Goal: Task Accomplishment & Management: Manage account settings

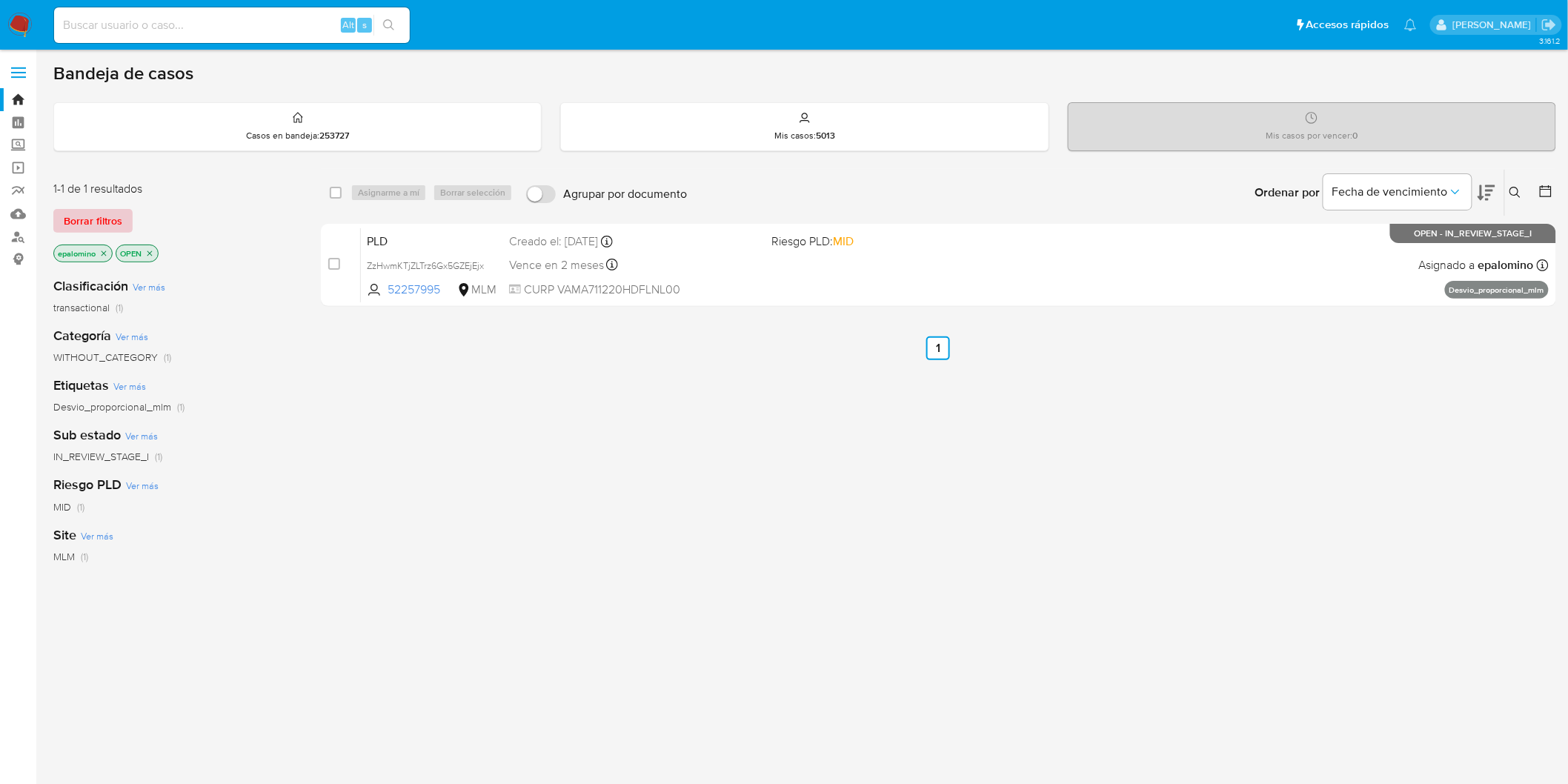
click at [96, 221] on span "Borrar filtros" at bounding box center [93, 221] width 58 height 21
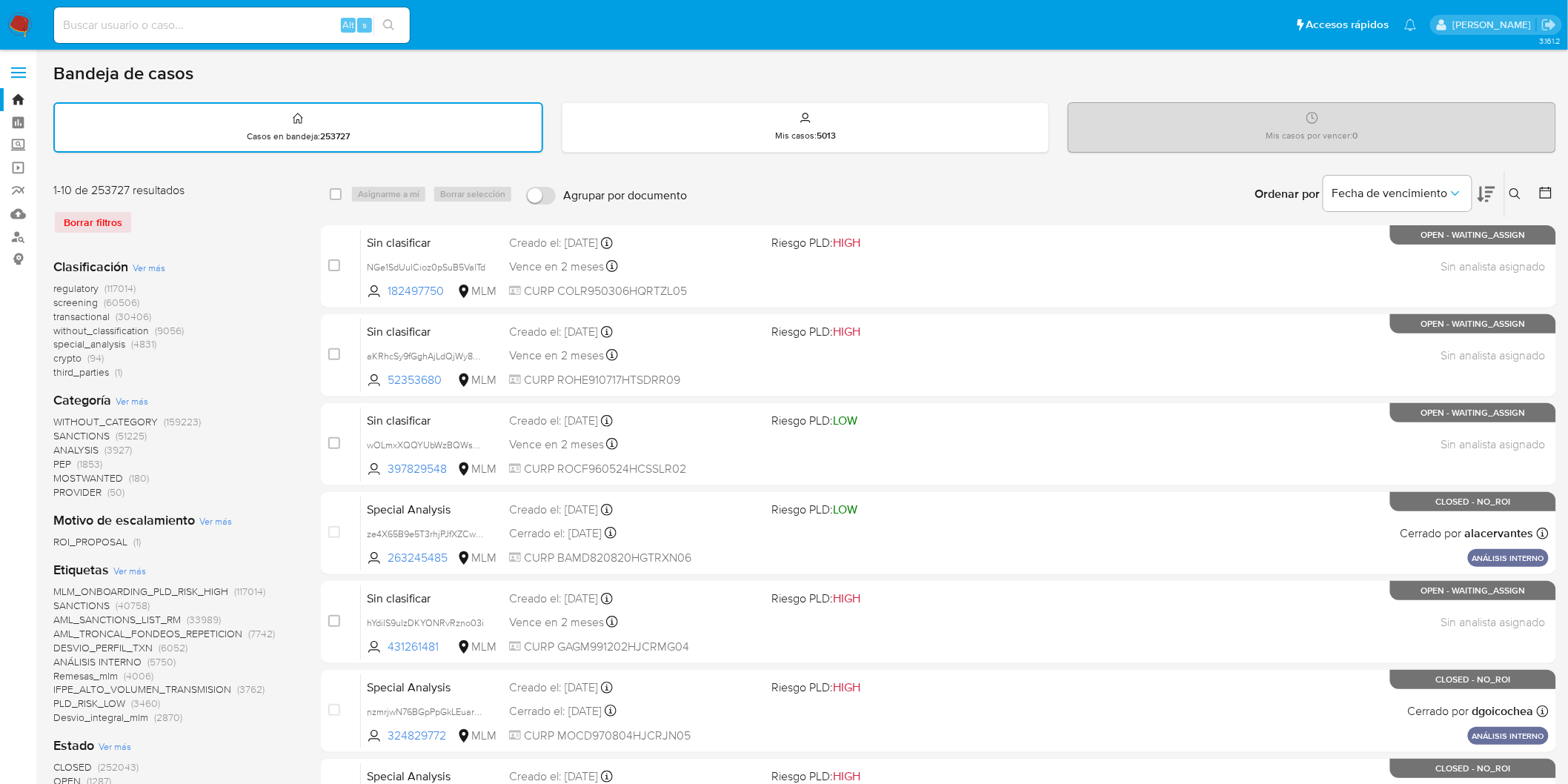
click at [1512, 185] on button at bounding box center [1518, 194] width 24 height 18
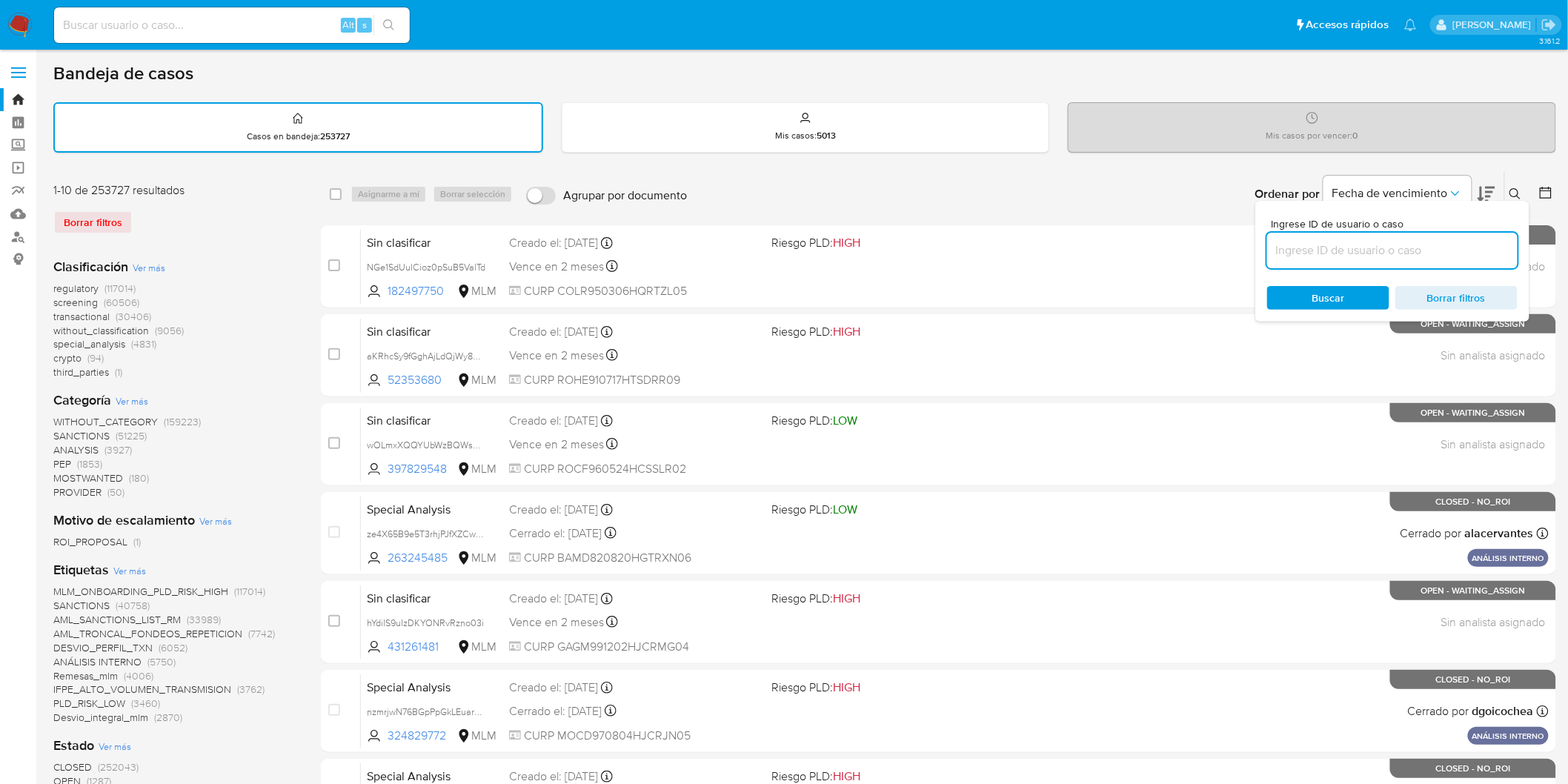
click at [1327, 246] on input at bounding box center [1392, 250] width 250 height 19
type input "52257995"
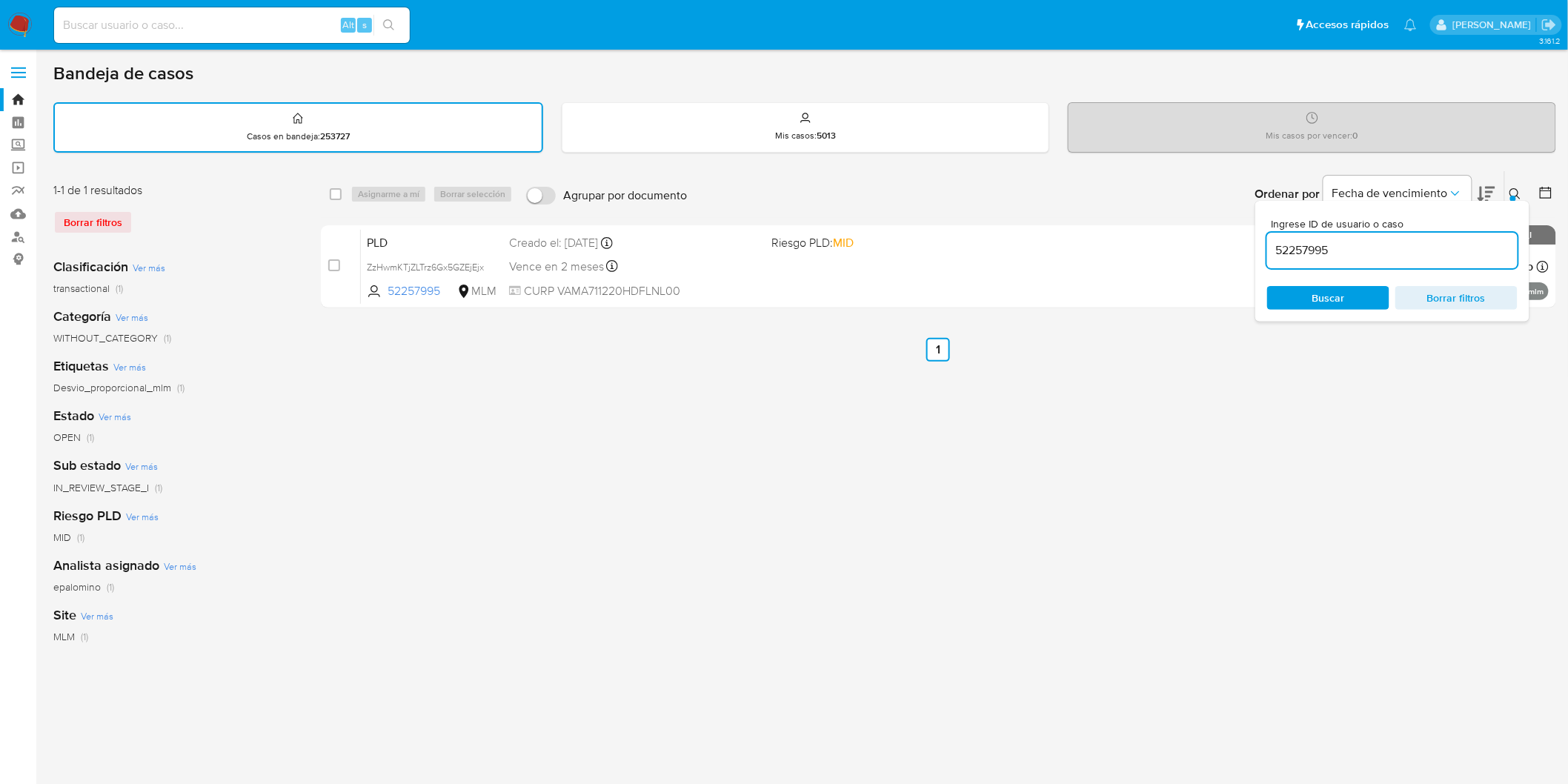
click at [13, 23] on img at bounding box center [19, 25] width 25 height 25
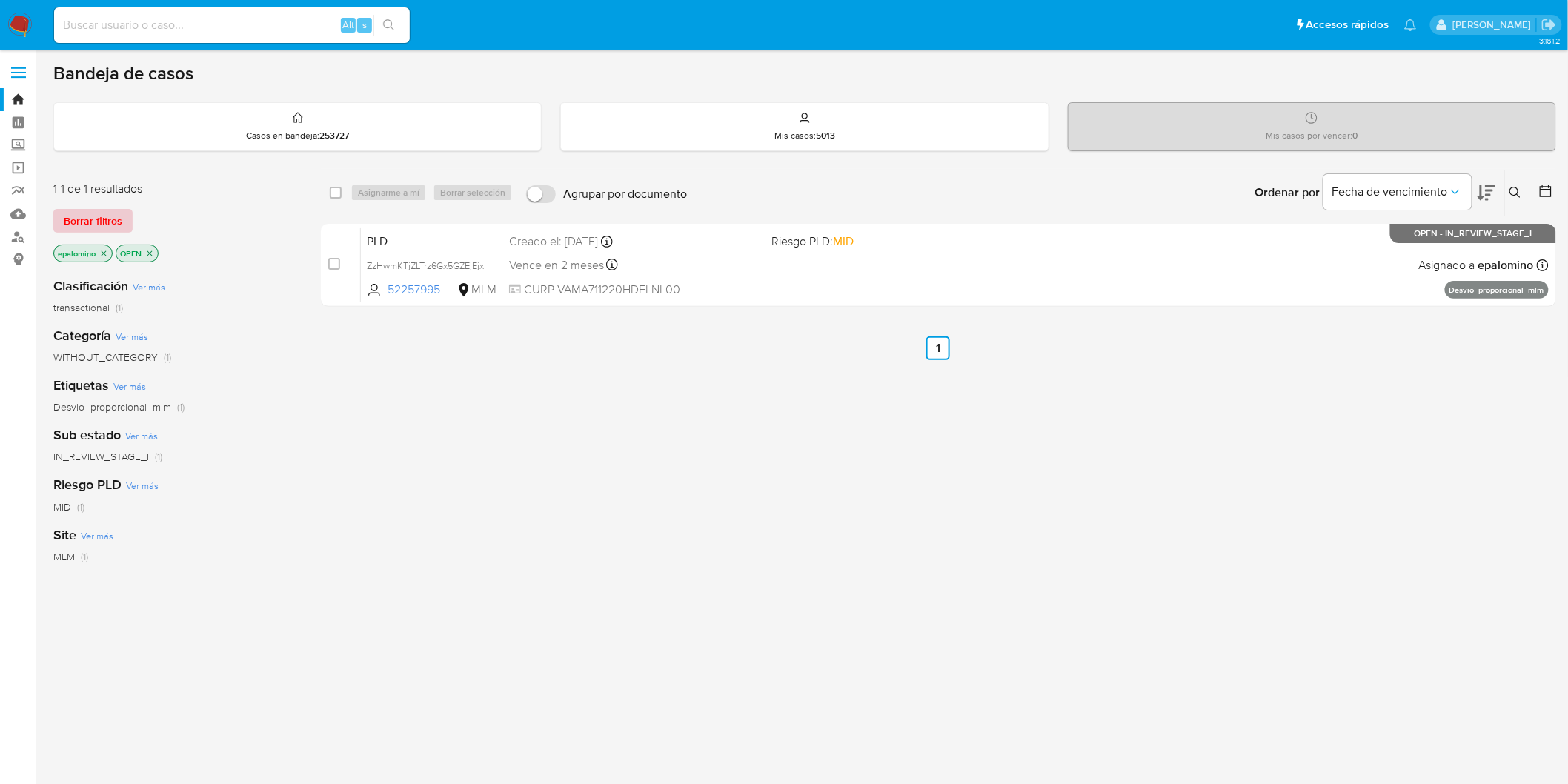
click at [118, 216] on span "Borrar filtros" at bounding box center [93, 221] width 58 height 21
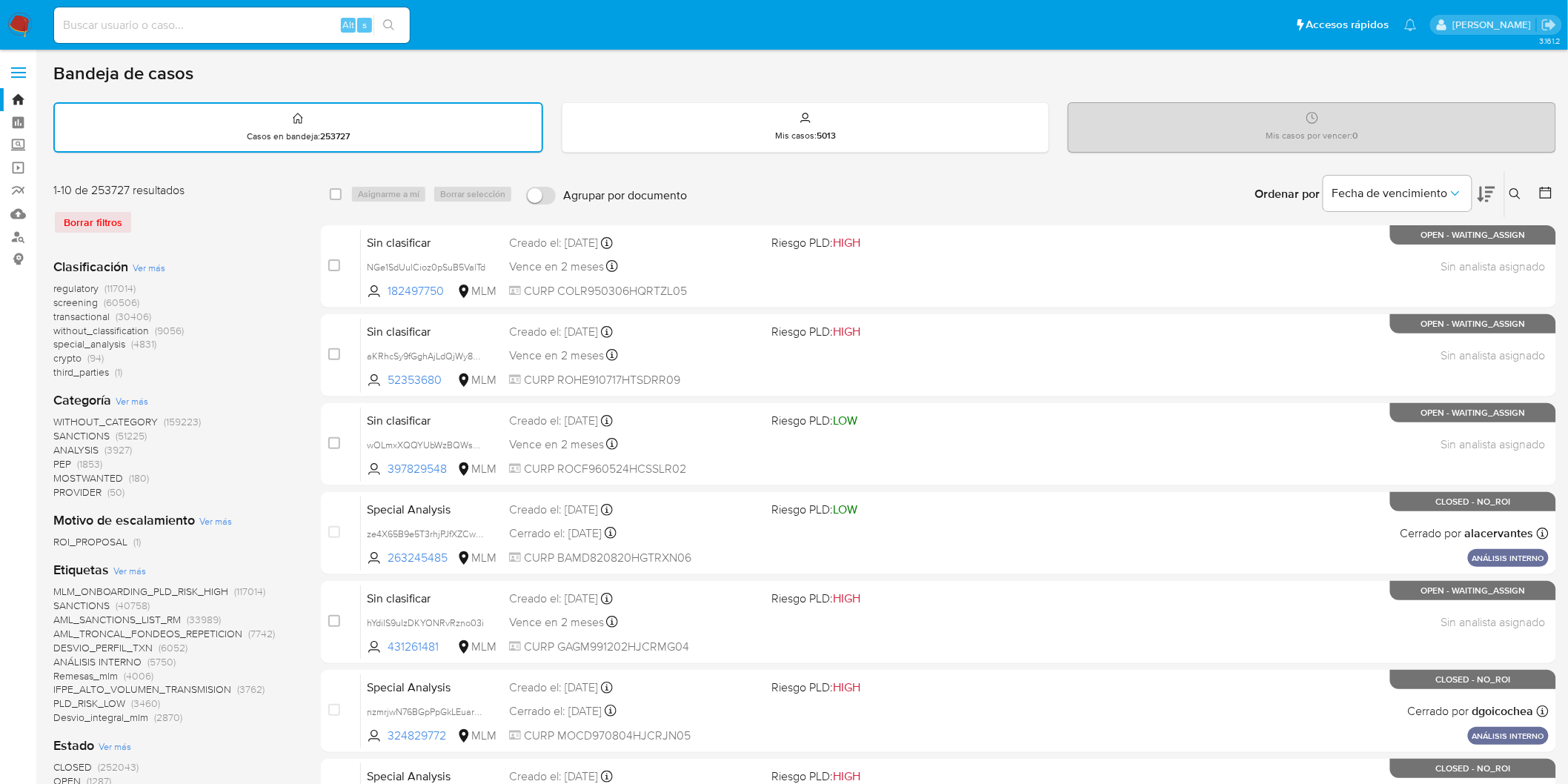
click at [213, 211] on div "Borrar filtros" at bounding box center [172, 222] width 237 height 23
click at [1517, 193] on icon at bounding box center [1515, 194] width 12 height 12
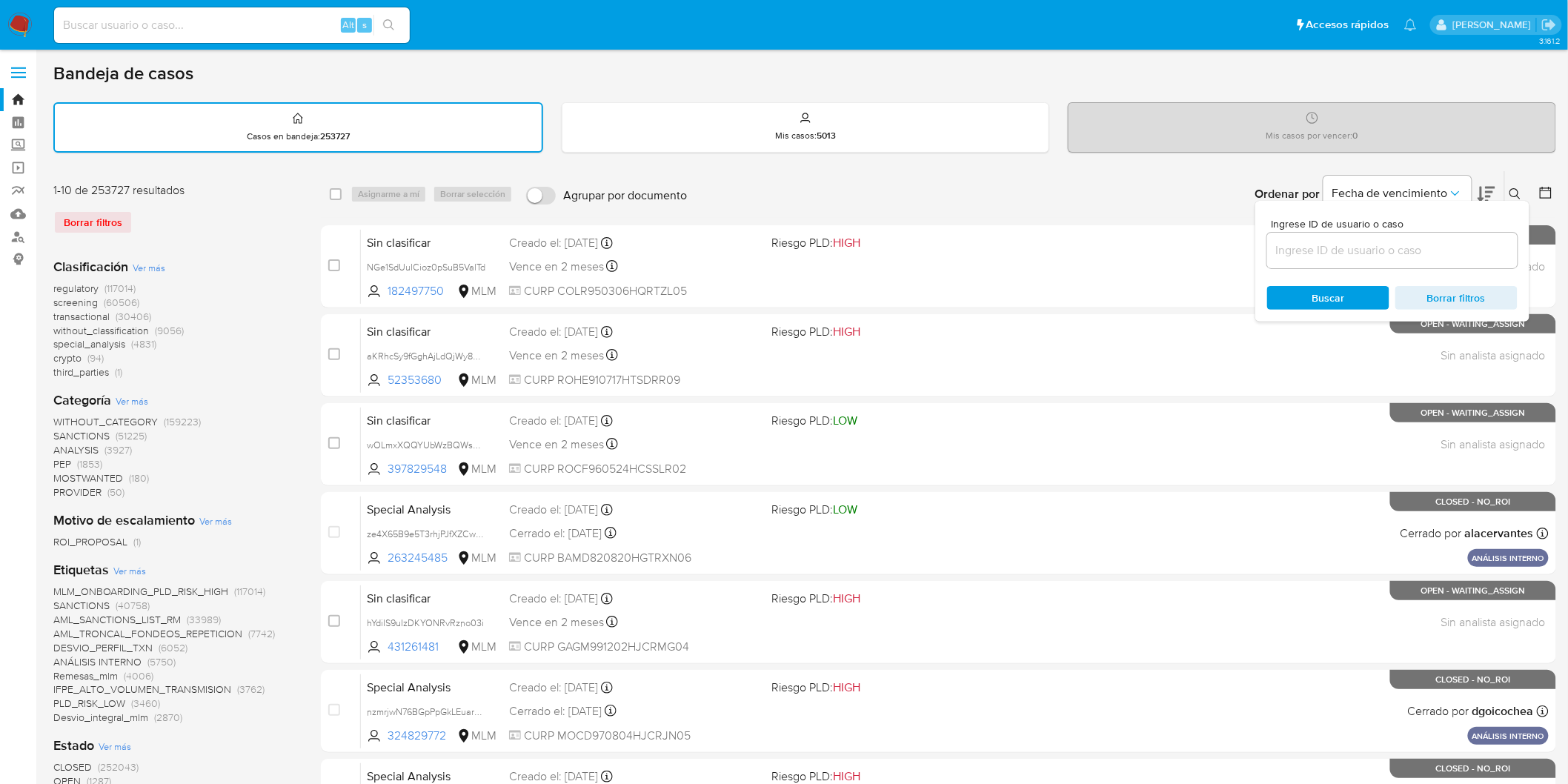
click at [1377, 242] on input at bounding box center [1392, 250] width 250 height 19
type input "52257995"
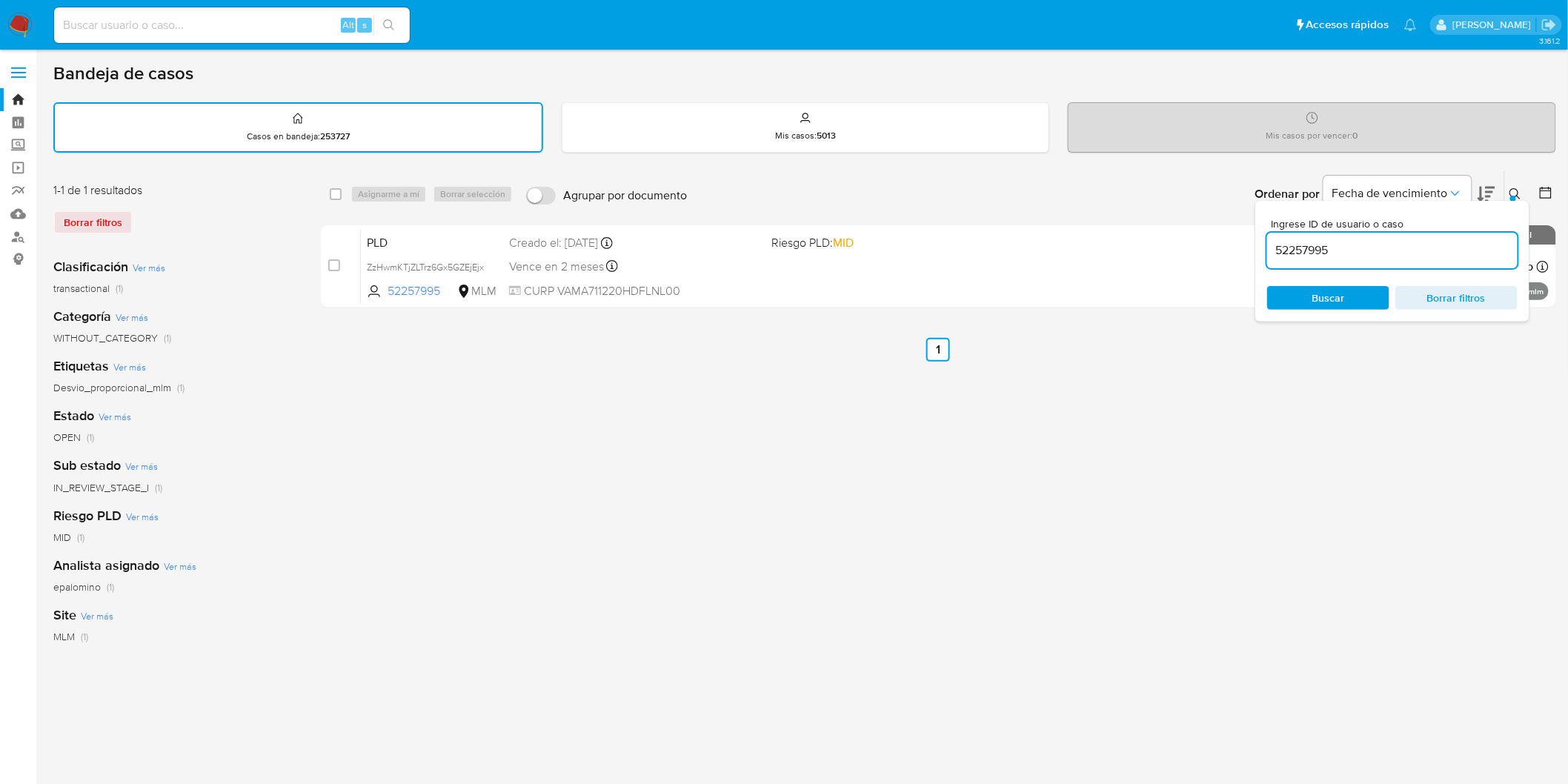
click at [1520, 189] on icon at bounding box center [1515, 194] width 12 height 12
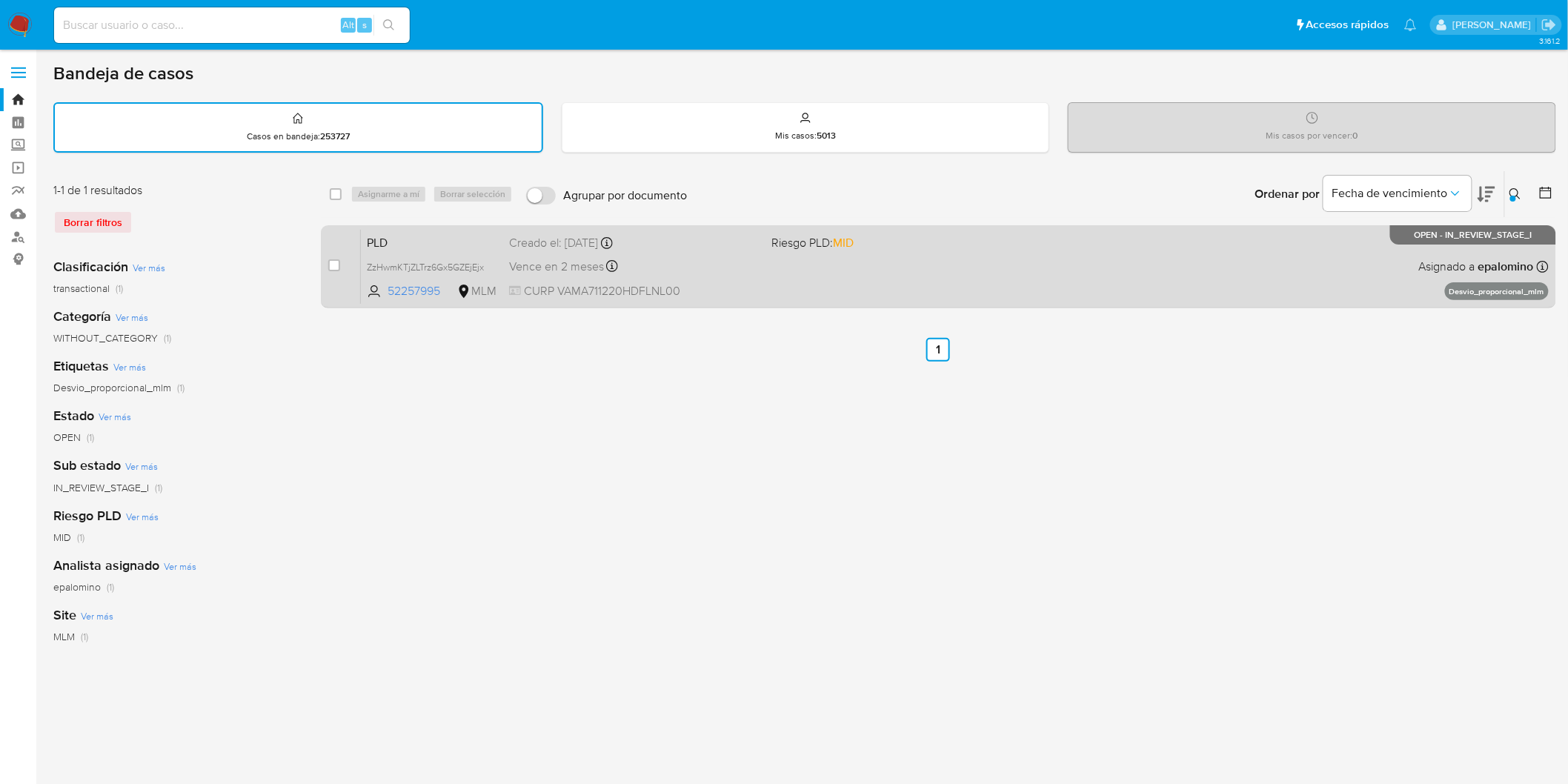
click at [376, 247] on span "PLD" at bounding box center [432, 241] width 130 height 19
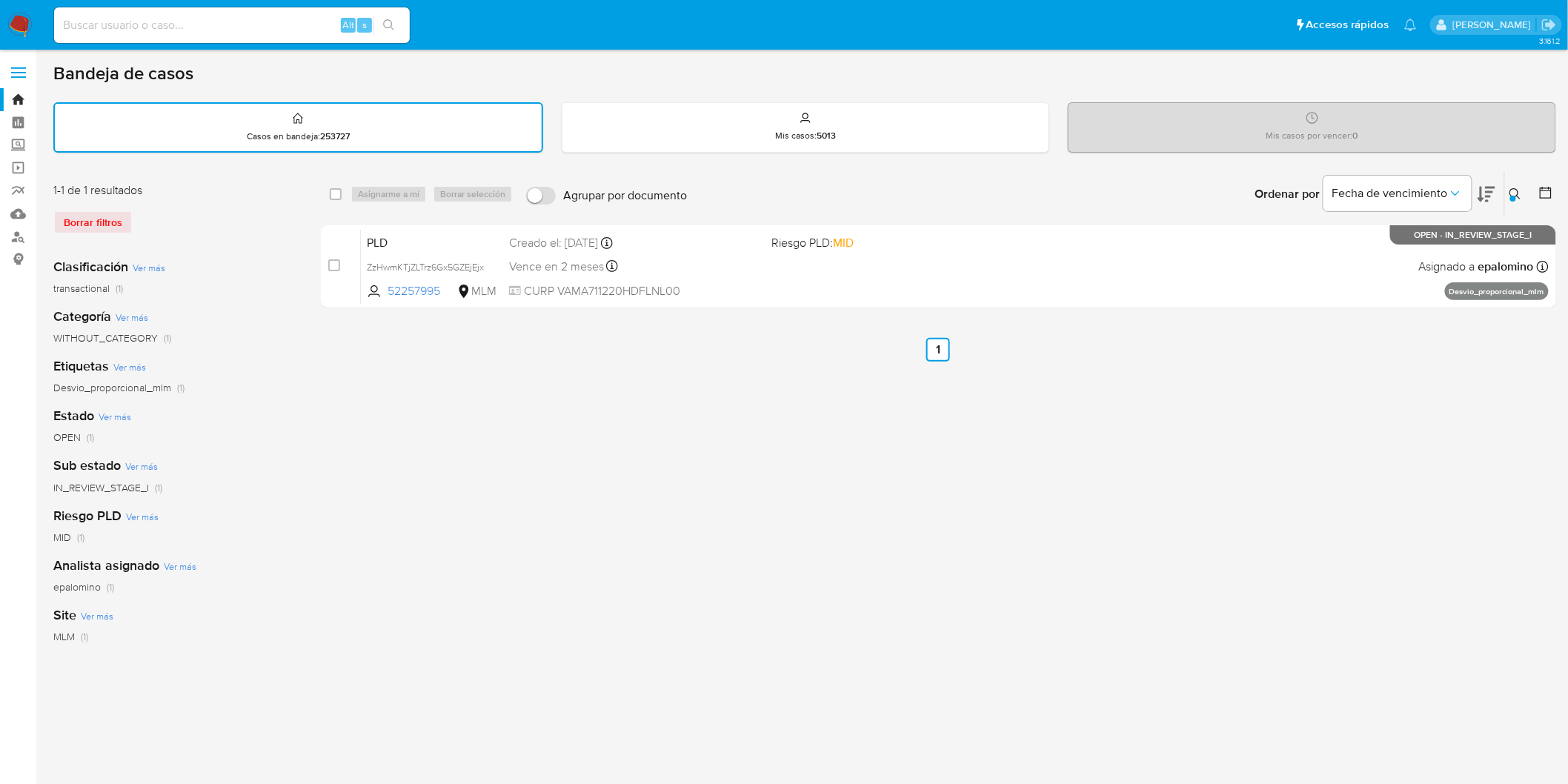
click at [16, 17] on img at bounding box center [19, 25] width 25 height 25
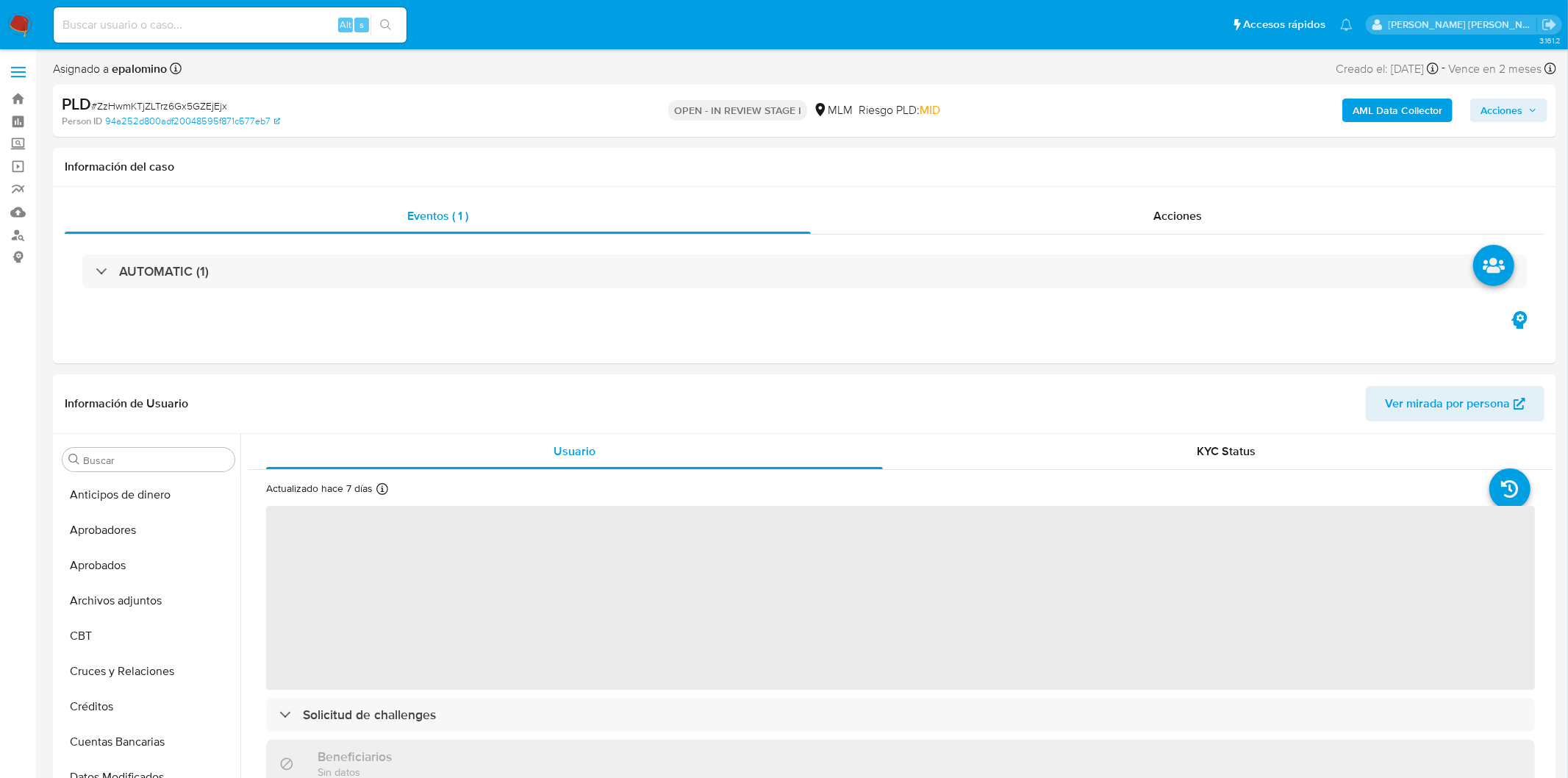
select select "10"
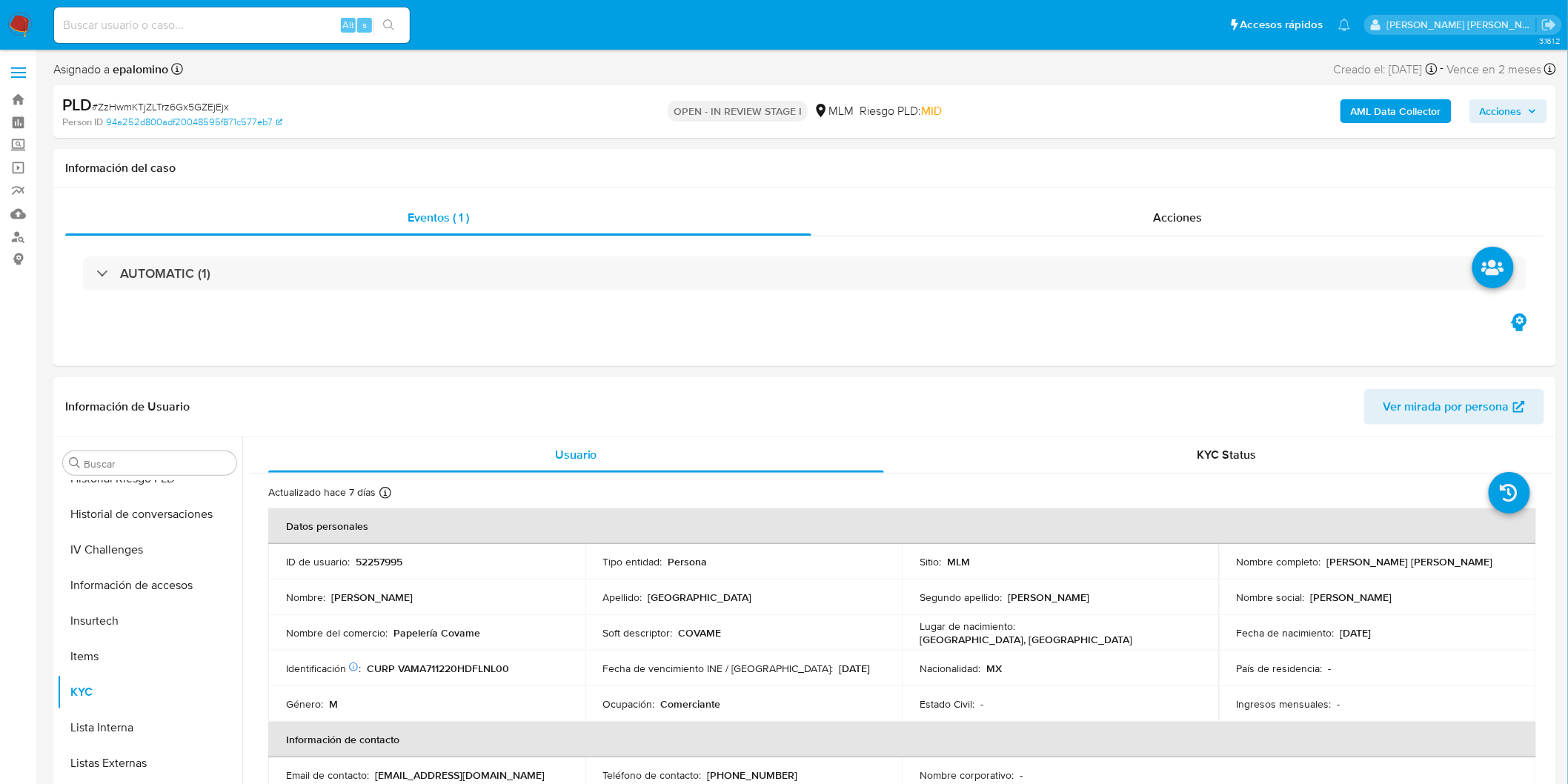
scroll to position [697, 0]
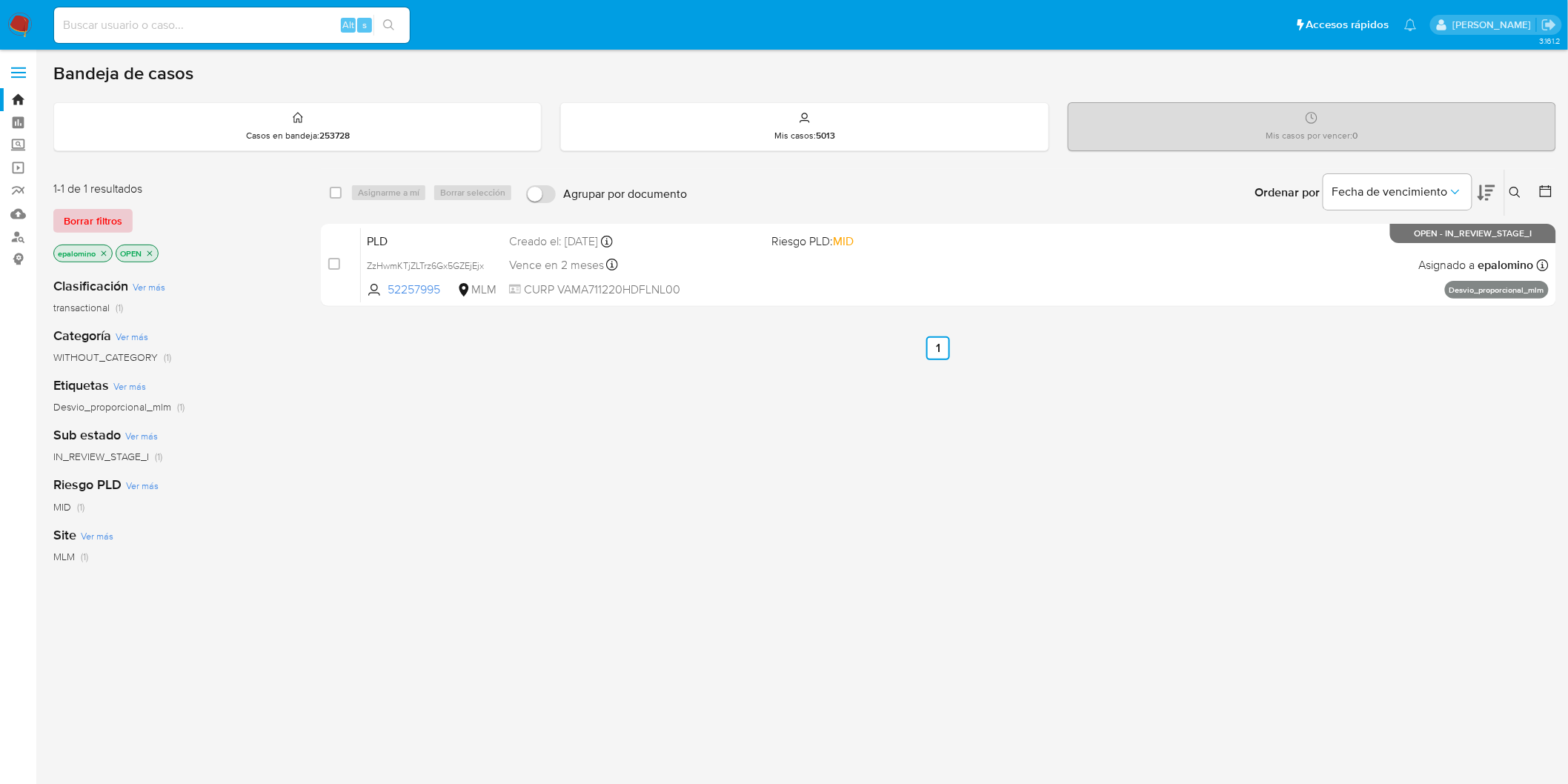
click at [100, 224] on span "Borrar filtros" at bounding box center [93, 221] width 58 height 21
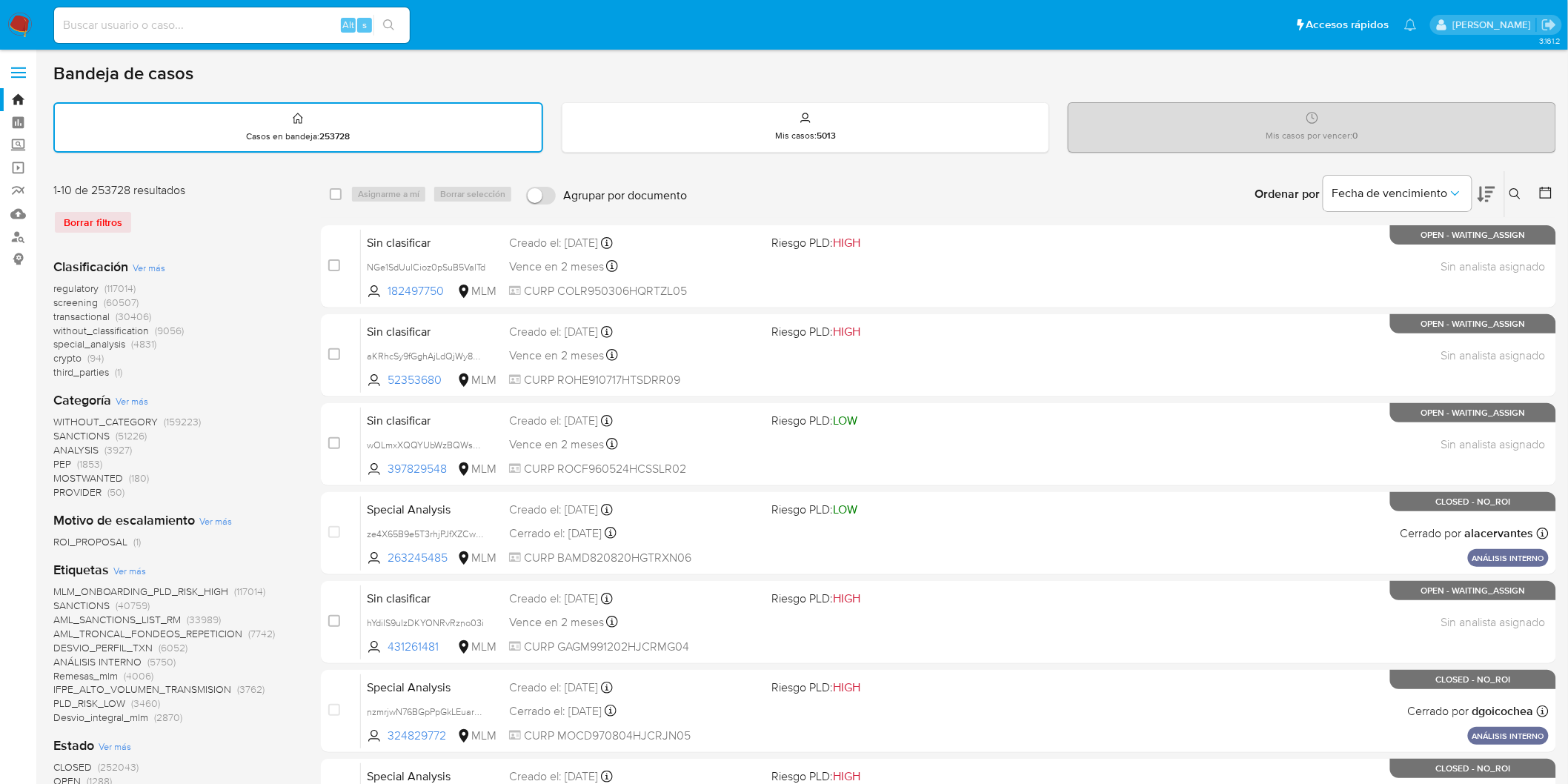
click at [17, 30] on img at bounding box center [19, 25] width 25 height 25
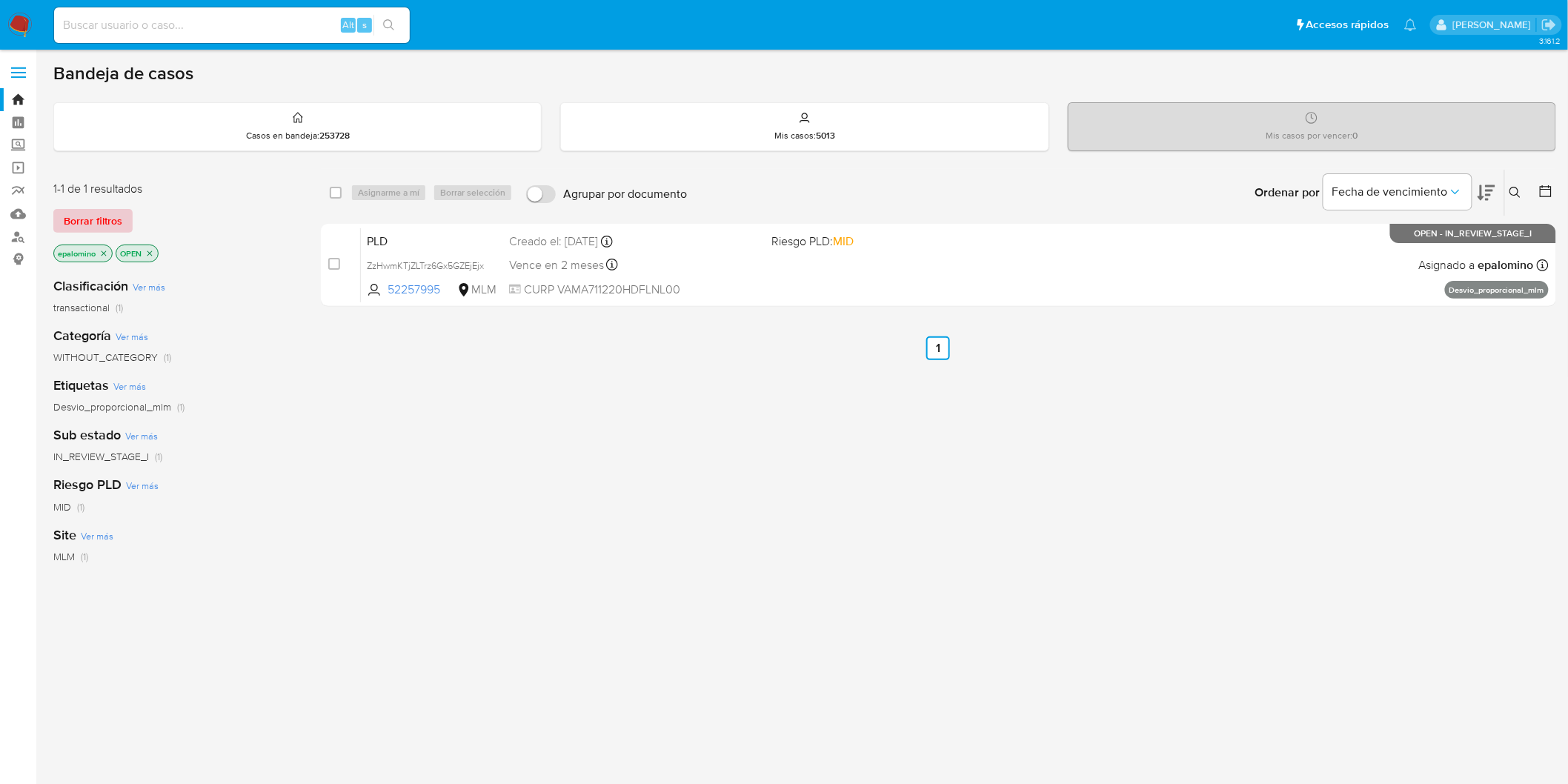
click at [83, 225] on span "Borrar filtros" at bounding box center [93, 221] width 58 height 21
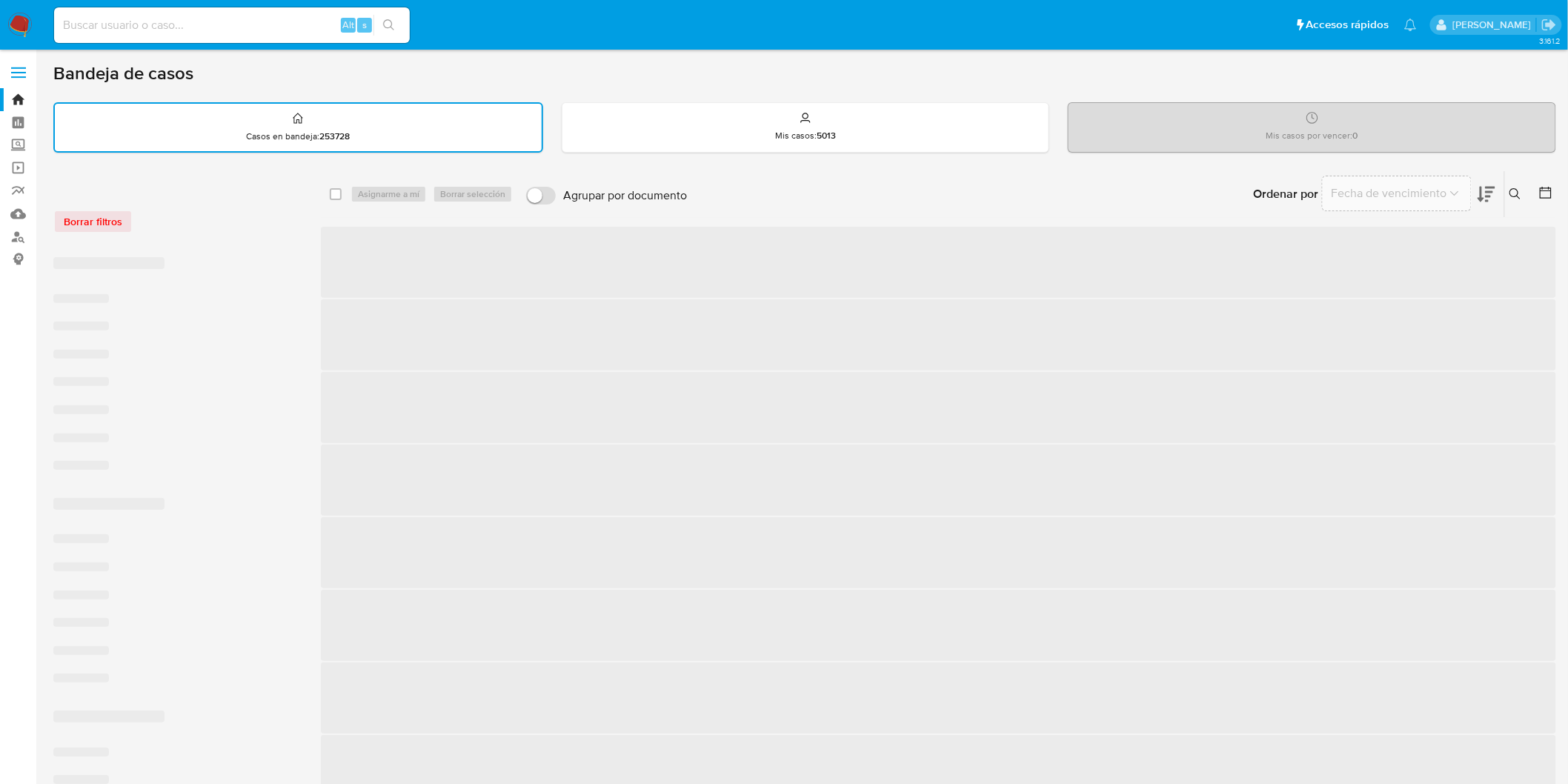
click at [189, 225] on div "Borrar filtros" at bounding box center [172, 221] width 237 height 23
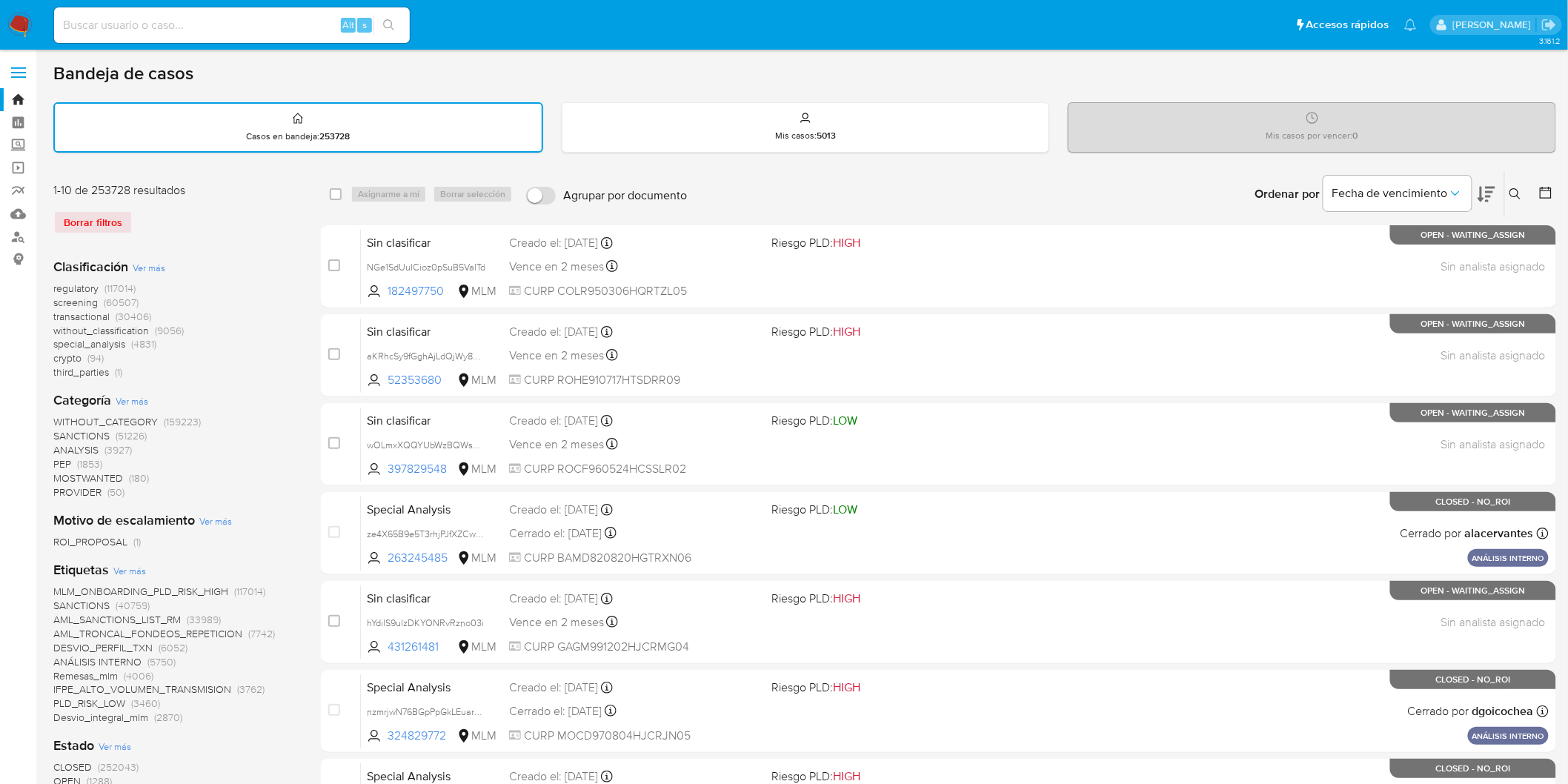
click at [24, 27] on img at bounding box center [19, 25] width 25 height 25
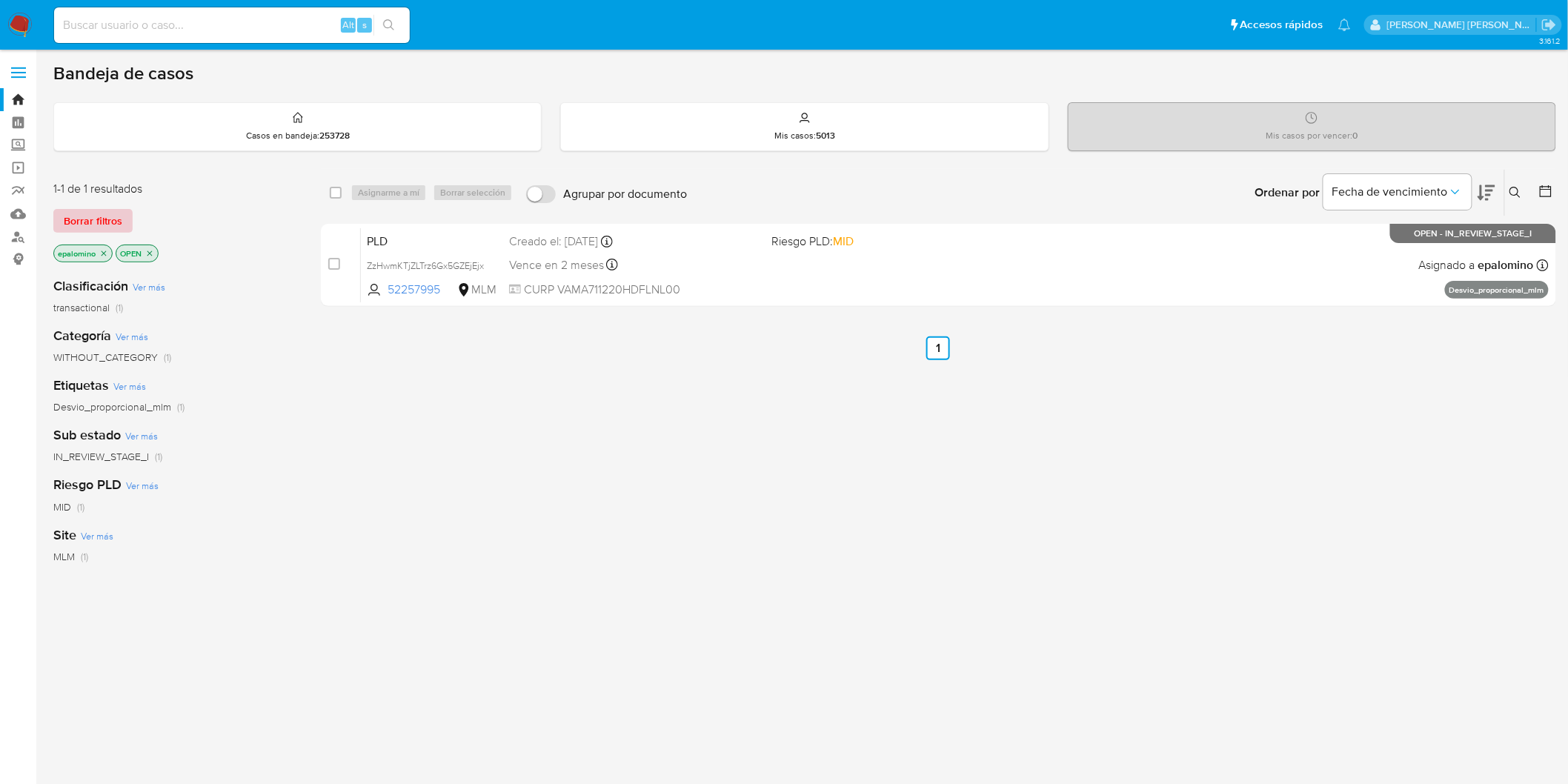
click at [75, 224] on span "Borrar filtros" at bounding box center [93, 221] width 58 height 21
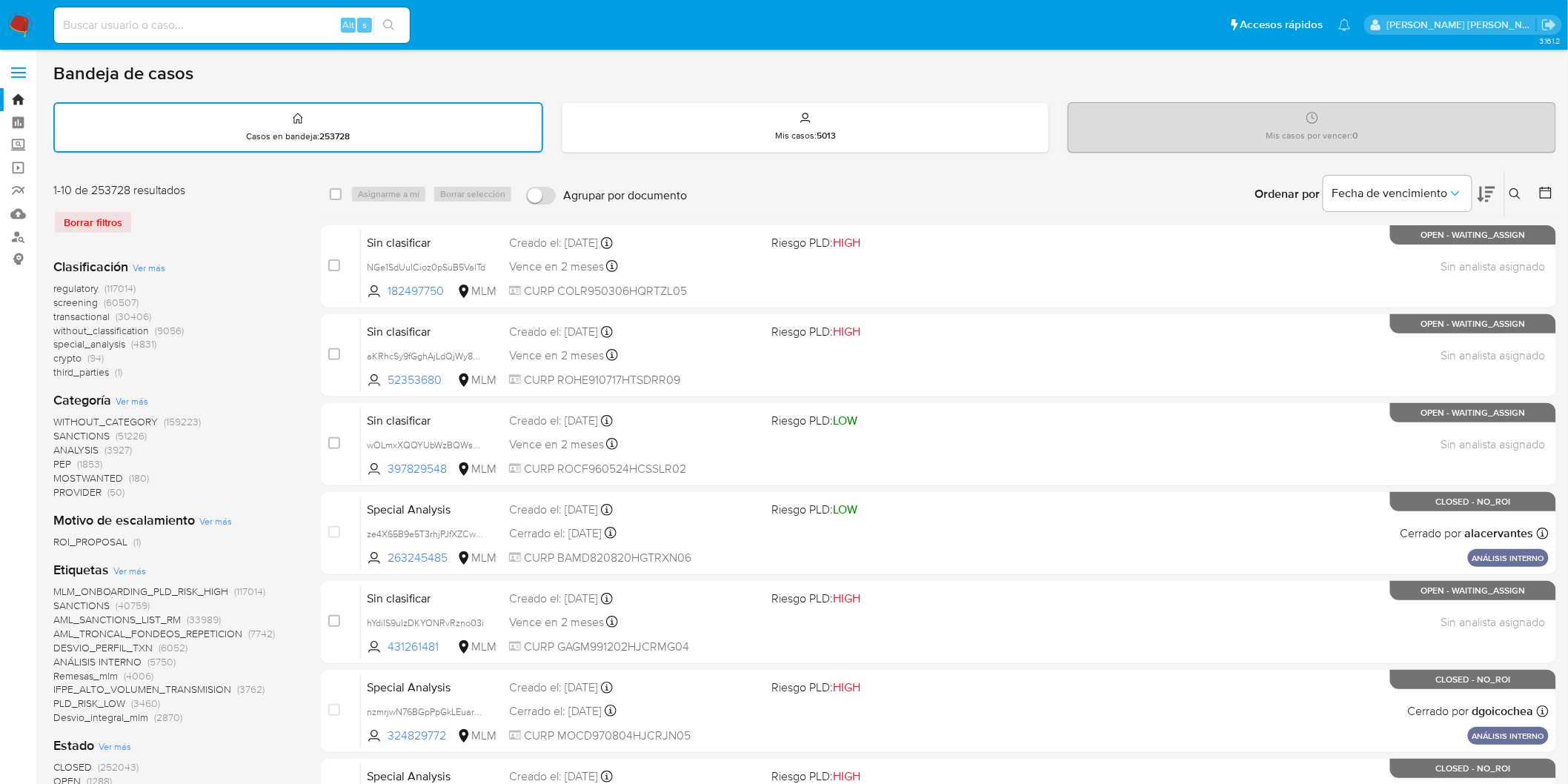
click at [1517, 190] on icon at bounding box center [1515, 194] width 12 height 12
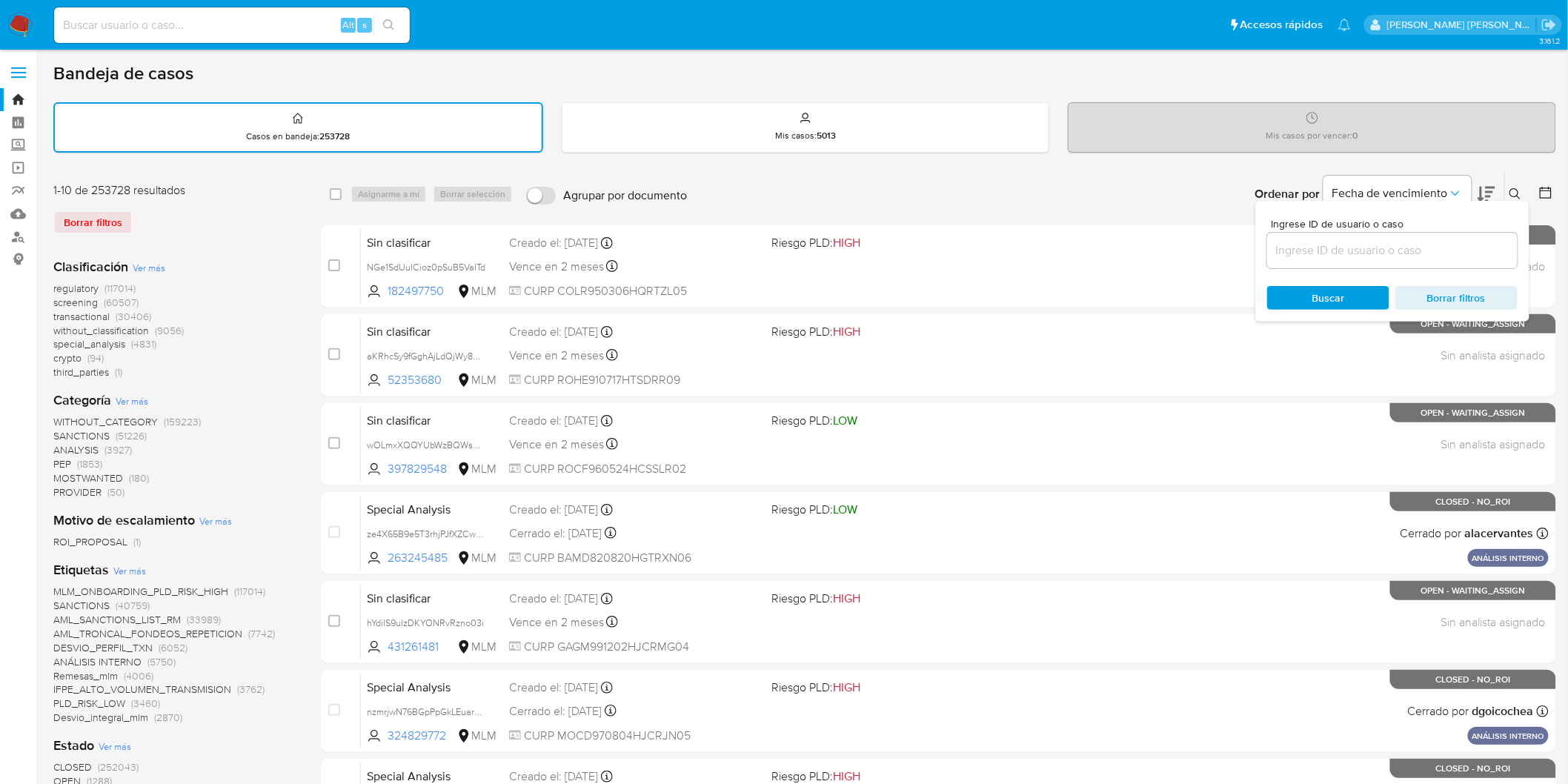
click at [1359, 246] on input at bounding box center [1392, 250] width 250 height 19
type input "192936695"
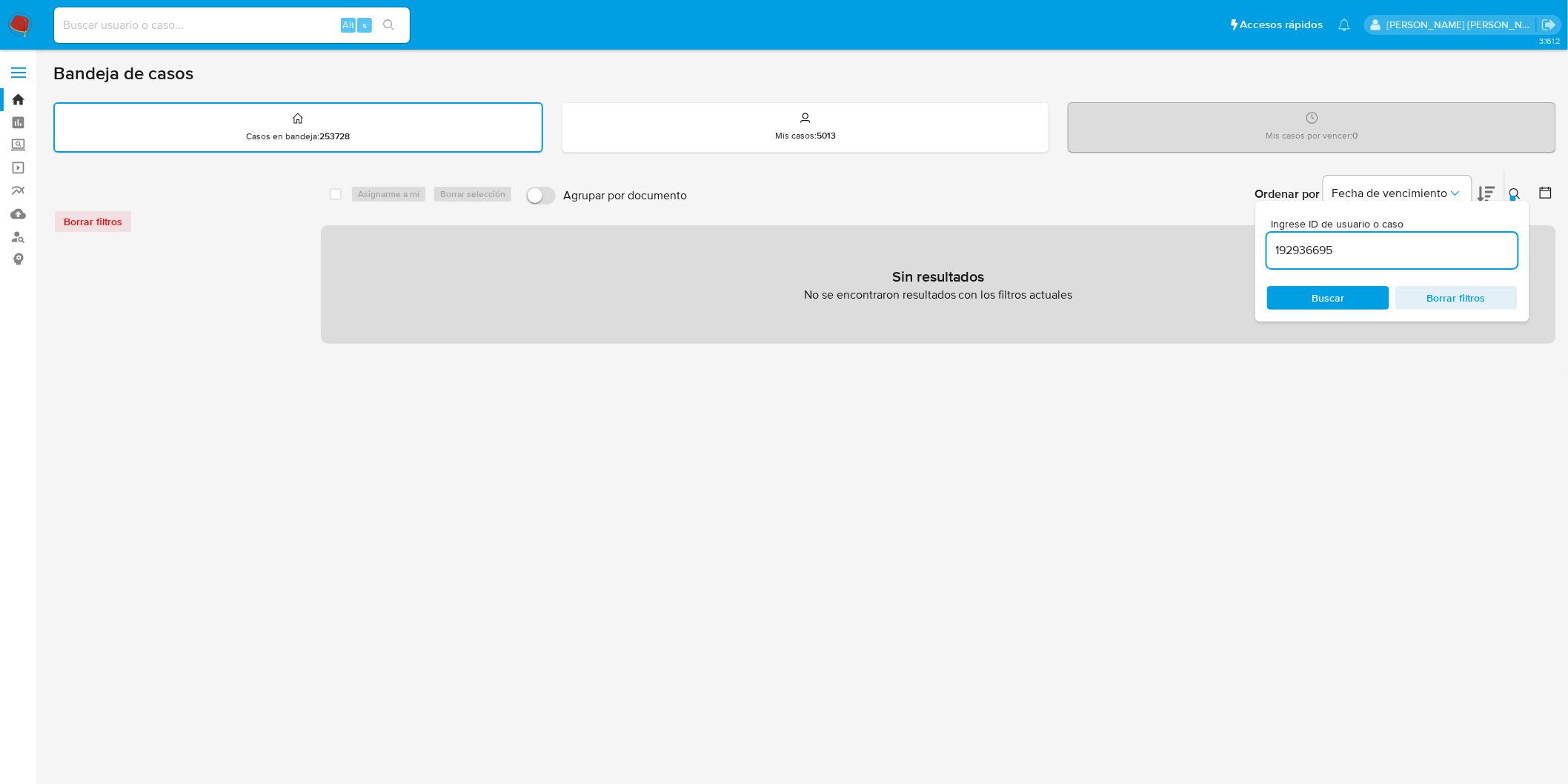
click at [147, 40] on div "Alt s" at bounding box center [232, 25] width 356 height 36
click at [148, 33] on input at bounding box center [232, 25] width 356 height 19
paste input "192936695"
type input "192936695"
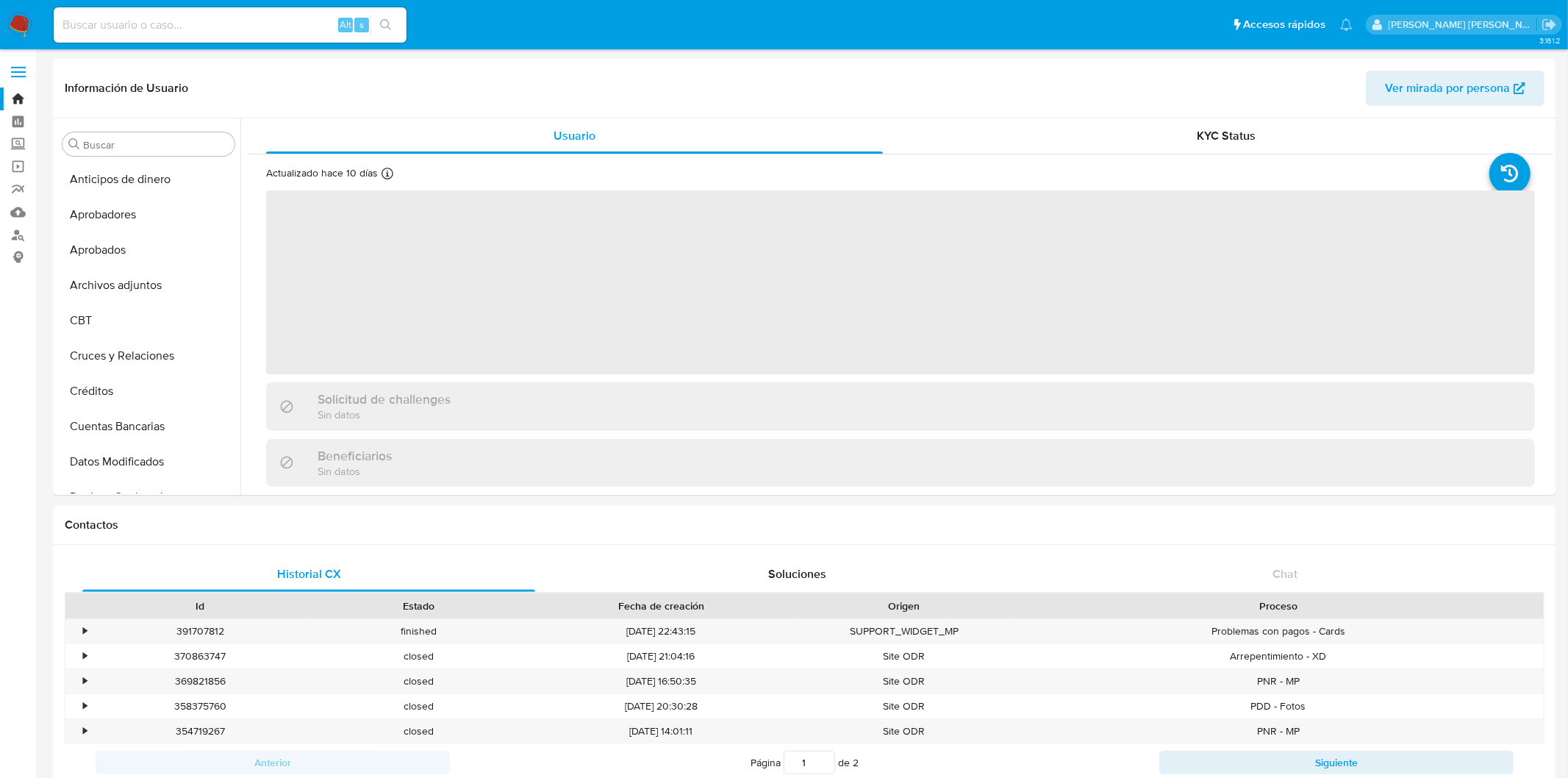
select select "10"
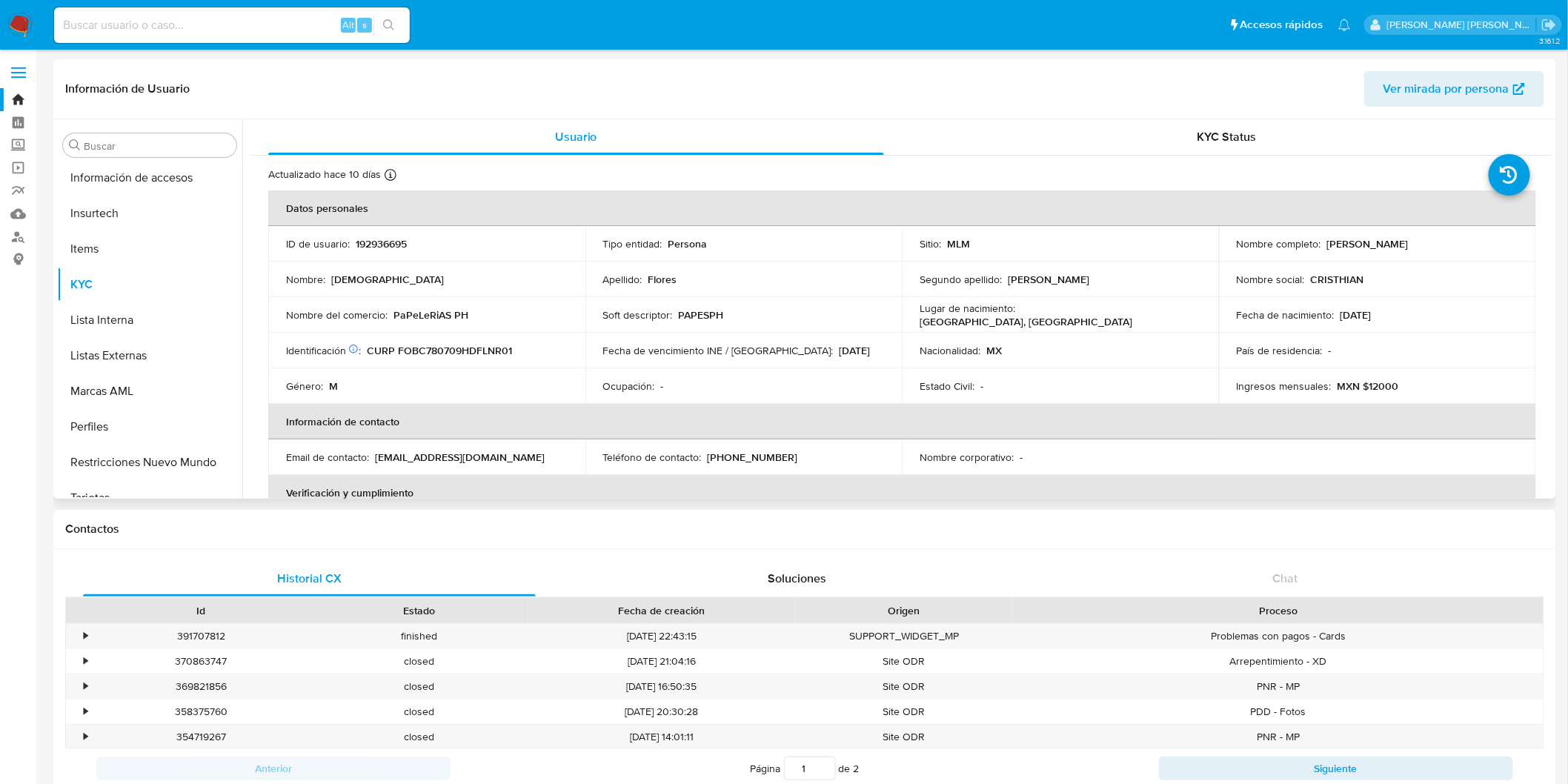
scroll to position [697, 0]
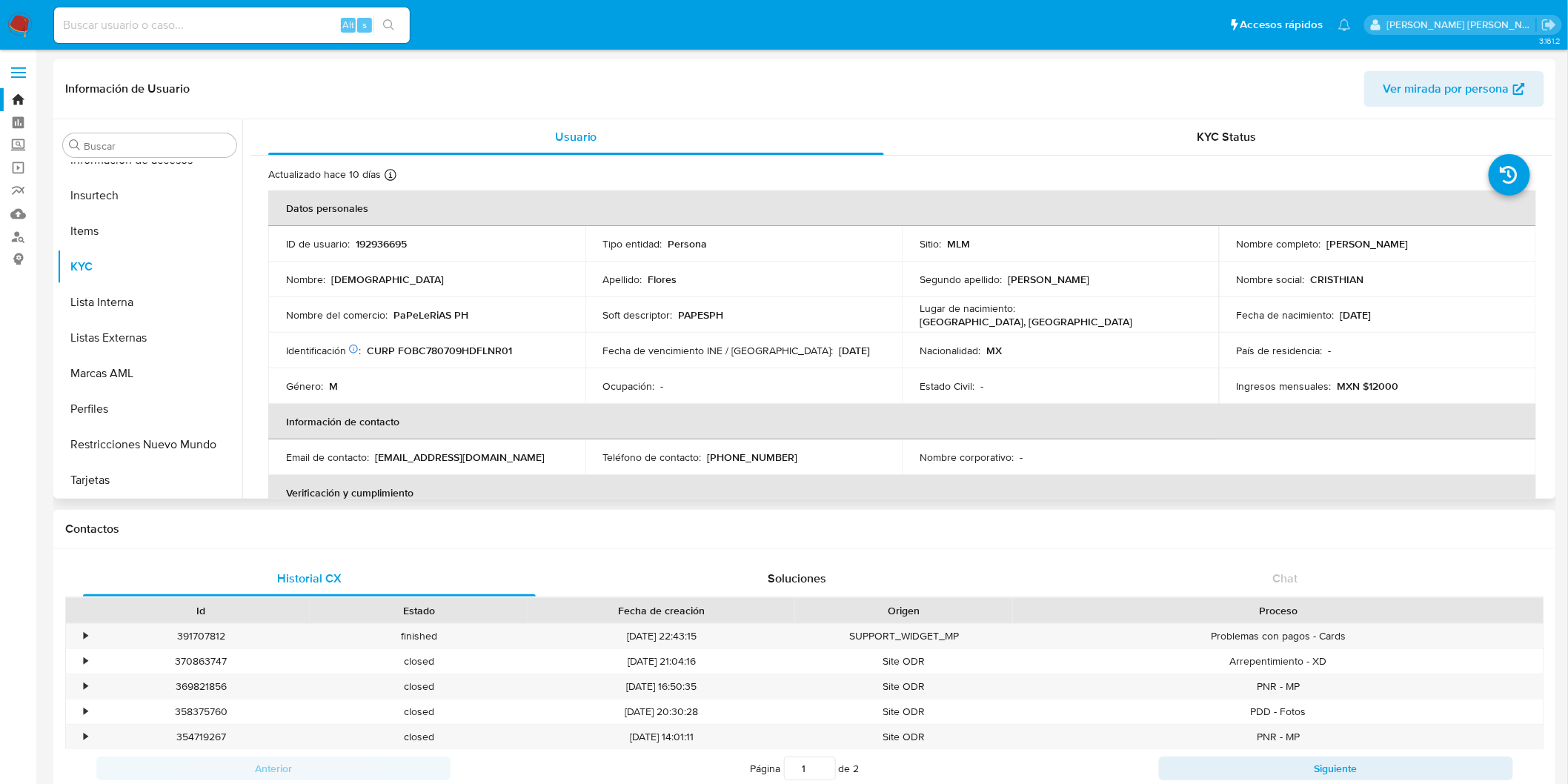
click at [535, 396] on td "Género : M" at bounding box center [426, 386] width 317 height 36
click at [21, 31] on img at bounding box center [19, 25] width 25 height 25
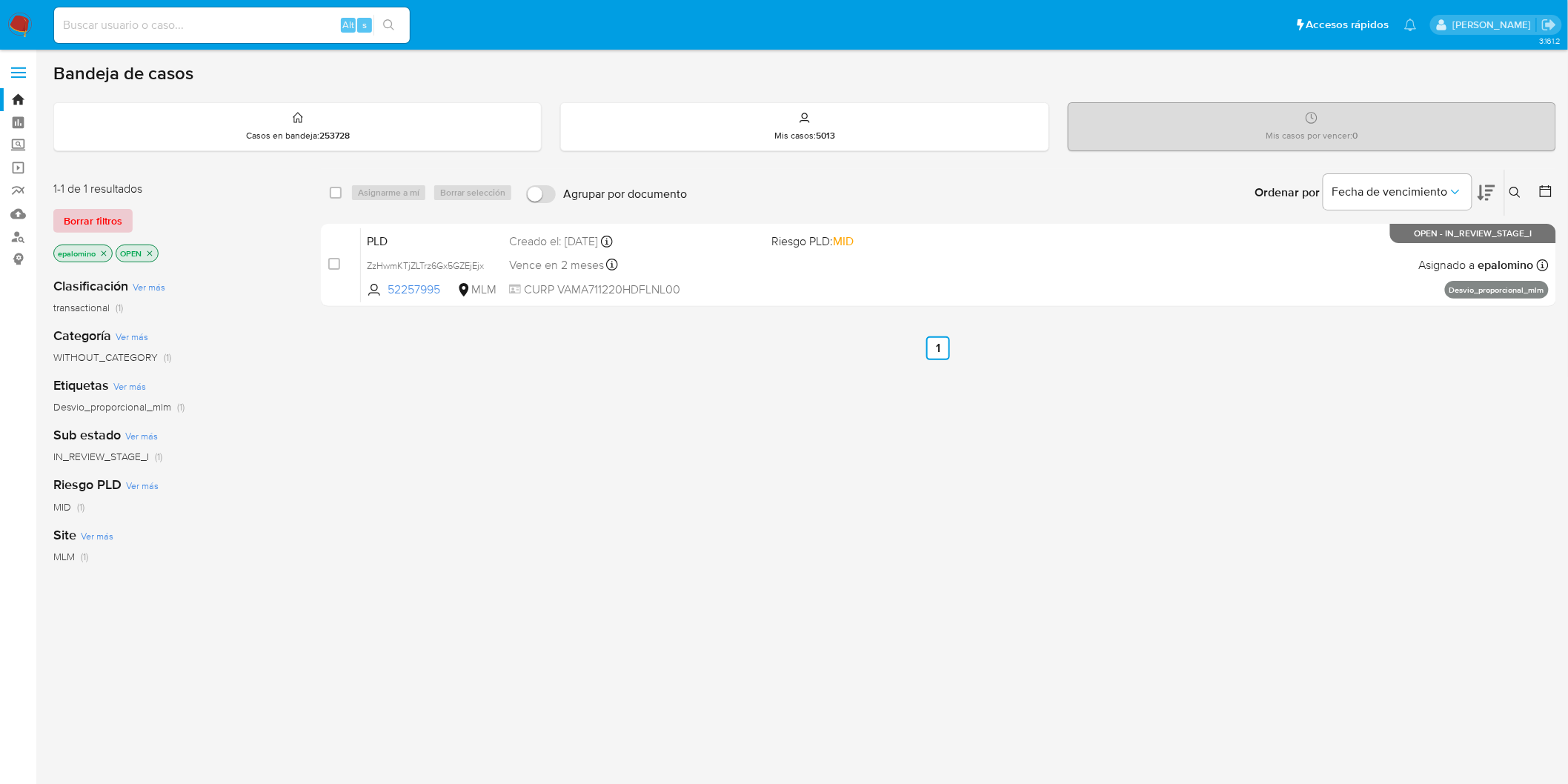
click at [100, 226] on span "Borrar filtros" at bounding box center [93, 221] width 58 height 21
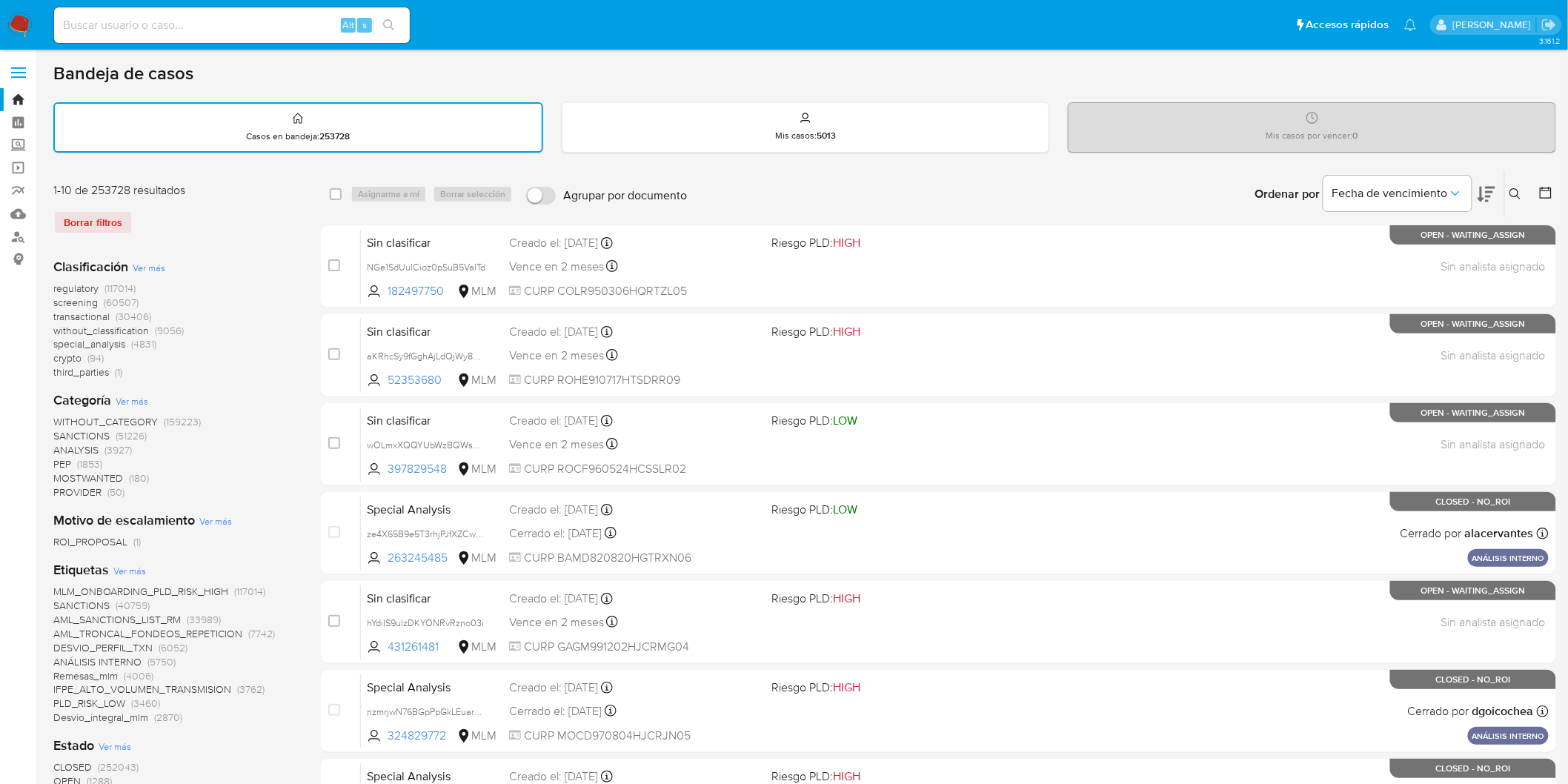
click at [1515, 188] on icon at bounding box center [1515, 194] width 12 height 12
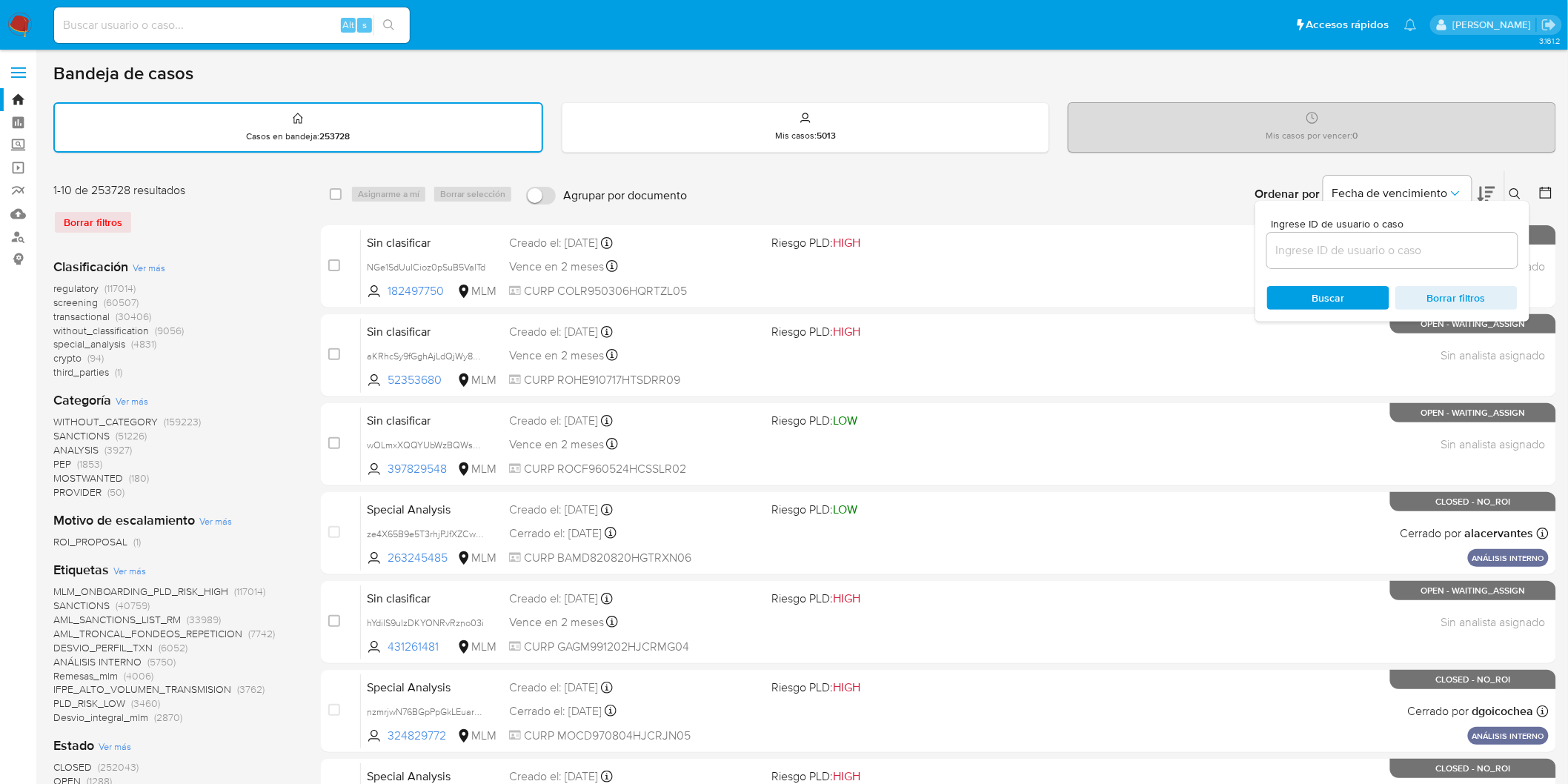
click at [1366, 242] on input at bounding box center [1392, 250] width 250 height 19
type input "704883612"
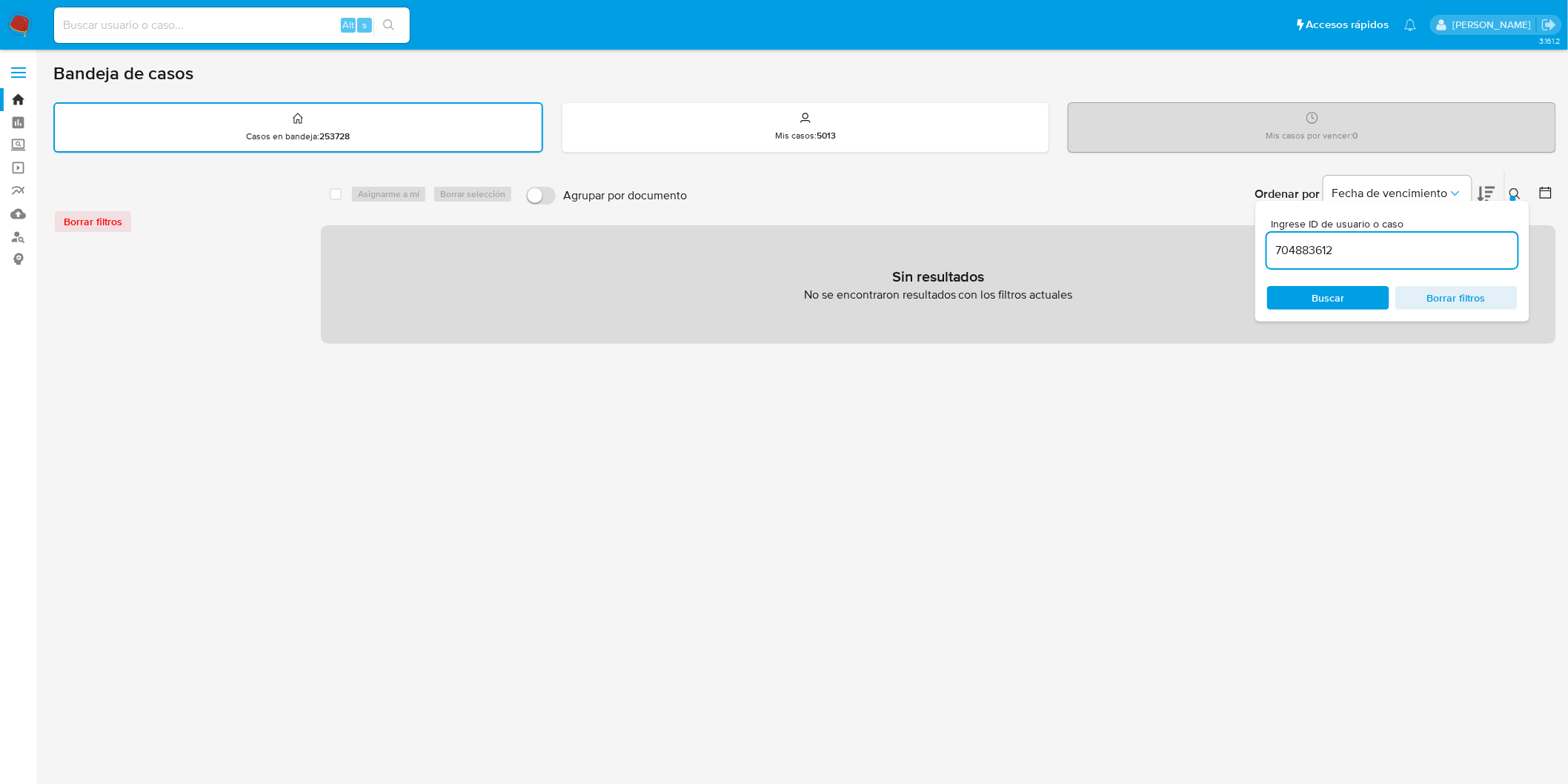
click at [122, 19] on input at bounding box center [232, 25] width 356 height 19
paste input "704883612"
type input "704883612"
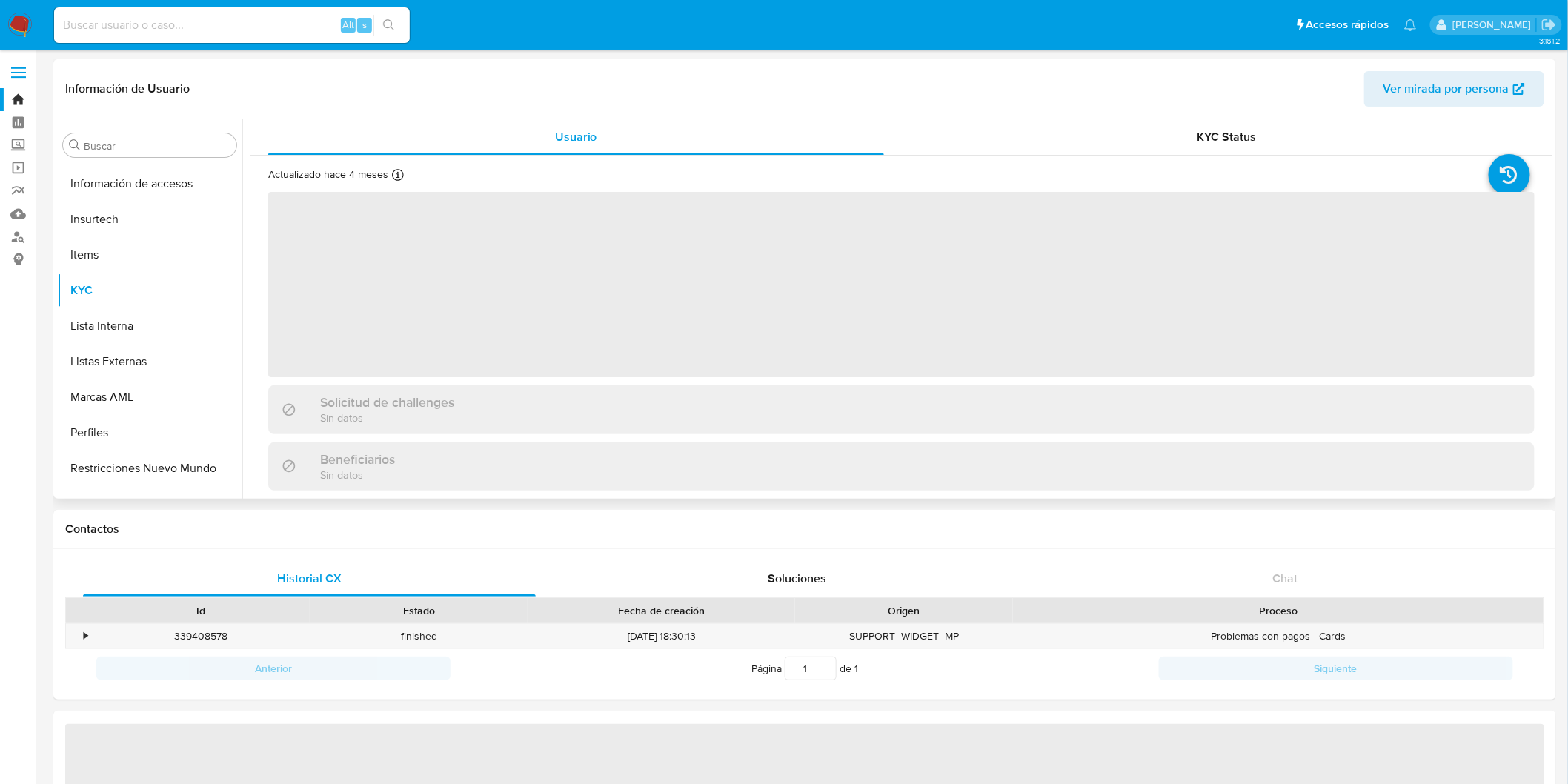
scroll to position [697, 0]
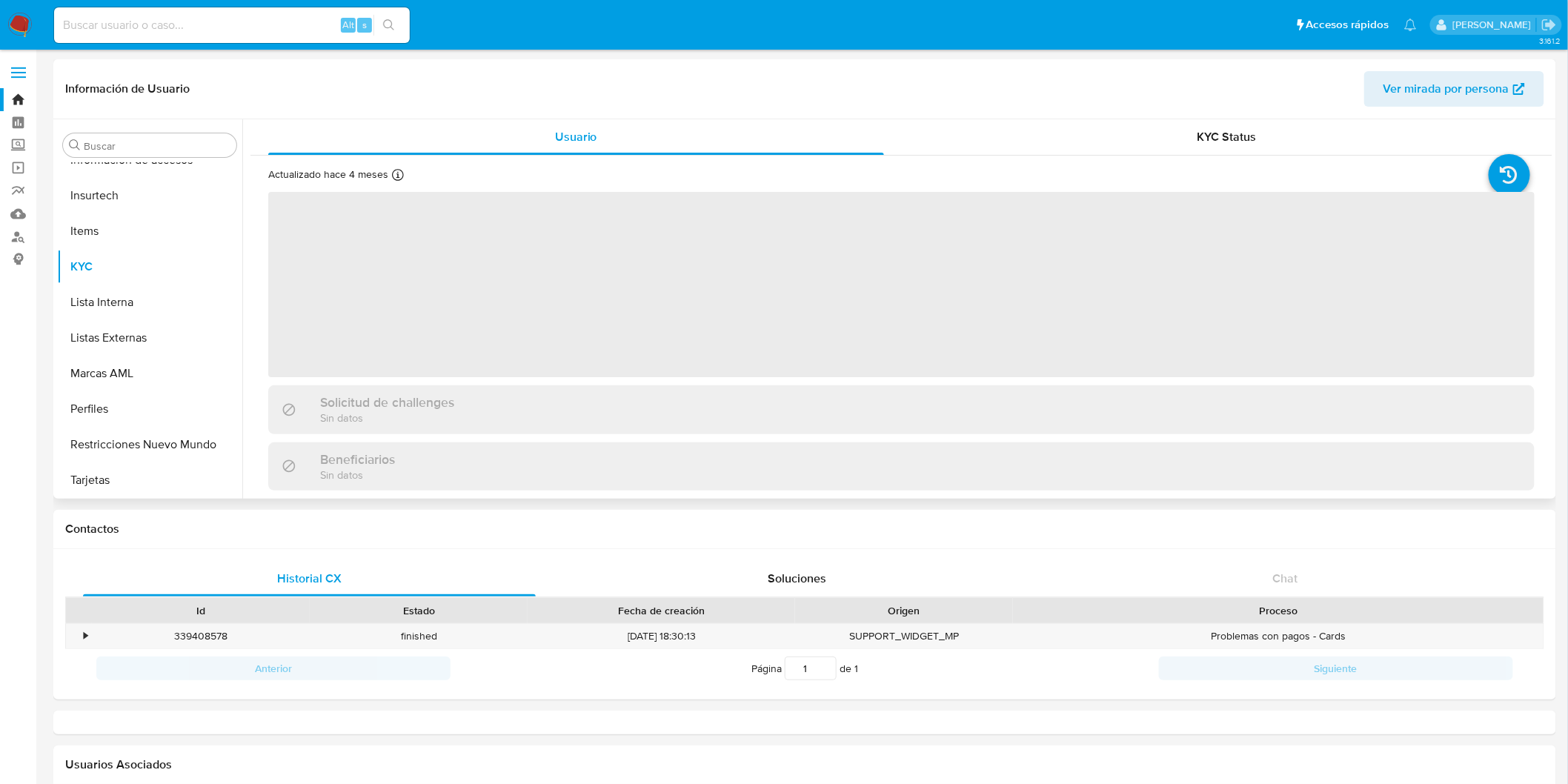
select select "10"
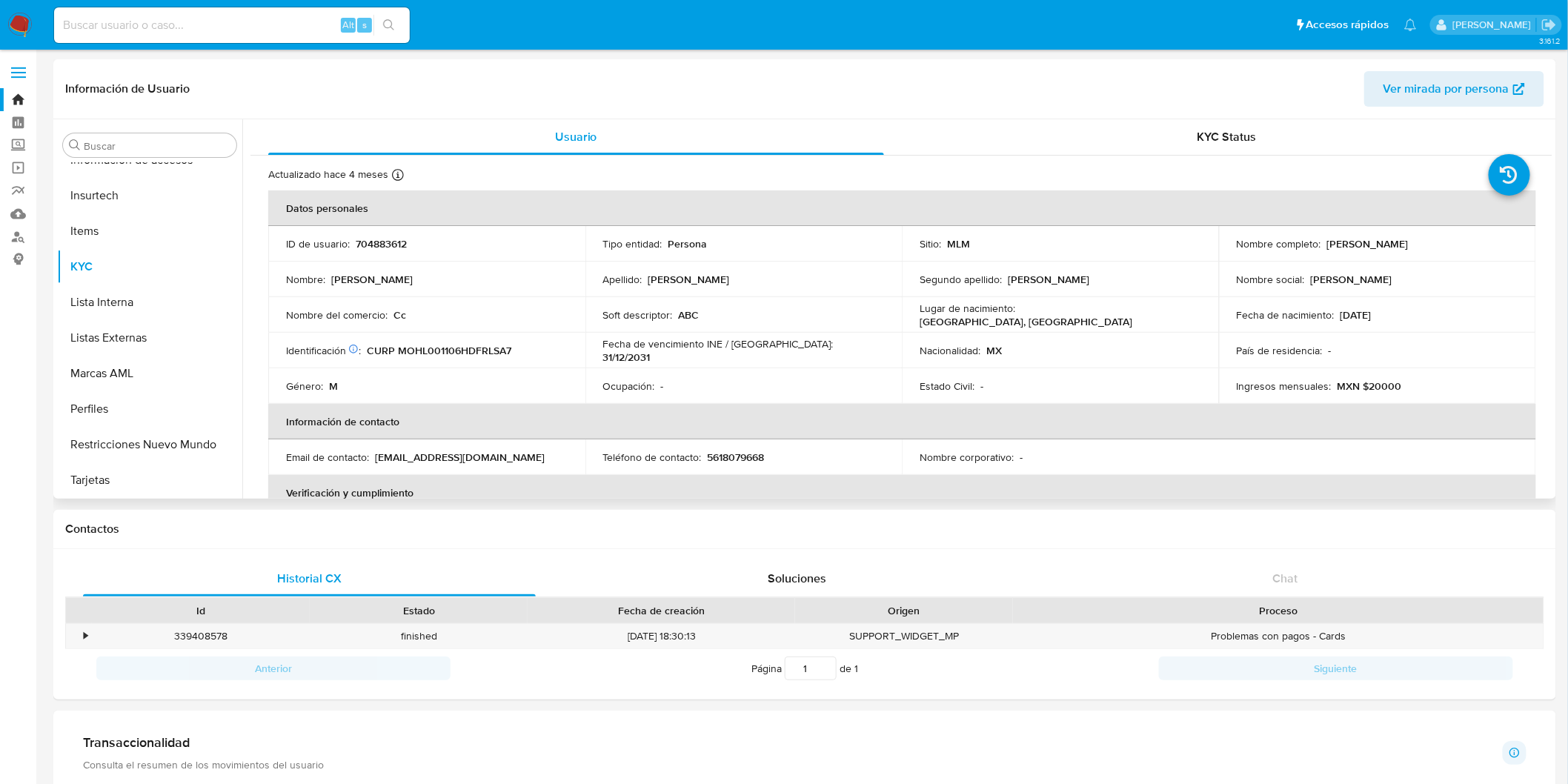
click at [589, 395] on td "Ocupación : -" at bounding box center [744, 386] width 317 height 36
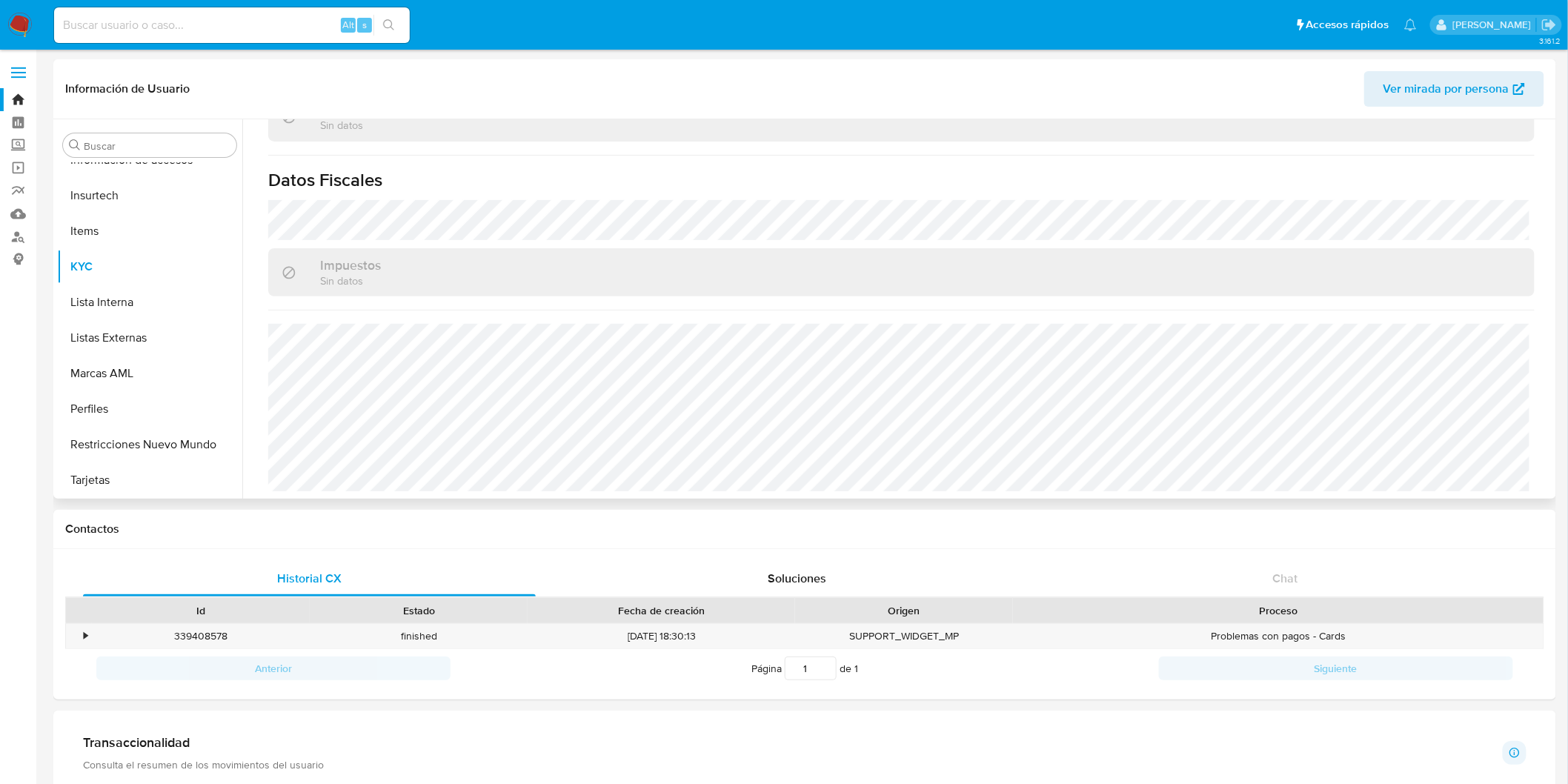
scroll to position [916, 0]
click at [21, 16] on img at bounding box center [19, 25] width 25 height 25
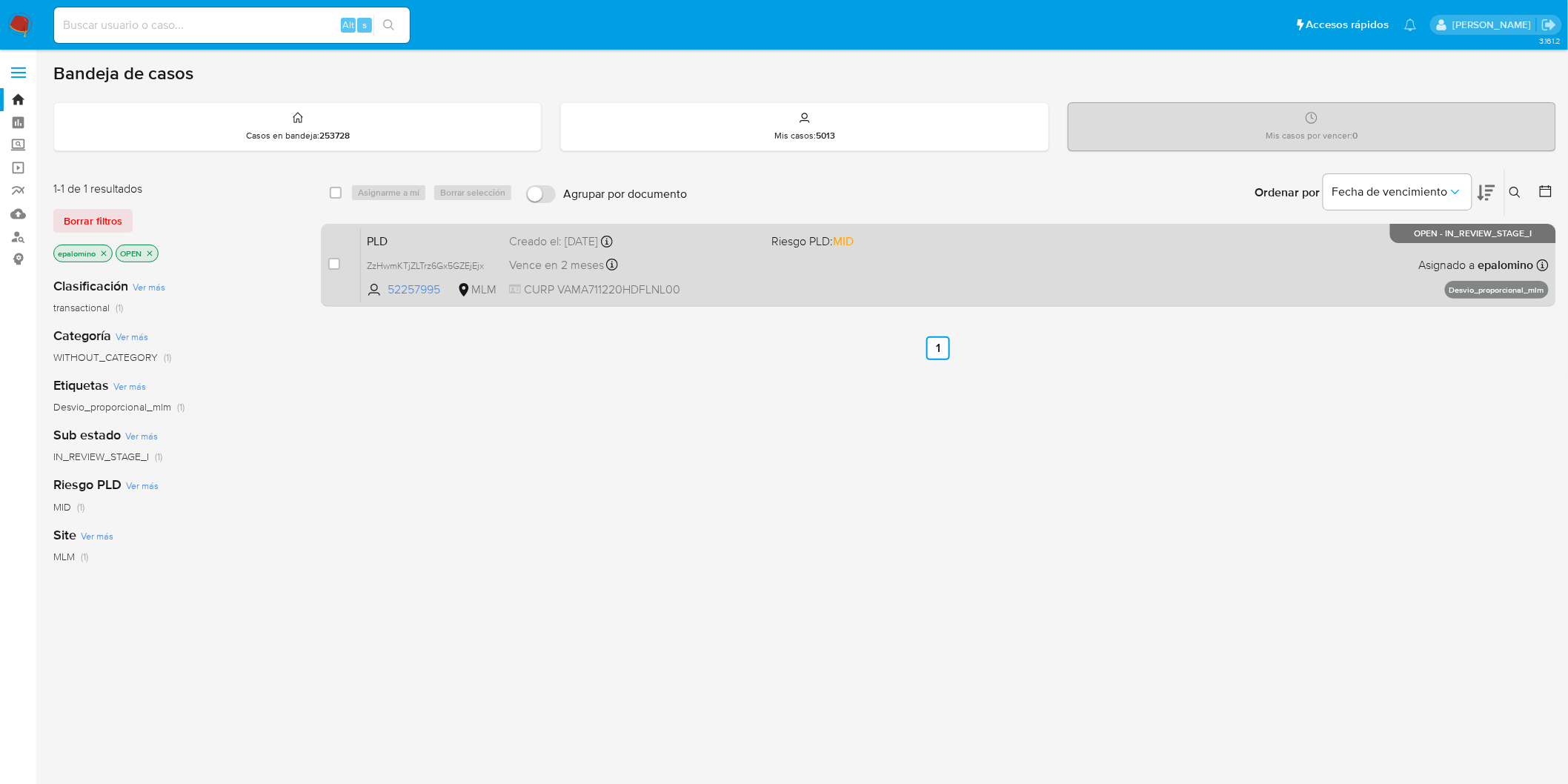
click at [383, 231] on span "PLD" at bounding box center [432, 240] width 130 height 19
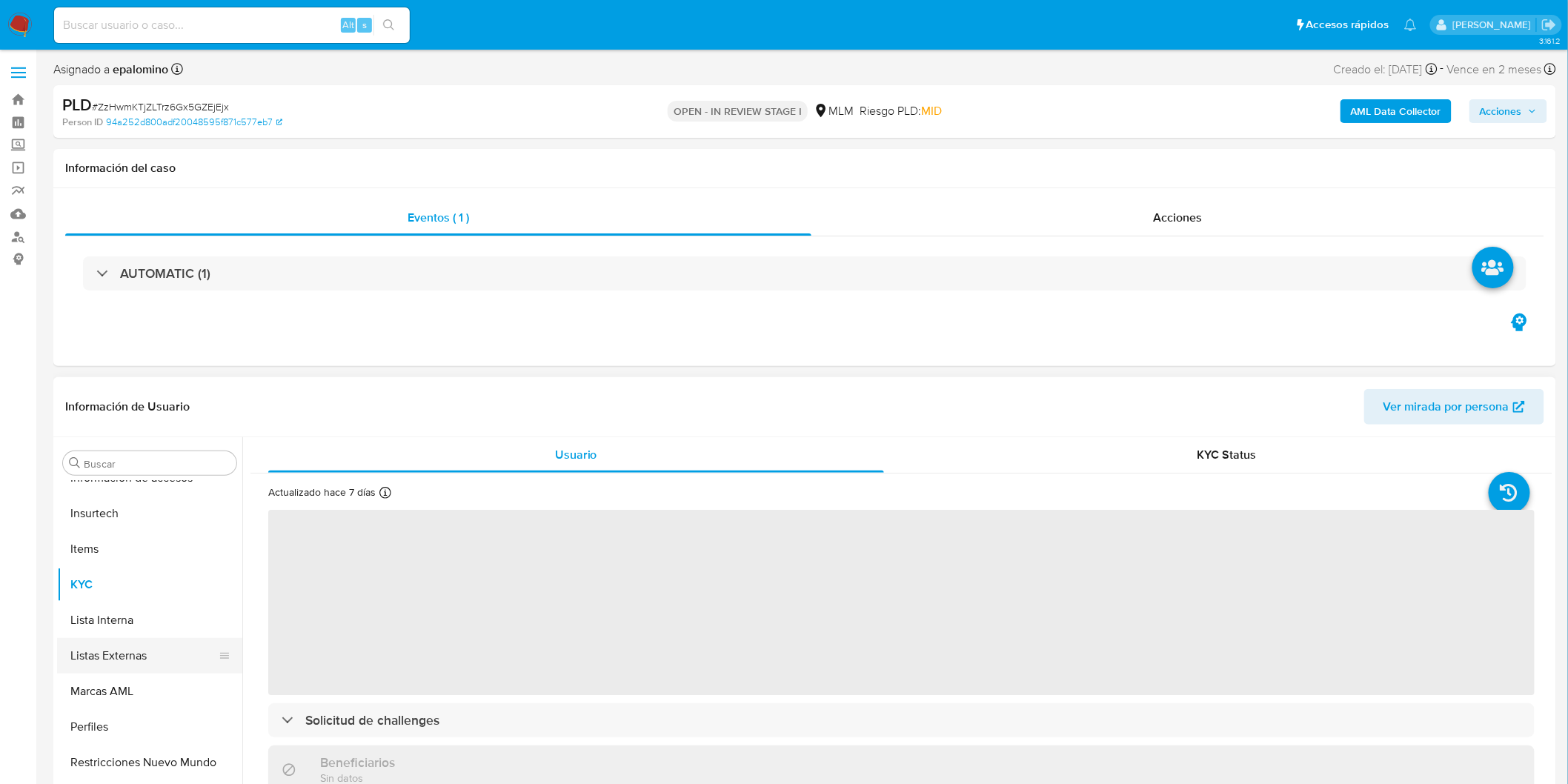
select select "10"
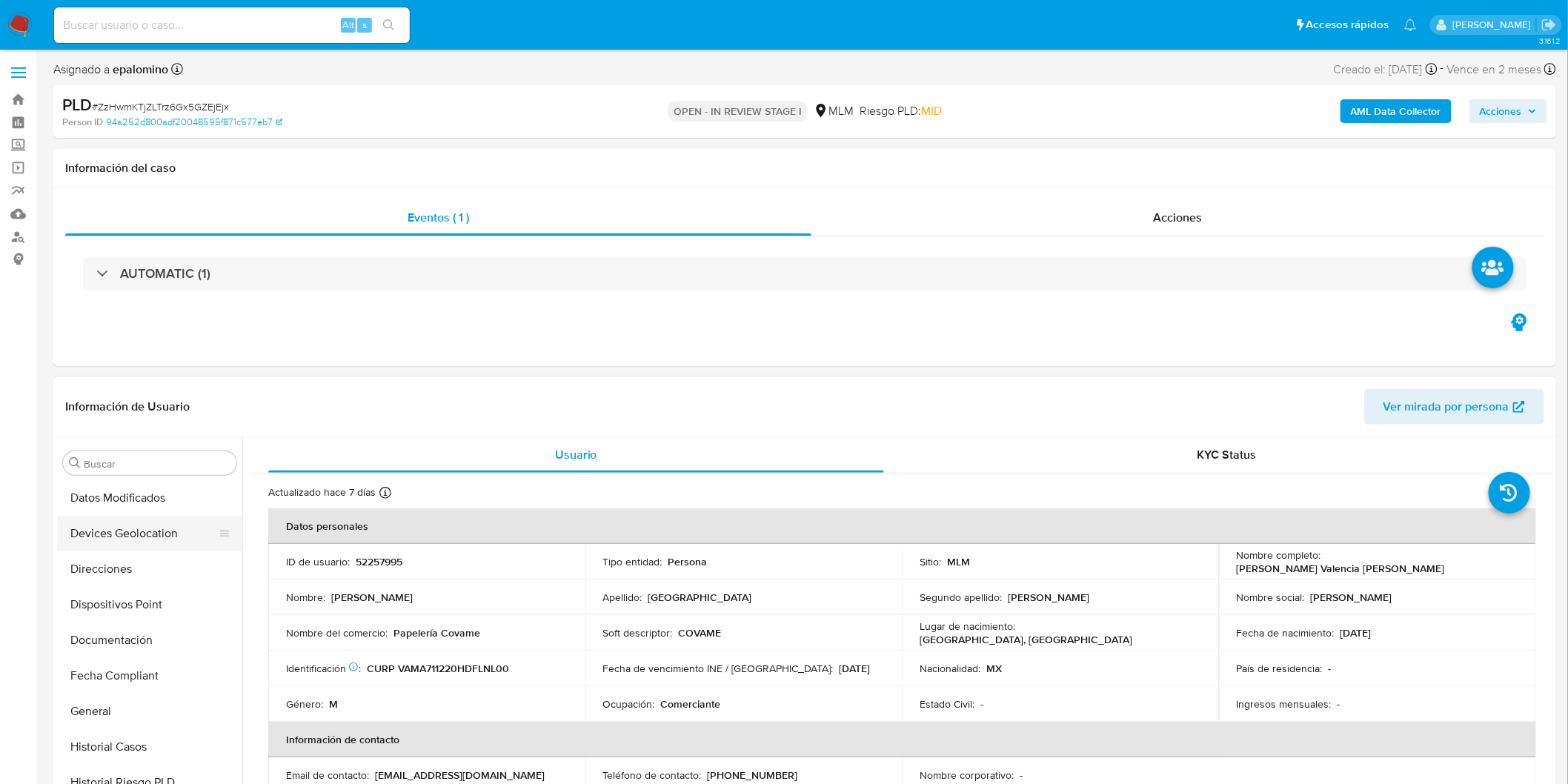
scroll to position [203, 0]
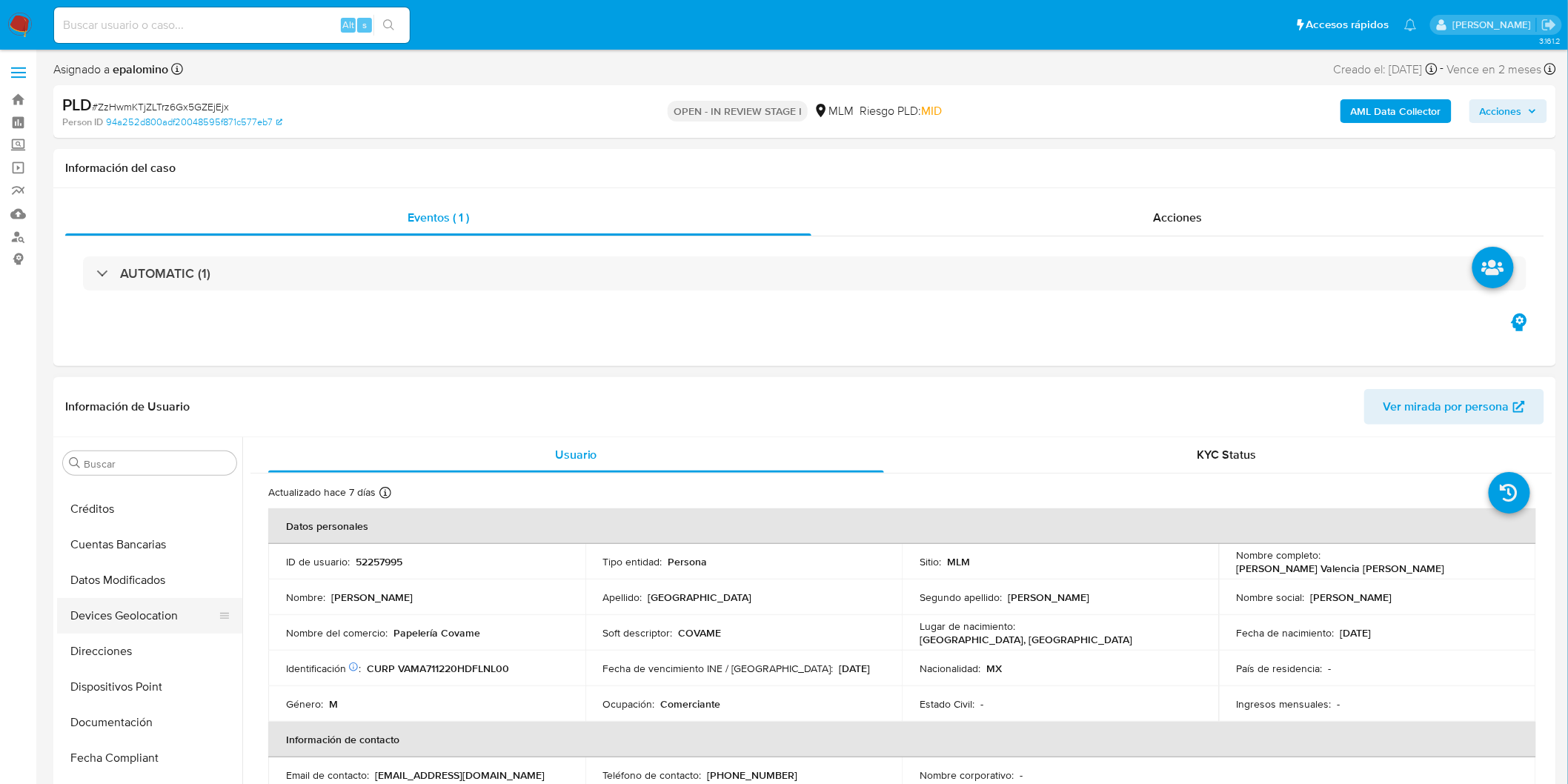
click at [153, 625] on button "Devices Geolocation" at bounding box center [143, 616] width 173 height 36
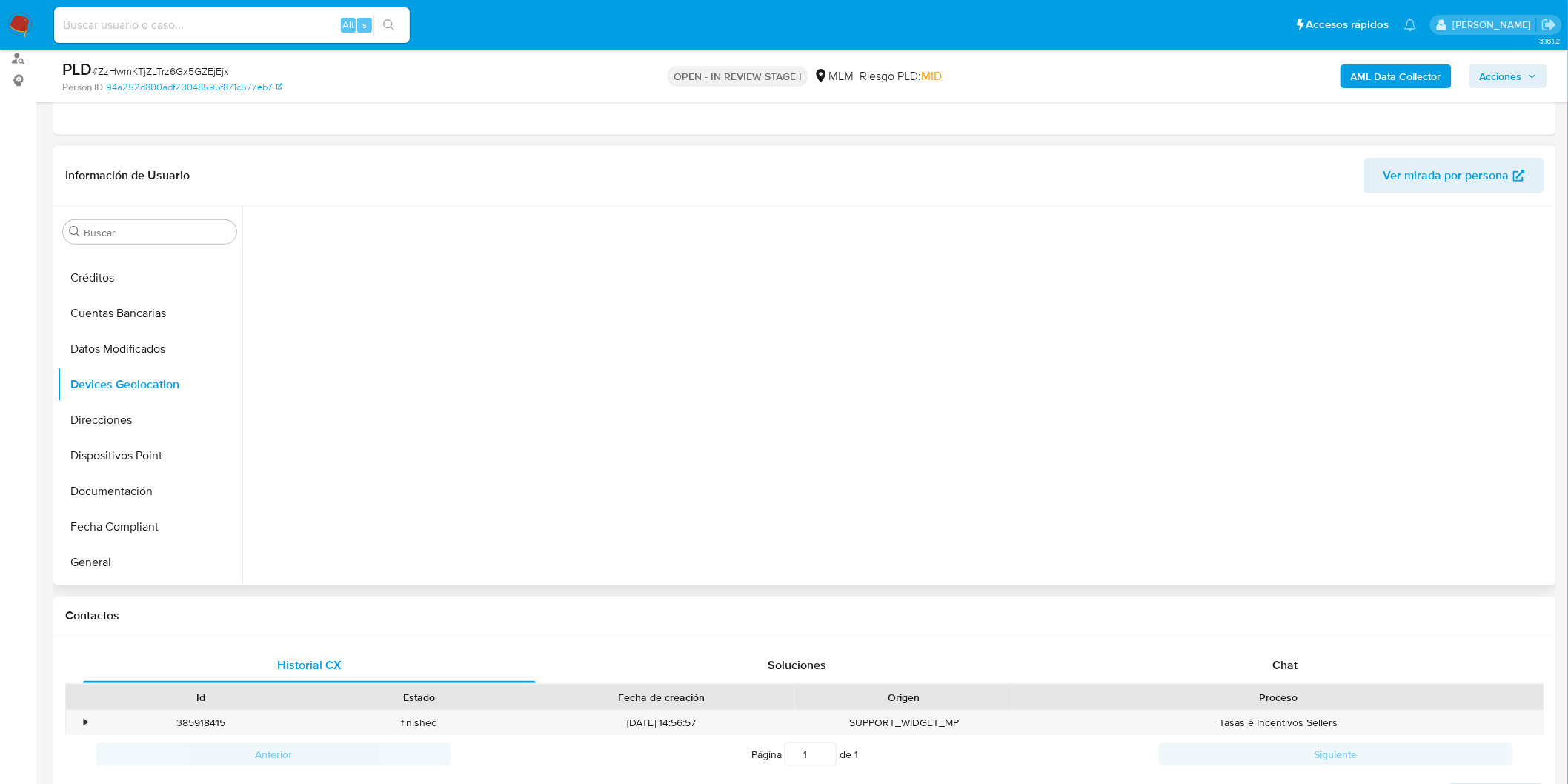
scroll to position [231, 0]
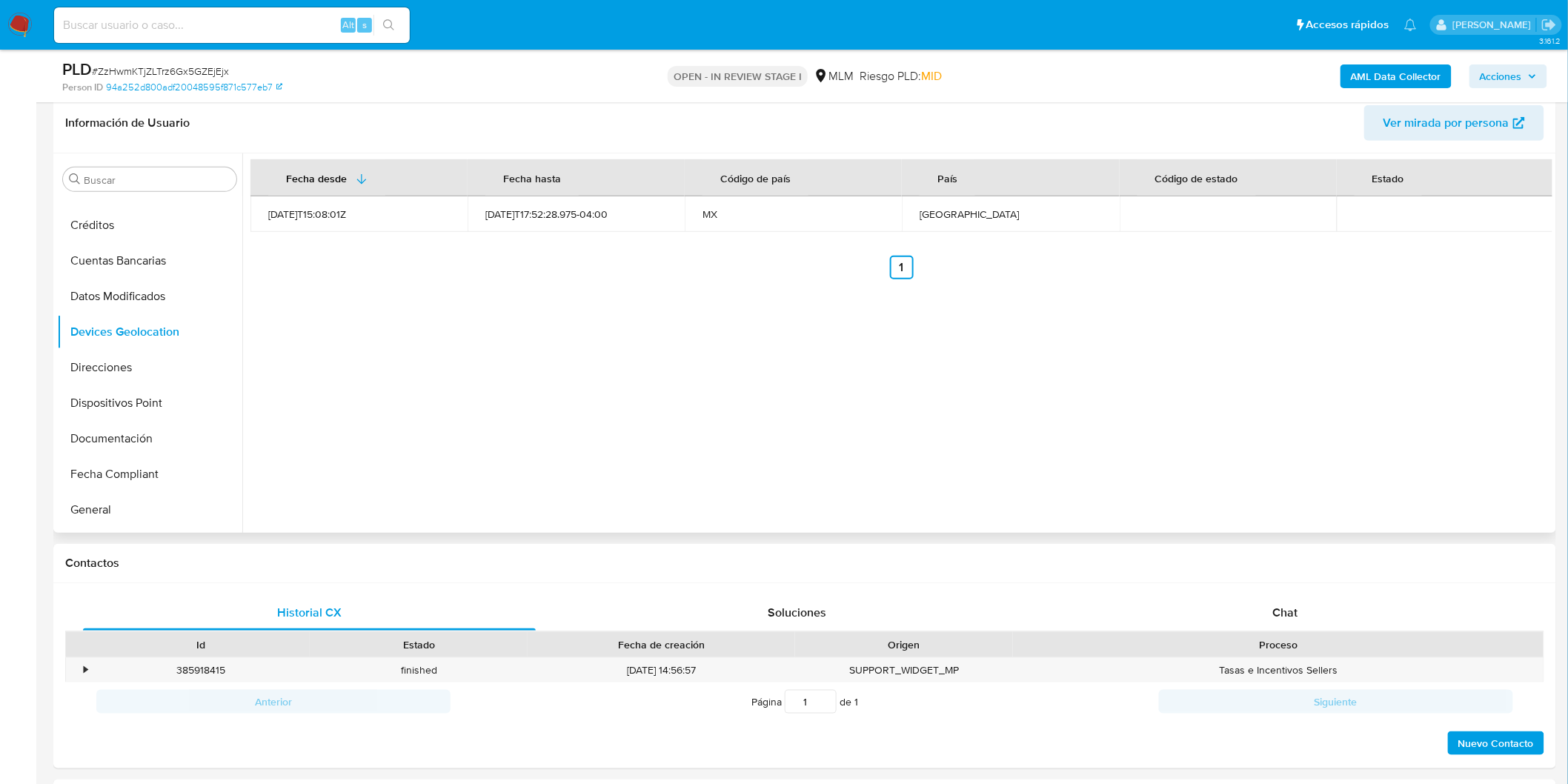
click at [861, 395] on div "Fecha desde Fecha hasta Código de país País Código de estado Estado 2021-09-19T…" at bounding box center [897, 343] width 1310 height 379
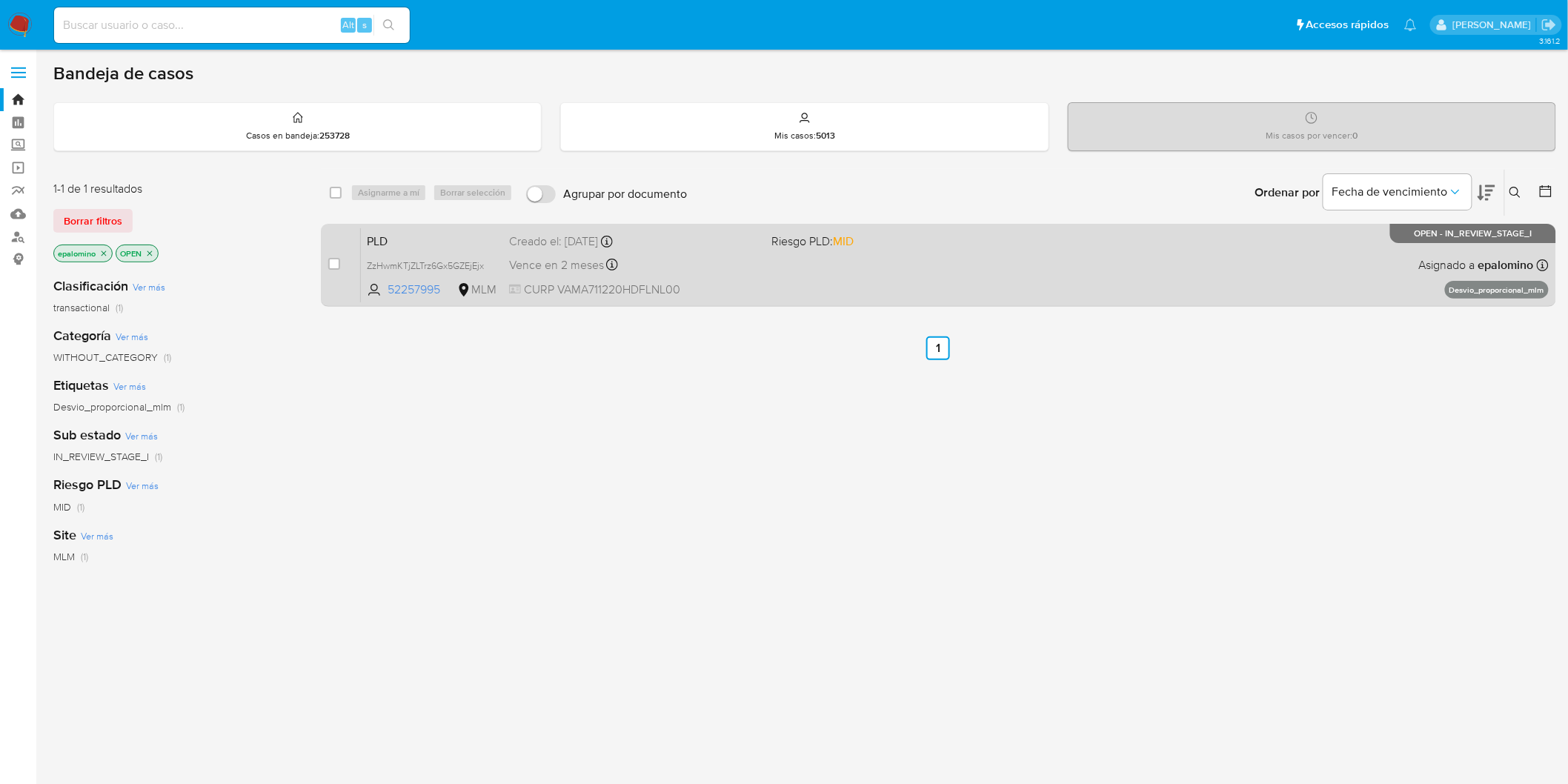
click at [395, 235] on span "PLD" at bounding box center [432, 240] width 130 height 19
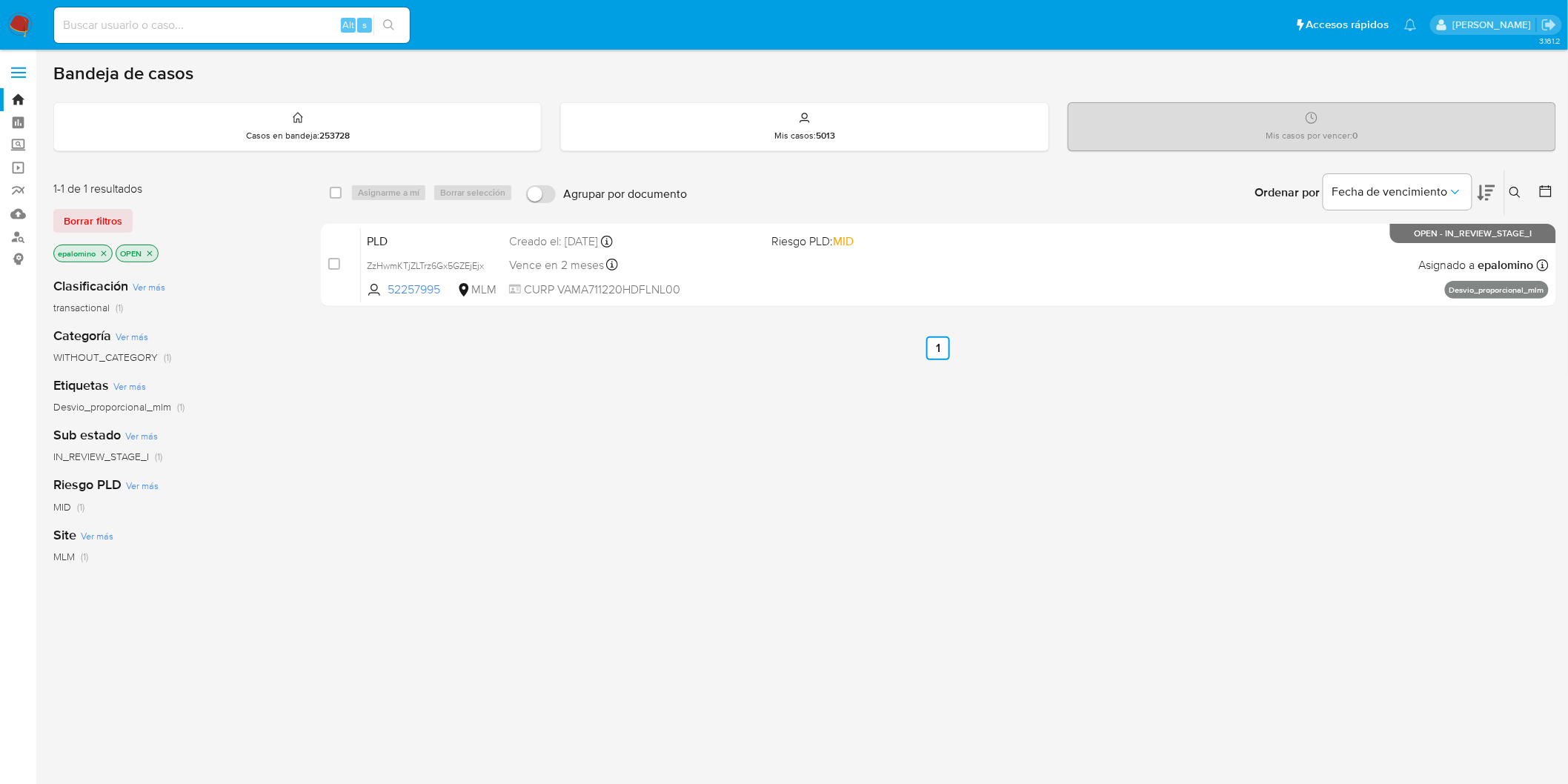
click at [27, 27] on img at bounding box center [19, 25] width 25 height 25
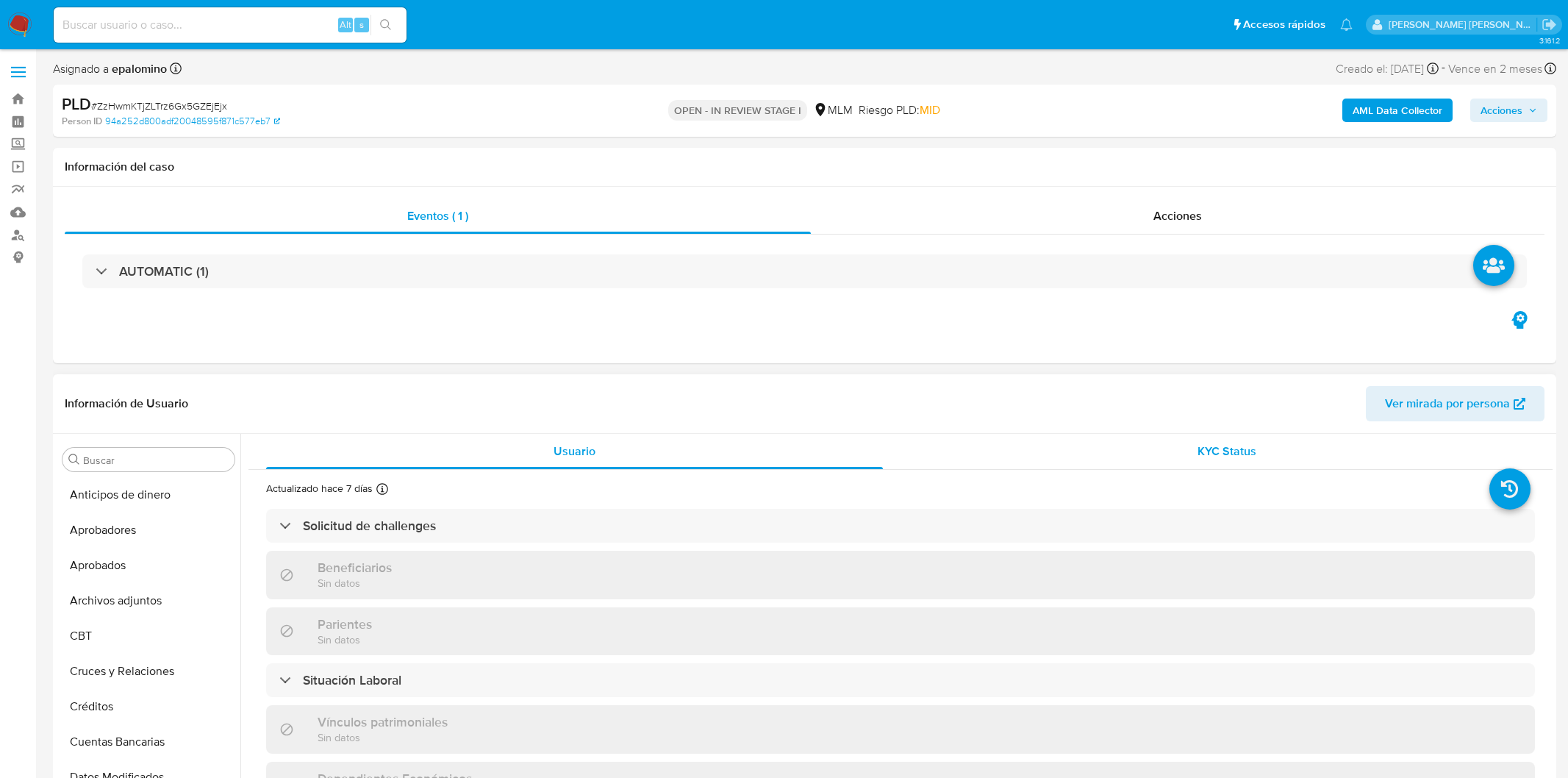
select select "10"
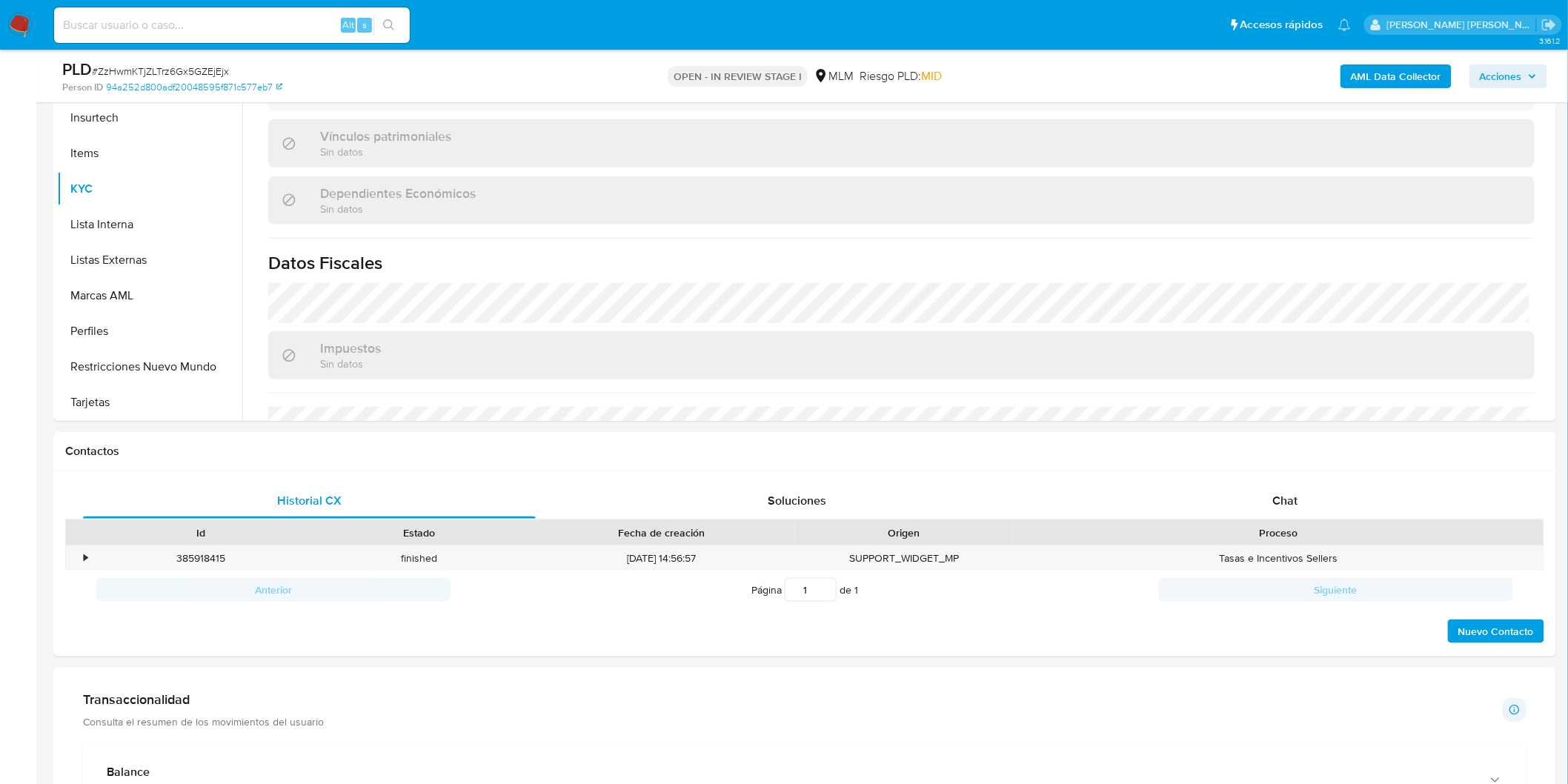
scroll to position [464, 0]
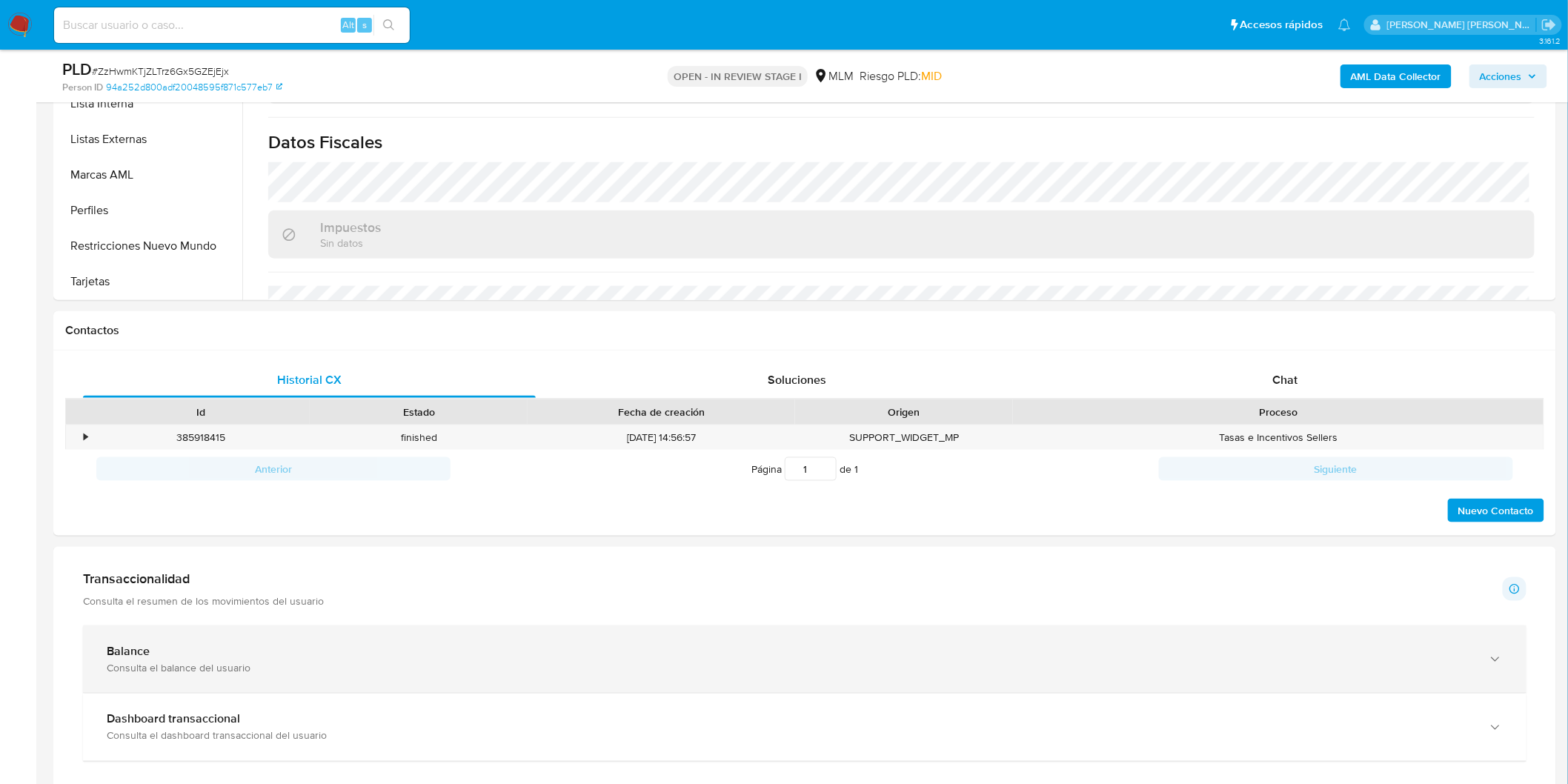
click at [182, 679] on div "Balance Consulta el balance del usuario" at bounding box center [805, 658] width 1444 height 67
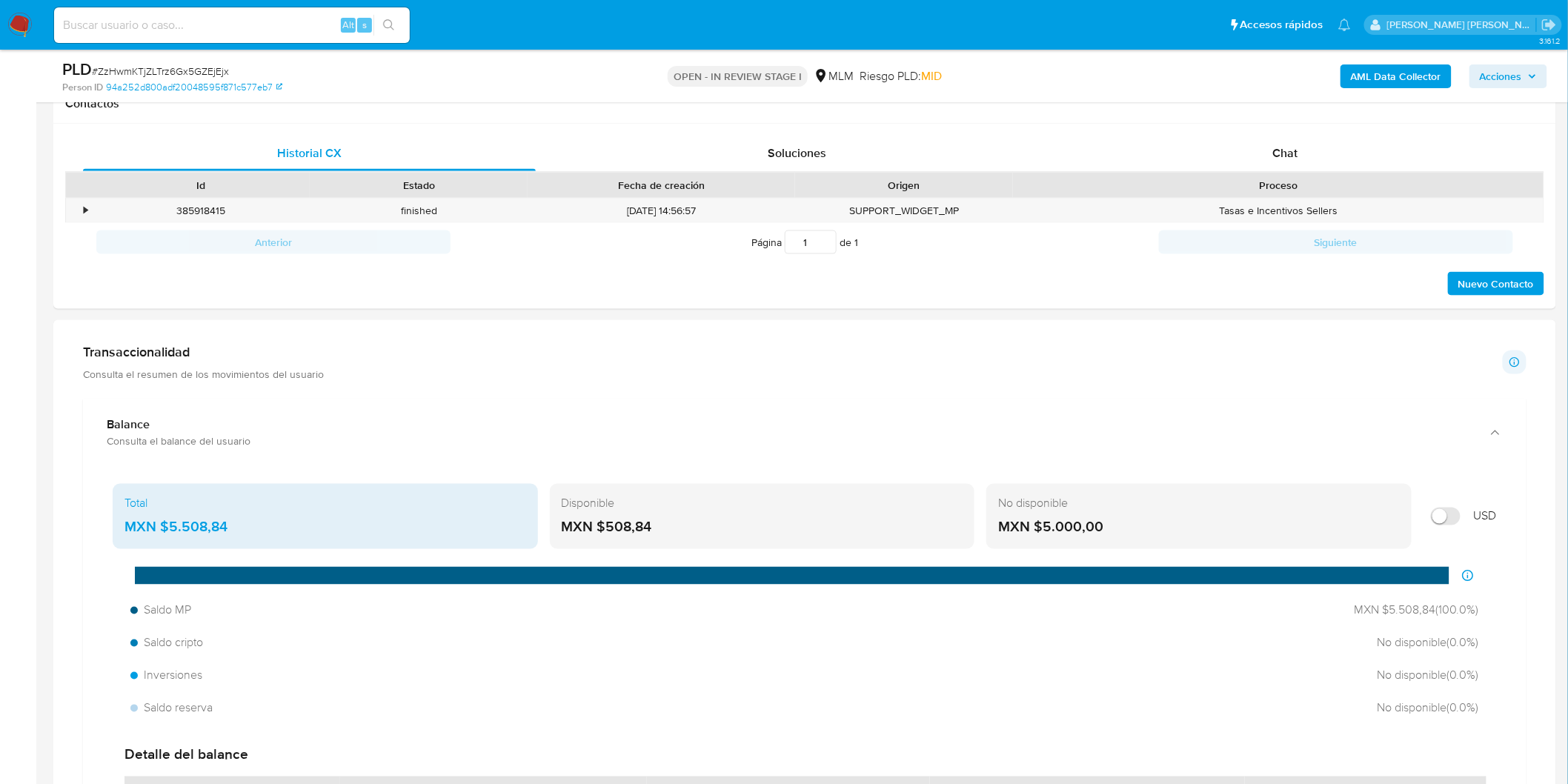
scroll to position [876, 0]
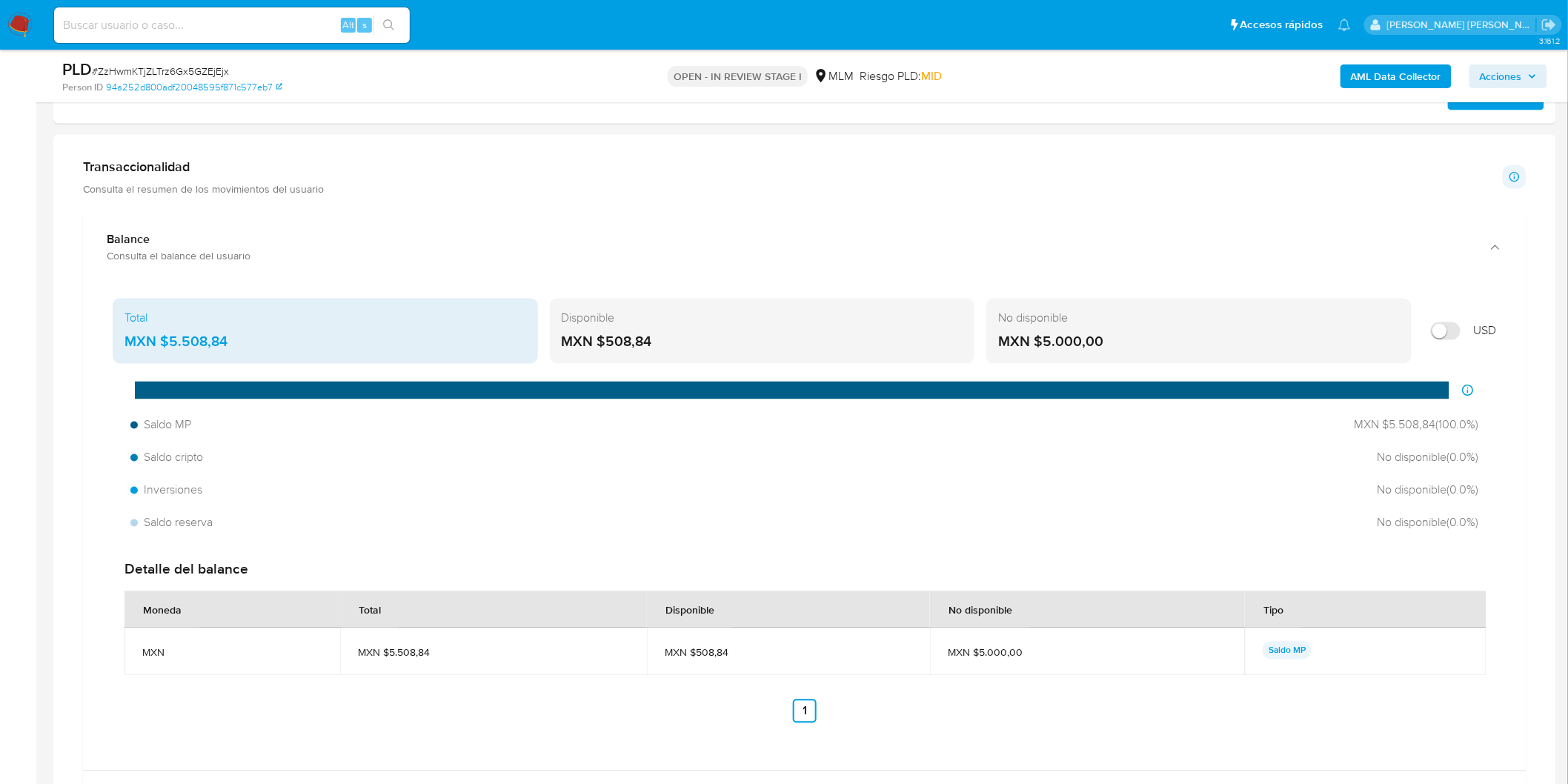
drag, startPoint x: 229, startPoint y: 343, endPoint x: 169, endPoint y: 341, distance: 60.0
click at [169, 341] on div "MXN $5.508,84" at bounding box center [326, 343] width 402 height 19
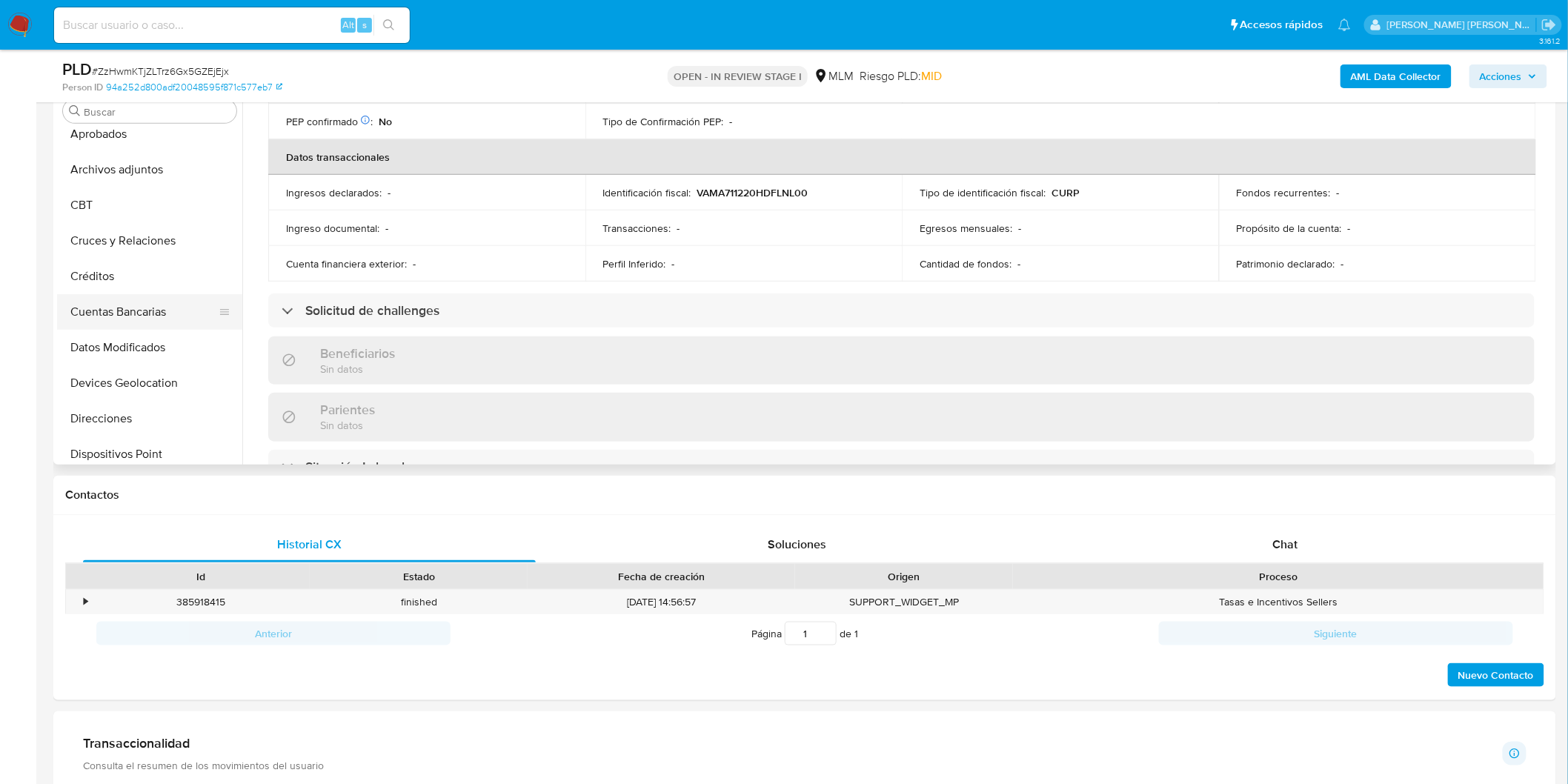
scroll to position [83, 0]
click at [156, 260] on button "Créditos" at bounding box center [143, 278] width 173 height 36
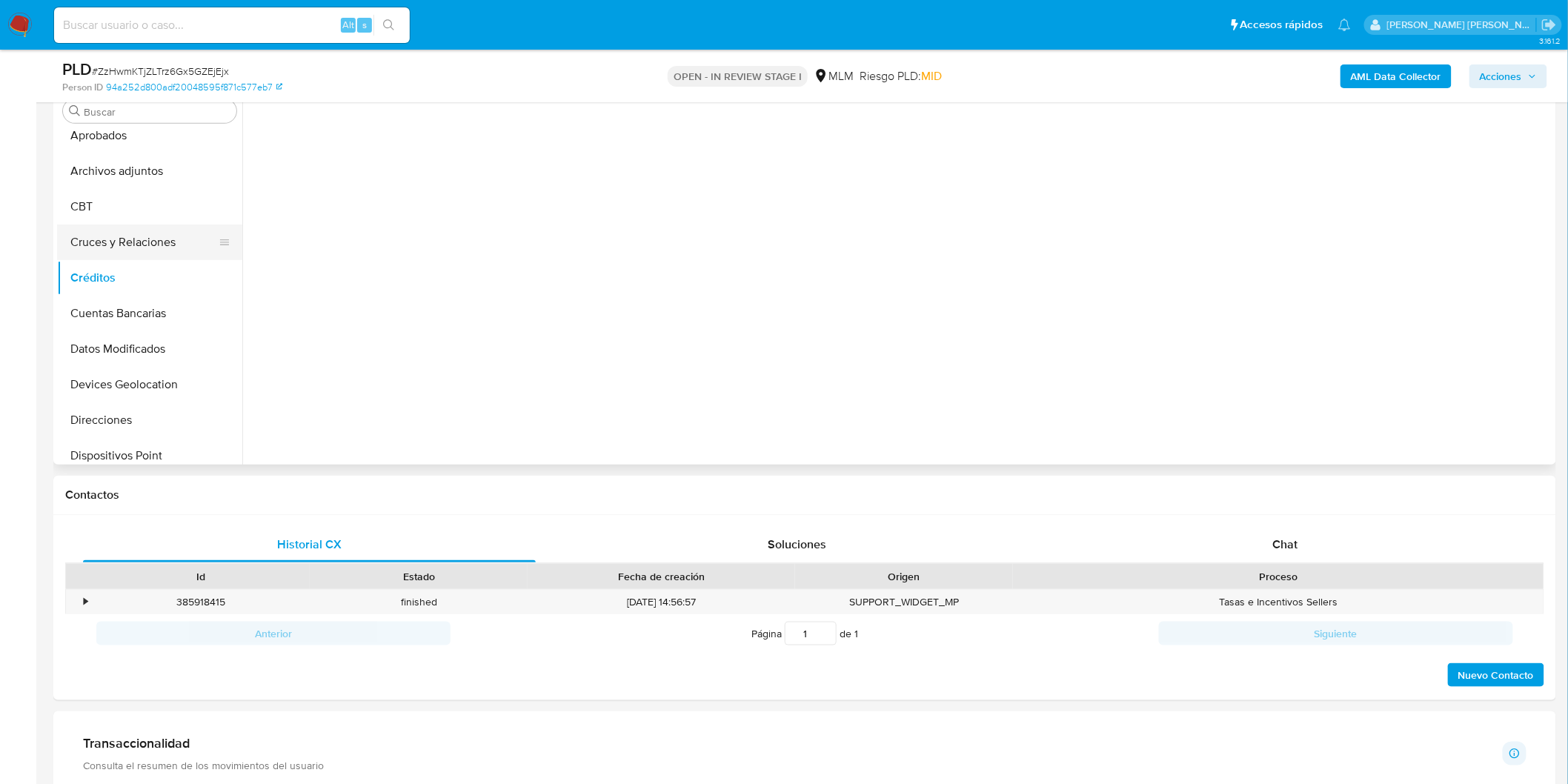
click at [144, 234] on button "Cruces y Relaciones" at bounding box center [143, 242] width 173 height 36
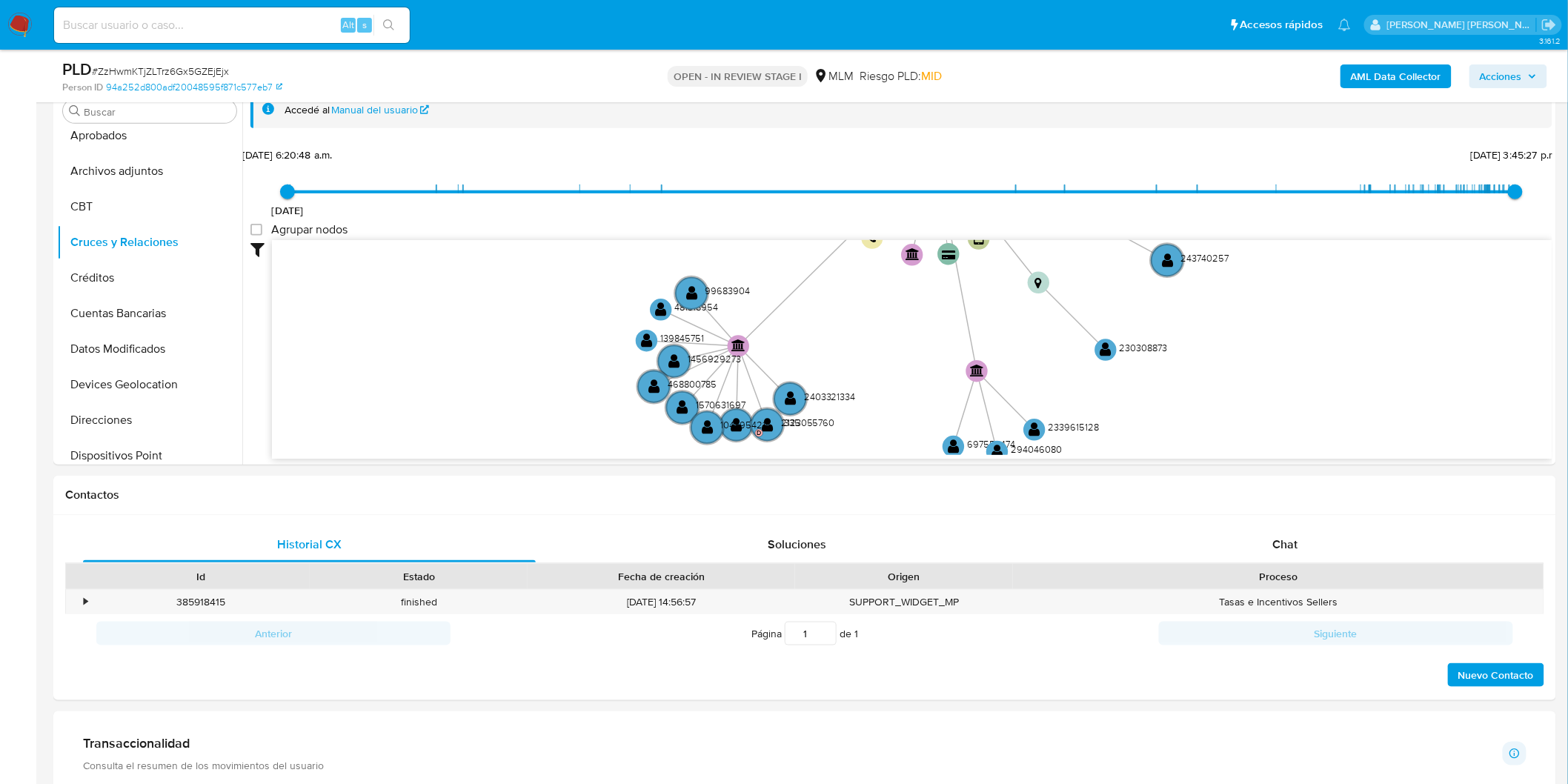
drag, startPoint x: 529, startPoint y: 317, endPoint x: 608, endPoint y: 78, distance: 251.7
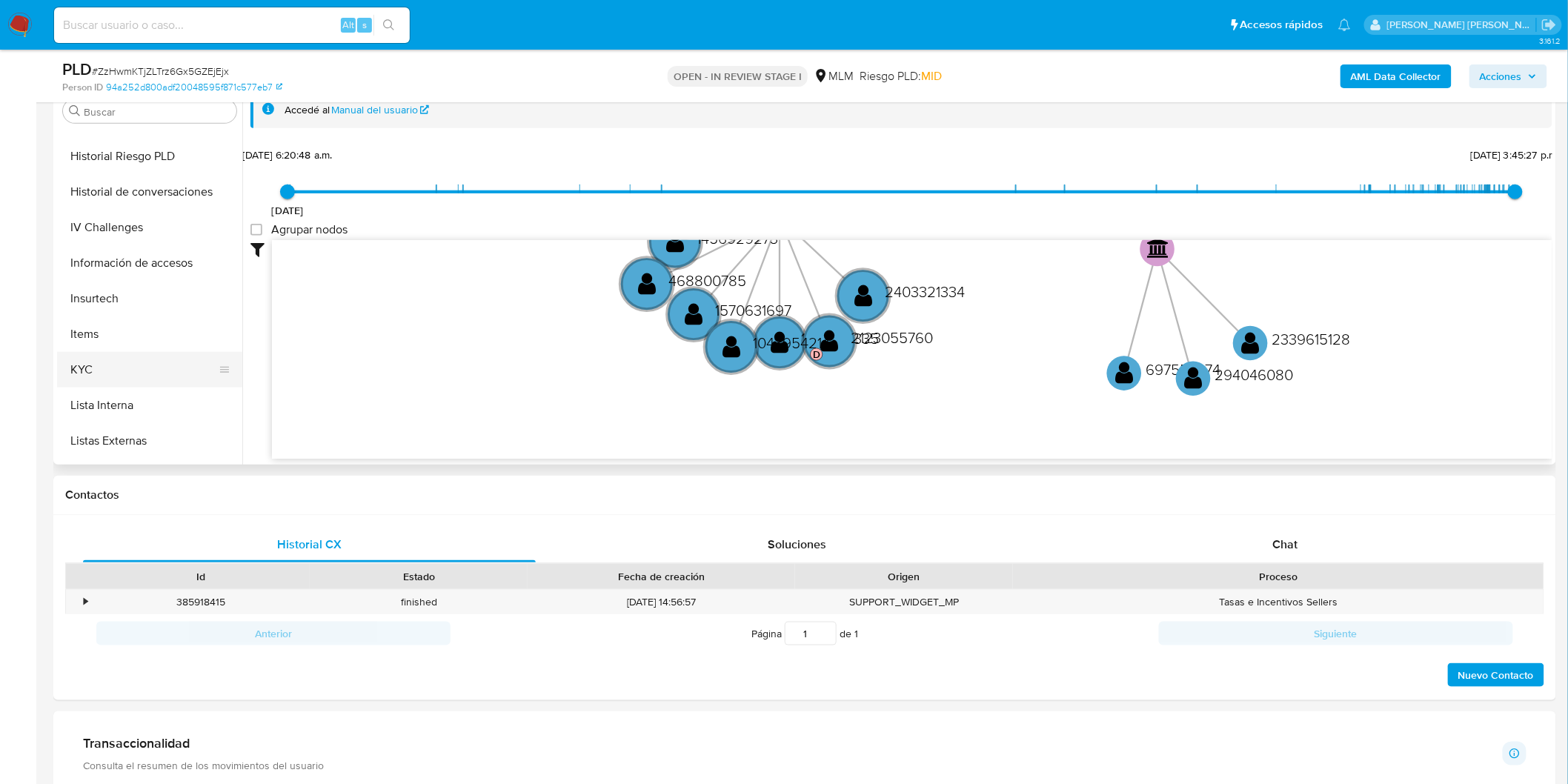
scroll to position [576, 0]
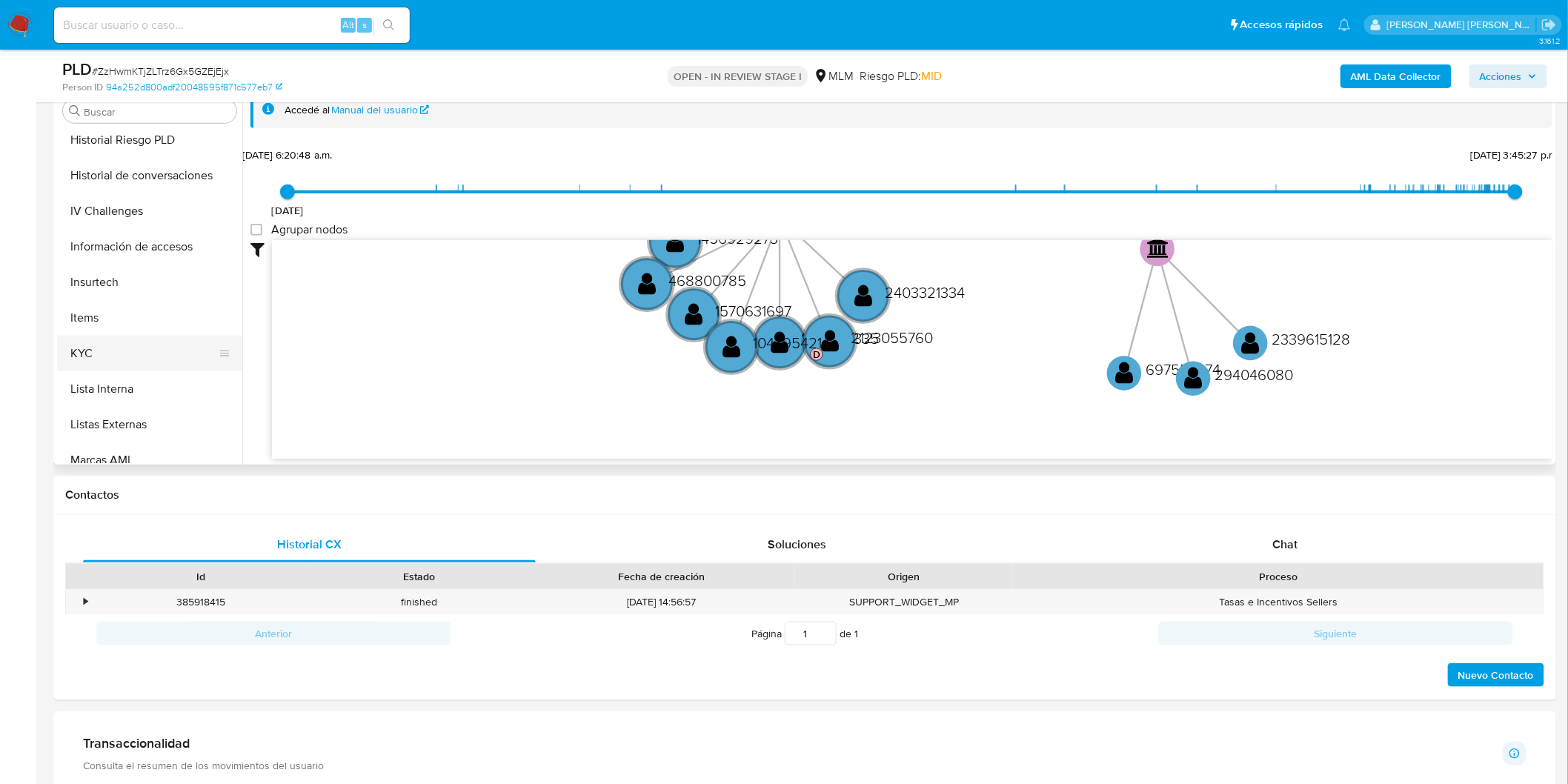
click at [100, 357] on button "KYC" at bounding box center [143, 353] width 173 height 36
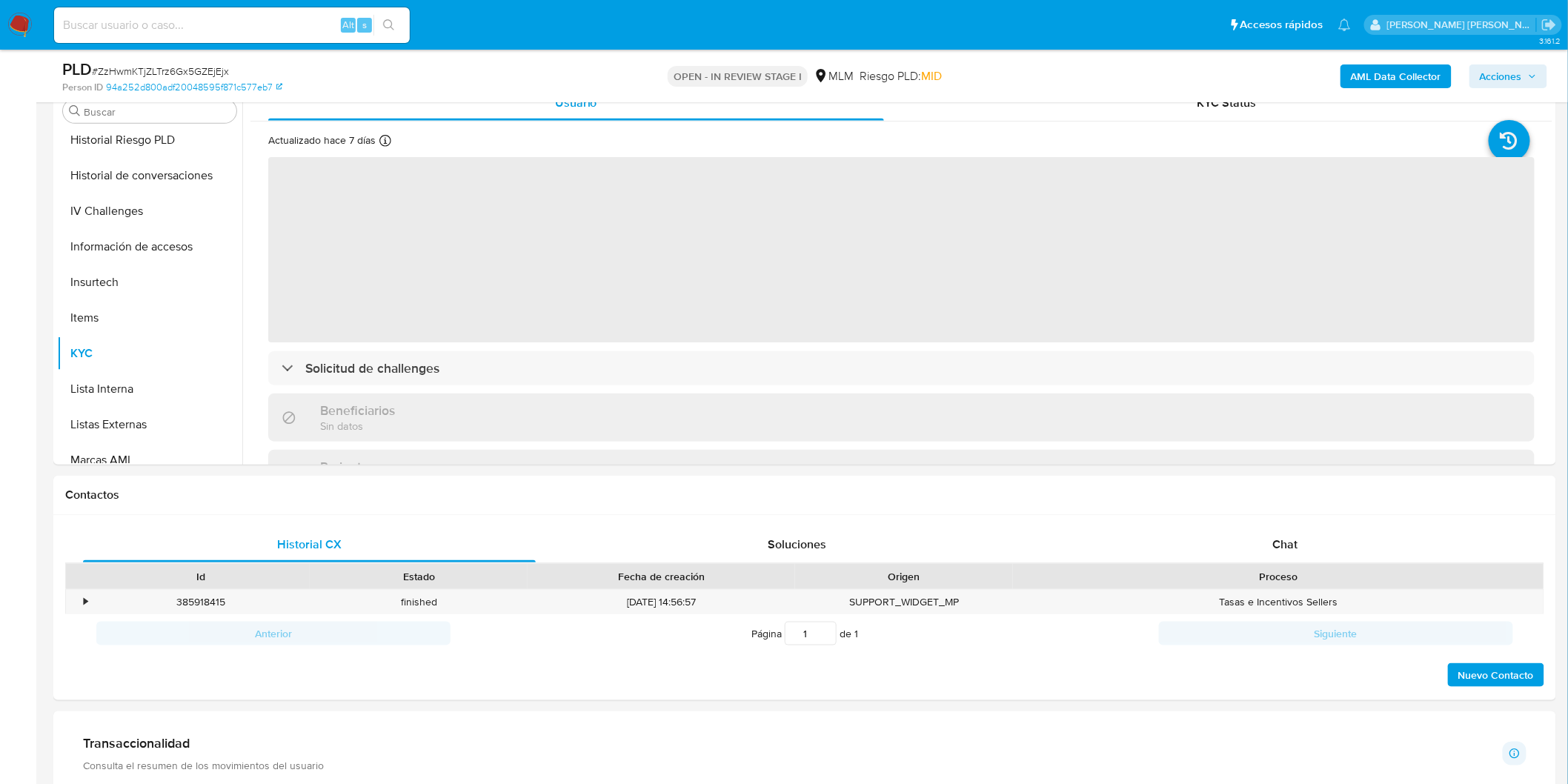
scroll to position [220, 0]
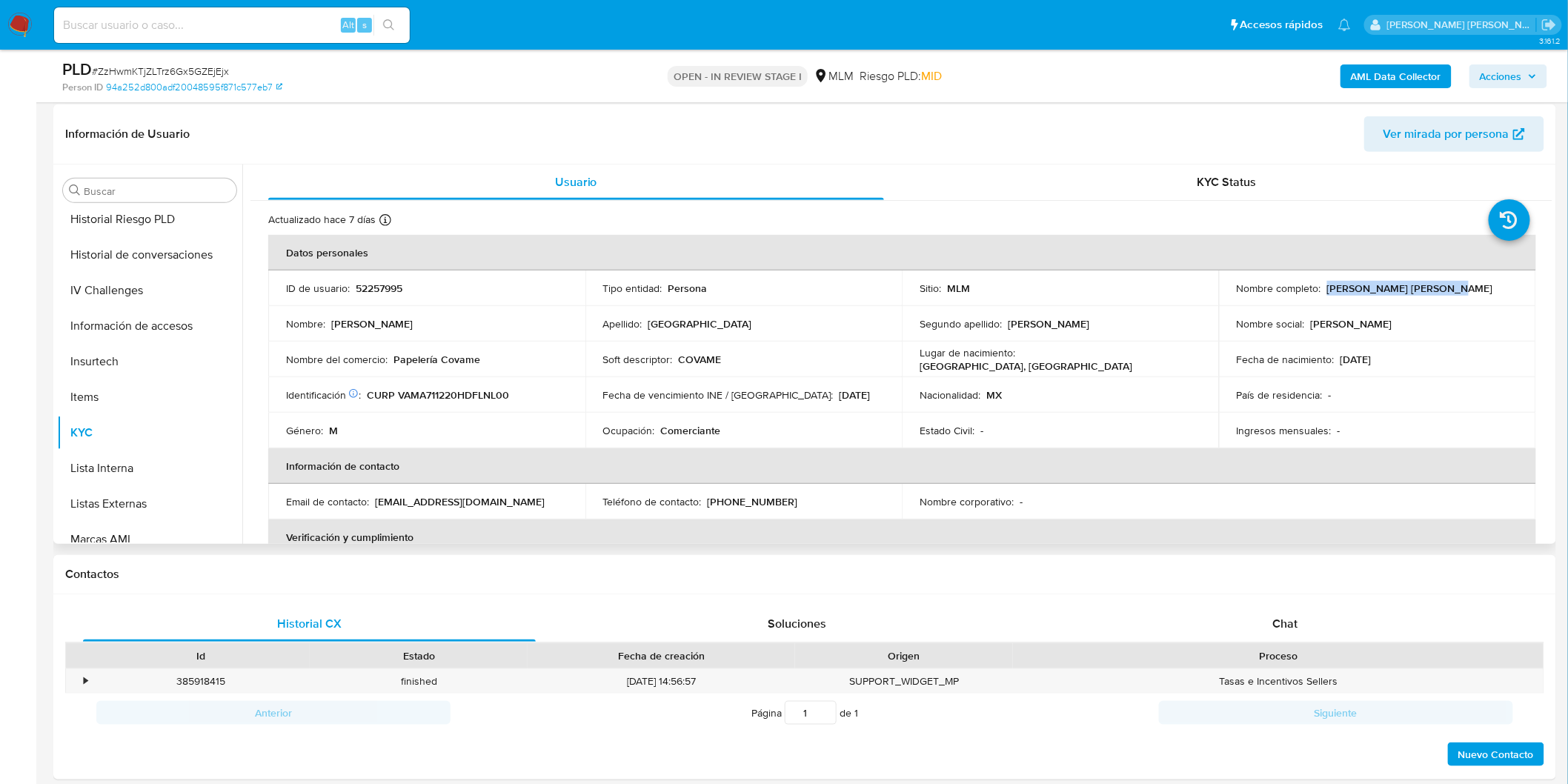
drag, startPoint x: 1443, startPoint y: 290, endPoint x: 1324, endPoint y: 288, distance: 119.0
click at [1324, 288] on div "Nombre completo : Alfonso Valencia Mendez" at bounding box center [1378, 288] width 282 height 13
copy p "Alfonso Valencia Mendez"
click at [650, 354] on p "Soft descriptor :" at bounding box center [639, 359] width 70 height 13
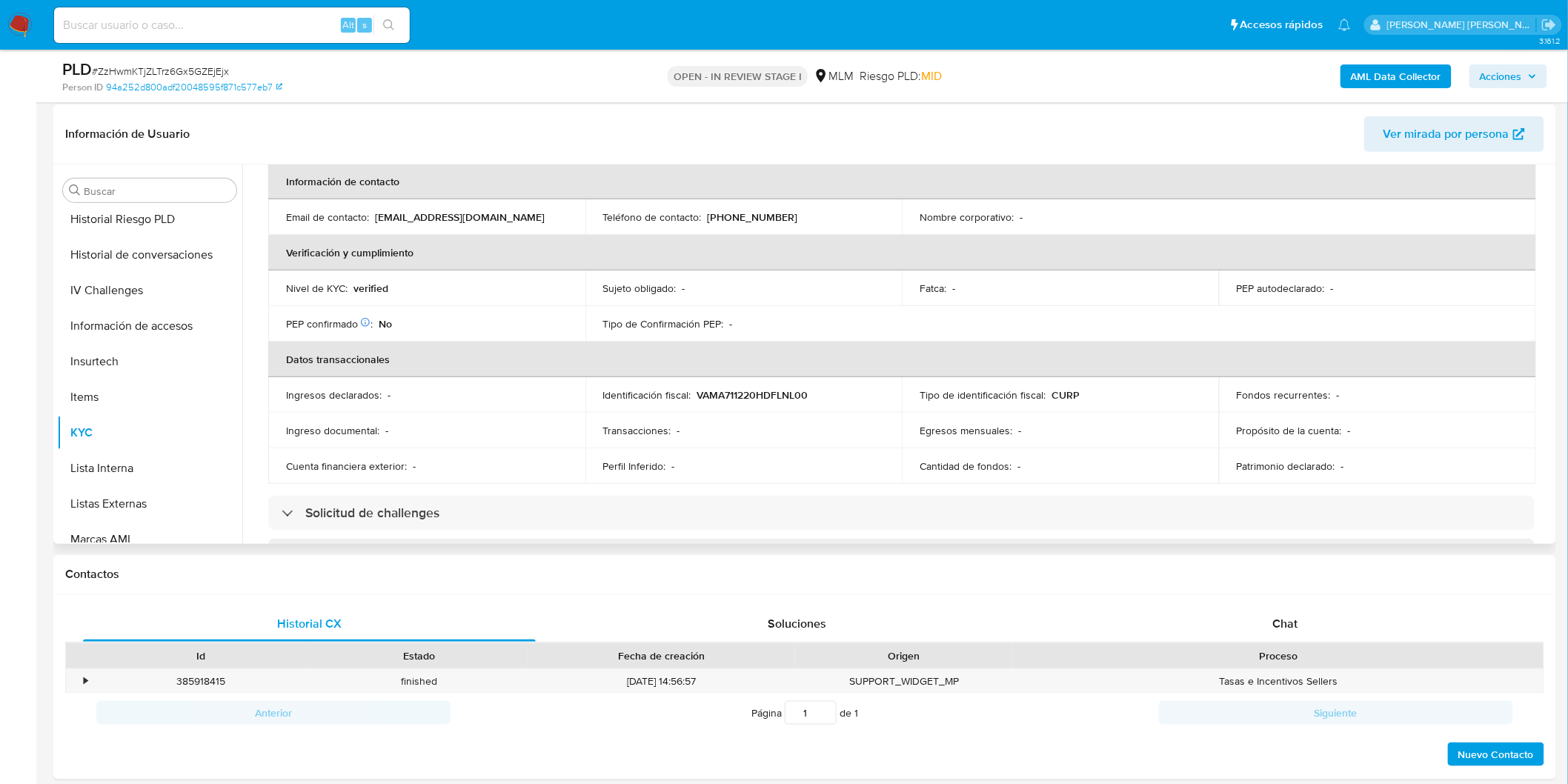
scroll to position [78, 0]
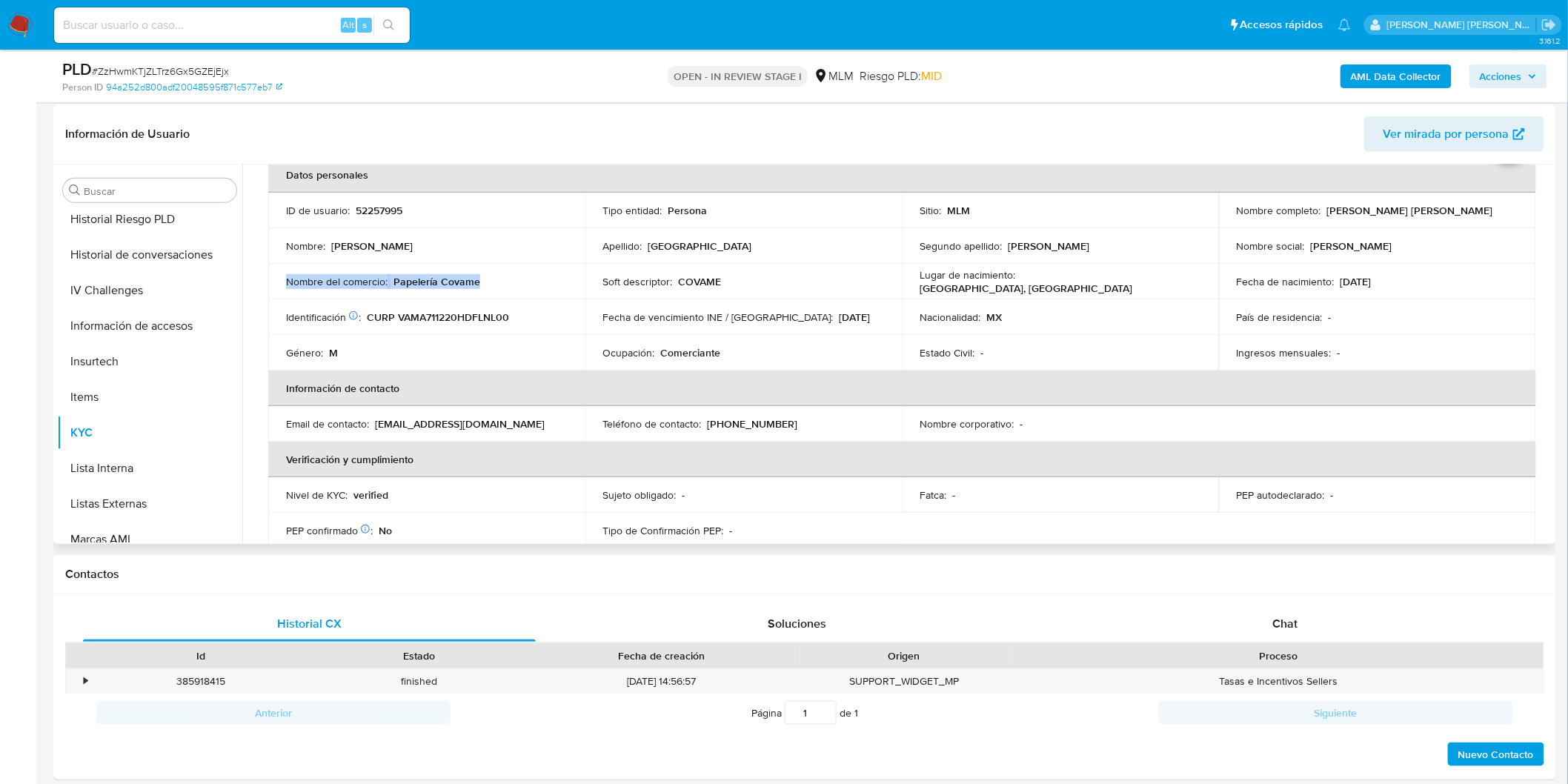
drag, startPoint x: 483, startPoint y: 286, endPoint x: 271, endPoint y: 284, distance: 212.0
click at [271, 284] on td "Nombre del comercio : Papelería Covame" at bounding box center [426, 282] width 317 height 36
copy div "Nombre del comercio : Papelería Covame"
drag, startPoint x: 799, startPoint y: 425, endPoint x: 703, endPoint y: 421, distance: 96.1
click at [703, 421] on div "Teléfono de contacto : (55) 35004004" at bounding box center [745, 424] width 282 height 13
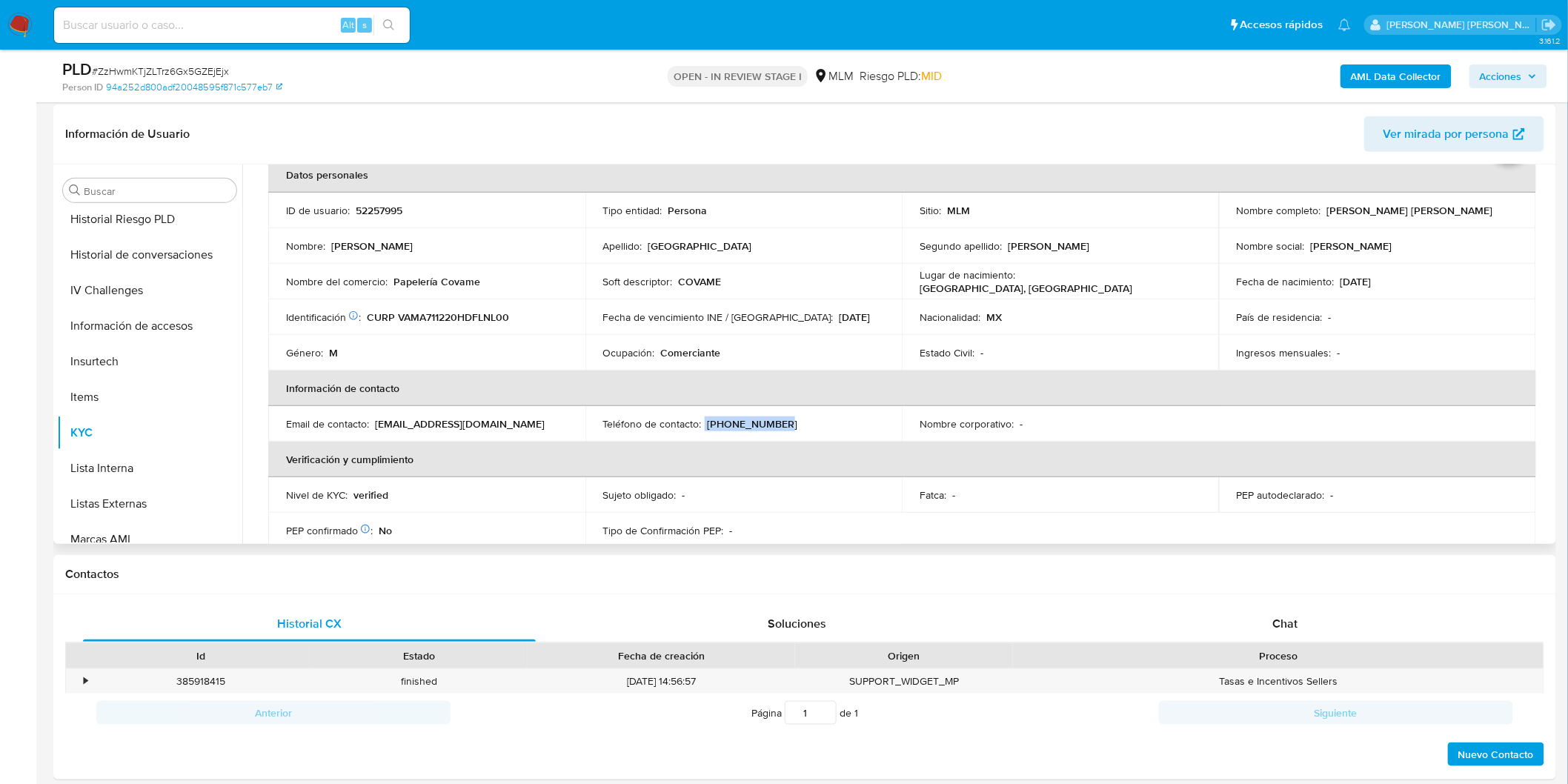
copy div "(55) 35004004"
click at [1281, 632] on div "Chat" at bounding box center [1285, 624] width 453 height 36
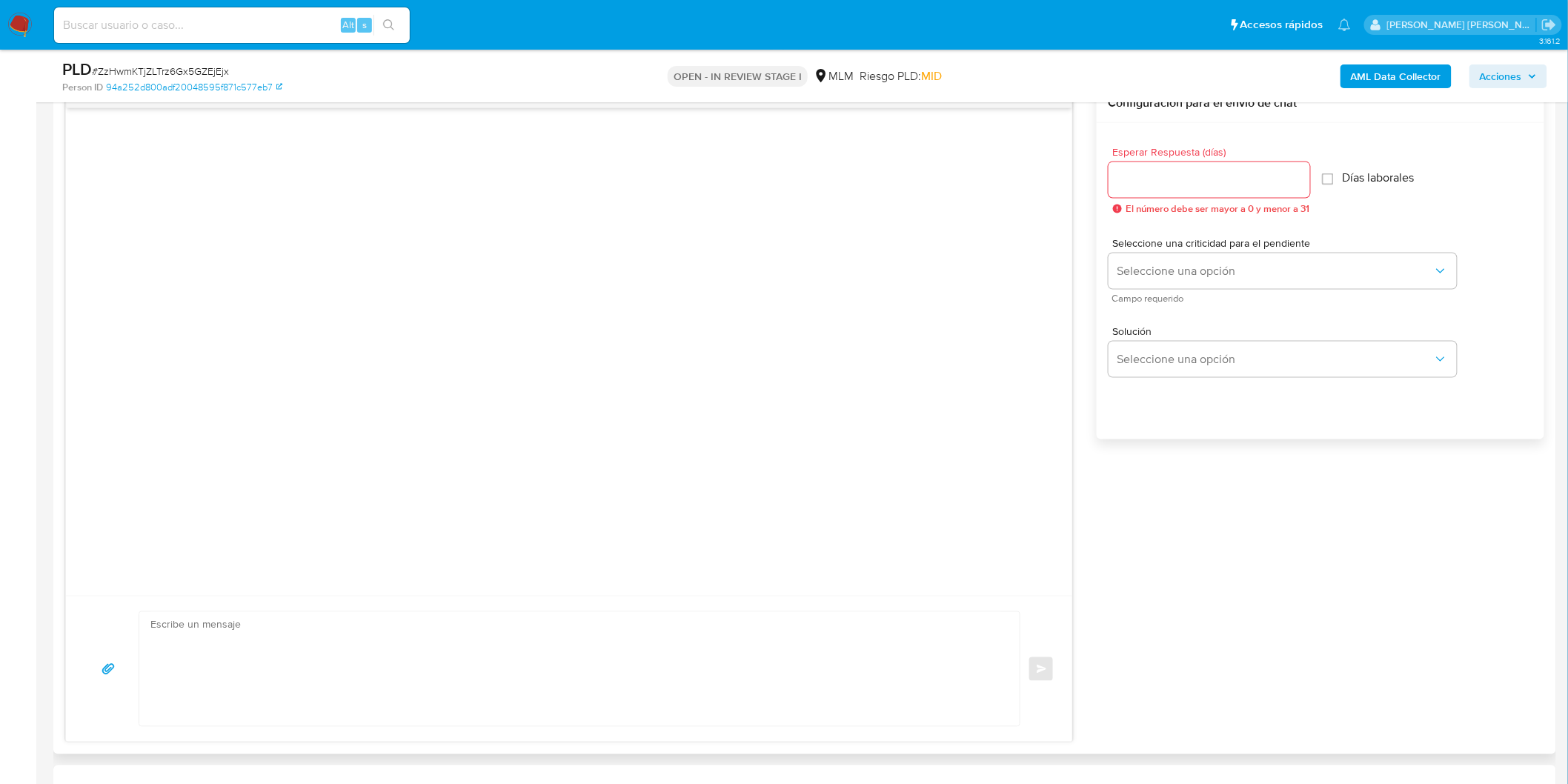
scroll to position [796, 0]
click at [1145, 175] on input "Esperar Respuesta (días)" at bounding box center [1209, 174] width 202 height 19
type input "5"
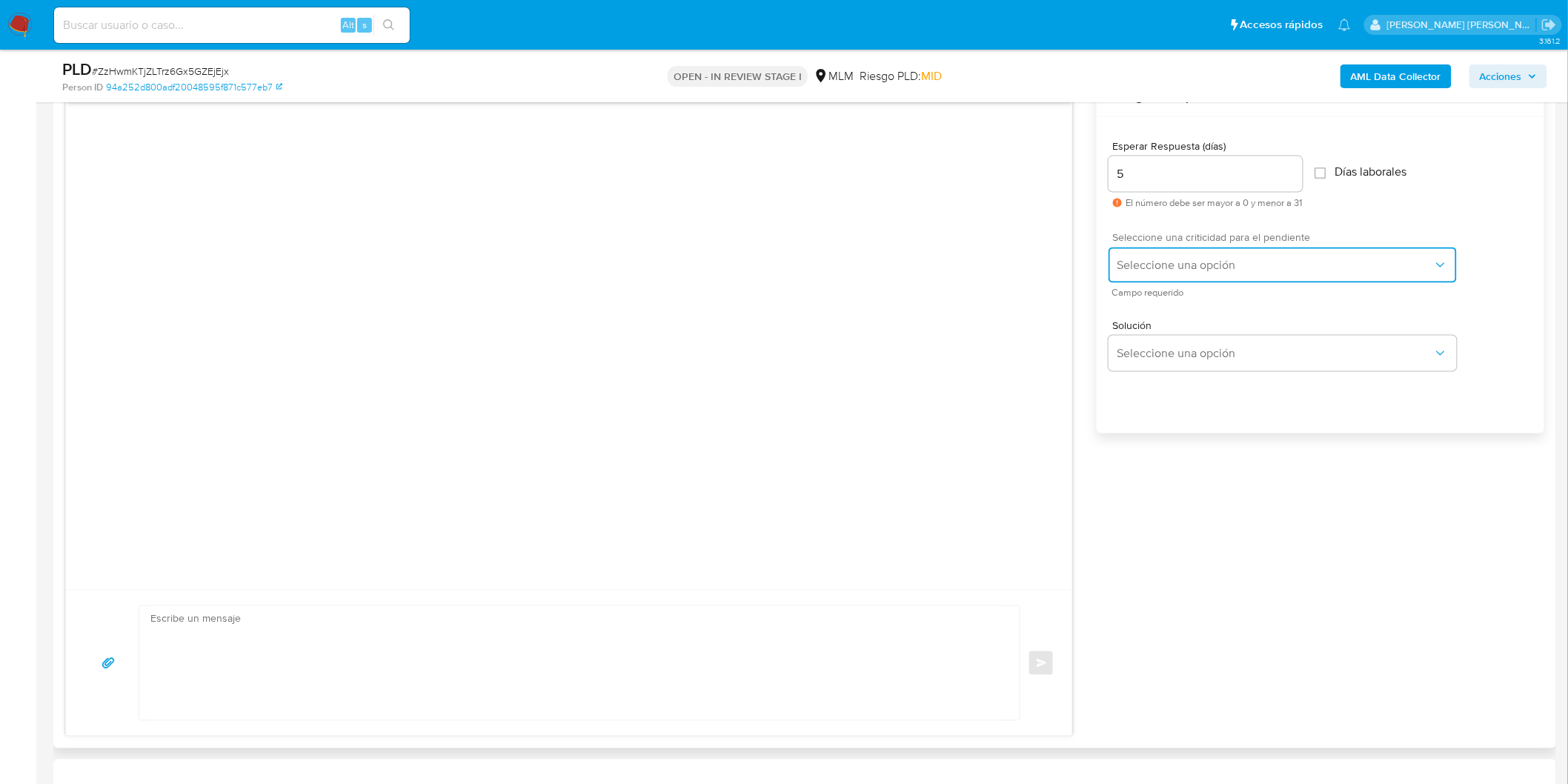
click at [1164, 258] on span "Seleccione una opción" at bounding box center [1275, 265] width 316 height 15
click at [1161, 283] on div "HIGH" at bounding box center [1279, 296] width 325 height 30
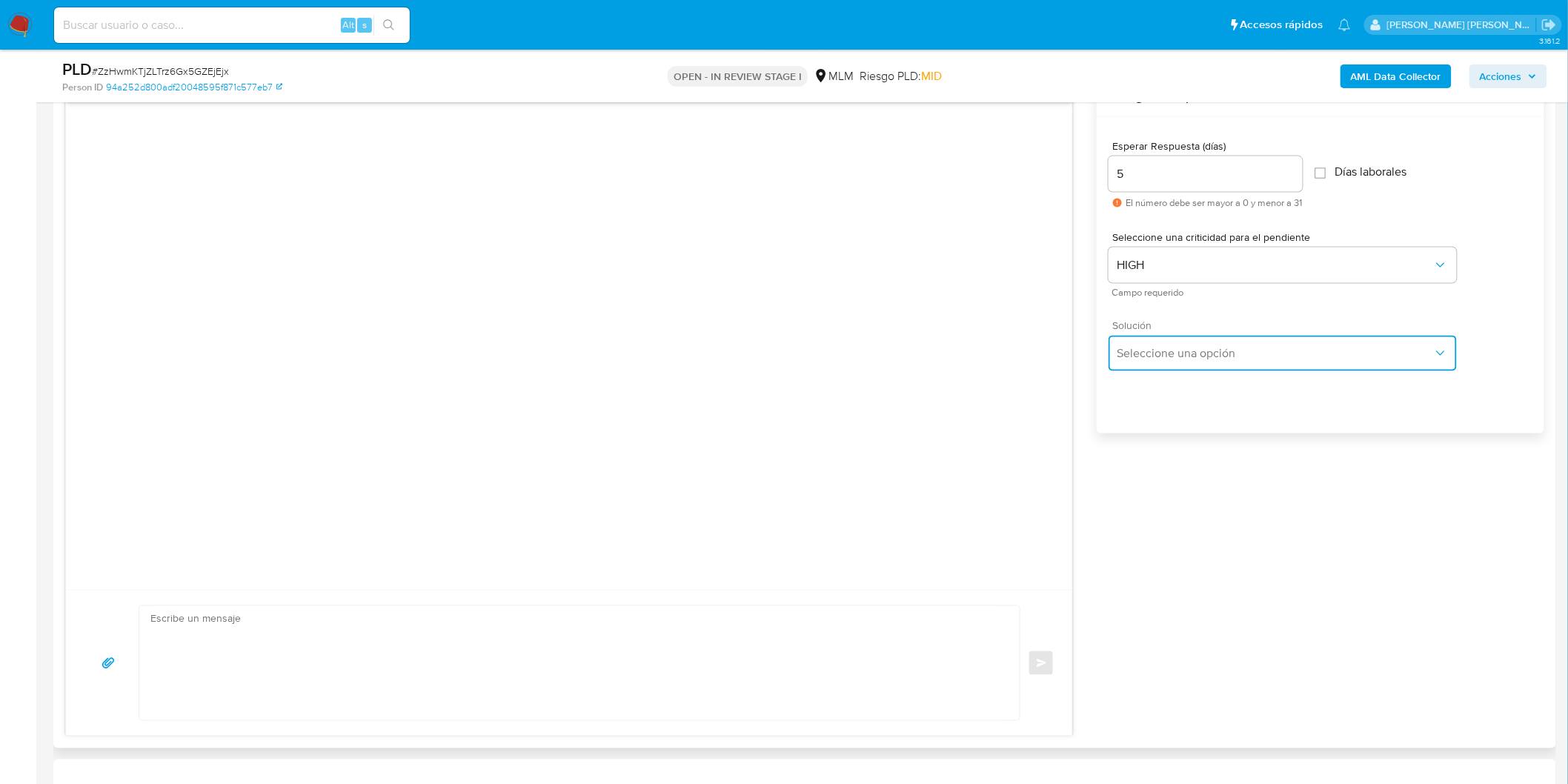
click at [1168, 351] on span "Seleccione una opción" at bounding box center [1275, 353] width 316 height 15
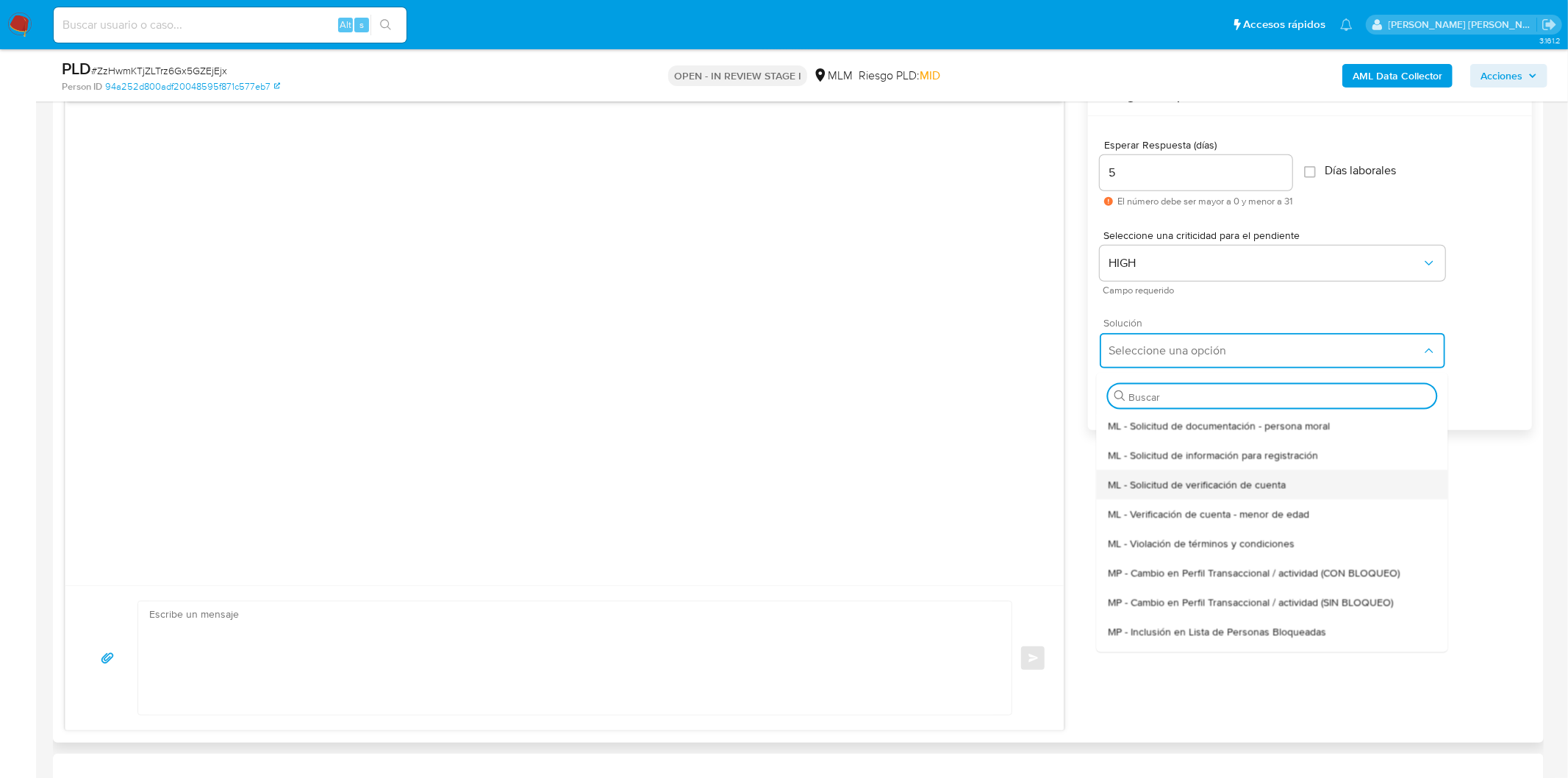
click at [1188, 481] on span "ML - Solicitud de verificación de cuenta" at bounding box center [1196, 484] width 178 height 13
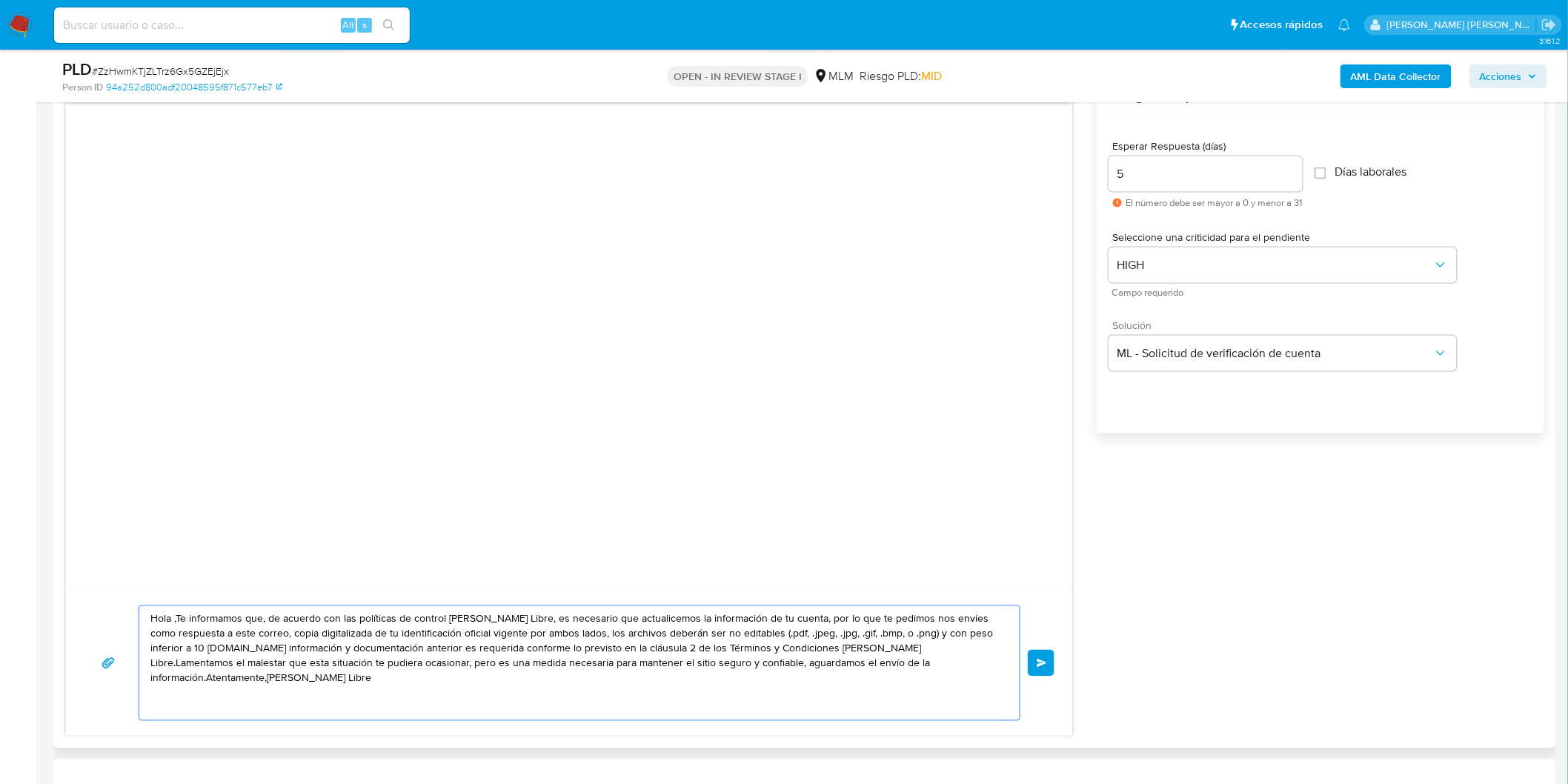
drag, startPoint x: 945, startPoint y: 668, endPoint x: 114, endPoint y: 536, distance: 841.4
click at [109, 530] on div "Hola ,Te informamos que, de acuerdo con las políticas de control de Mercado Lib…" at bounding box center [569, 407] width 1008 height 658
paste textarea "Estimado Alfonso Valencia Mendez. Te comunicamos que se ha identificado un camb…"
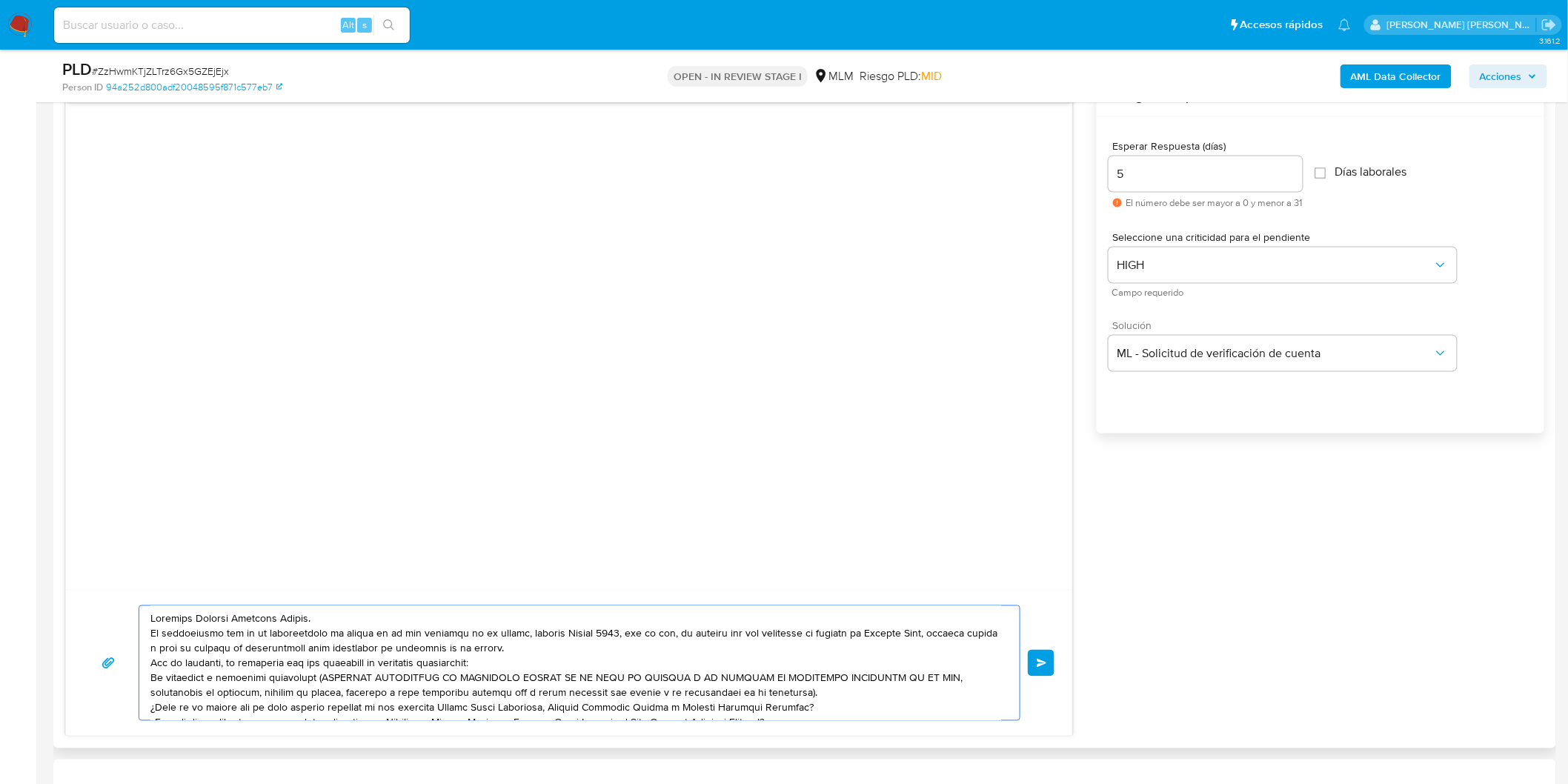
scroll to position [35, 0]
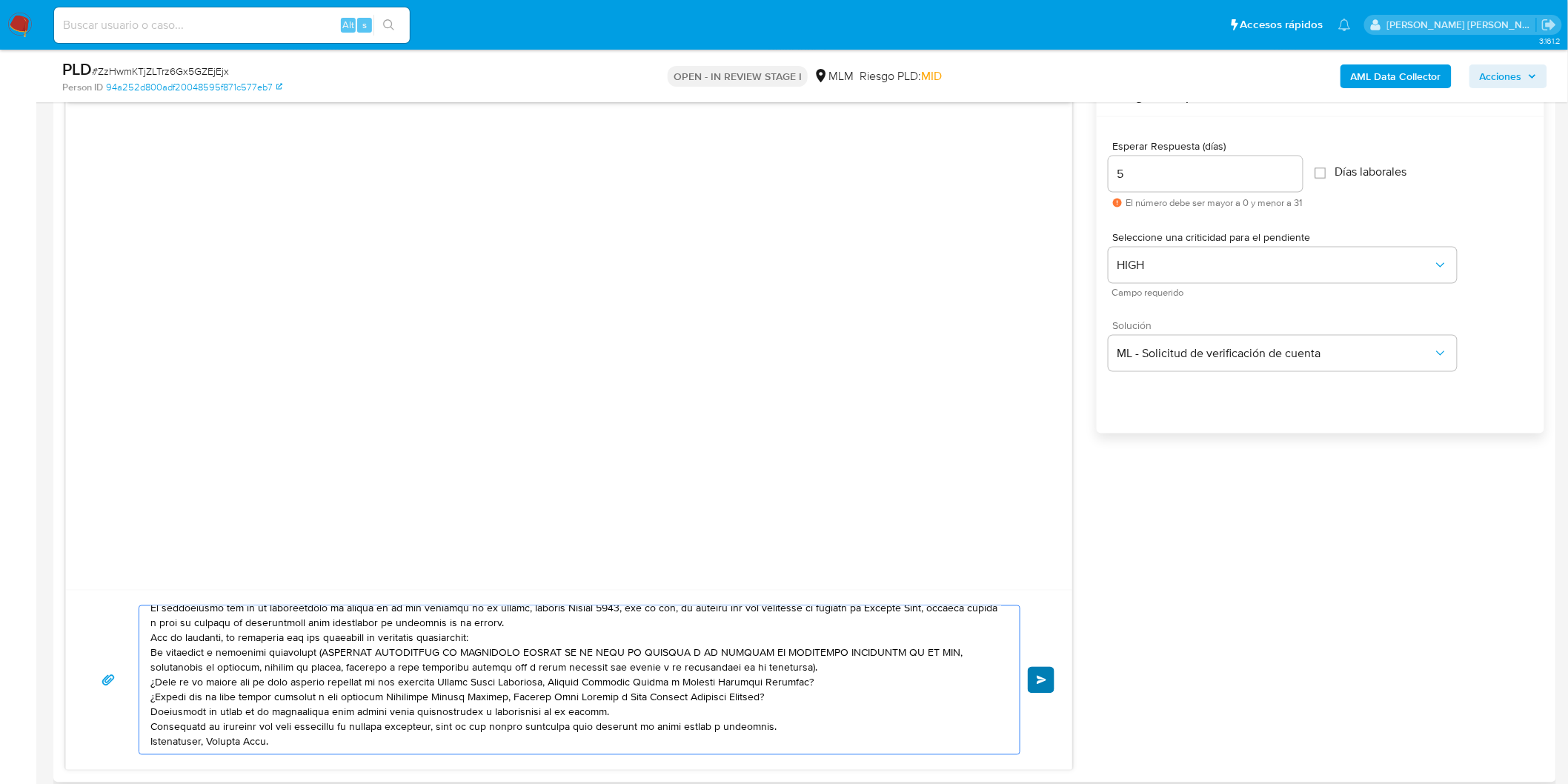
type textarea "Estimado Alfonso Valencia Mendez. Te comunicamos que se ha identificado un camb…"
click at [1045, 675] on span "Enviar" at bounding box center [1042, 680] width 11 height 9
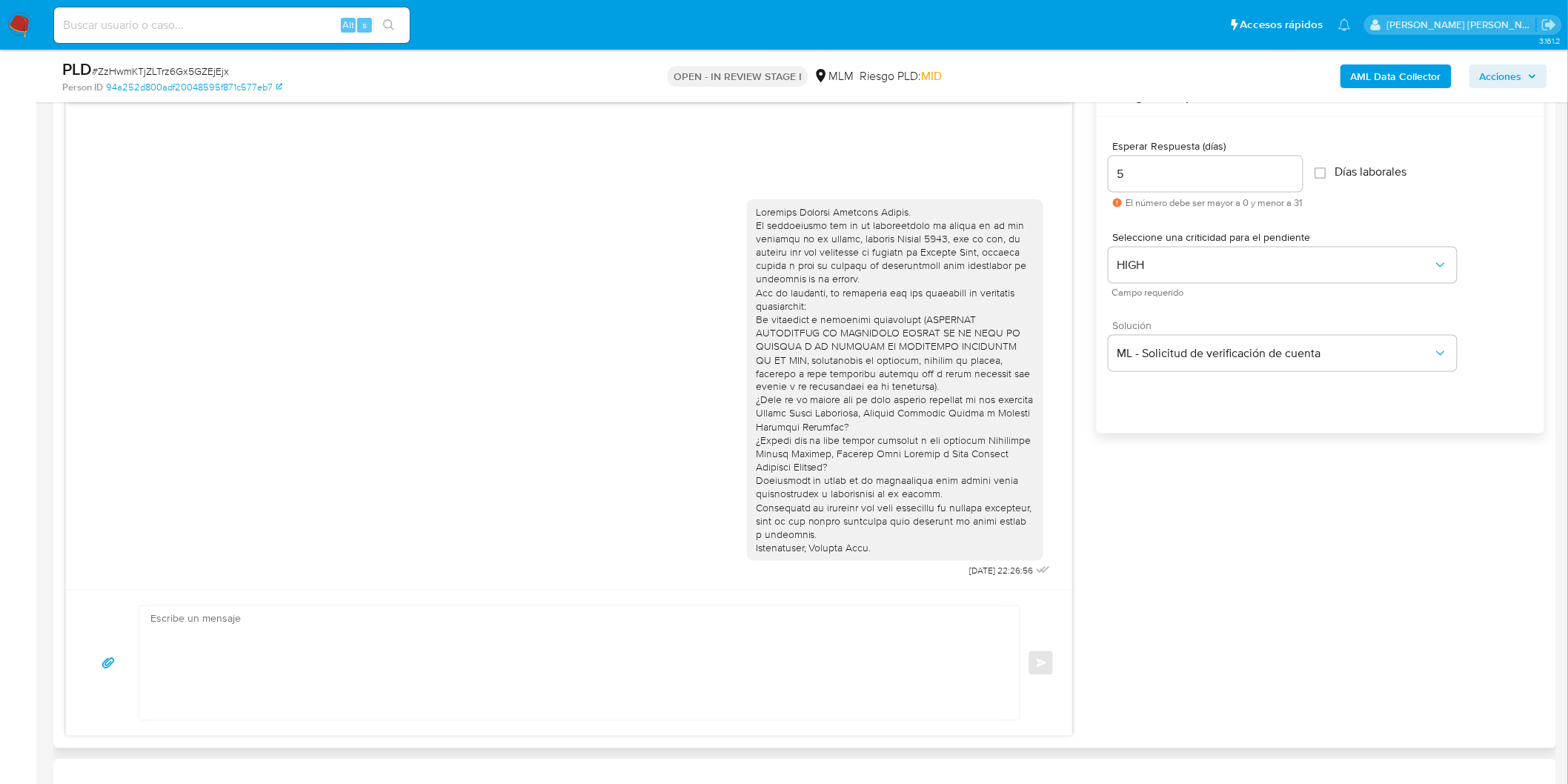
scroll to position [0, 0]
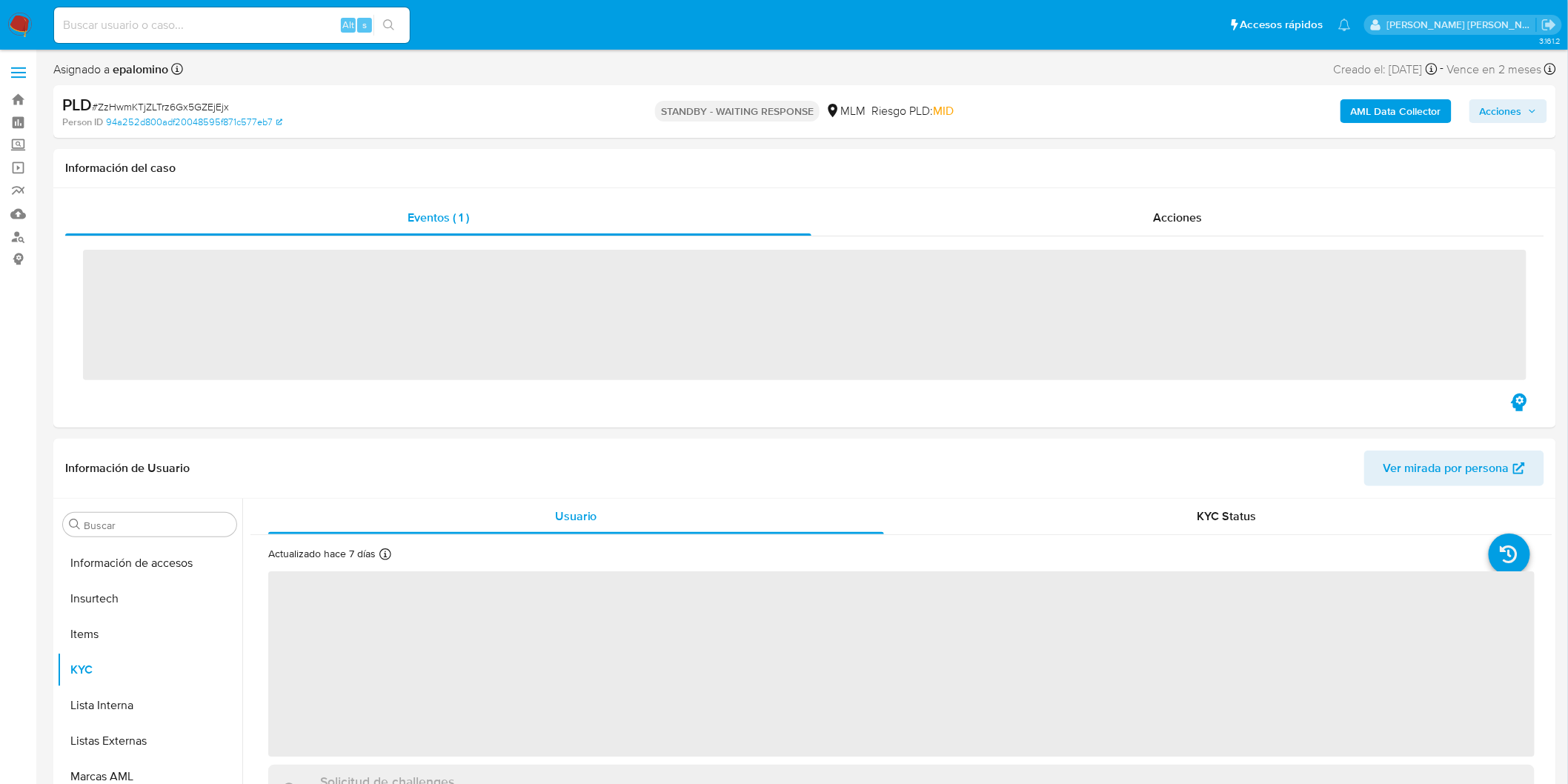
scroll to position [697, 0]
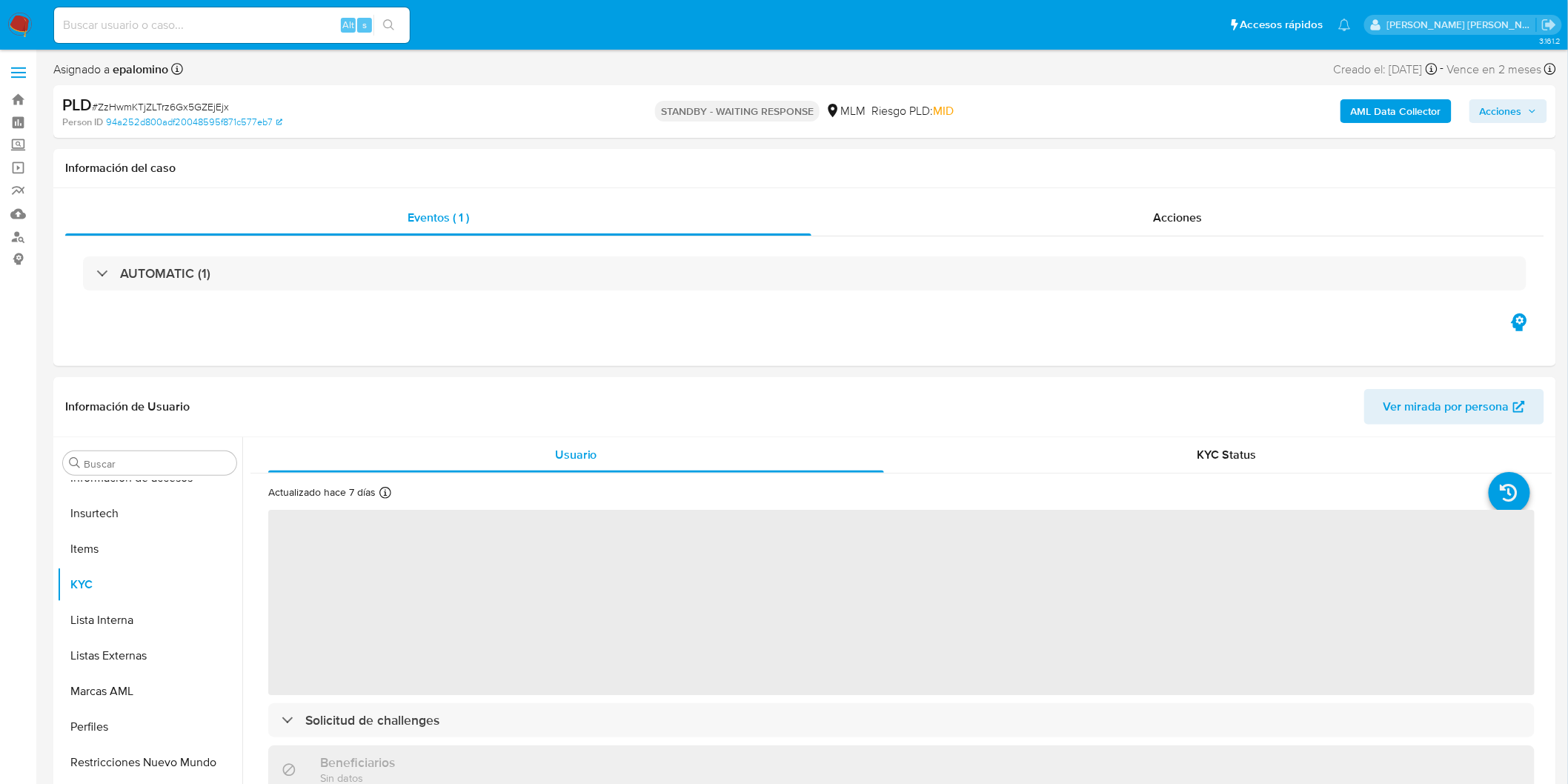
click at [174, 113] on span "# ZzHwmKTjZLTrz6Gx5GZEjEjx" at bounding box center [160, 107] width 137 height 15
copy span "ZzHwmKTjZLTrz6Gx5GZEjEjx"
select select "10"
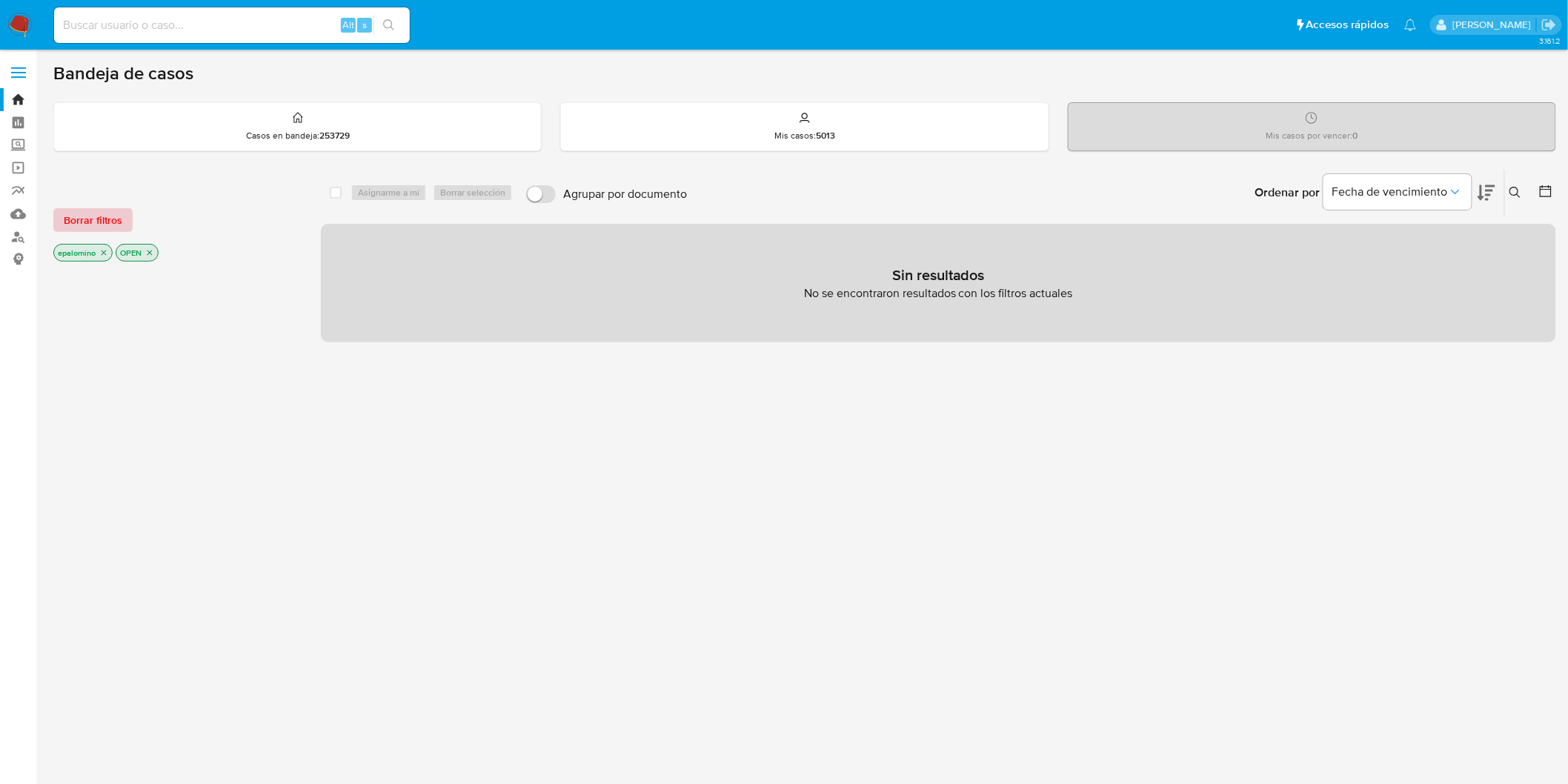
click at [97, 230] on span "Borrar filtros" at bounding box center [93, 220] width 58 height 21
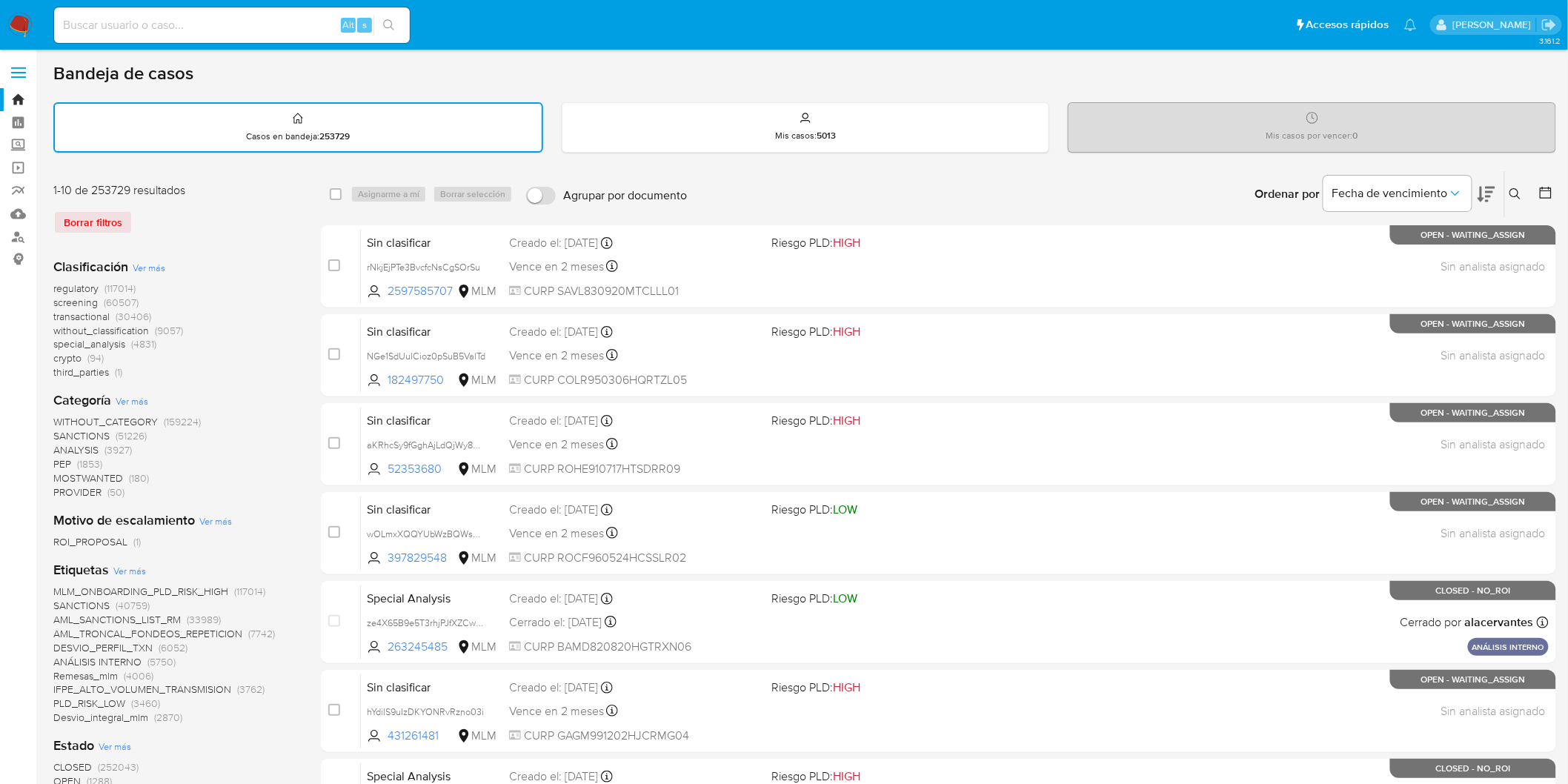
click at [17, 30] on img at bounding box center [19, 25] width 25 height 25
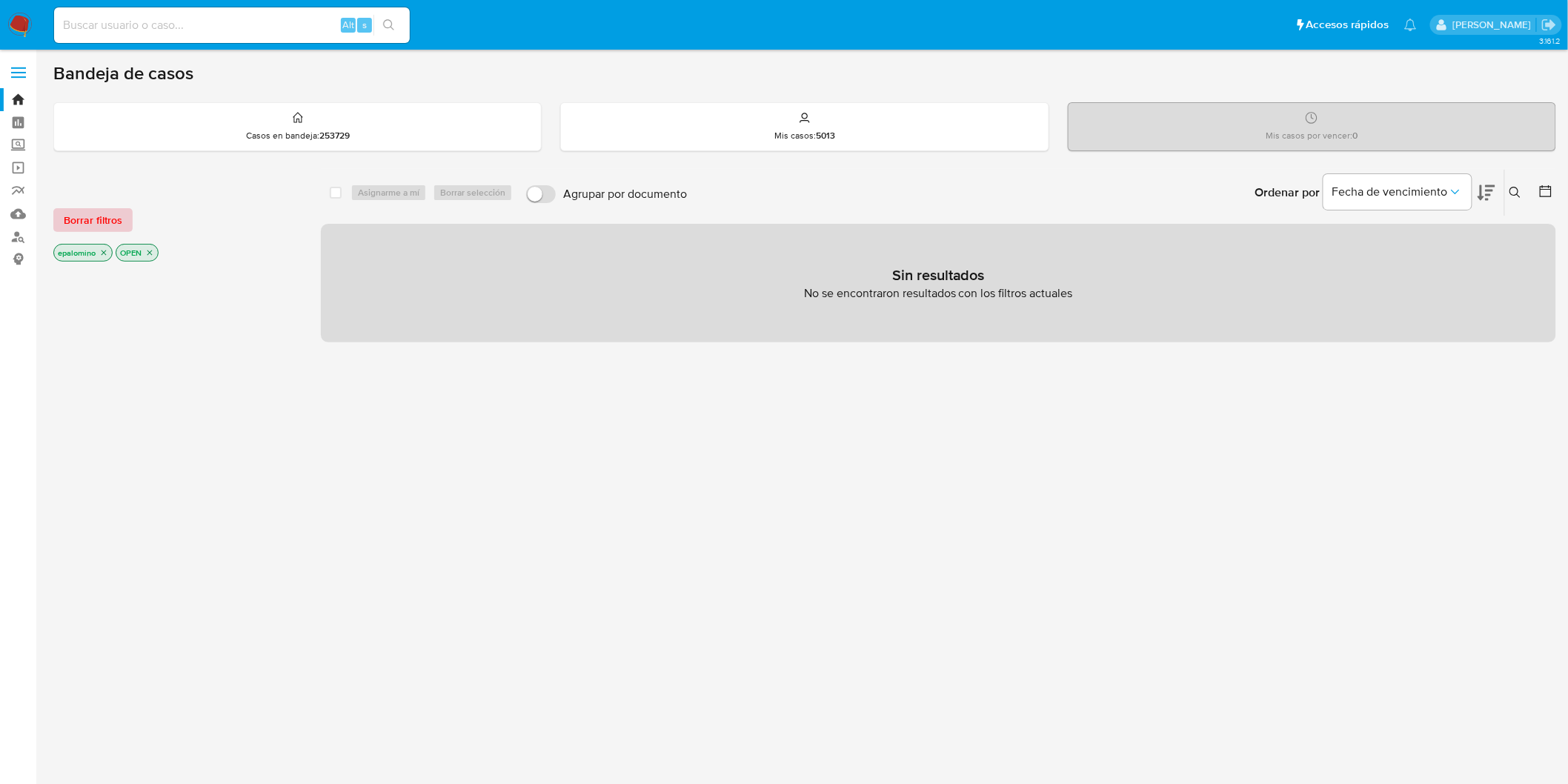
click at [60, 216] on button "Borrar filtros" at bounding box center [93, 219] width 79 height 23
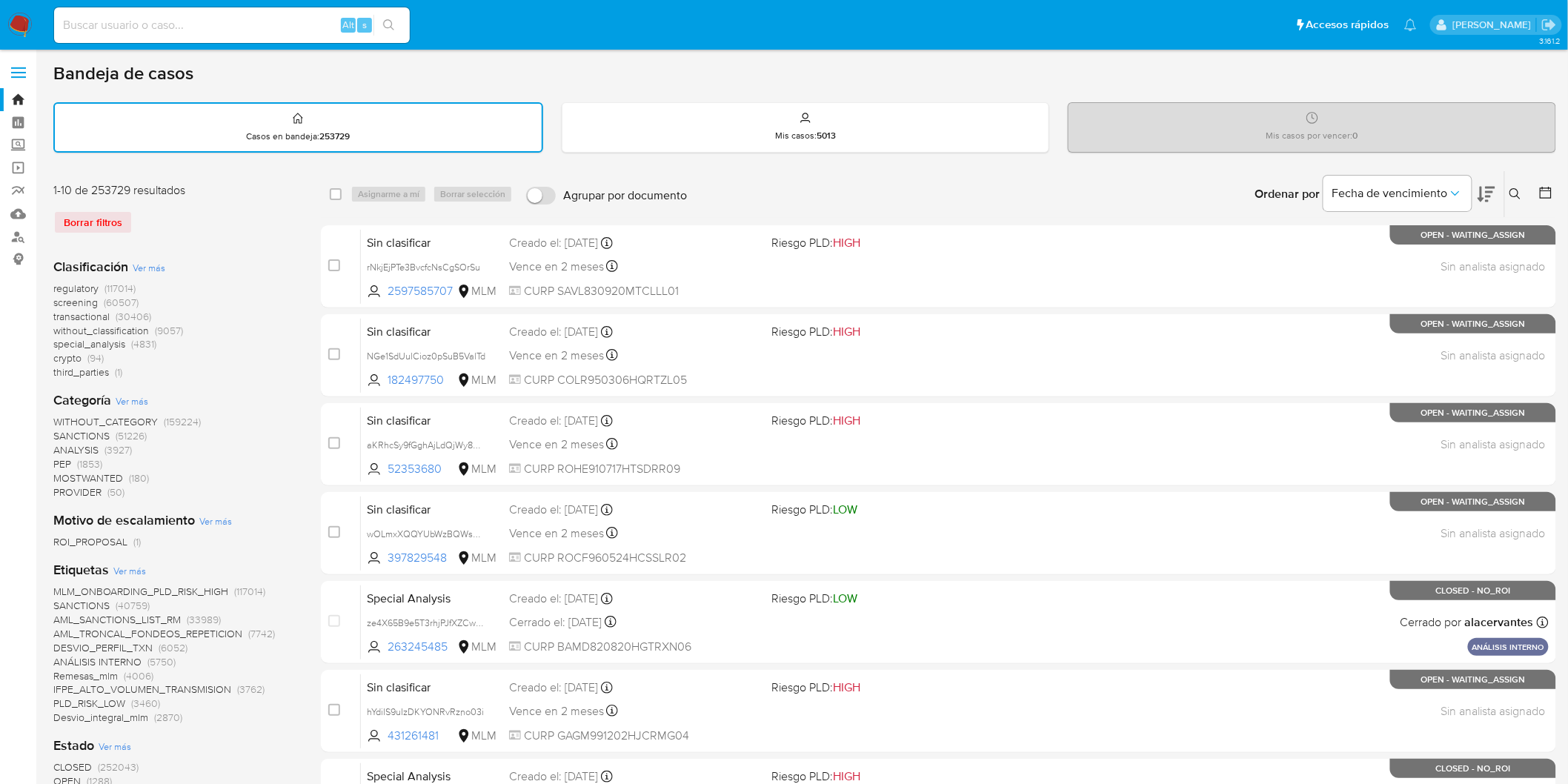
click at [23, 23] on img at bounding box center [19, 25] width 25 height 25
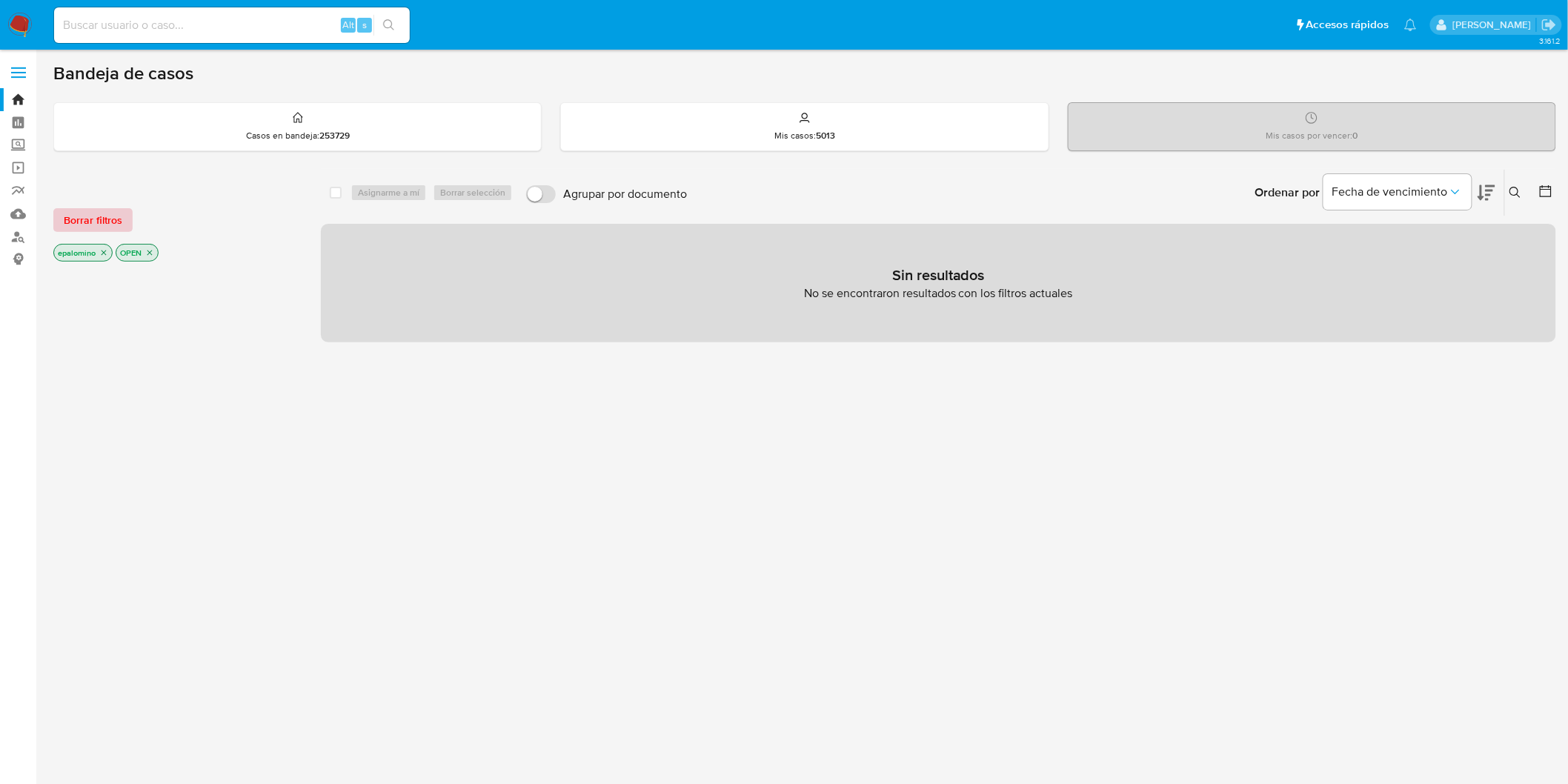
click at [100, 219] on span "Borrar filtros" at bounding box center [93, 220] width 58 height 21
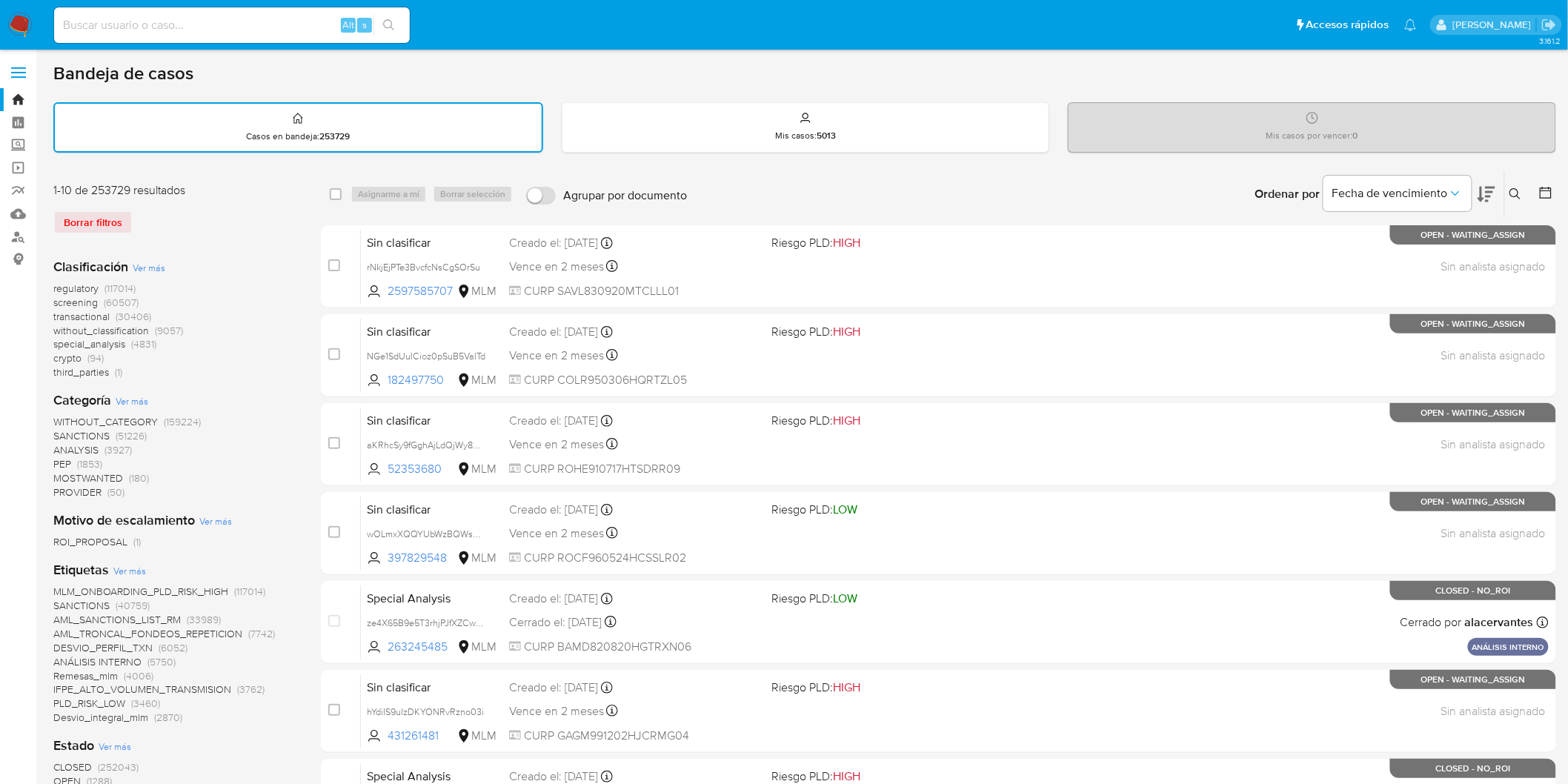
click at [21, 16] on img at bounding box center [19, 25] width 25 height 25
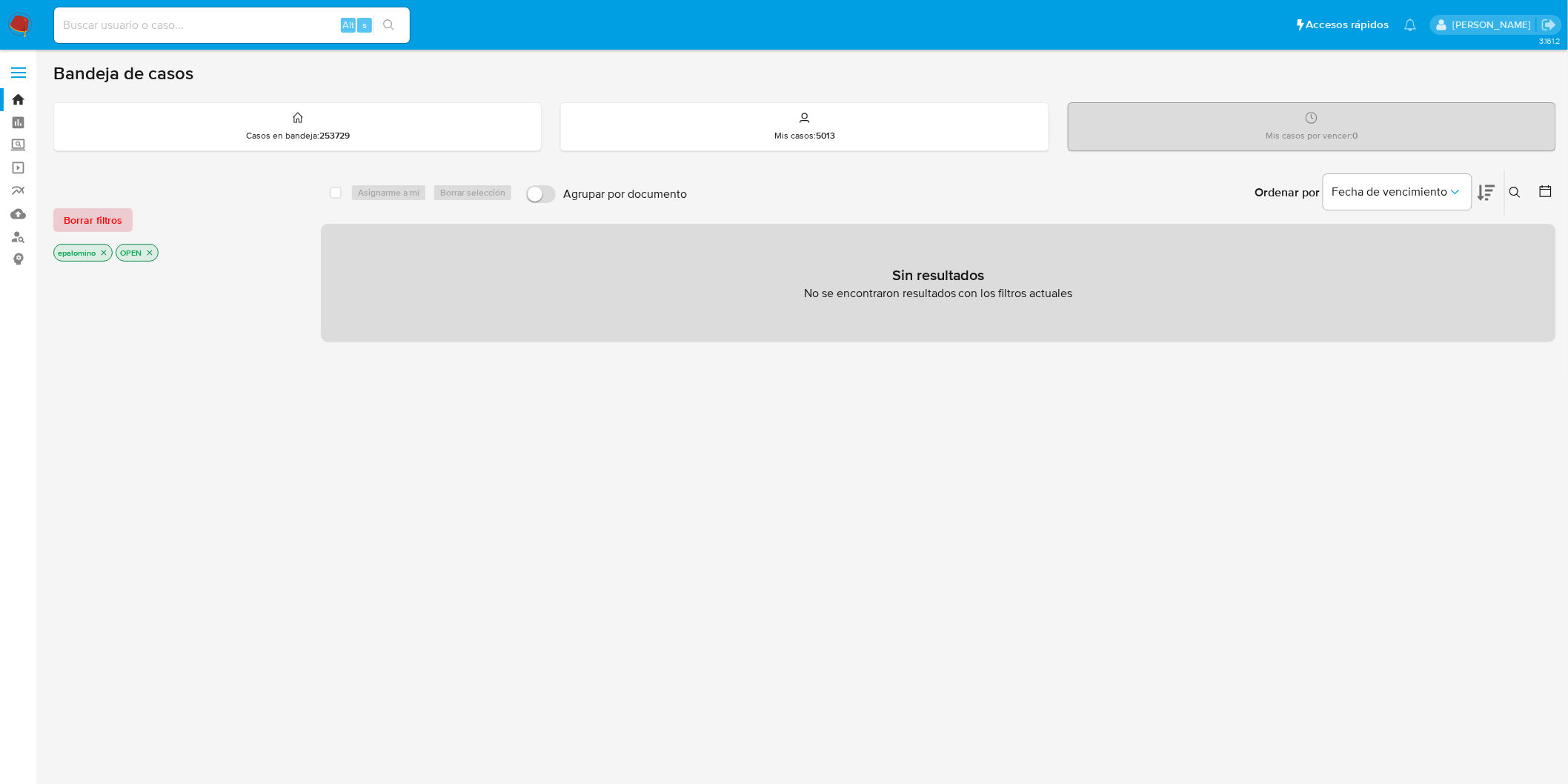
click at [83, 223] on span "Borrar filtros" at bounding box center [93, 220] width 58 height 21
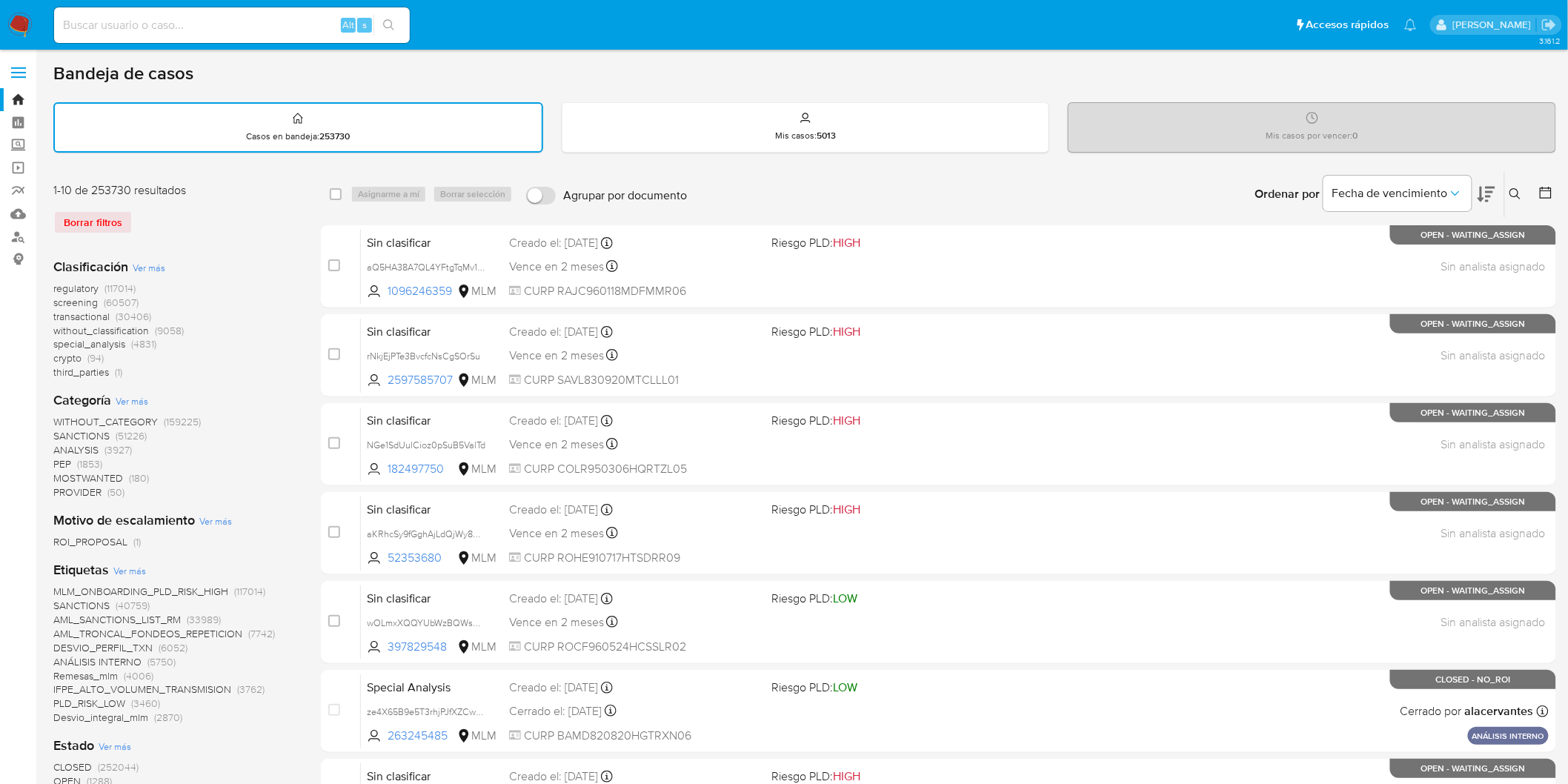
click at [27, 19] on img at bounding box center [19, 25] width 25 height 25
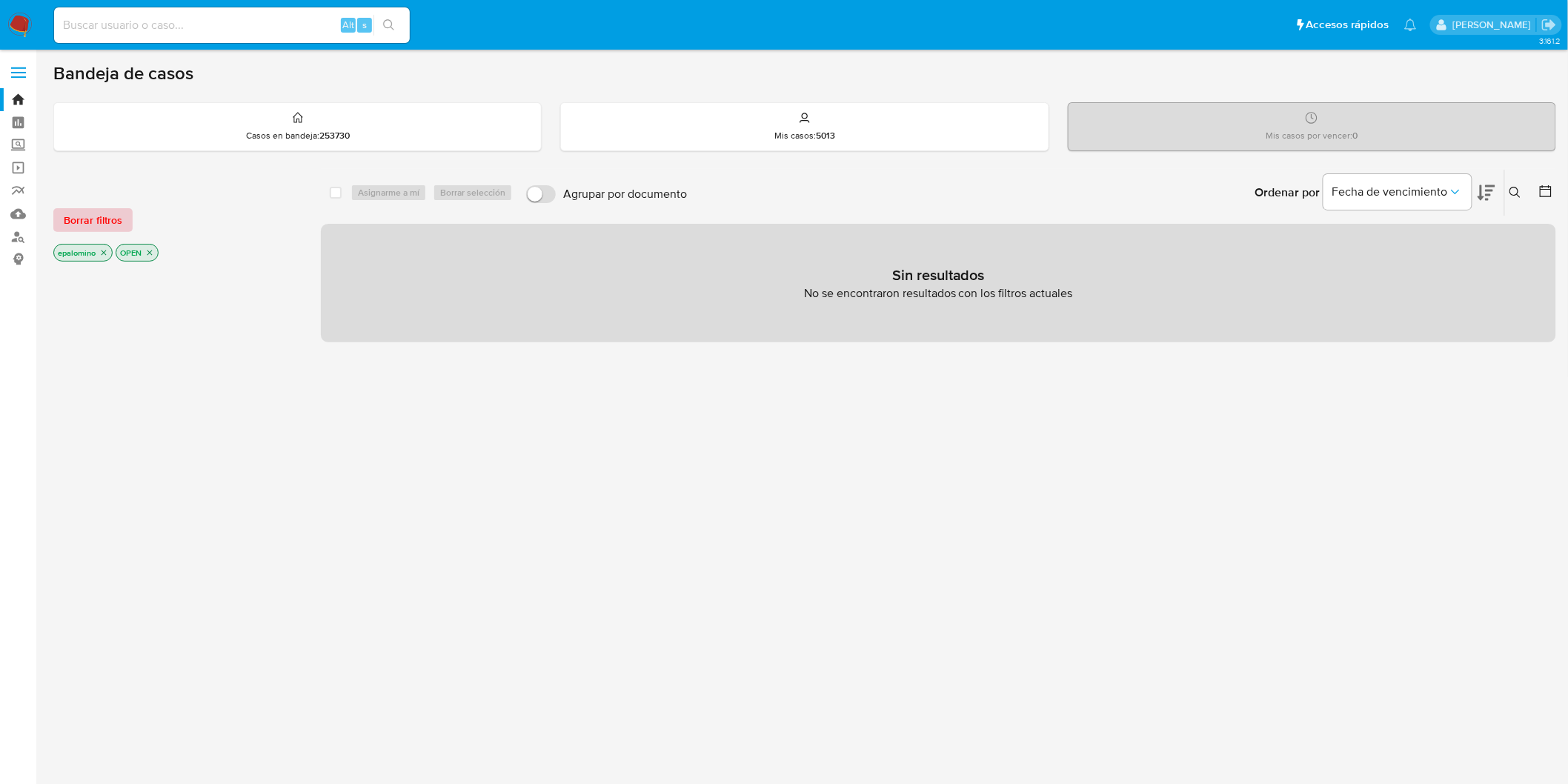
click at [102, 220] on span "Borrar filtros" at bounding box center [93, 220] width 58 height 21
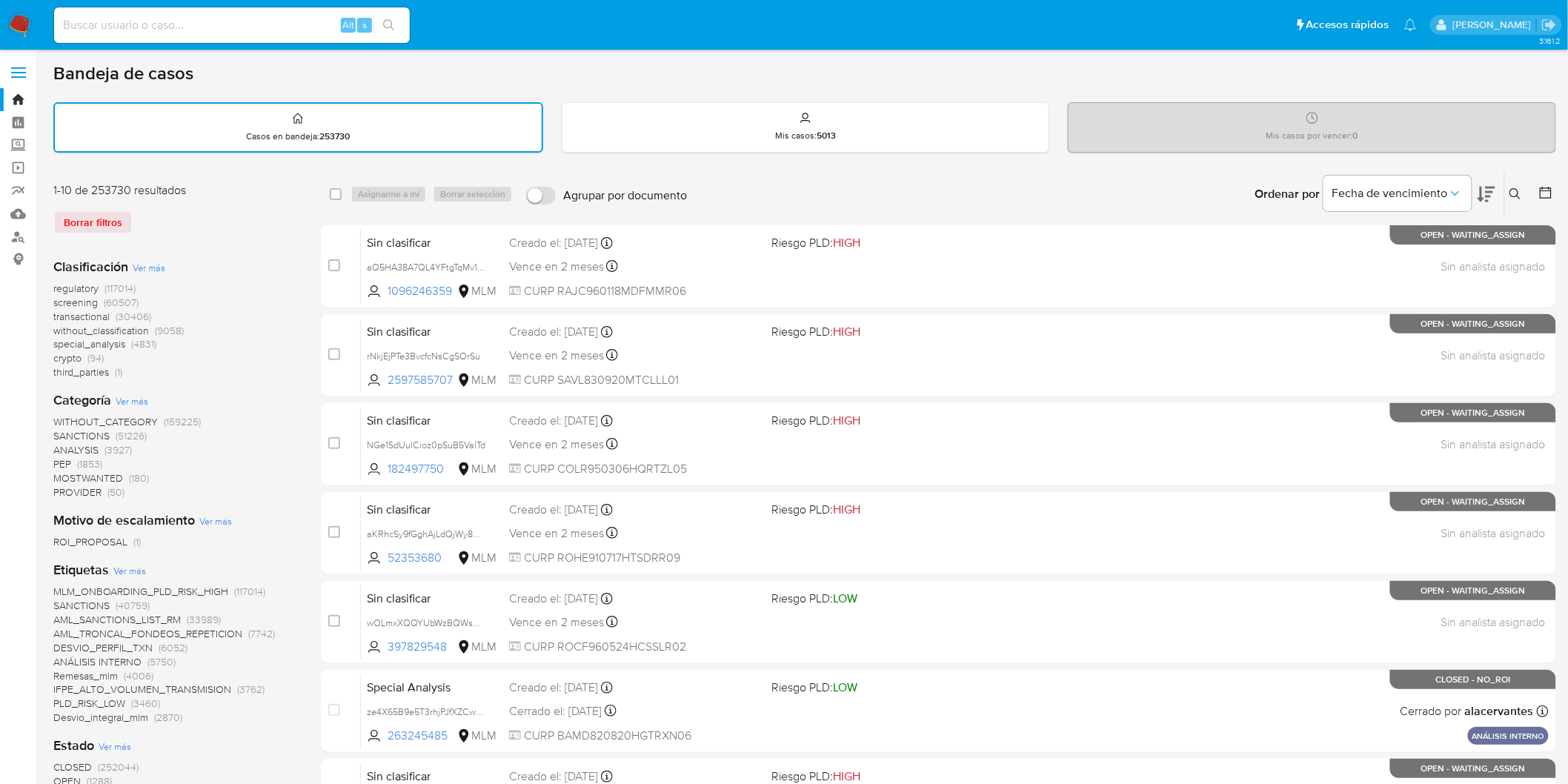
click at [1516, 190] on icon at bounding box center [1515, 194] width 12 height 12
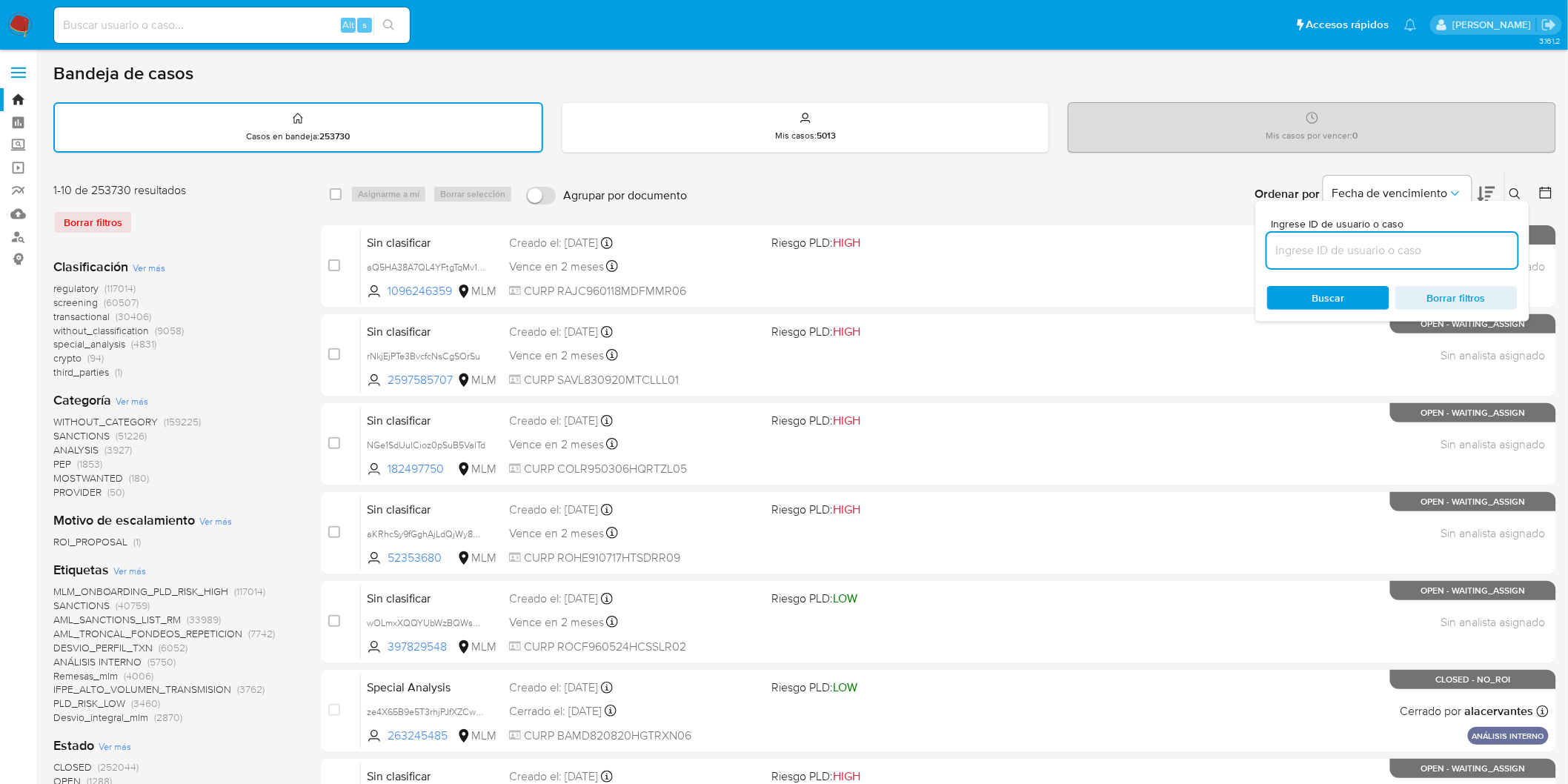
click at [1348, 243] on input at bounding box center [1392, 250] width 250 height 19
type input "2707587343"
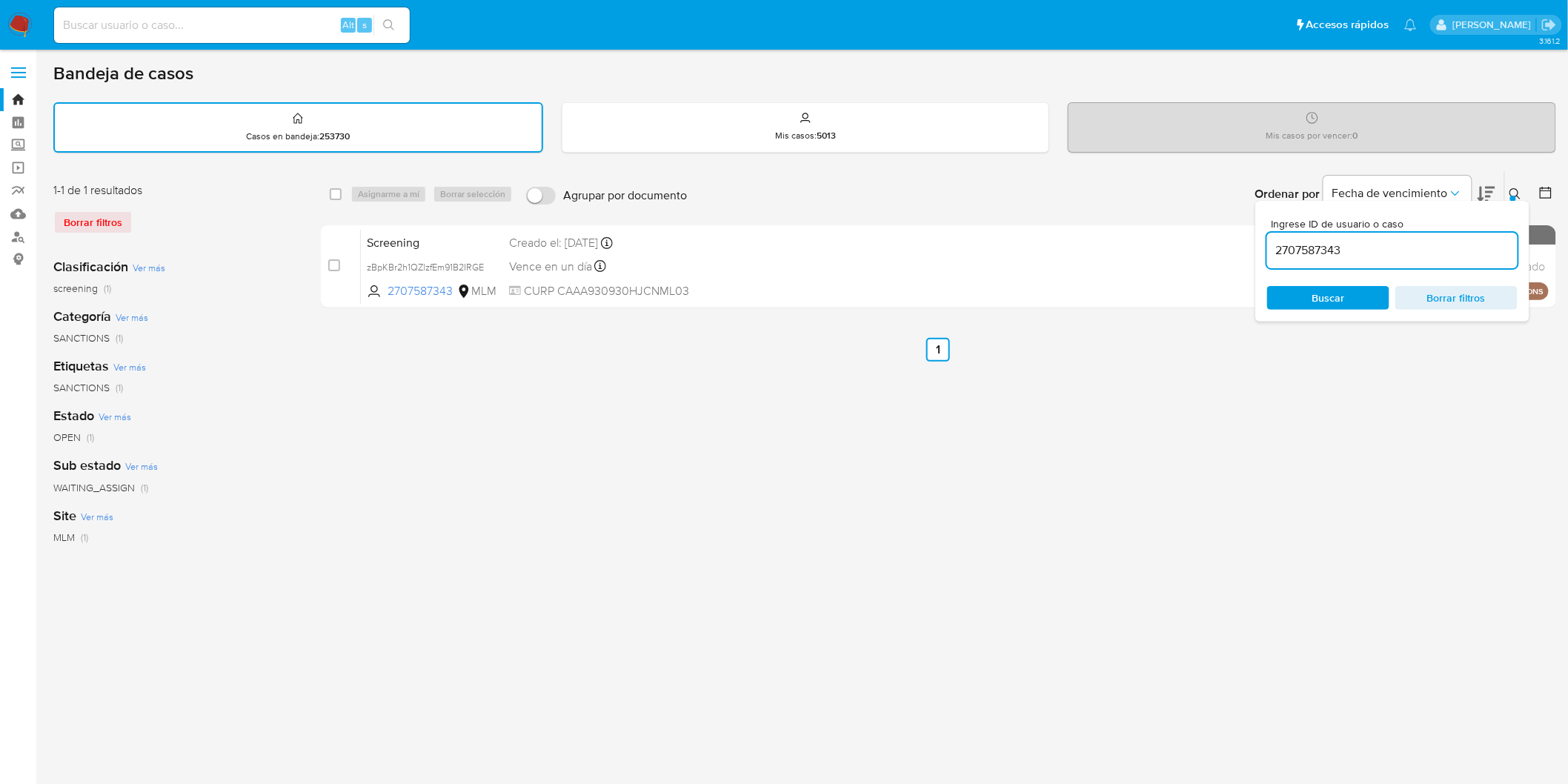
click at [1515, 190] on icon at bounding box center [1515, 194] width 12 height 12
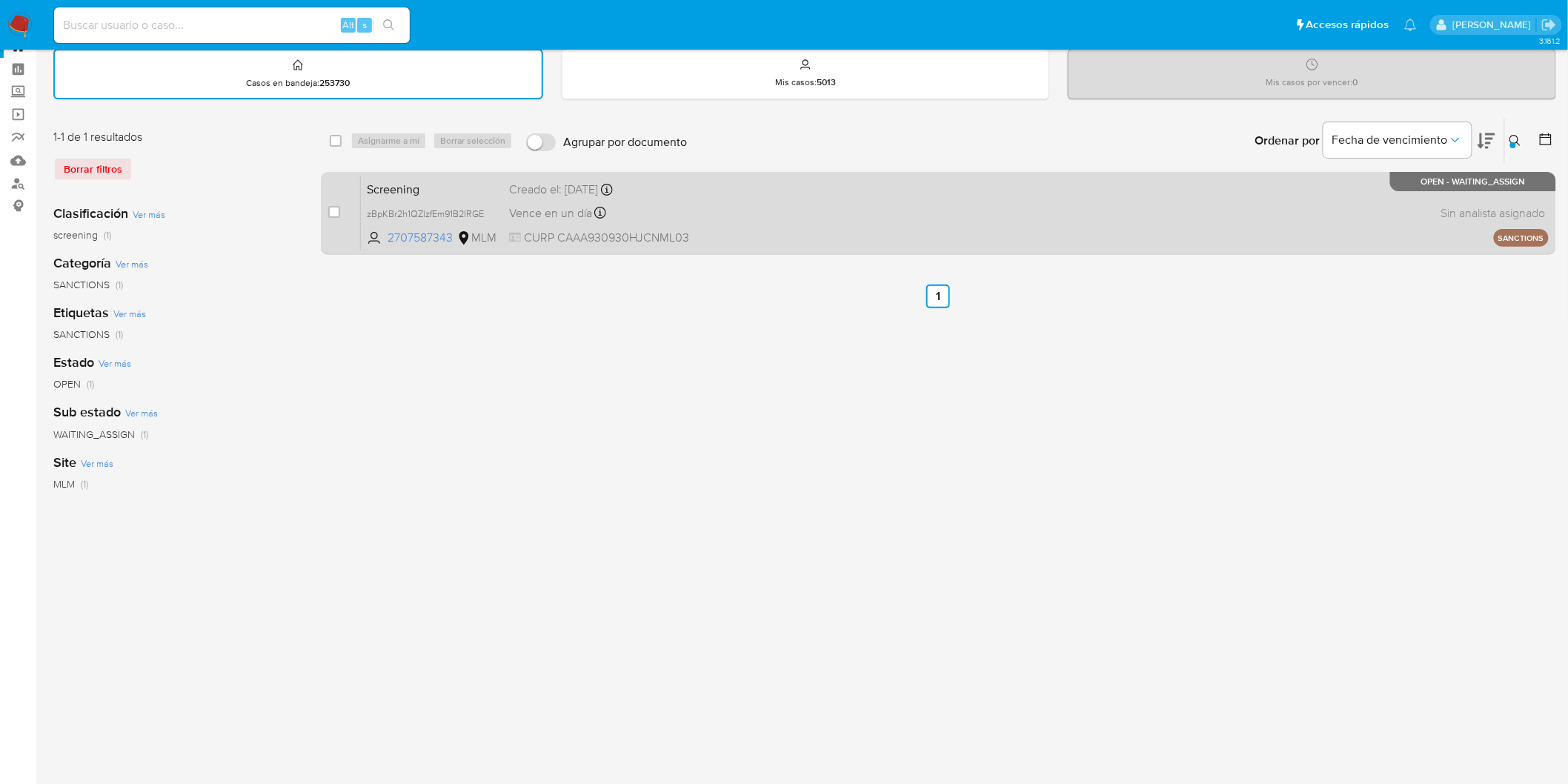
scroll to position [83, 0]
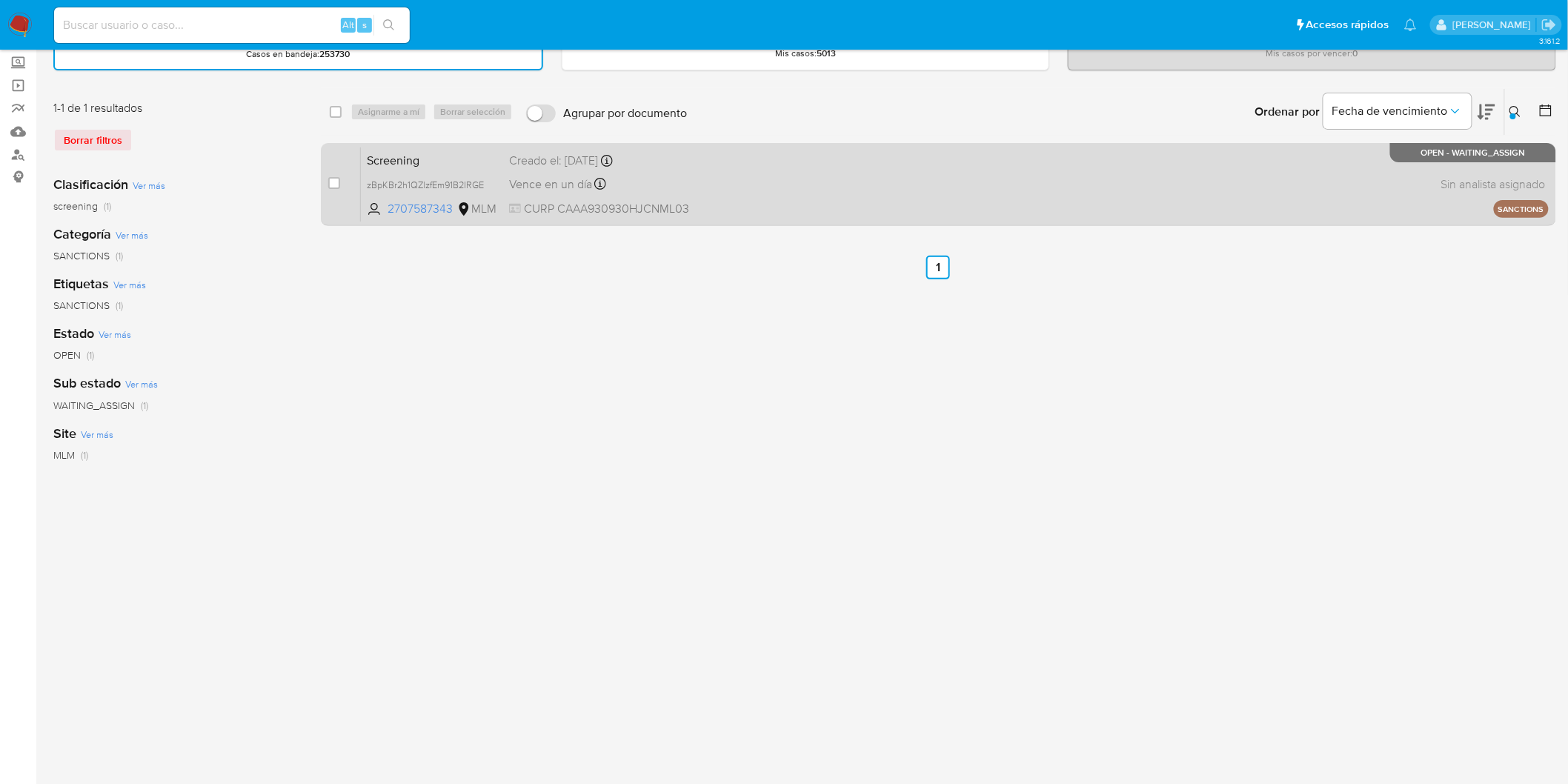
click at [412, 160] on span "Screening" at bounding box center [432, 160] width 130 height 19
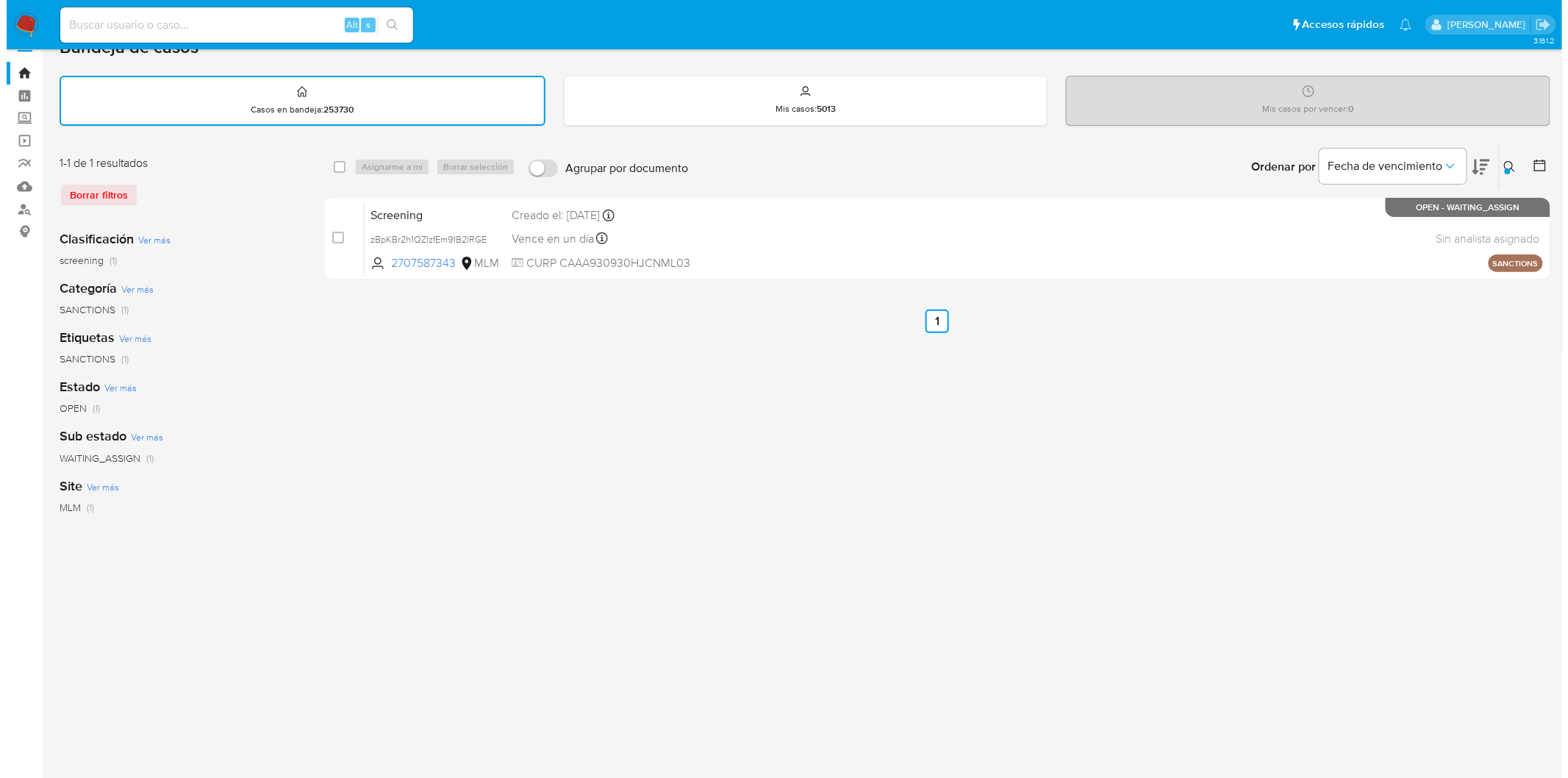
scroll to position [0, 0]
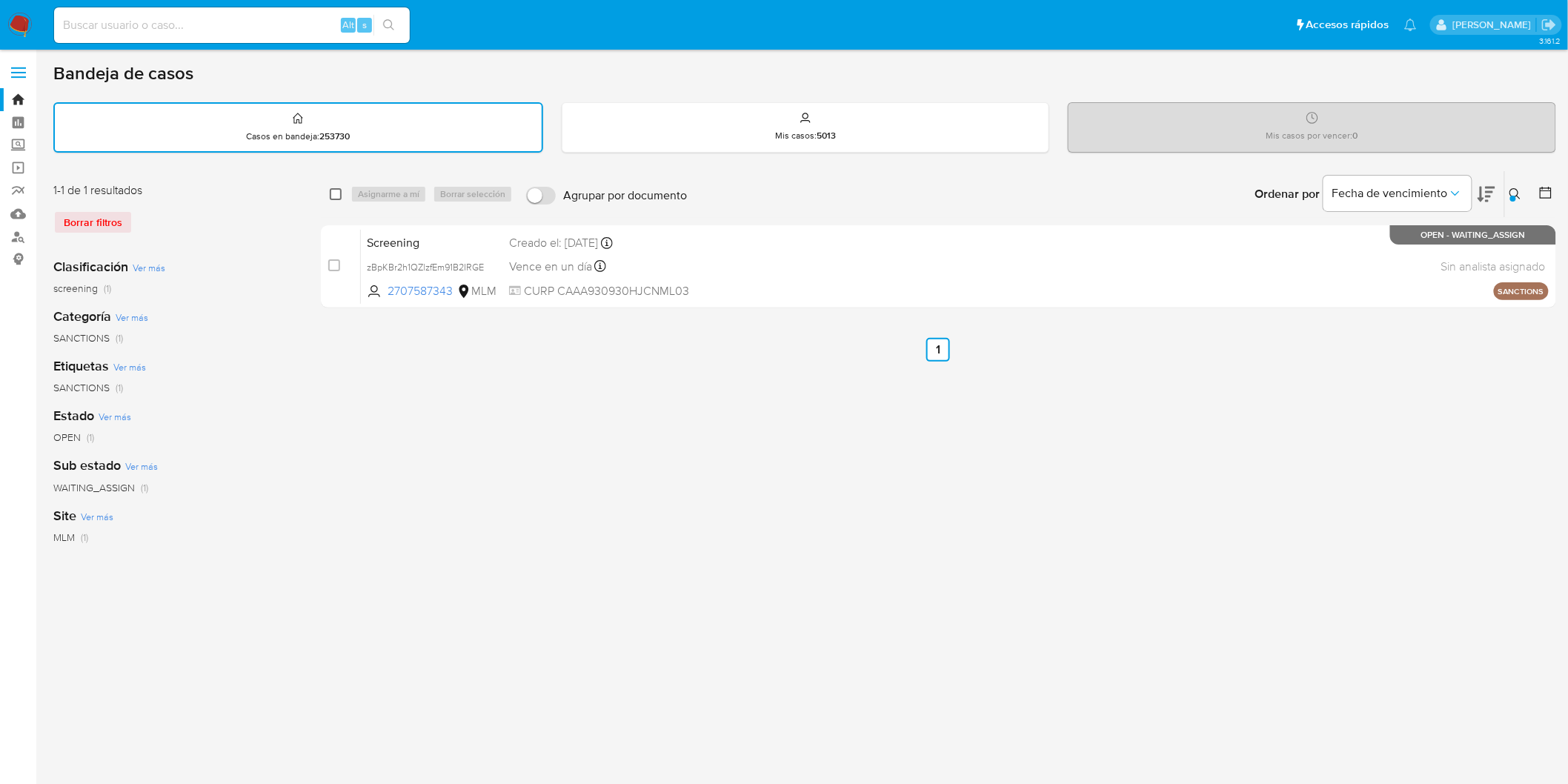
click at [337, 194] on input "checkbox" at bounding box center [335, 194] width 12 height 12
checkbox input "true"
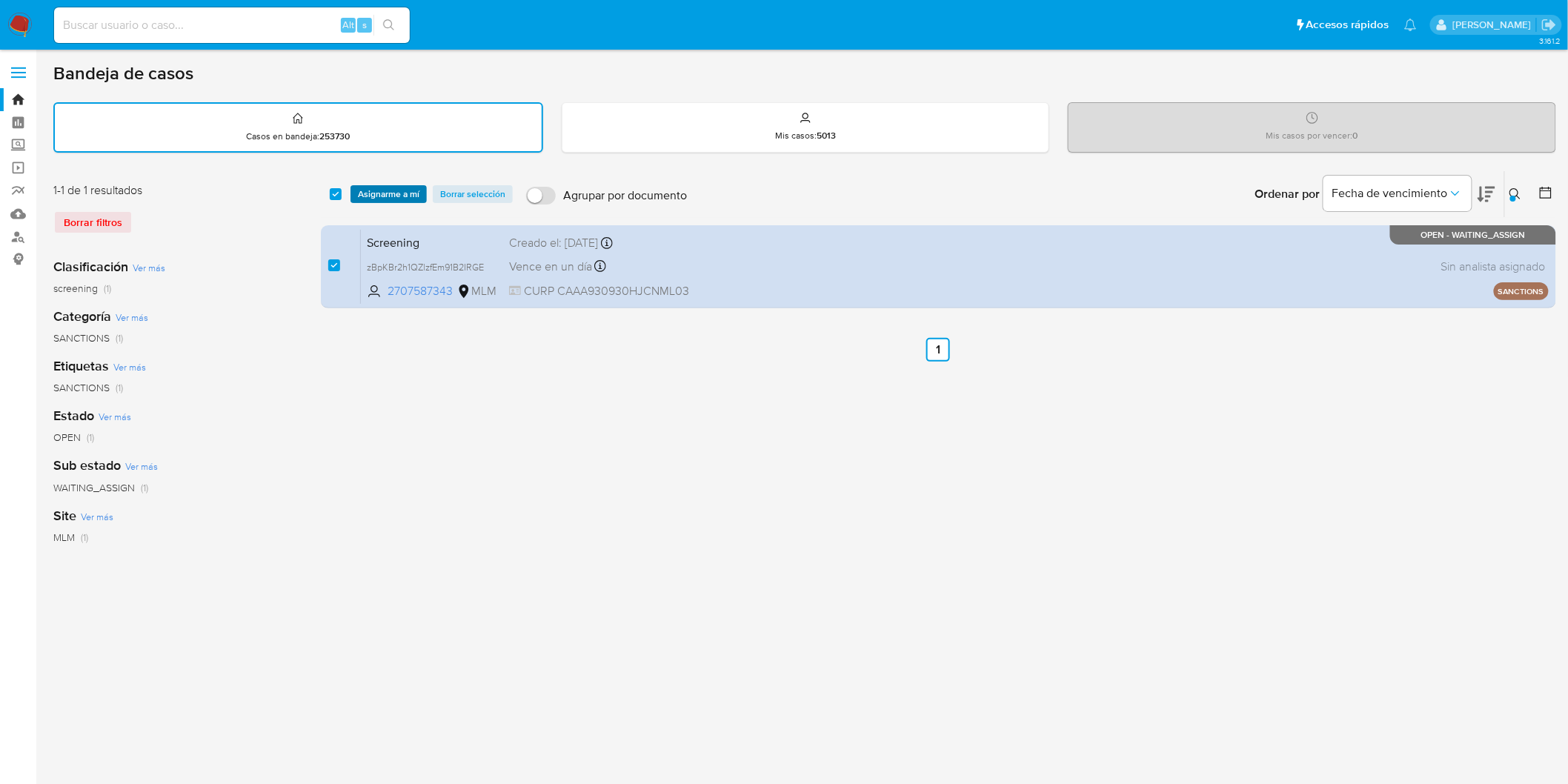
click at [386, 191] on span "Asignarme a mí" at bounding box center [389, 194] width 62 height 15
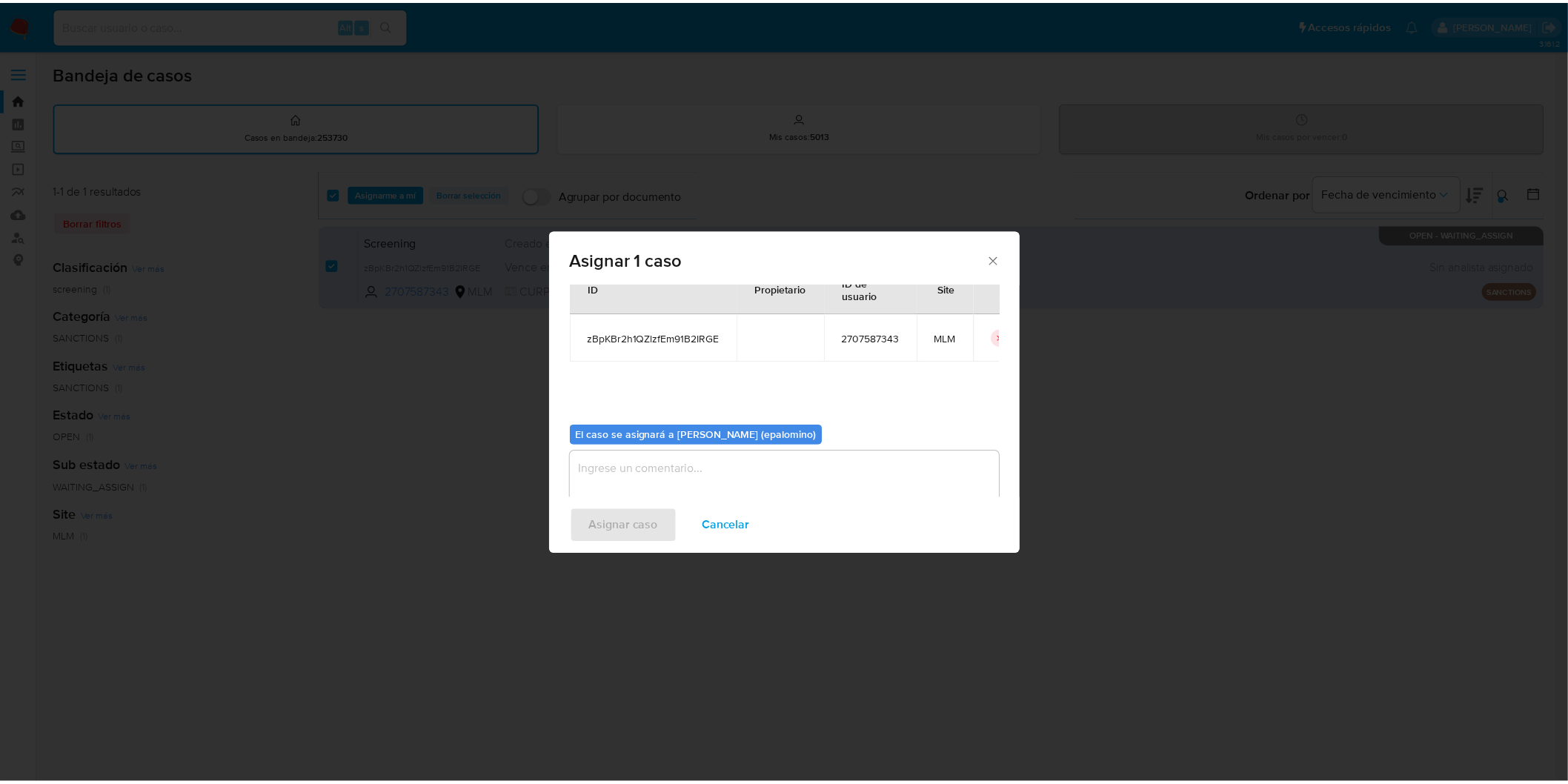
scroll to position [76, 0]
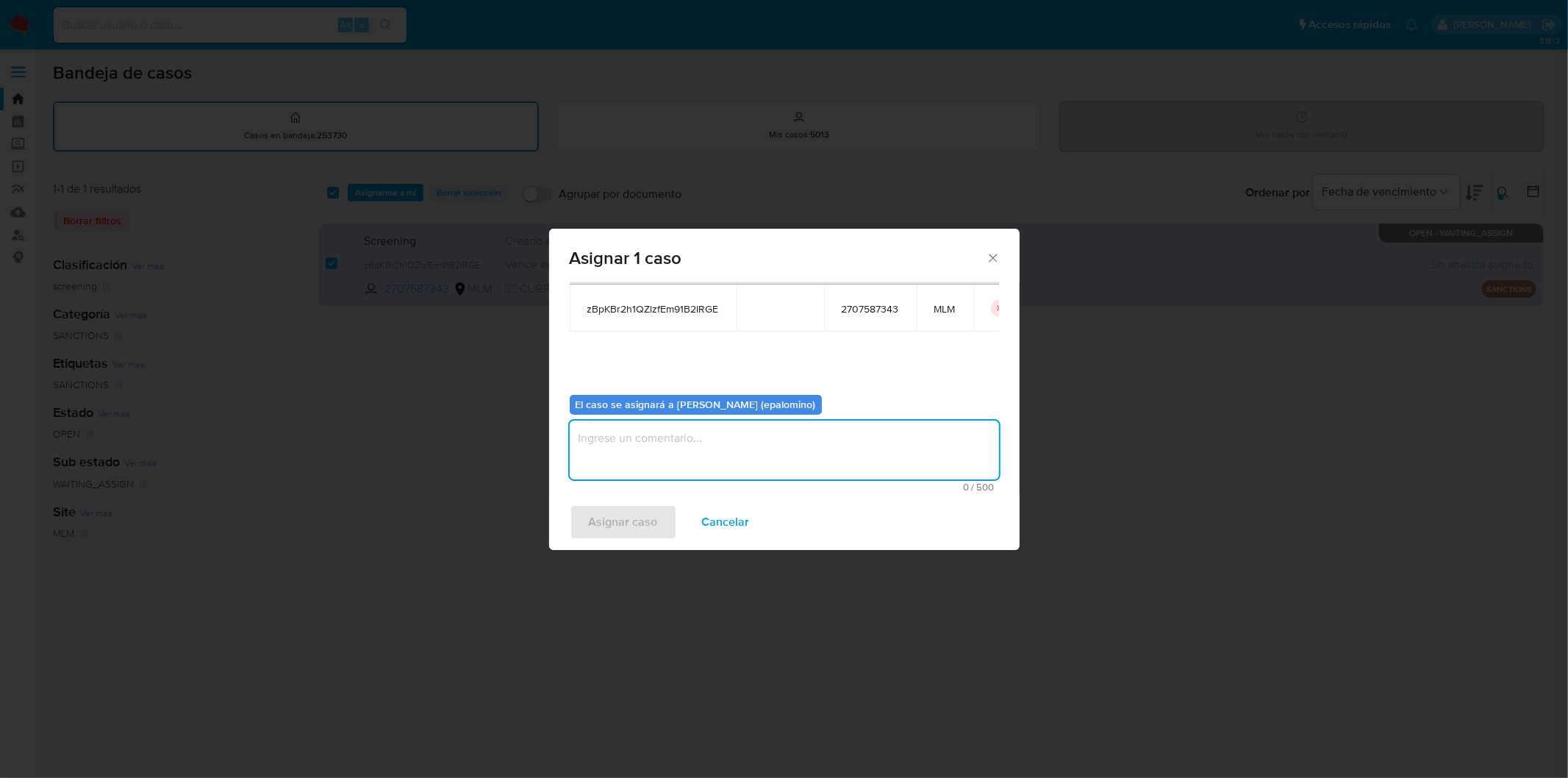
click at [641, 435] on textarea "assign-modal" at bounding box center [784, 449] width 429 height 59
type textarea "A"
click at [633, 515] on span "Asignar caso" at bounding box center [624, 522] width 69 height 32
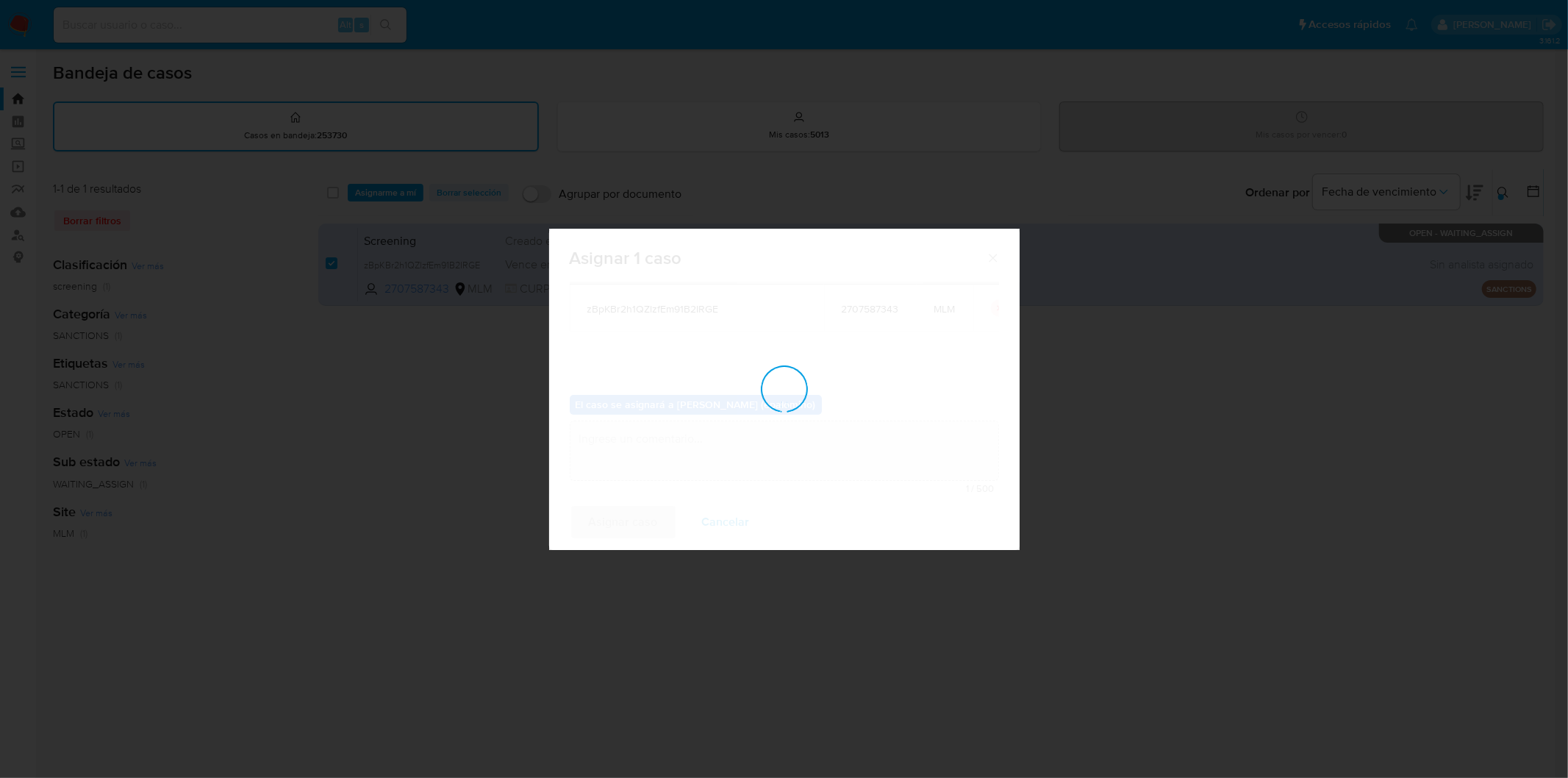
checkbox input "false"
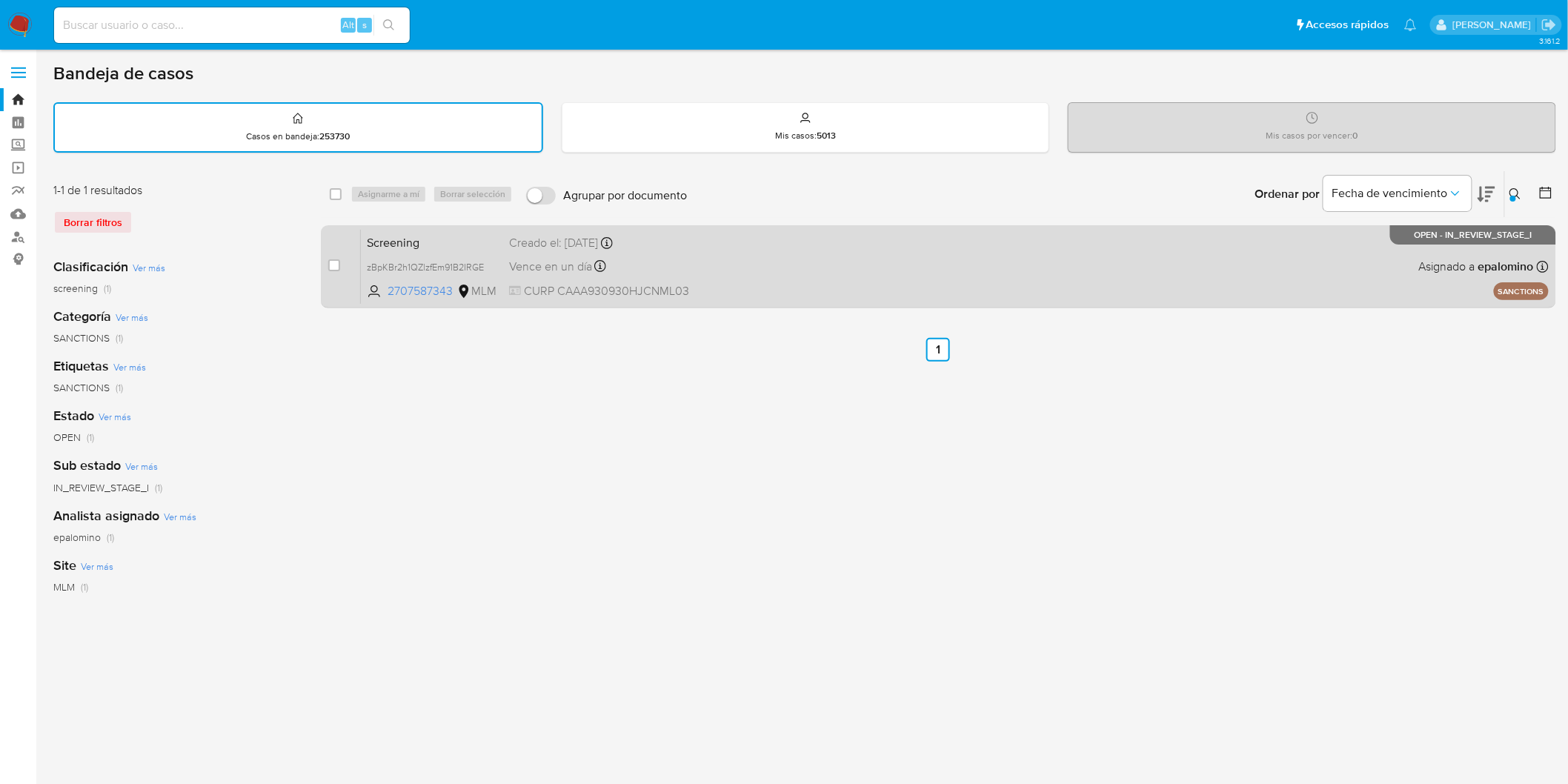
click at [408, 241] on span "Screening" at bounding box center [432, 241] width 130 height 19
click at [412, 246] on span "Screening" at bounding box center [432, 241] width 130 height 19
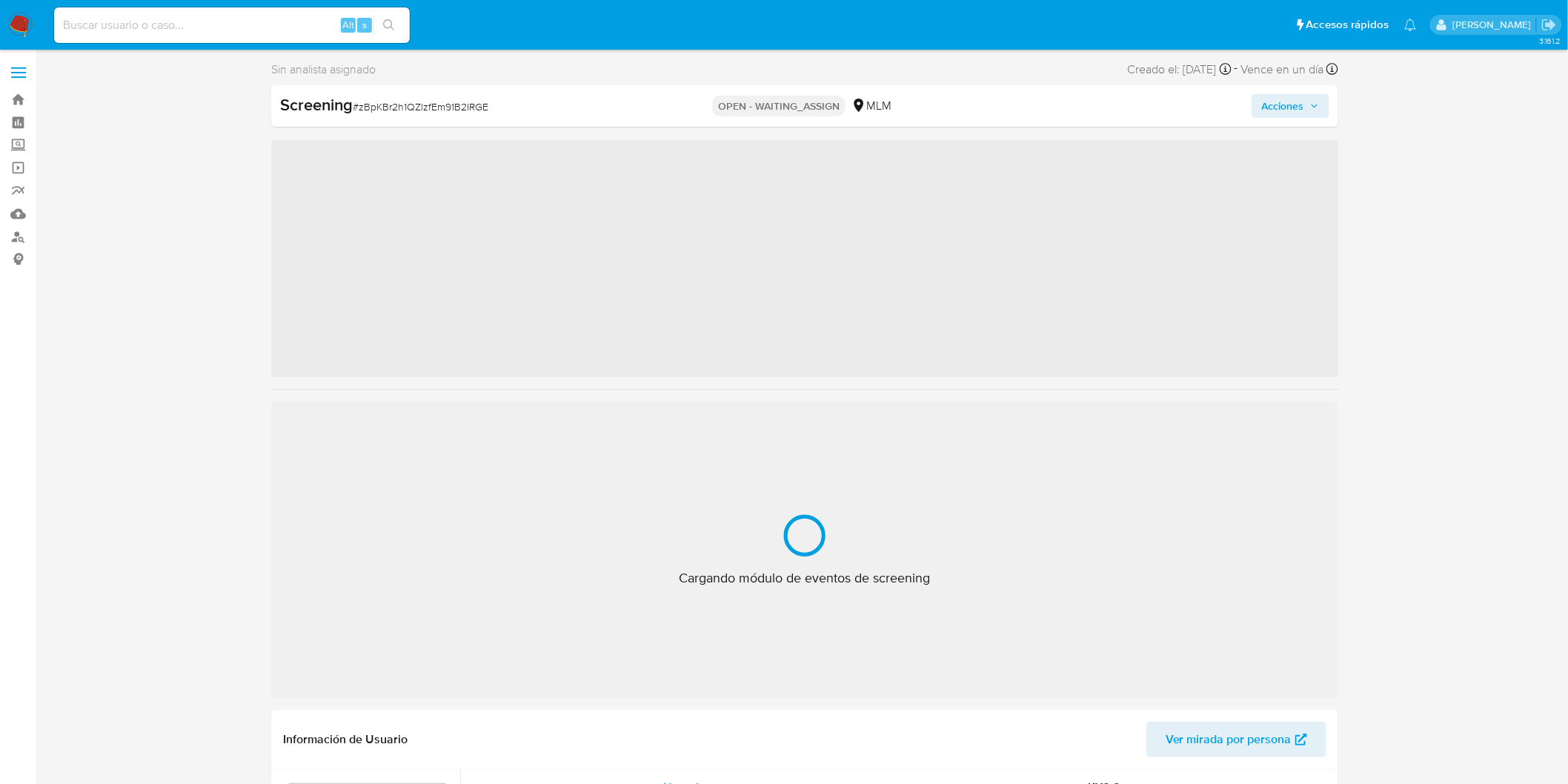
scroll to position [697, 0]
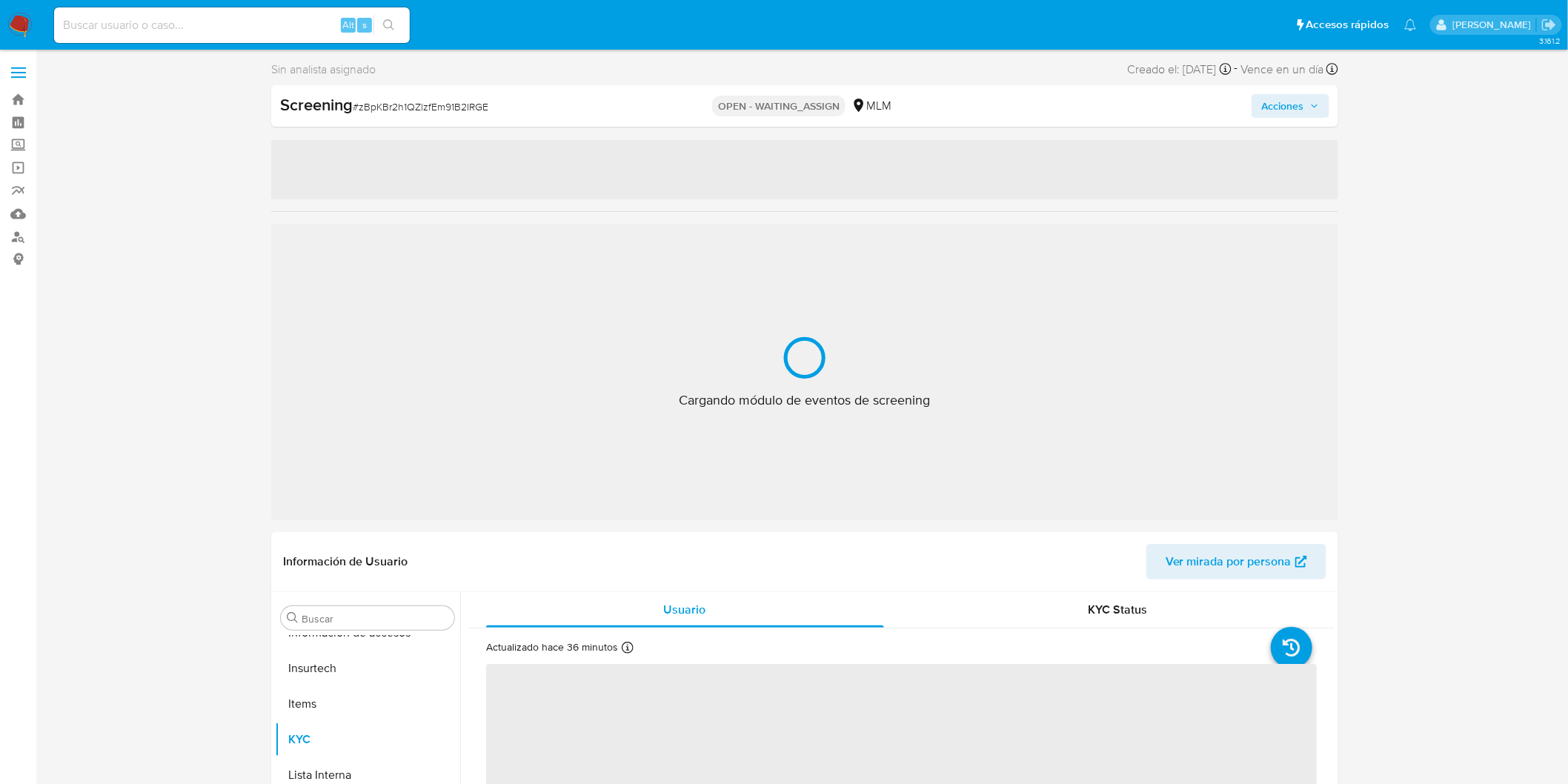
select select "10"
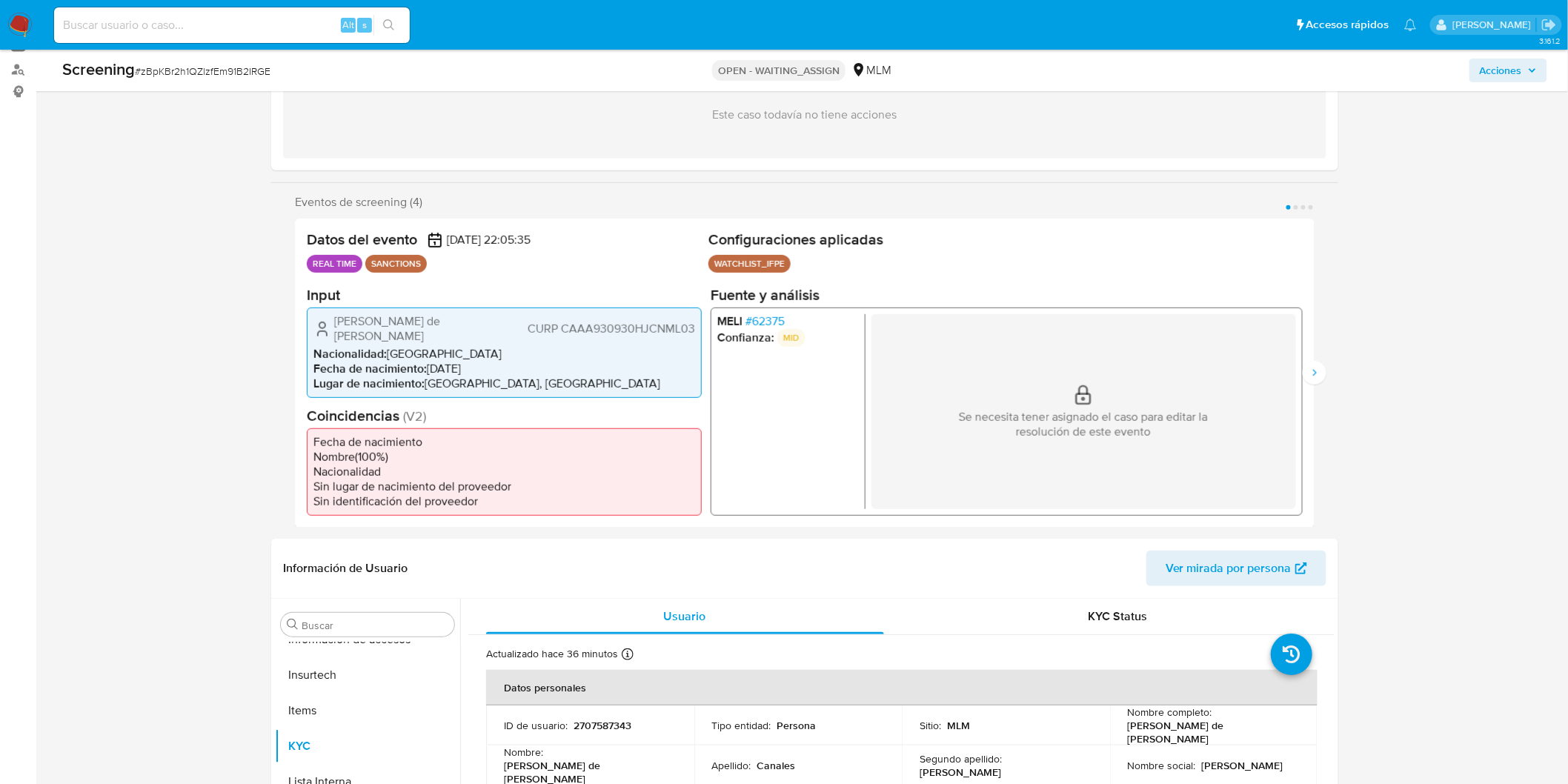
scroll to position [186, 0]
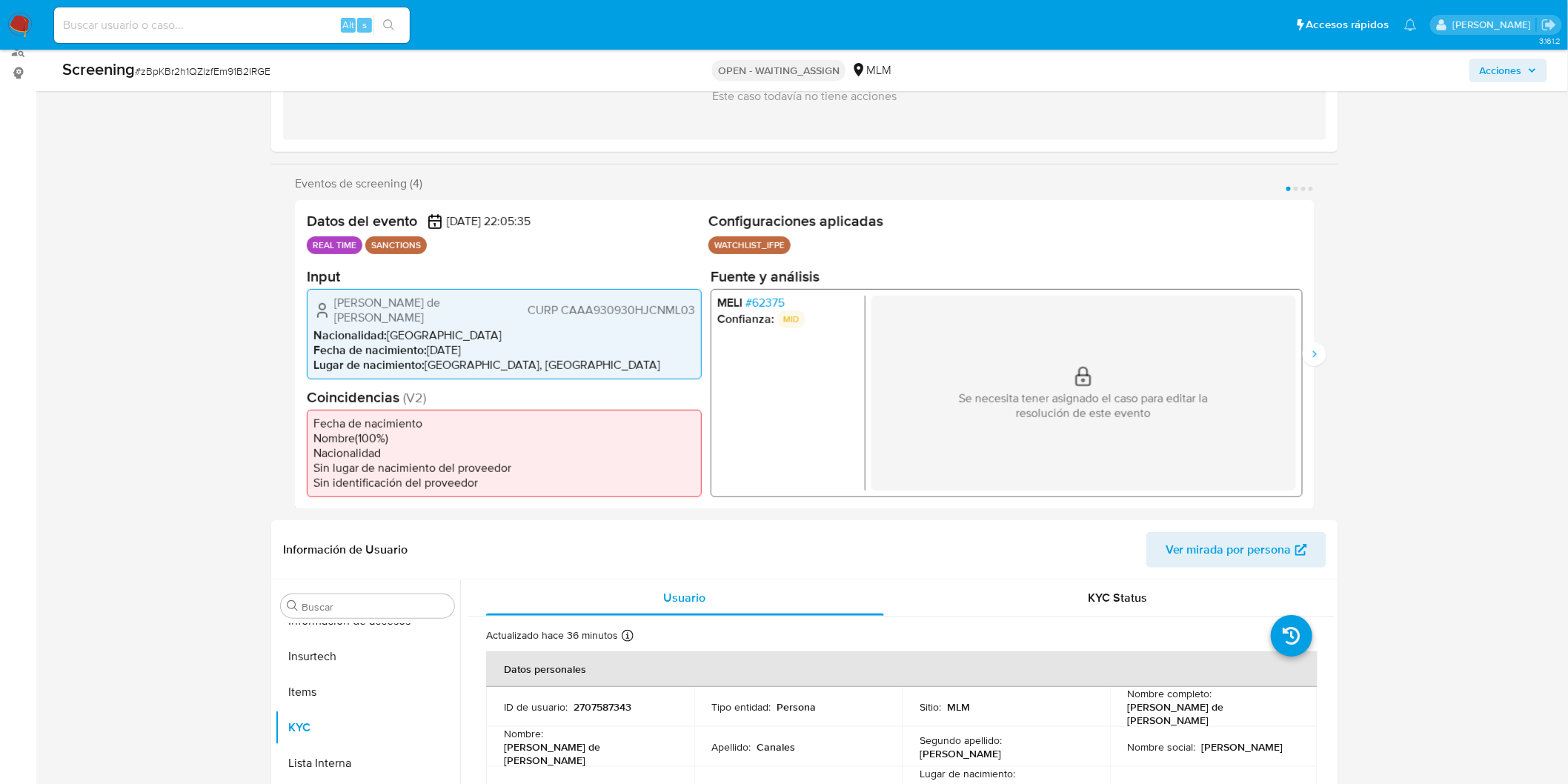
drag, startPoint x: 714, startPoint y: 242, endPoint x: 787, endPoint y: 243, distance: 73.0
click at [792, 245] on ul "WATCHLIST_IFPE Configuración Categorización WATCHLIST_IFPE Tipo de categoría SA…" at bounding box center [1006, 247] width 595 height 22
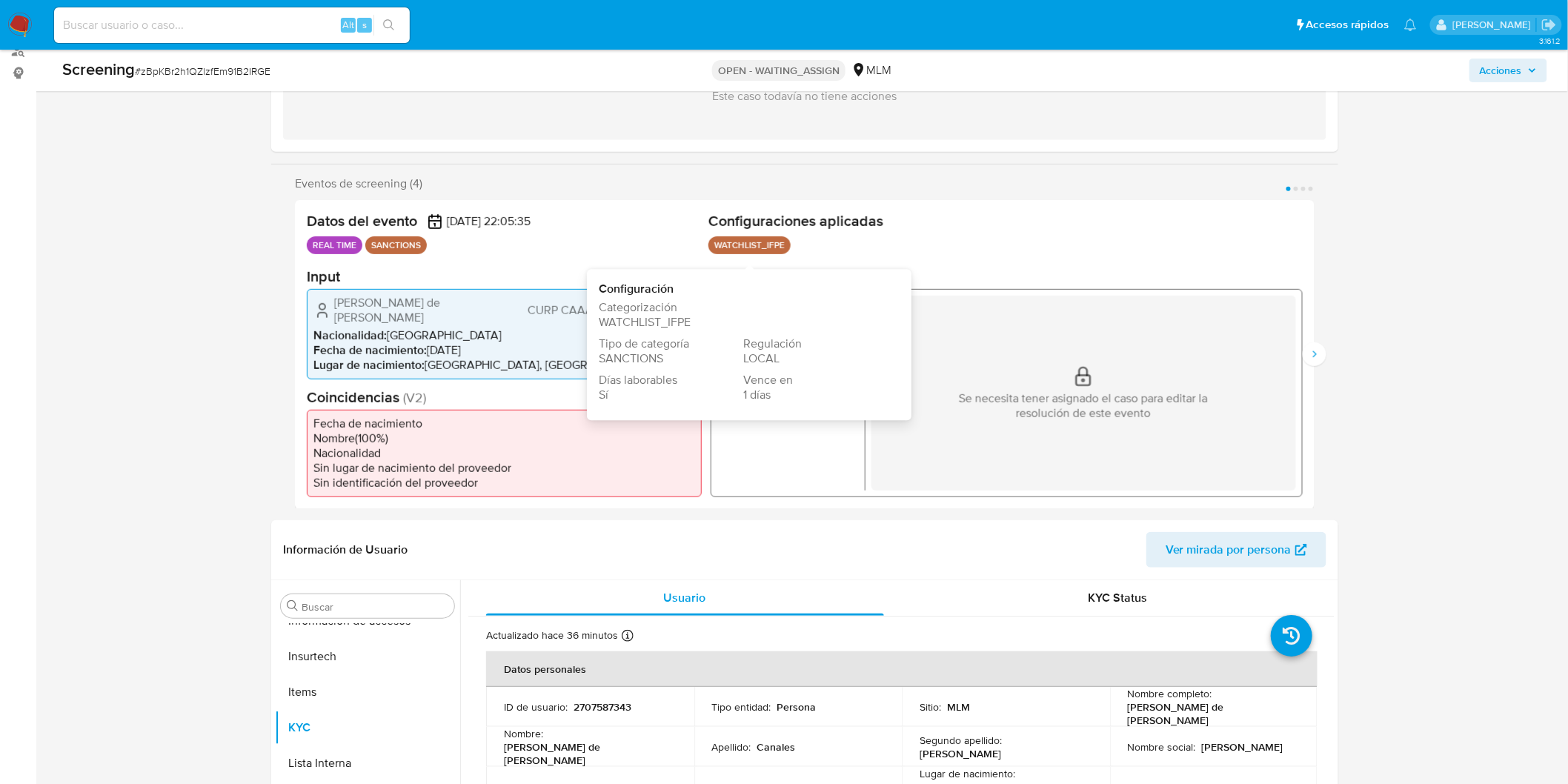
click at [847, 246] on ul "WATCHLIST_IFPE Configuración Categorización WATCHLIST_IFPE Tipo de categoría SA…" at bounding box center [1006, 247] width 595 height 22
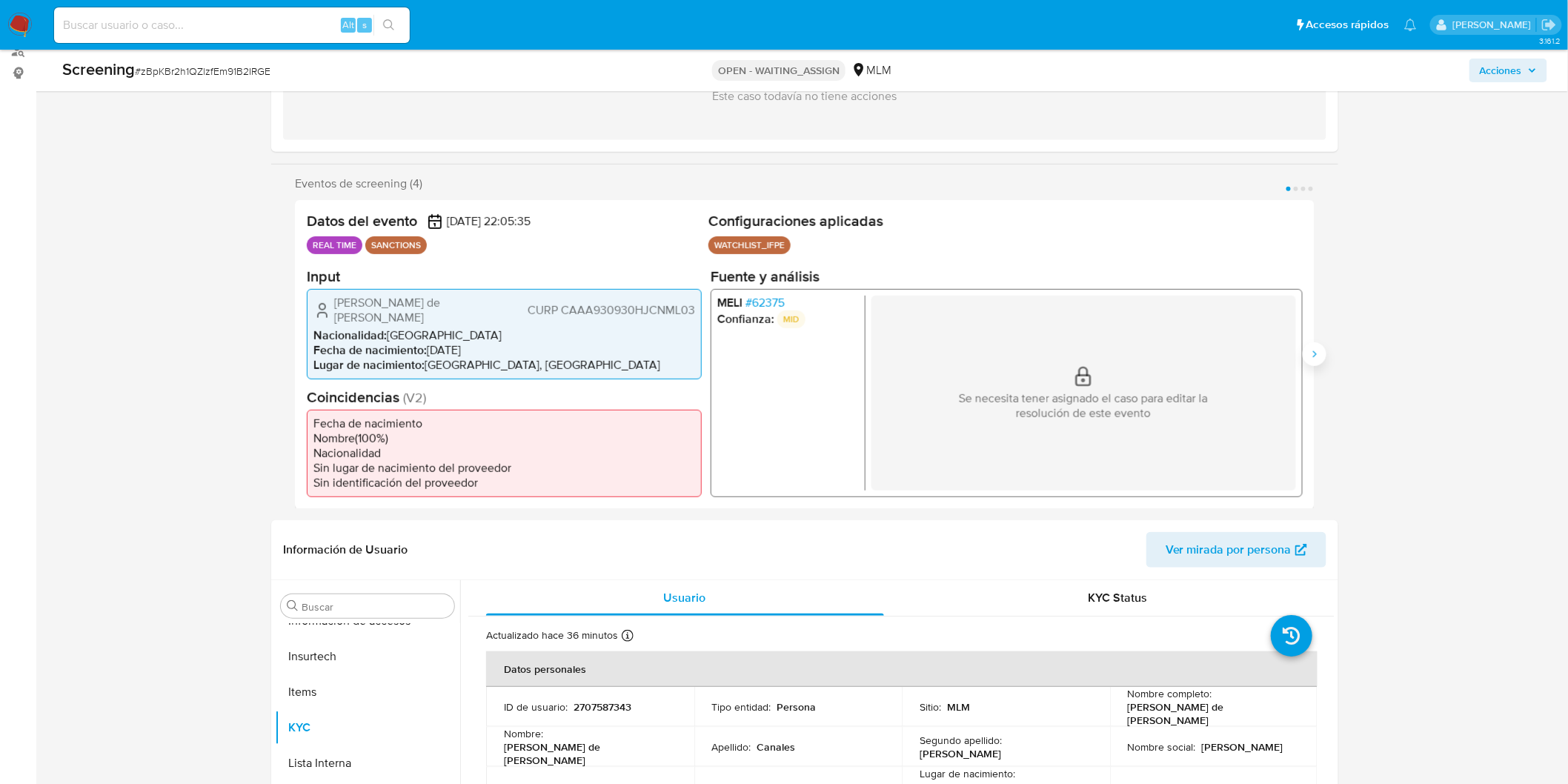
click at [1318, 354] on button "Siguiente" at bounding box center [1314, 354] width 23 height 23
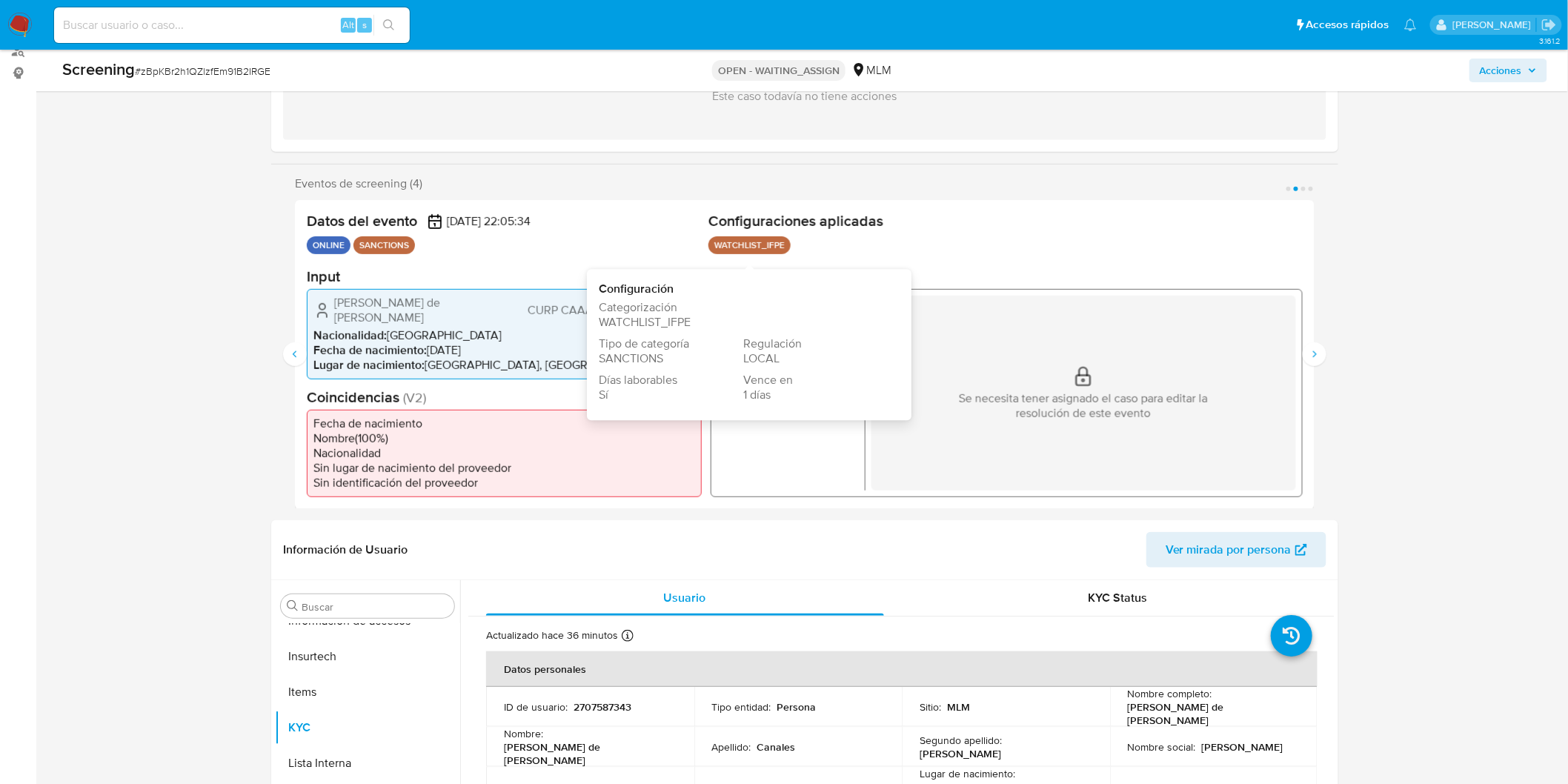
drag, startPoint x: 709, startPoint y: 242, endPoint x: 750, endPoint y: 245, distance: 41.1
click at [750, 245] on p "WATCHLIST_IFPE" at bounding box center [750, 245] width 83 height 18
drag, startPoint x: 786, startPoint y: 245, endPoint x: 710, endPoint y: 242, distance: 76.1
click at [710, 242] on p "WATCHLIST_IFPE" at bounding box center [750, 245] width 83 height 18
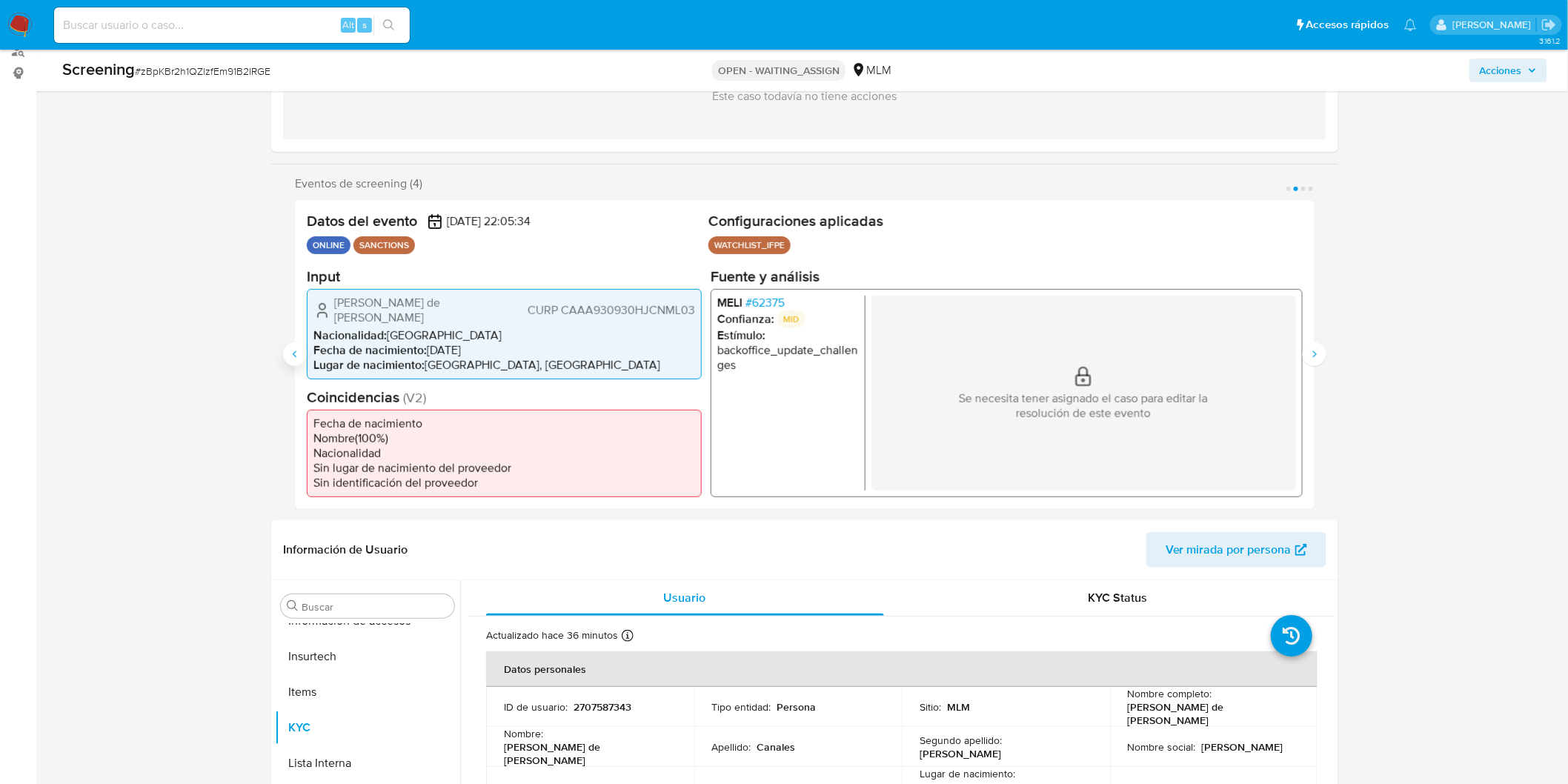
click at [293, 356] on button "Anterior" at bounding box center [294, 354] width 23 height 23
click at [1316, 351] on icon "Siguiente" at bounding box center [1315, 354] width 4 height 6
click at [1316, 350] on icon "Siguiente" at bounding box center [1314, 354] width 12 height 12
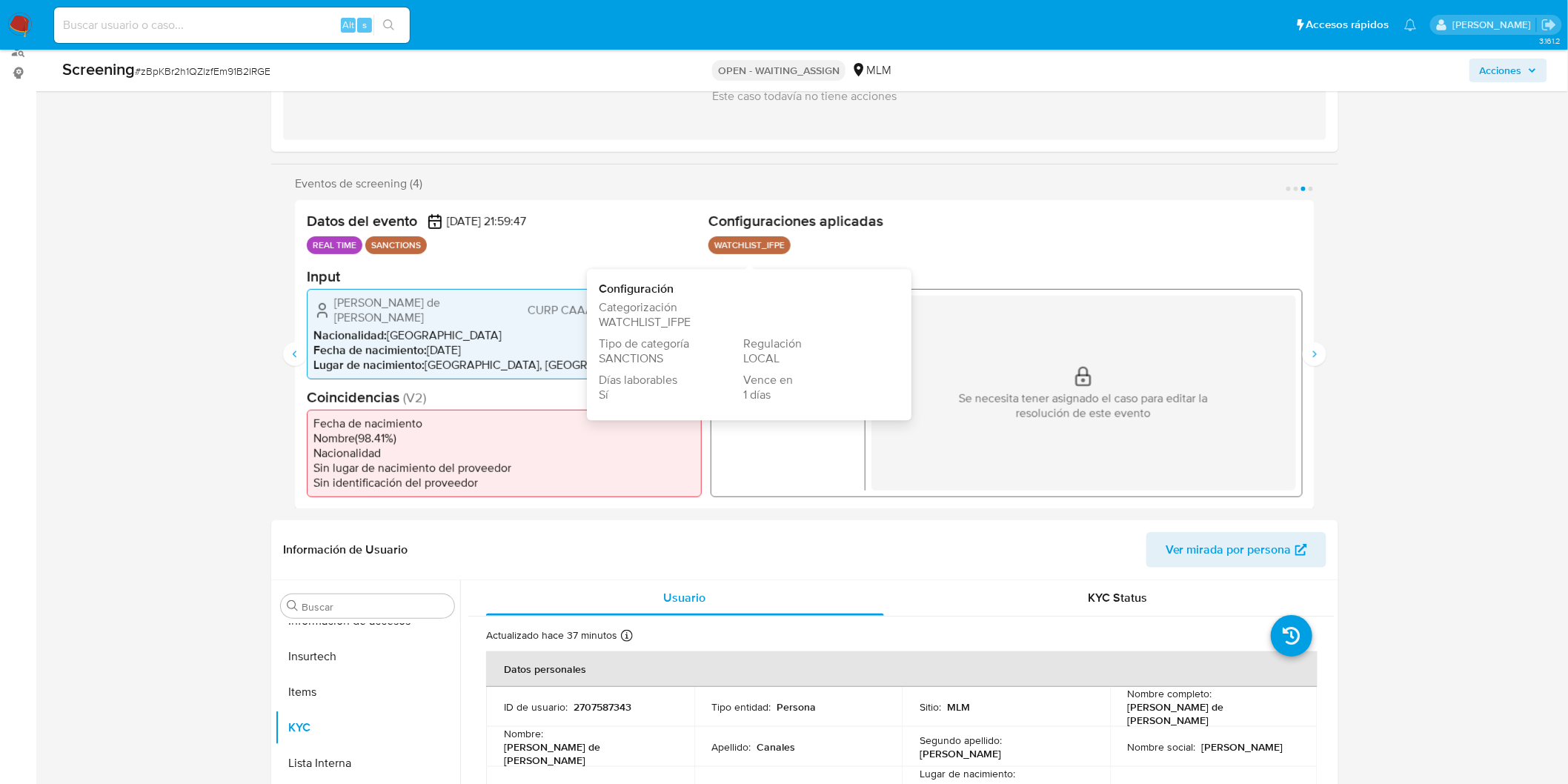
drag, startPoint x: 784, startPoint y: 249, endPoint x: 716, endPoint y: 243, distance: 68.3
click at [716, 243] on p "WATCHLIST_IFPE" at bounding box center [750, 245] width 83 height 18
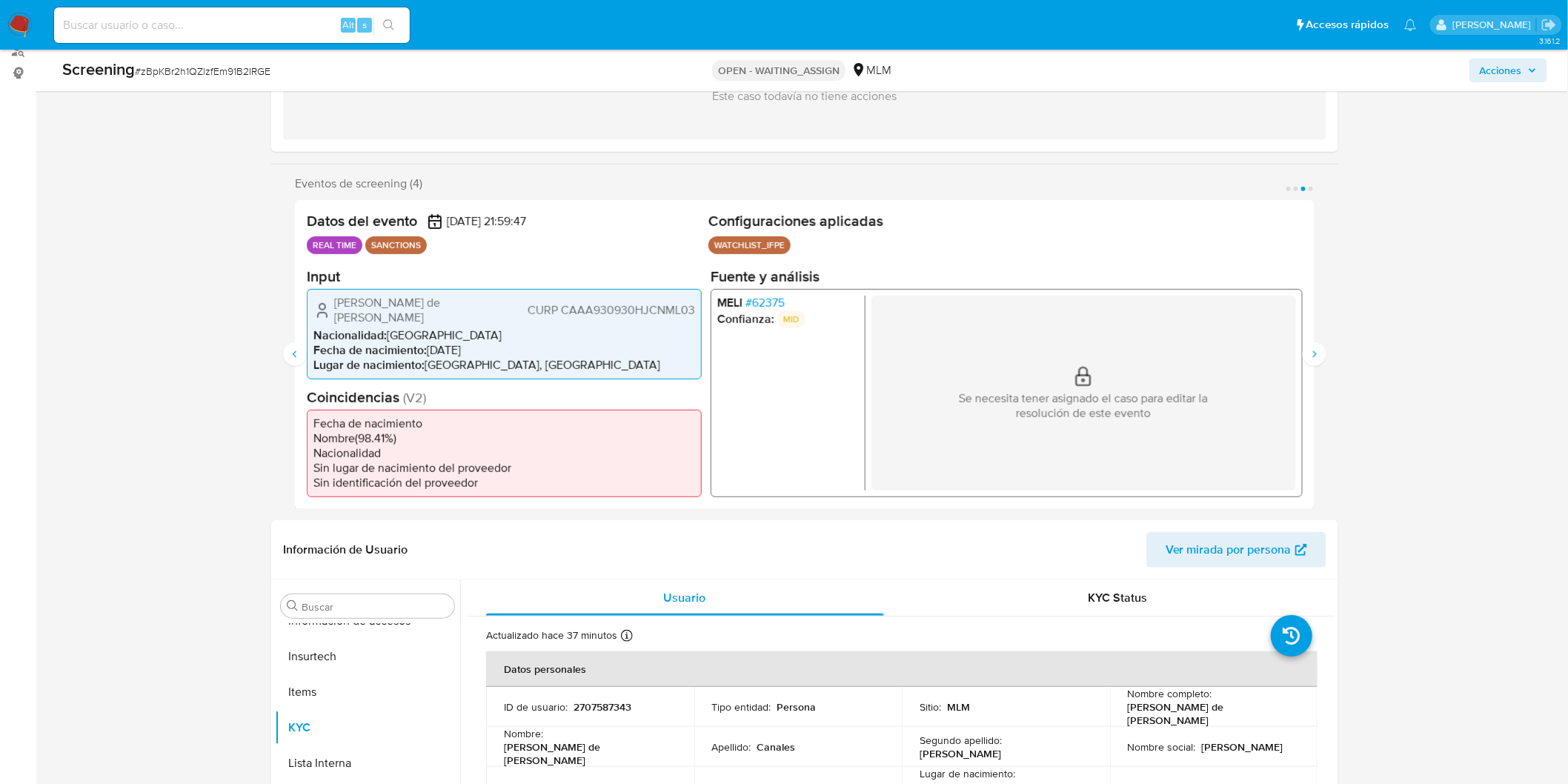
click at [1051, 270] on h2 "Fuente y análisis" at bounding box center [1006, 275] width 592 height 19
click at [288, 343] on button "Anterior" at bounding box center [294, 354] width 23 height 23
click at [766, 306] on span "# 62375" at bounding box center [765, 302] width 39 height 15
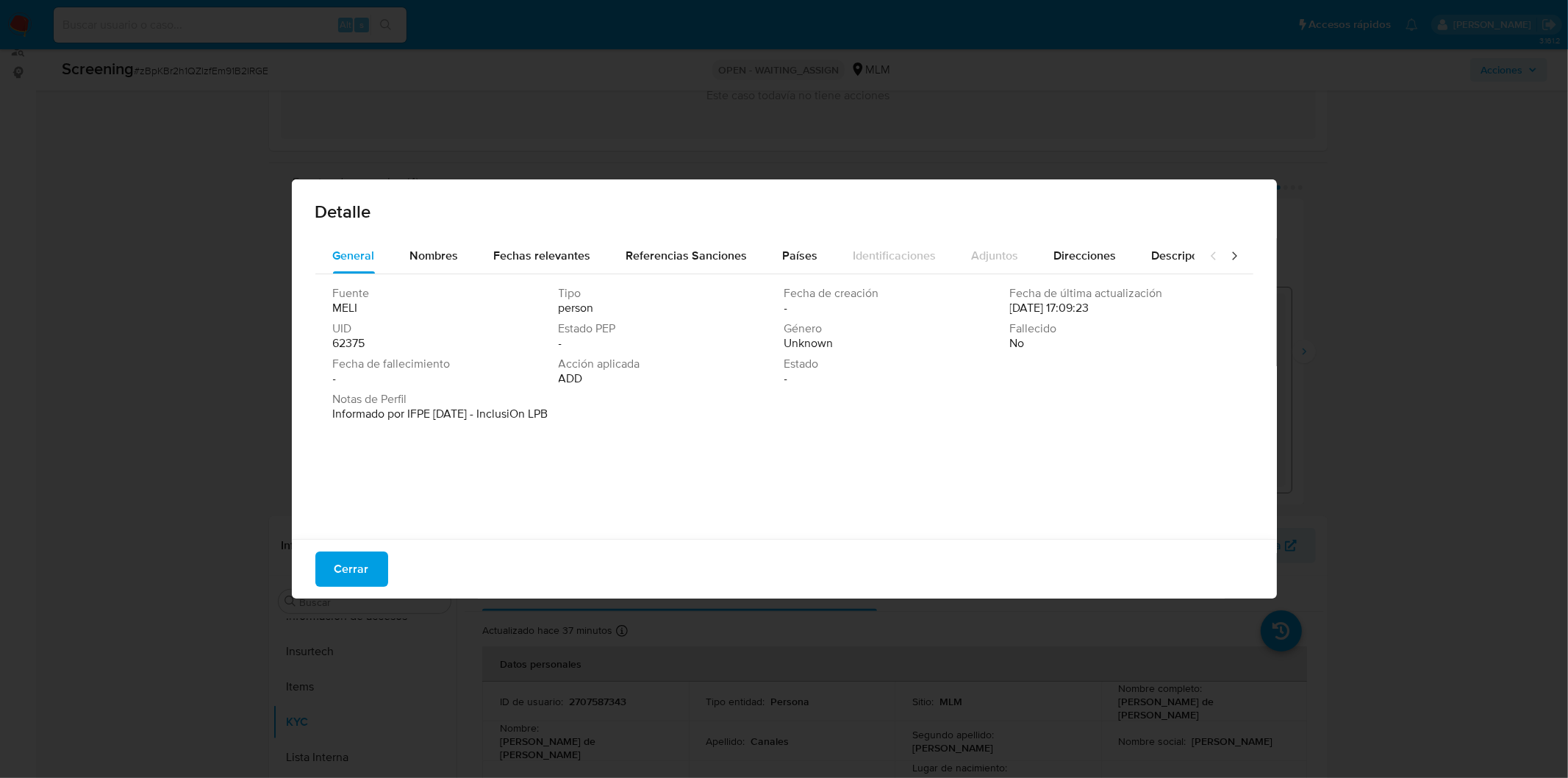
drag, startPoint x: 573, startPoint y: 419, endPoint x: 500, endPoint y: 415, distance: 73.1
click at [500, 415] on div "Notas de Perfil Informado por IFPE 09-01-2023 - InclusiOn LPB" at bounding box center [784, 407] width 903 height 30
click at [357, 573] on span "Cerrar" at bounding box center [351, 569] width 35 height 32
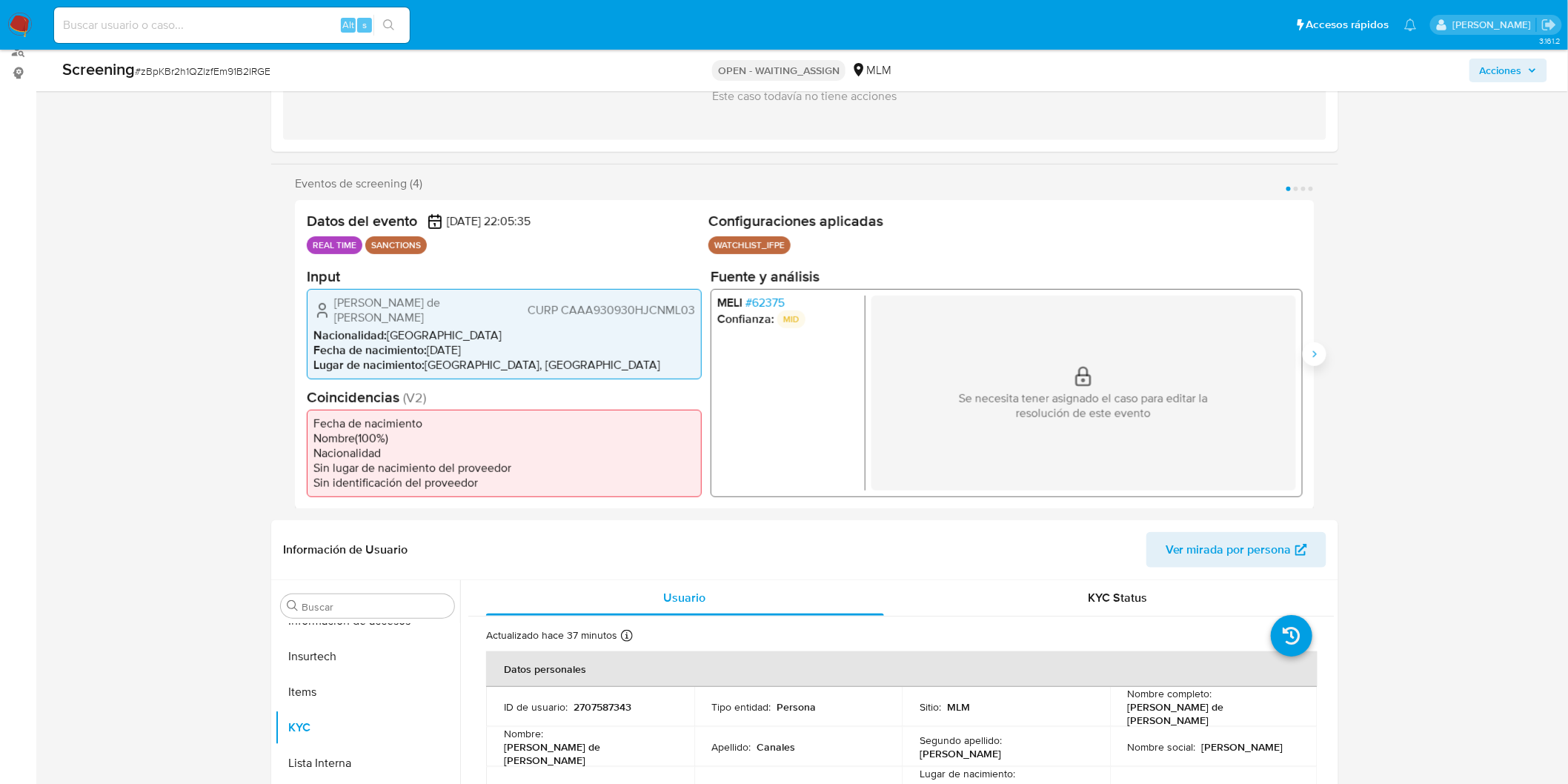
click at [1310, 348] on icon "Siguiente" at bounding box center [1314, 354] width 12 height 12
click at [772, 306] on span "# 62375" at bounding box center [765, 302] width 39 height 15
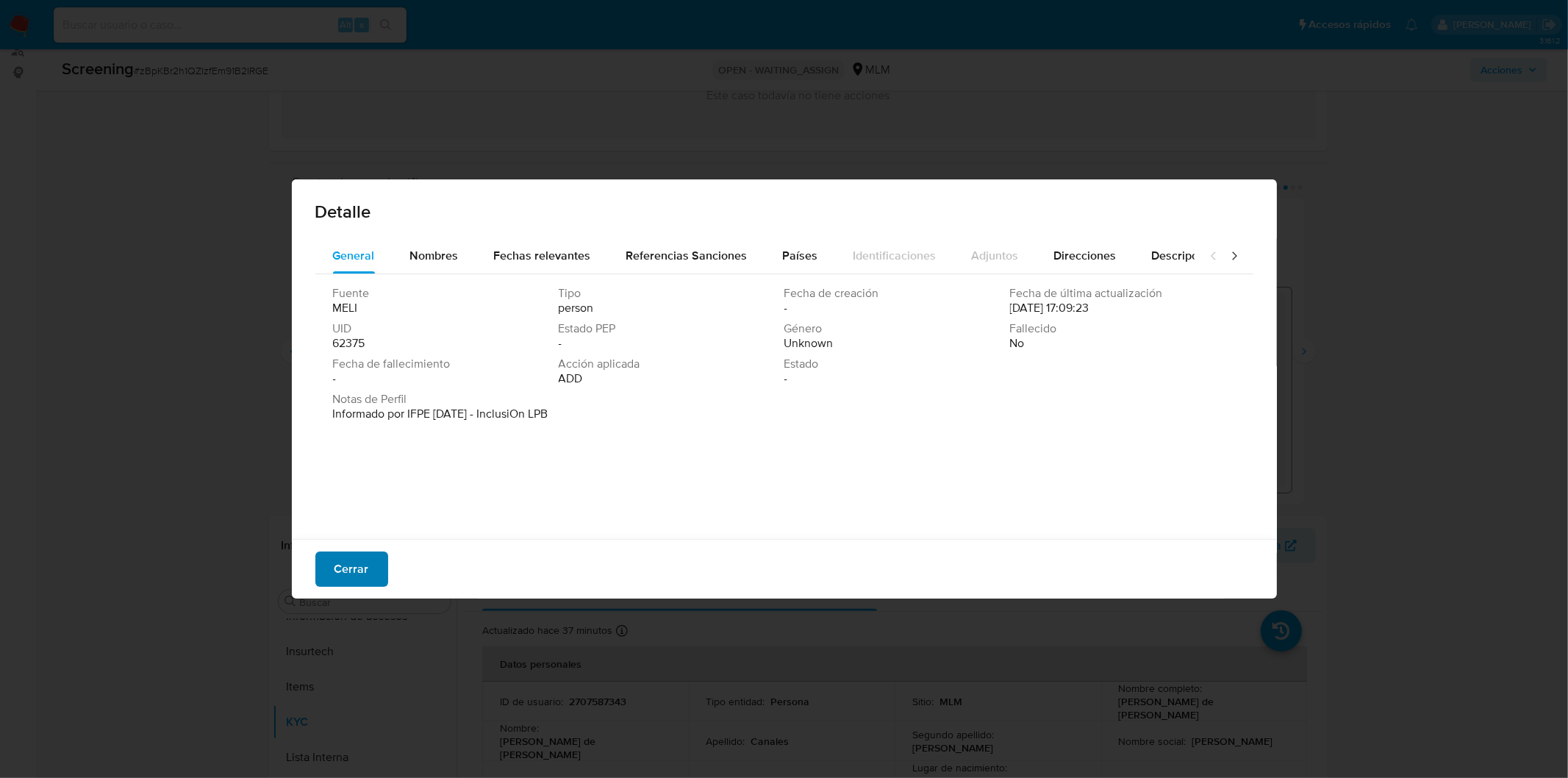
click at [346, 564] on span "Cerrar" at bounding box center [351, 569] width 35 height 32
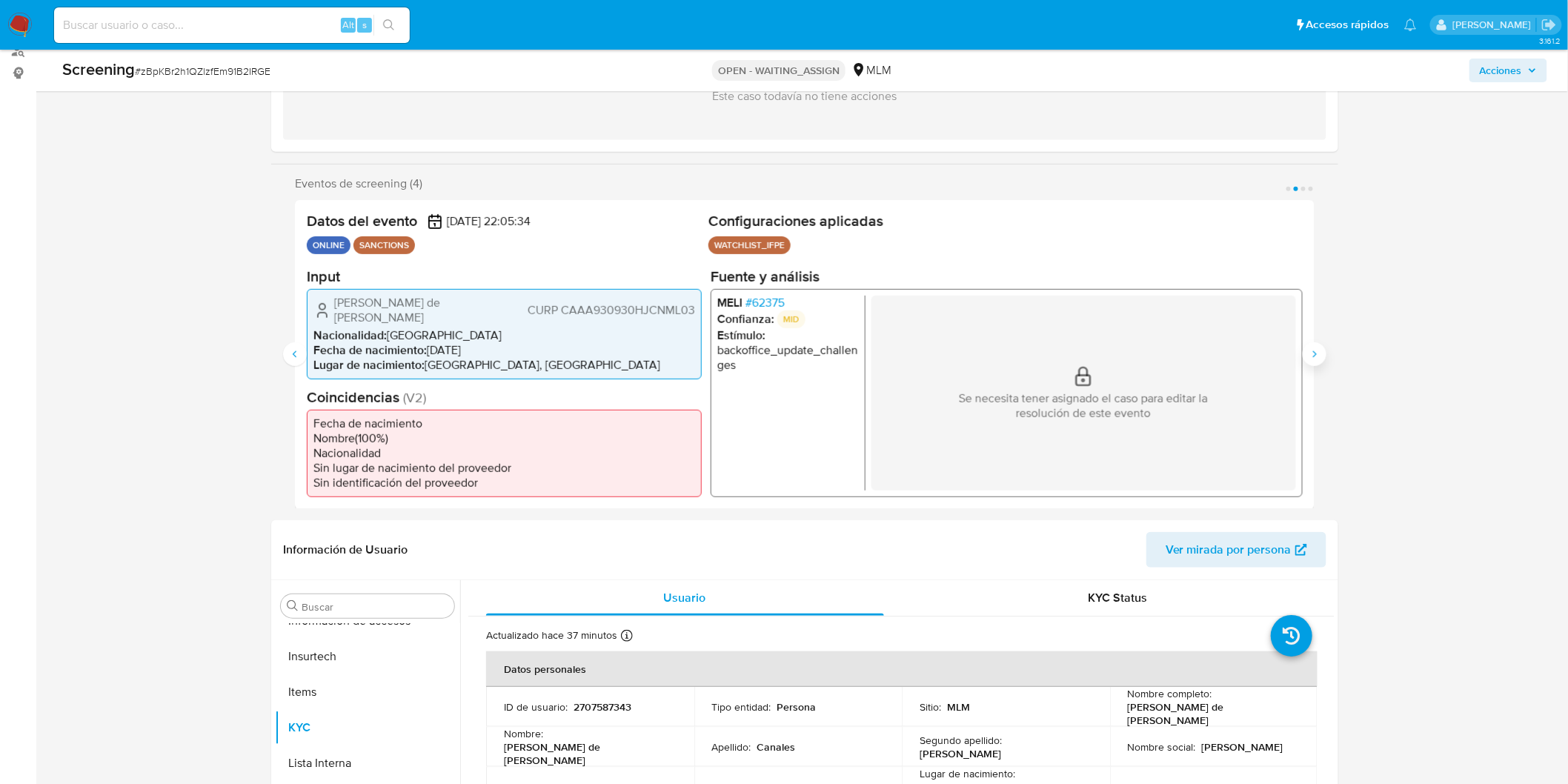
click at [1313, 348] on icon "Siguiente" at bounding box center [1314, 354] width 12 height 12
click at [776, 292] on div "MELI # 62375 Confianza: MID Se necesita tener asignado el caso para editar la r…" at bounding box center [1006, 392] width 592 height 208
click at [771, 295] on span "# 62375" at bounding box center [765, 302] width 39 height 15
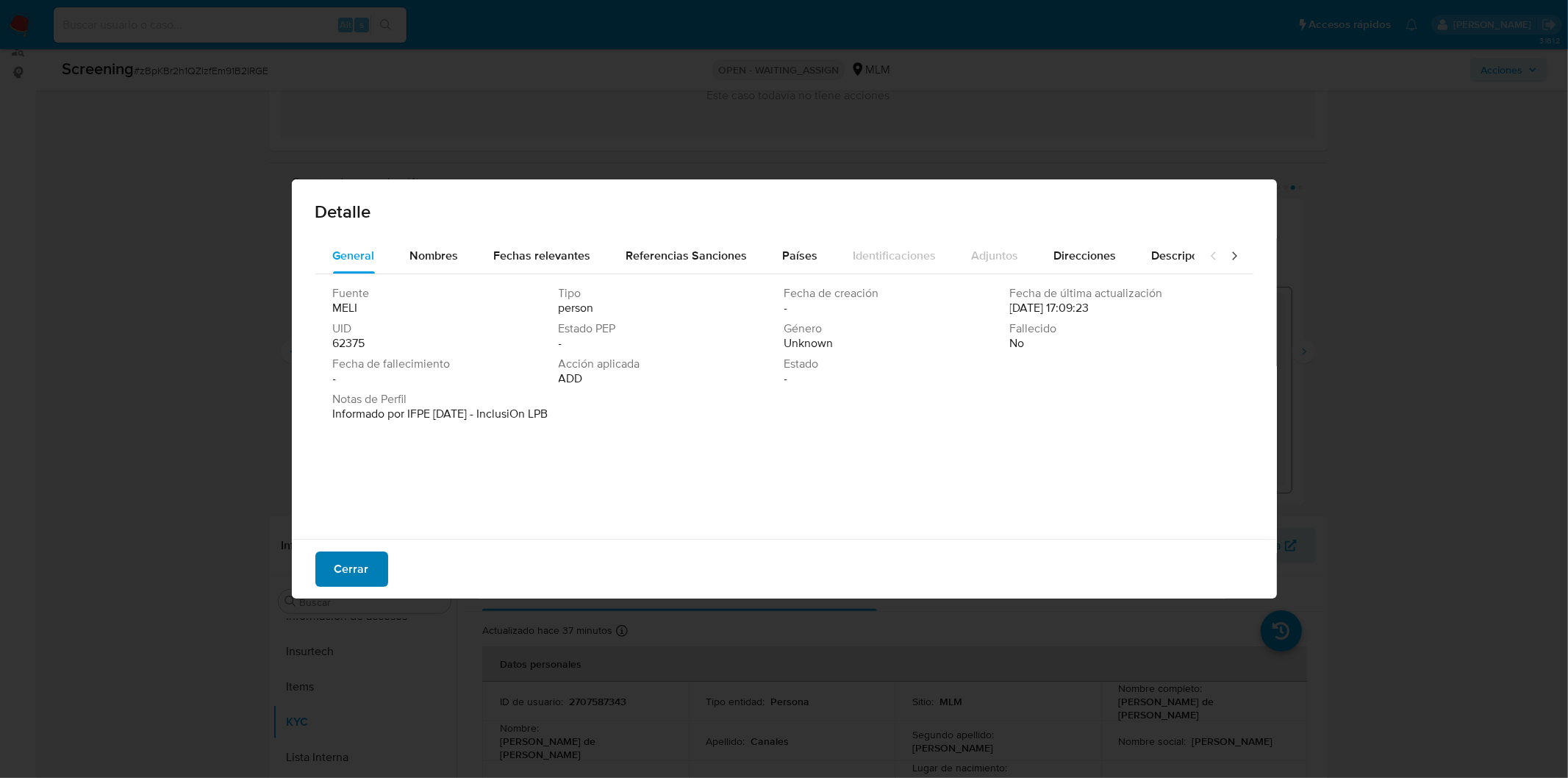
click at [354, 560] on span "Cerrar" at bounding box center [351, 569] width 35 height 32
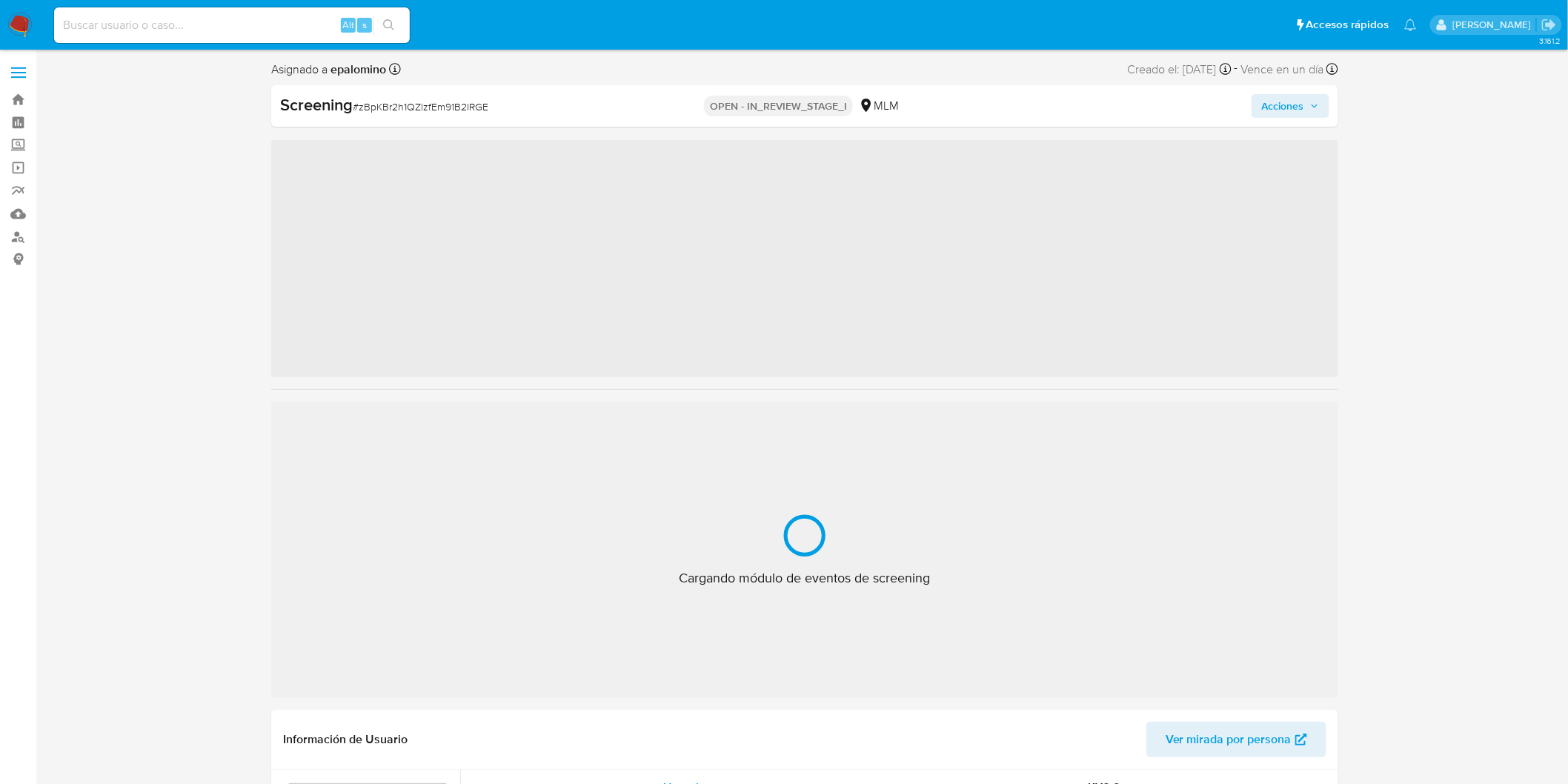
scroll to position [697, 0]
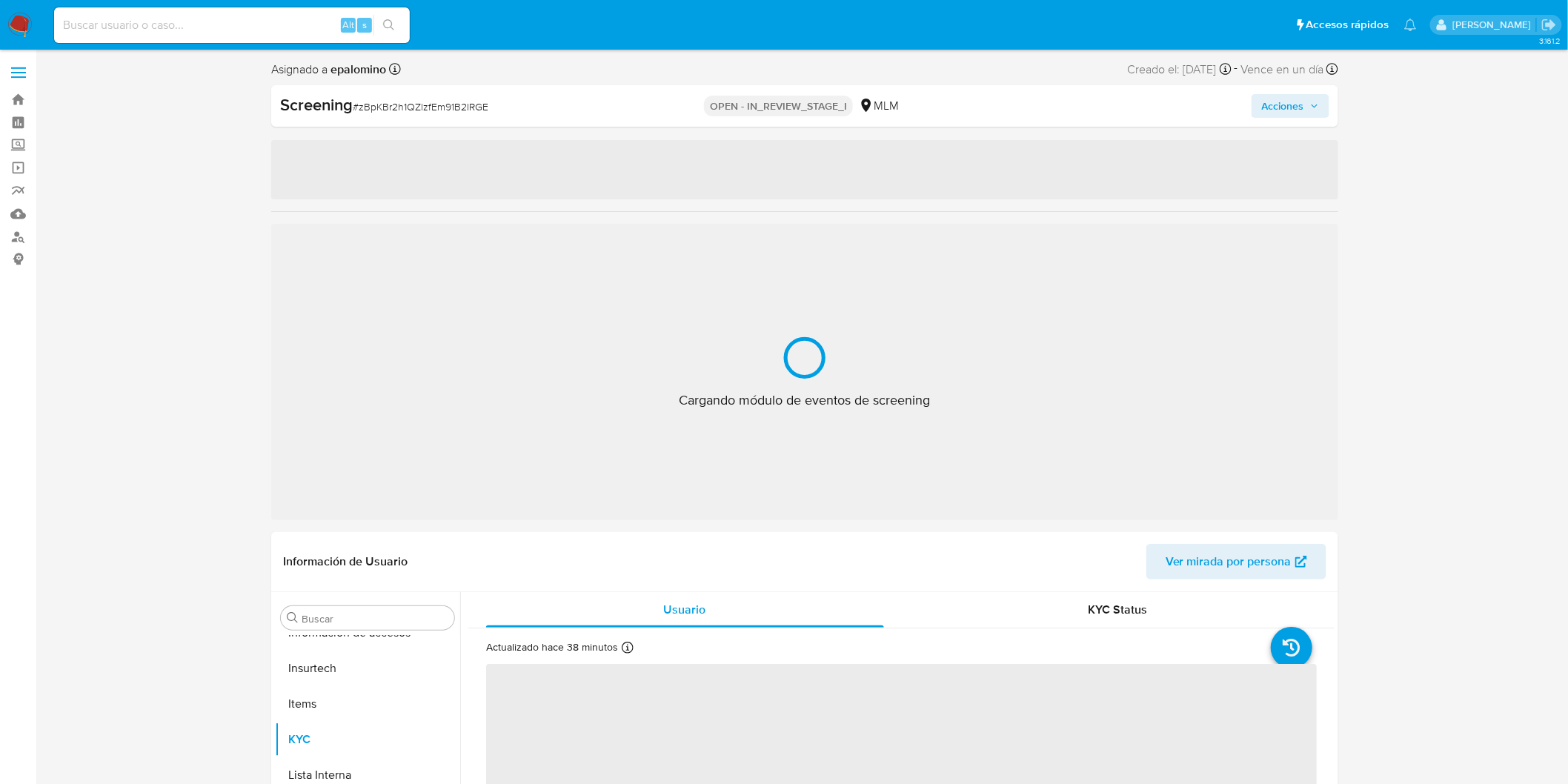
select select "10"
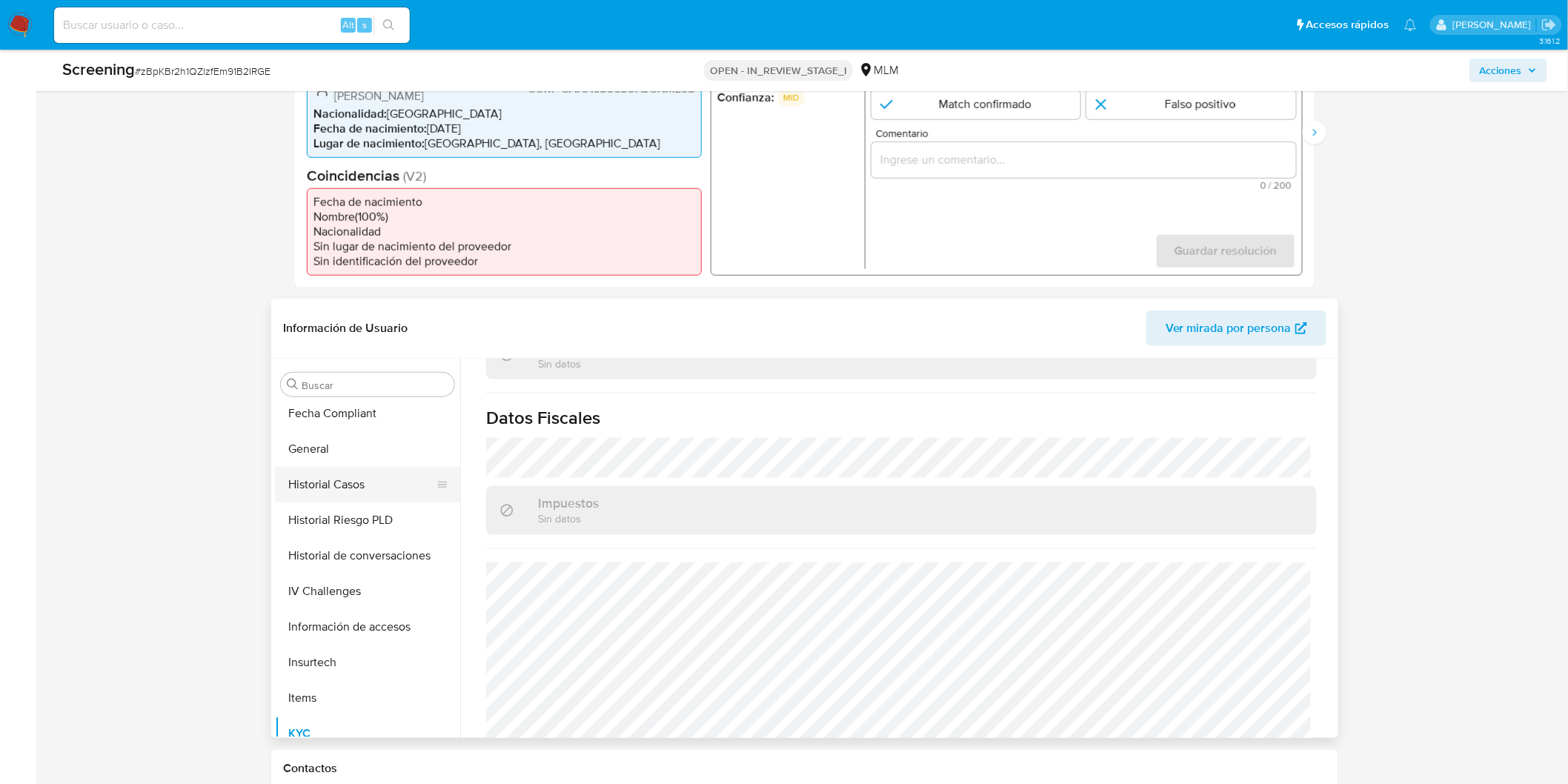
scroll to position [449, 0]
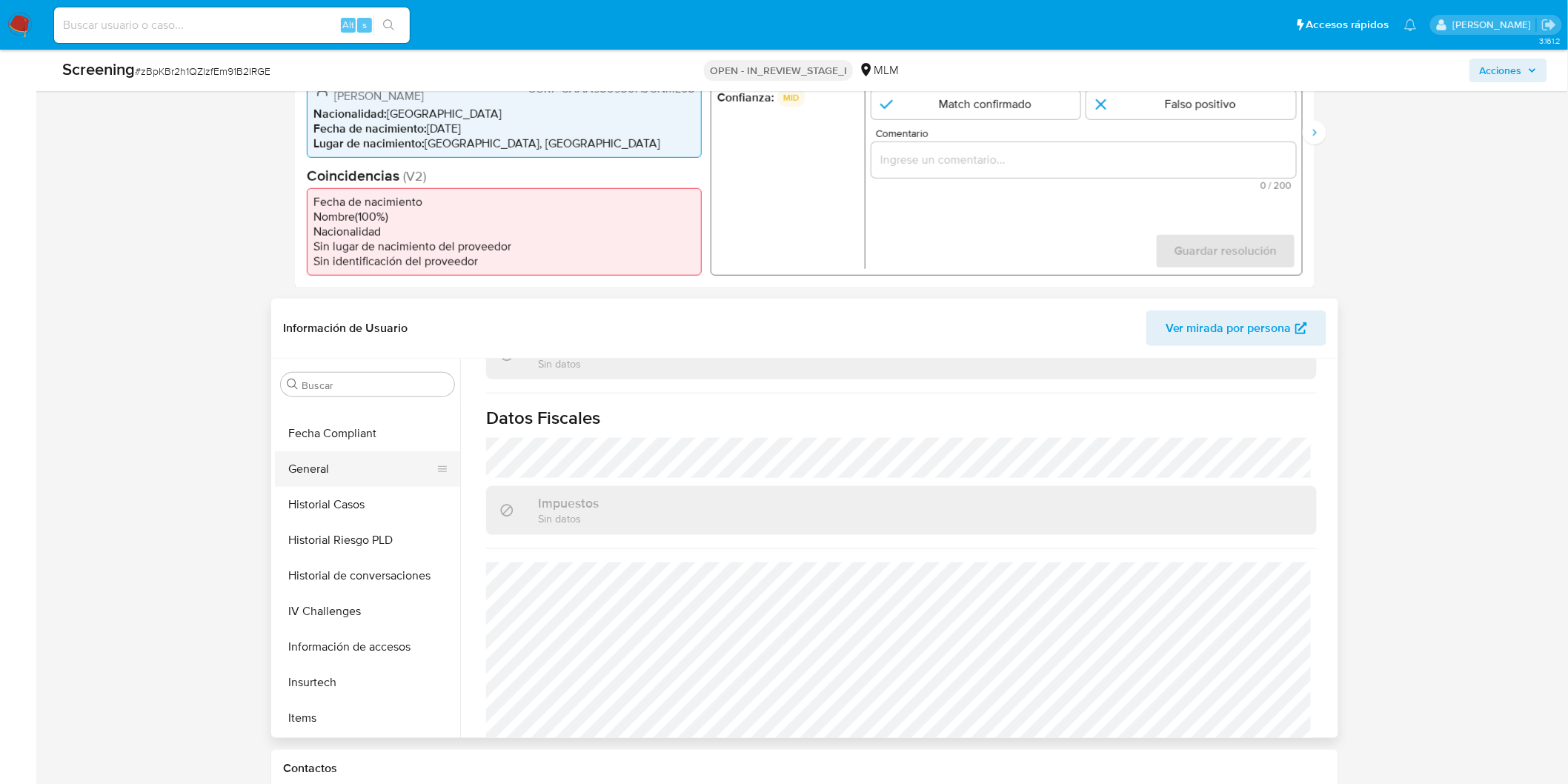
click at [335, 462] on button "General" at bounding box center [361, 469] width 173 height 36
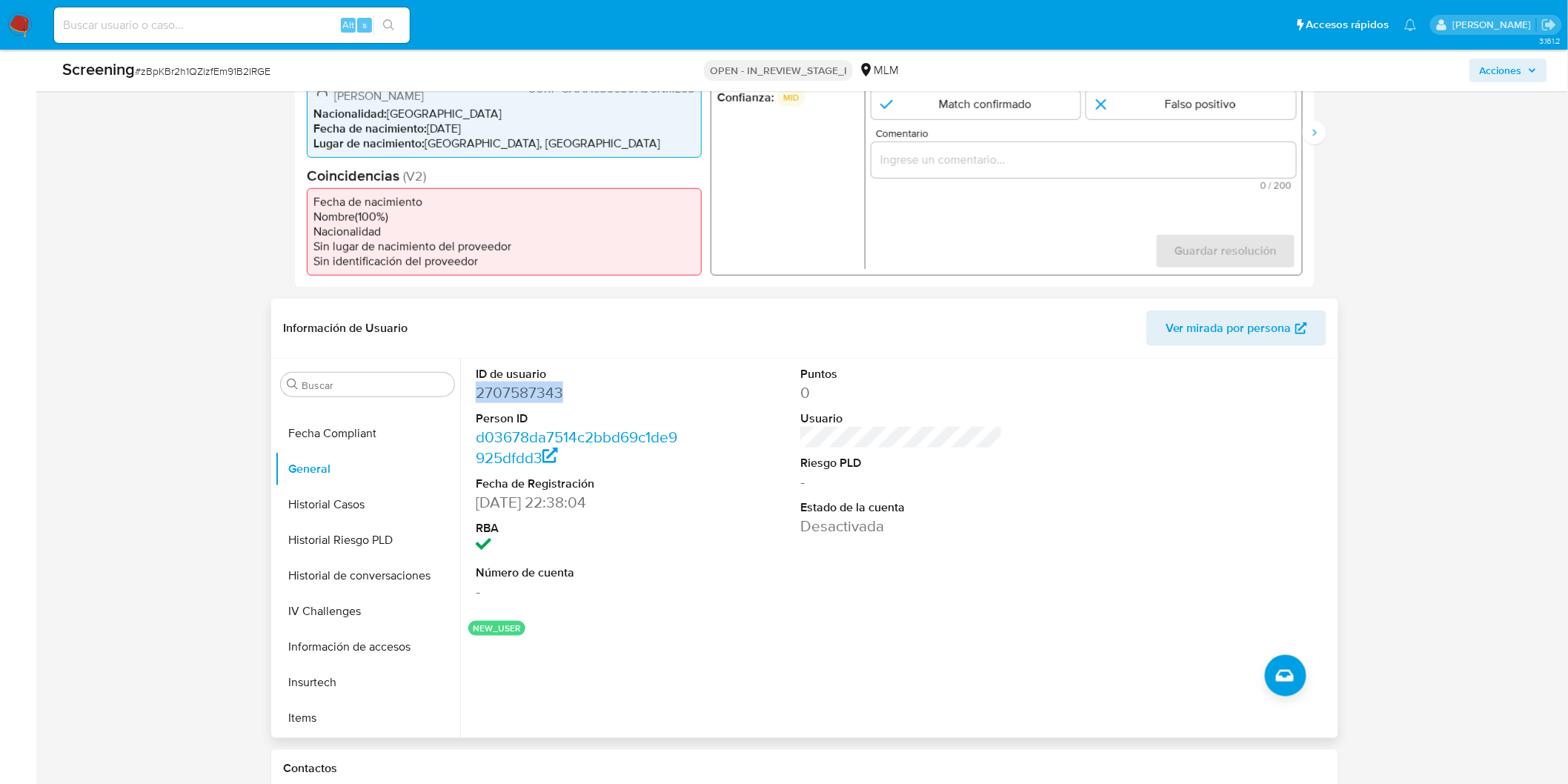
drag, startPoint x: 562, startPoint y: 380, endPoint x: 475, endPoint y: 374, distance: 87.2
click at [475, 374] on div "ID de usuario 2707587343 Person ID d03678da7514c2bbd69c1de9925dfdd3 Fecha de Re…" at bounding box center [576, 484] width 216 height 250
copy dd "2707587343"
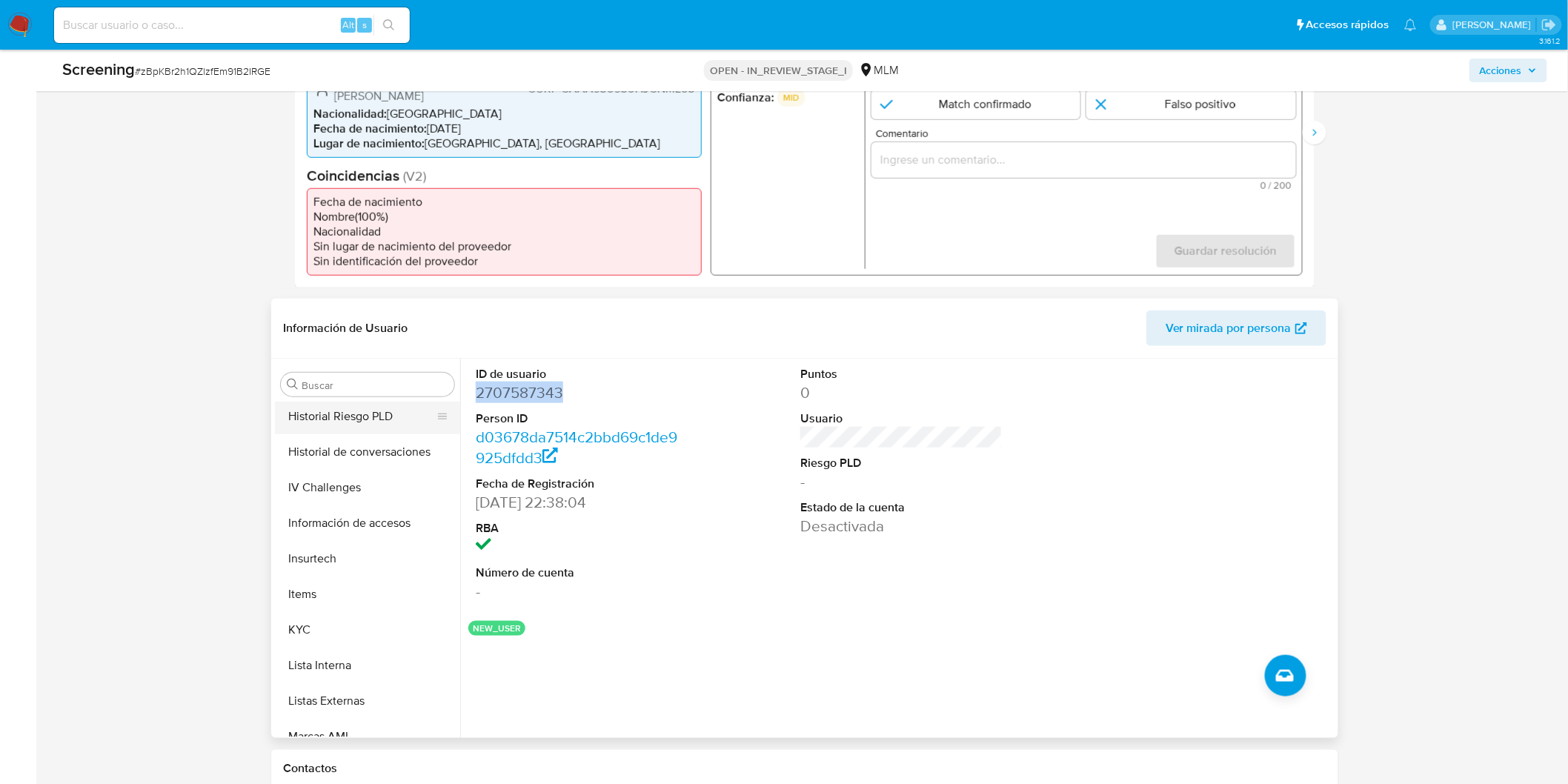
scroll to position [697, 0]
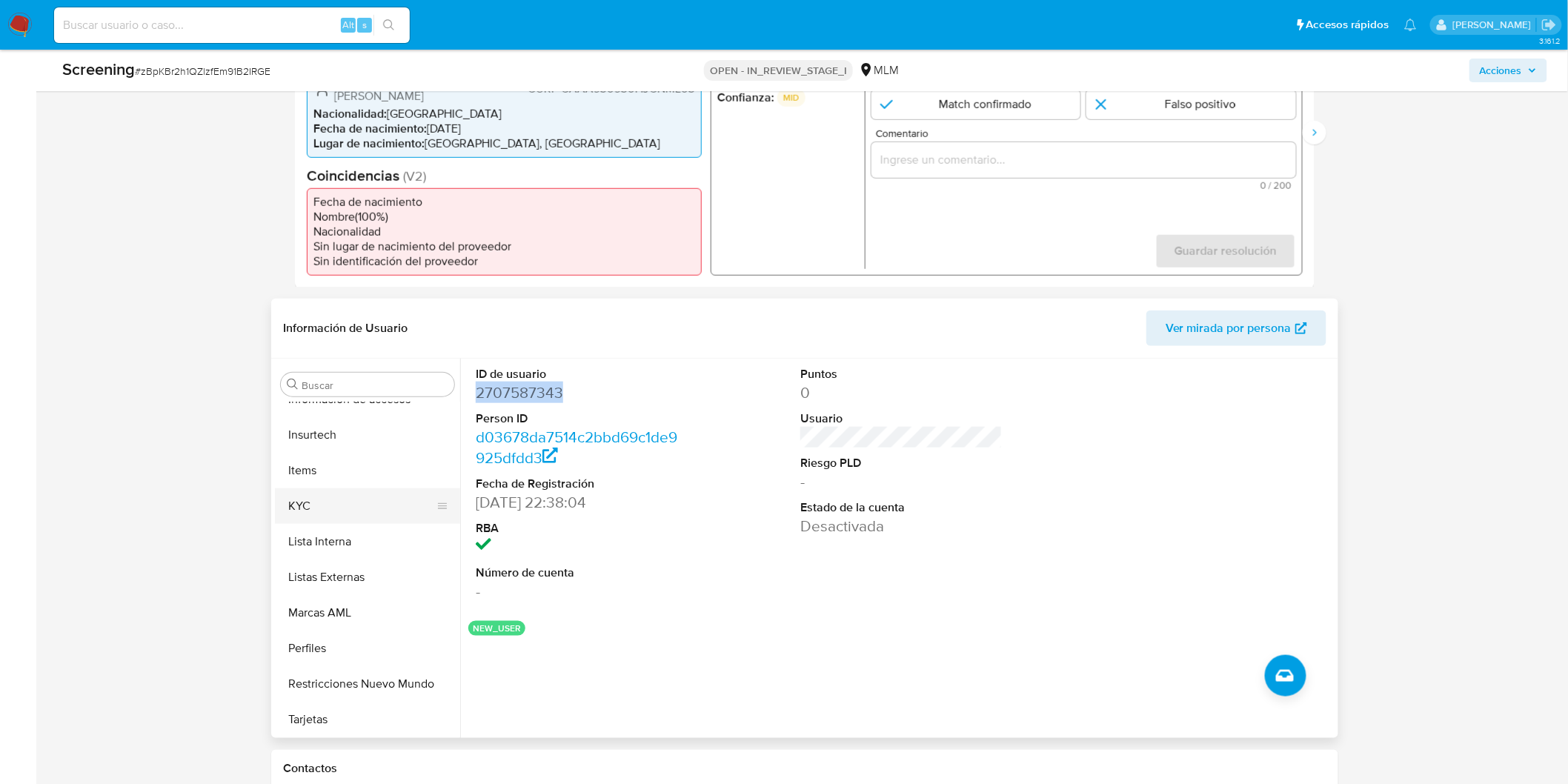
click at [338, 504] on button "KYC" at bounding box center [361, 506] width 173 height 36
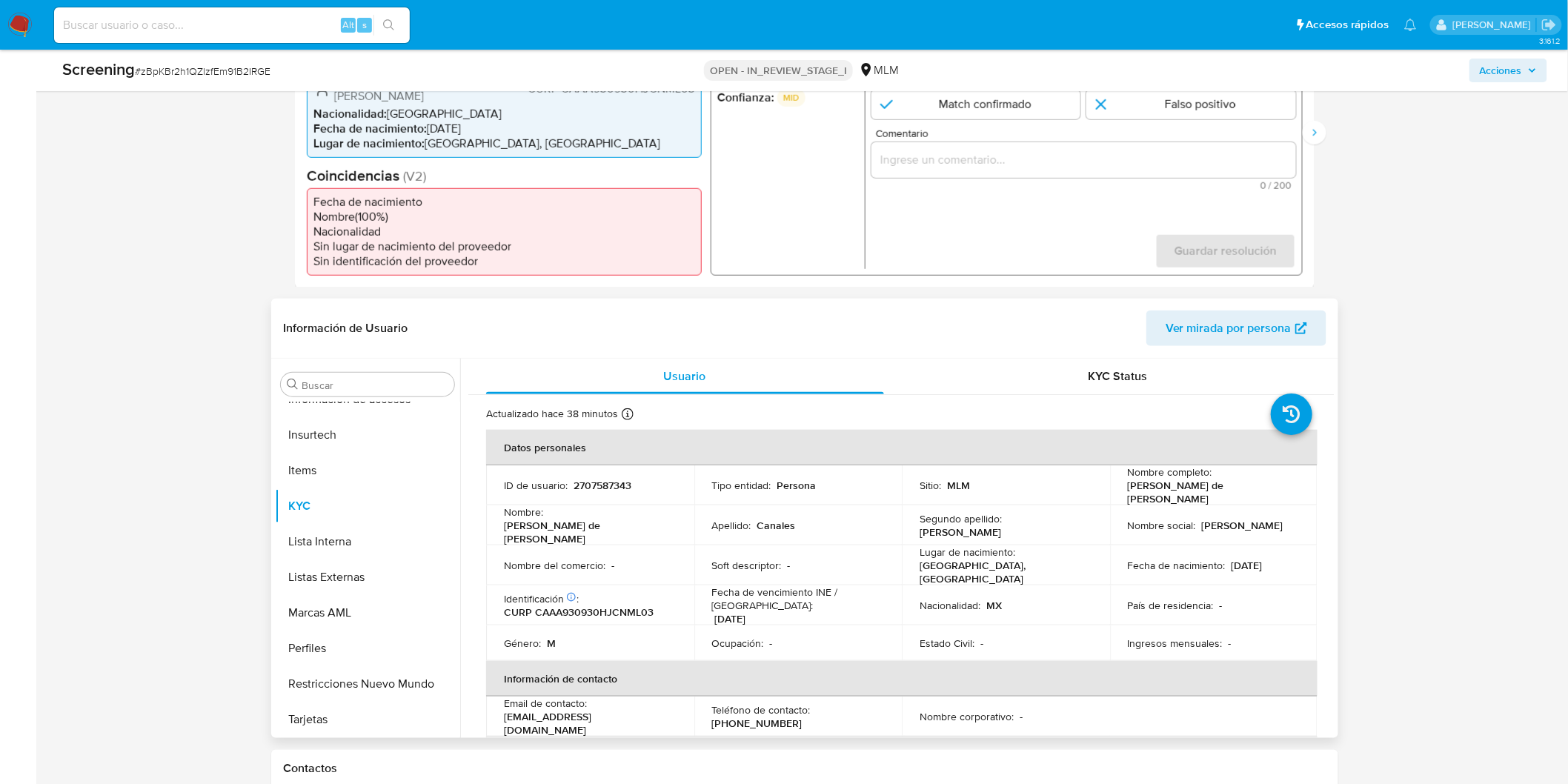
drag, startPoint x: 1120, startPoint y: 487, endPoint x: 1184, endPoint y: 485, distance: 64.0
click at [1184, 485] on td "Nombre completo : Alejandro de Jesús Canales Amaya" at bounding box center [1214, 484] width 208 height 40
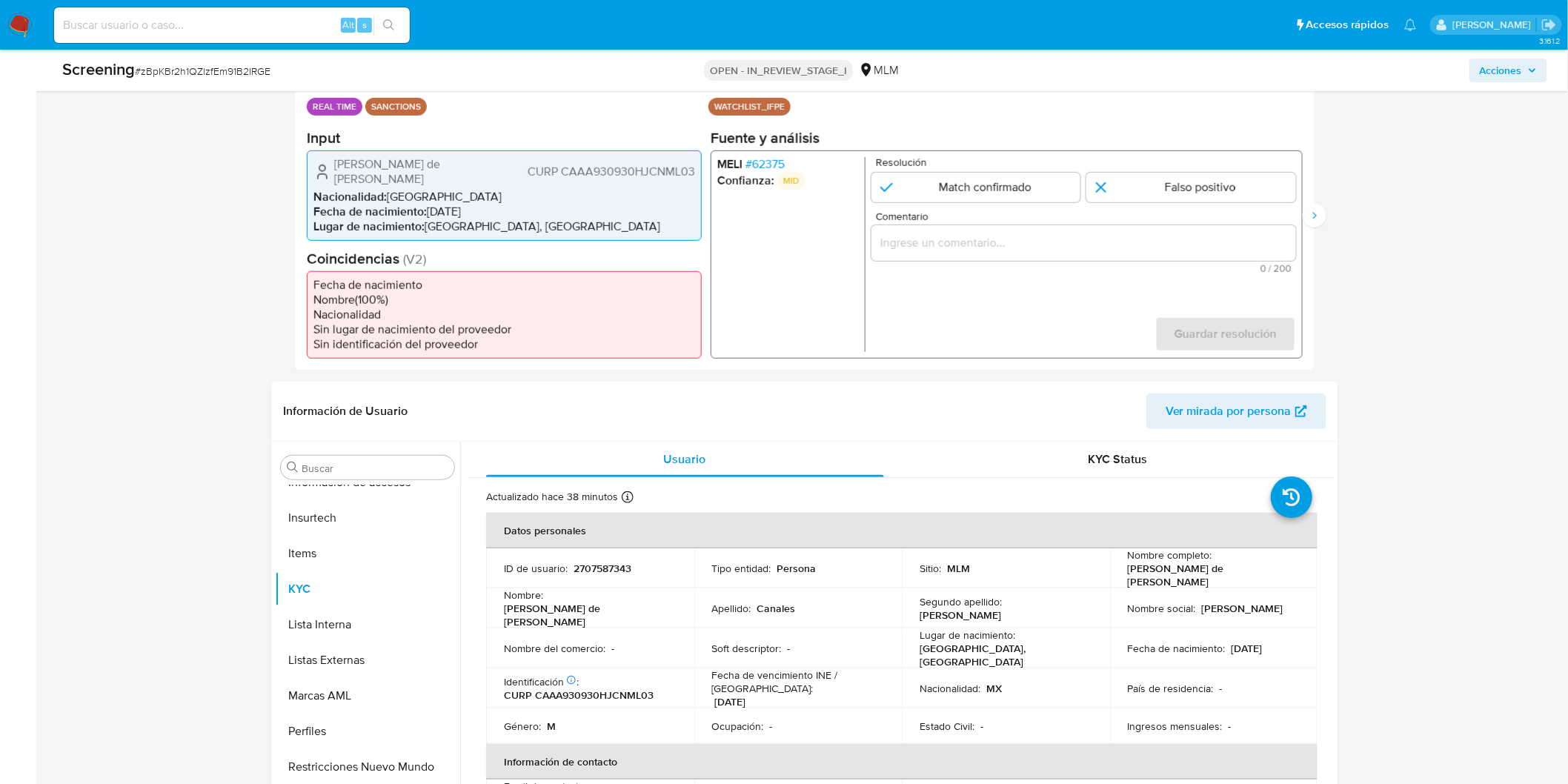
scroll to position [242, 0]
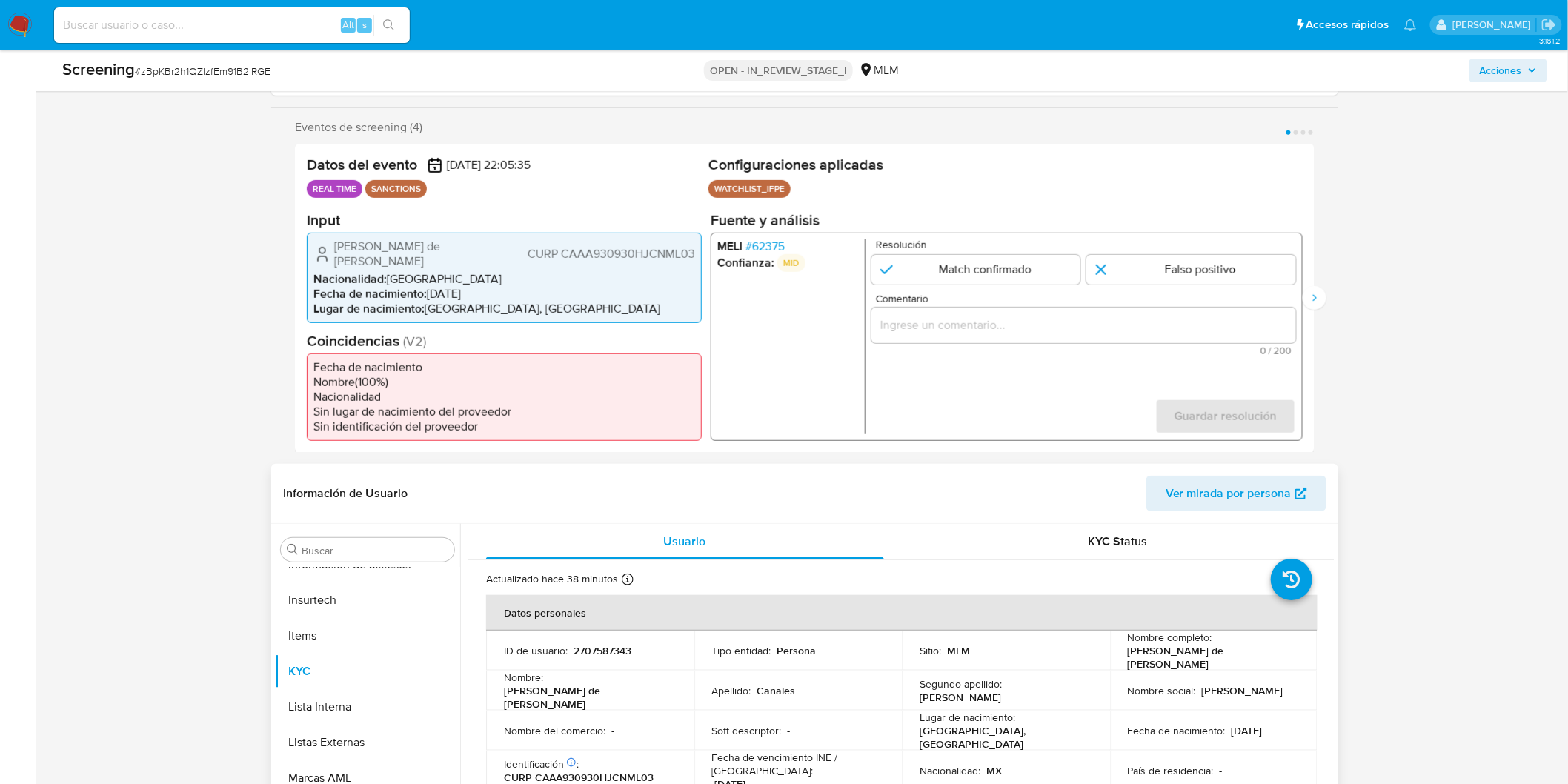
drag, startPoint x: 1234, startPoint y: 704, endPoint x: 1280, endPoint y: 705, distance: 46.0
click at [1263, 724] on p "[DATE]" at bounding box center [1247, 731] width 31 height 13
click at [776, 248] on span "# 62375" at bounding box center [765, 246] width 39 height 15
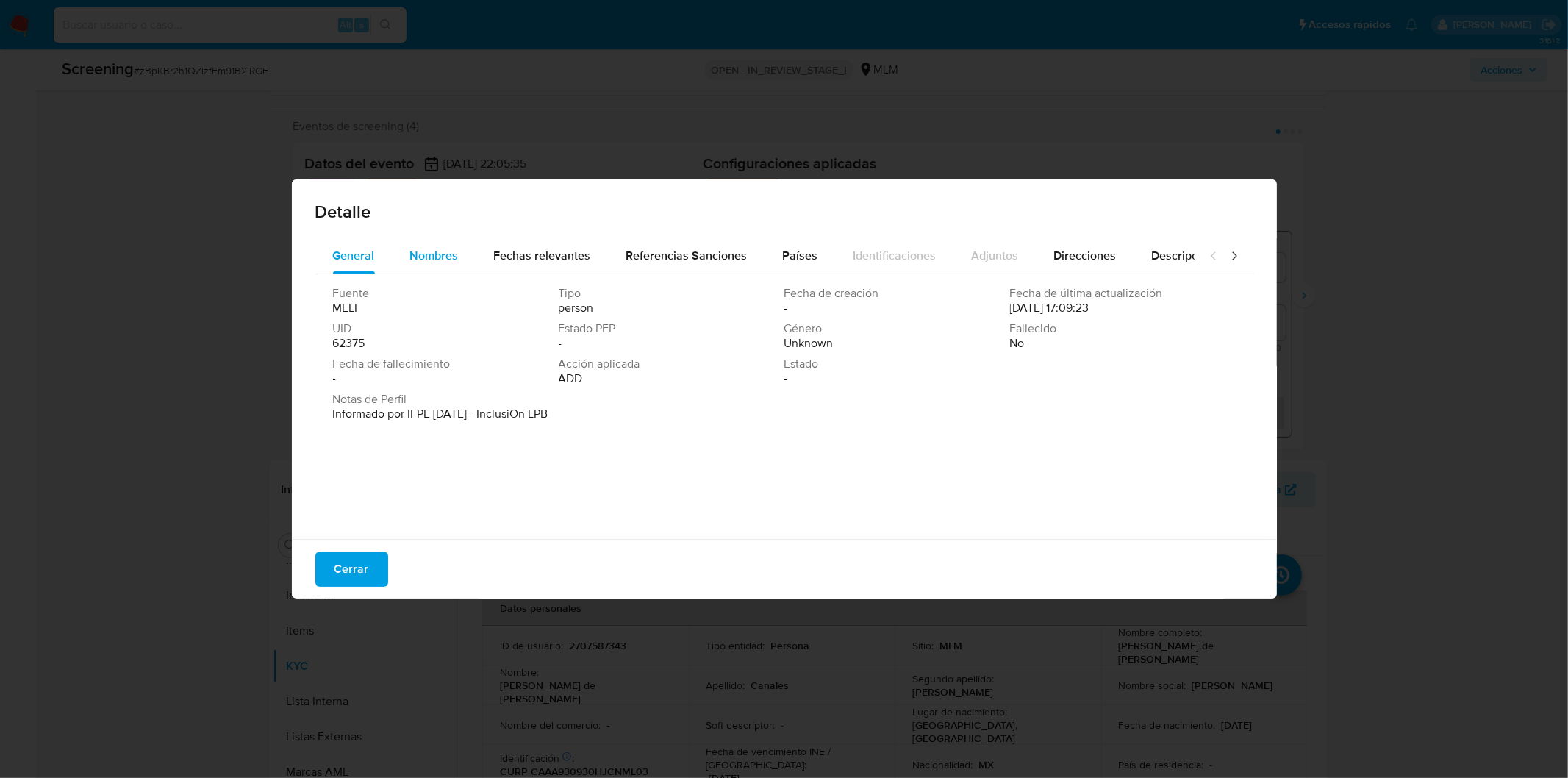
click at [453, 260] on span "Nombres" at bounding box center [434, 255] width 48 height 17
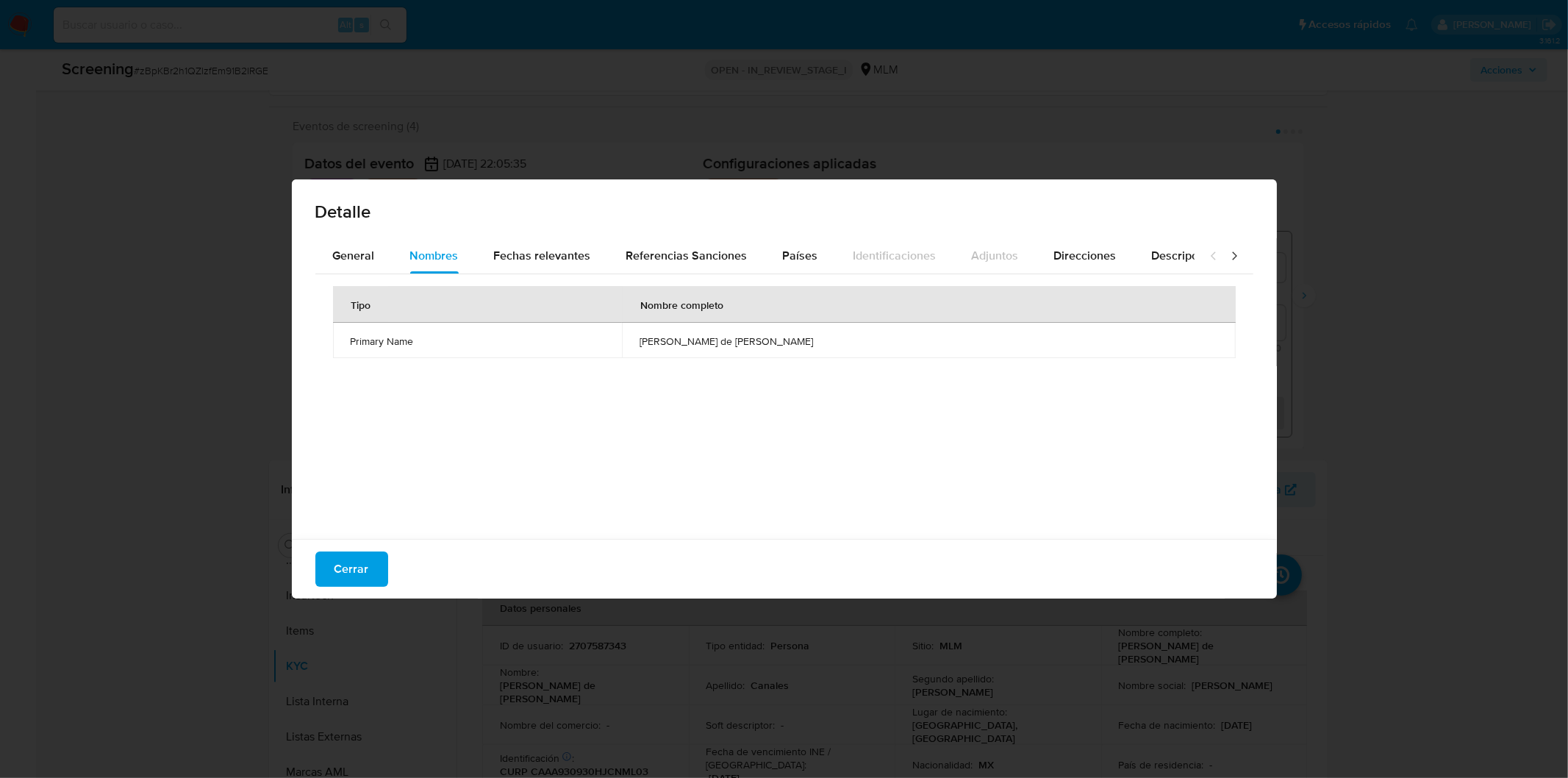
drag, startPoint x: 654, startPoint y: 348, endPoint x: 788, endPoint y: 354, distance: 134.1
click at [821, 353] on td "alejandro de jesus canales amaya" at bounding box center [928, 341] width 613 height 35
click at [517, 255] on span "Fechas relevantes" at bounding box center [542, 255] width 97 height 17
click at [367, 566] on button "Cerrar" at bounding box center [351, 569] width 73 height 35
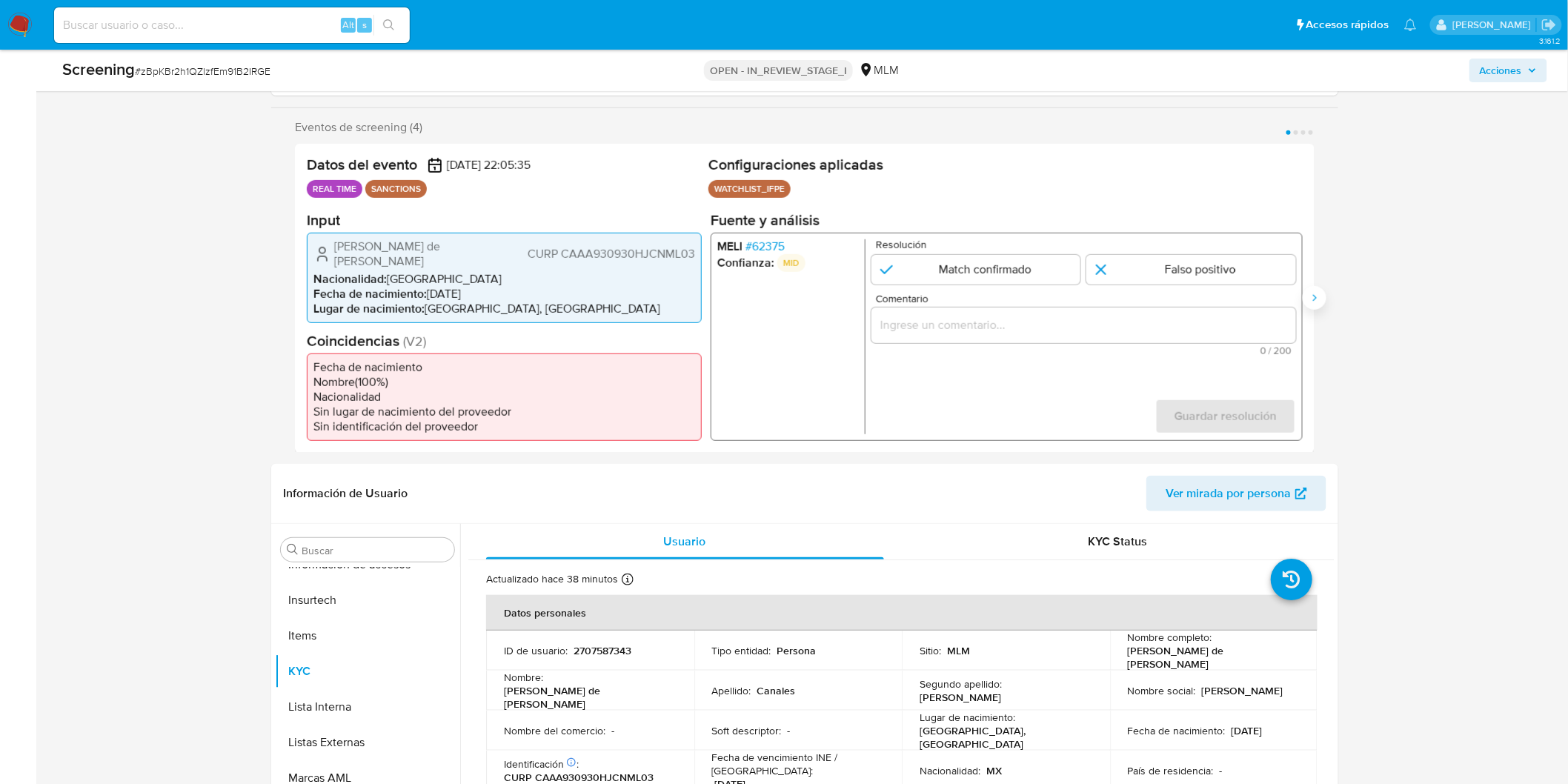
click at [1315, 296] on icon "Siguiente" at bounding box center [1314, 297] width 12 height 12
click at [767, 239] on span "# 62375" at bounding box center [765, 246] width 39 height 15
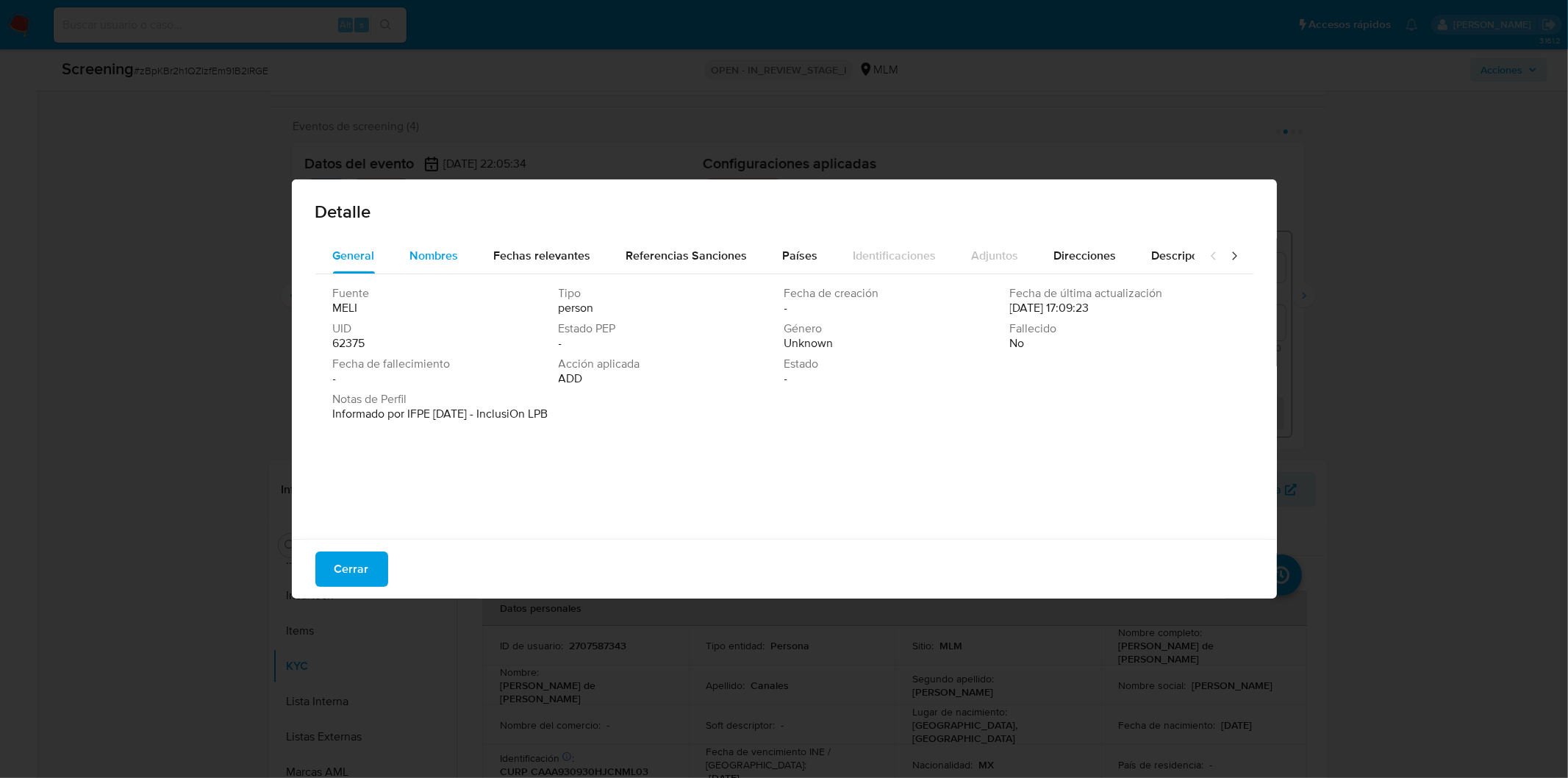
click at [436, 264] on div "Nombres" at bounding box center [434, 256] width 48 height 35
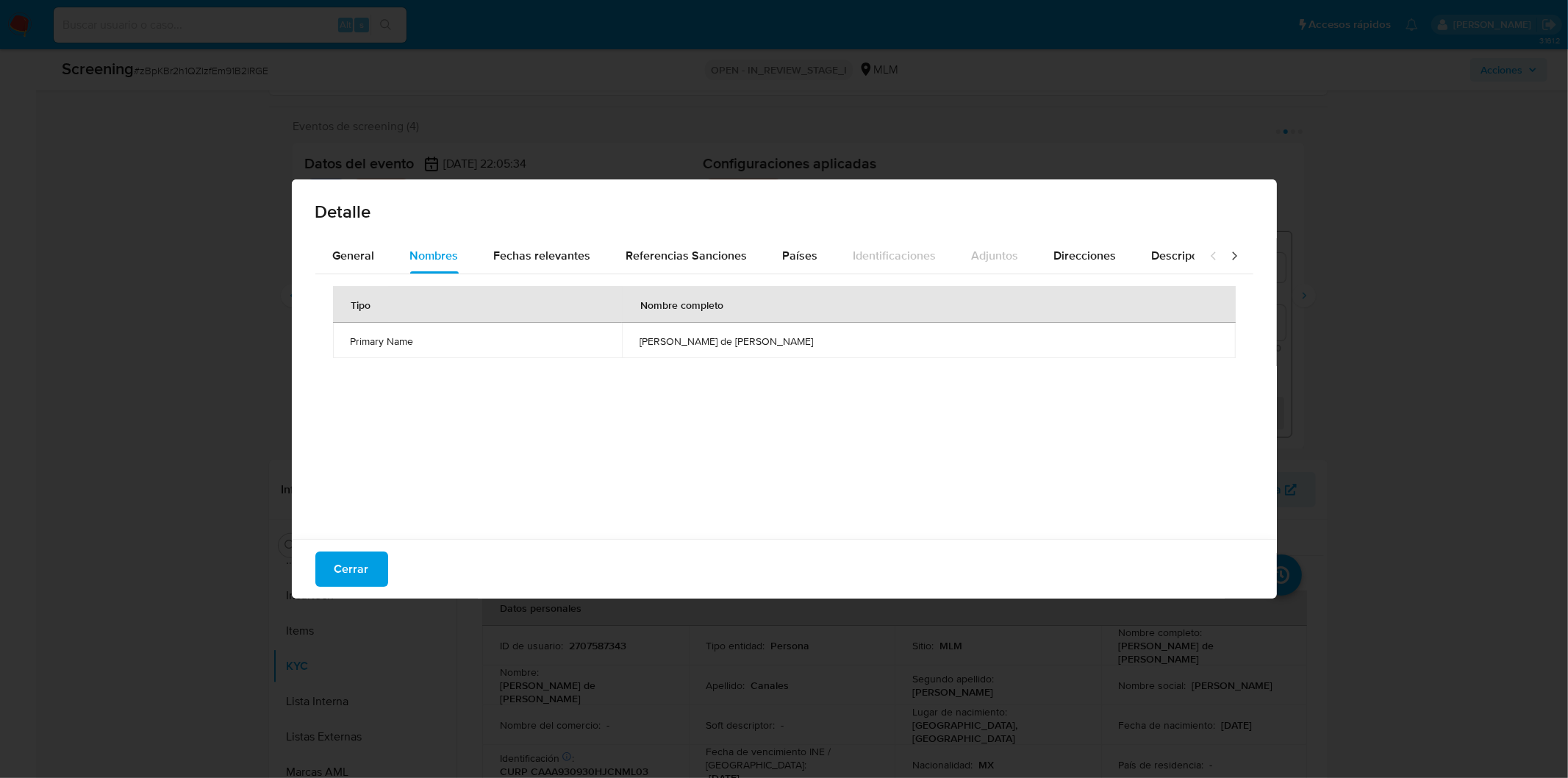
drag, startPoint x: 656, startPoint y: 349, endPoint x: 817, endPoint y: 349, distance: 161.0
click at [817, 349] on td "alejandro de jesus canales amaya" at bounding box center [928, 341] width 613 height 35
click at [519, 258] on span "Fechas relevantes" at bounding box center [542, 255] width 97 height 17
click at [1356, 444] on div "Detalle General Nombres Fechas relevantes Referencias Sanciones Países Identifi…" at bounding box center [784, 389] width 1568 height 778
click at [358, 560] on span "Cerrar" at bounding box center [351, 569] width 35 height 32
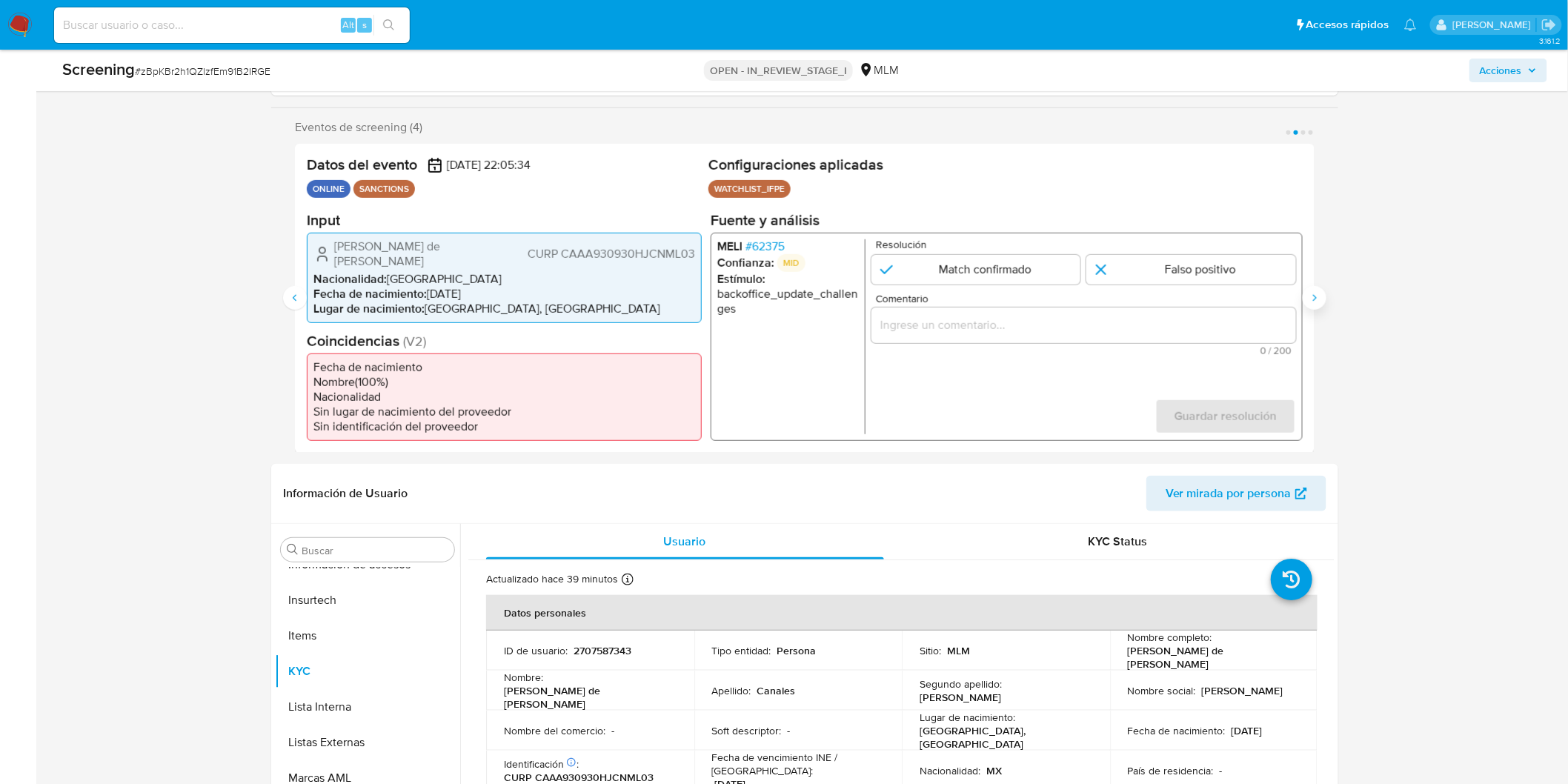
click at [1310, 297] on button "Siguiente" at bounding box center [1314, 297] width 23 height 23
click at [775, 247] on span "# 62375" at bounding box center [765, 246] width 39 height 15
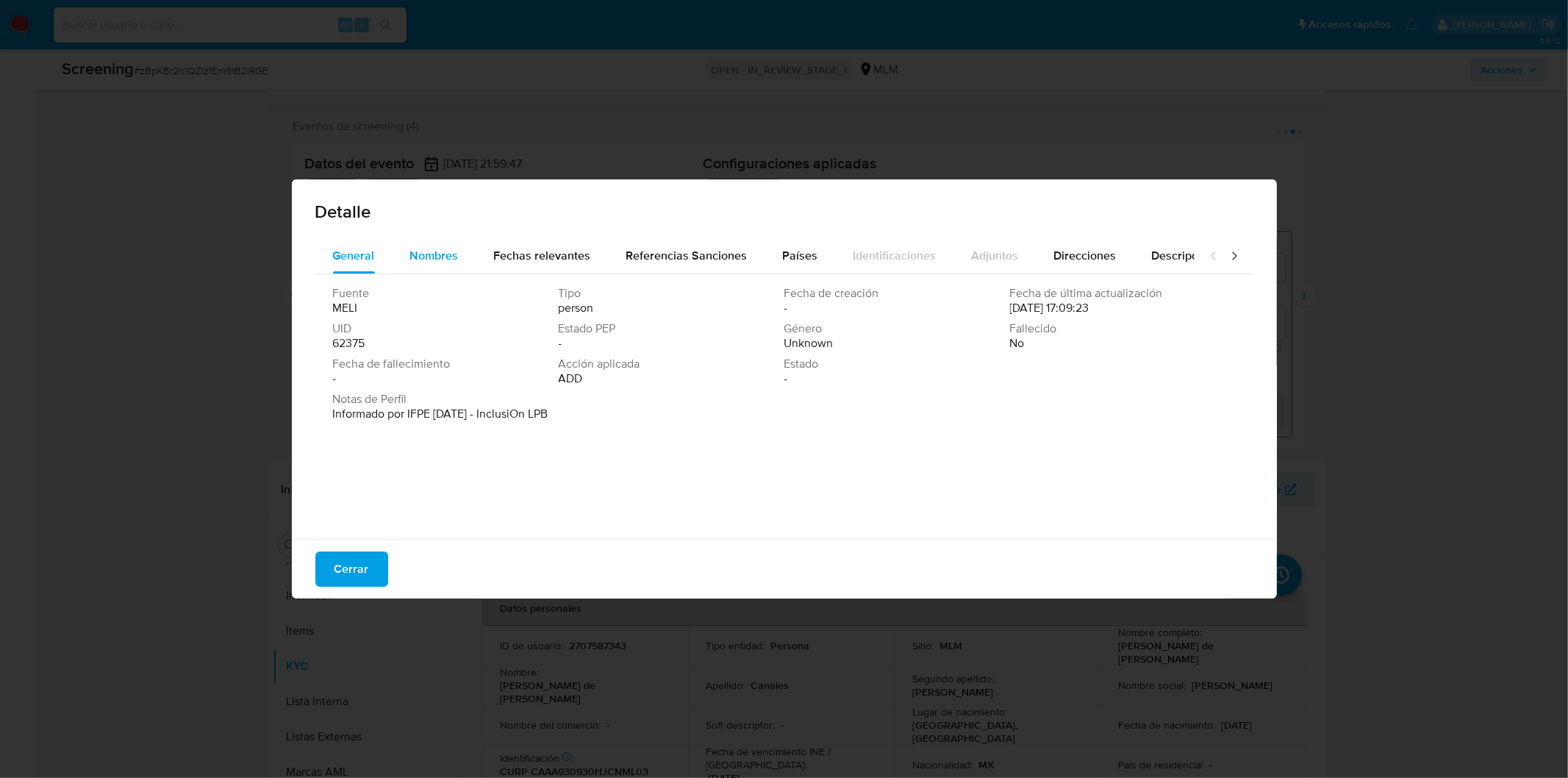
click at [437, 258] on span "Nombres" at bounding box center [434, 255] width 48 height 17
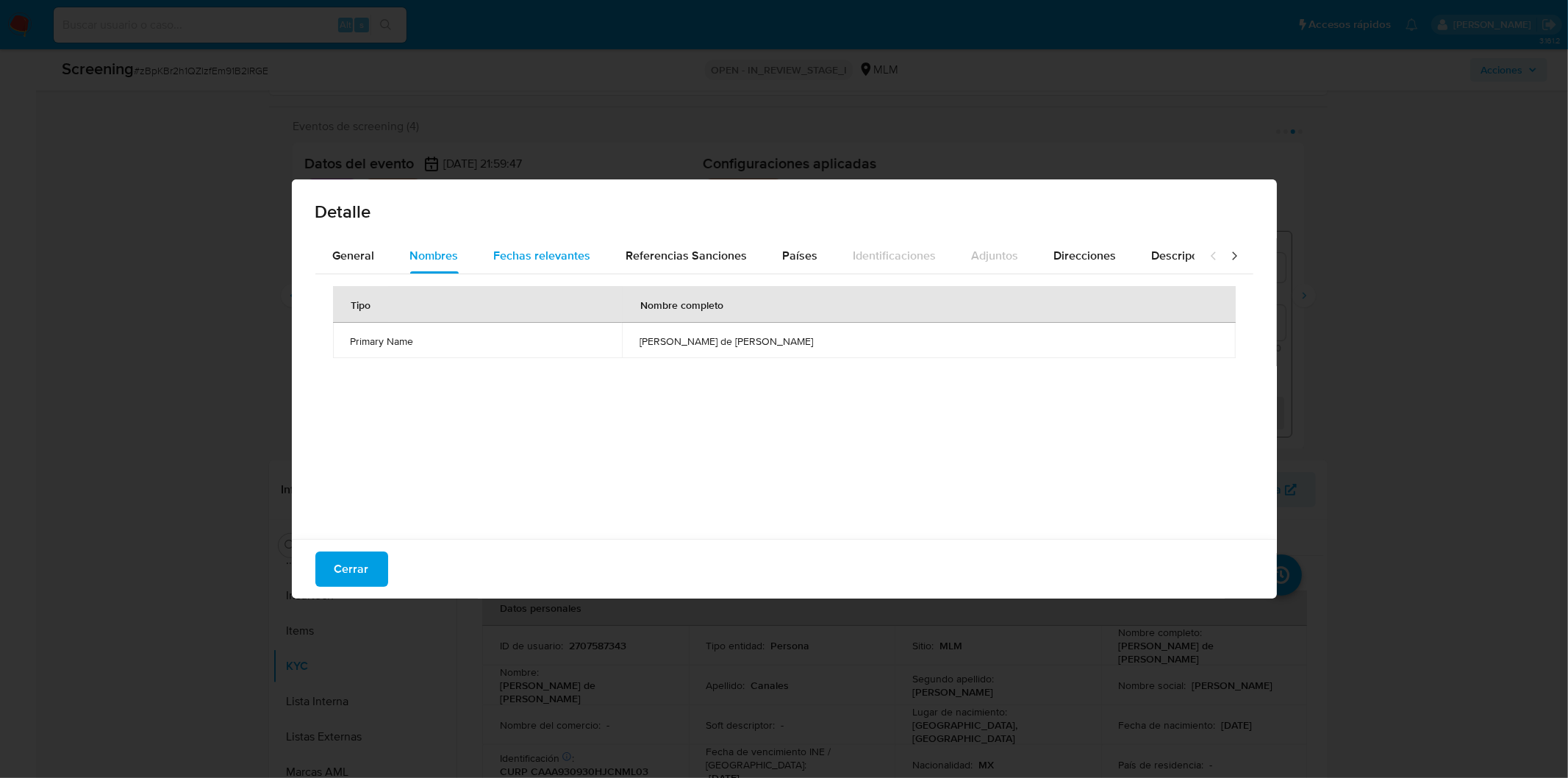
click at [502, 254] on span "Fechas relevantes" at bounding box center [542, 255] width 97 height 17
click at [358, 569] on span "Cerrar" at bounding box center [351, 569] width 35 height 32
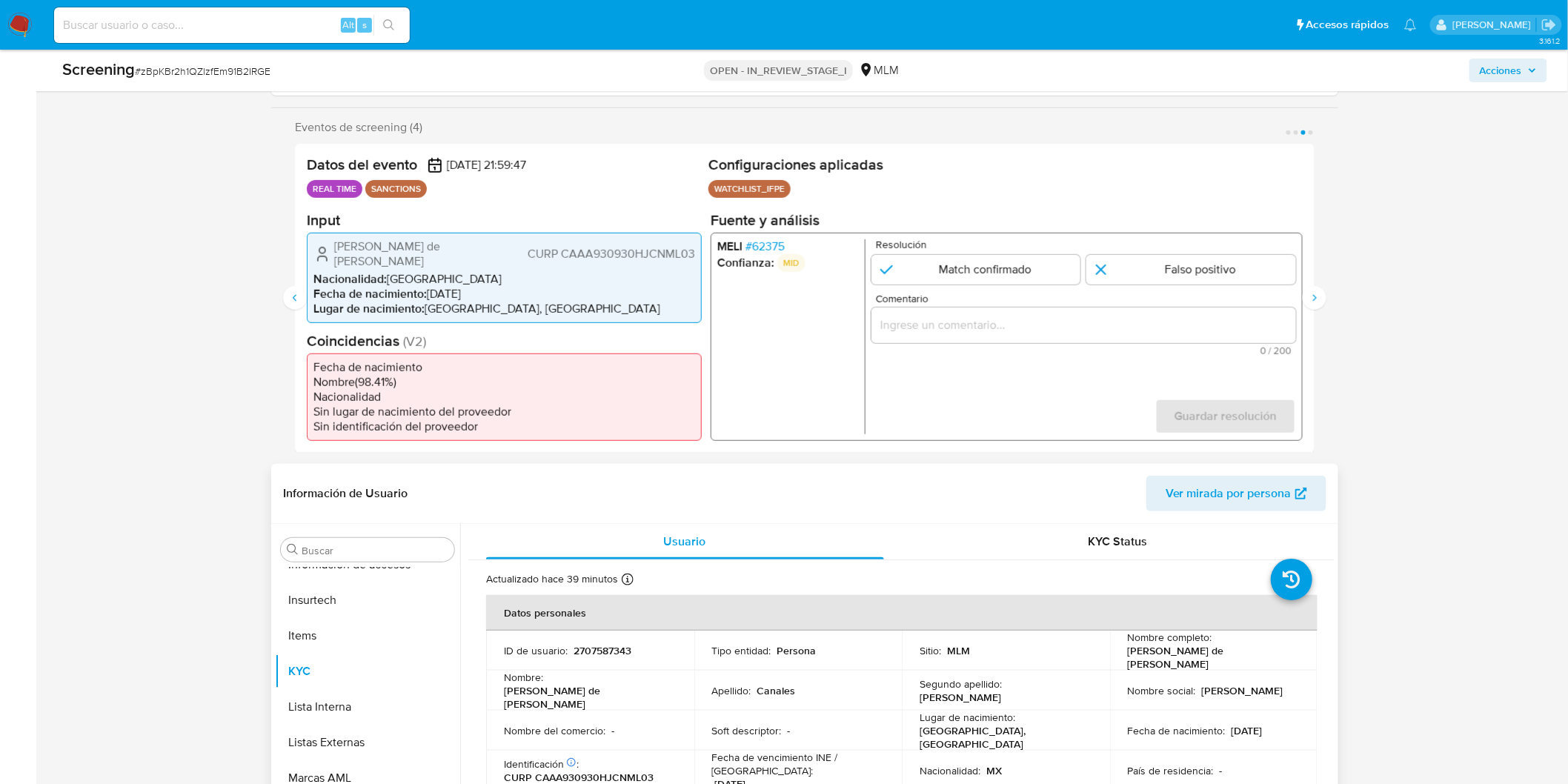
scroll to position [325, 0]
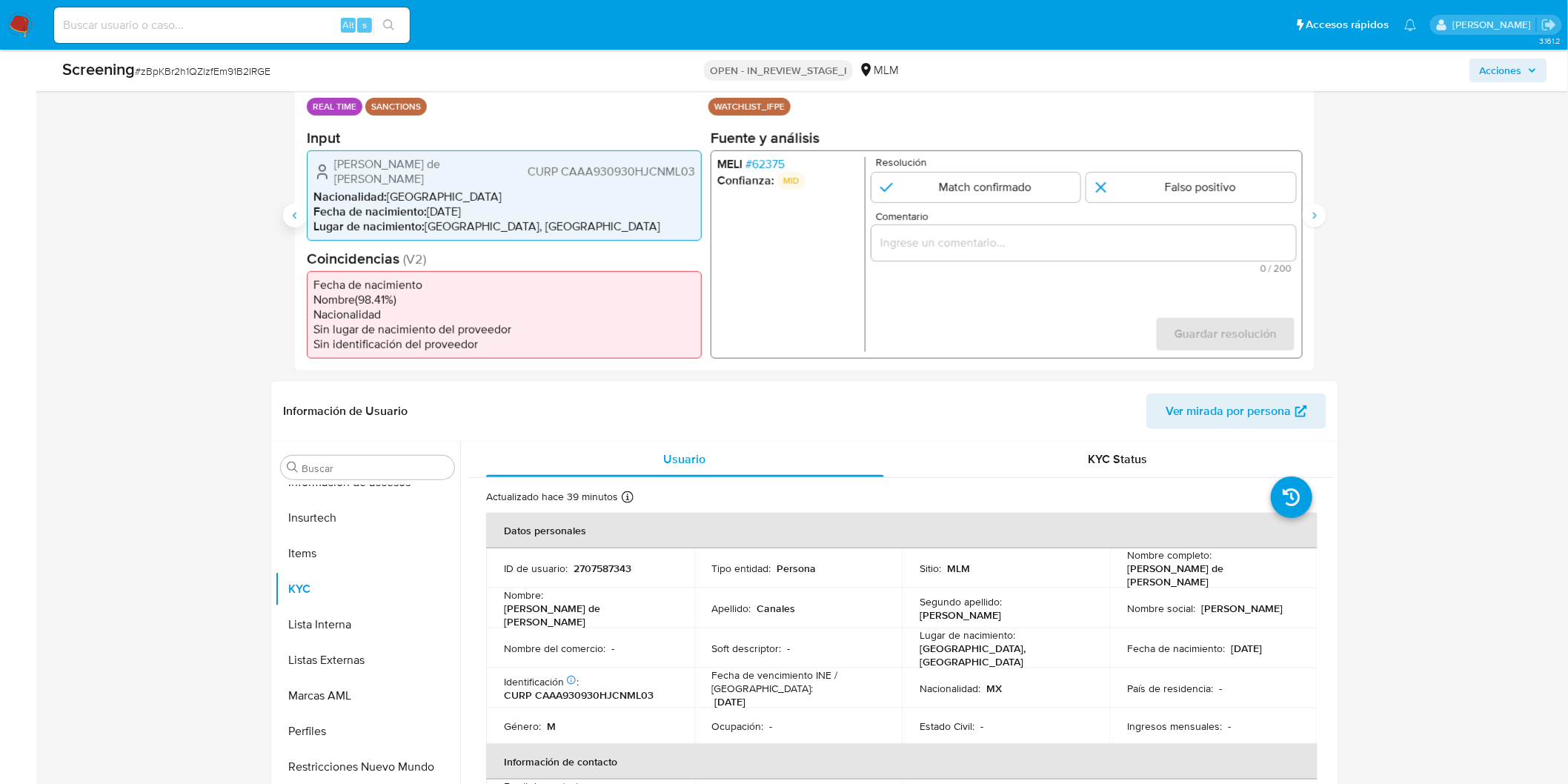
click at [295, 215] on button "Anterior" at bounding box center [294, 215] width 23 height 23
click at [605, 561] on p "2707587343" at bounding box center [602, 568] width 58 height 13
copy p "2707587343"
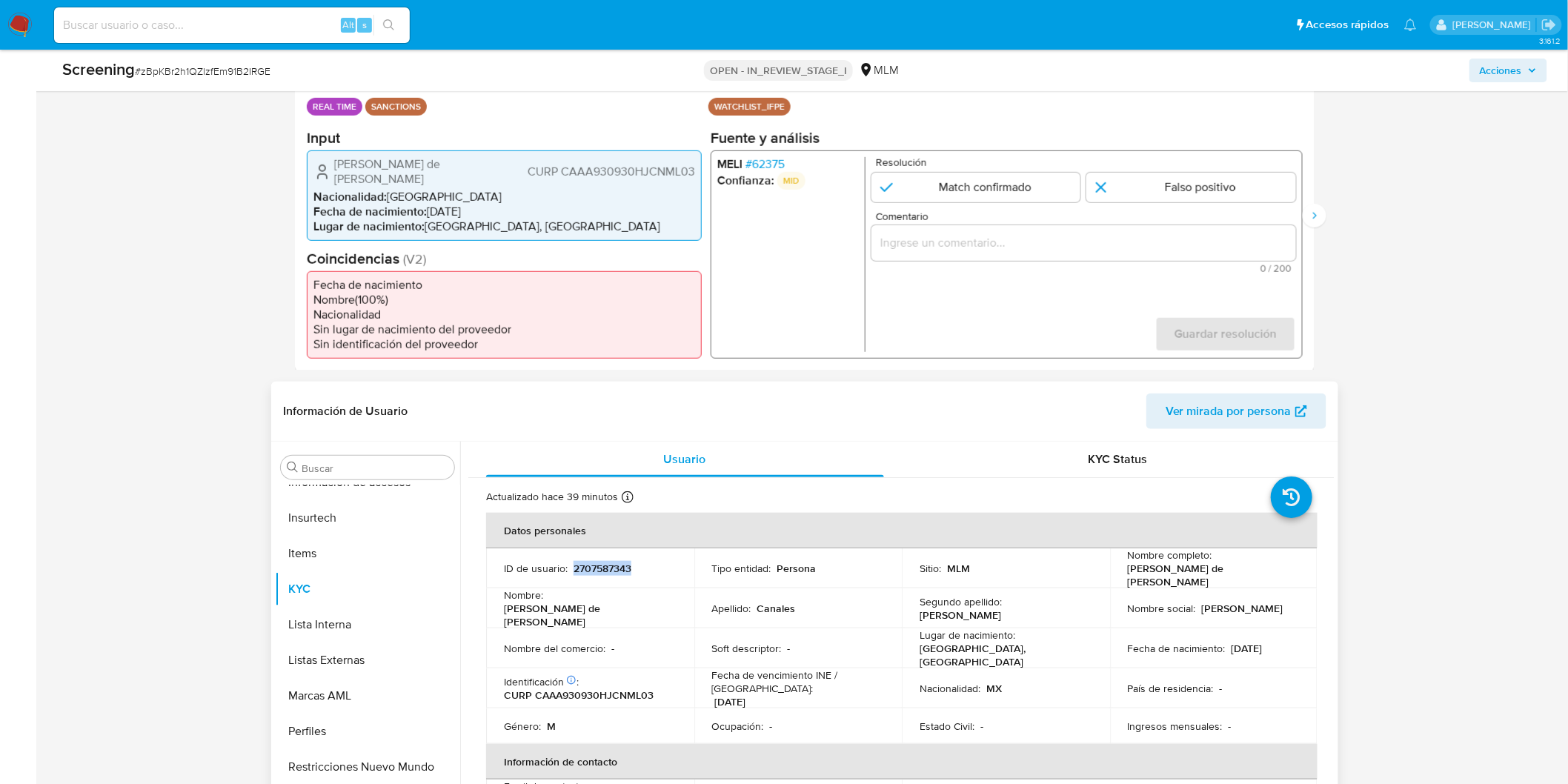
drag, startPoint x: 1310, startPoint y: 565, endPoint x: 1121, endPoint y: 564, distance: 189.0
click at [1121, 564] on td "Nombre completo : Alejandro de Jesús Canales Amaya" at bounding box center [1214, 568] width 208 height 40
copy p "[PERSON_NAME] de [PERSON_NAME]"
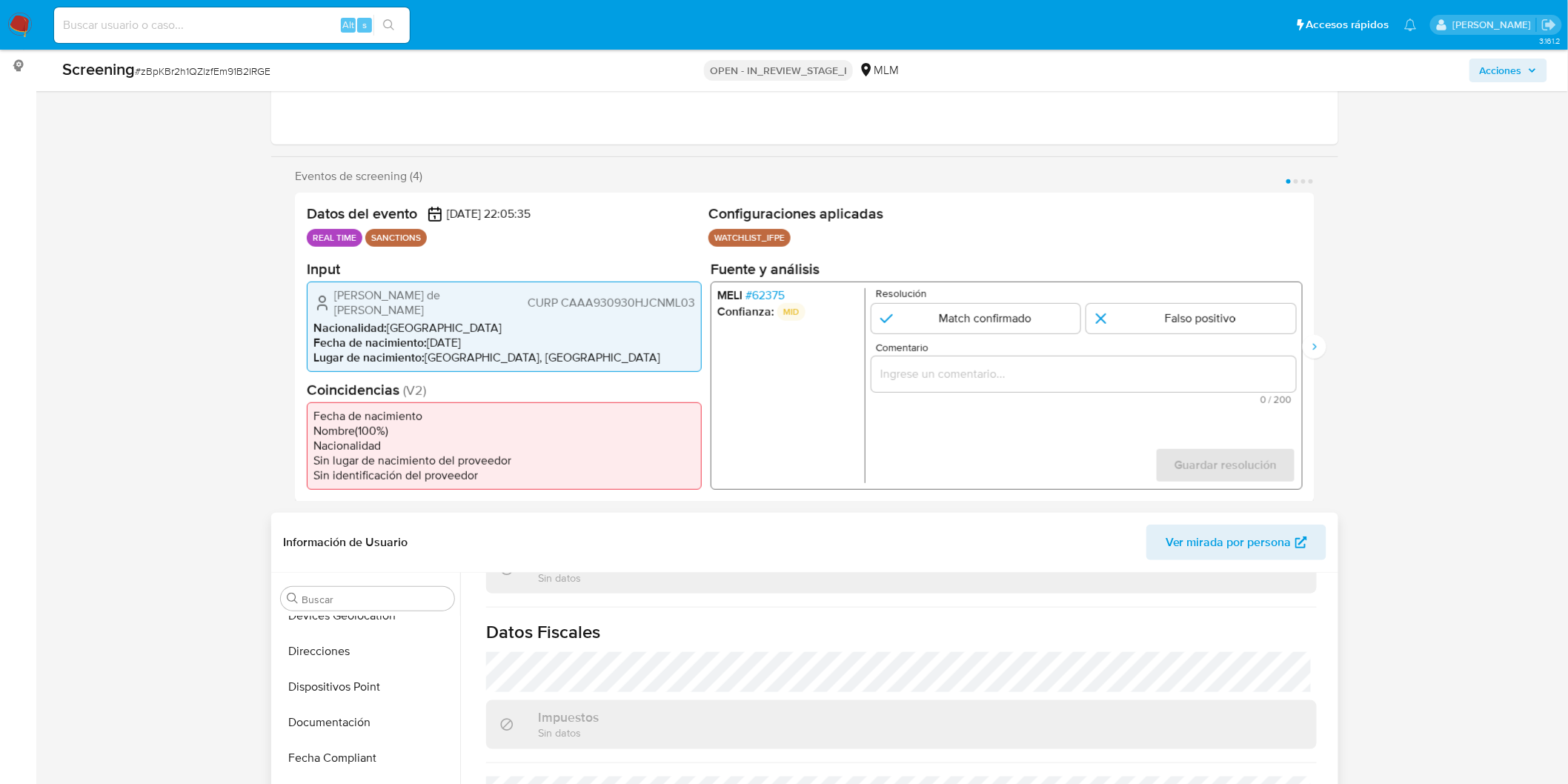
scroll to position [450, 0]
click at [335, 676] on button "General" at bounding box center [361, 682] width 173 height 36
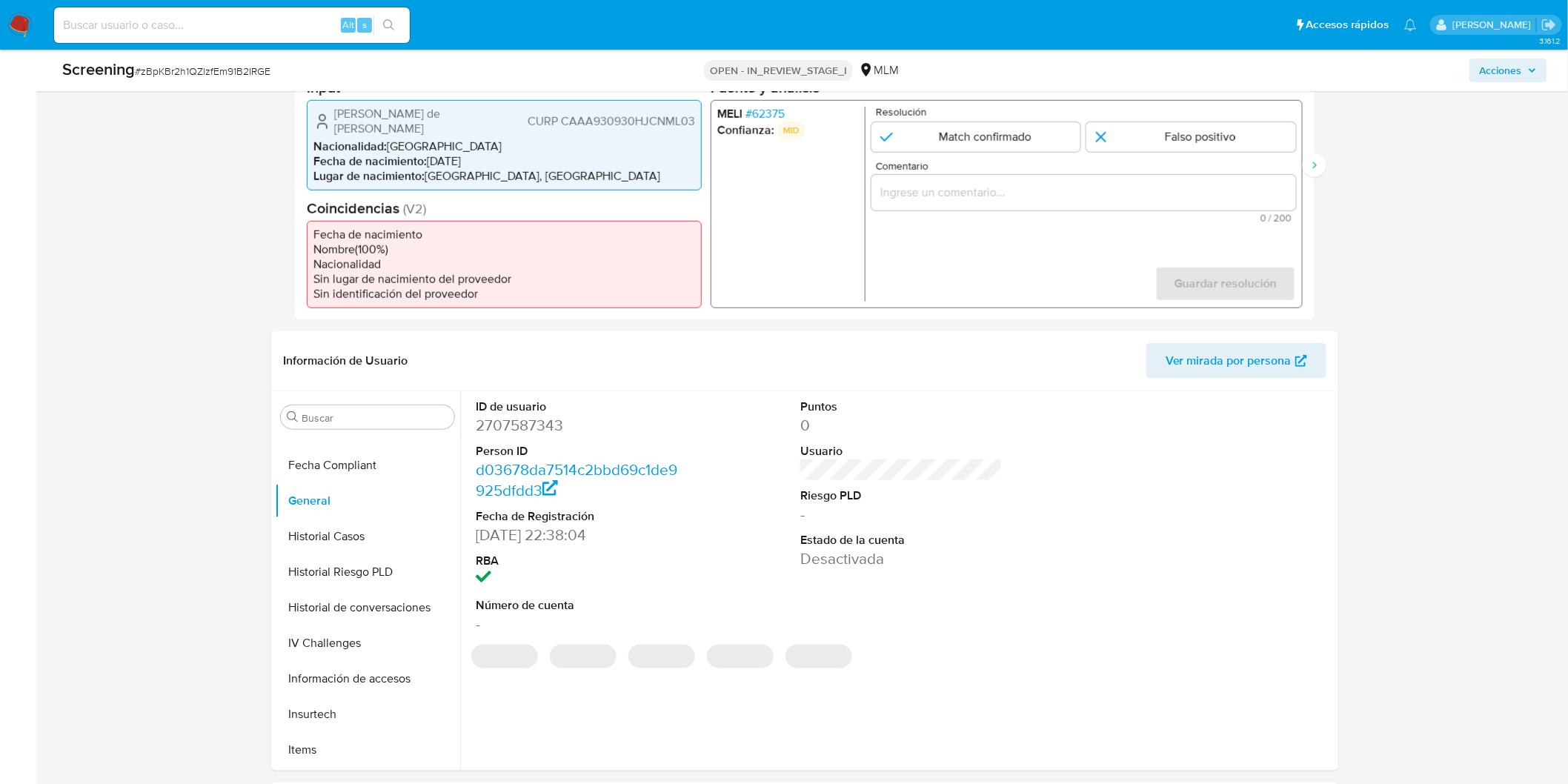
scroll to position [403, 0]
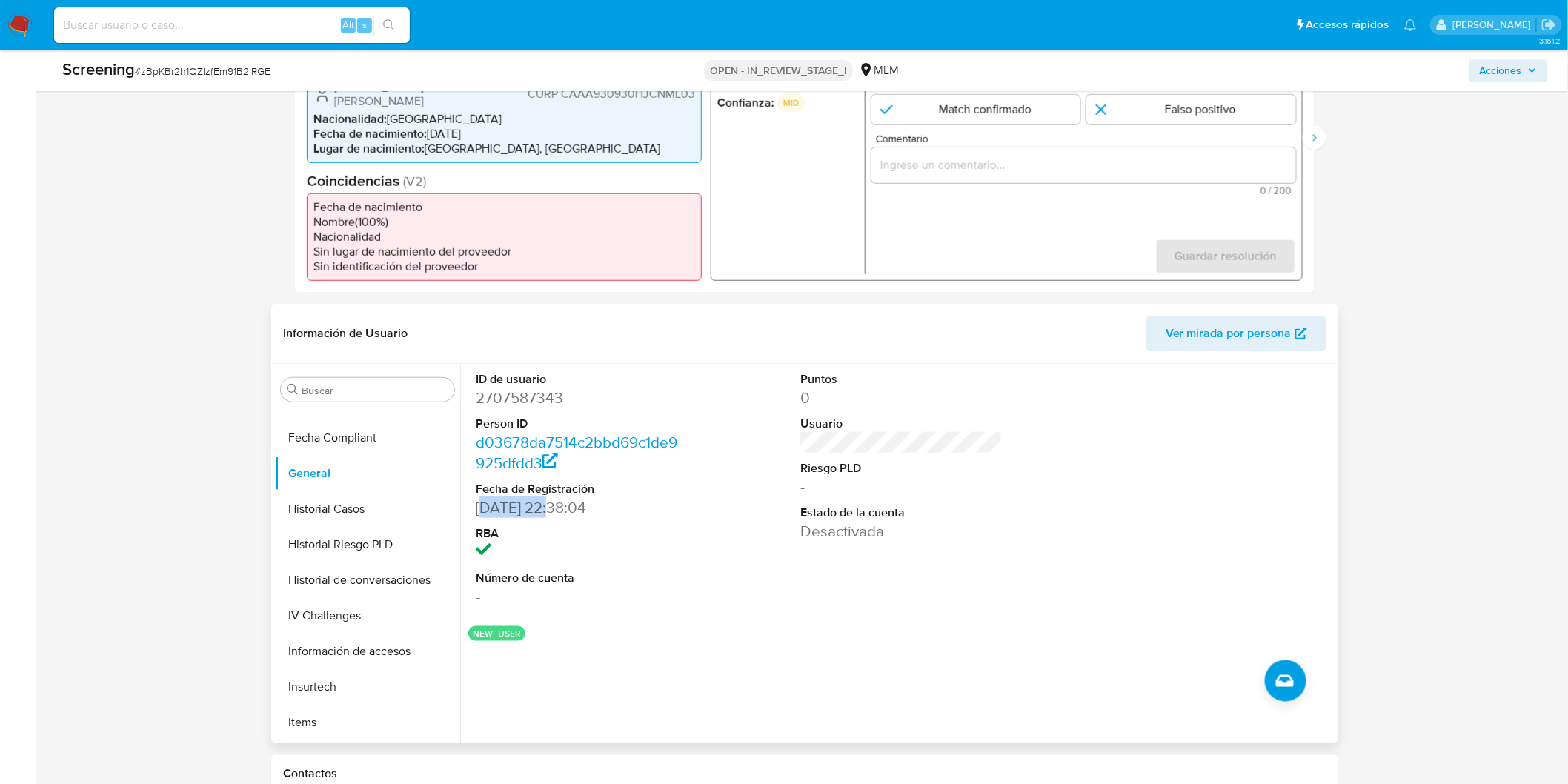
drag, startPoint x: 558, startPoint y: 499, endPoint x: 481, endPoint y: 497, distance: 77.0
click at [481, 497] on dd "24/09/2025 22:38:04" at bounding box center [576, 508] width 202 height 21
drag, startPoint x: 480, startPoint y: 497, endPoint x: 556, endPoint y: 501, distance: 76.1
click at [556, 501] on dd "24/09/2025 22:38:04" at bounding box center [576, 508] width 202 height 21
copy dd "24/09/2025"
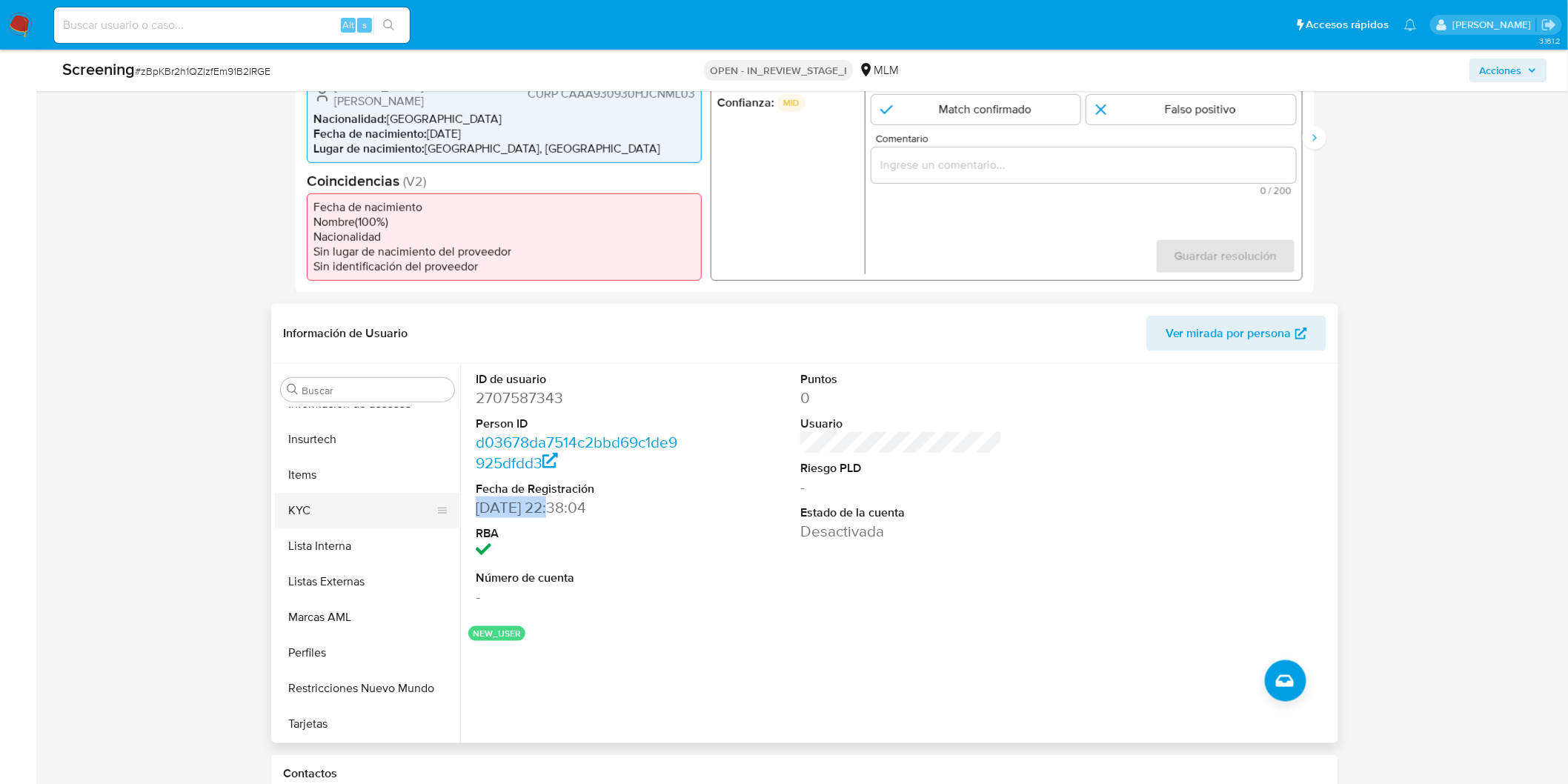
click at [318, 498] on button "KYC" at bounding box center [361, 510] width 173 height 36
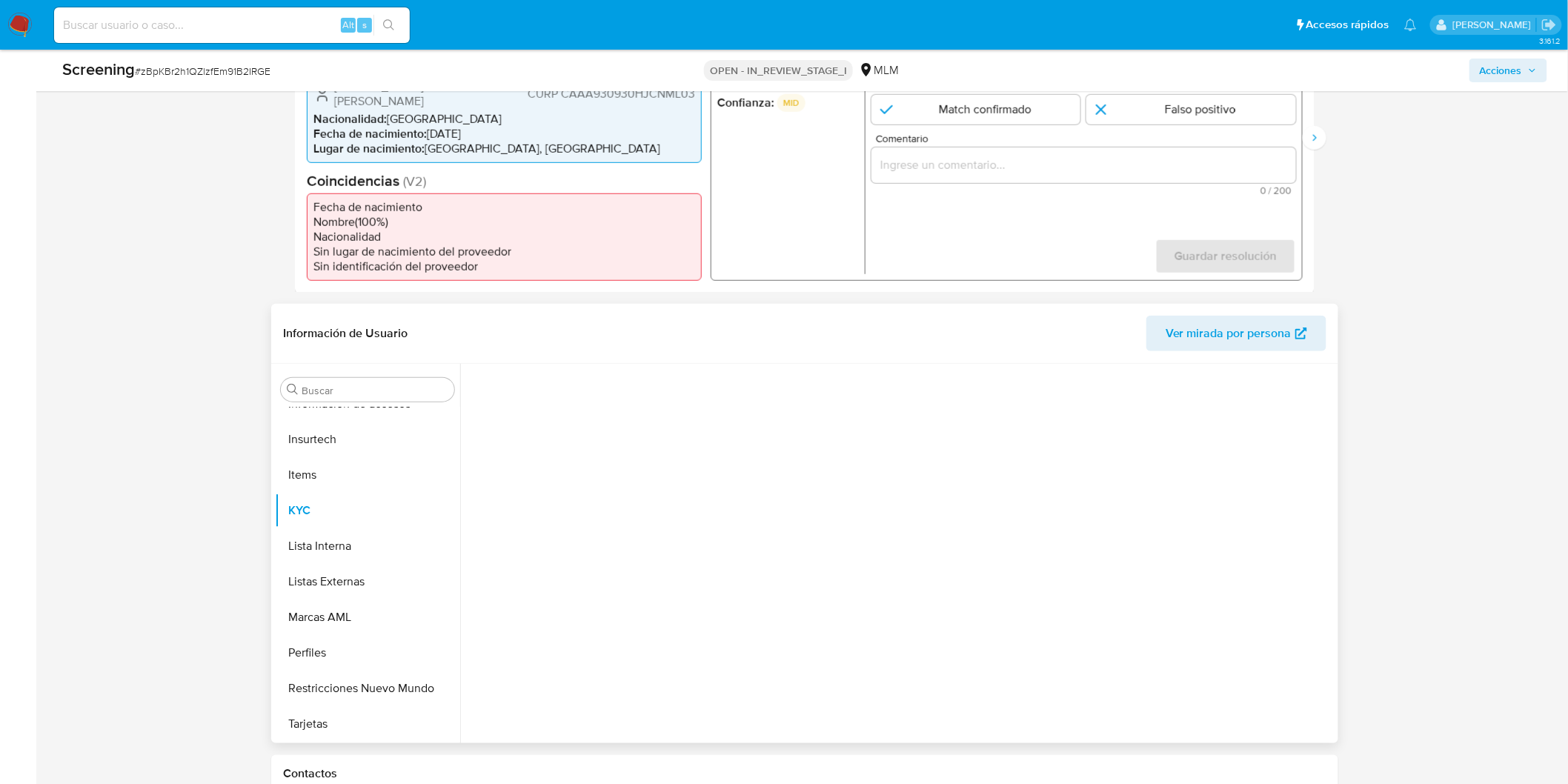
scroll to position [697, 0]
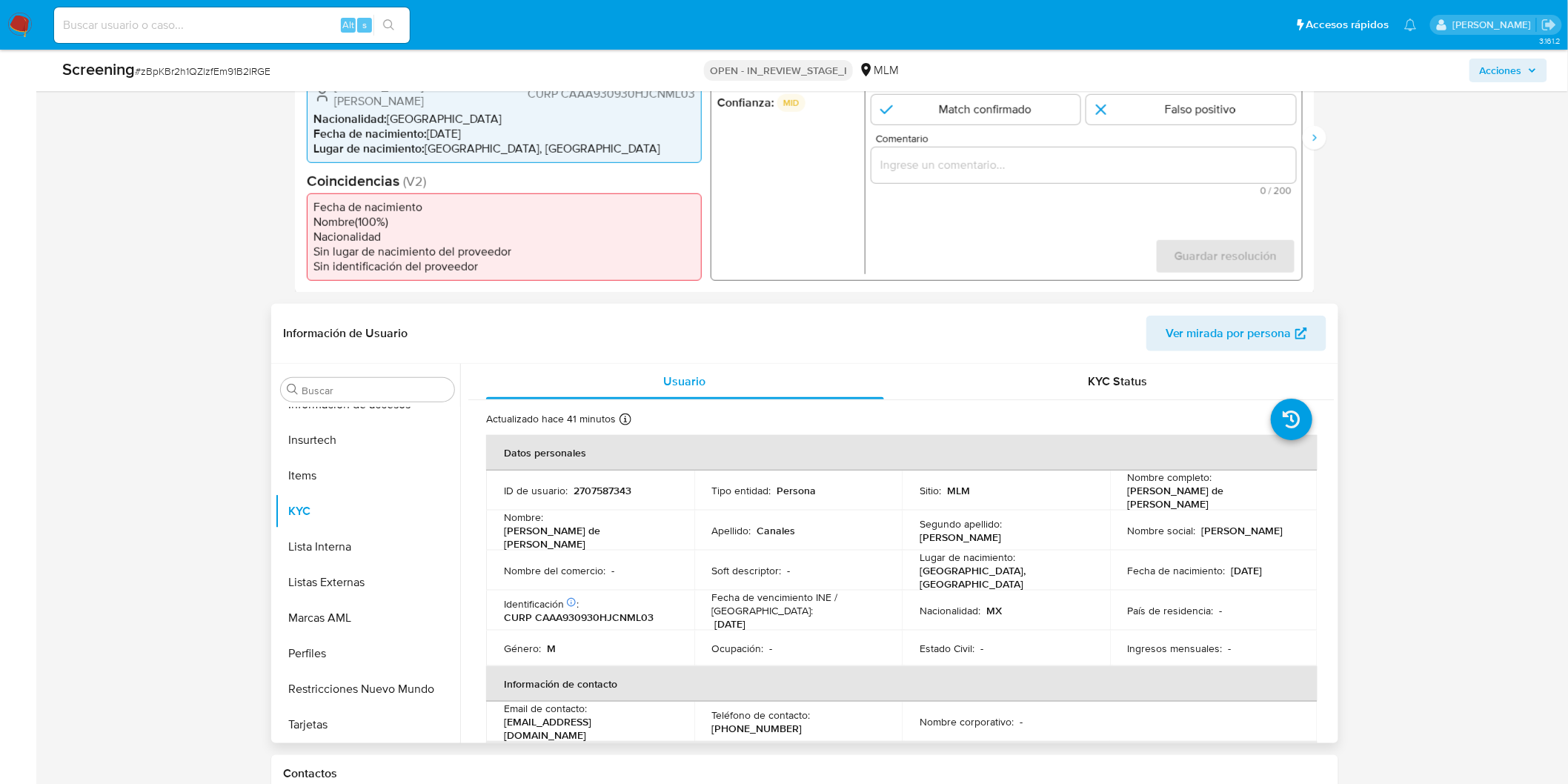
click at [639, 611] on p "CURP CAAA930930HJCNML03" at bounding box center [579, 617] width 150 height 13
copy p "CAAA930930HJCNML03"
drag, startPoint x: 1290, startPoint y: 544, endPoint x: 1228, endPoint y: 544, distance: 62.0
click at [1228, 551] on td "Fecha de nacimiento : 30/09/1993" at bounding box center [1214, 570] width 208 height 40
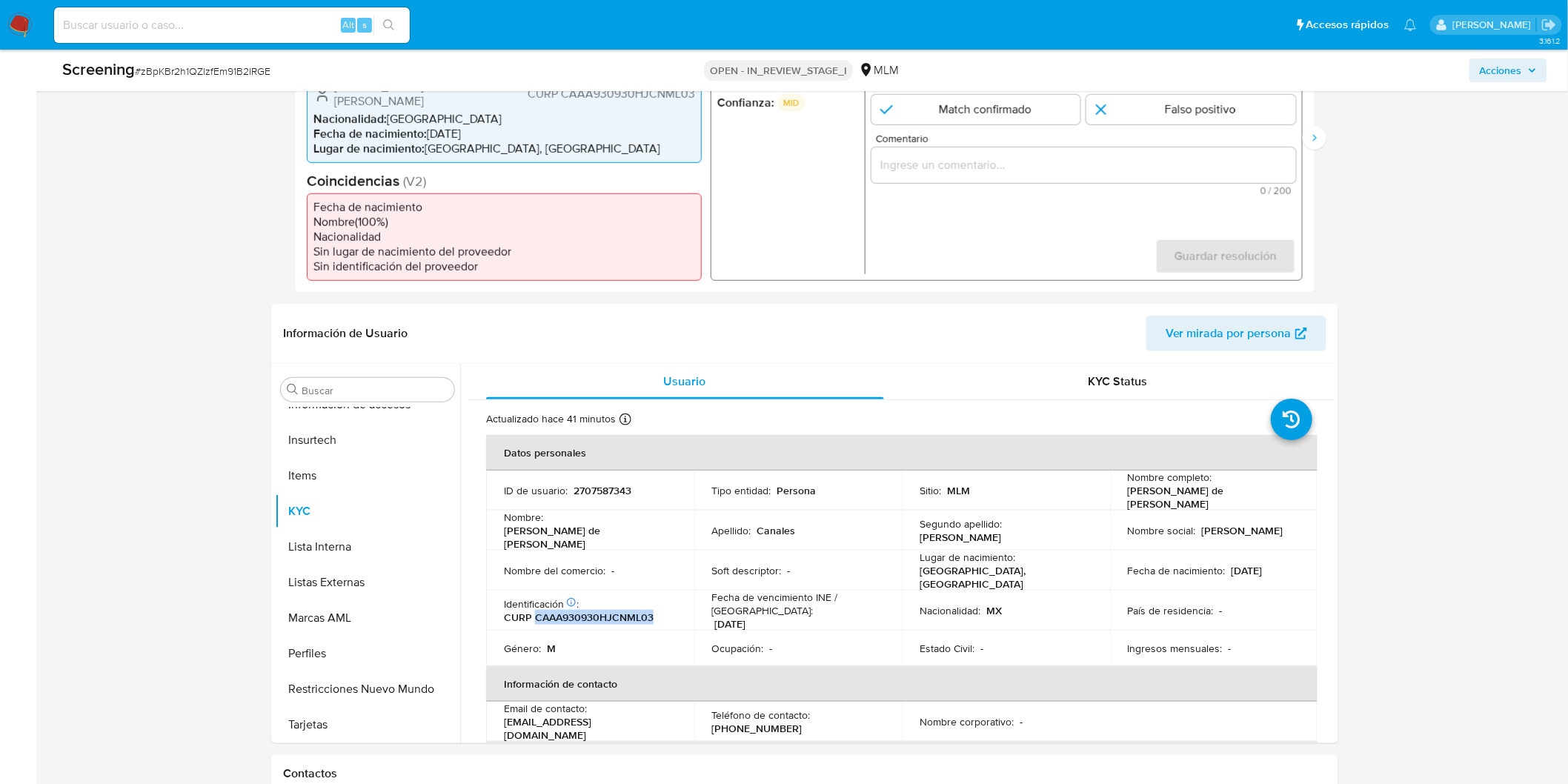
copy p "30/09/1993"
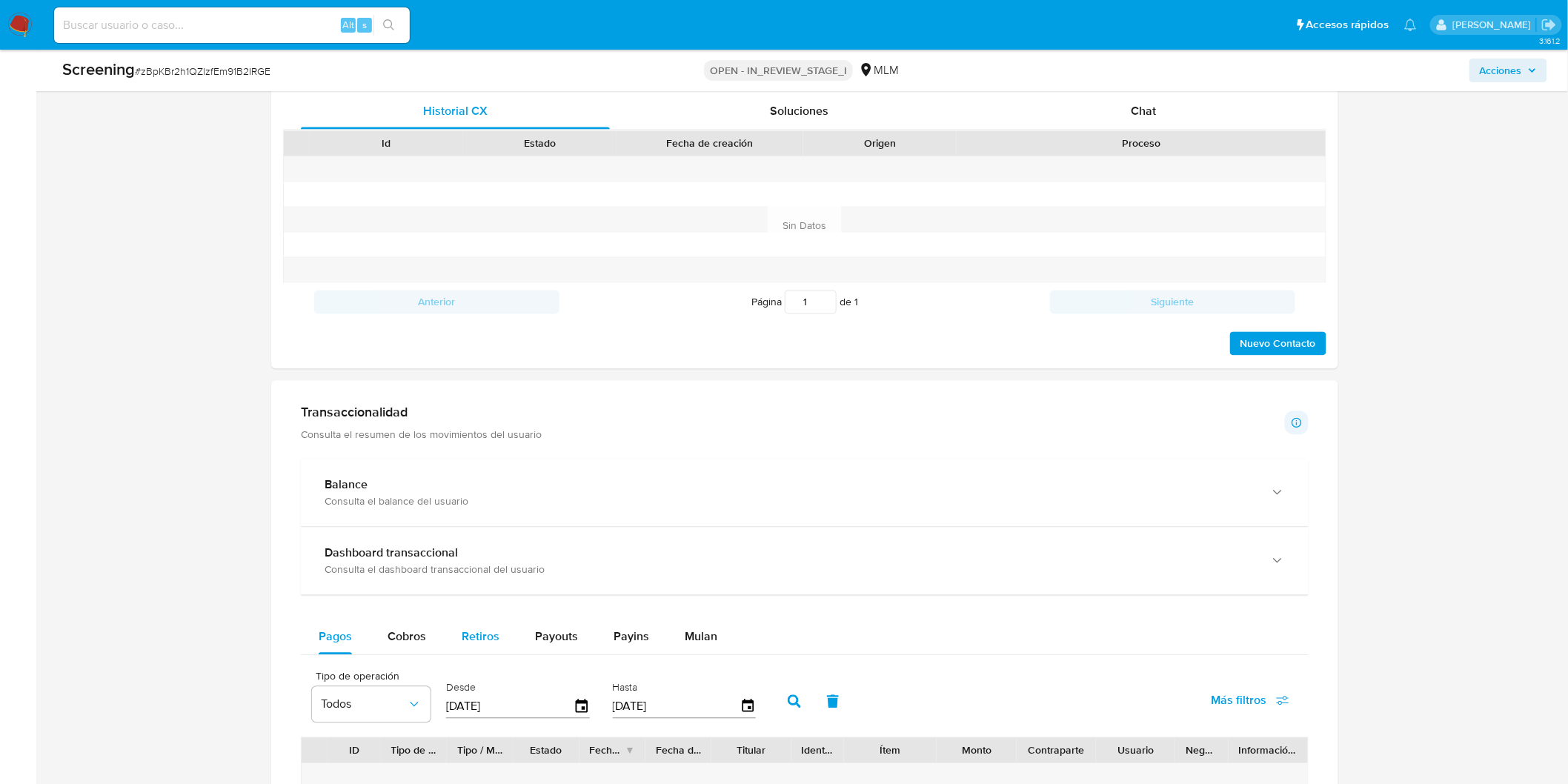
scroll to position [1143, 0]
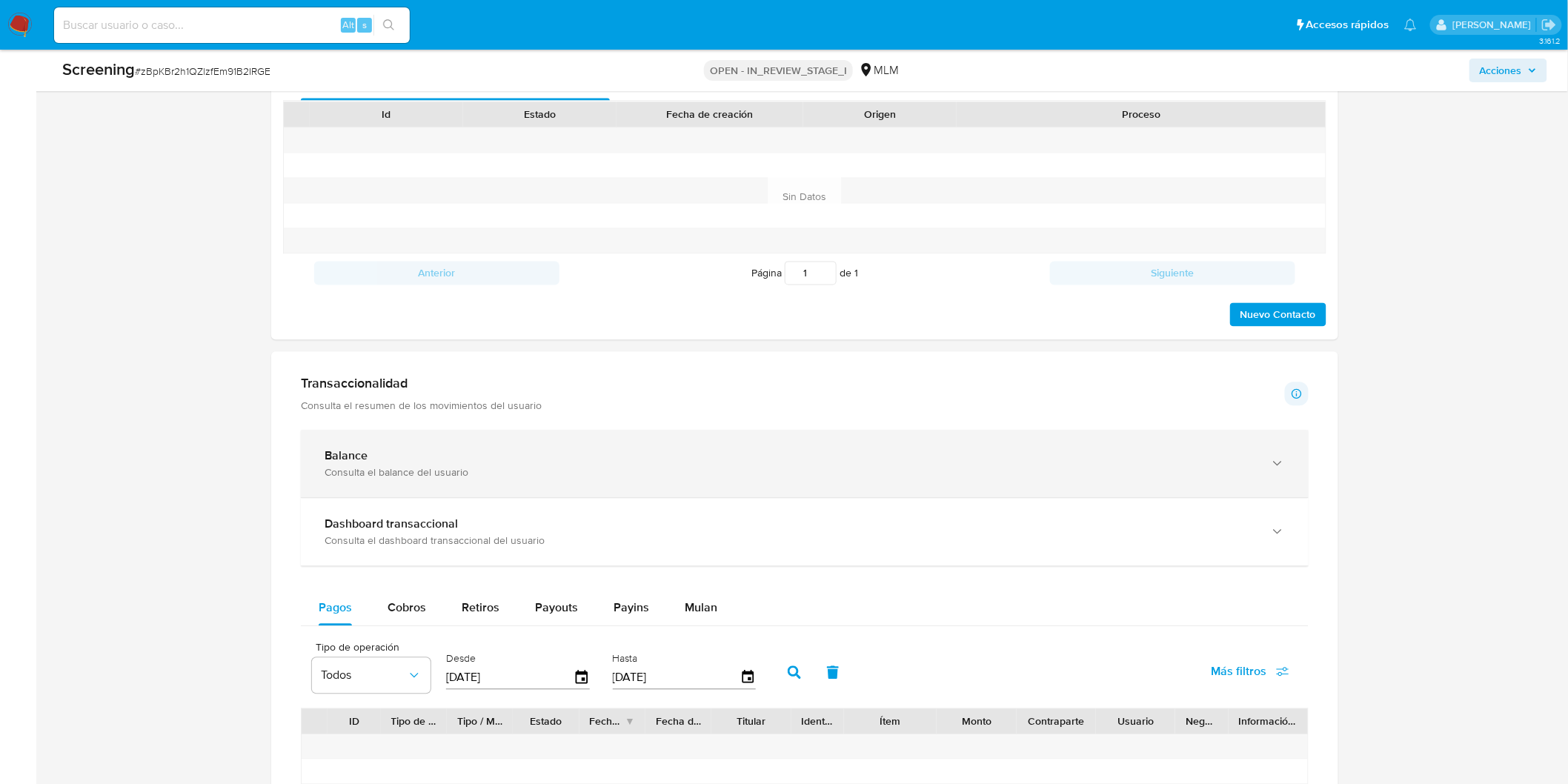
click at [381, 433] on div "Balance Consulta el balance del usuario" at bounding box center [805, 463] width 1008 height 67
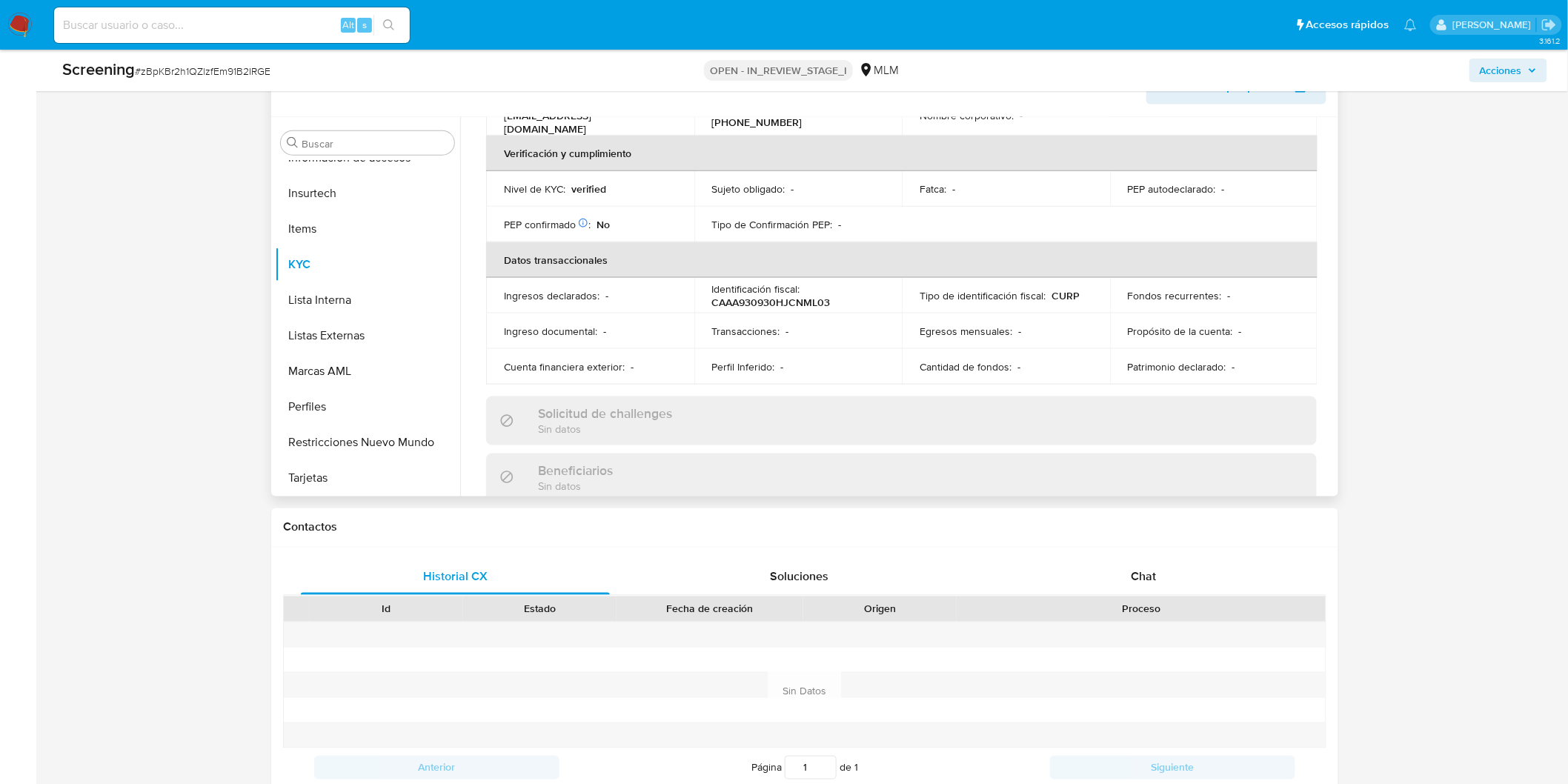
scroll to position [441, 0]
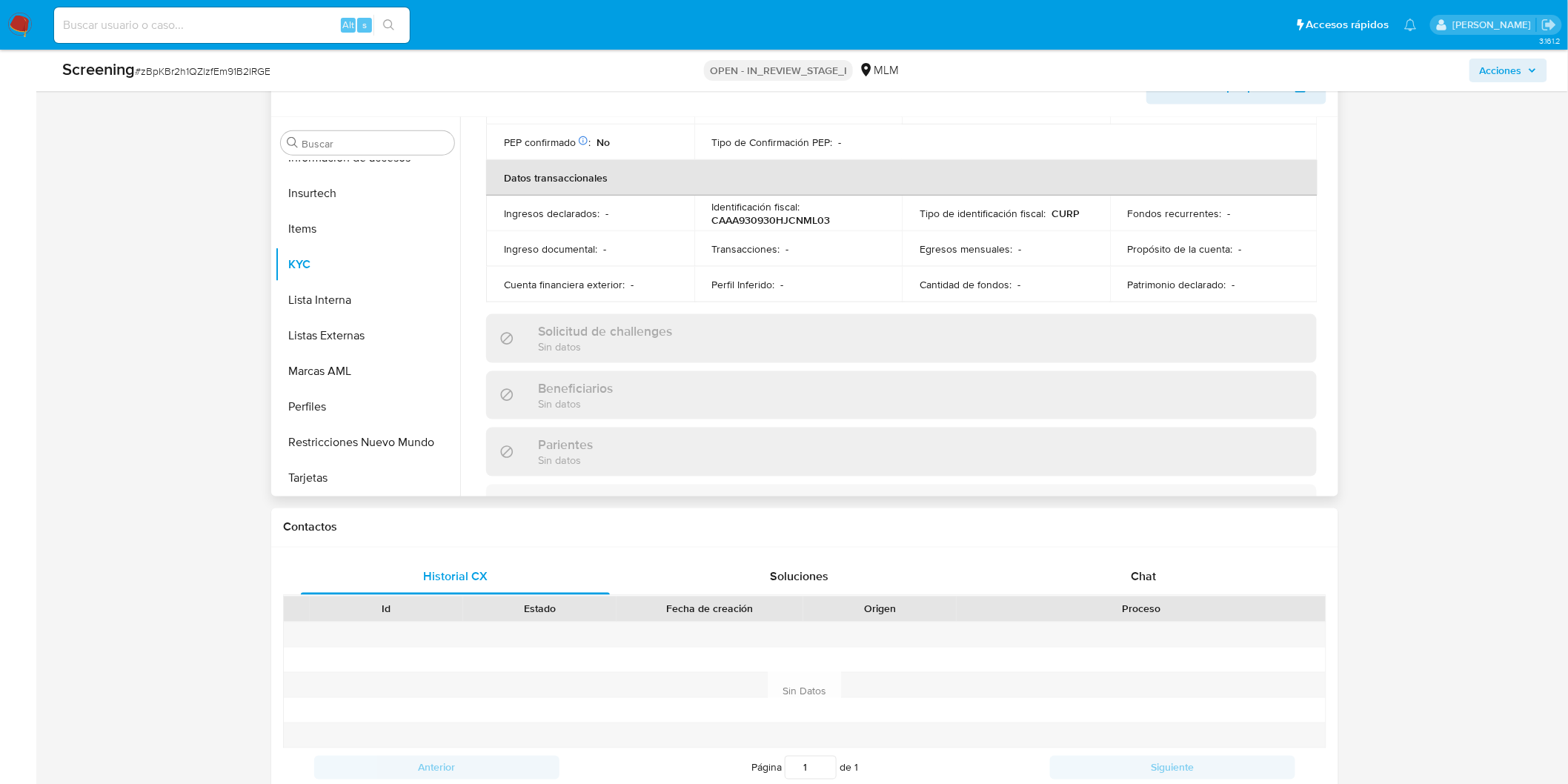
click at [591, 380] on h3 "Beneficiarios" at bounding box center [575, 388] width 75 height 16
click at [356, 424] on button "Restricciones Nuevo Mundo" at bounding box center [361, 441] width 173 height 36
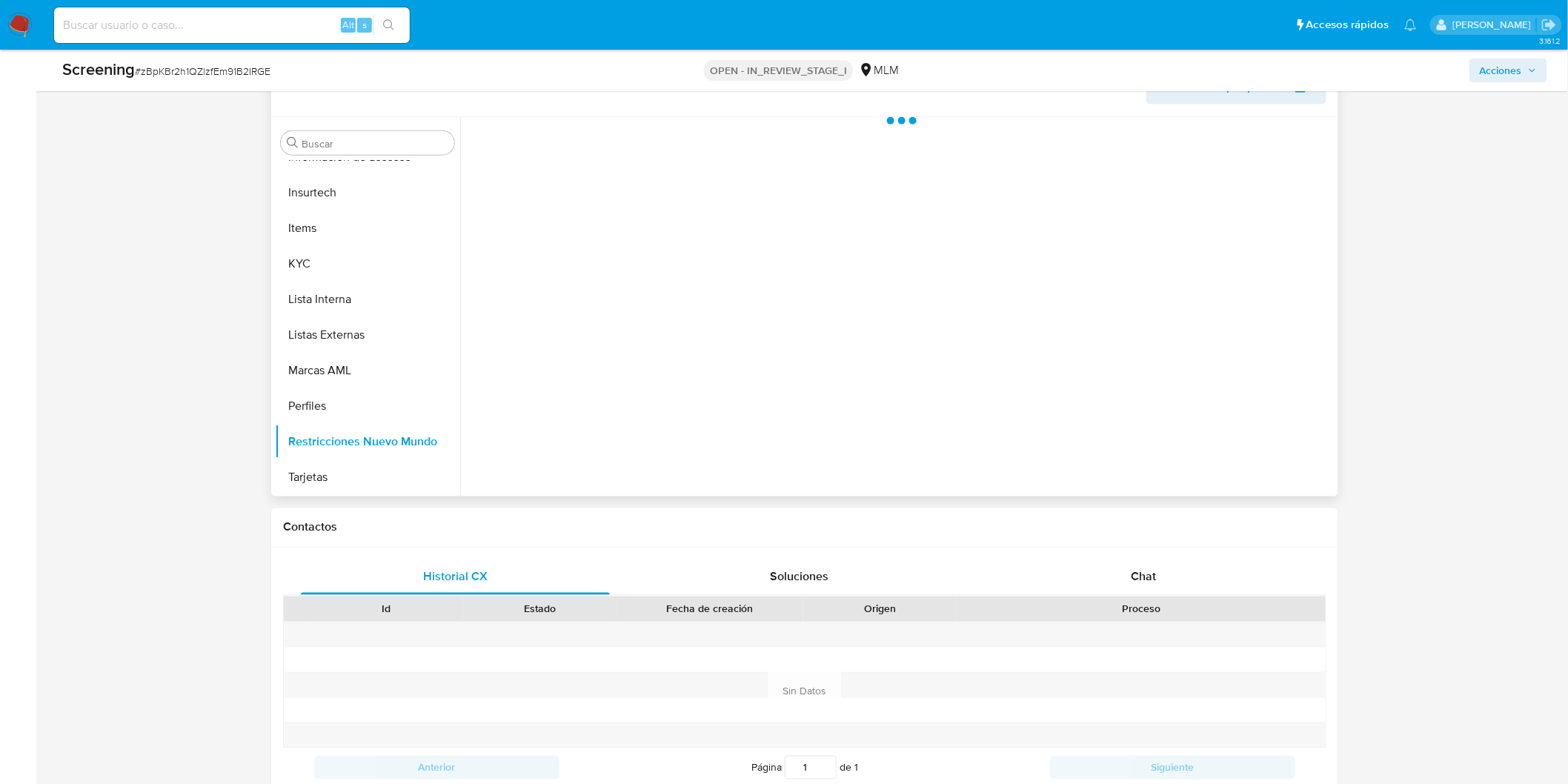
scroll to position [697, 0]
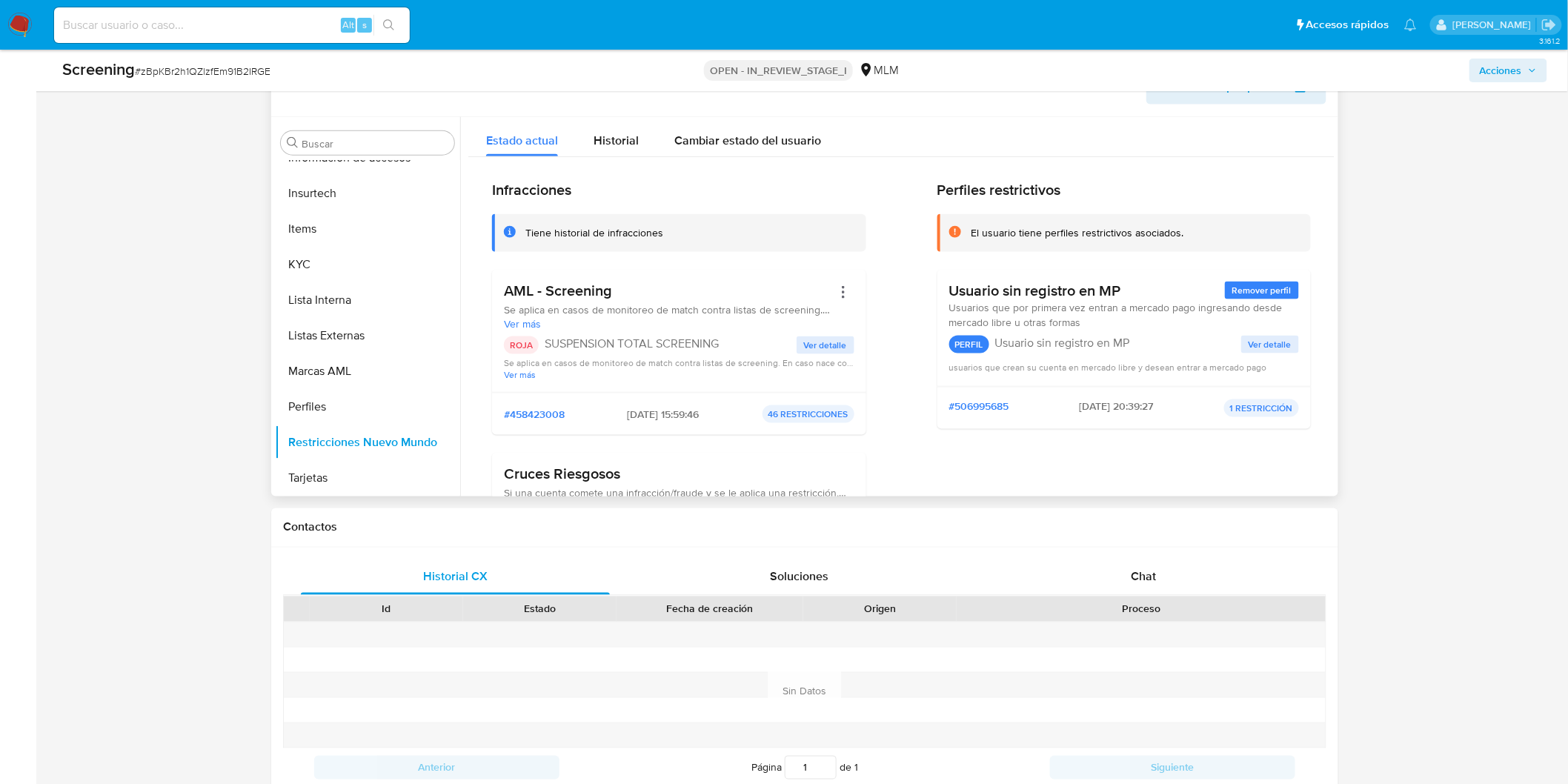
click at [888, 356] on div "Infracciones Tiene historial de infracciones AML - Screening Se aplica en casos…" at bounding box center [901, 401] width 819 height 441
click at [895, 356] on div "Infracciones Tiene historial de infracciones AML - Screening Se aplica en casos…" at bounding box center [901, 401] width 819 height 441
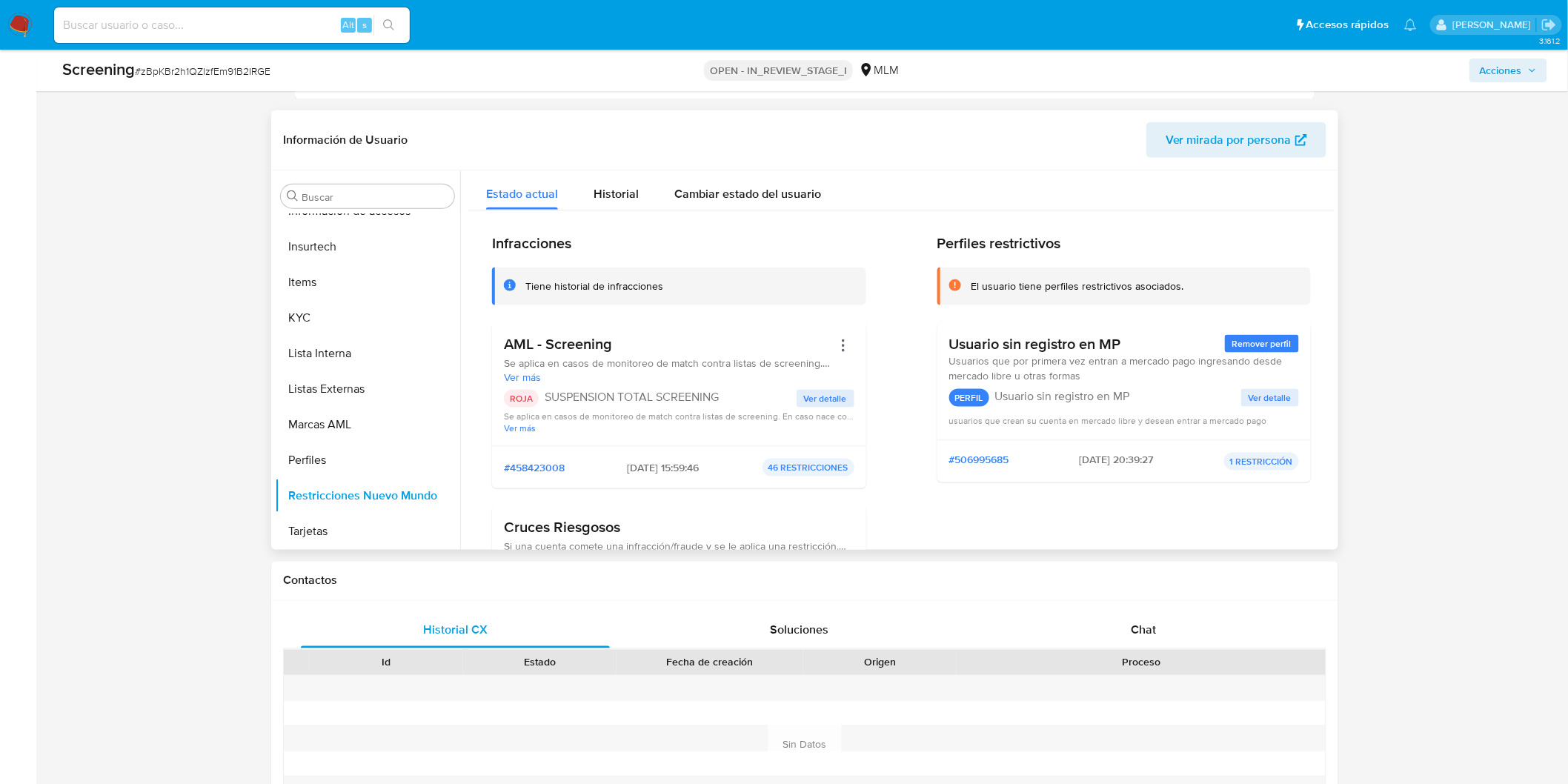
scroll to position [567, 0]
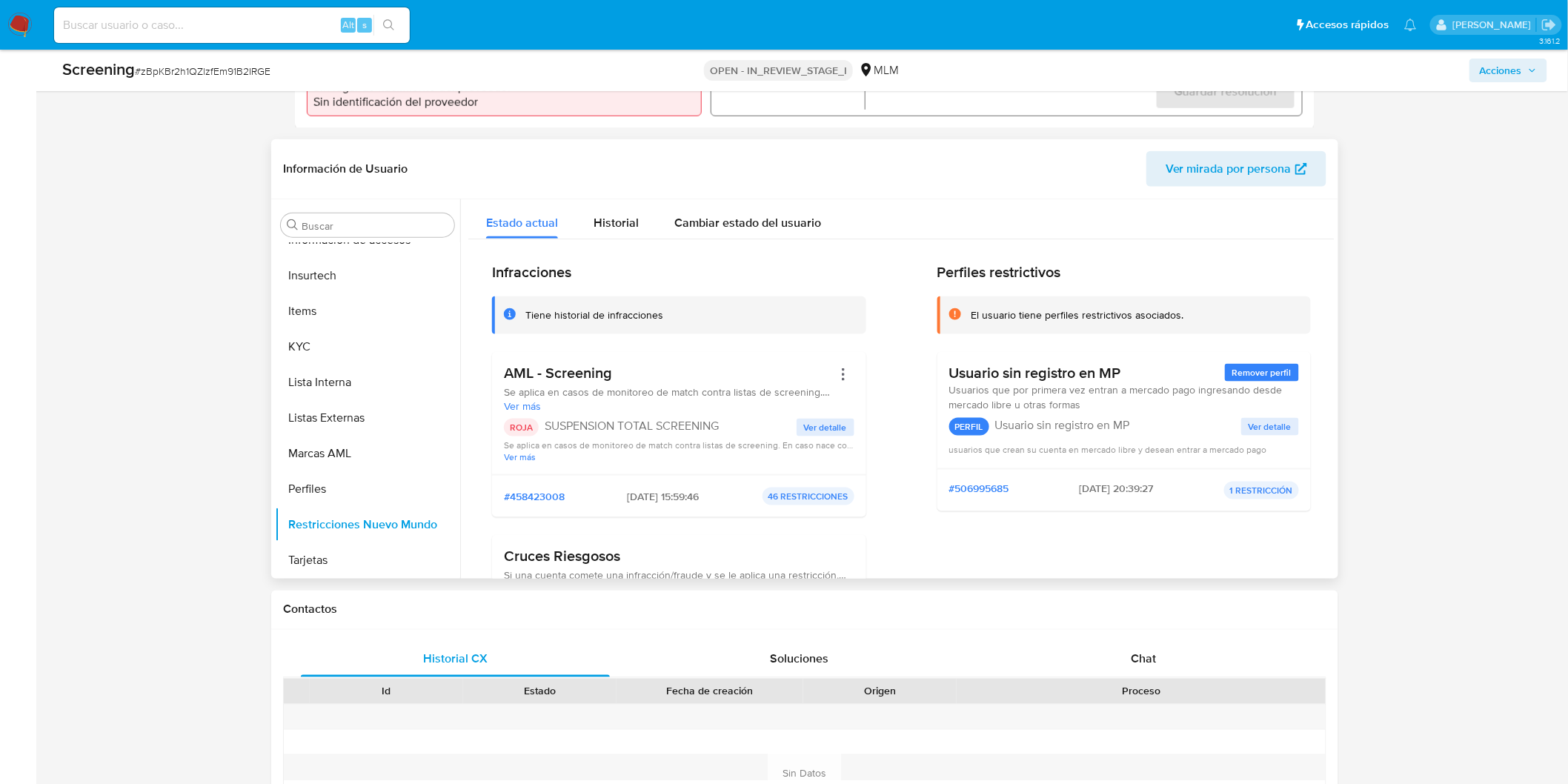
click at [888, 407] on div "Infracciones Tiene historial de infracciones AML - Screening Se aplica en casos…" at bounding box center [901, 484] width 819 height 441
click at [344, 339] on button "KYC" at bounding box center [361, 347] width 173 height 36
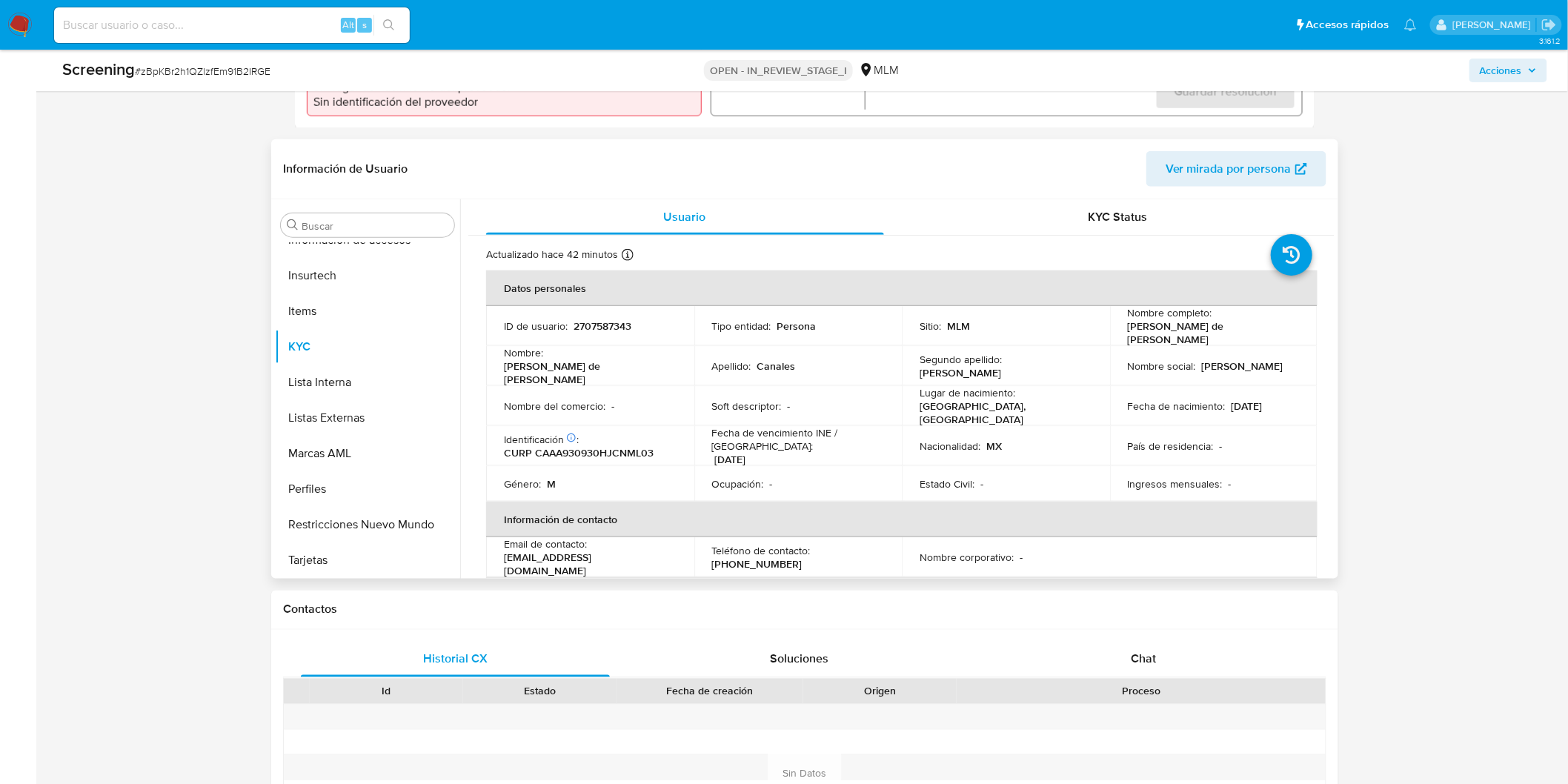
click at [827, 467] on td "Ocupación : -" at bounding box center [798, 484] width 208 height 36
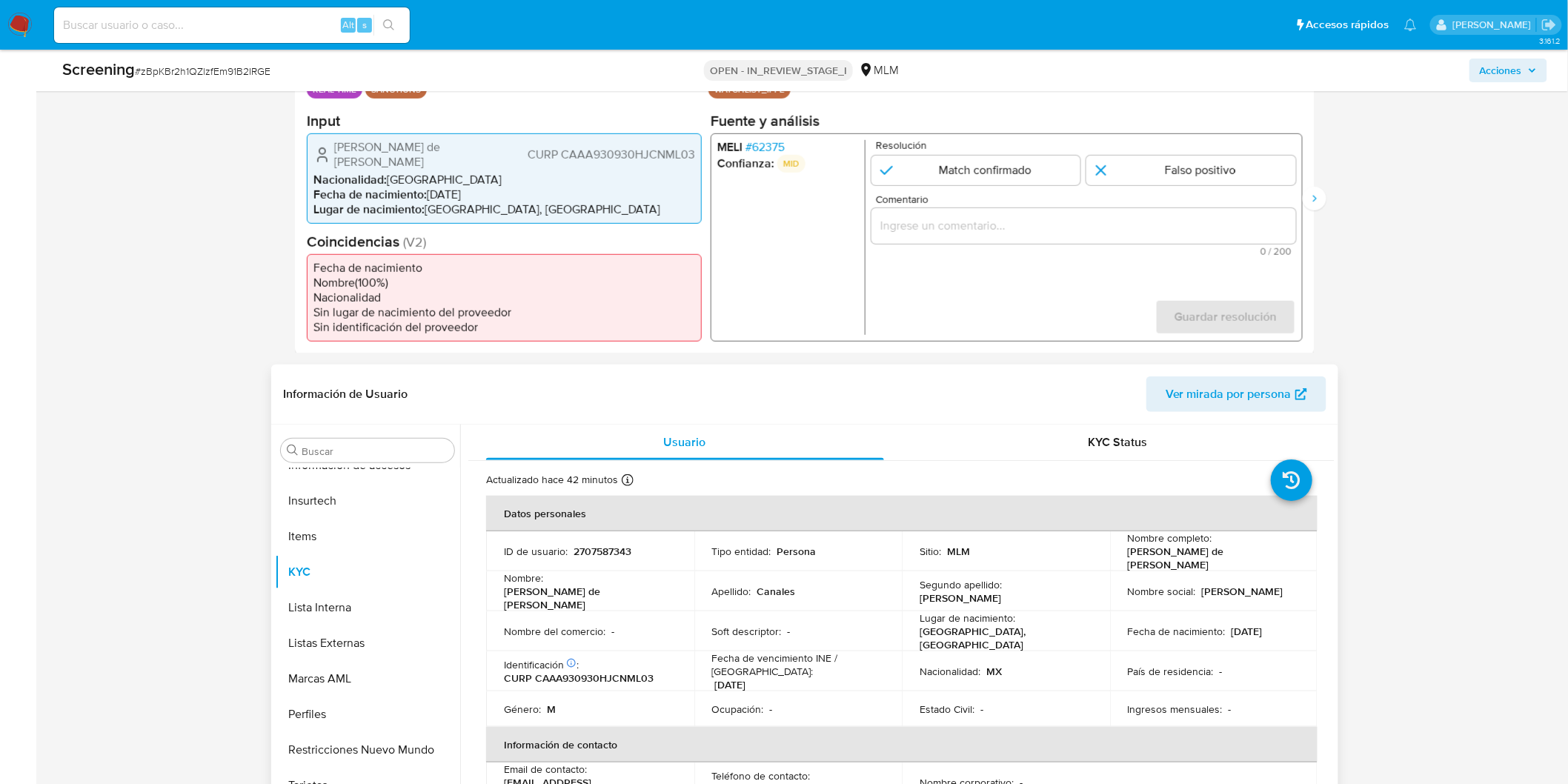
scroll to position [320, 0]
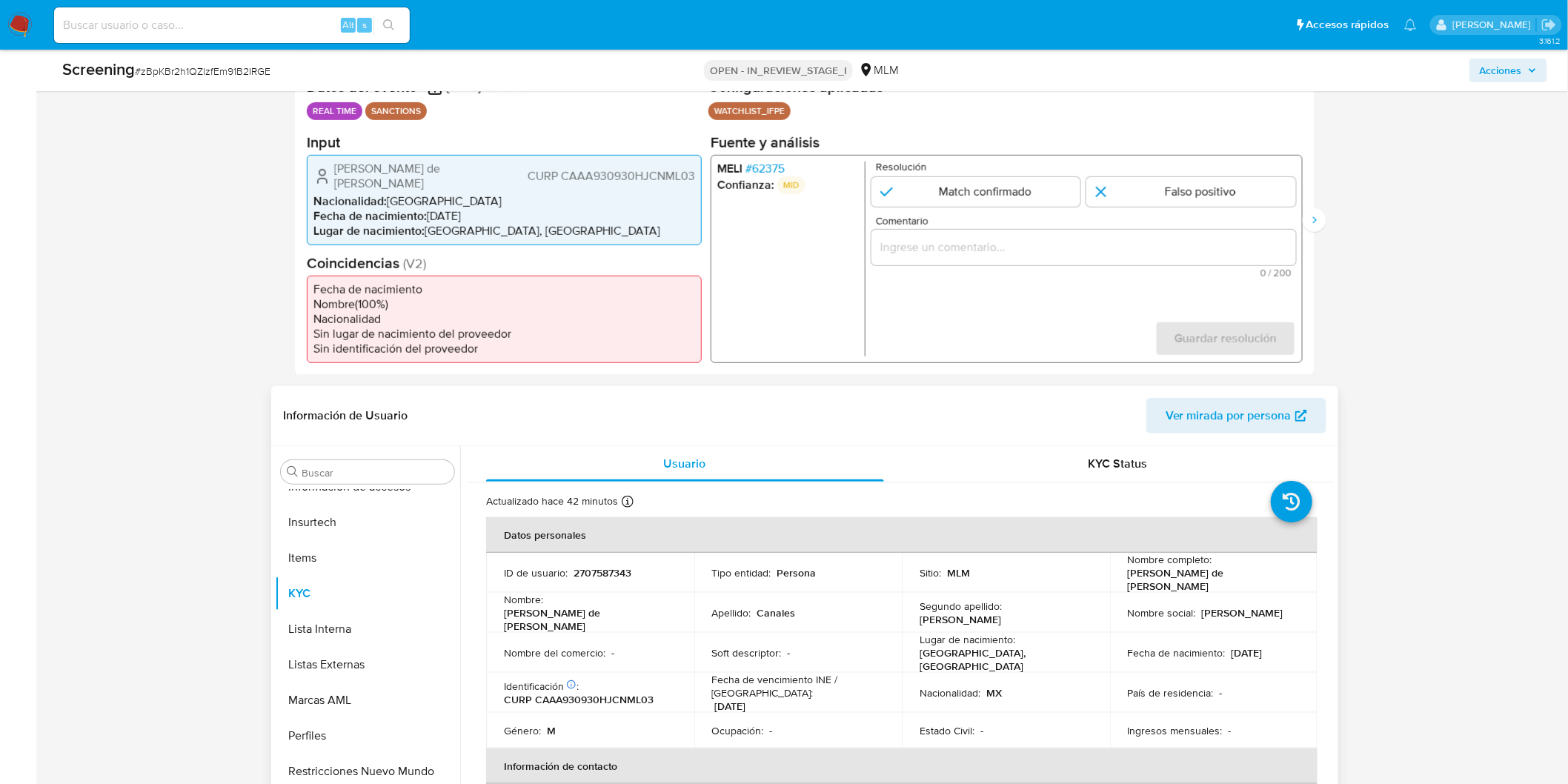
click at [830, 724] on div "Ocupación : -" at bounding box center [798, 731] width 173 height 13
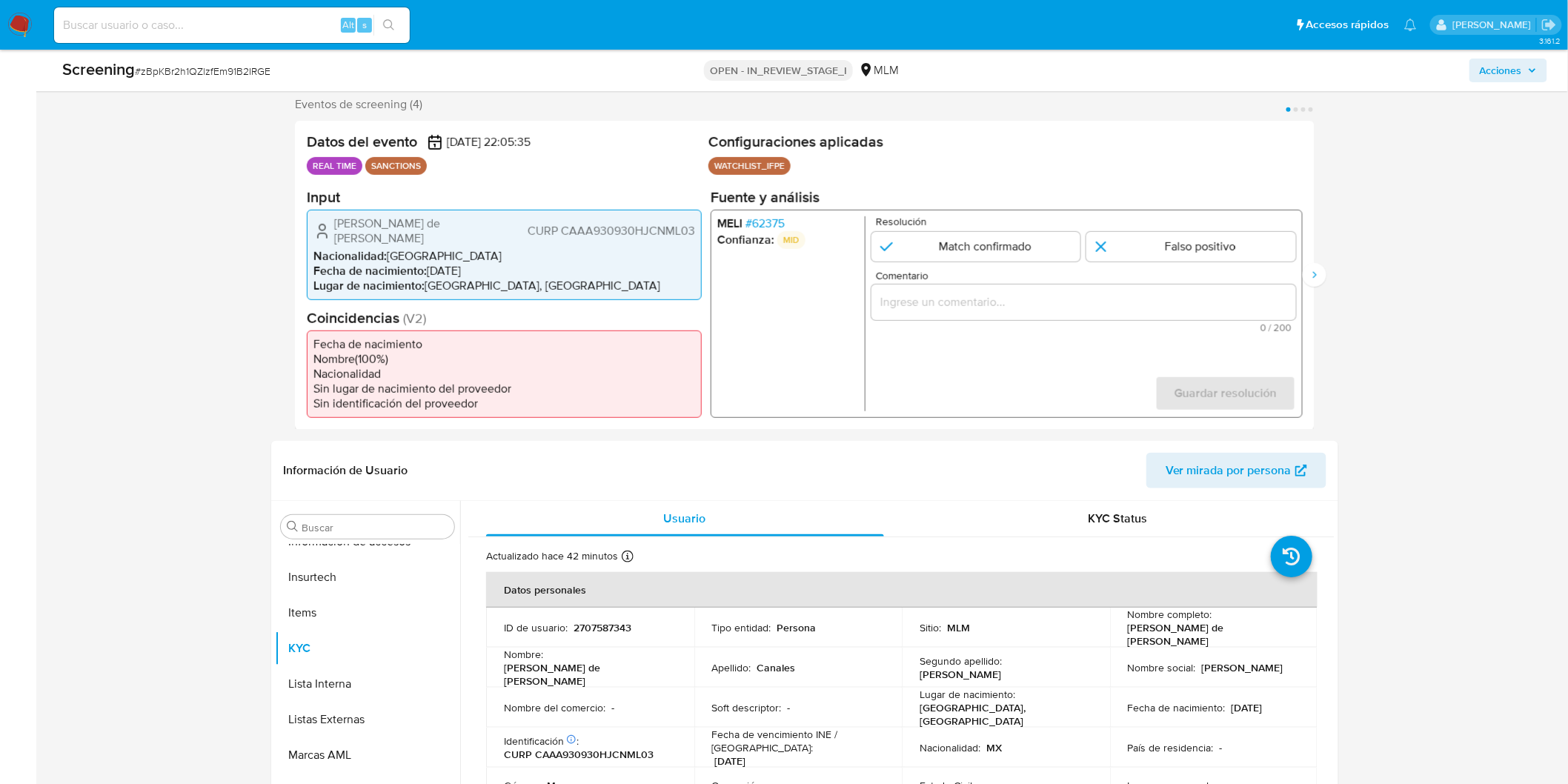
scroll to position [238, 0]
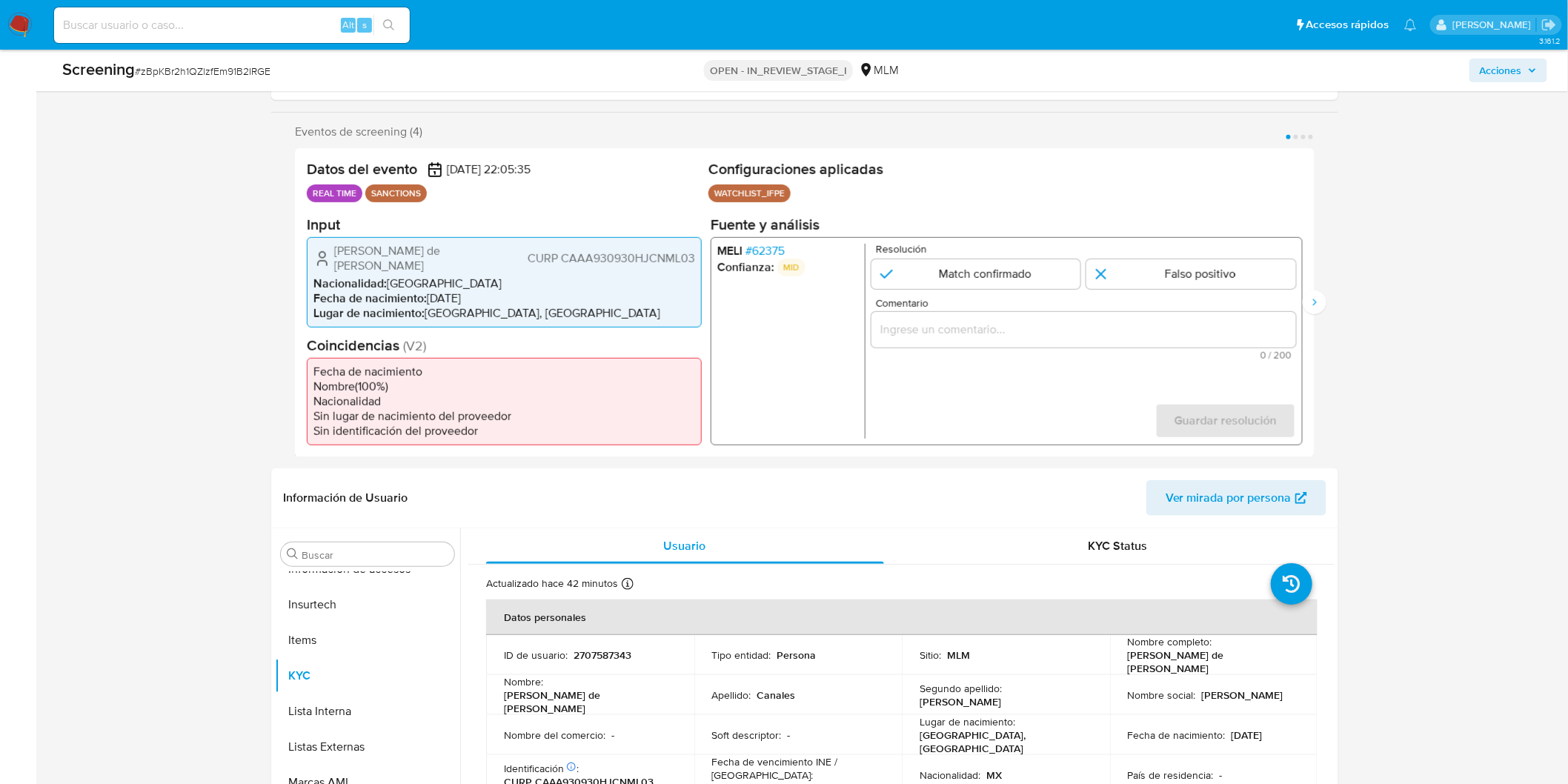
click at [775, 246] on span "# 62375" at bounding box center [765, 250] width 39 height 15
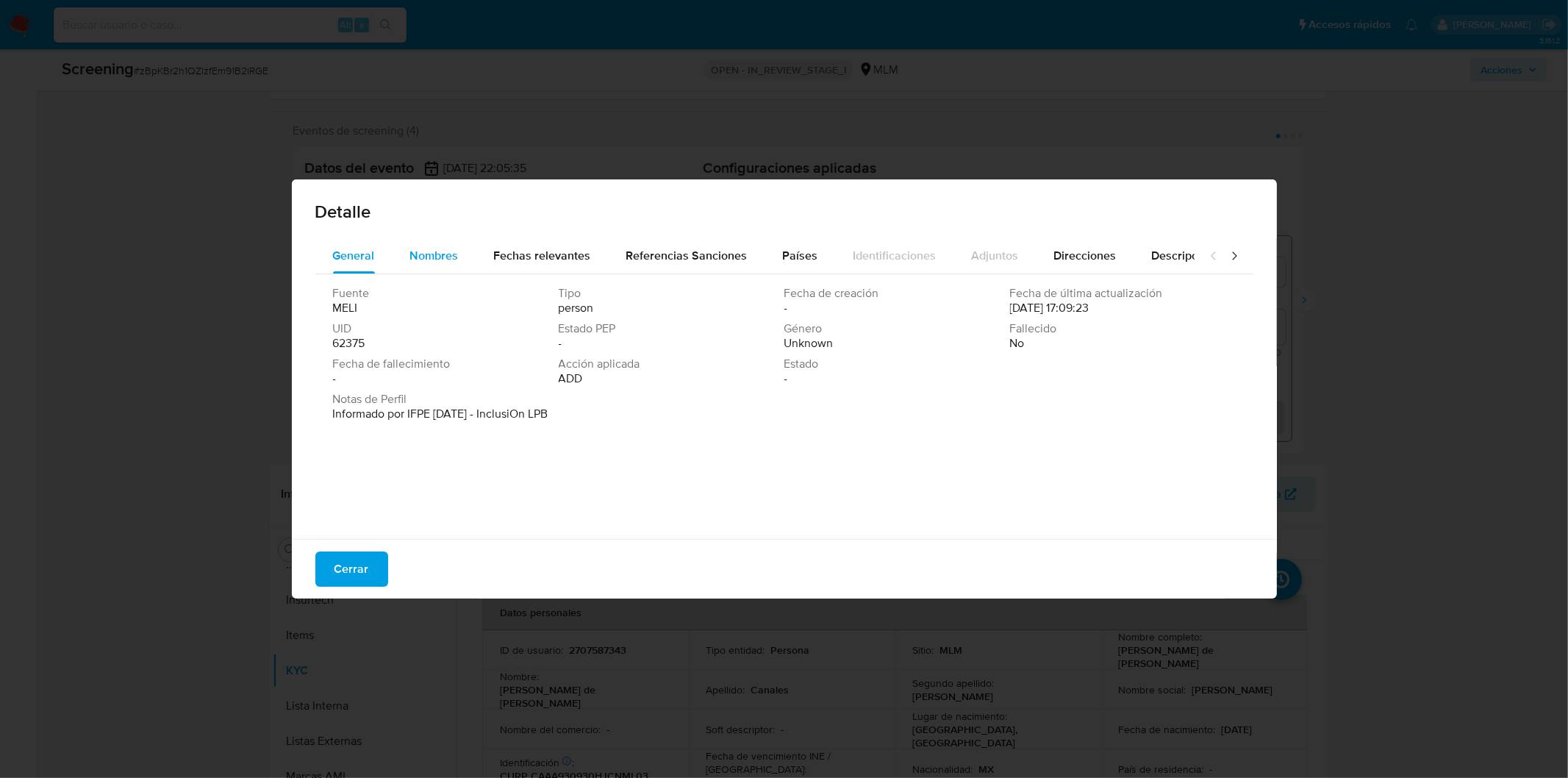
drag, startPoint x: 437, startPoint y: 262, endPoint x: 450, endPoint y: 270, distance: 15.3
click at [438, 262] on span "Nombres" at bounding box center [434, 255] width 48 height 17
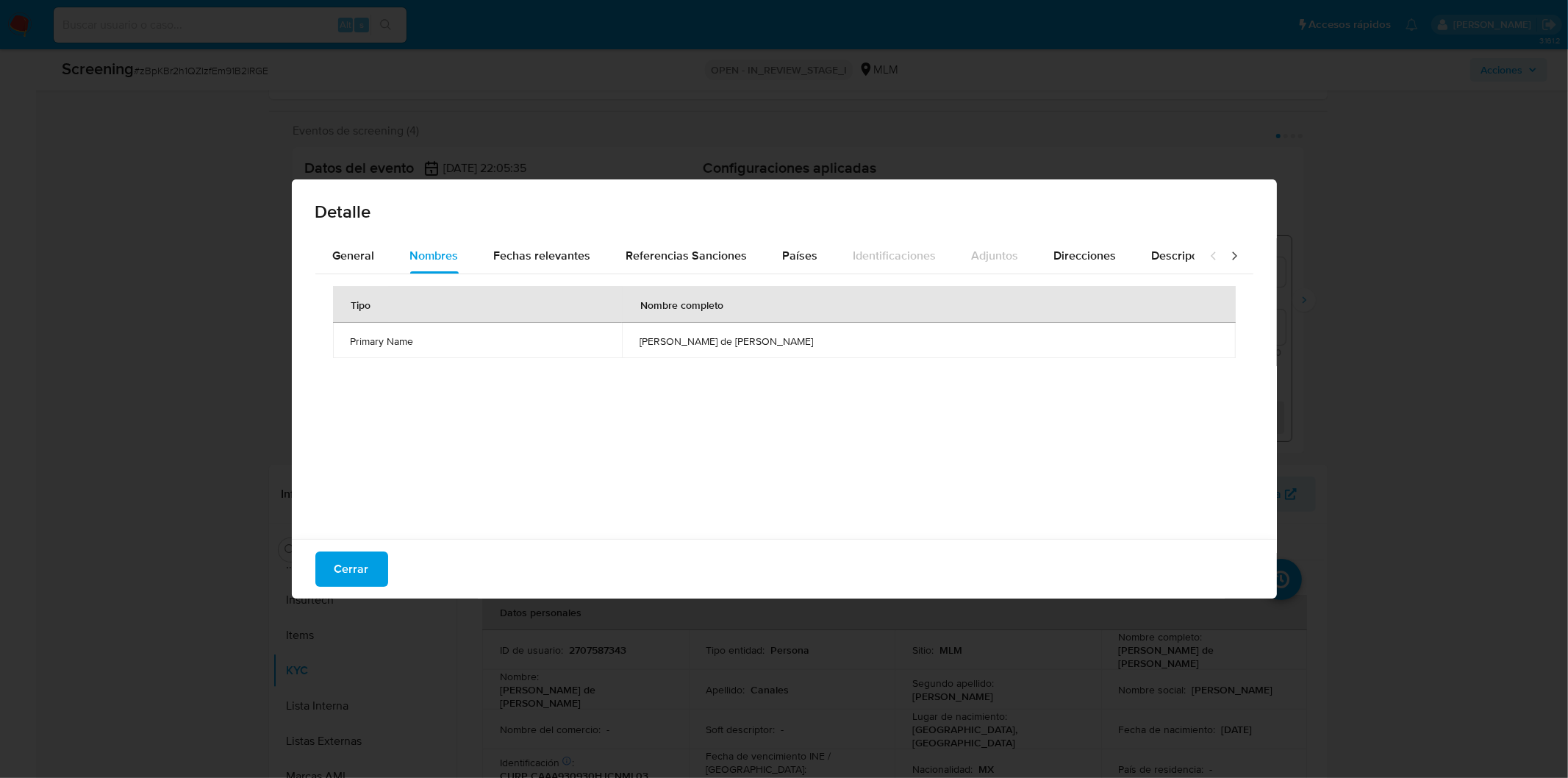
click at [596, 403] on div "Tipo Nombre completo Primary Name alejandro de jesus canales amaya" at bounding box center [784, 403] width 938 height 257
click at [551, 241] on div "Fechas relevantes" at bounding box center [542, 256] width 97 height 35
click at [599, 399] on div "Tipo Fecha Notas Date of birth 1993-09-30 -" at bounding box center [784, 403] width 938 height 257
click at [354, 576] on span "Cerrar" at bounding box center [351, 569] width 35 height 32
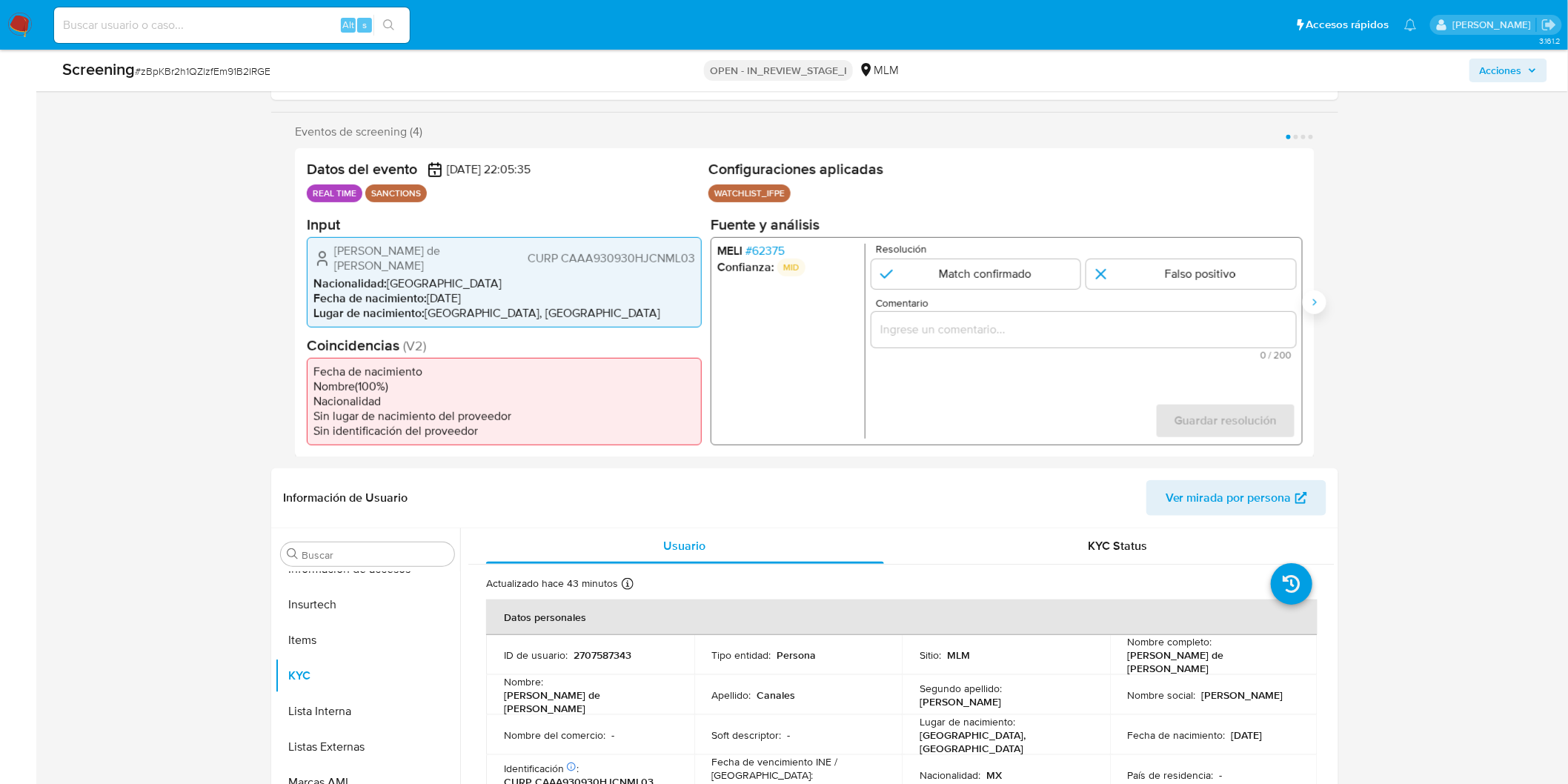
click at [1310, 291] on button "Siguiente" at bounding box center [1314, 302] width 23 height 23
click at [761, 256] on span "# 62375" at bounding box center [765, 250] width 39 height 15
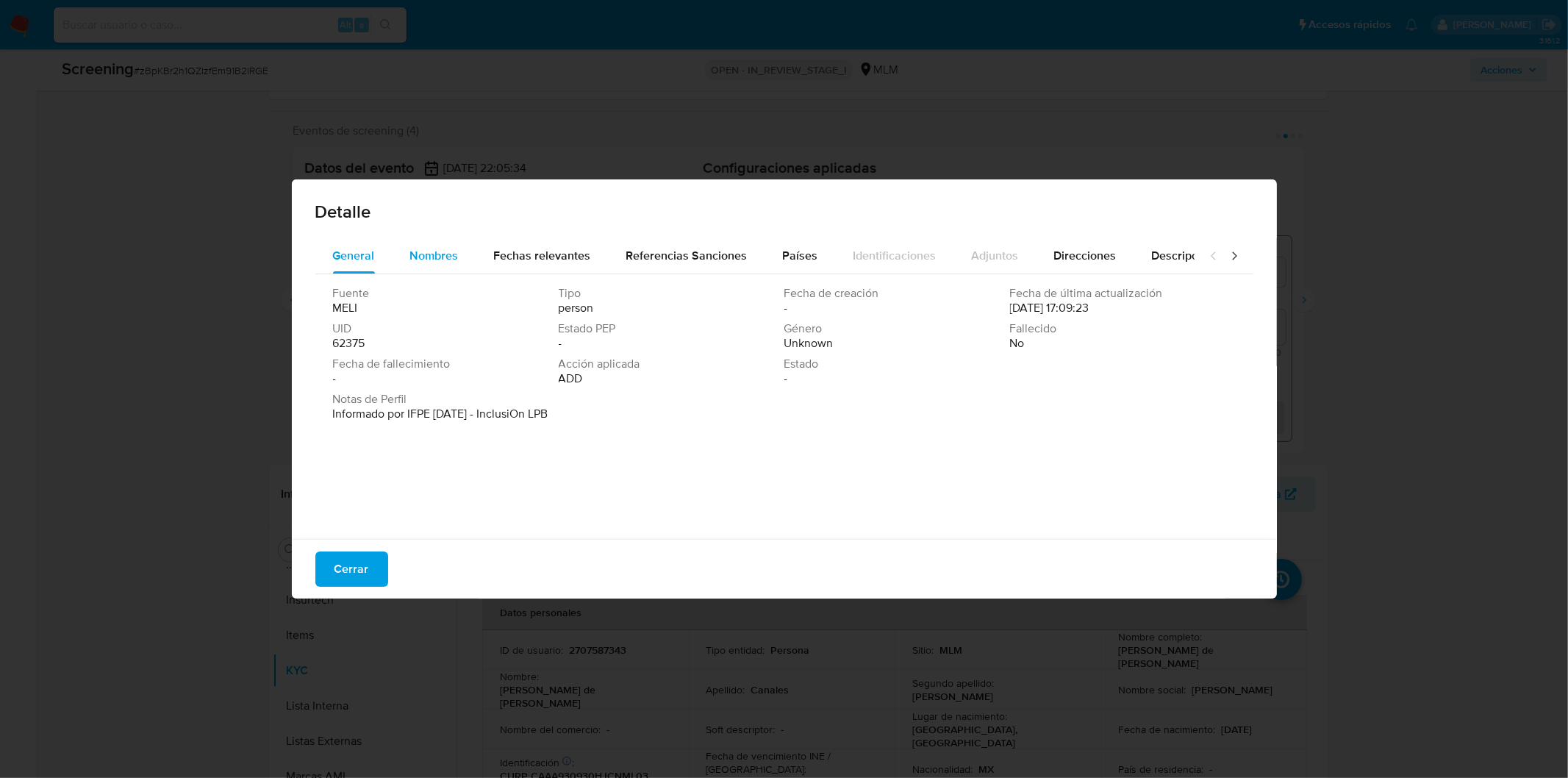
click at [434, 263] on span "Nombres" at bounding box center [434, 255] width 48 height 17
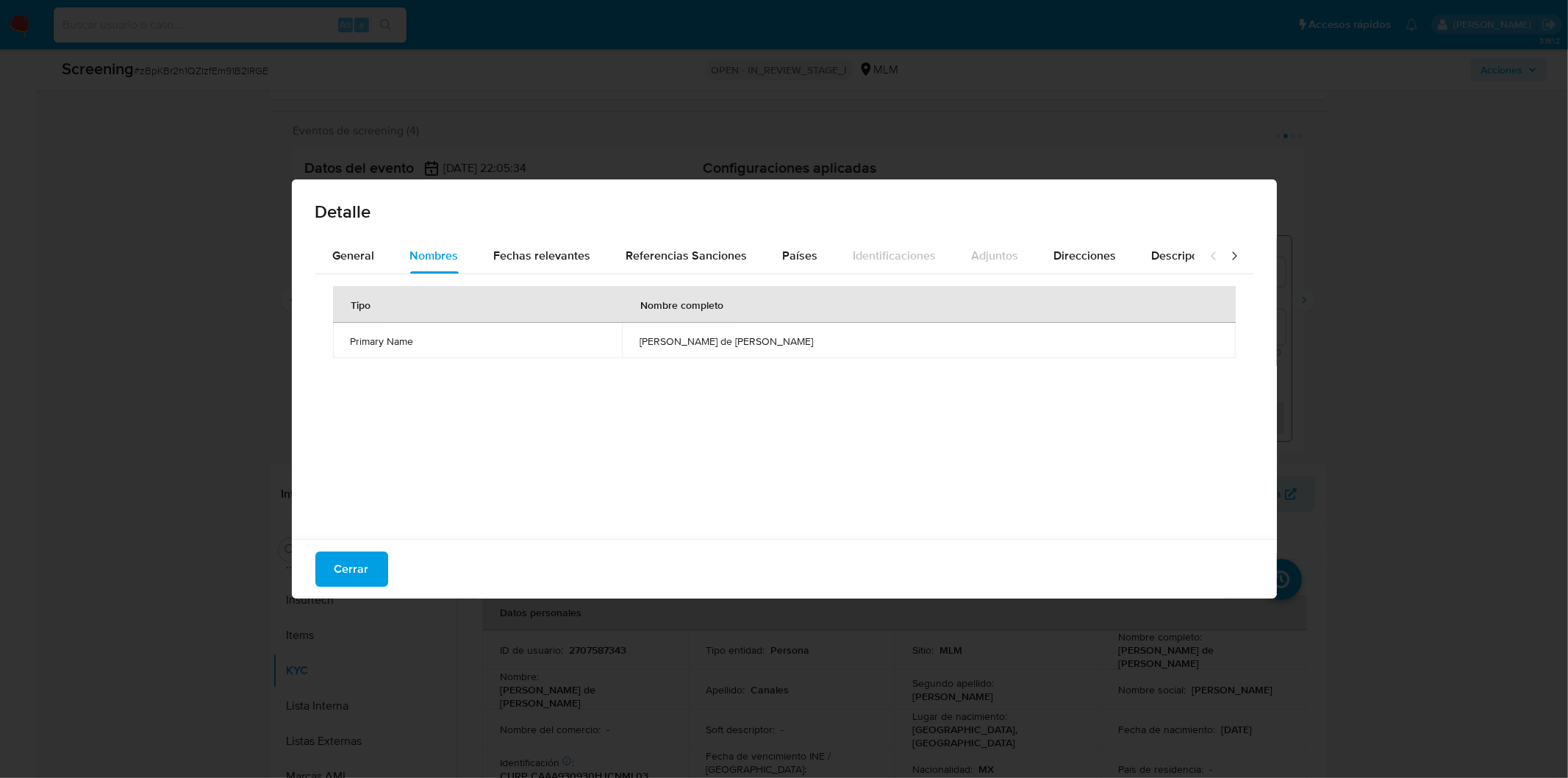
click at [694, 461] on div "Tipo Nombre completo Primary Name alejandro de jesus canales amaya" at bounding box center [784, 403] width 938 height 257
click at [555, 248] on span "Fechas relevantes" at bounding box center [542, 255] width 97 height 17
click at [608, 398] on div "Tipo Fecha Notas Date of birth 1993-09-30 -" at bounding box center [784, 403] width 938 height 257
drag, startPoint x: 365, startPoint y: 570, endPoint x: 661, endPoint y: 481, distance: 309.1
click at [366, 570] on button "Cerrar" at bounding box center [351, 569] width 73 height 35
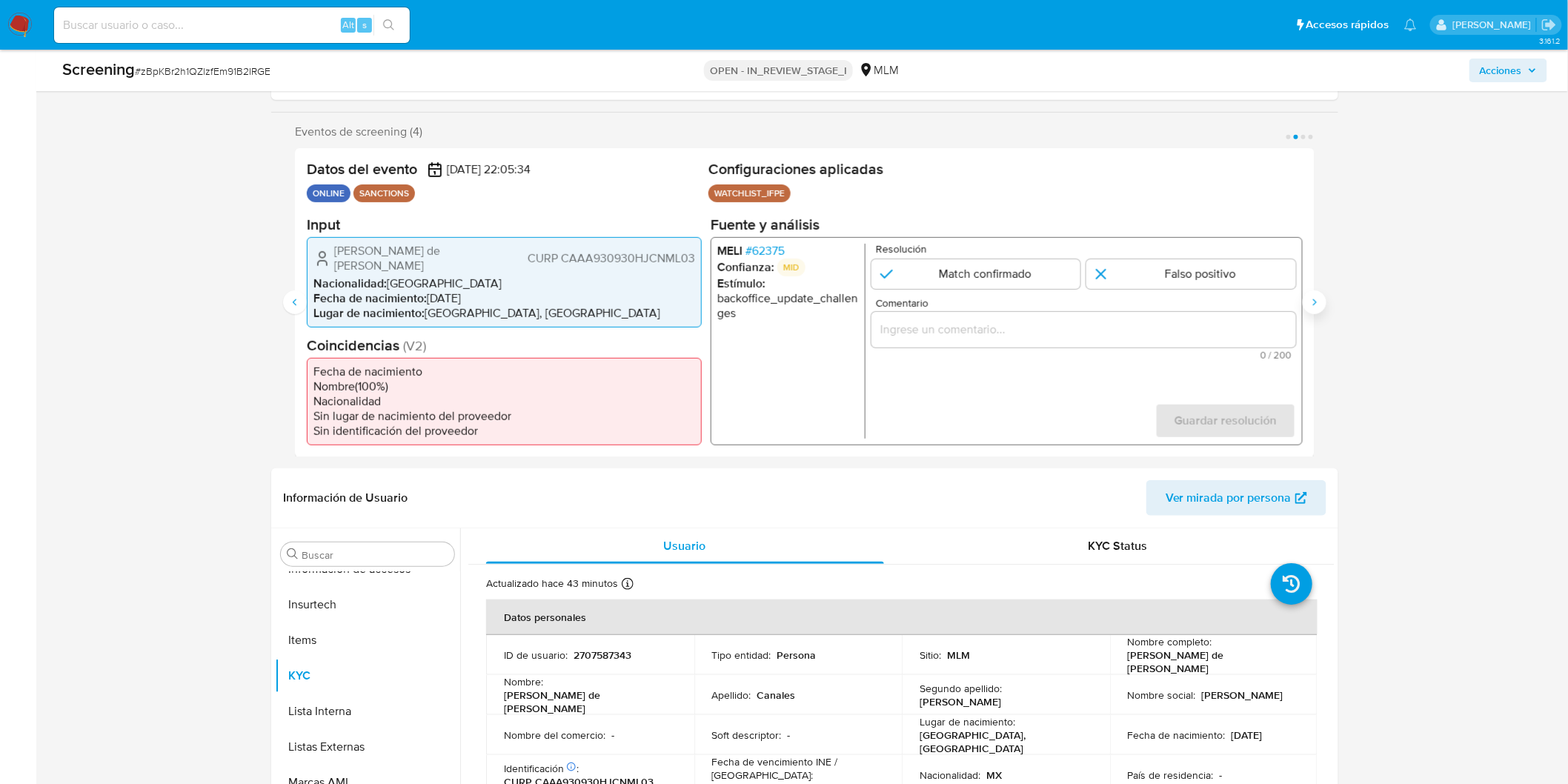
click at [1312, 297] on icon "Siguiente" at bounding box center [1314, 302] width 12 height 12
click at [772, 249] on span "# 62375" at bounding box center [765, 250] width 39 height 15
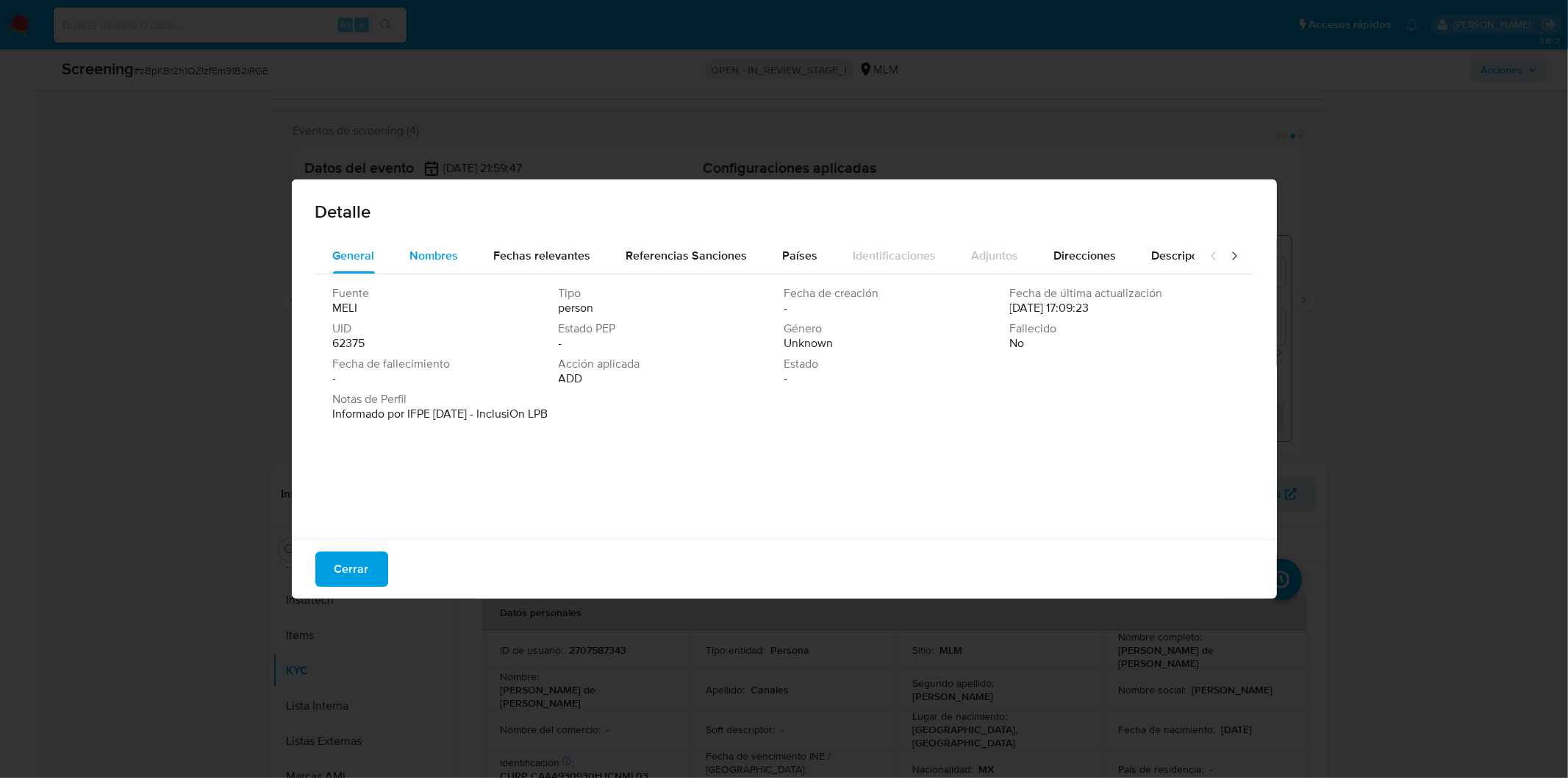
click at [432, 261] on span "Nombres" at bounding box center [434, 255] width 48 height 17
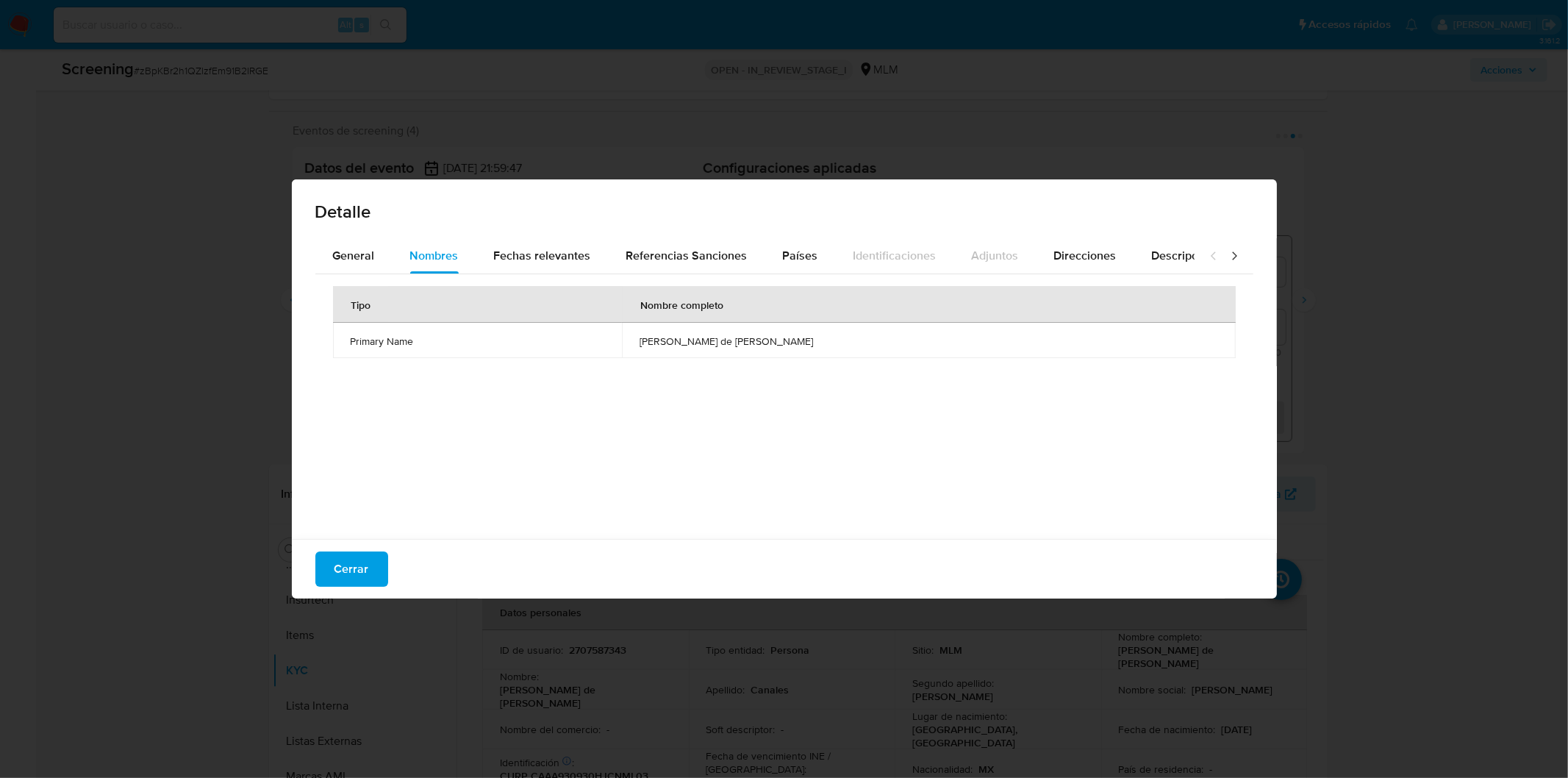
click at [577, 395] on div "Tipo Nombre completo Primary Name alejandro de jesus canales amaya" at bounding box center [784, 403] width 938 height 257
click at [548, 240] on div "Fechas relevantes" at bounding box center [542, 256] width 97 height 35
click at [622, 401] on div "Tipo Fecha Notas Date of birth 1993-09-30 -" at bounding box center [784, 403] width 938 height 257
drag, startPoint x: 375, startPoint y: 564, endPoint x: 385, endPoint y: 563, distance: 10.0
click at [375, 564] on button "Cerrar" at bounding box center [351, 569] width 73 height 35
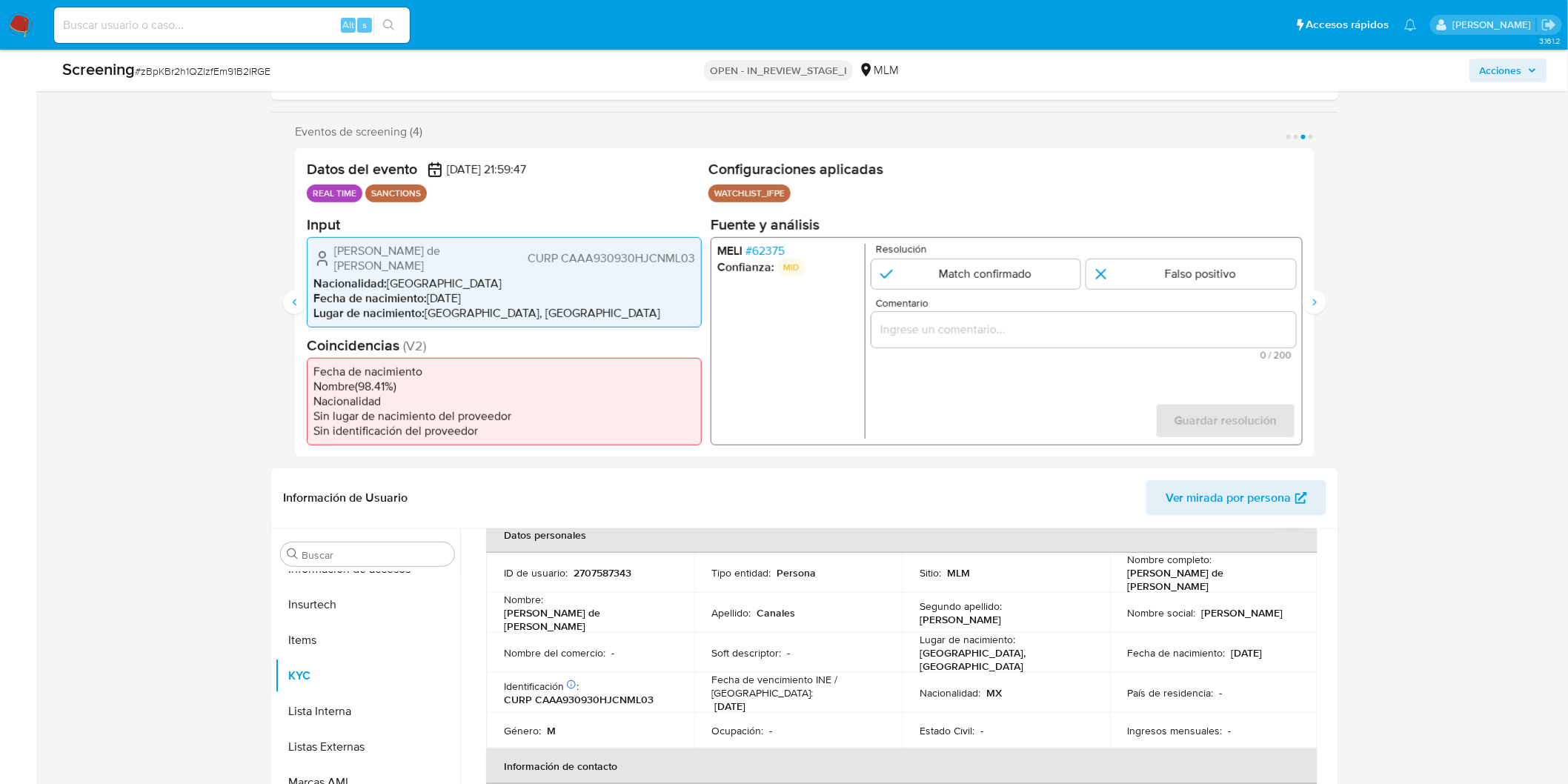
scroll to position [480, 0]
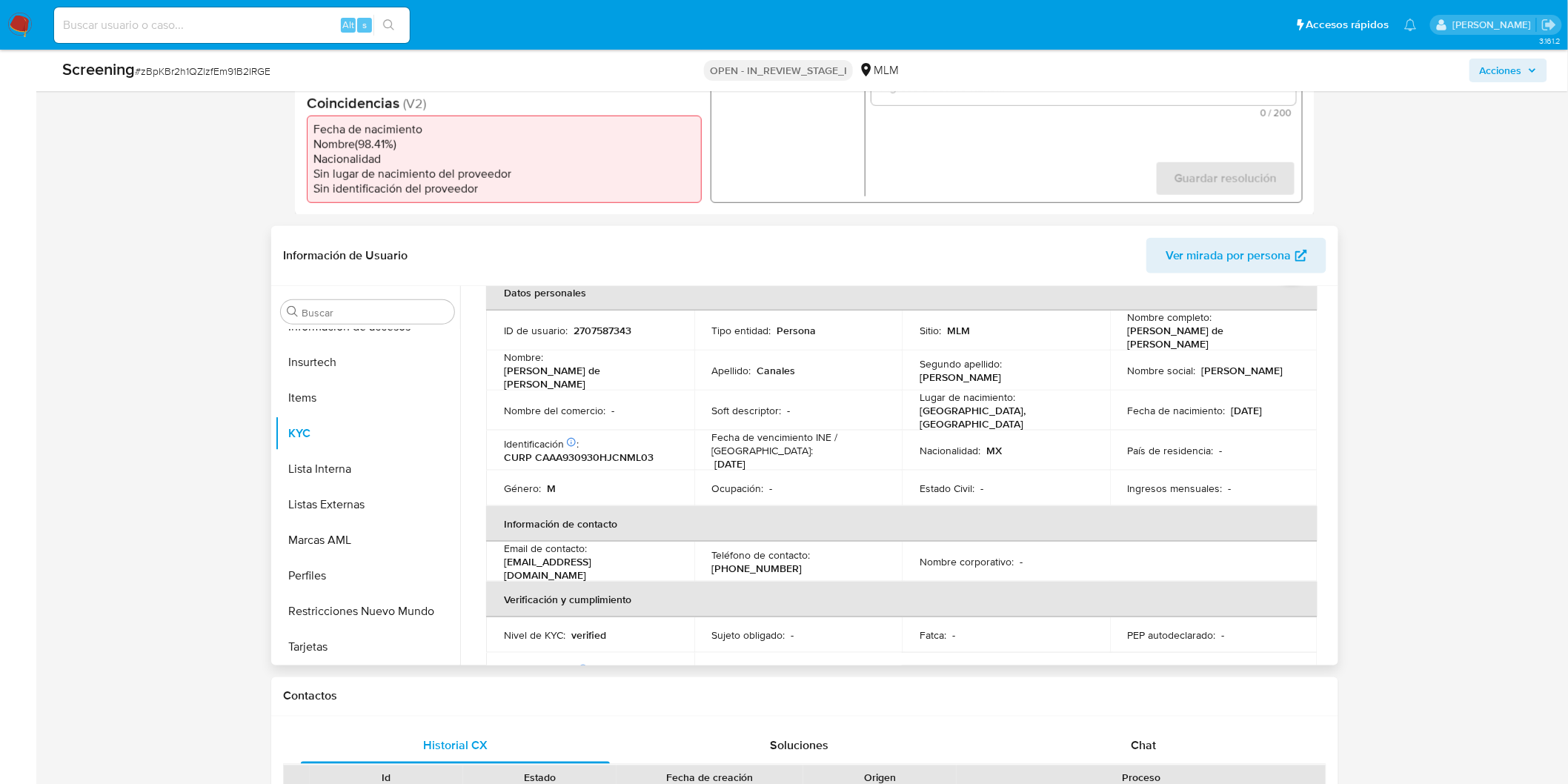
drag, startPoint x: 1293, startPoint y: 329, endPoint x: 1110, endPoint y: 326, distance: 183.0
click at [1110, 326] on td "Nombre completo : Alejandro de Jesús Canales Amaya" at bounding box center [1214, 330] width 208 height 40
copy p "Alejandro de Jesús Canales Amaya"
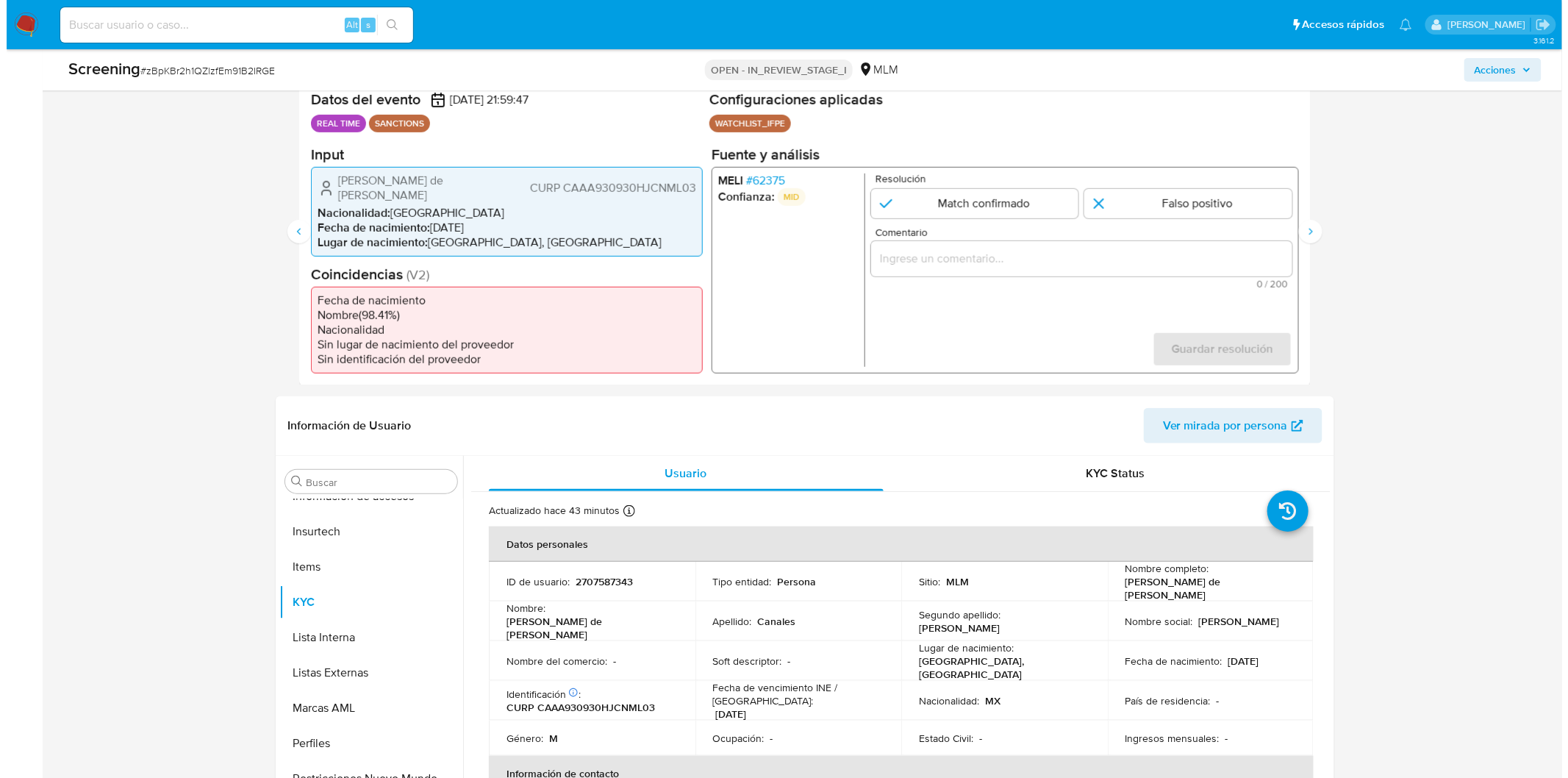
scroll to position [150, 0]
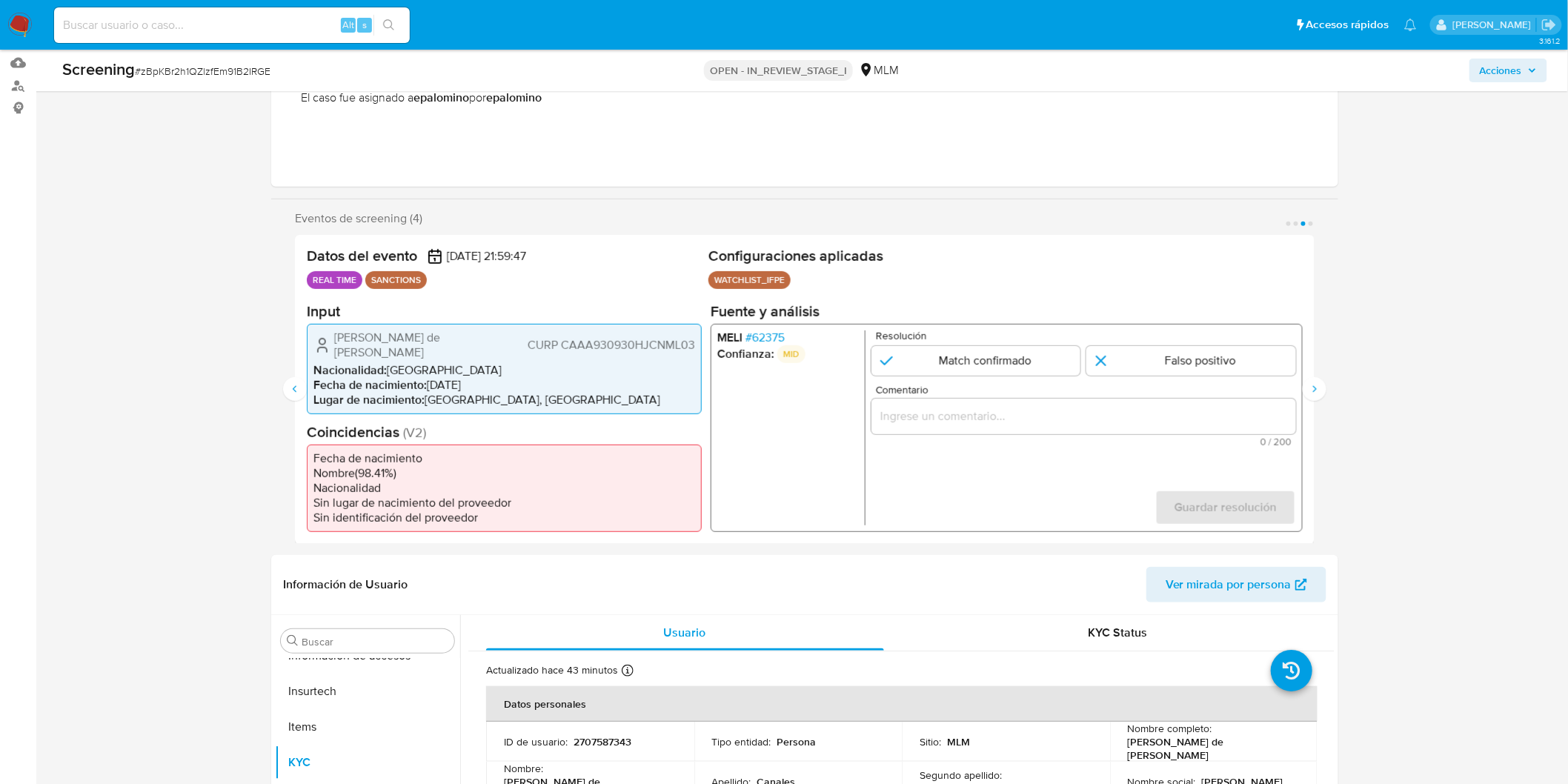
click at [775, 334] on span "# 62375" at bounding box center [765, 337] width 39 height 15
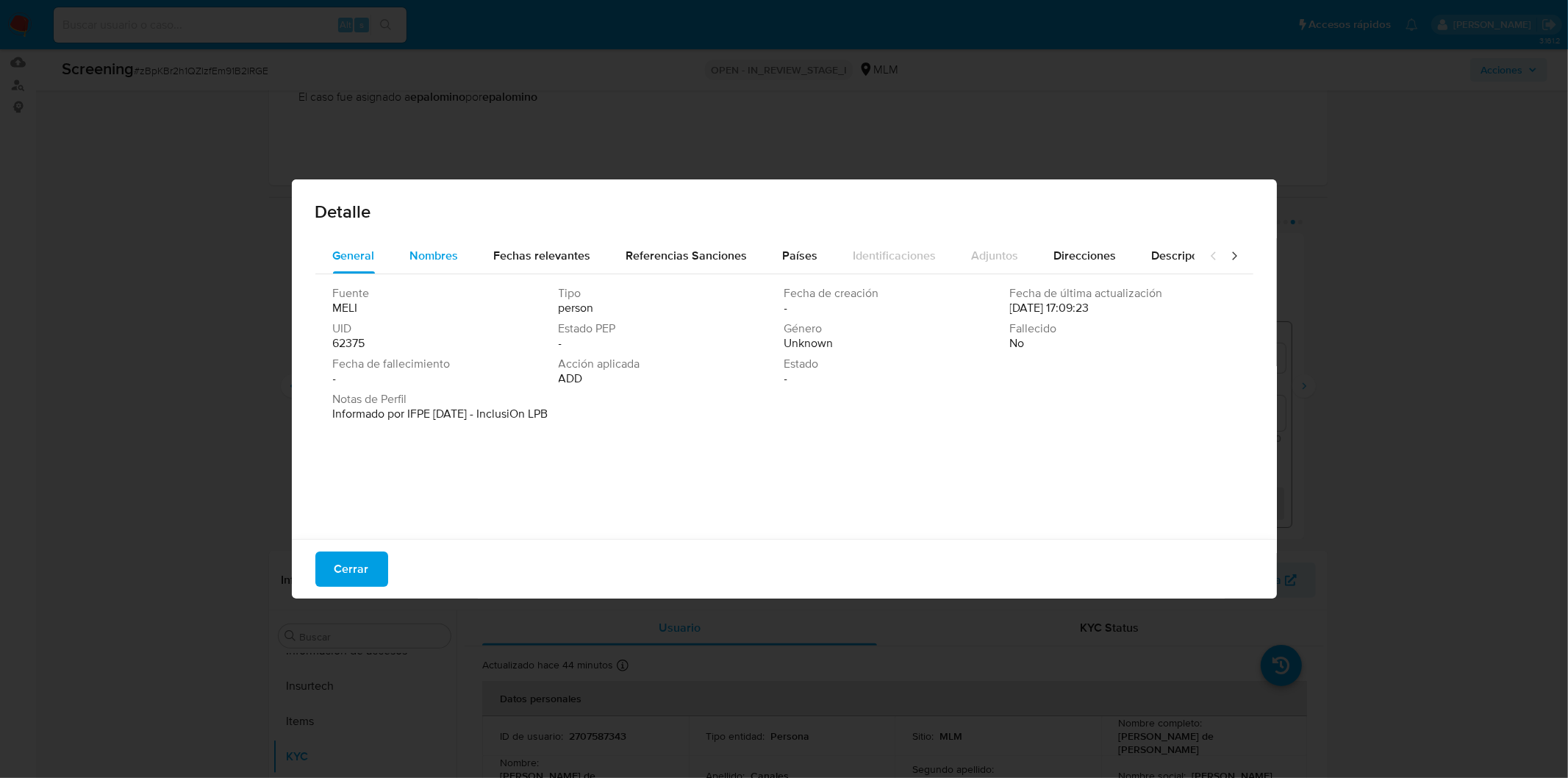
click at [429, 266] on div "Nombres" at bounding box center [434, 256] width 48 height 35
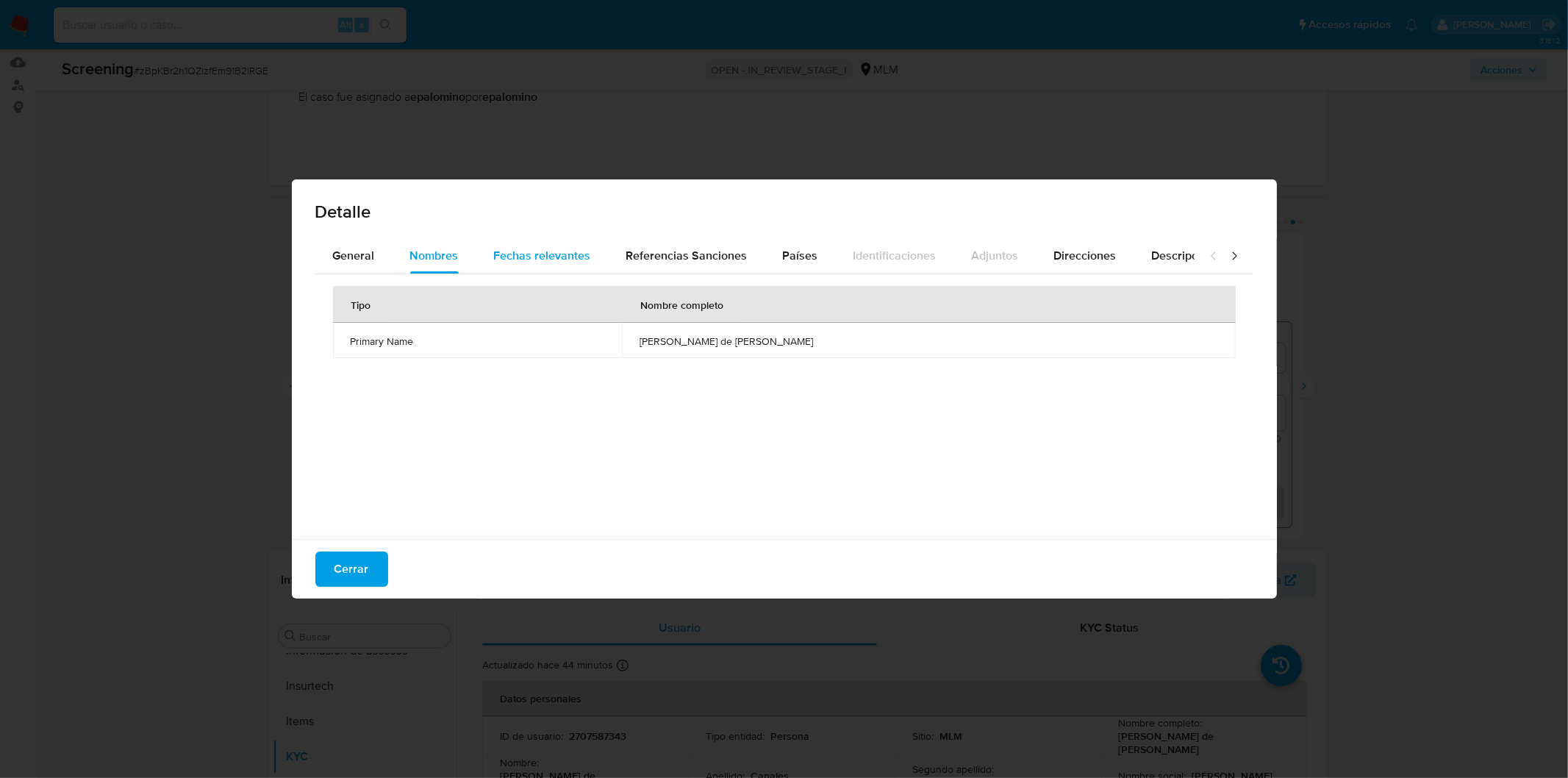
click at [551, 254] on span "Fechas relevantes" at bounding box center [542, 255] width 97 height 17
click at [669, 245] on div "Referencias Sanciones" at bounding box center [686, 256] width 121 height 35
click at [772, 265] on button "Países" at bounding box center [800, 256] width 71 height 35
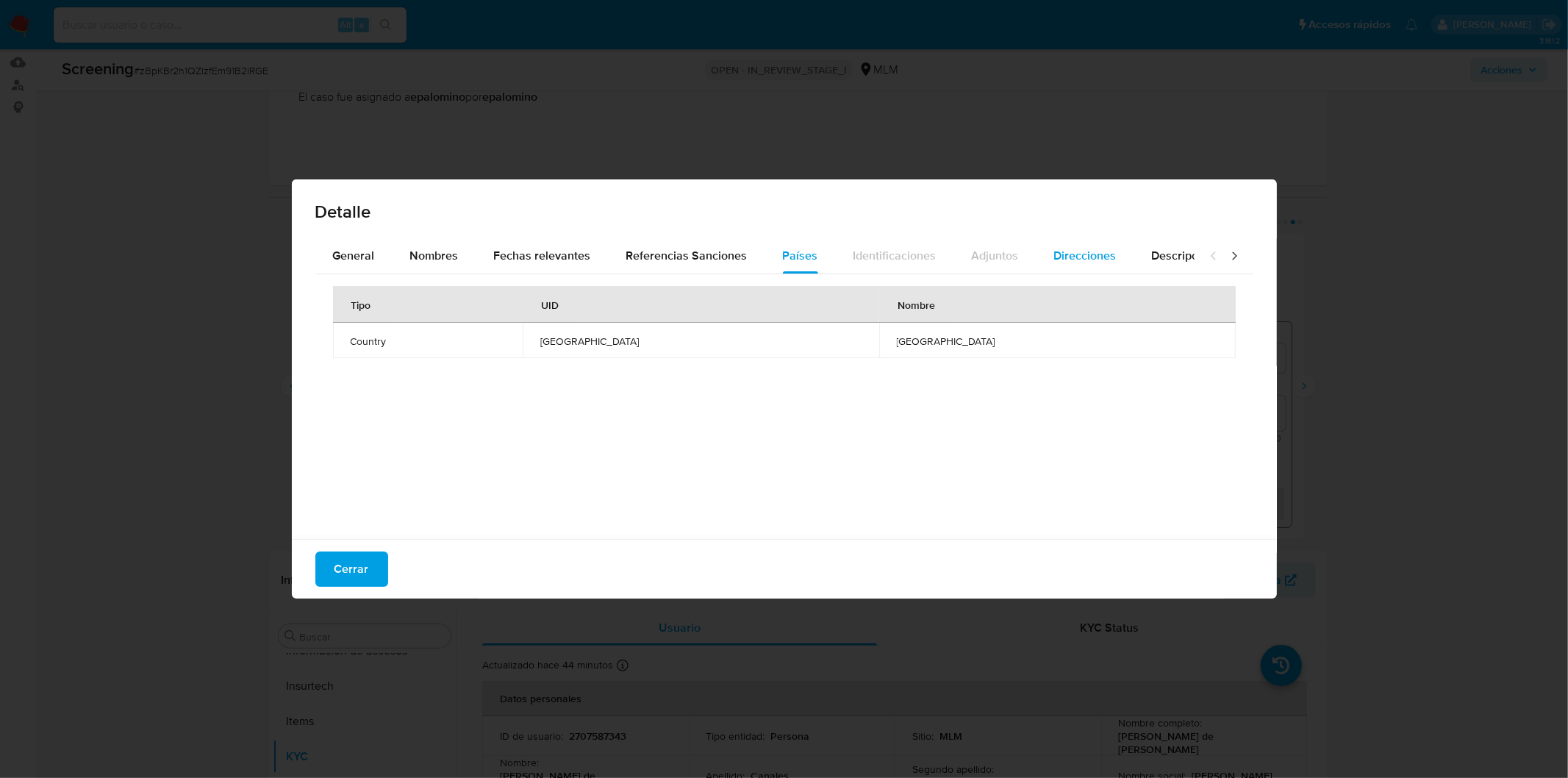
click at [1055, 261] on span "Direcciones" at bounding box center [1086, 255] width 63 height 17
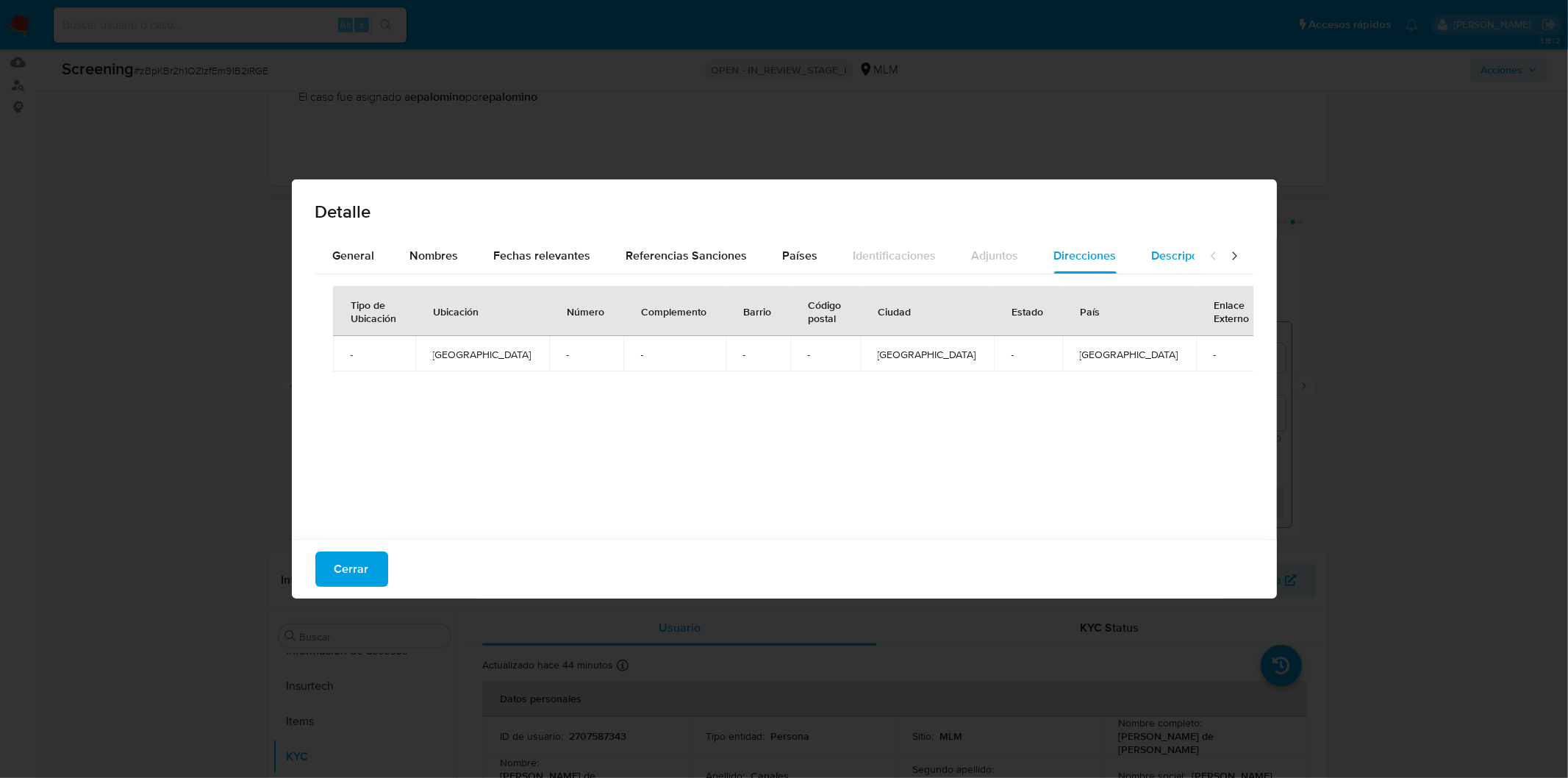
click at [1173, 268] on div "Descripciones" at bounding box center [1189, 256] width 75 height 35
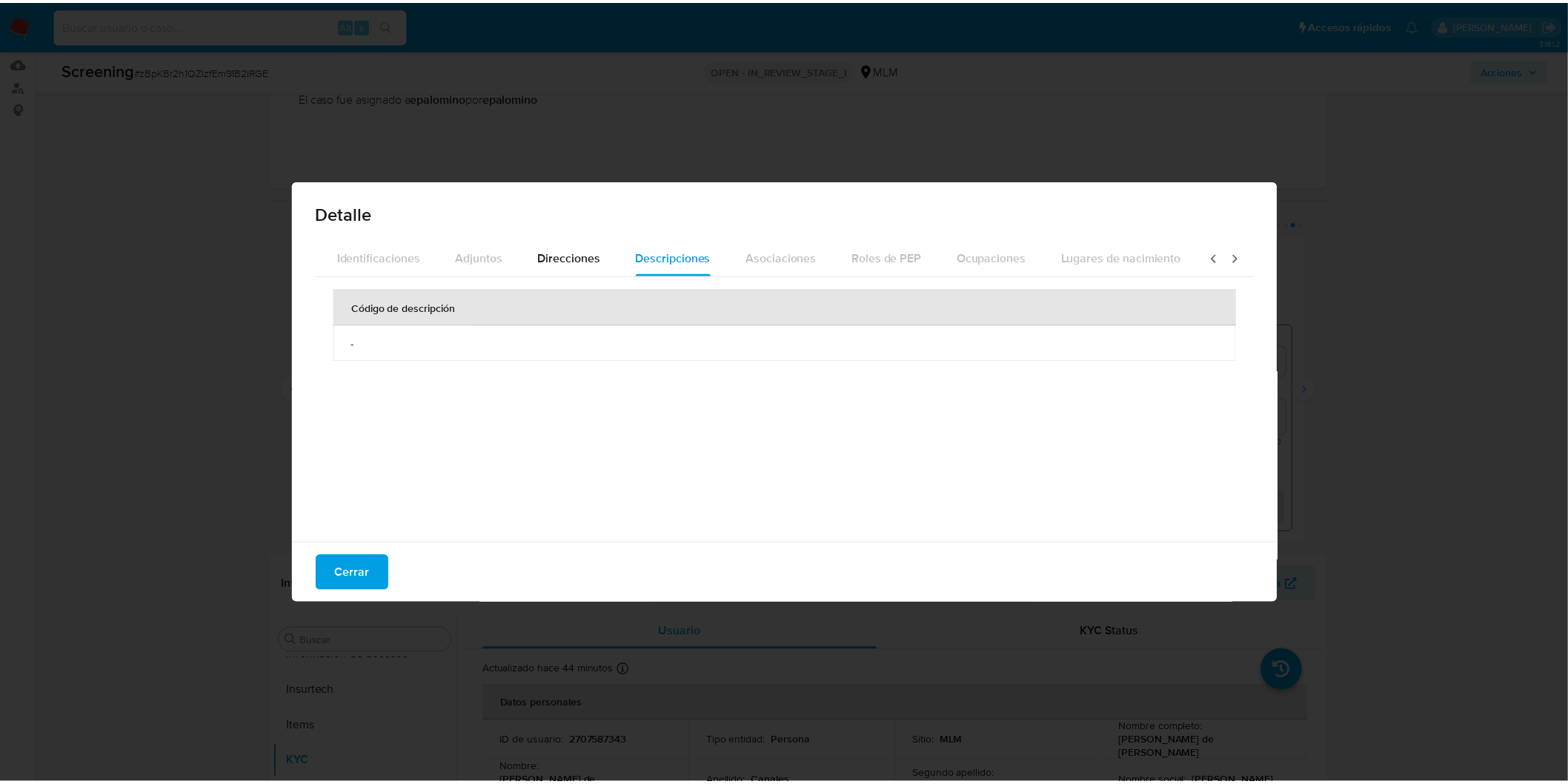
scroll to position [0, 525]
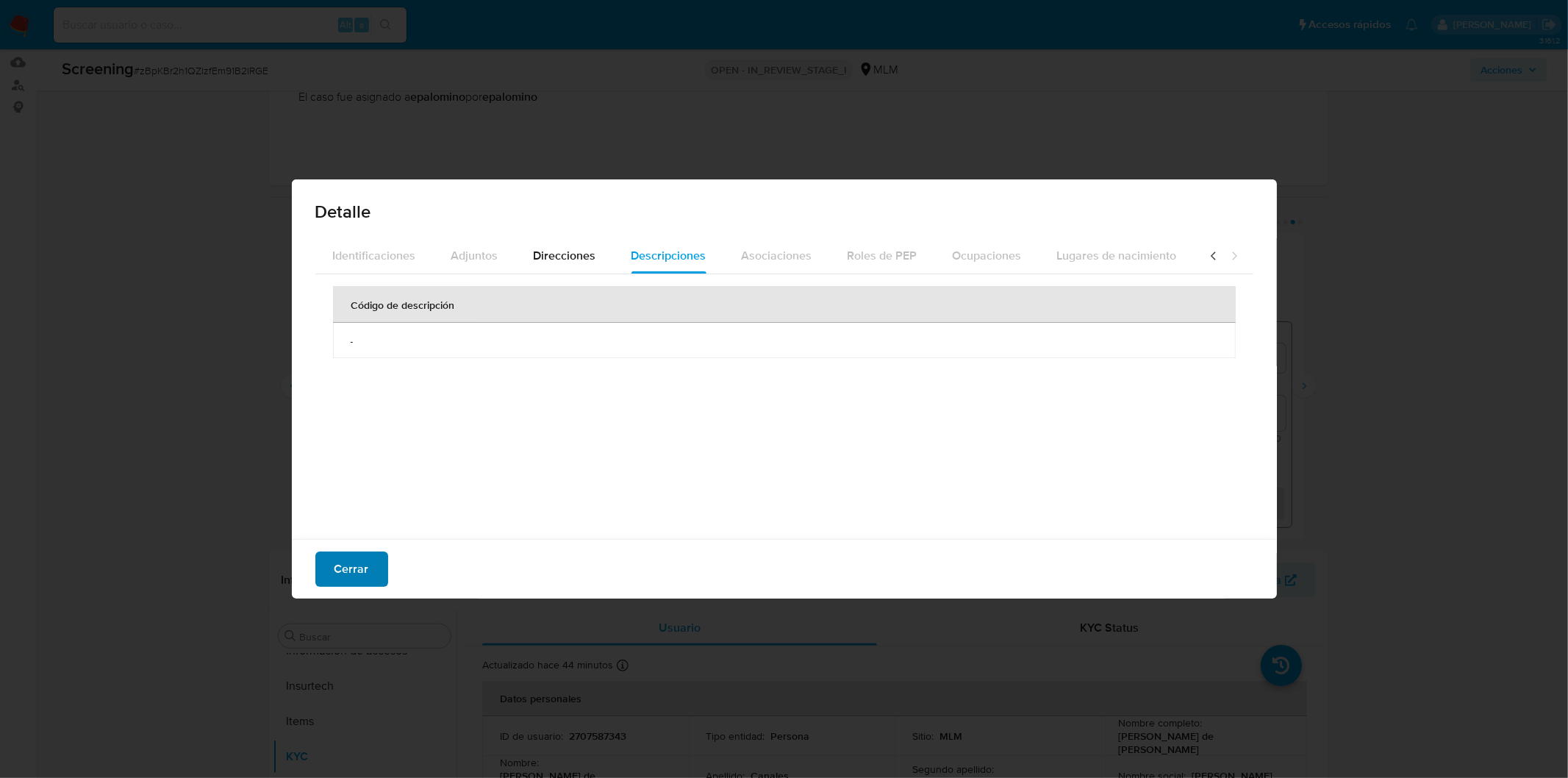
click at [342, 559] on span "Cerrar" at bounding box center [351, 569] width 35 height 32
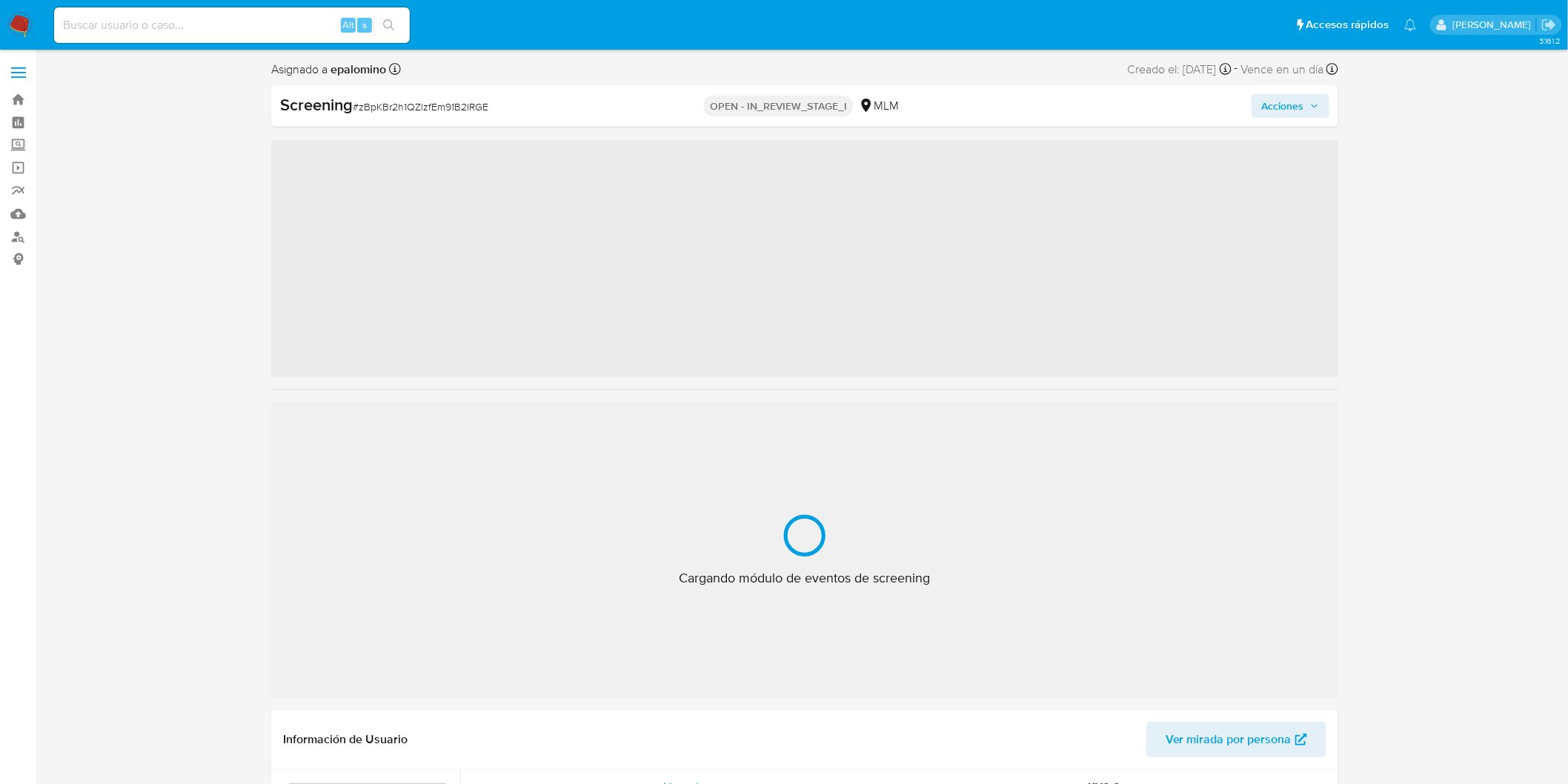
scroll to position [697, 0]
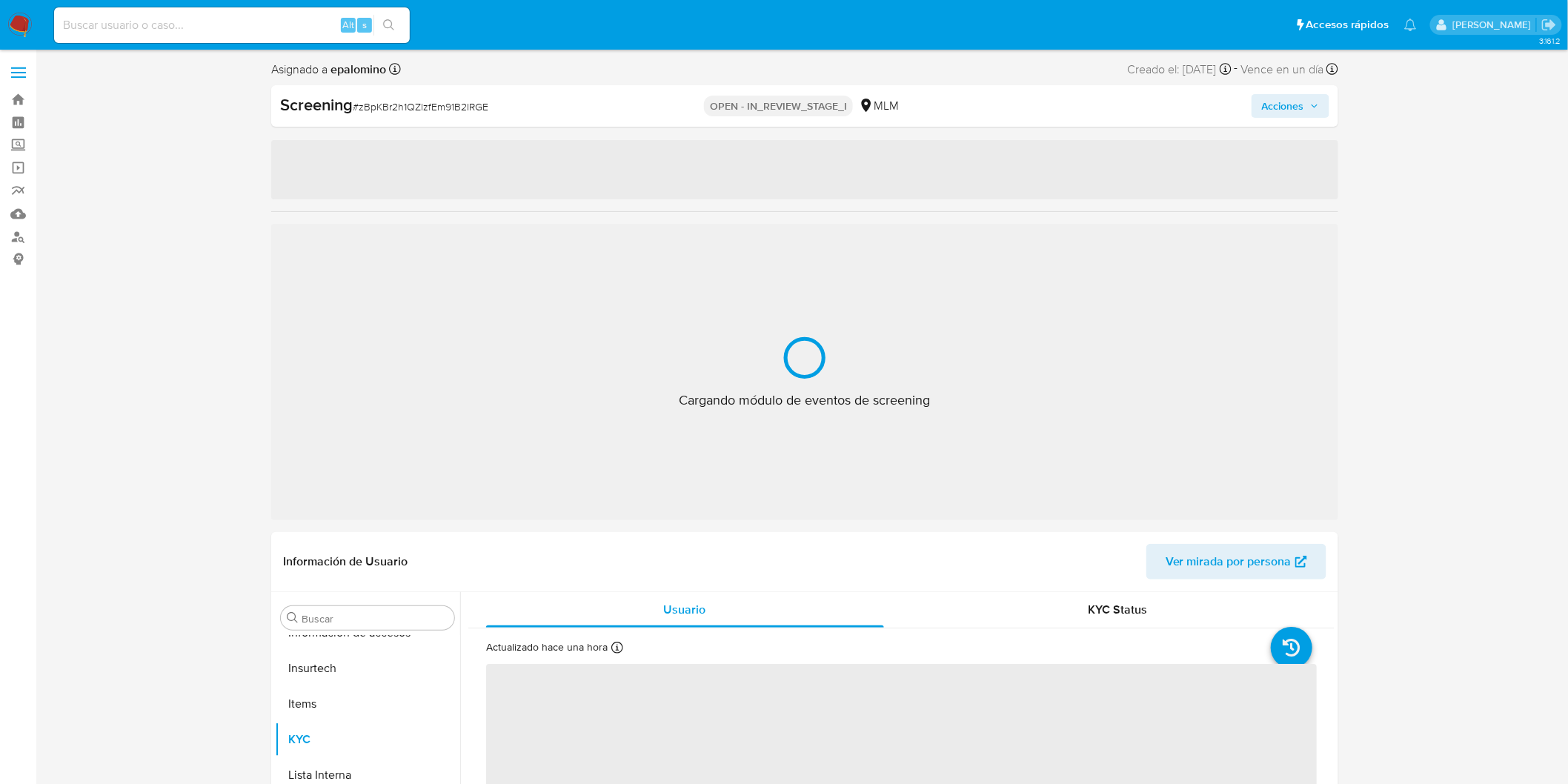
select select "10"
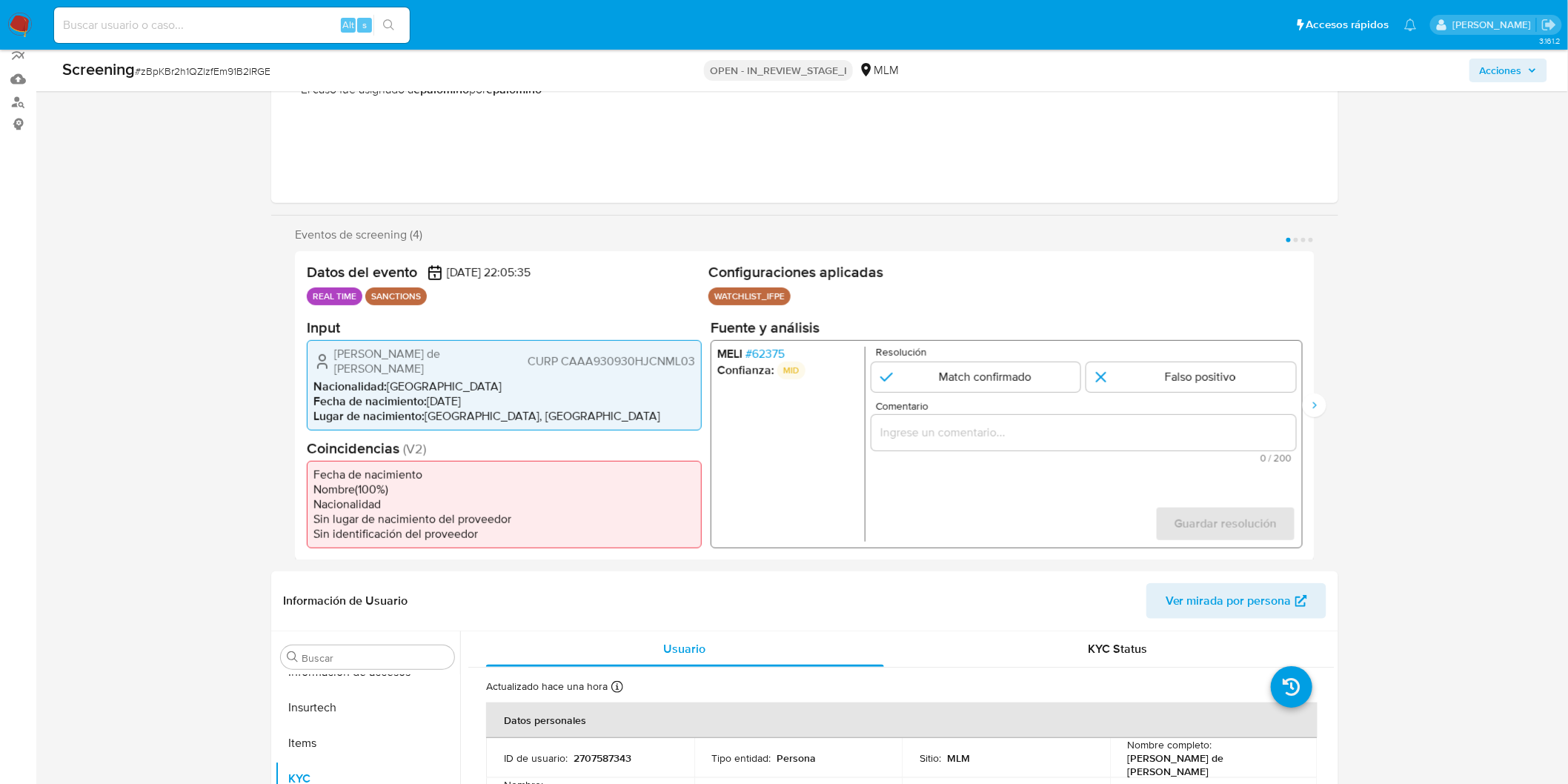
scroll to position [164, 0]
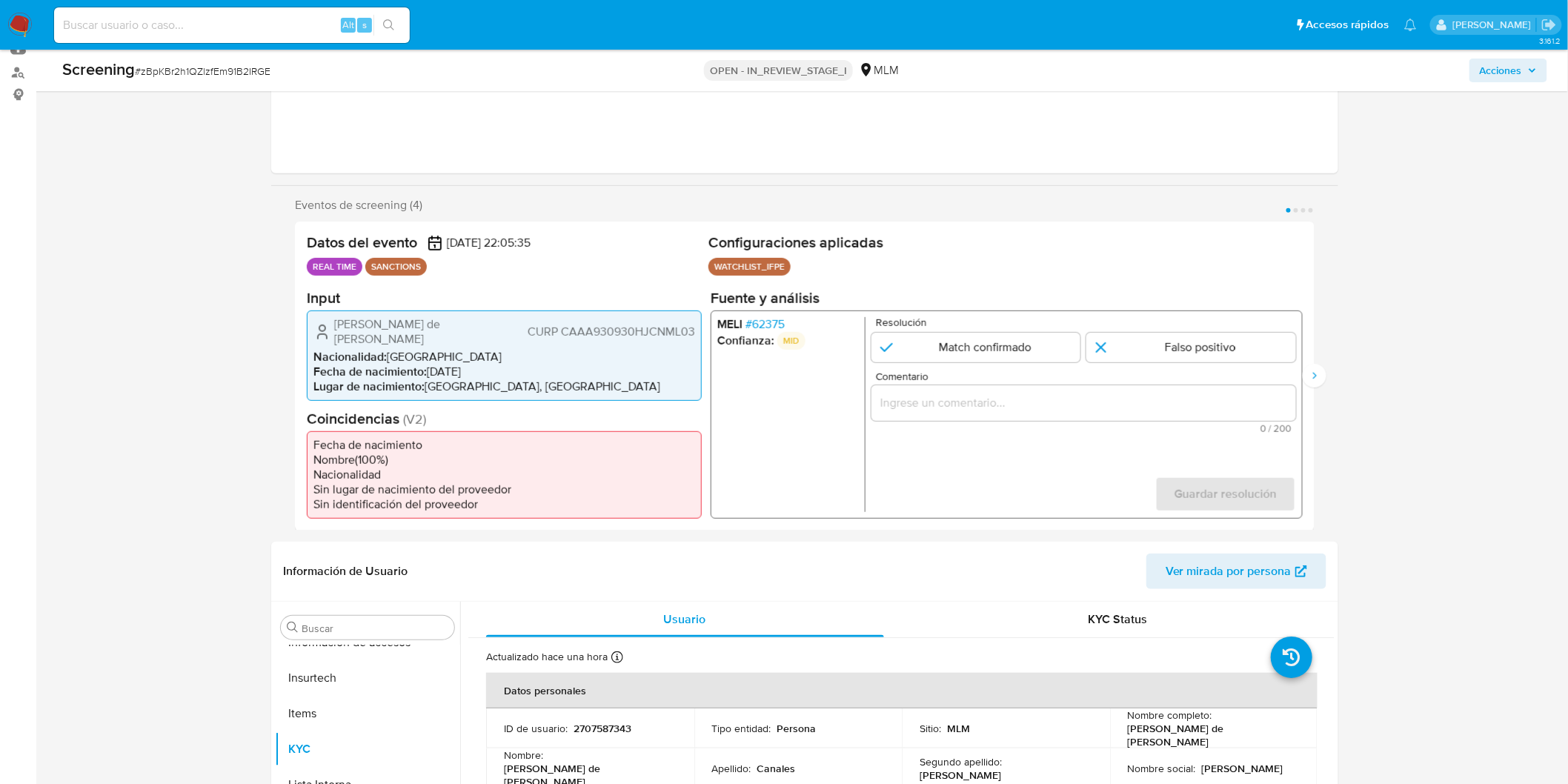
click at [914, 397] on input "Comentario" at bounding box center [1084, 403] width 425 height 19
drag, startPoint x: 1257, startPoint y: 429, endPoint x: 1299, endPoint y: 429, distance: 42.0
click at [1299, 429] on div "[PERSON_NAME] # 62375 Confianza: MID Resolución Match confirmado Falso positivo…" at bounding box center [1006, 413] width 592 height 208
click at [938, 390] on div "1 de 4" at bounding box center [1084, 403] width 425 height 36
click at [940, 397] on input "Comentario" at bounding box center [1084, 403] width 425 height 19
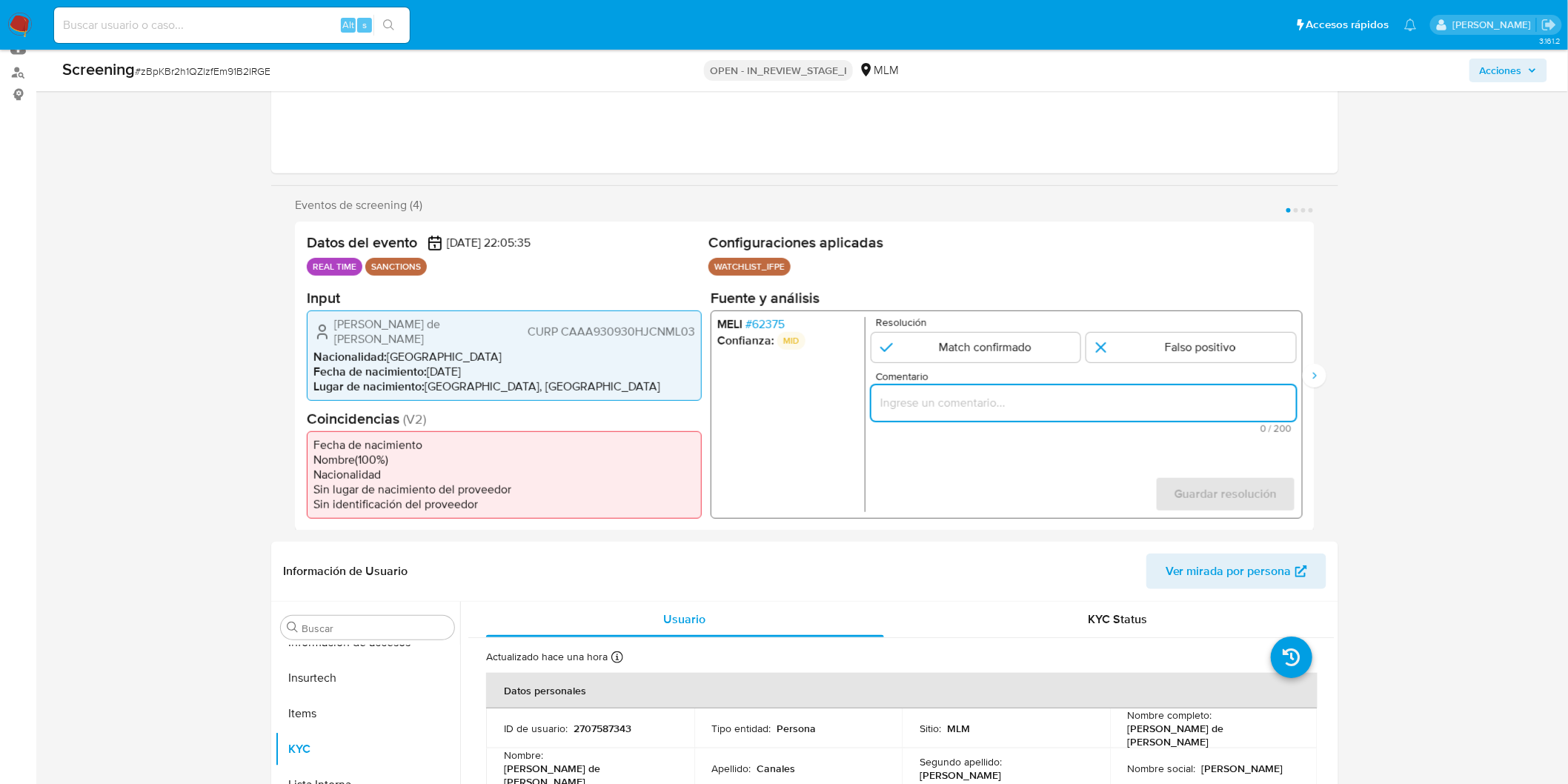
paste input "ALERTA DETONA POR SCREENING ONLINE, SE CONFIRMA COINCIDENCIA EN LISTA DE SANCIO…"
type input "ALERTA DETONA POR SCREENING ONLINE, SE CONFIRMA COINCIDENCIA EN LISTA DE SANCIO…"
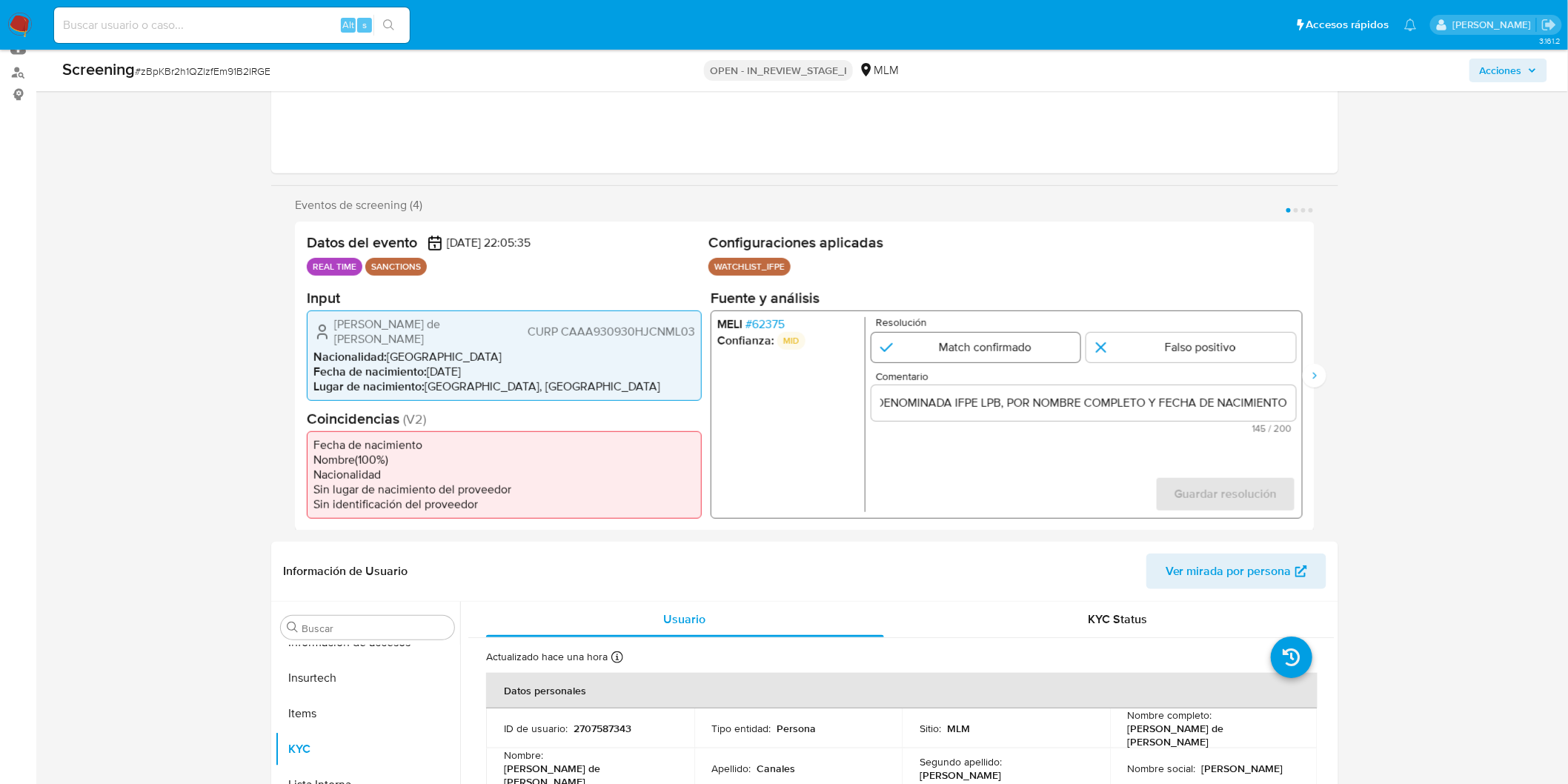
scroll to position [0, 0]
click at [912, 343] on input "1 de 4" at bounding box center [976, 347] width 210 height 30
radio input "true"
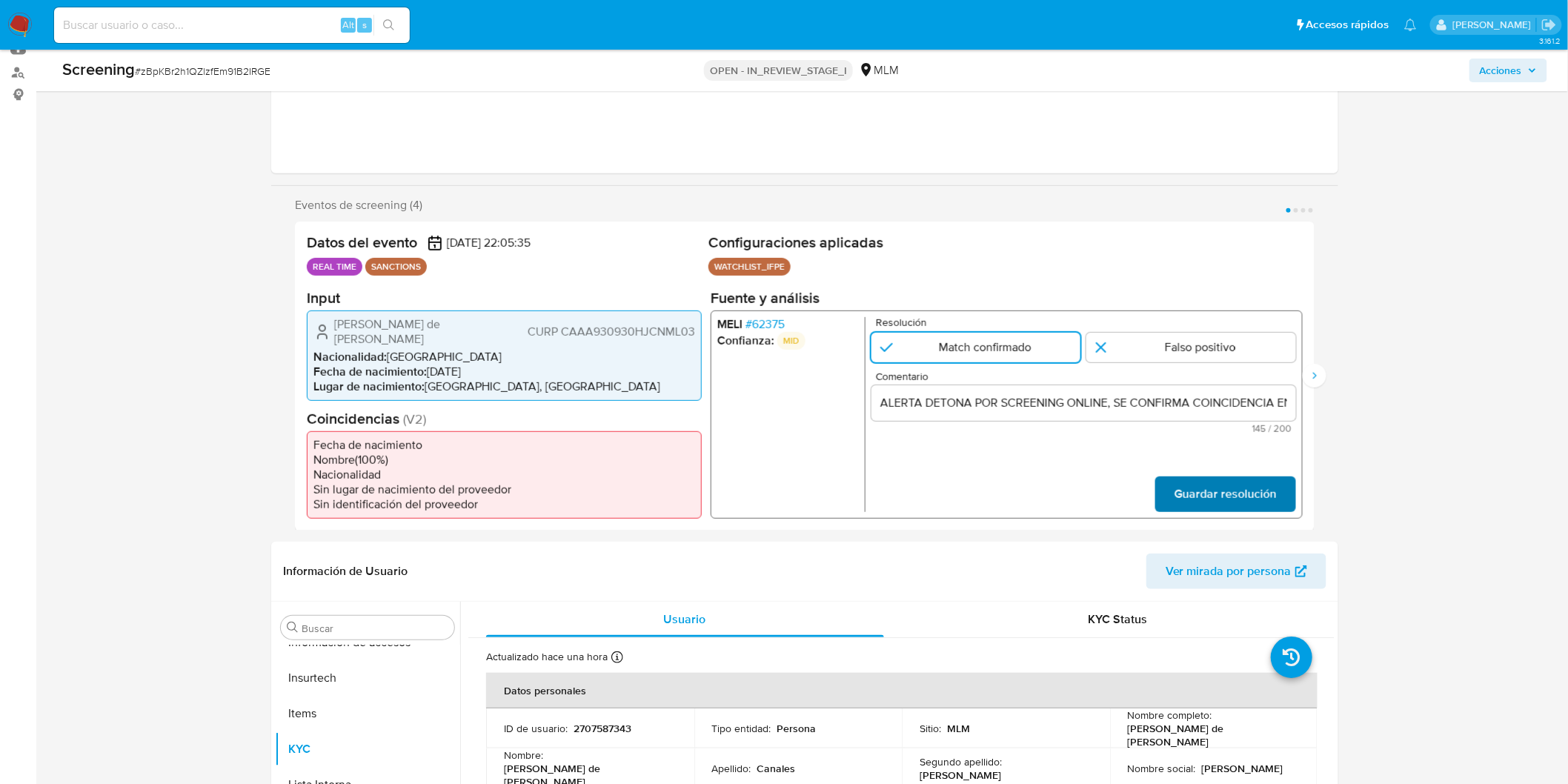
click at [1238, 489] on span "Guardar resolución" at bounding box center [1226, 493] width 102 height 32
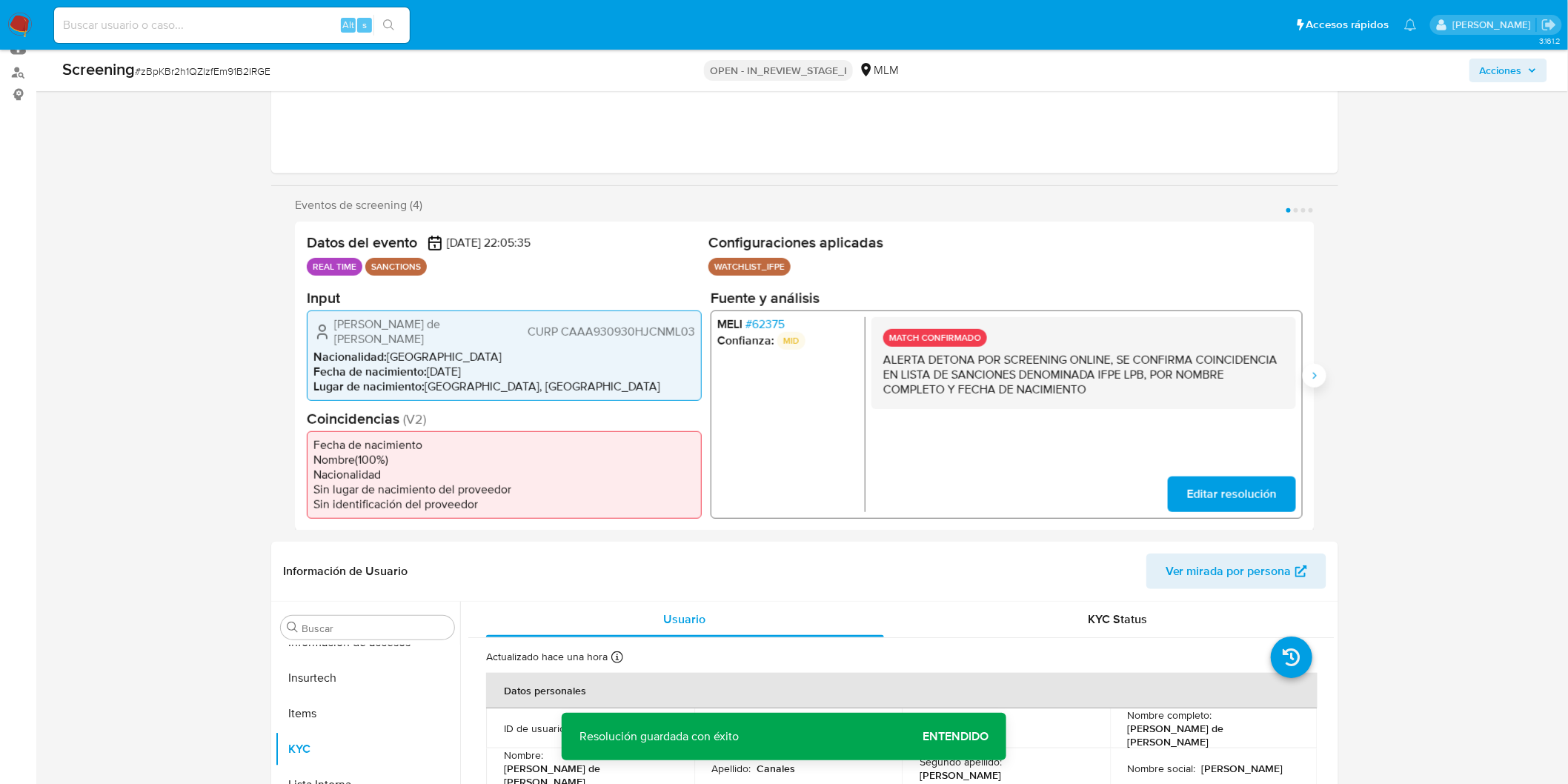
click at [1310, 375] on button "Siguiente" at bounding box center [1314, 375] width 23 height 23
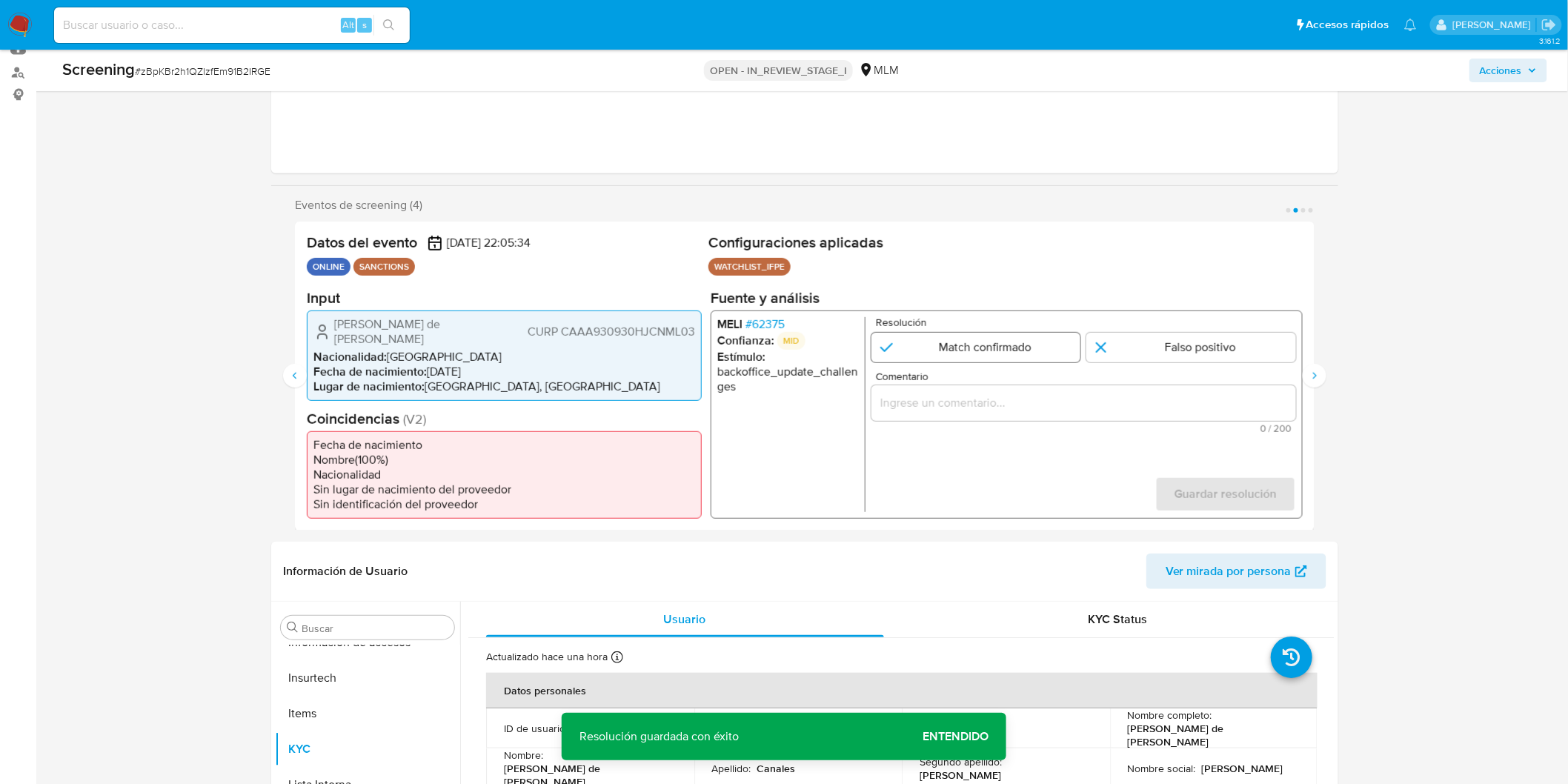
click at [956, 347] on input "2 de 4" at bounding box center [976, 347] width 210 height 30
radio input "true"
click at [954, 400] on input "Comentario" at bounding box center [1084, 403] width 425 height 19
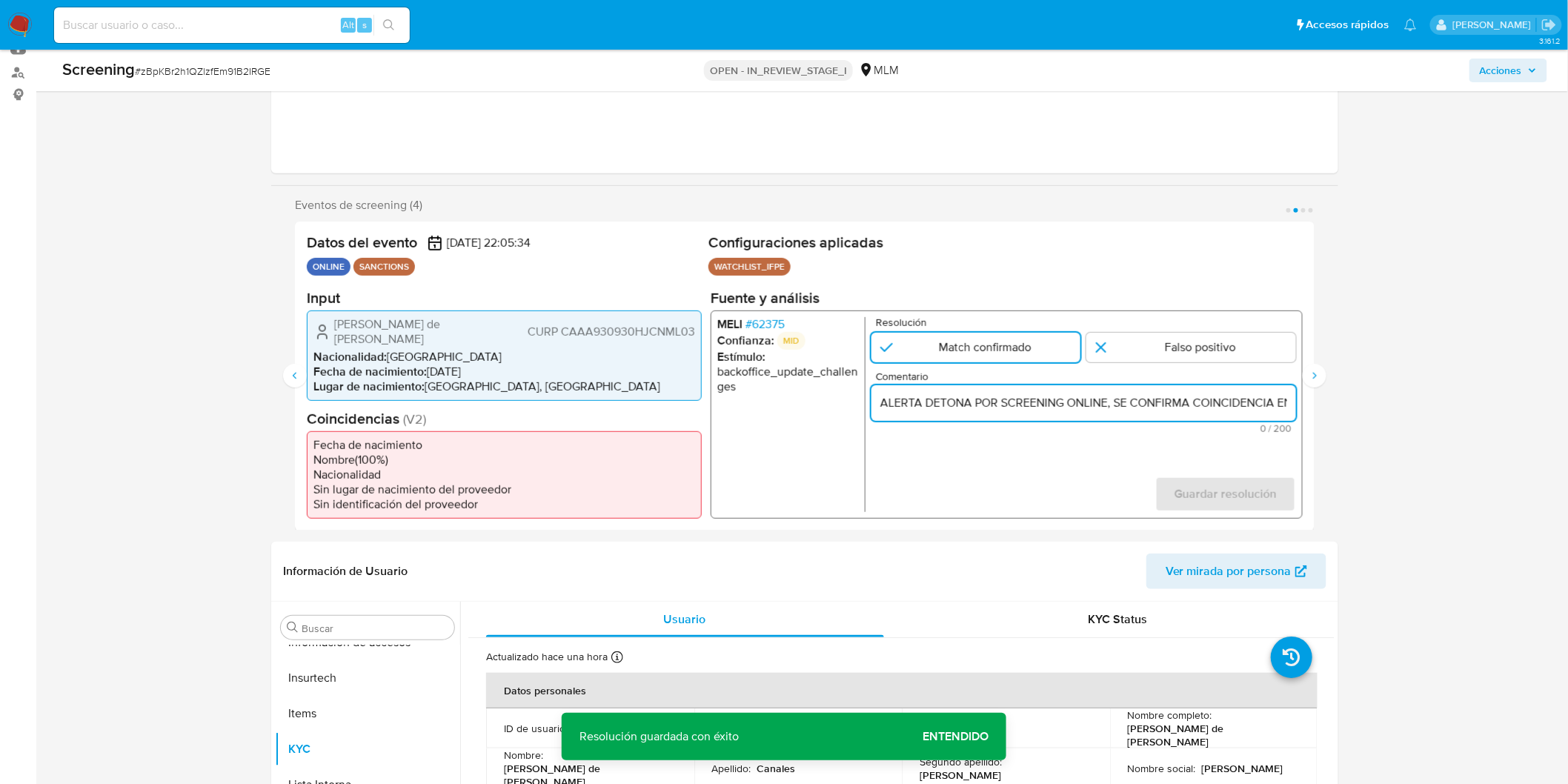
scroll to position [0, 543]
type input "ALERTA DETONA POR SCREENING ONLINE, SE CONFIRMA COINCIDENCIA EN LISTA DE SANCIO…"
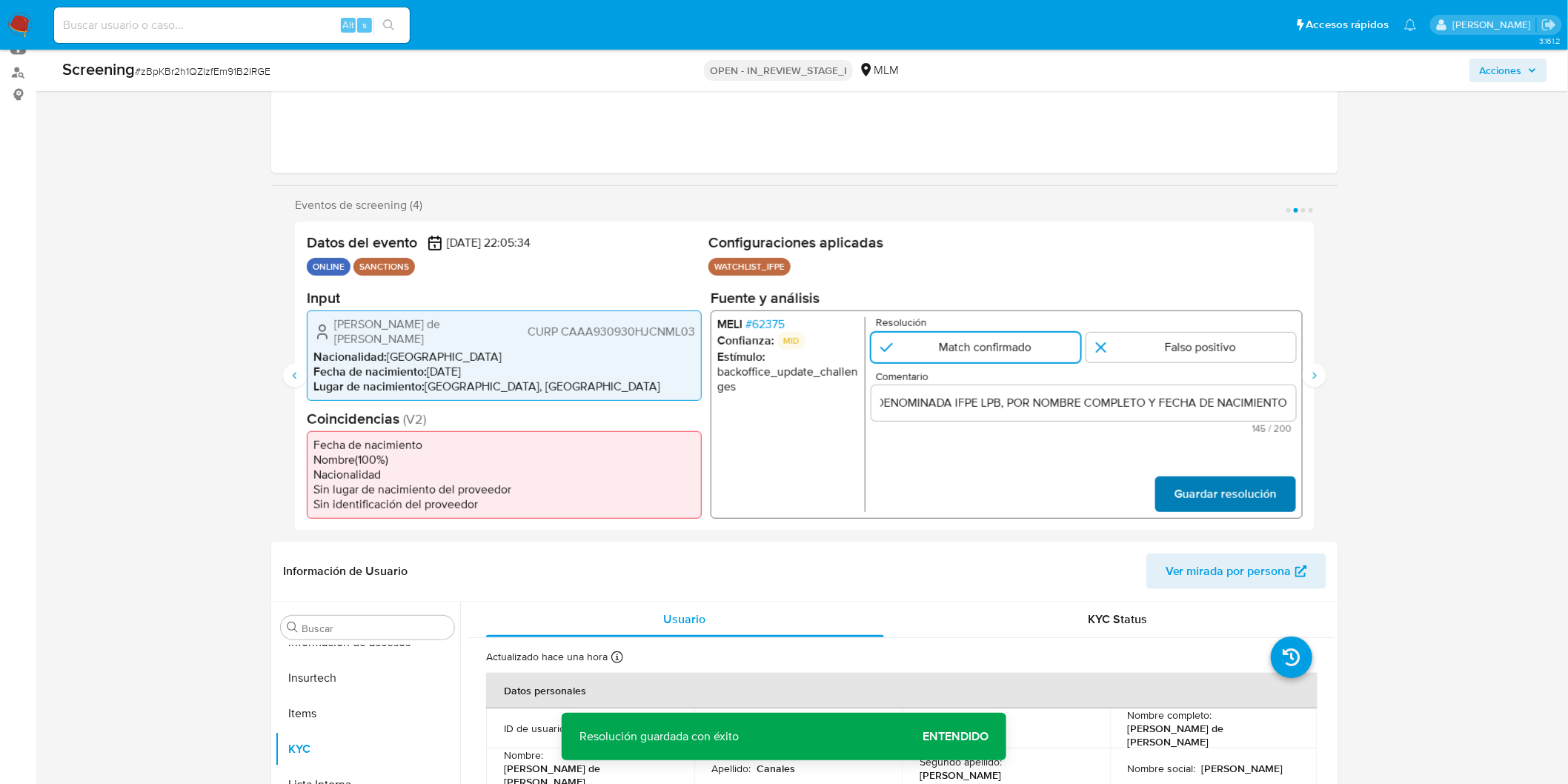
scroll to position [0, 0]
click at [1218, 487] on span "Guardar resolución" at bounding box center [1226, 493] width 102 height 32
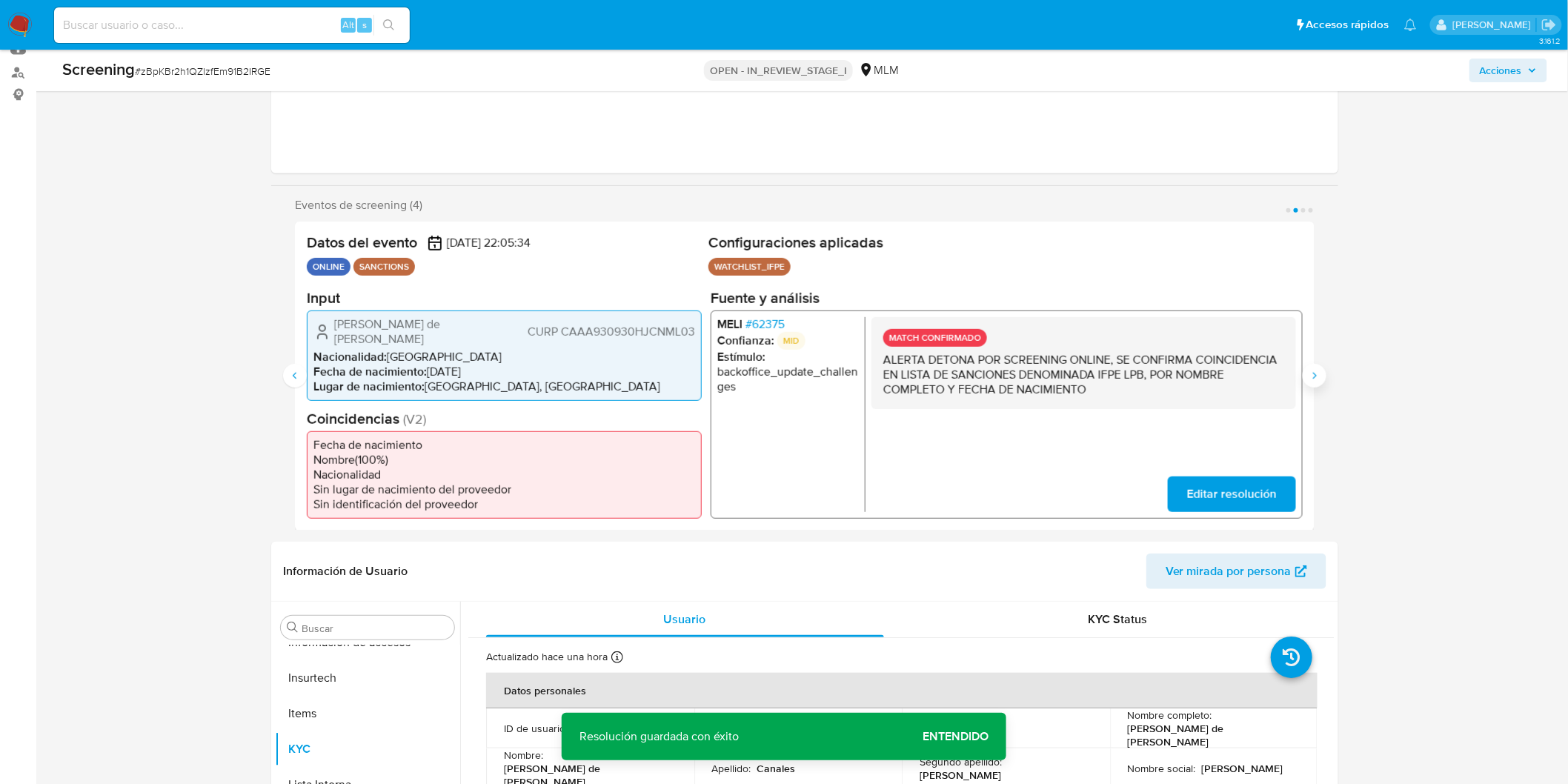
click at [1309, 369] on button "Siguiente" at bounding box center [1314, 375] width 23 height 23
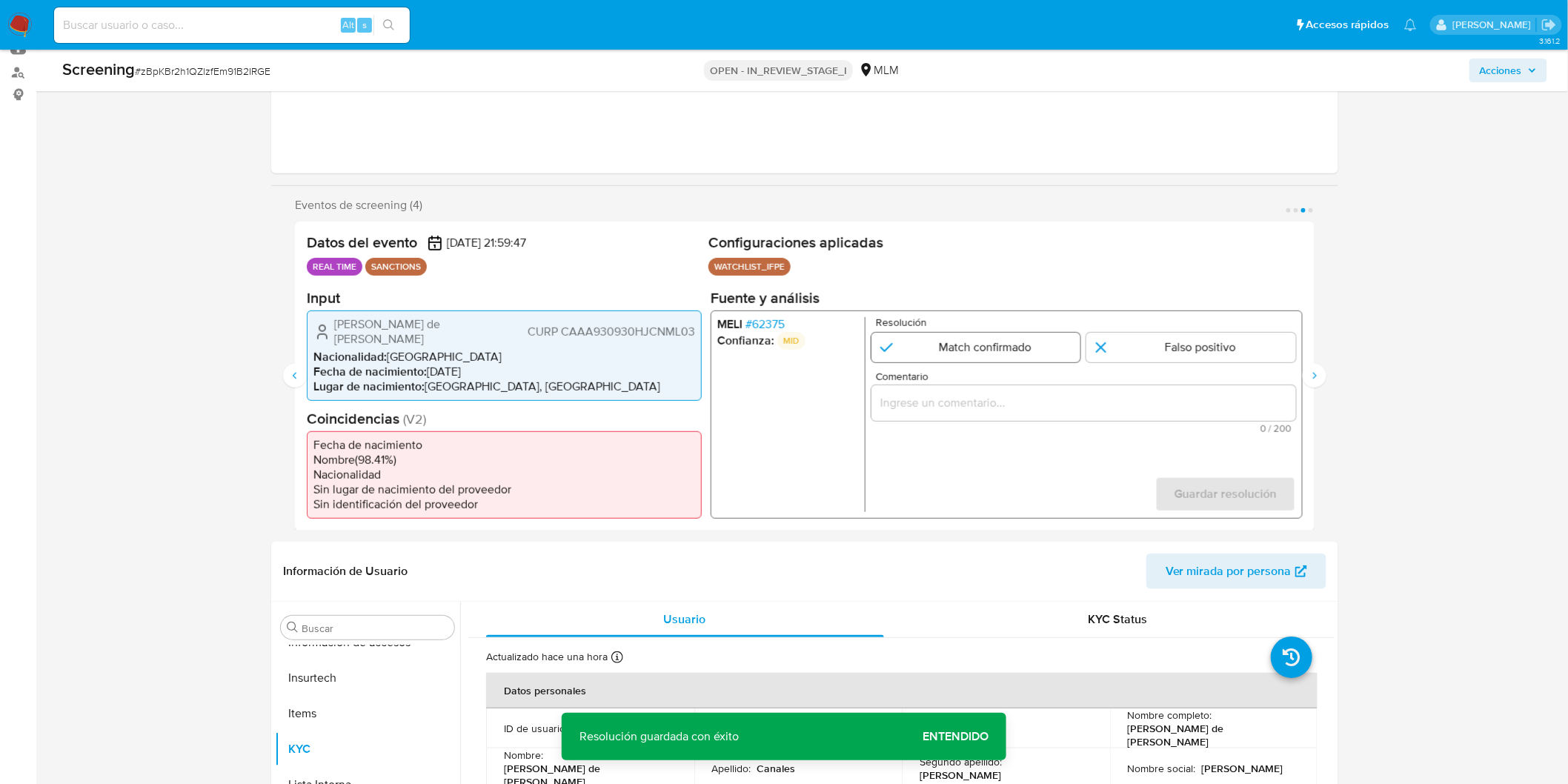
click at [957, 350] on input "3 de 4" at bounding box center [976, 347] width 210 height 30
radio input "true"
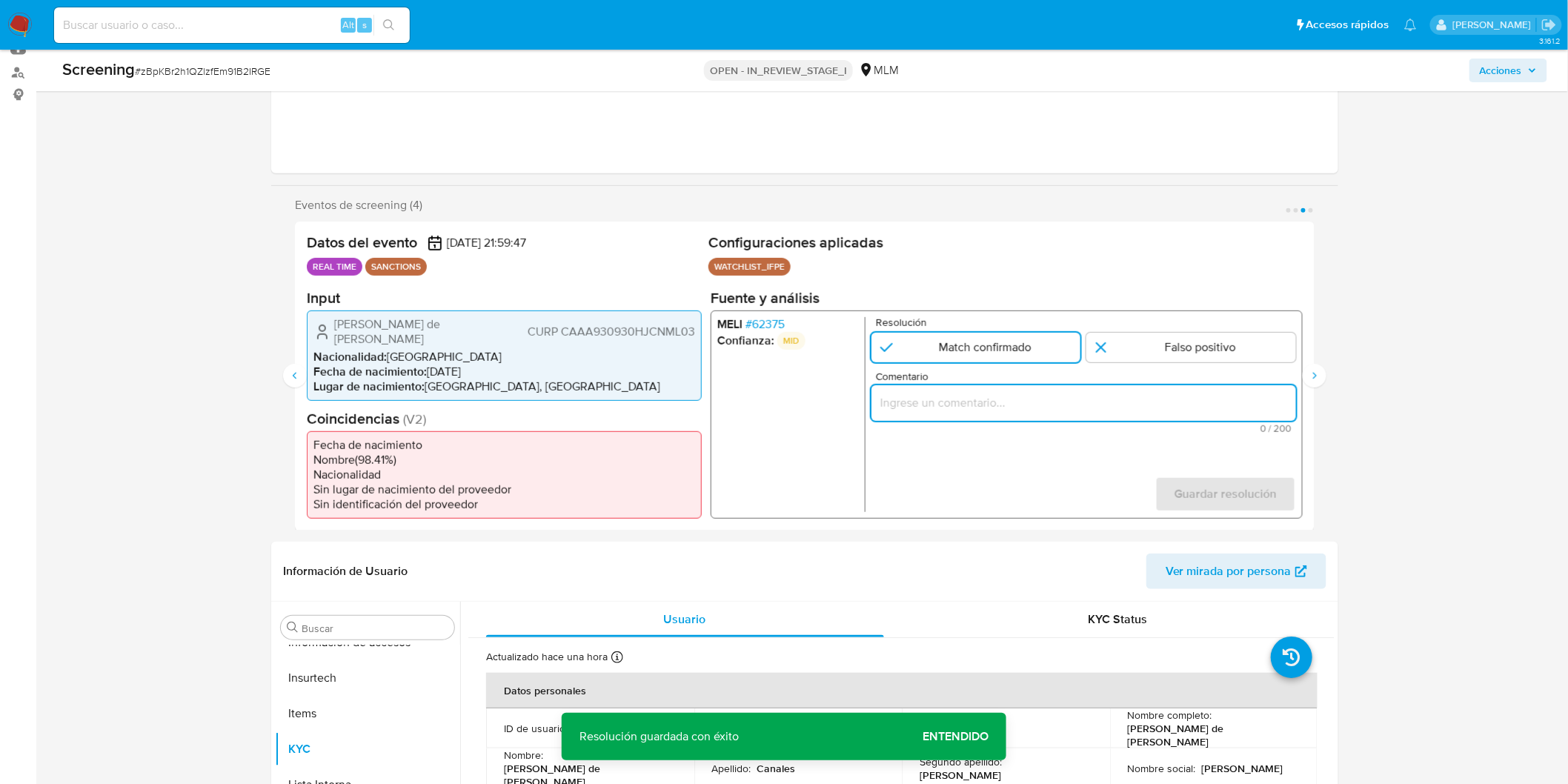
click at [955, 401] on input "Comentario" at bounding box center [1084, 403] width 425 height 19
type input "ALERTA DETONA POR SCREENING ONLINE, SE CONFIRMA COINCIDENCIA EN LISTA DE SANCIO…"
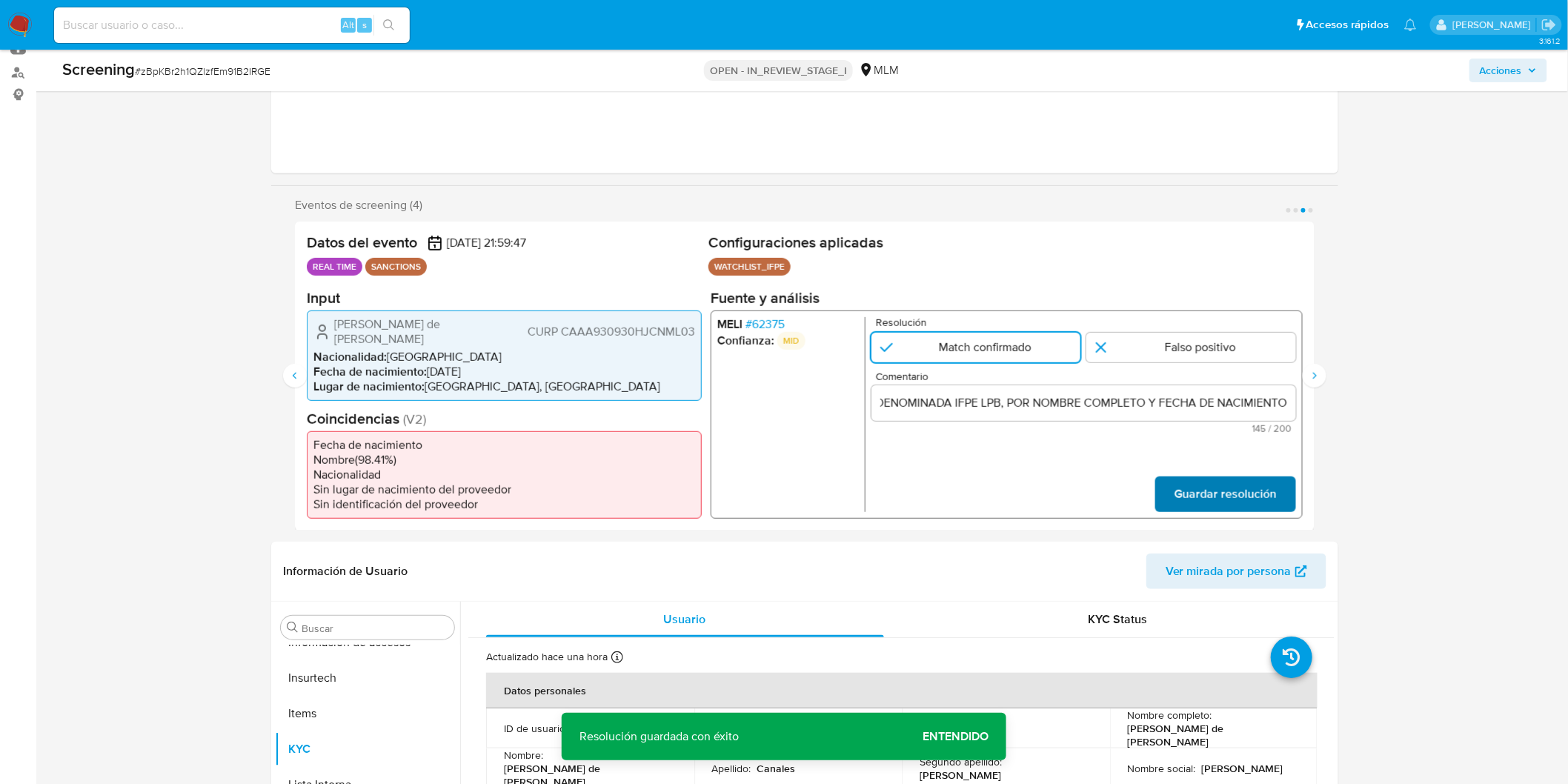
click at [1220, 479] on span "Guardar resolución" at bounding box center [1226, 493] width 102 height 32
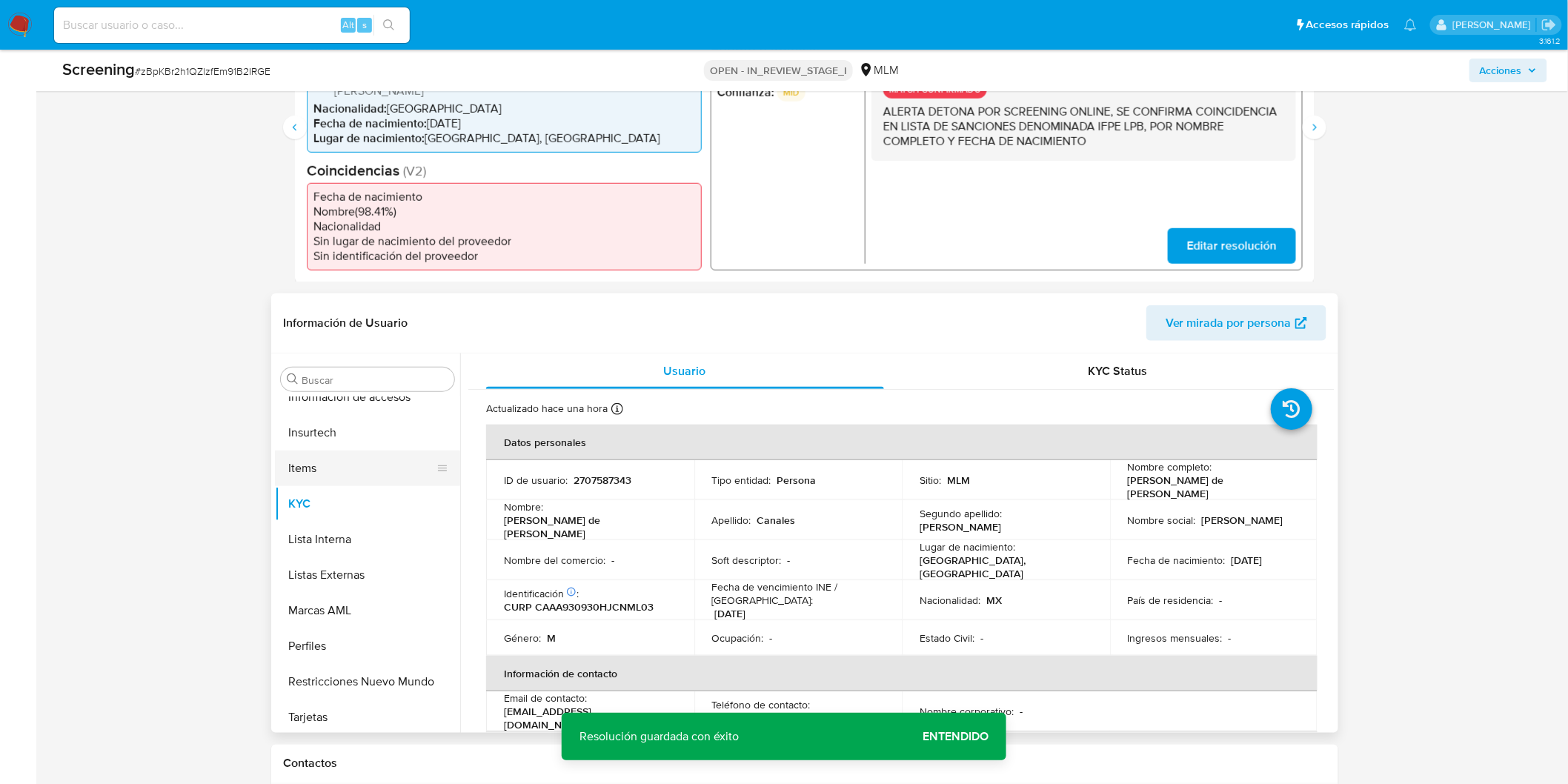
scroll to position [697, 0]
click at [330, 522] on button "Lista Interna" at bounding box center [361, 535] width 173 height 36
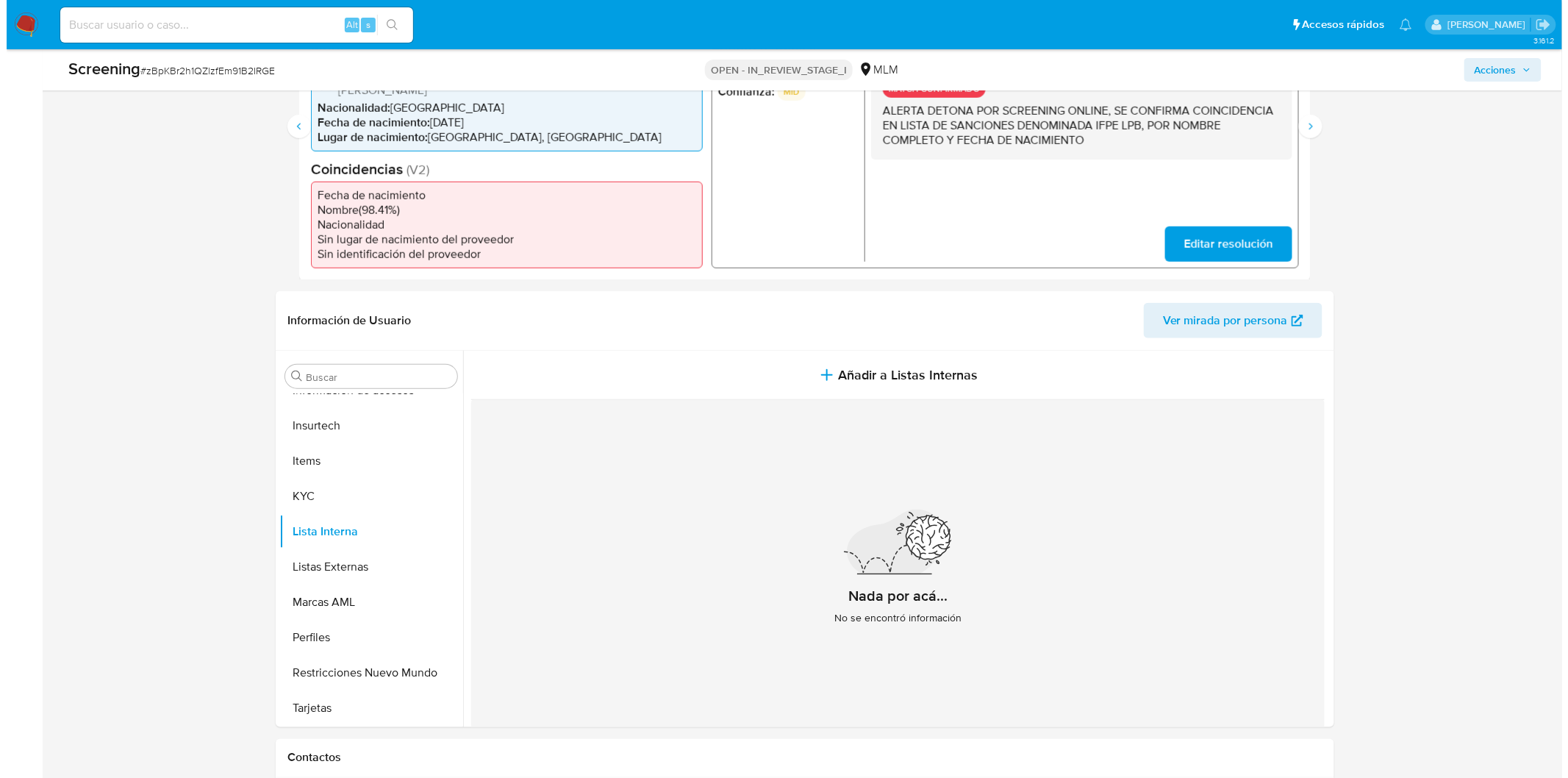
scroll to position [691, 0]
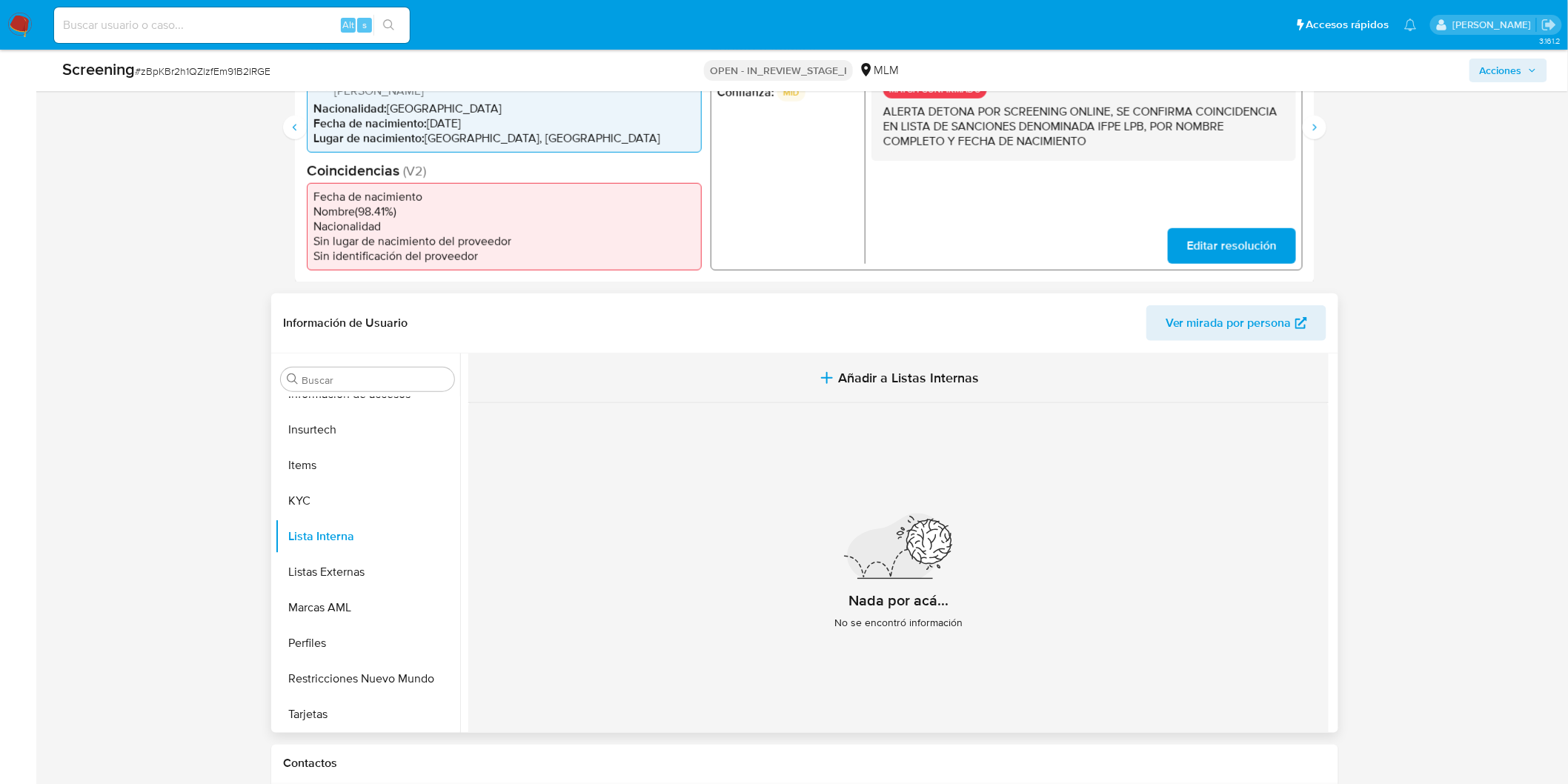
click at [840, 372] on span "Añadir a Listas Internas" at bounding box center [909, 377] width 141 height 16
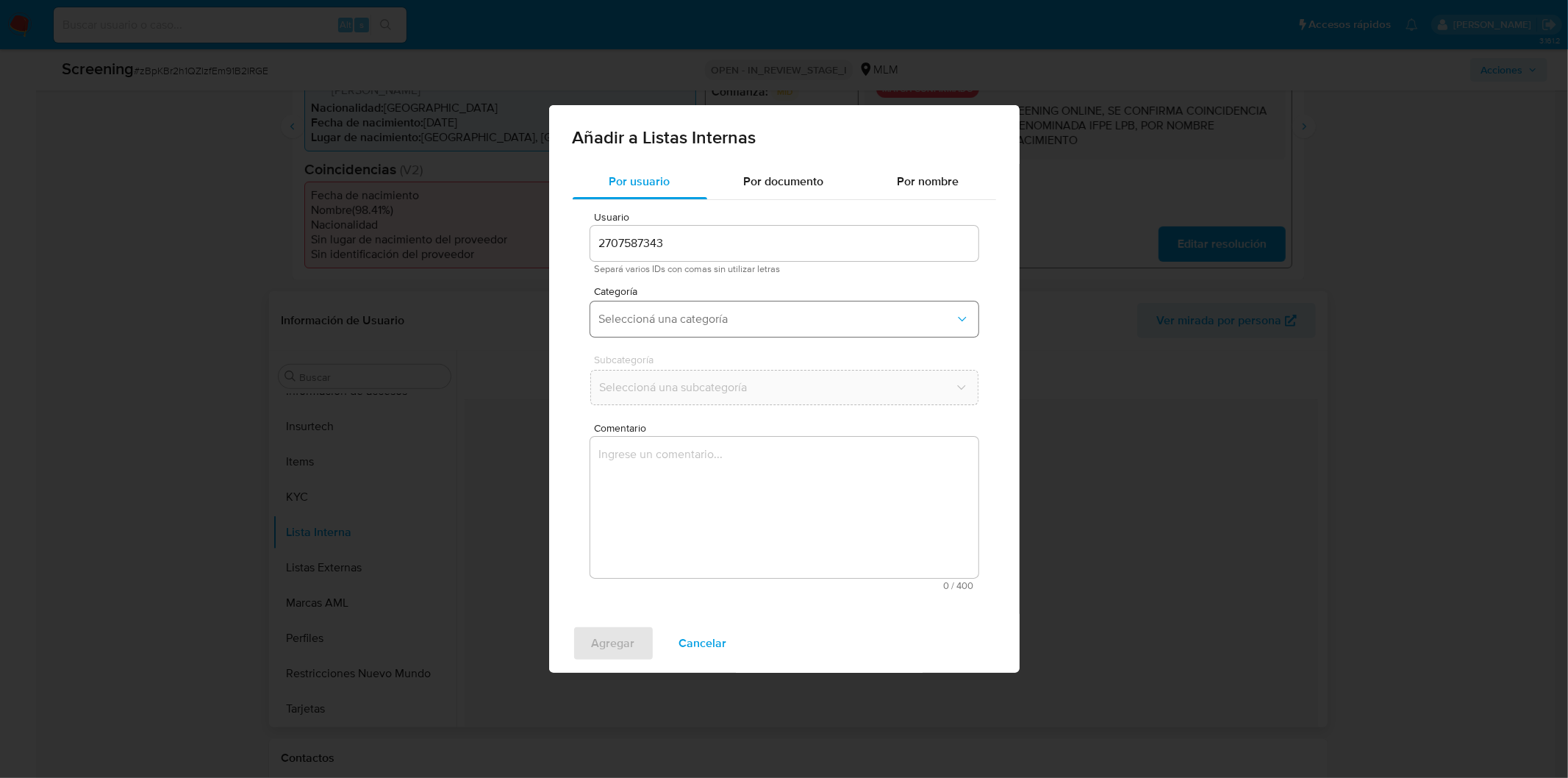
click at [959, 317] on icon "Categoría" at bounding box center [962, 318] width 8 height 4
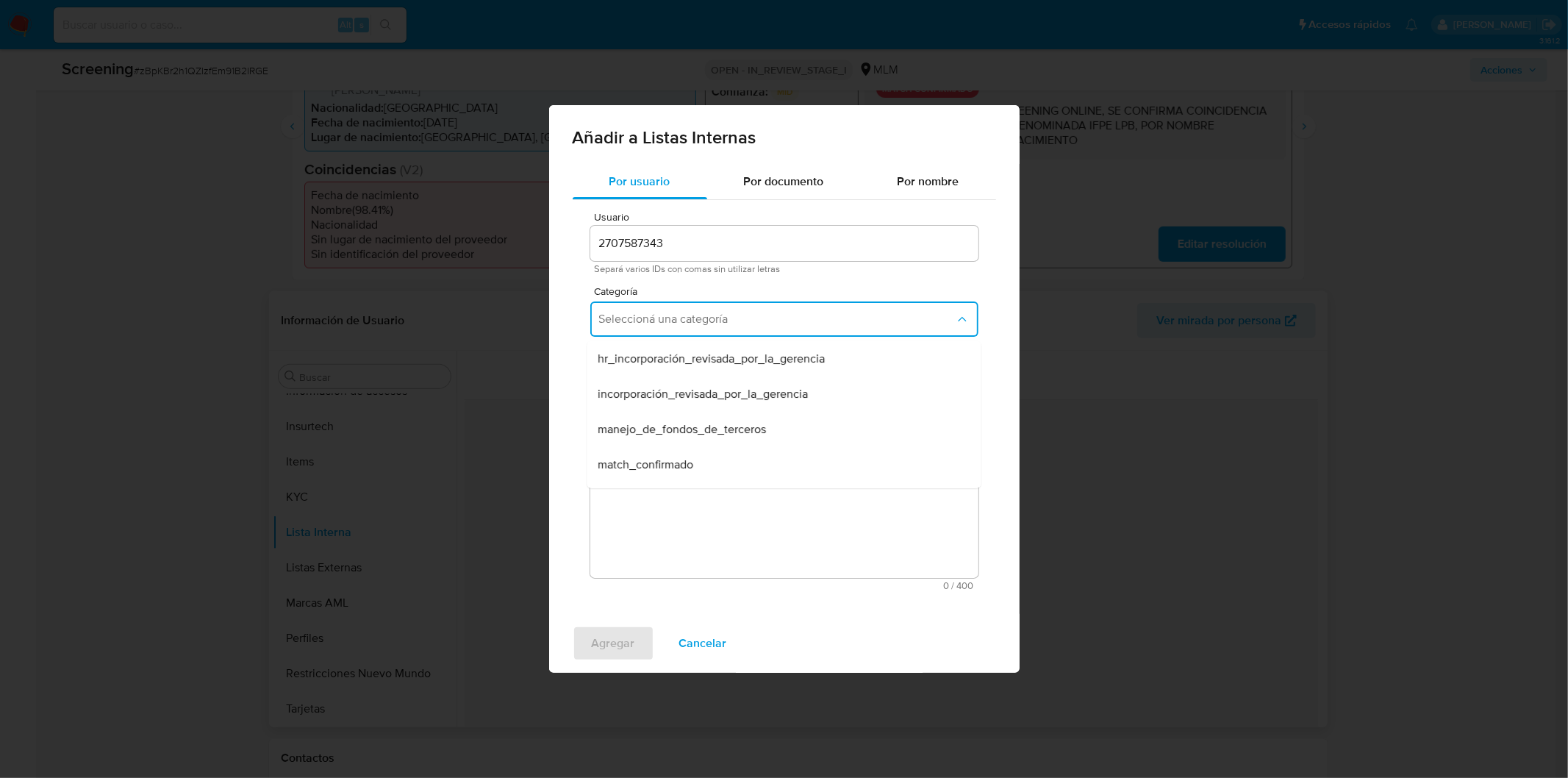
click at [719, 459] on div "match_confirmado" at bounding box center [780, 465] width 362 height 35
click at [714, 392] on span "Seleccioná una subcategoría" at bounding box center [776, 387] width 356 height 14
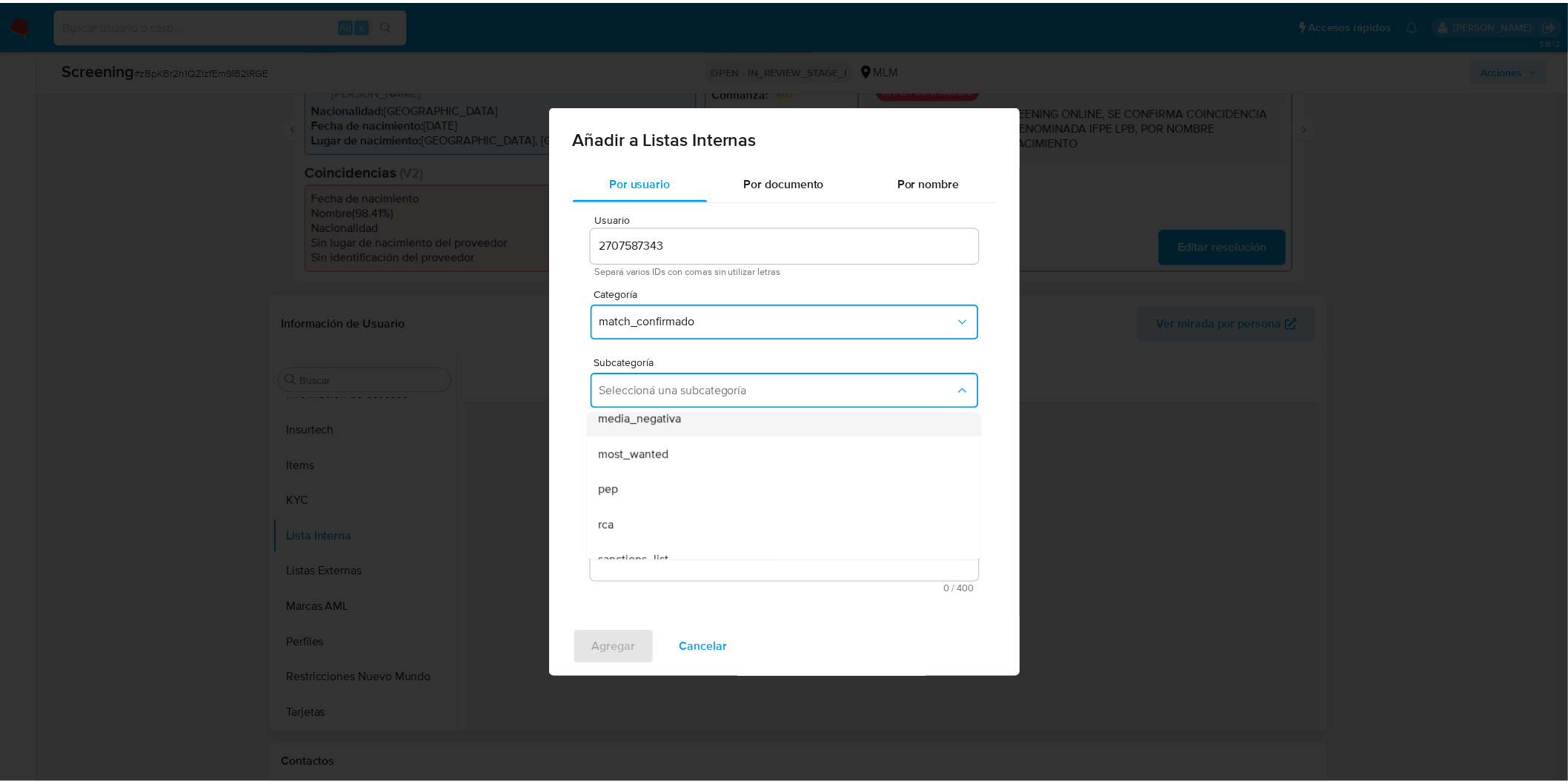
scroll to position [100, 0]
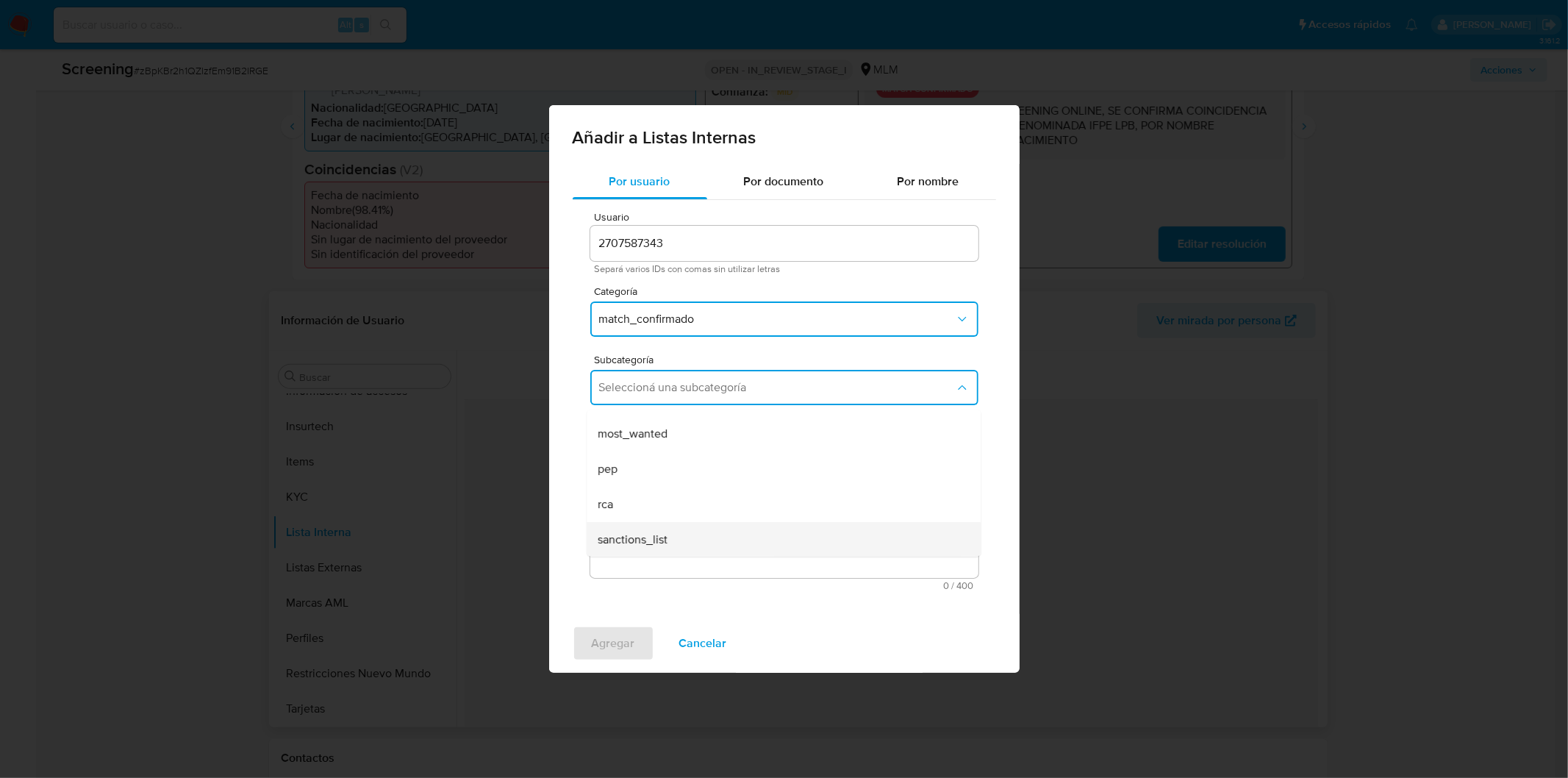
click at [641, 534] on span "sanctions_list" at bounding box center [633, 539] width 70 height 14
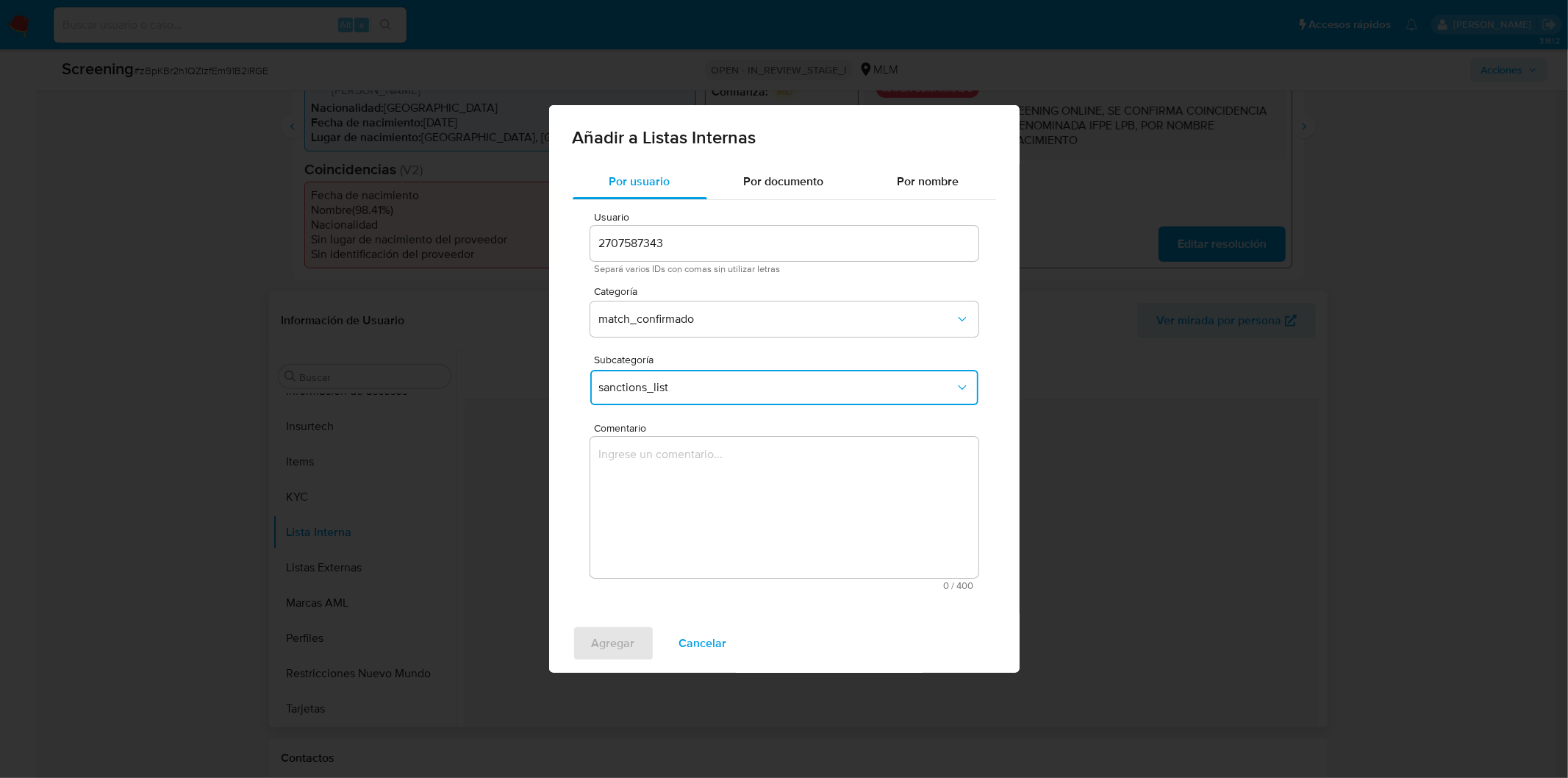
click at [701, 459] on textarea "Comentario" at bounding box center [784, 507] width 388 height 141
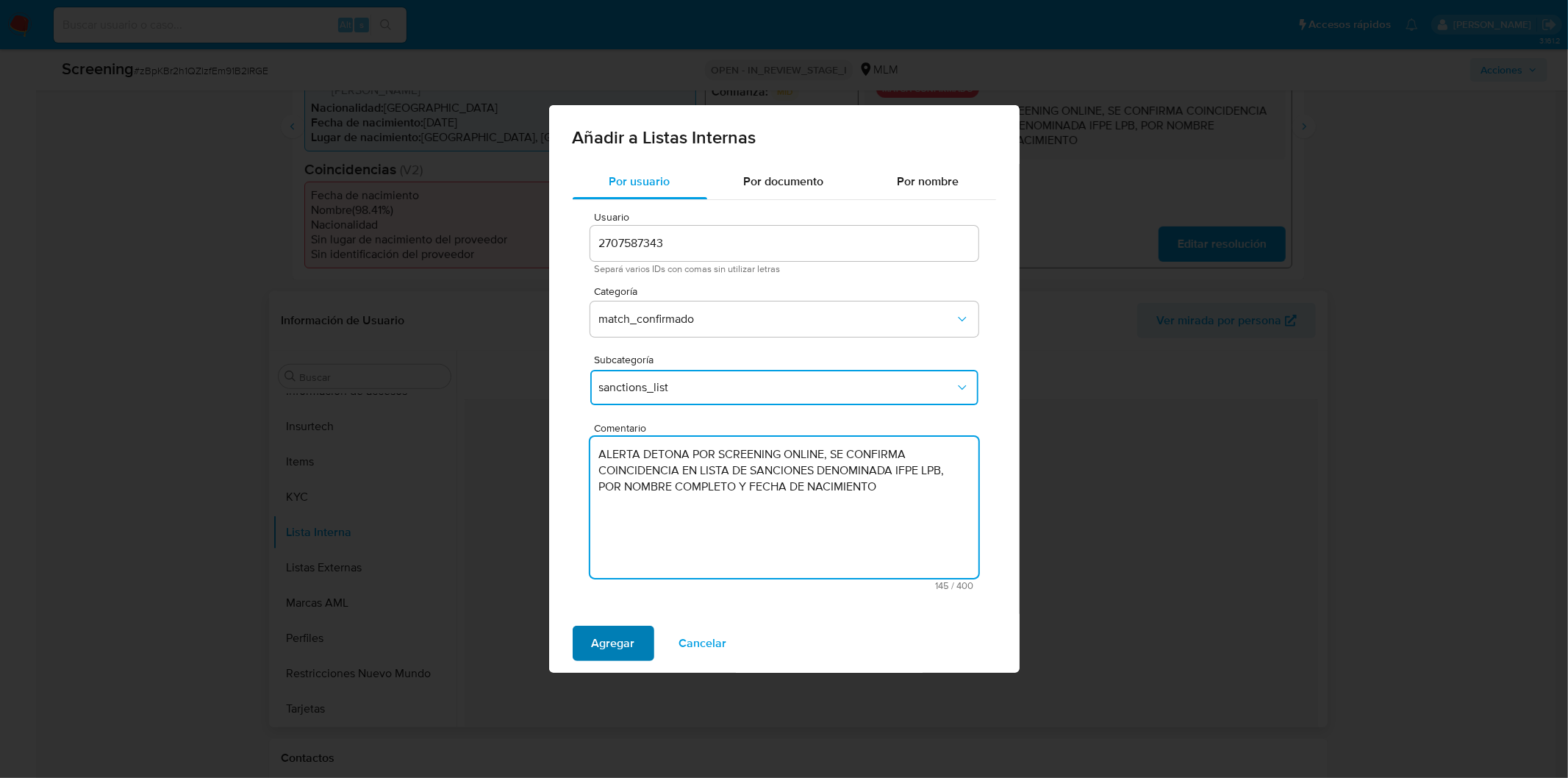
type textarea "ALERTA DETONA POR SCREENING ONLINE, SE CONFIRMA COINCIDENCIA EN LISTA DE SANCIO…"
click at [606, 647] on span "Agregar" at bounding box center [613, 643] width 43 height 32
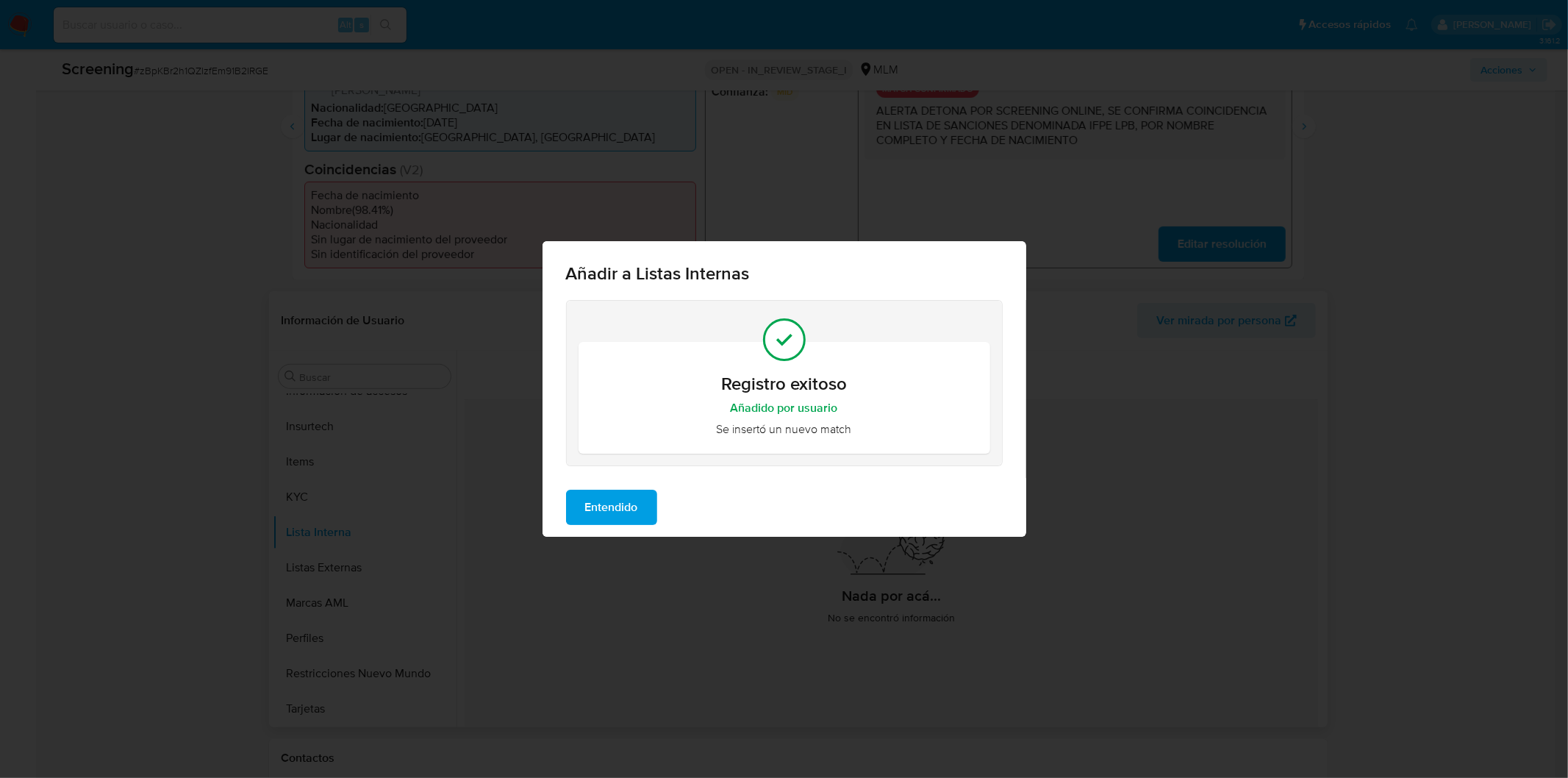
click at [629, 511] on span "Entendido" at bounding box center [612, 507] width 53 height 32
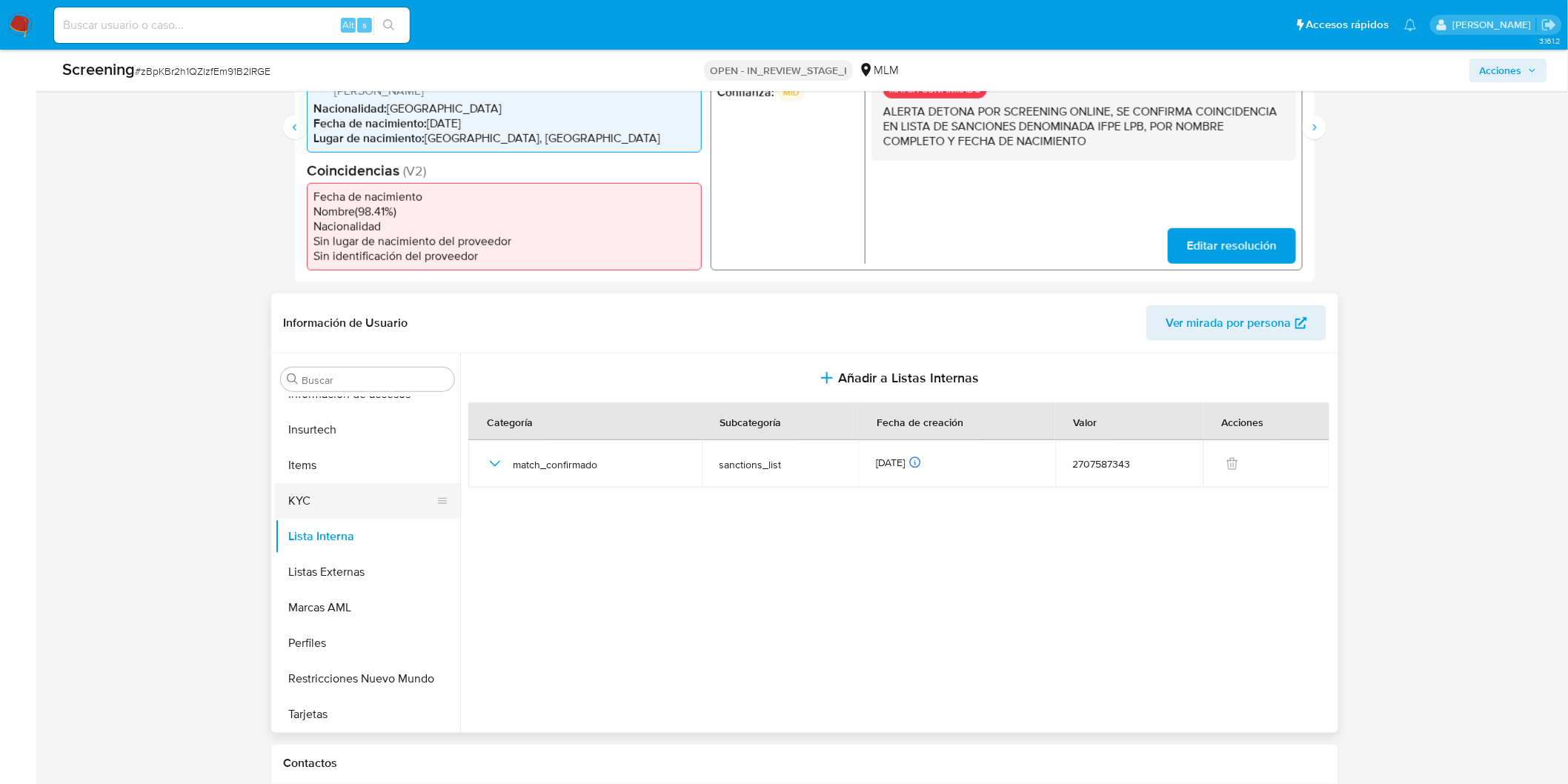
click at [337, 489] on button "KYC" at bounding box center [361, 501] width 173 height 36
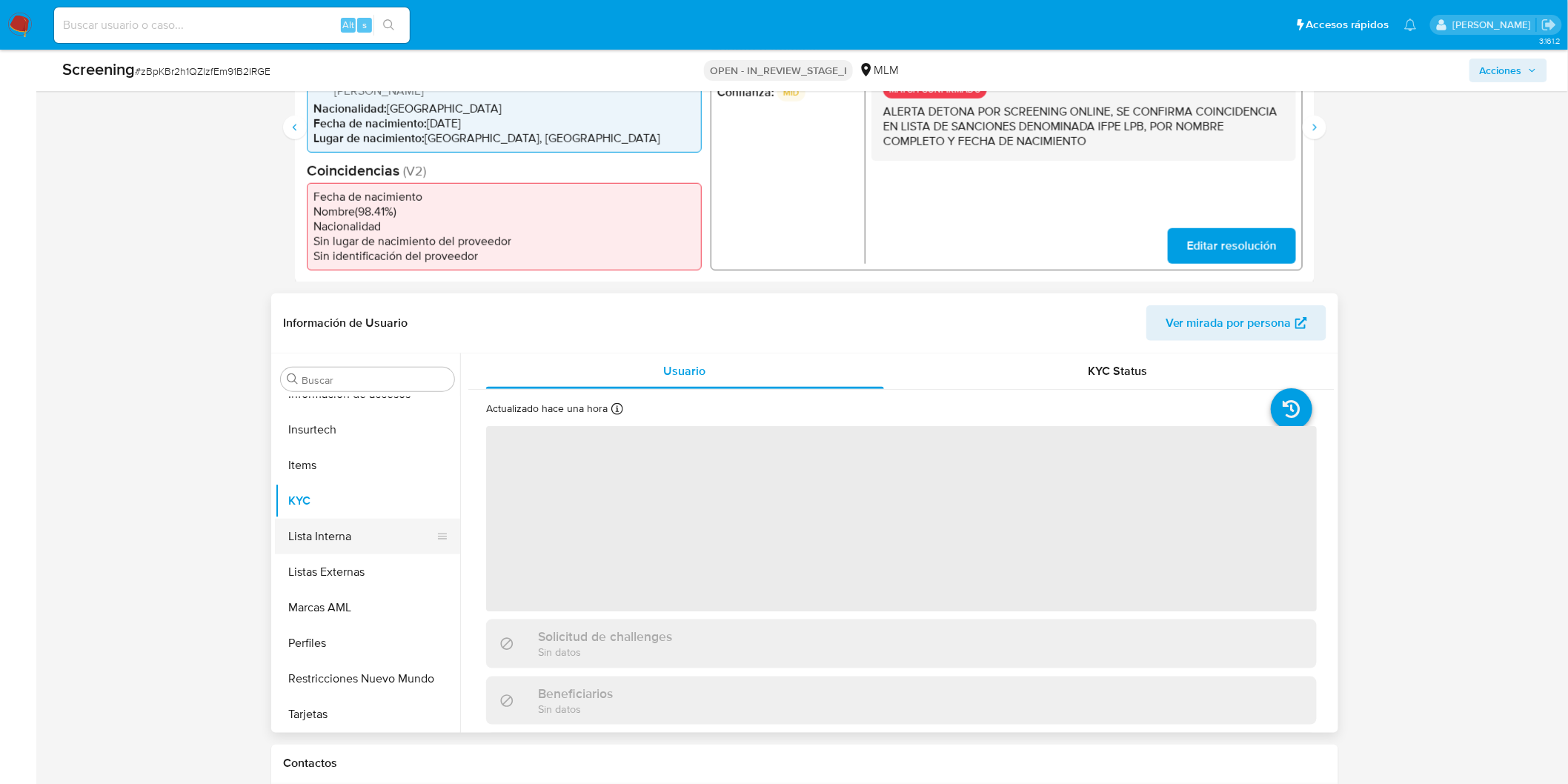
click at [344, 521] on button "Lista Interna" at bounding box center [361, 536] width 173 height 36
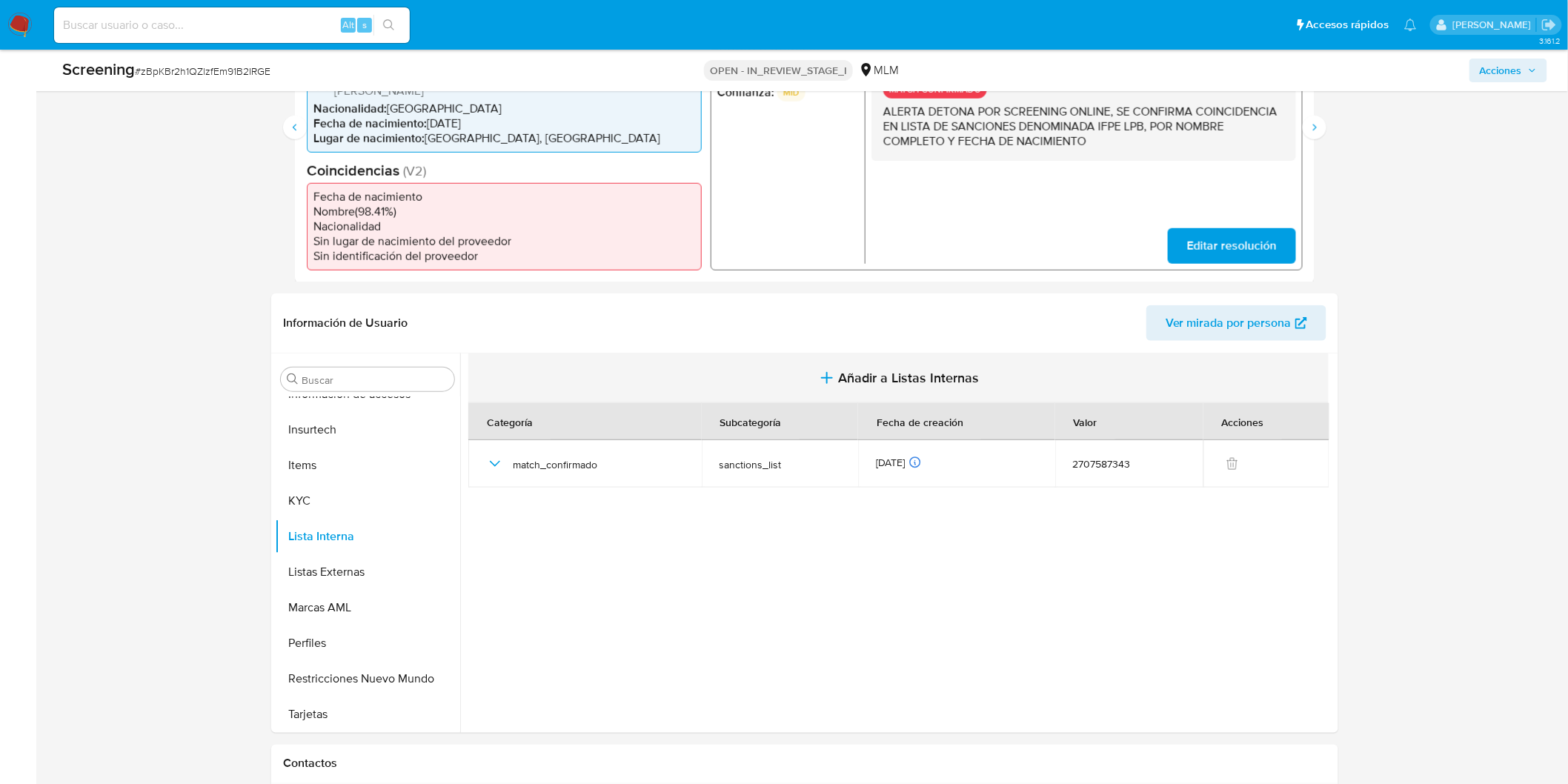
click at [827, 373] on icon "button" at bounding box center [827, 377] width 0 height 11
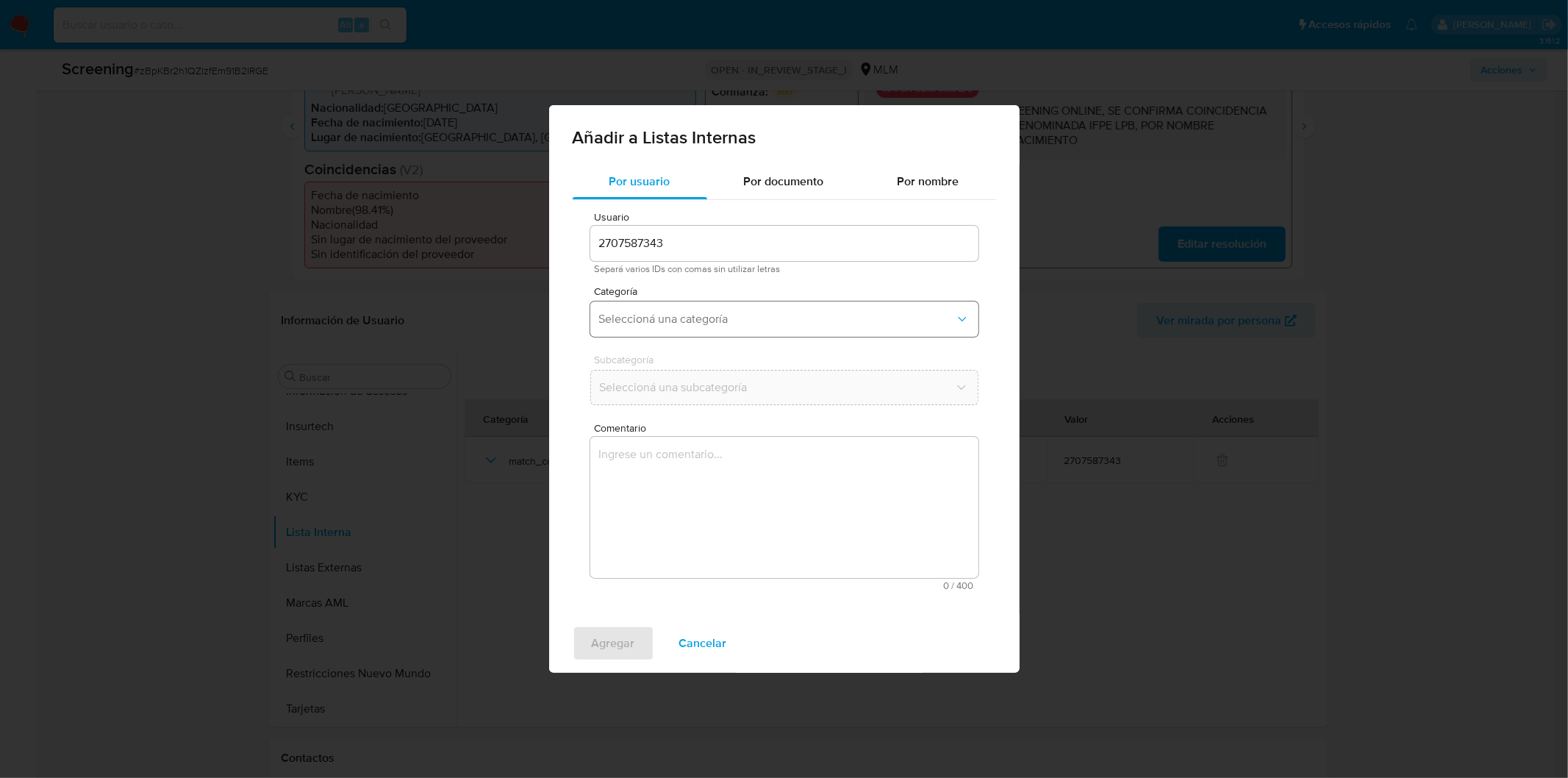
click at [759, 325] on span "Seleccioná una categoría" at bounding box center [776, 319] width 356 height 14
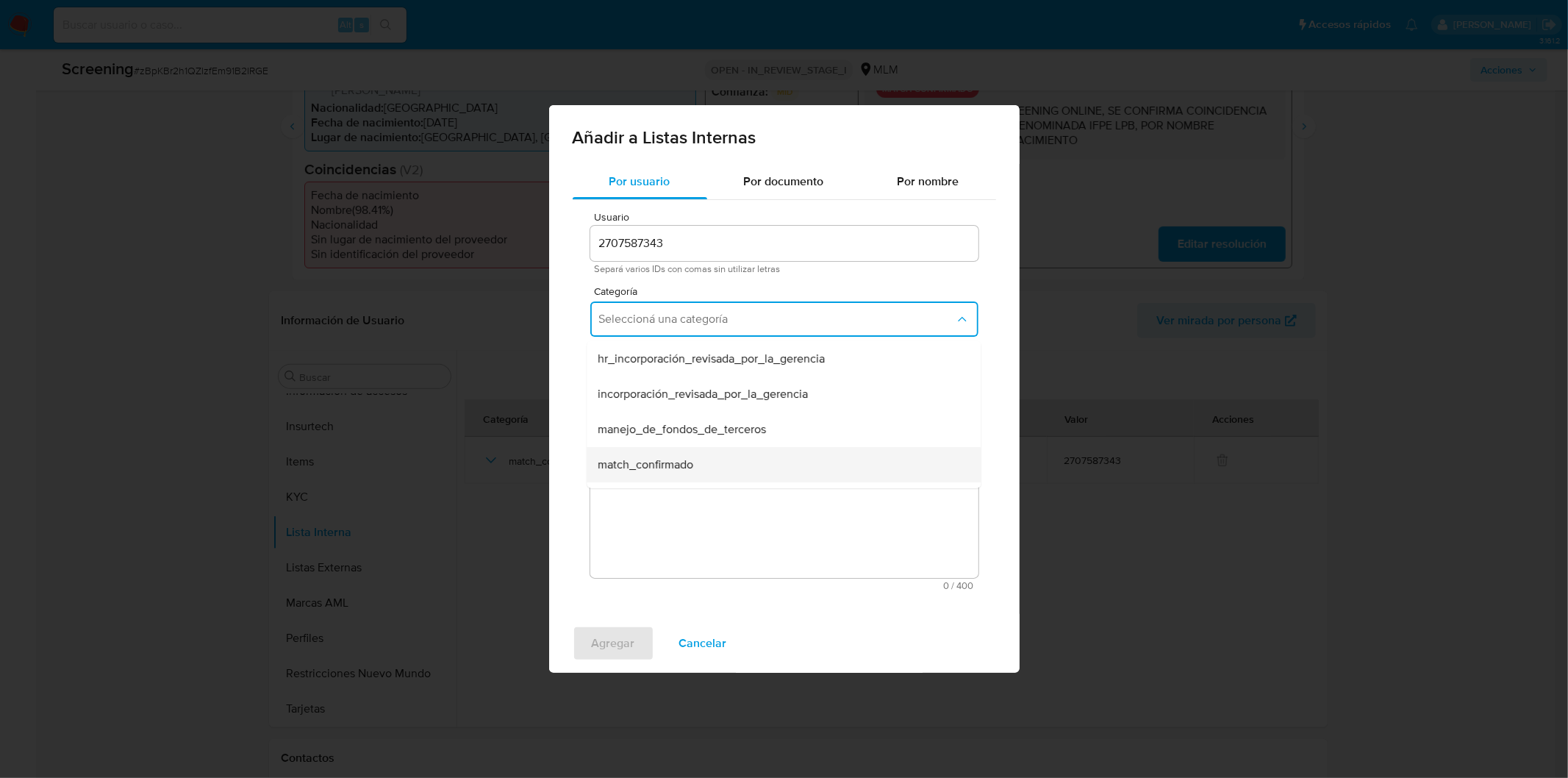
click at [721, 471] on div "match_confirmado" at bounding box center [780, 465] width 362 height 35
click at [710, 384] on span "Seleccioná una subcategoría" at bounding box center [776, 387] width 356 height 14
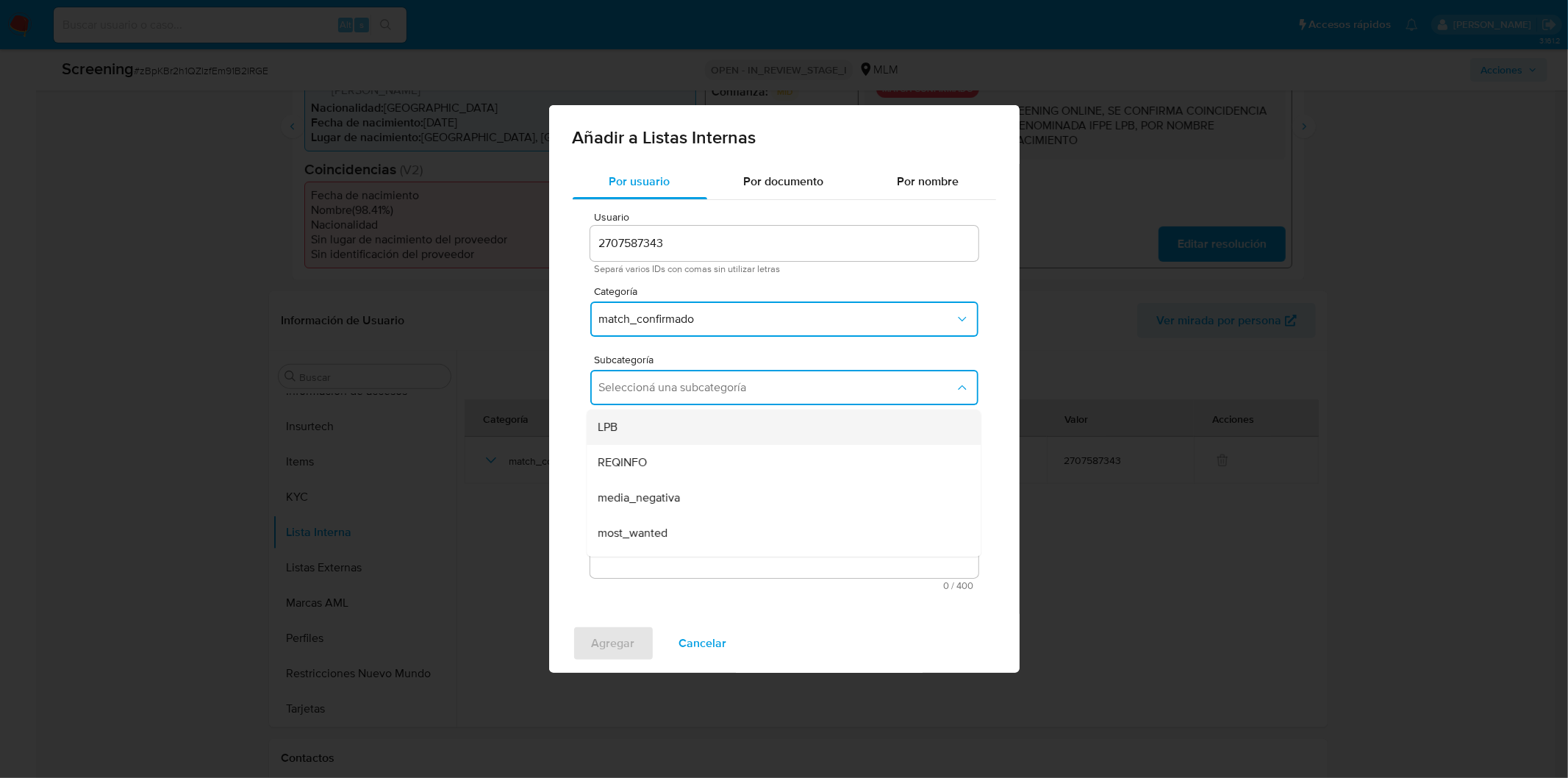
click at [650, 428] on div "LPB" at bounding box center [780, 427] width 362 height 35
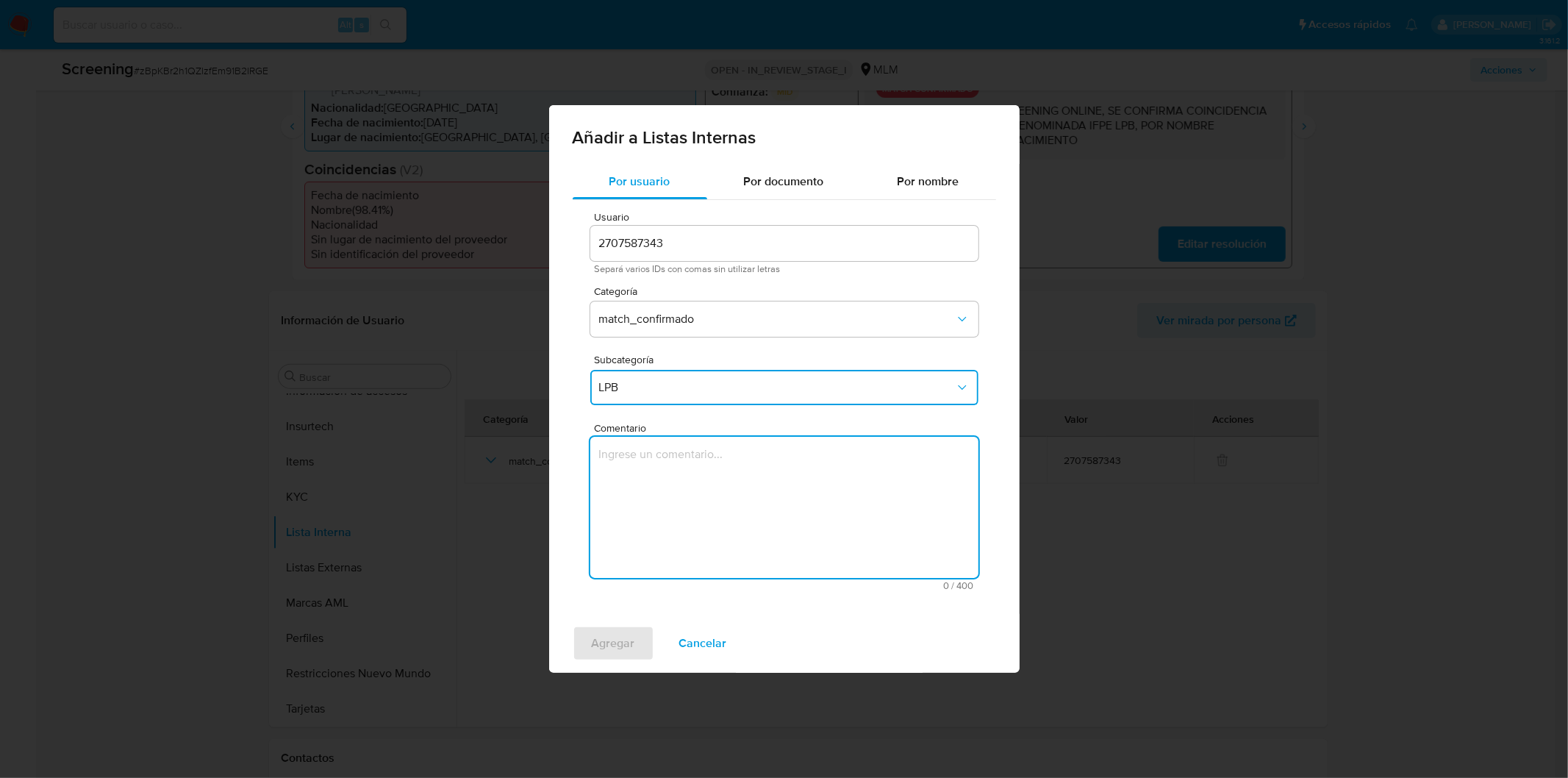
click at [665, 485] on textarea "Comentario" at bounding box center [784, 507] width 388 height 141
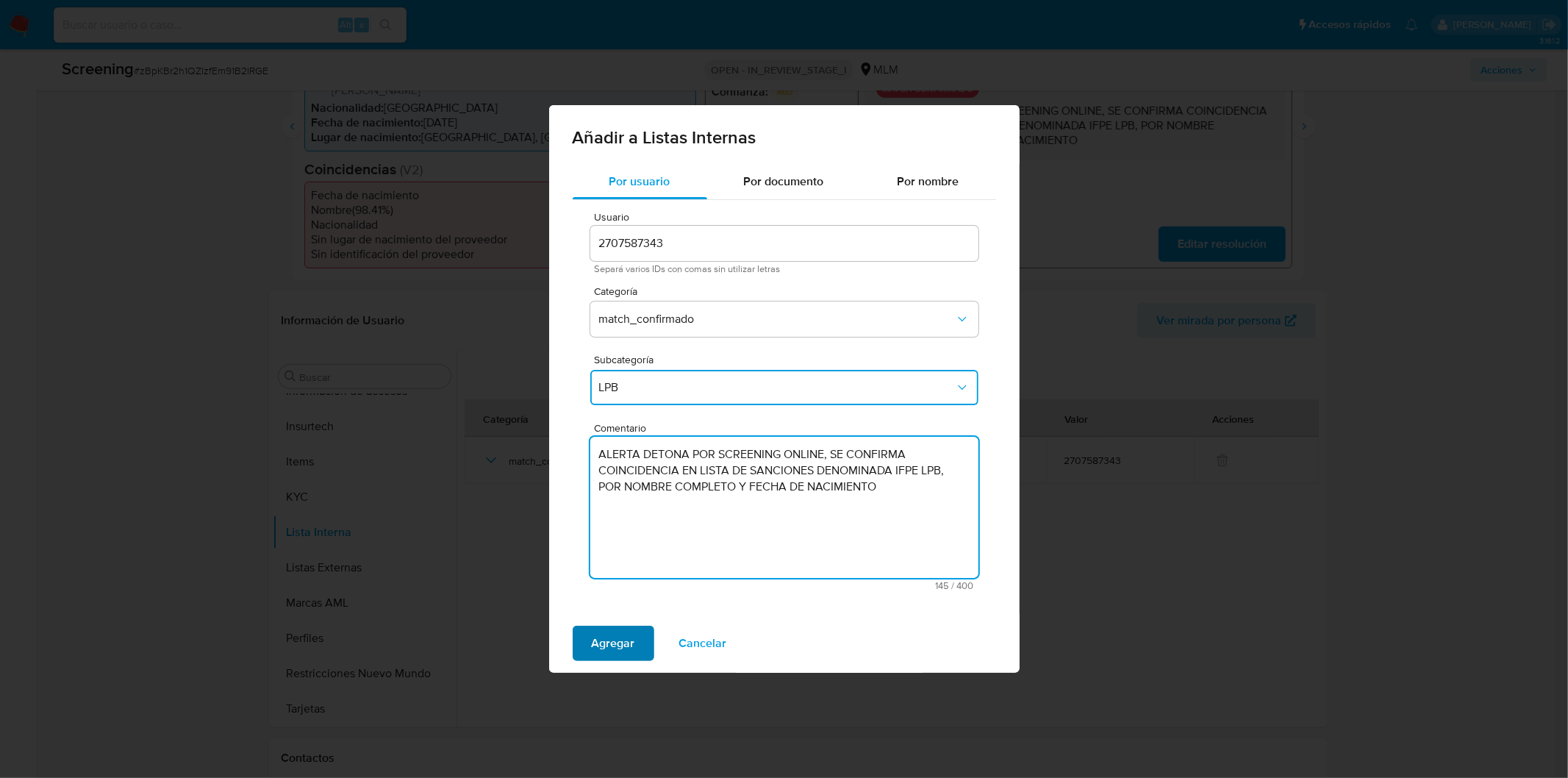
type textarea "ALERTA DETONA POR SCREENING ONLINE, SE CONFIRMA COINCIDENCIA EN LISTA DE SANCIO…"
click at [603, 633] on span "Agregar" at bounding box center [613, 643] width 43 height 32
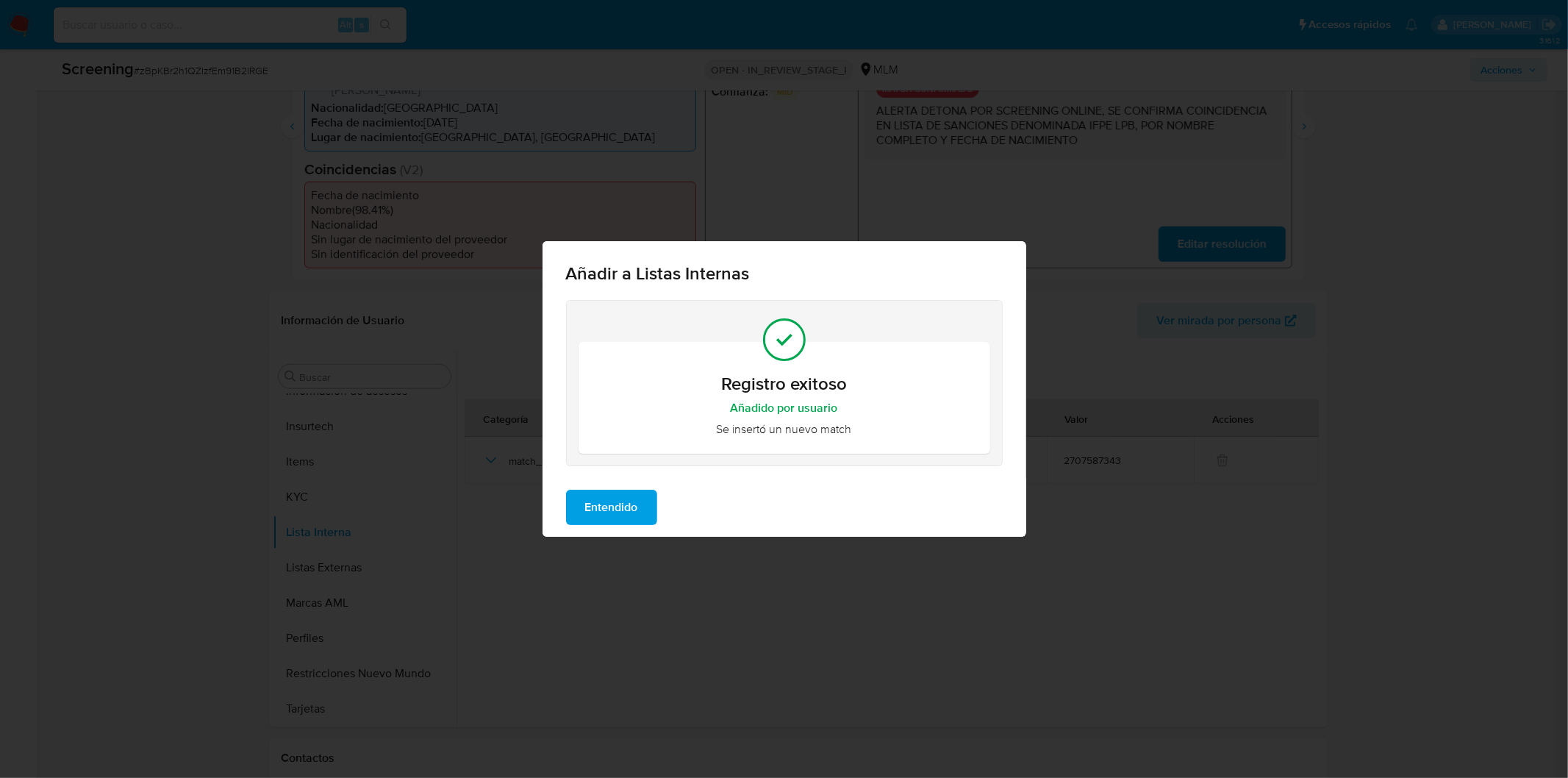
click at [605, 498] on span "Entendido" at bounding box center [612, 507] width 53 height 32
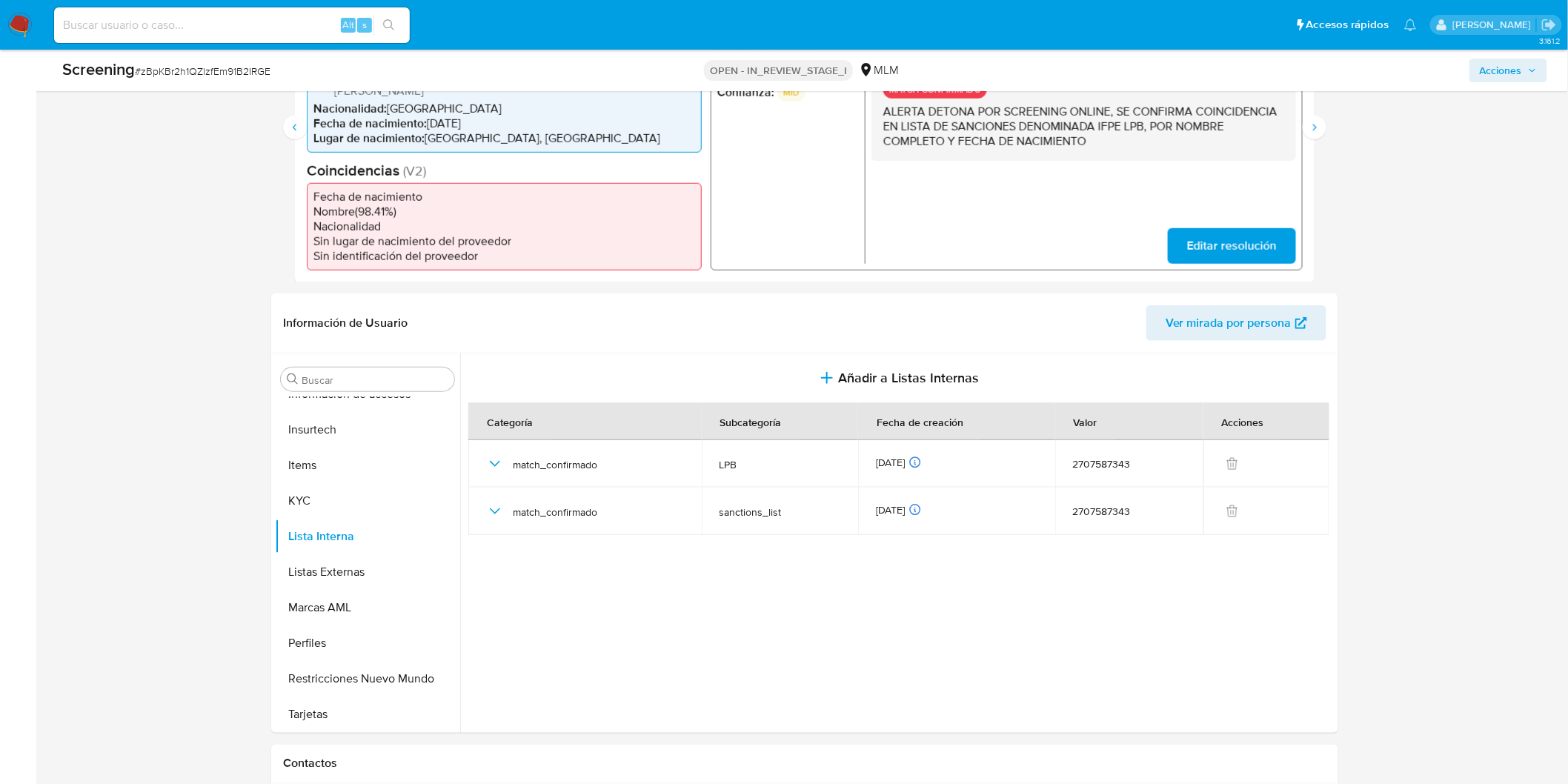
click at [702, 591] on section at bounding box center [901, 539] width 866 height 372
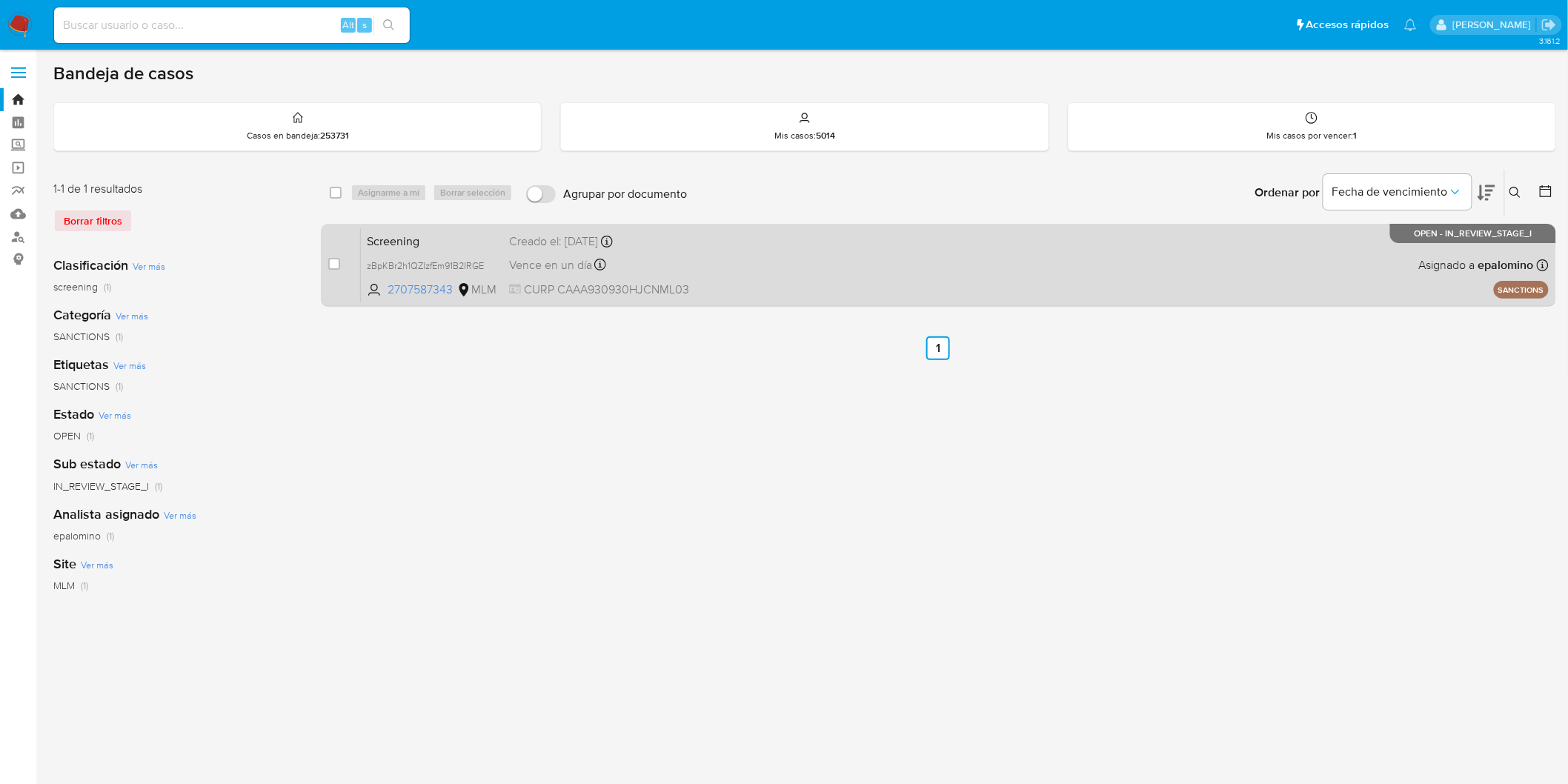
click at [412, 240] on span "Screening" at bounding box center [432, 240] width 130 height 19
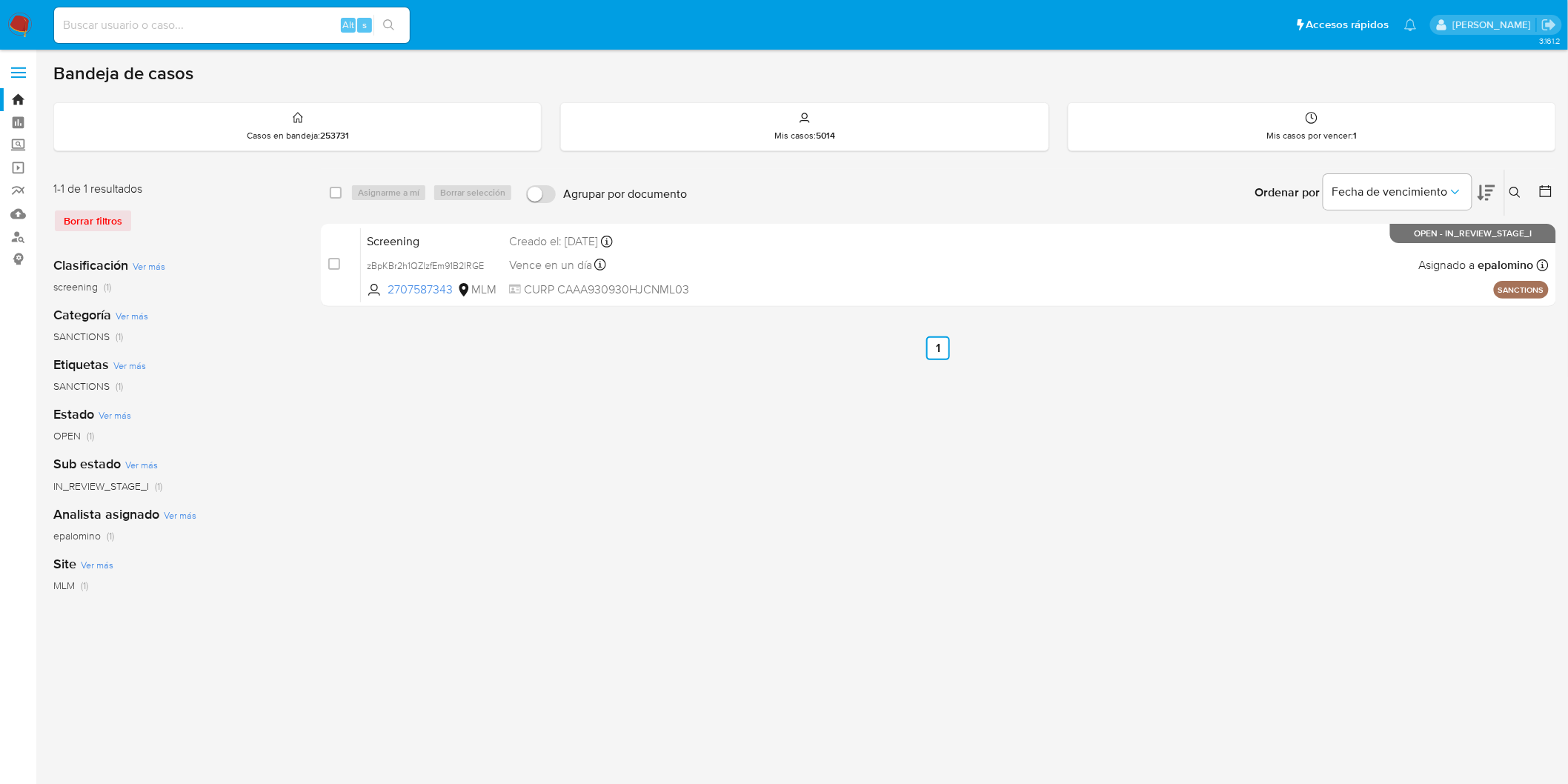
click at [20, 19] on img at bounding box center [19, 25] width 25 height 25
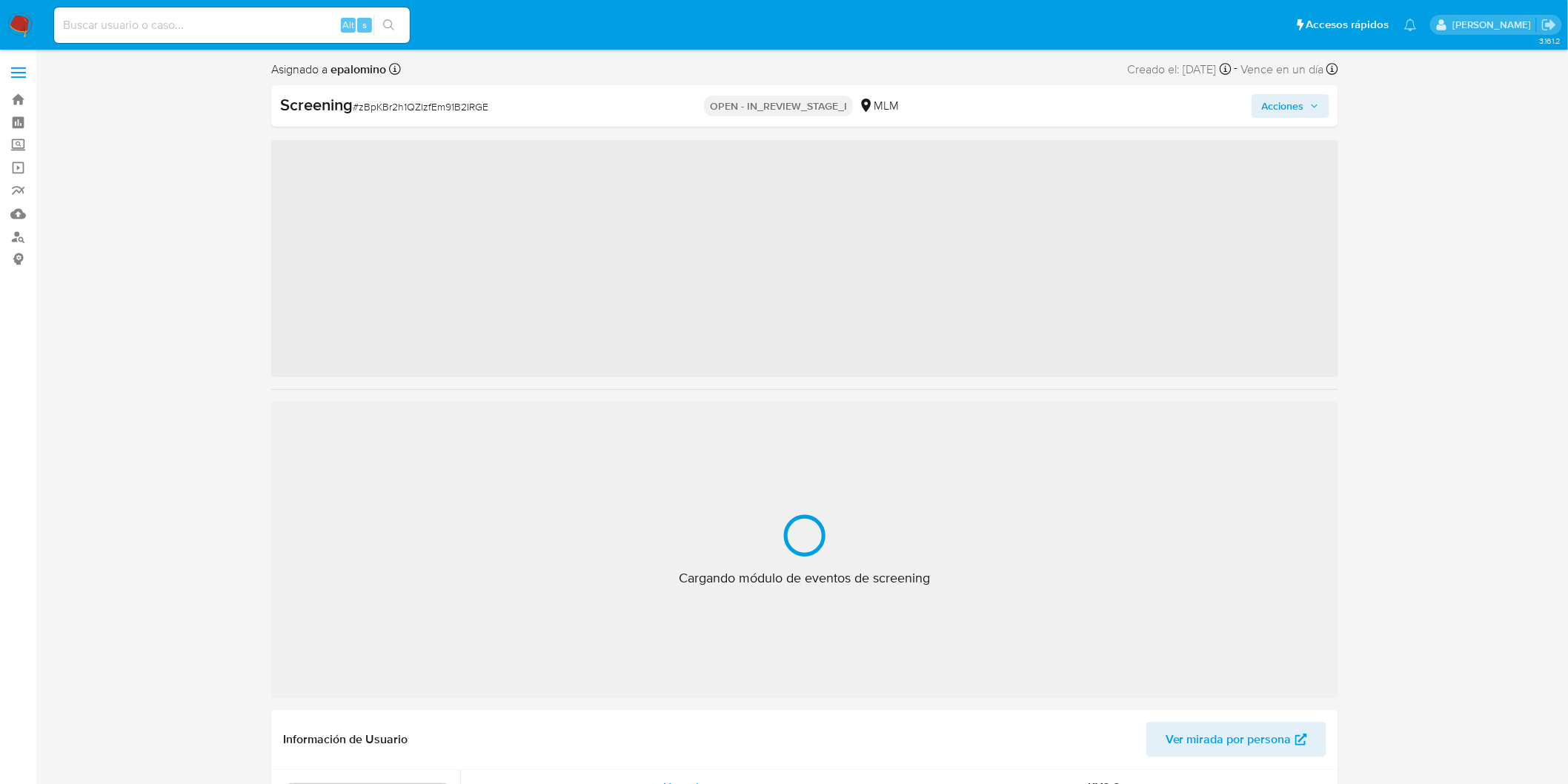
scroll to position [697, 0]
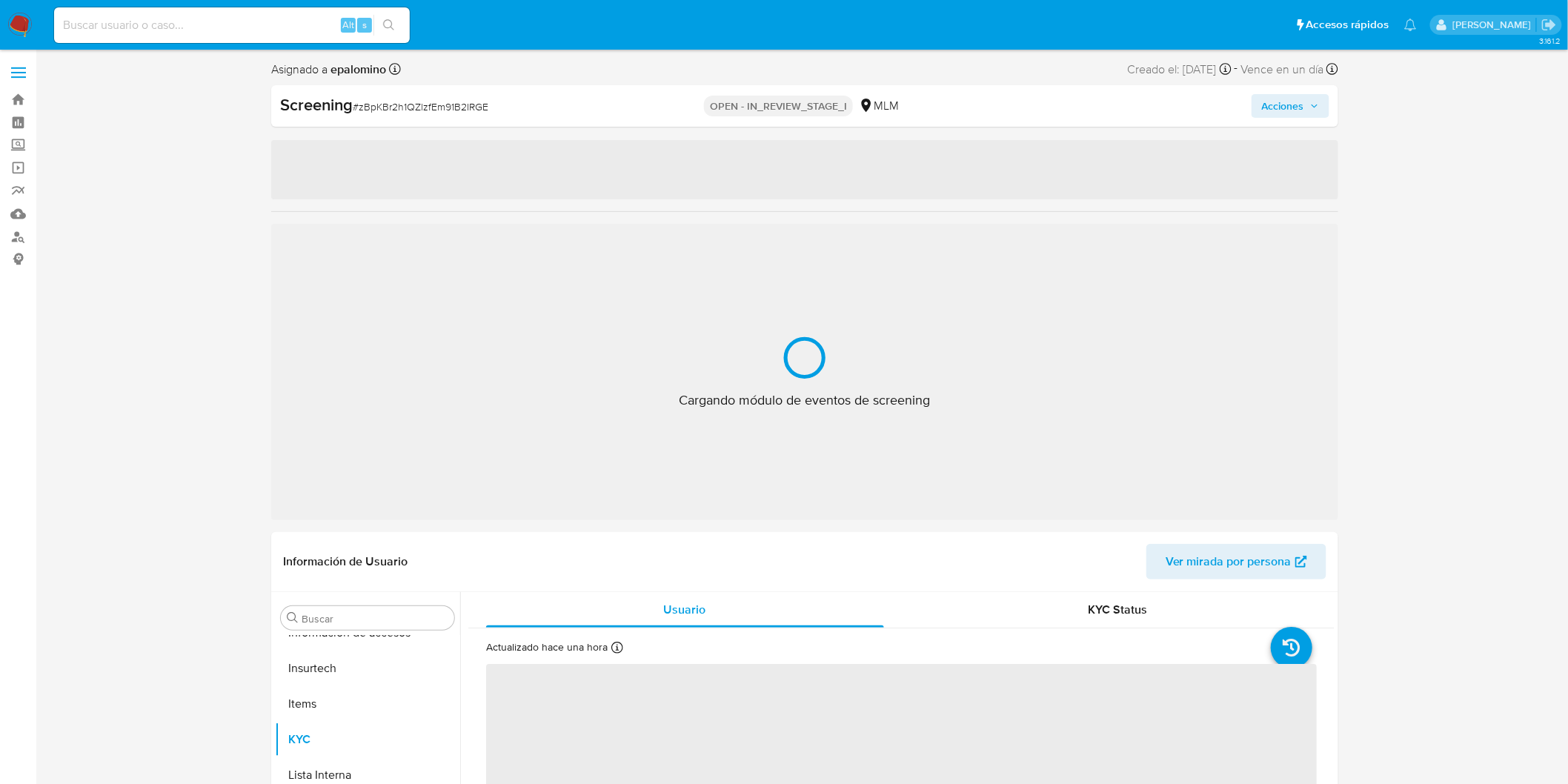
select select "10"
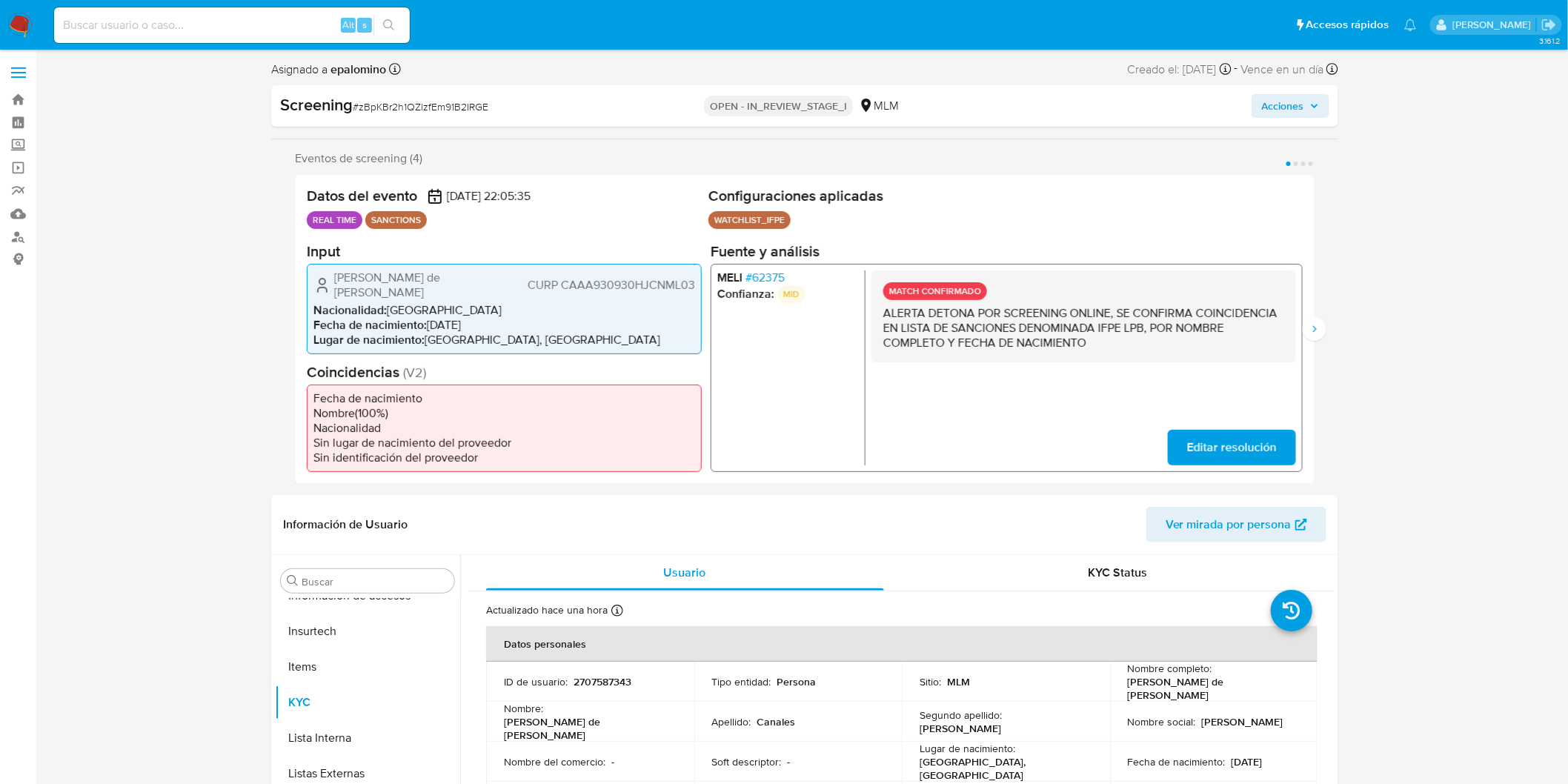
scroll to position [219, 0]
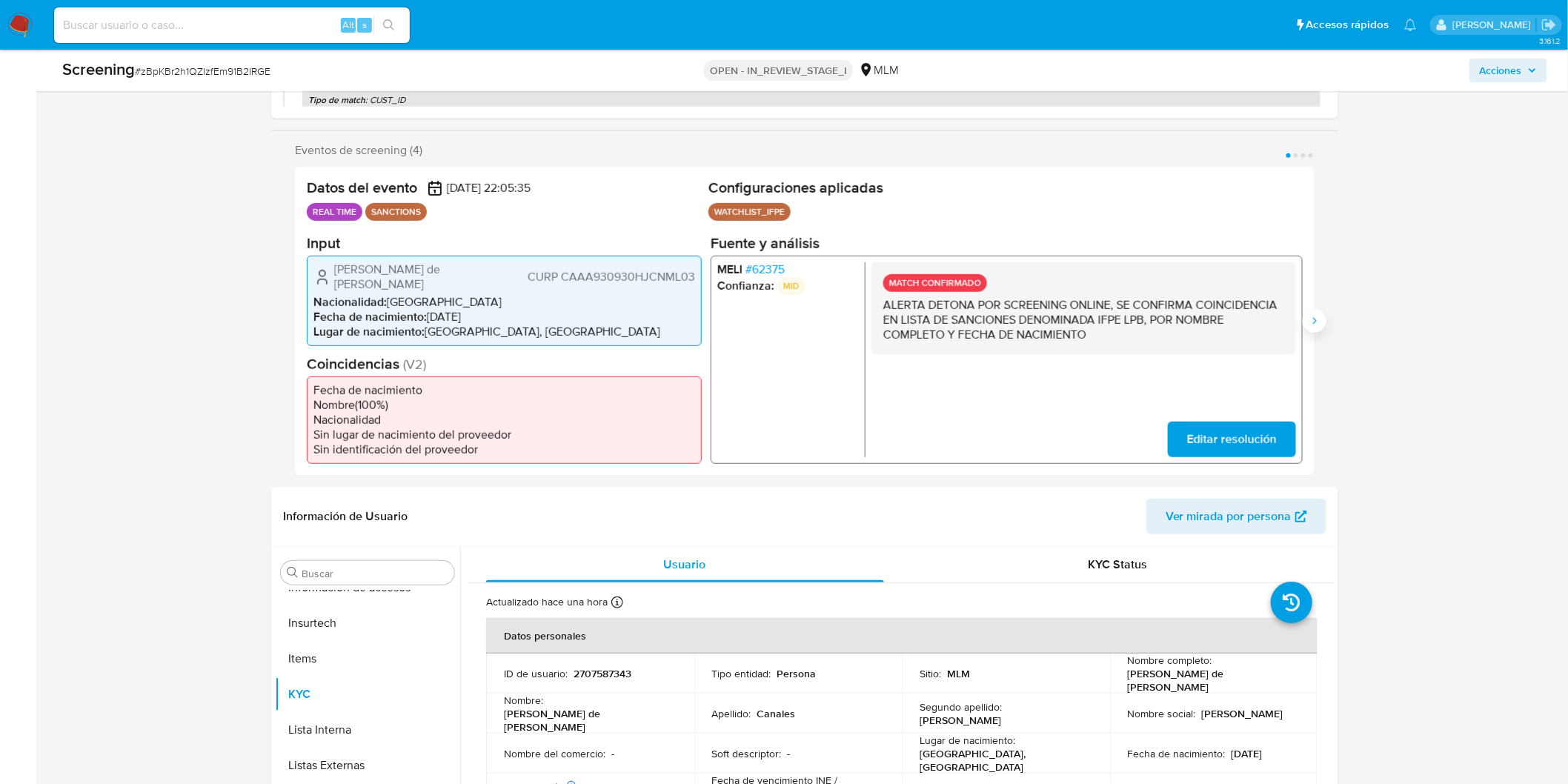
click at [1318, 320] on button "Siguiente" at bounding box center [1314, 320] width 23 height 23
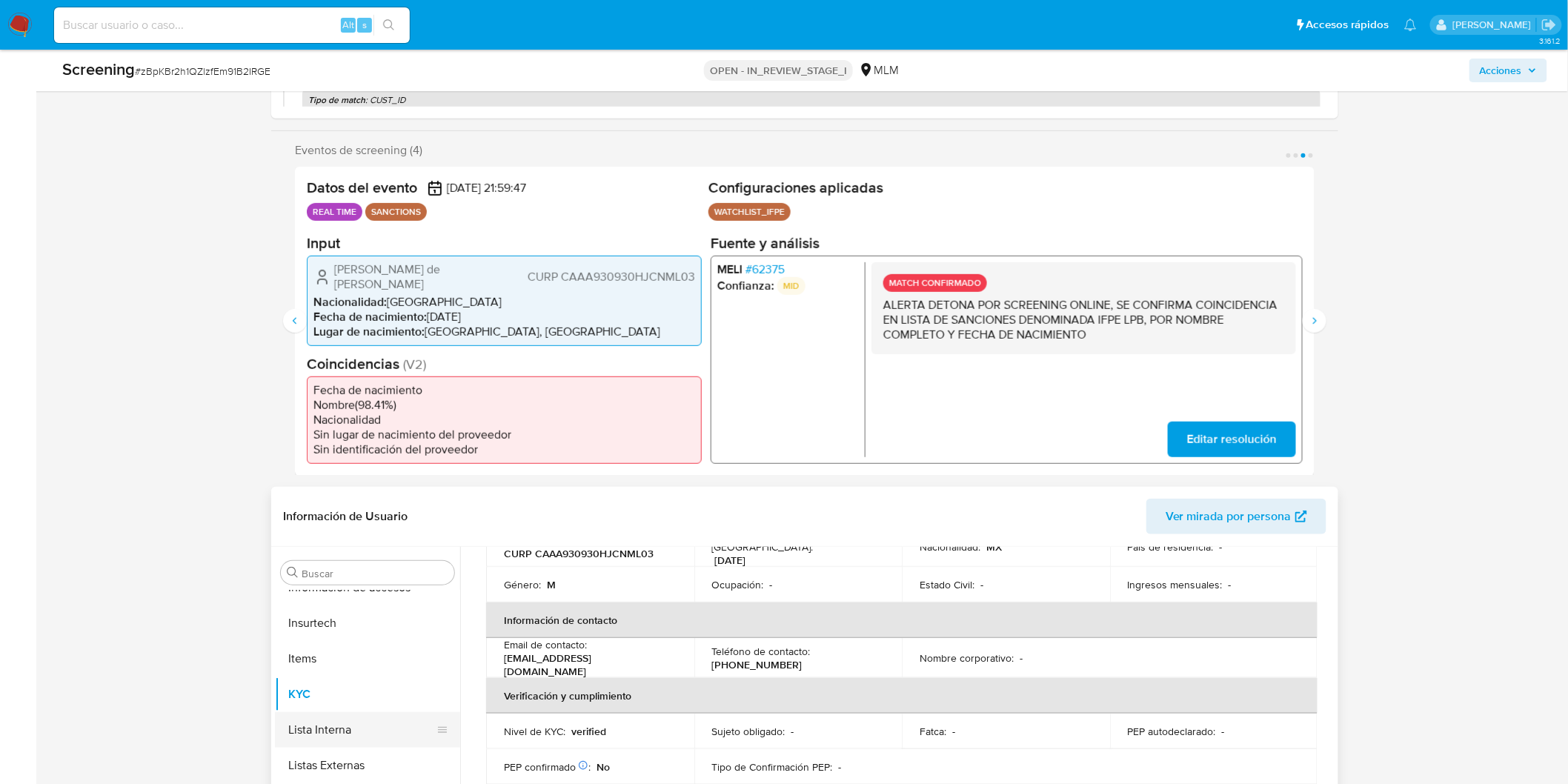
scroll to position [697, 0]
click at [323, 715] on button "Lista Interna" at bounding box center [367, 729] width 186 height 36
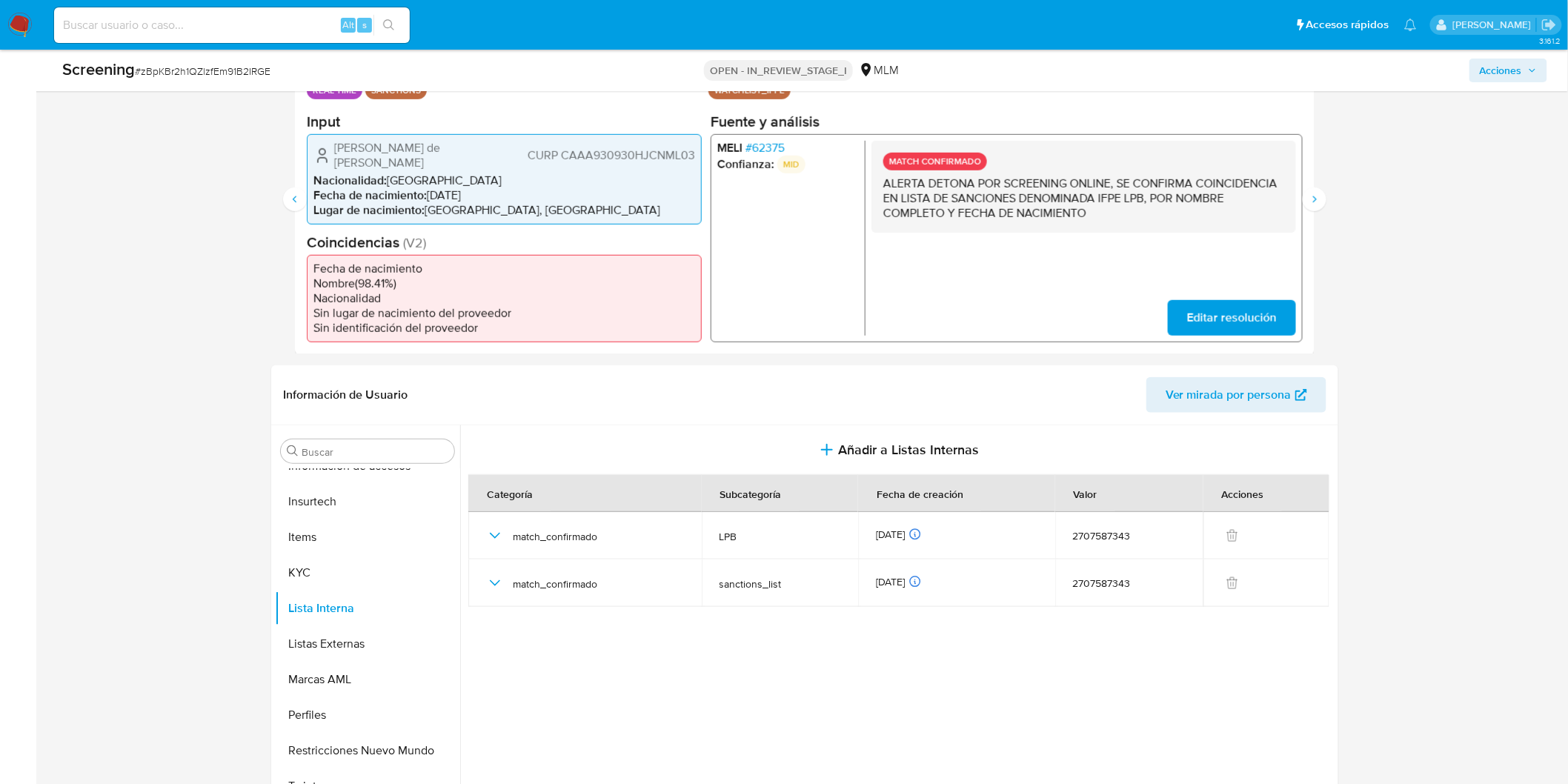
scroll to position [386, 0]
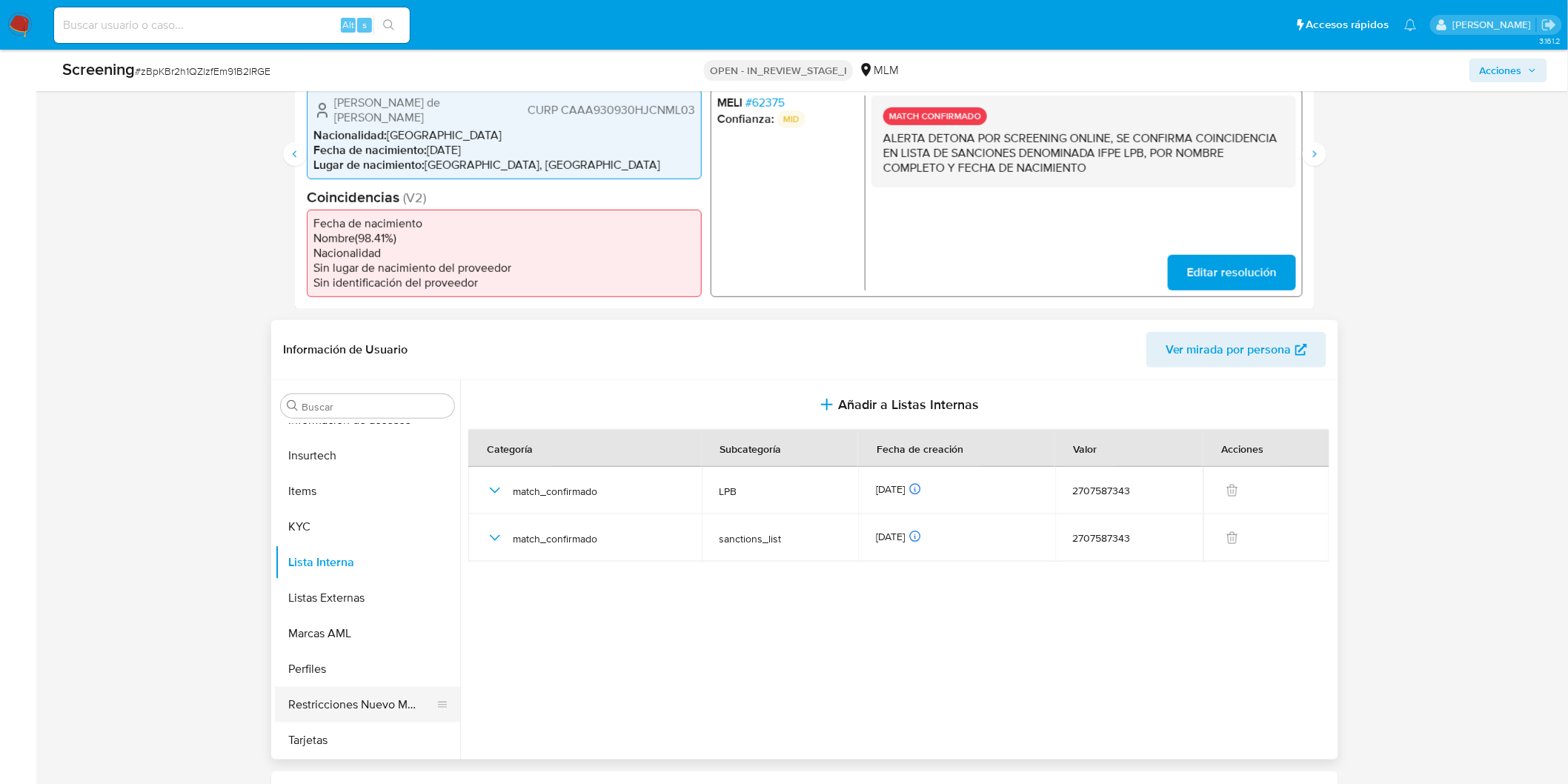
click at [350, 708] on ul "Anticipos de dinero Aprobadores Aprobados Archivos adjuntos CBT Cruces y Relaci…" at bounding box center [367, 590] width 186 height 334
click at [353, 697] on button "Restricciones Nuevo Mundo" at bounding box center [361, 705] width 173 height 36
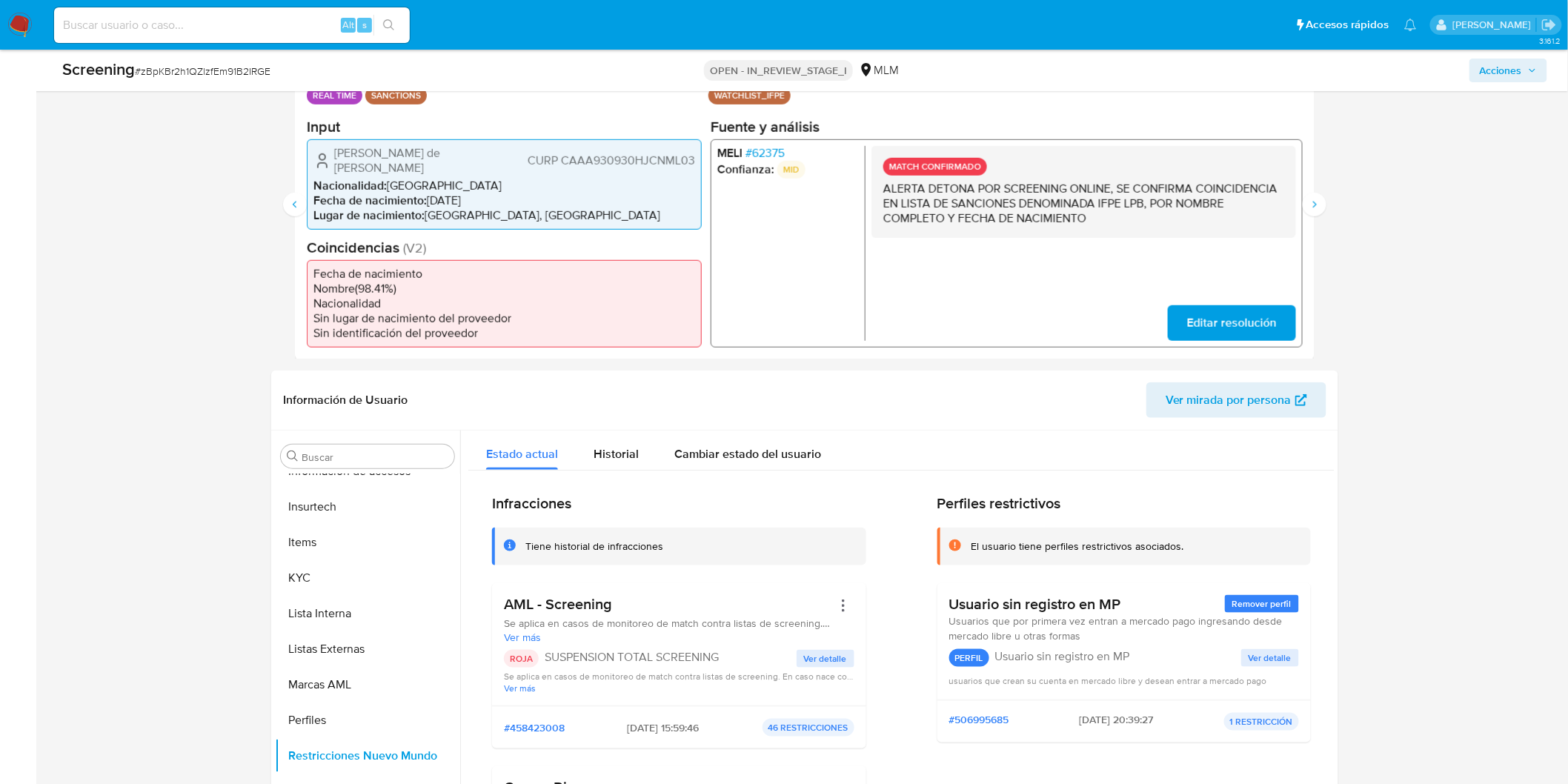
scroll to position [138, 0]
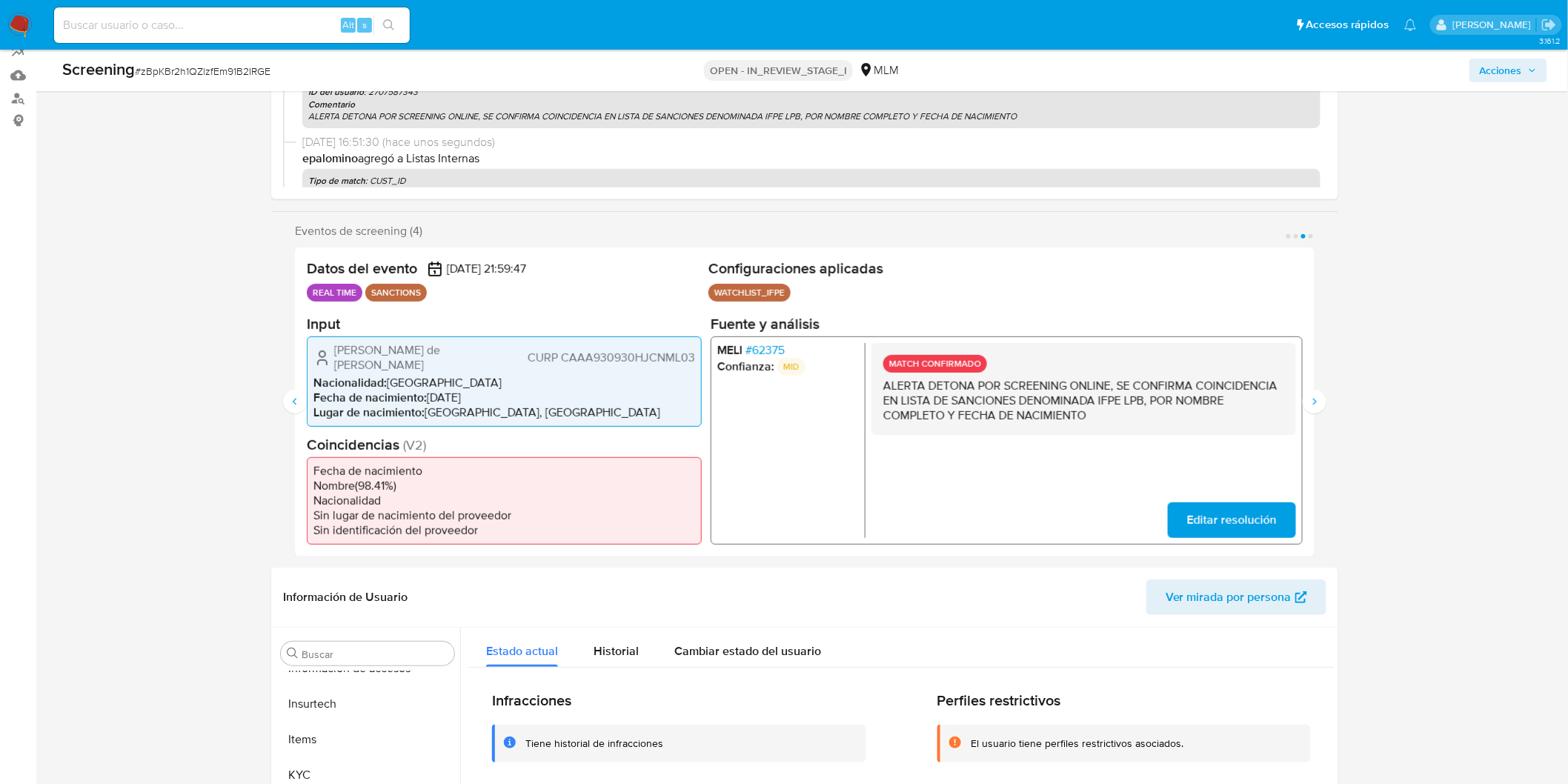
drag, startPoint x: 717, startPoint y: 292, endPoint x: 798, endPoint y: 293, distance: 81.0
click at [798, 293] on ul "WATCHLIST_IFPE Configuración Categorización WATCHLIST_IFPE Tipo de categoría SA…" at bounding box center [1006, 294] width 595 height 22
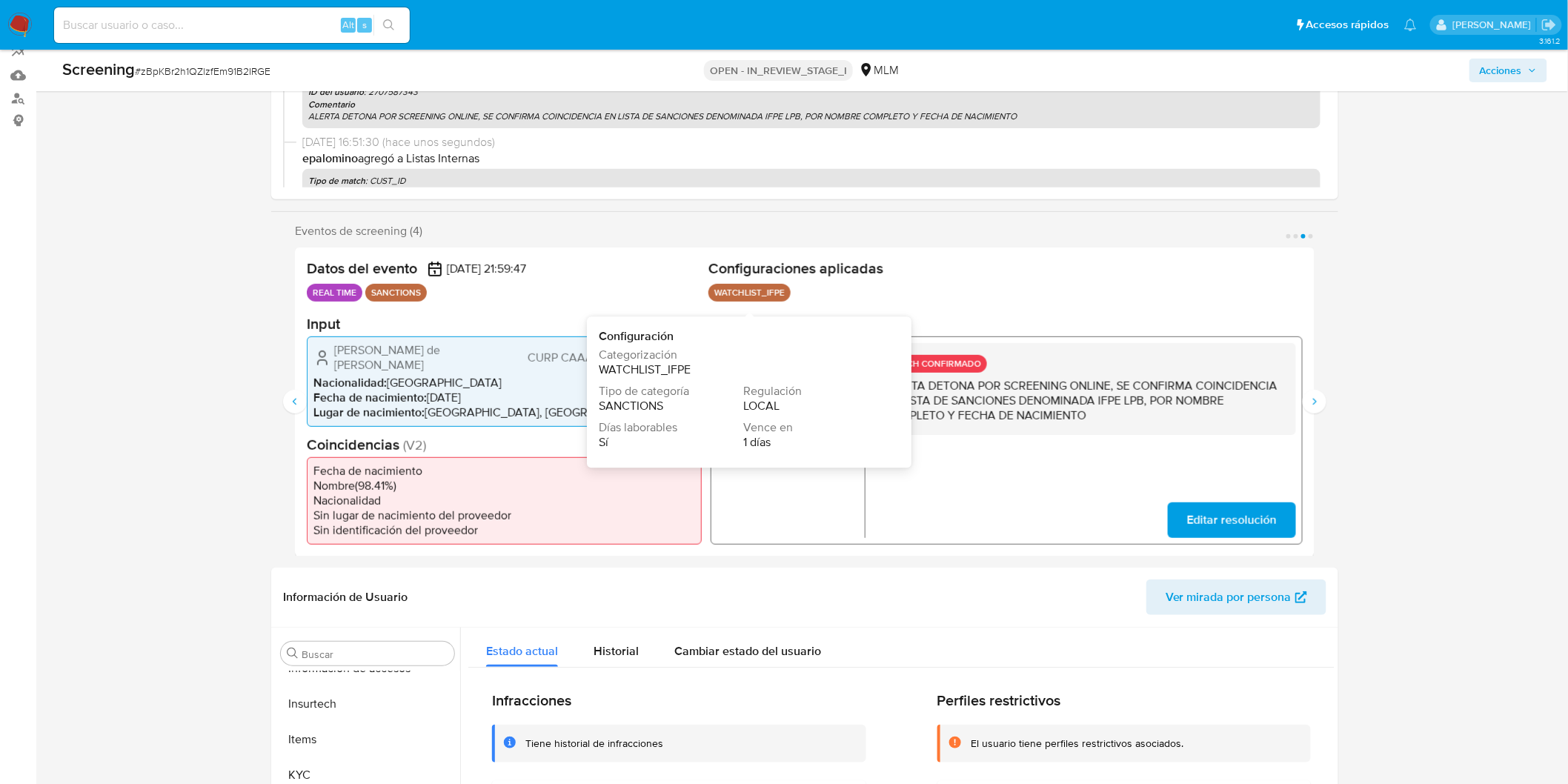
click at [775, 292] on p "WATCHLIST_IFPE" at bounding box center [750, 292] width 83 height 18
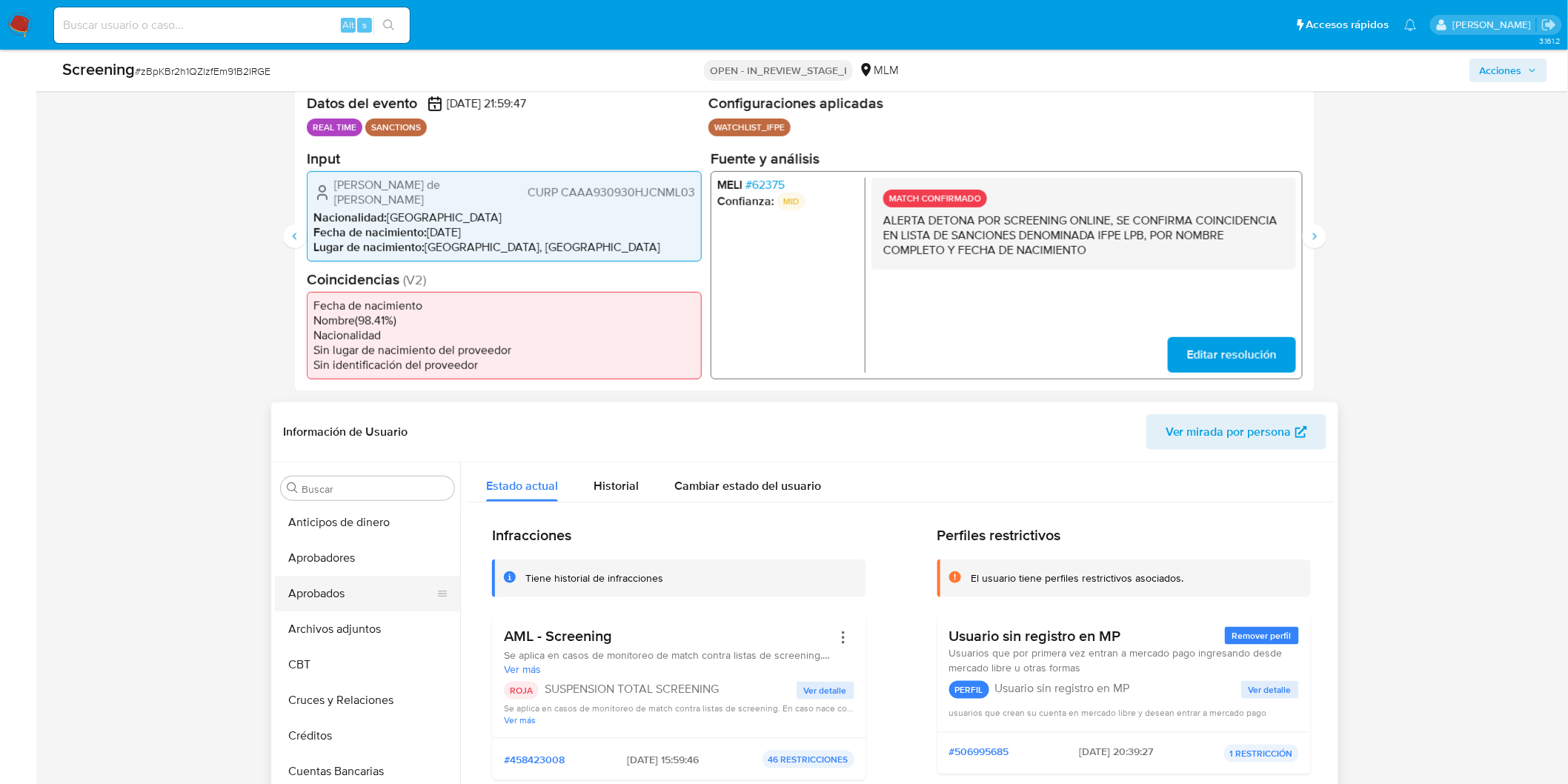
scroll to position [0, 0]
click at [357, 612] on button "Archivos adjuntos" at bounding box center [361, 630] width 173 height 36
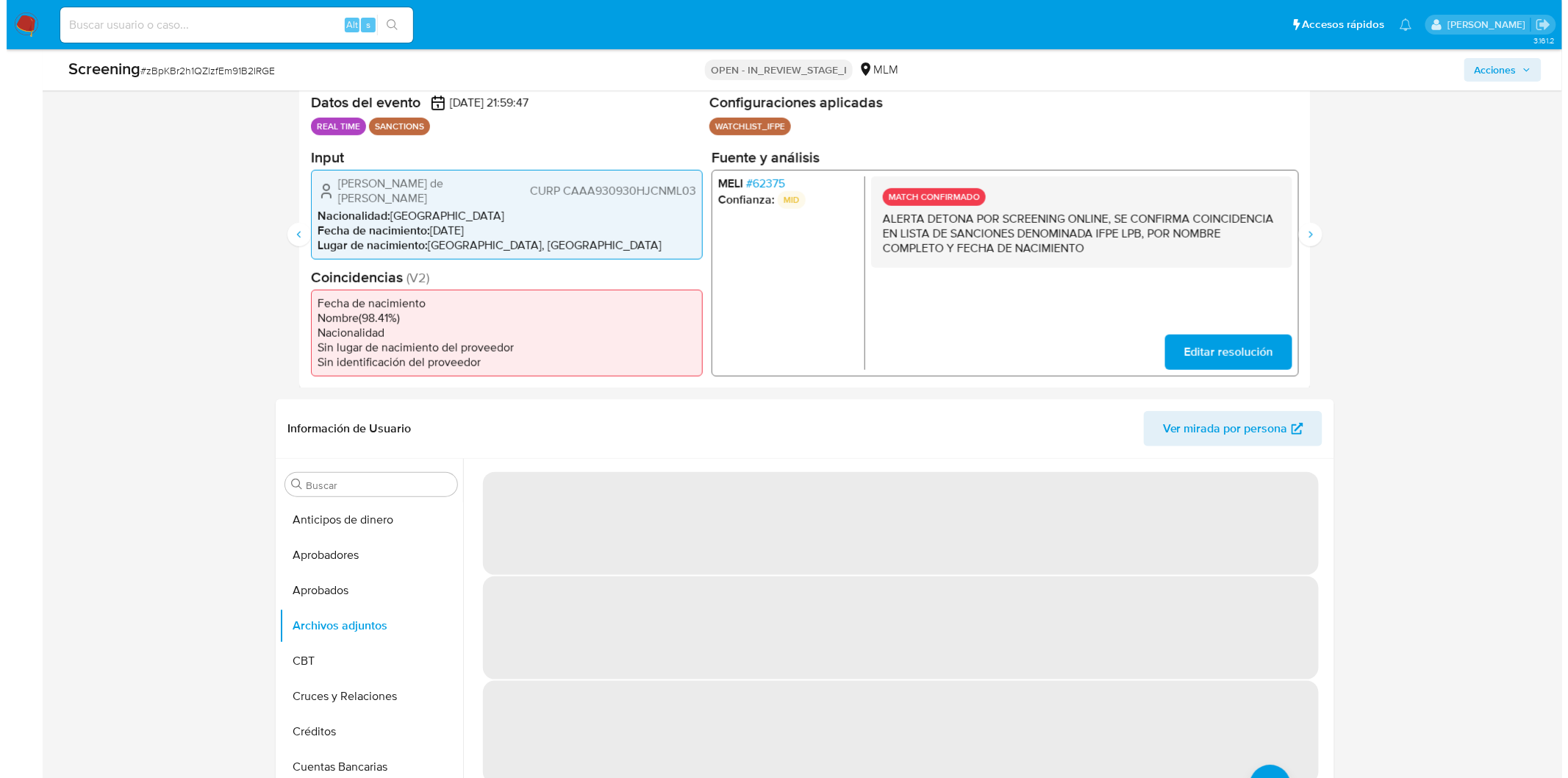
scroll to position [404, 0]
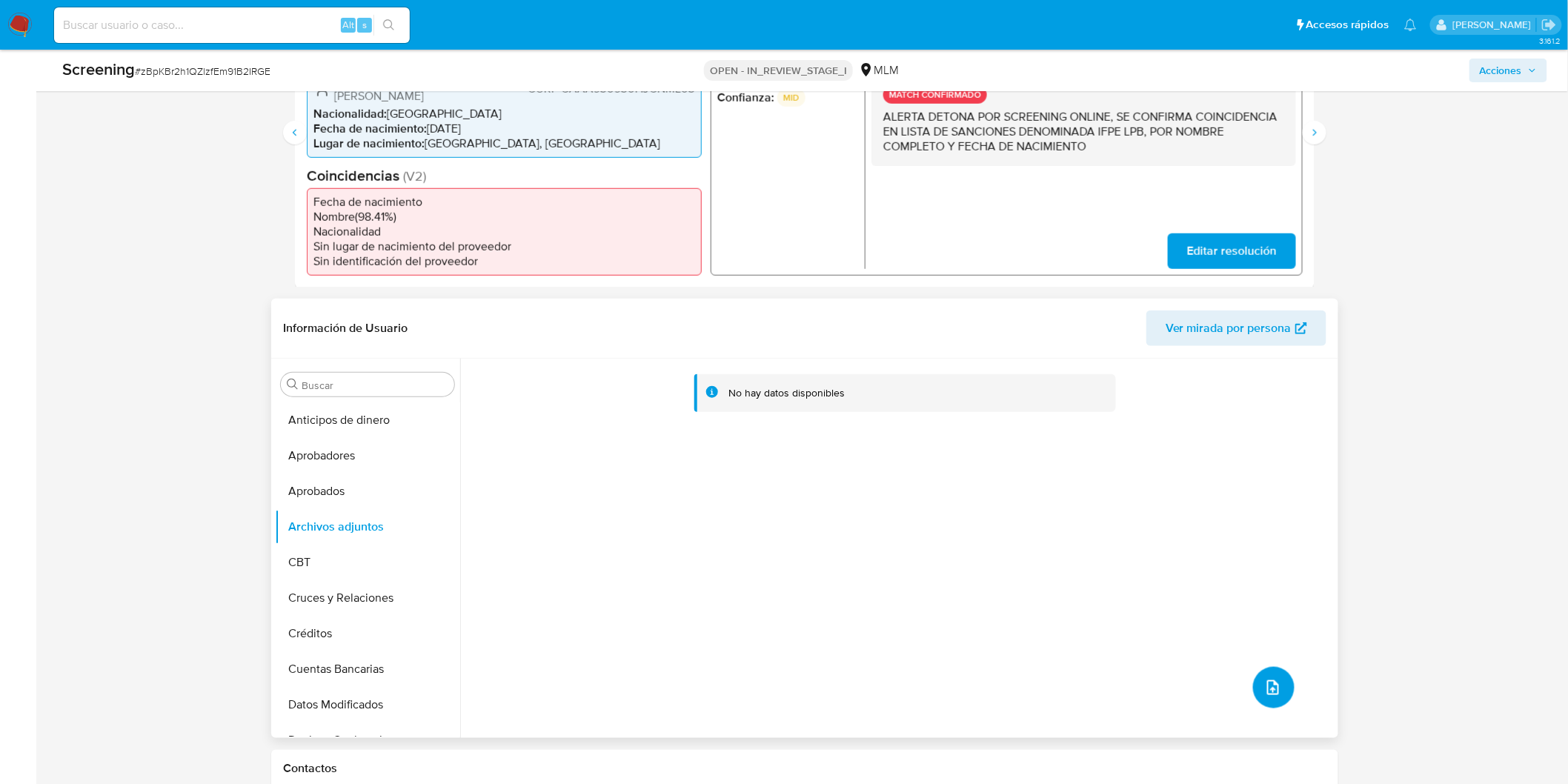
click at [1276, 679] on icon "upload-file" at bounding box center [1273, 688] width 18 height 18
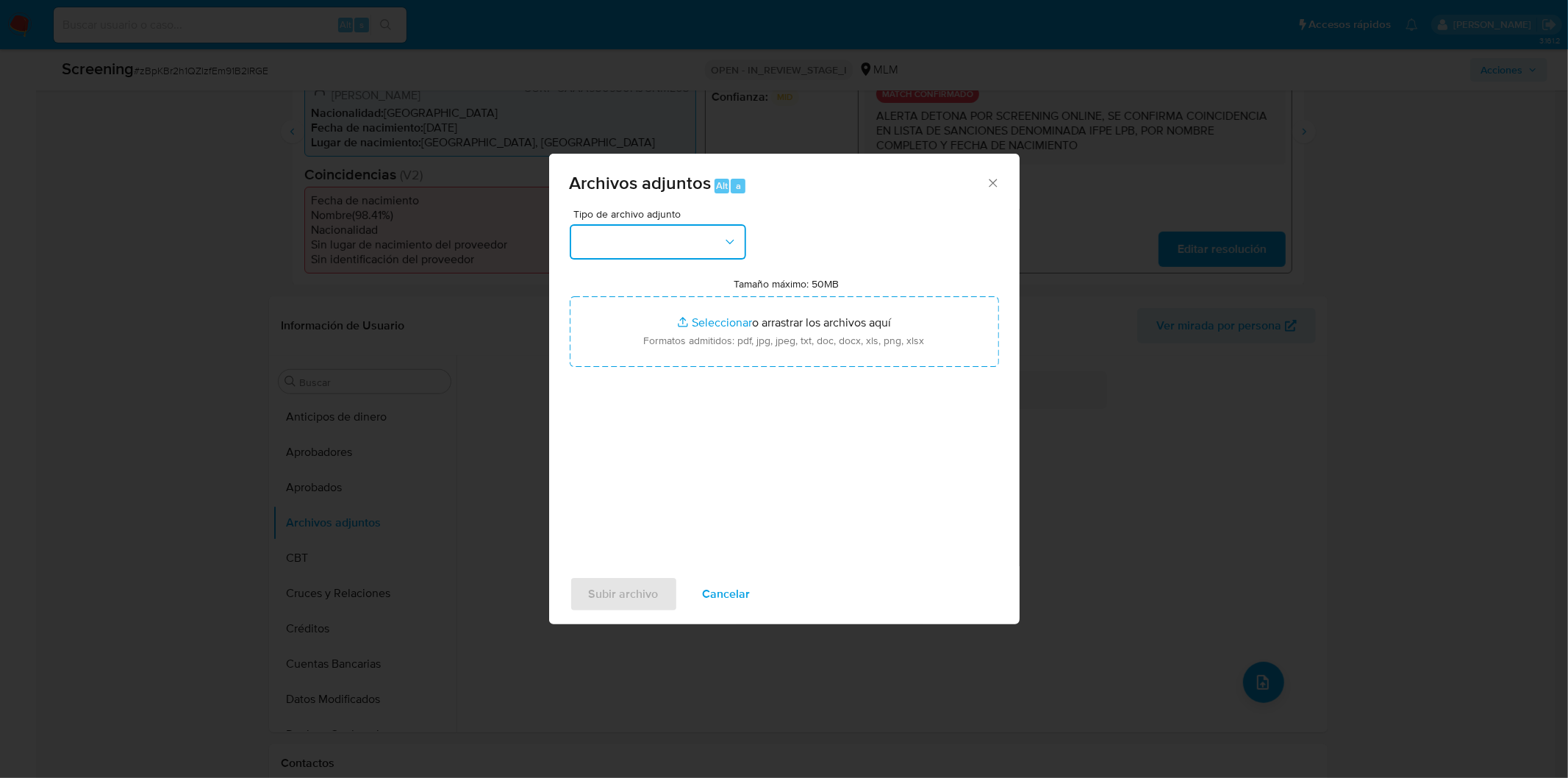
click at [718, 237] on button "button" at bounding box center [658, 242] width 177 height 35
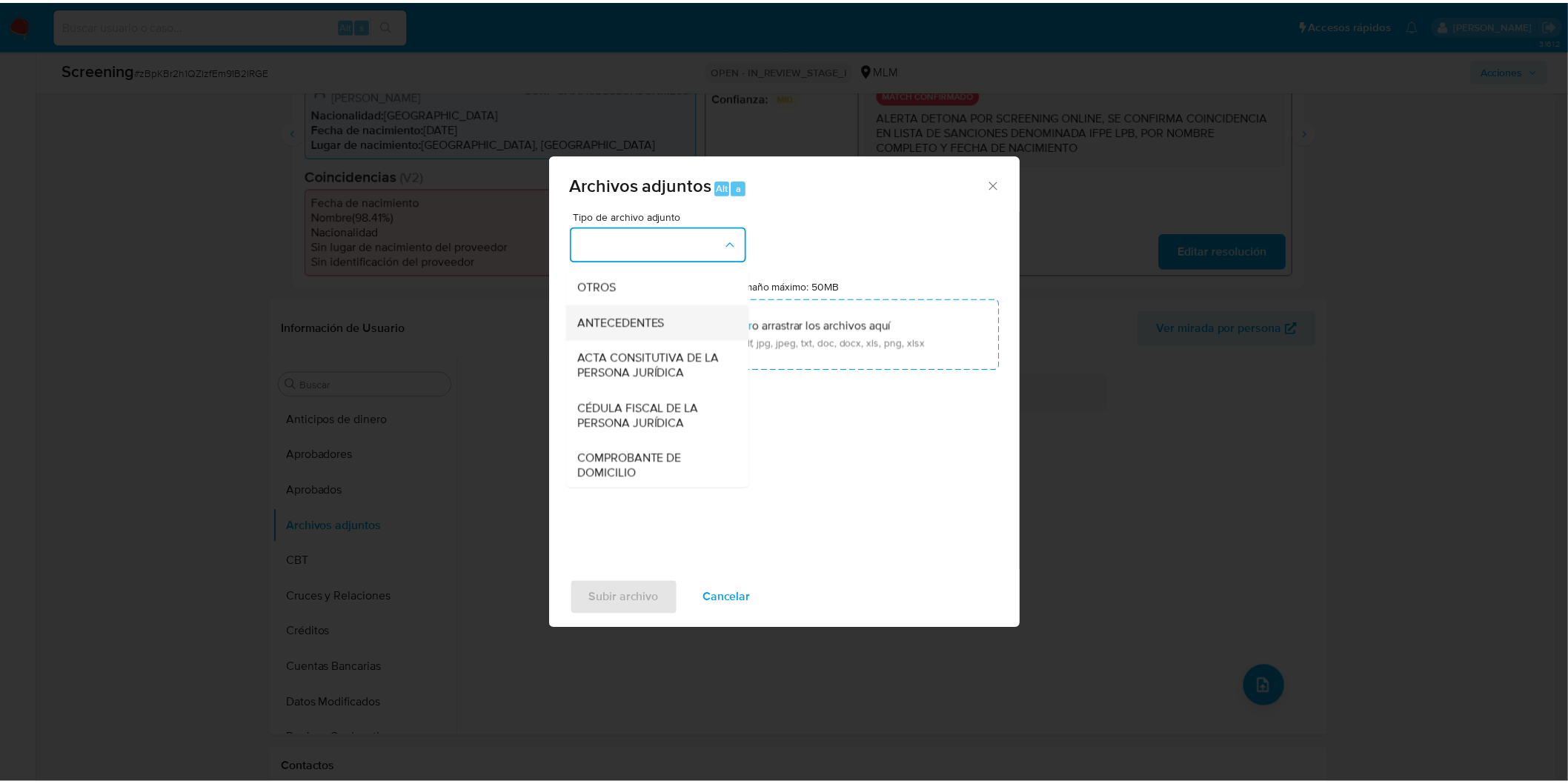
scroll to position [247, 0]
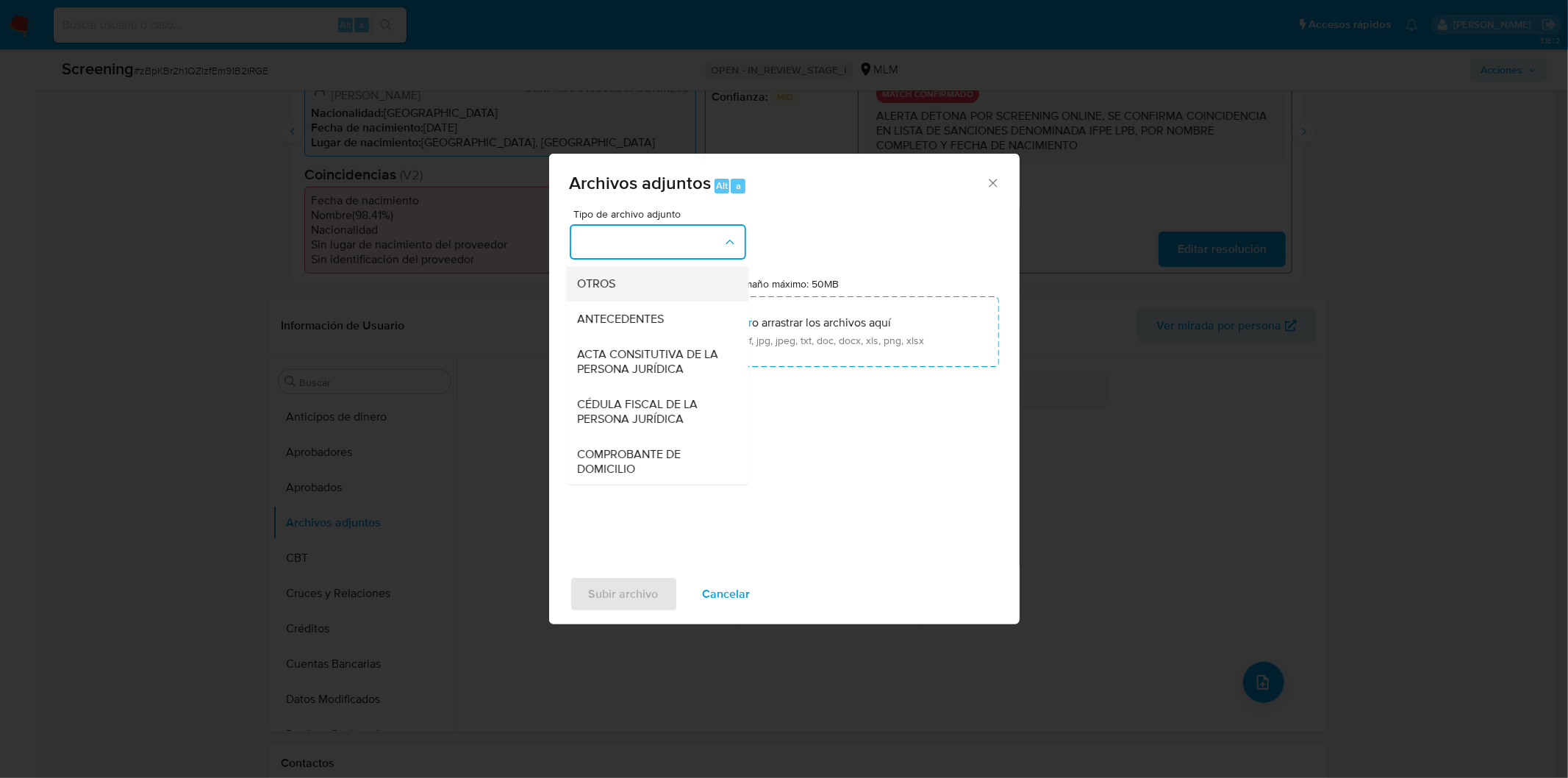
click at [640, 298] on div "OTROS" at bounding box center [653, 283] width 150 height 35
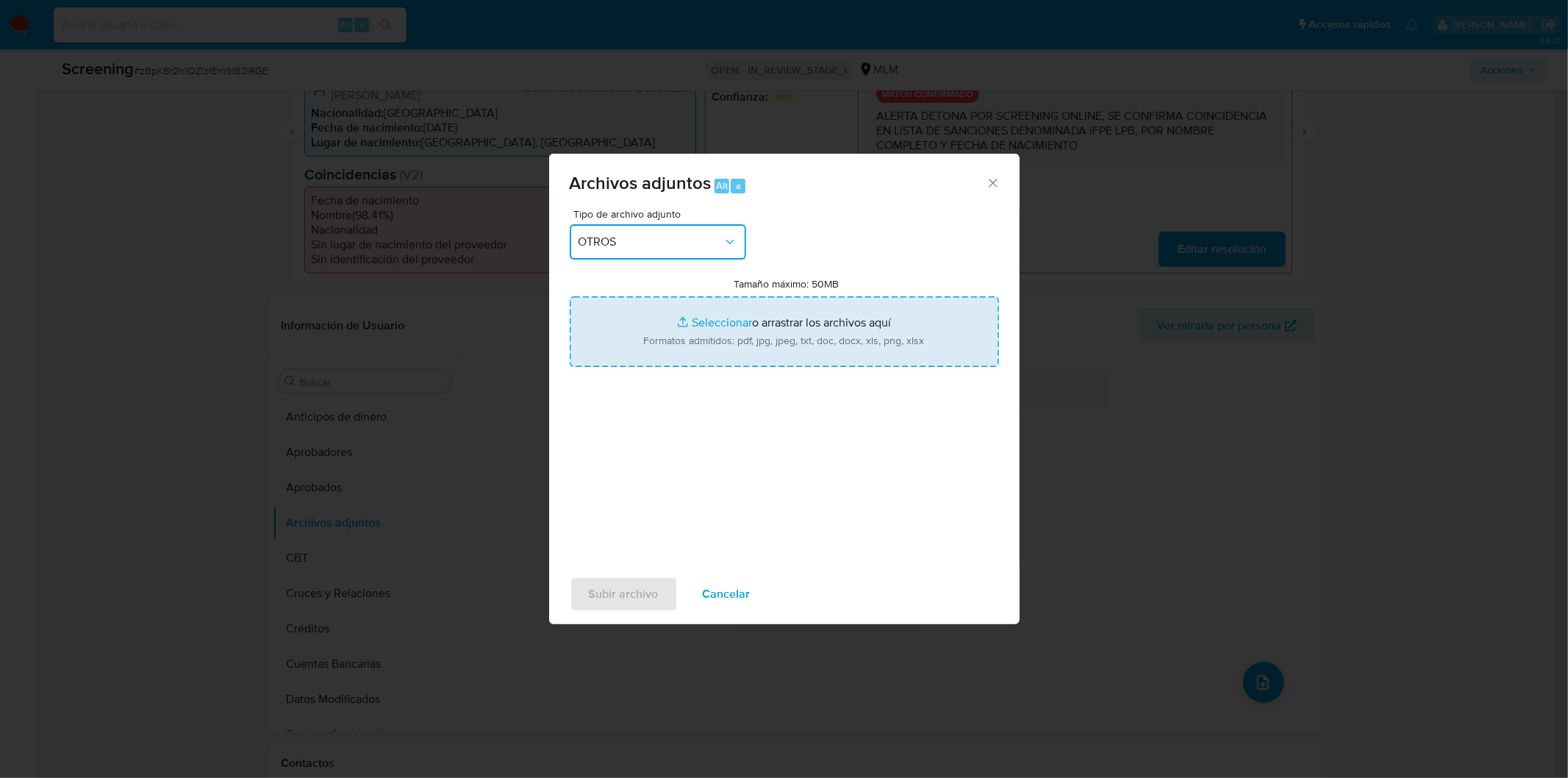
type input "C:\fakepath\2707587343_ALEJANDRO DE [PERSON_NAME].pdf"
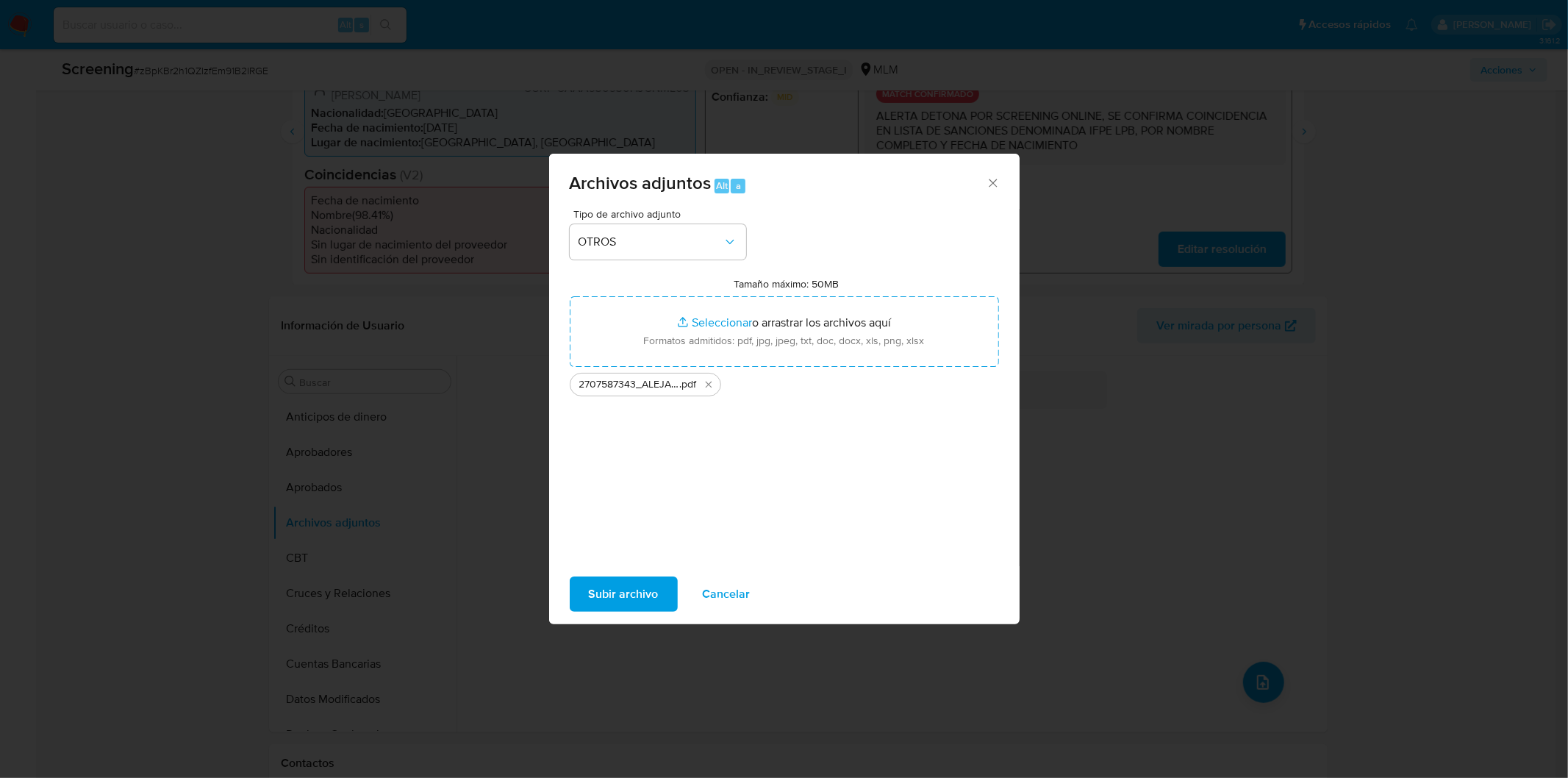
click at [596, 589] on span "Subir archivo" at bounding box center [624, 594] width 70 height 32
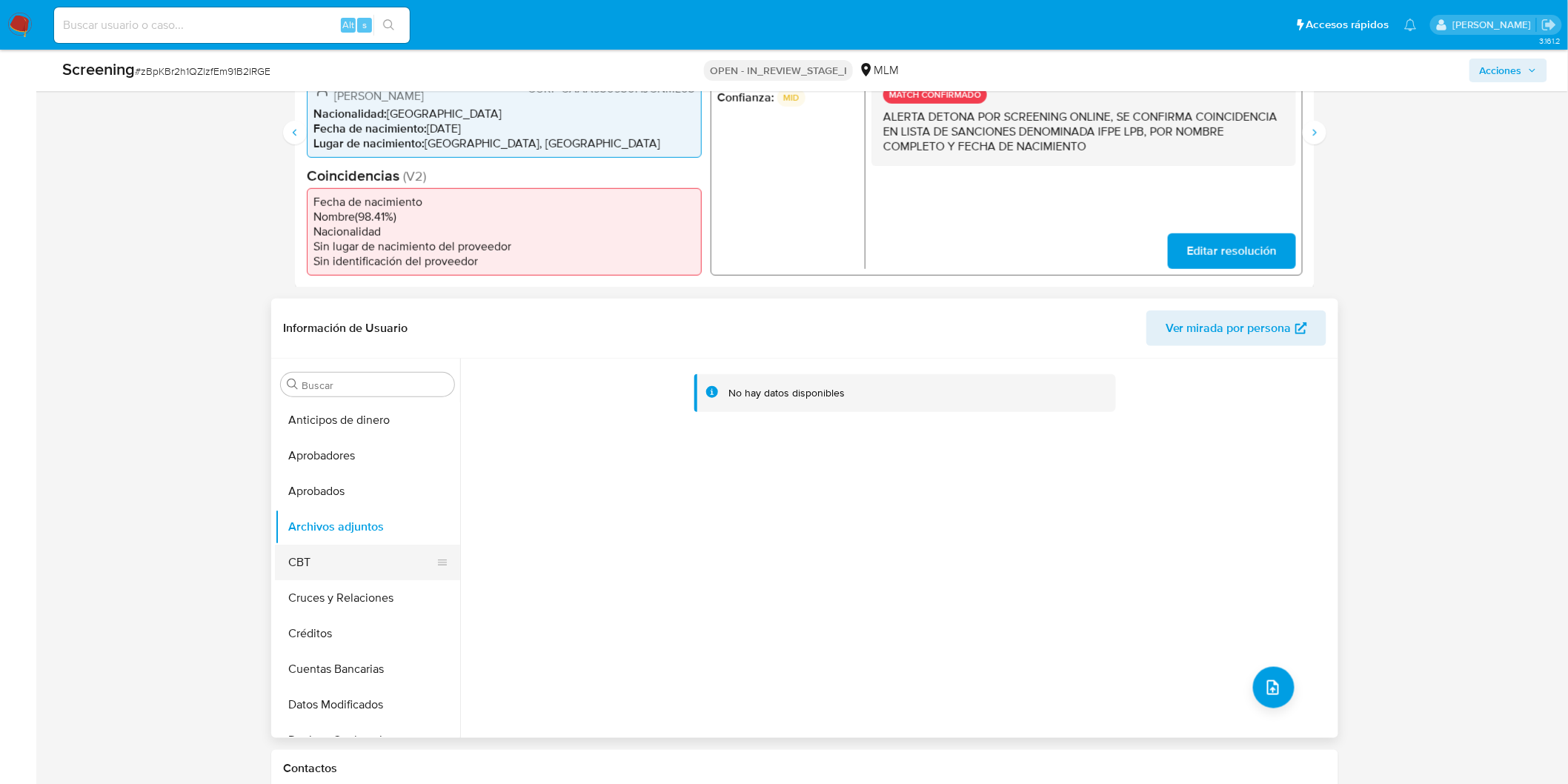
click at [369, 545] on button "CBT" at bounding box center [361, 562] width 173 height 36
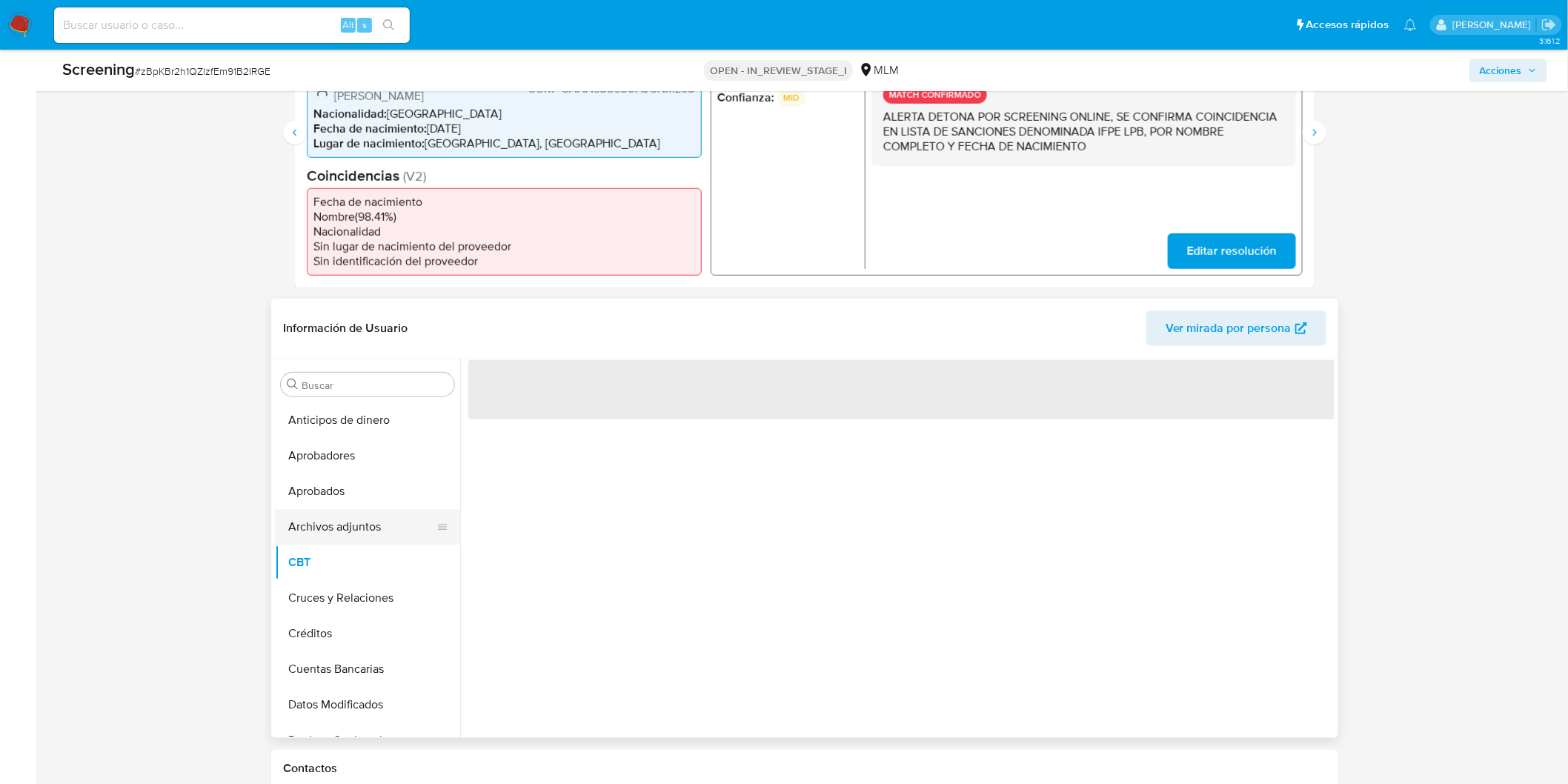
click at [373, 515] on button "Archivos adjuntos" at bounding box center [361, 526] width 173 height 36
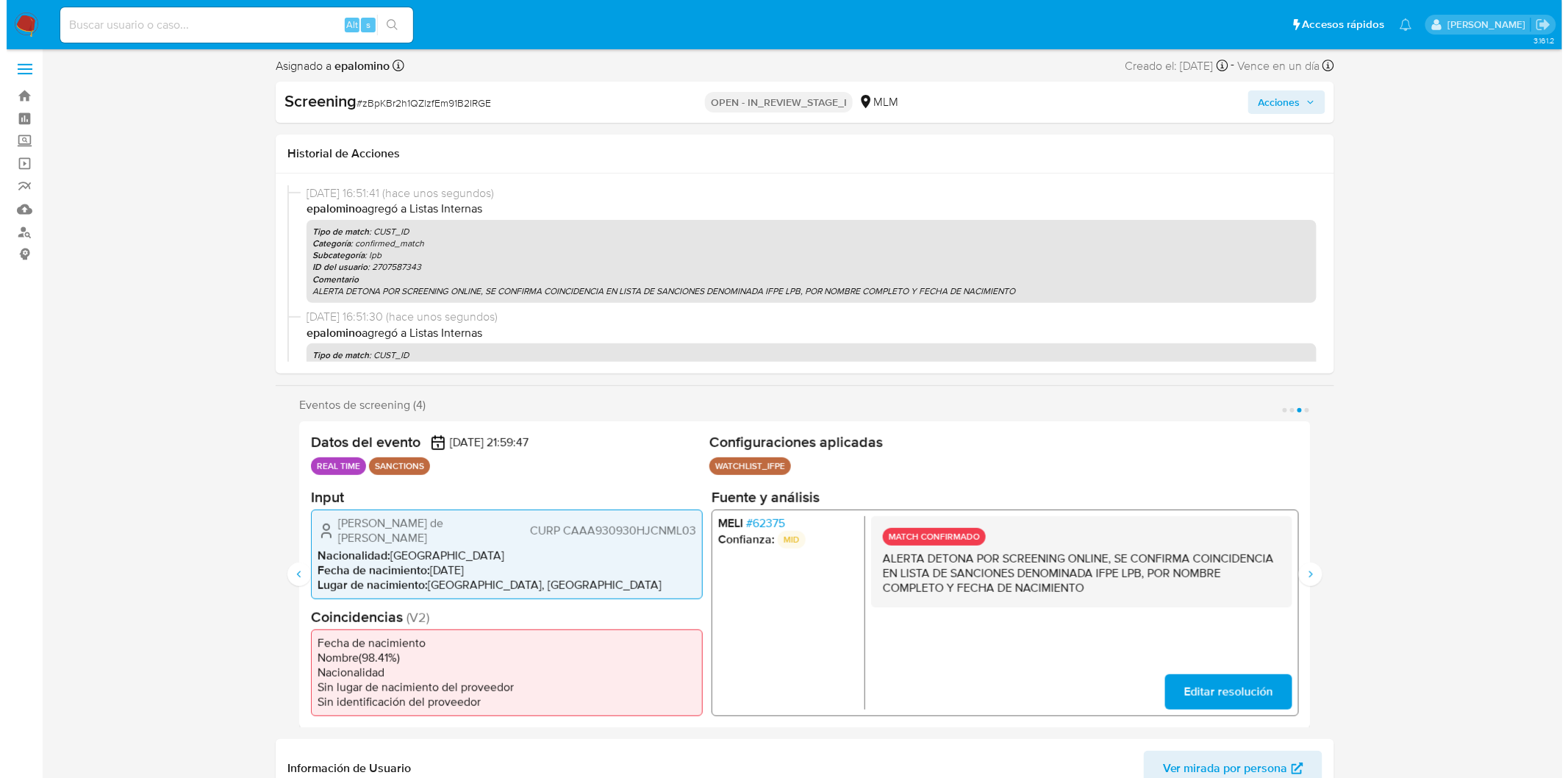
scroll to position [0, 0]
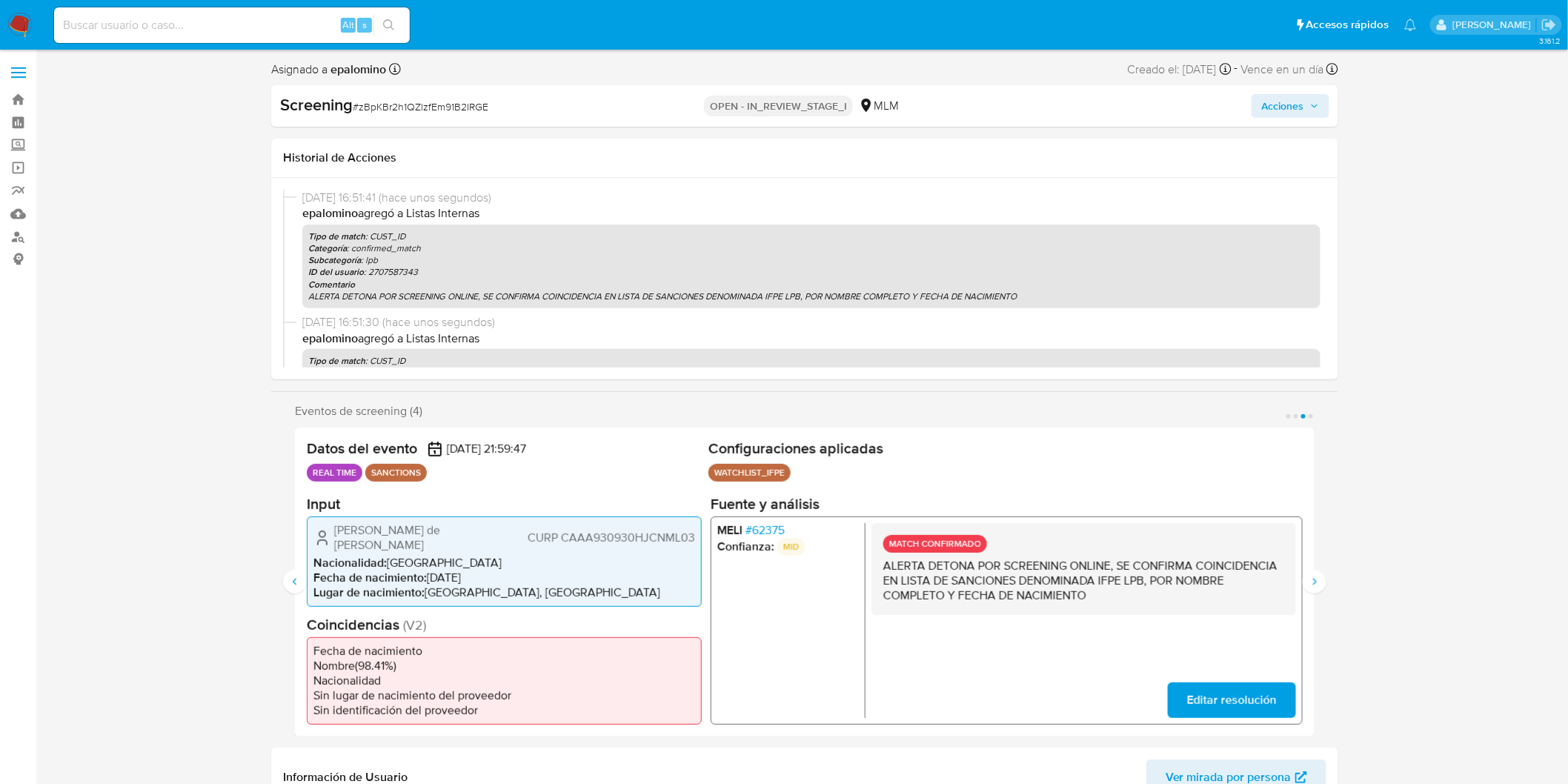
click at [1306, 102] on span "Acciones" at bounding box center [1291, 106] width 57 height 21
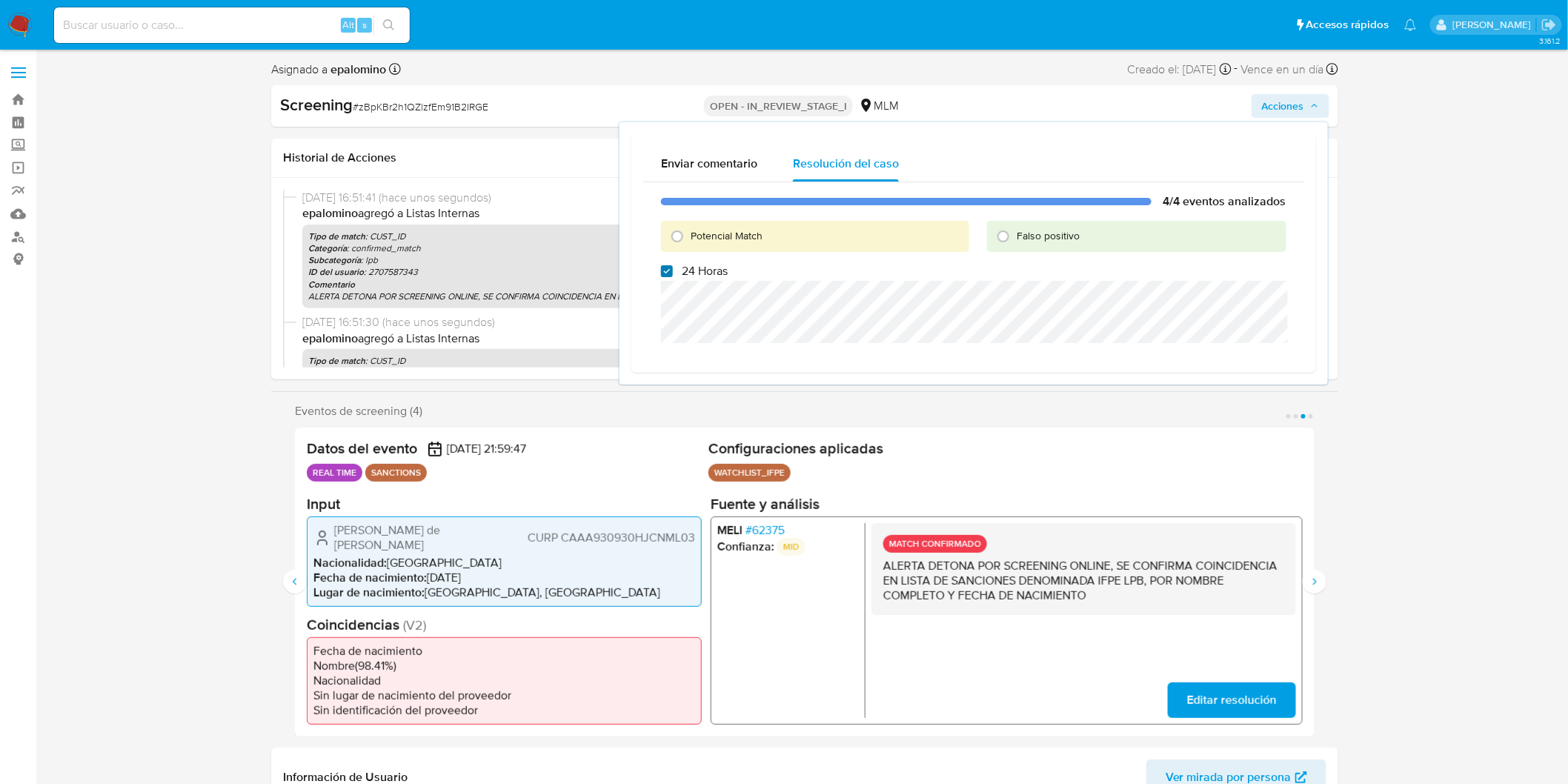
click at [669, 267] on input "24 Horas" at bounding box center [667, 271] width 12 height 12
click at [665, 271] on input "24 Horas" at bounding box center [667, 271] width 12 height 12
click at [663, 272] on input "24 Horas" at bounding box center [667, 271] width 12 height 12
checkbox input "false"
click at [674, 230] on input "Potencial Match" at bounding box center [677, 236] width 23 height 23
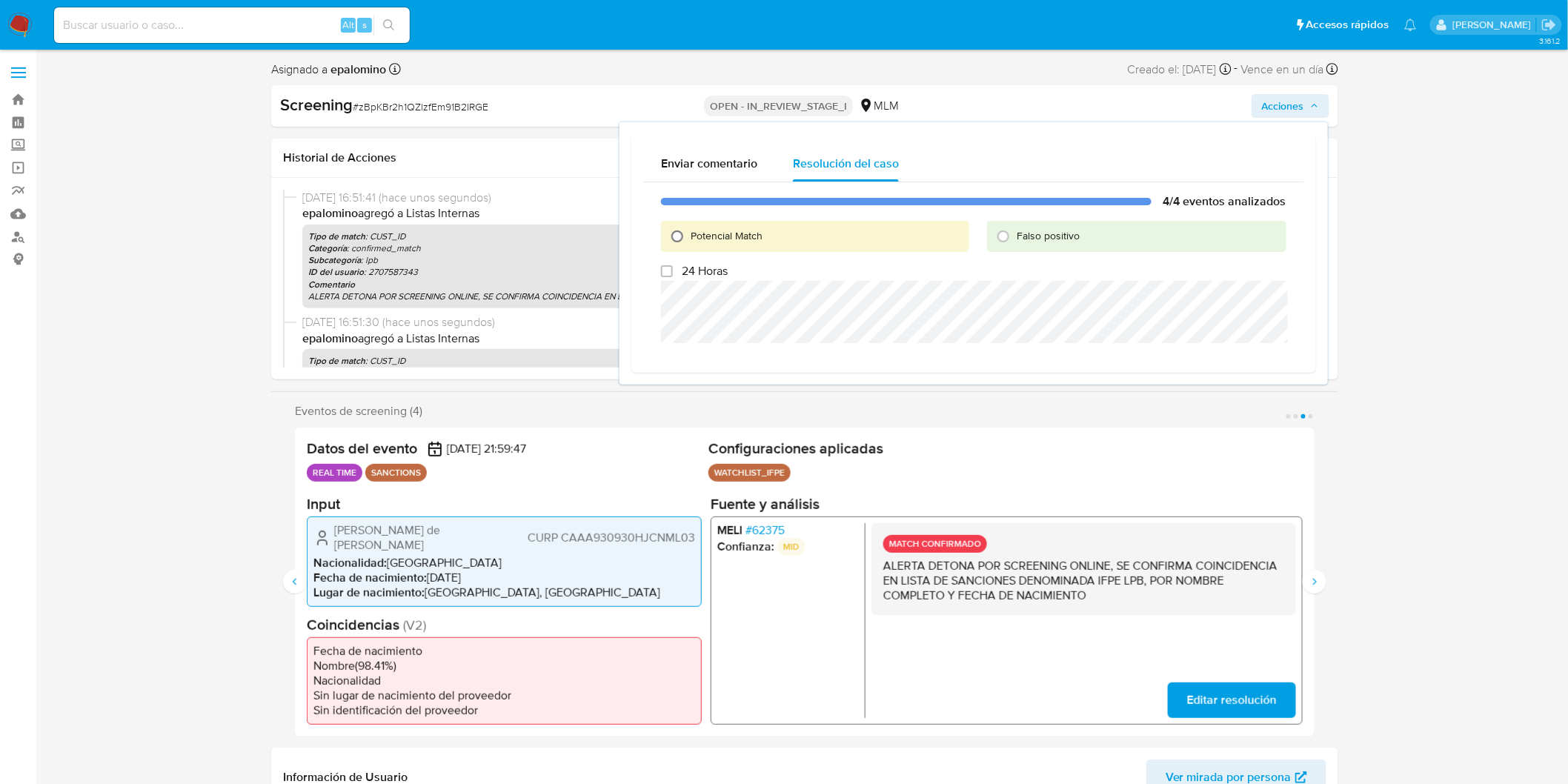
radio input "true"
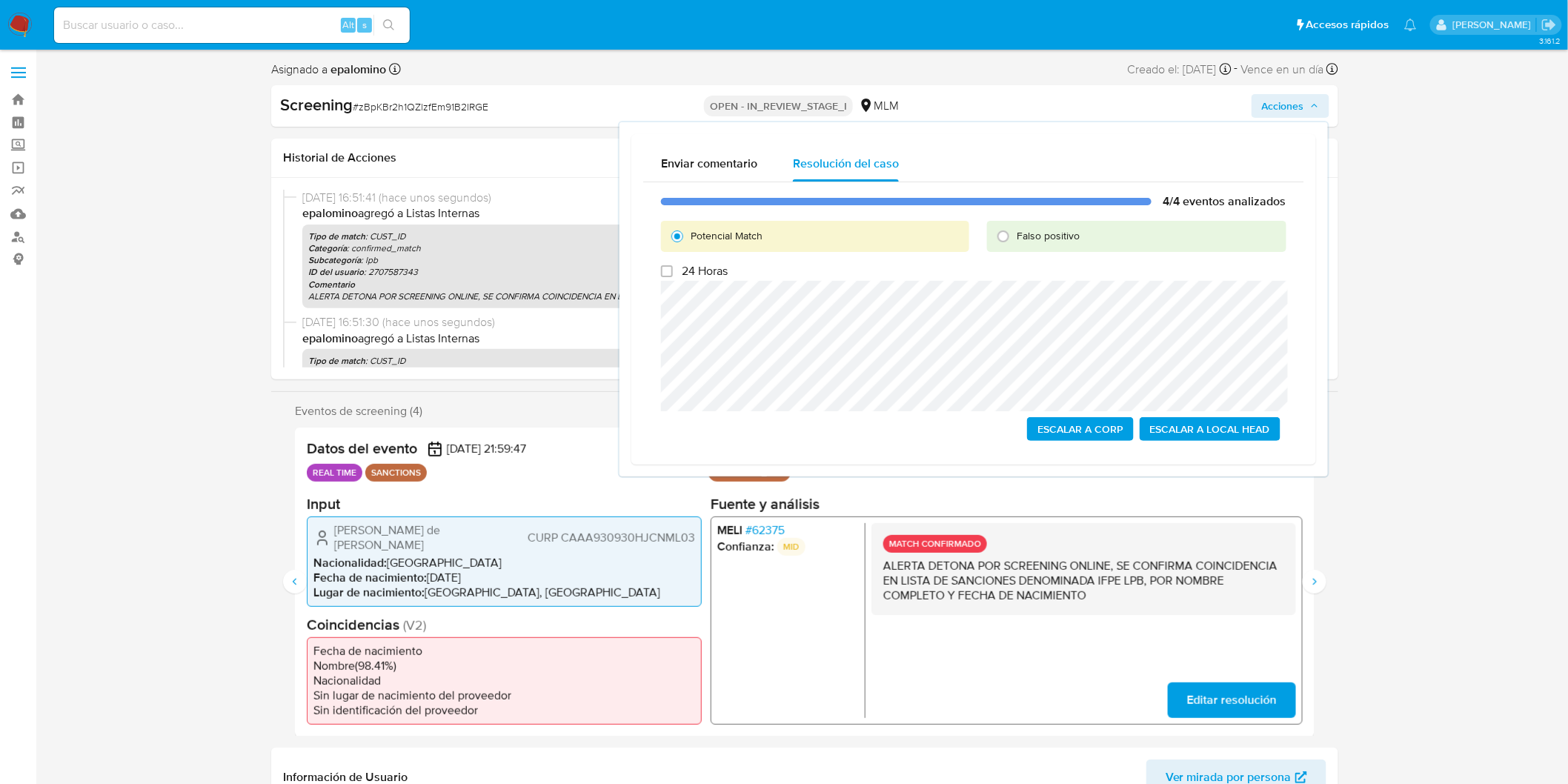
click at [1241, 430] on span "Escalar a Local Head" at bounding box center [1211, 429] width 120 height 21
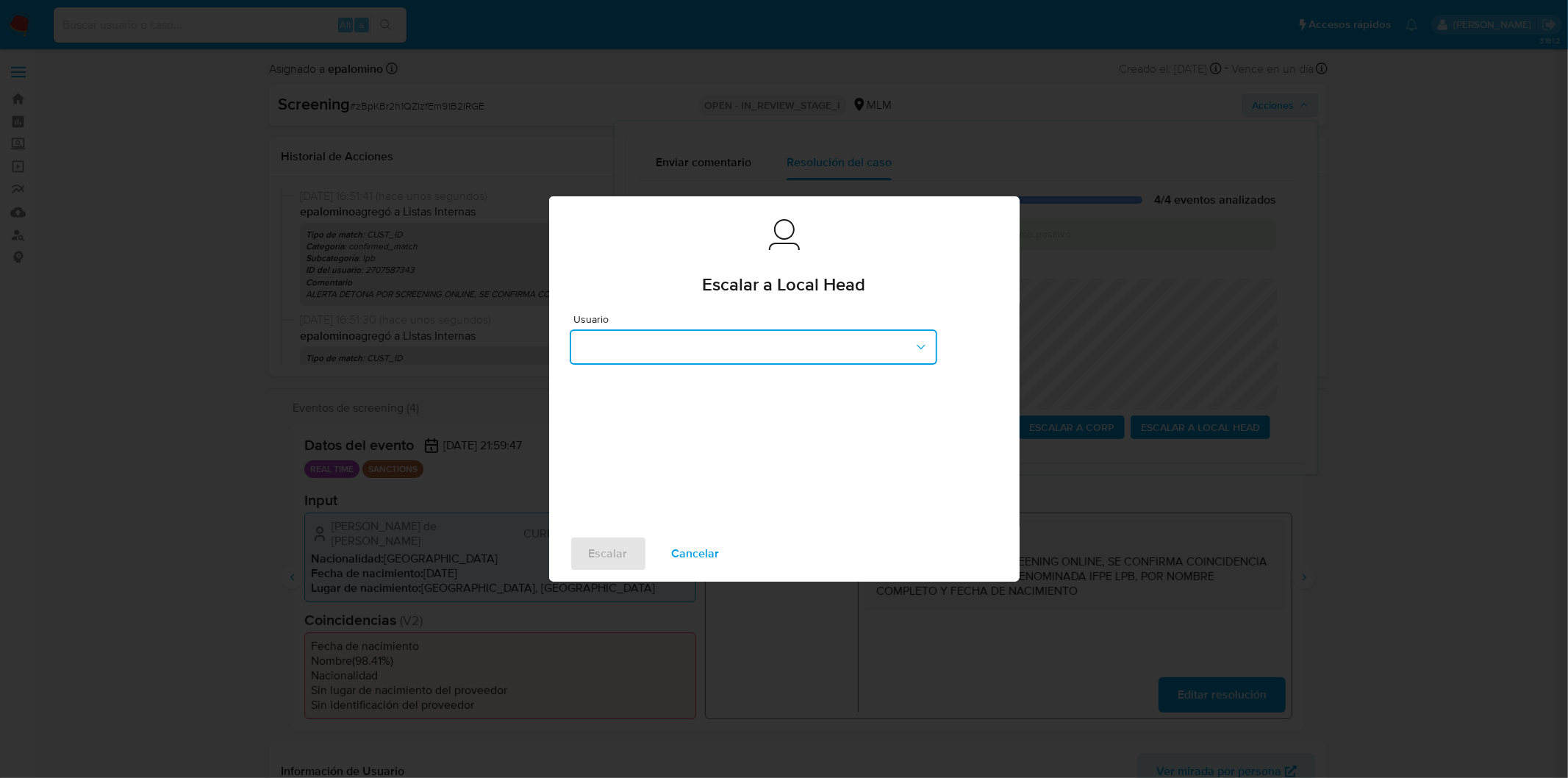
click at [858, 343] on button "button" at bounding box center [753, 347] width 367 height 35
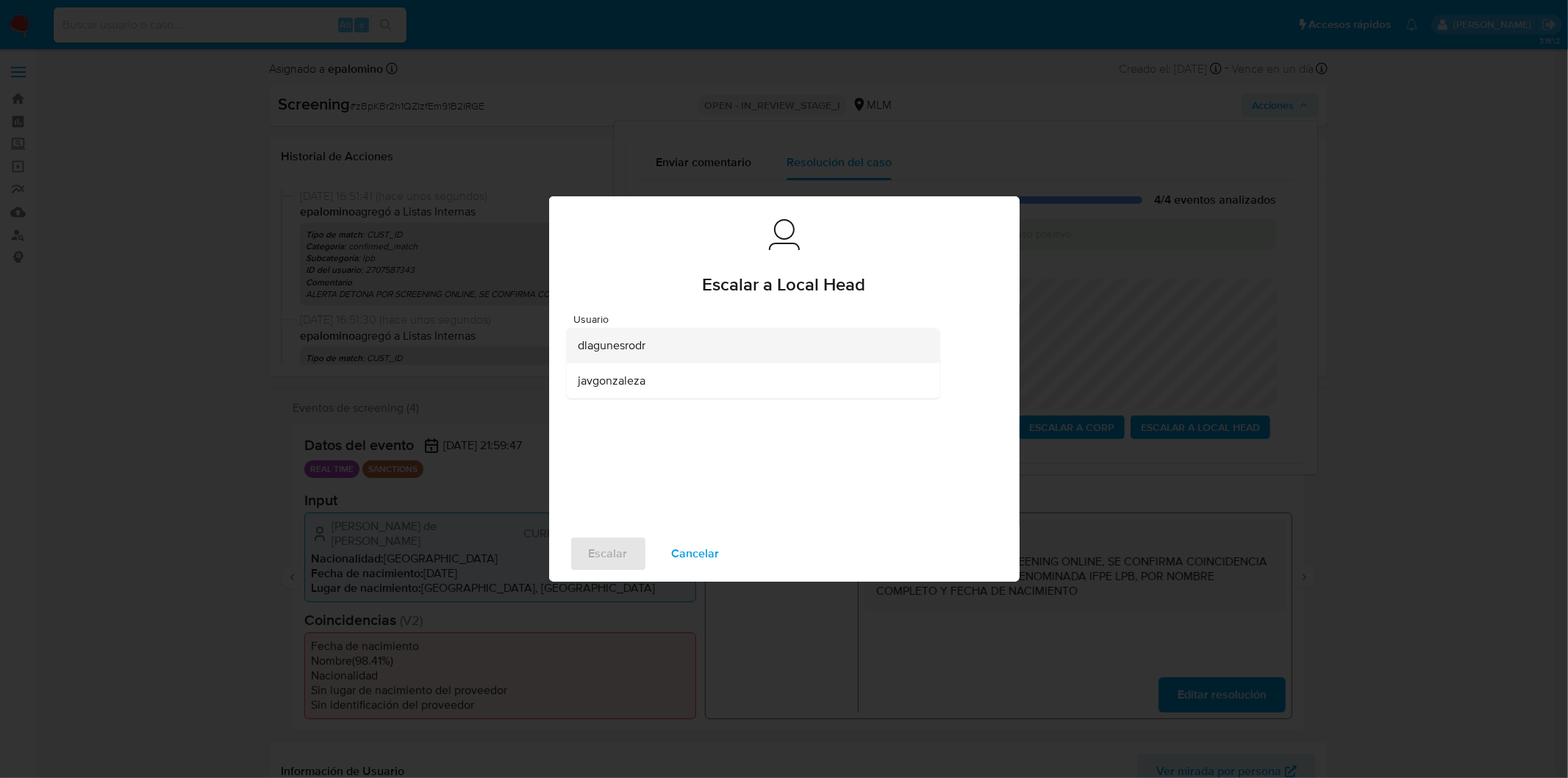
click at [688, 342] on div "dlagunesrodr" at bounding box center [748, 346] width 341 height 35
click at [592, 559] on span "Escalar" at bounding box center [608, 554] width 39 height 32
click at [592, 550] on span "Escalar" at bounding box center [608, 554] width 39 height 32
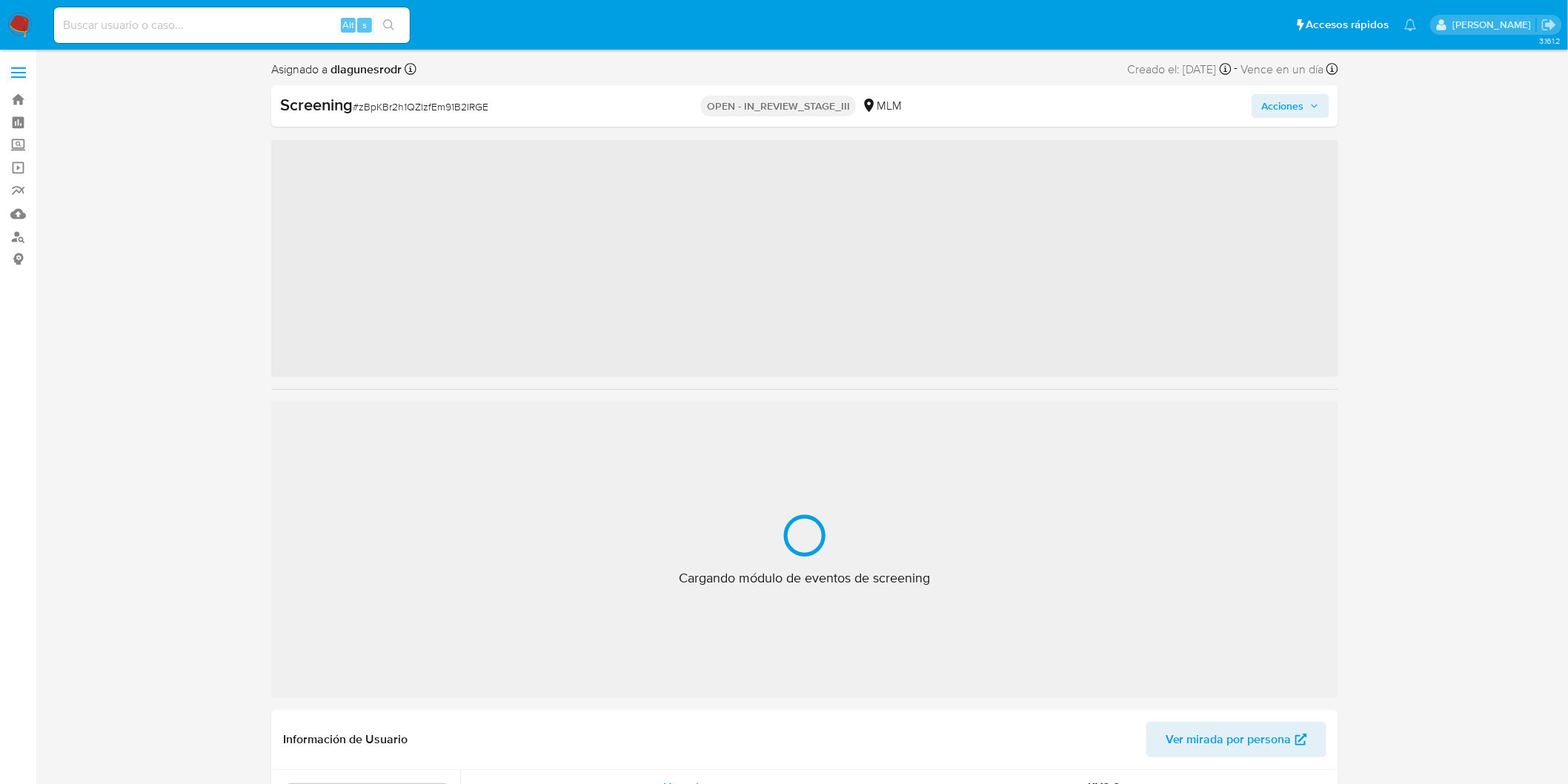
scroll to position [697, 0]
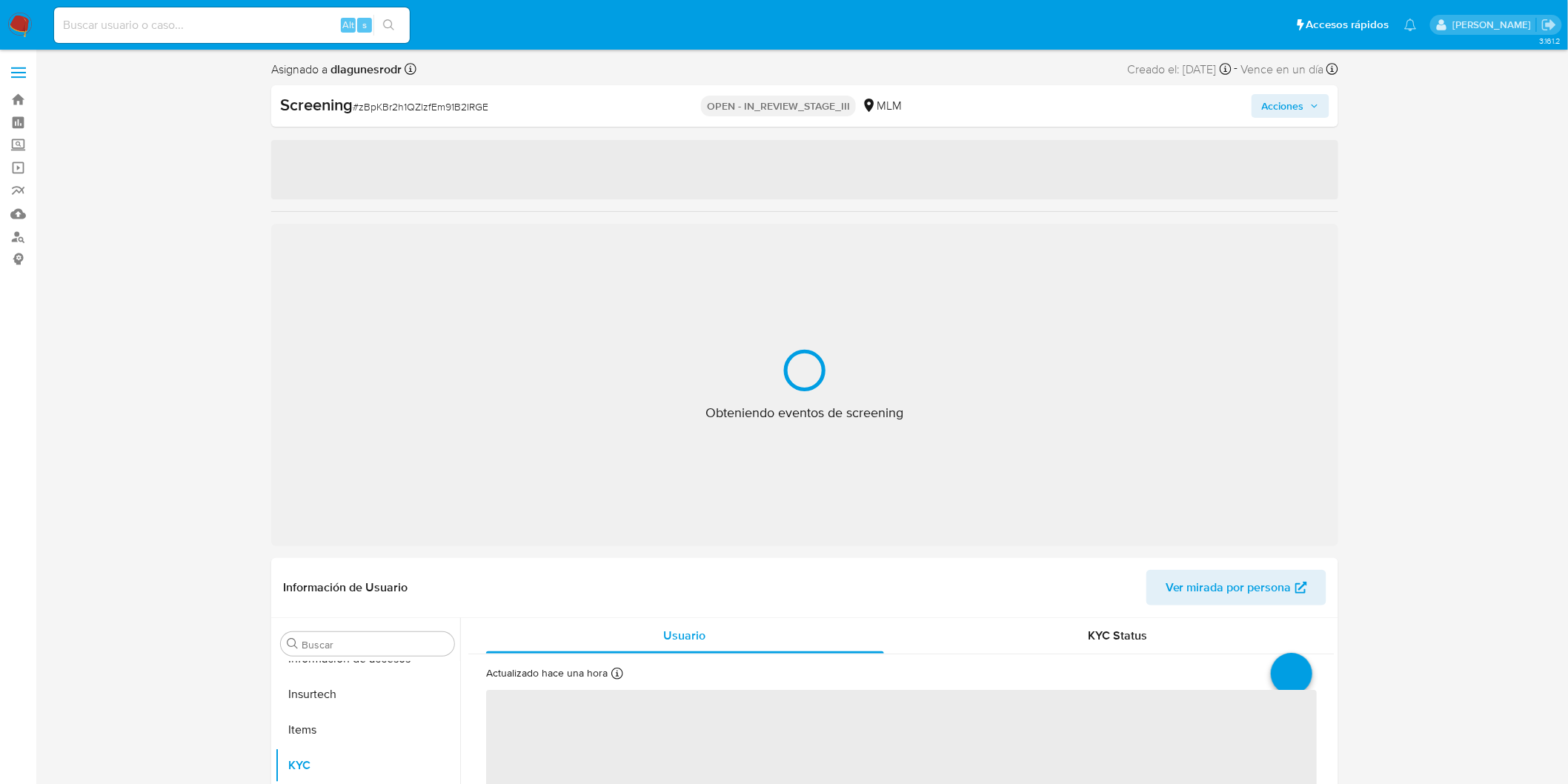
select select "10"
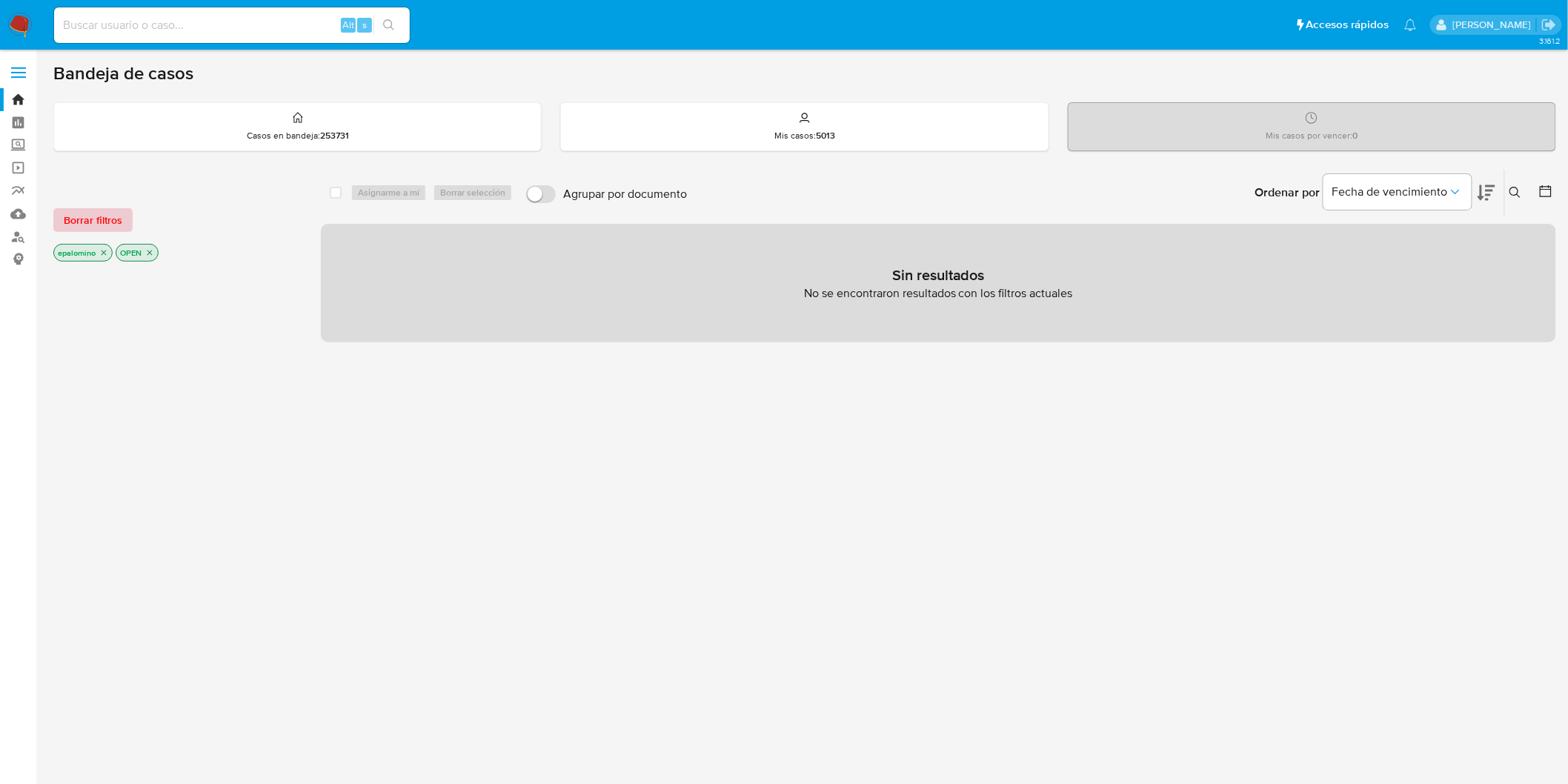
click at [117, 219] on span "Borrar filtros" at bounding box center [93, 220] width 58 height 21
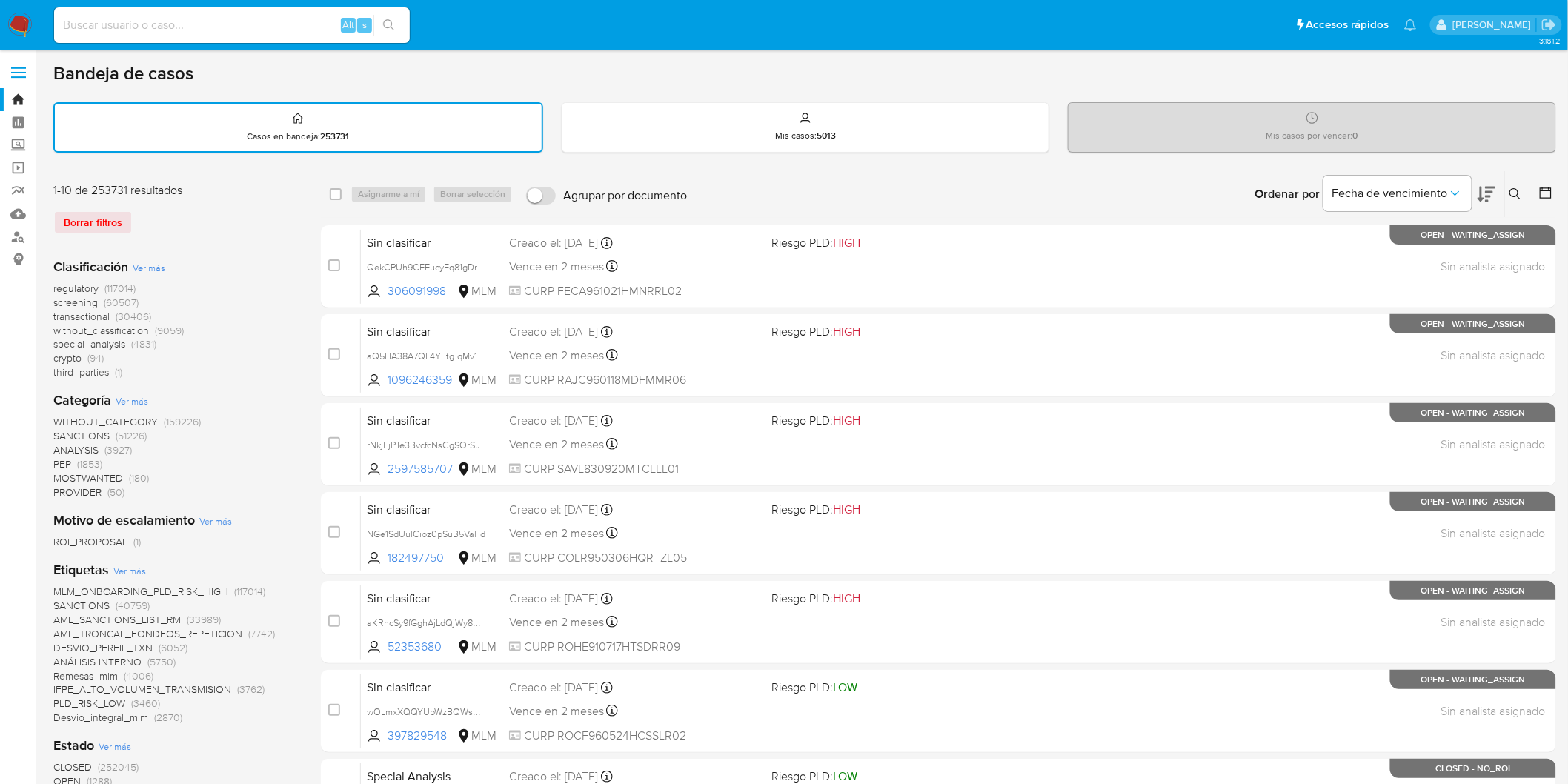
click at [25, 31] on img at bounding box center [19, 25] width 25 height 25
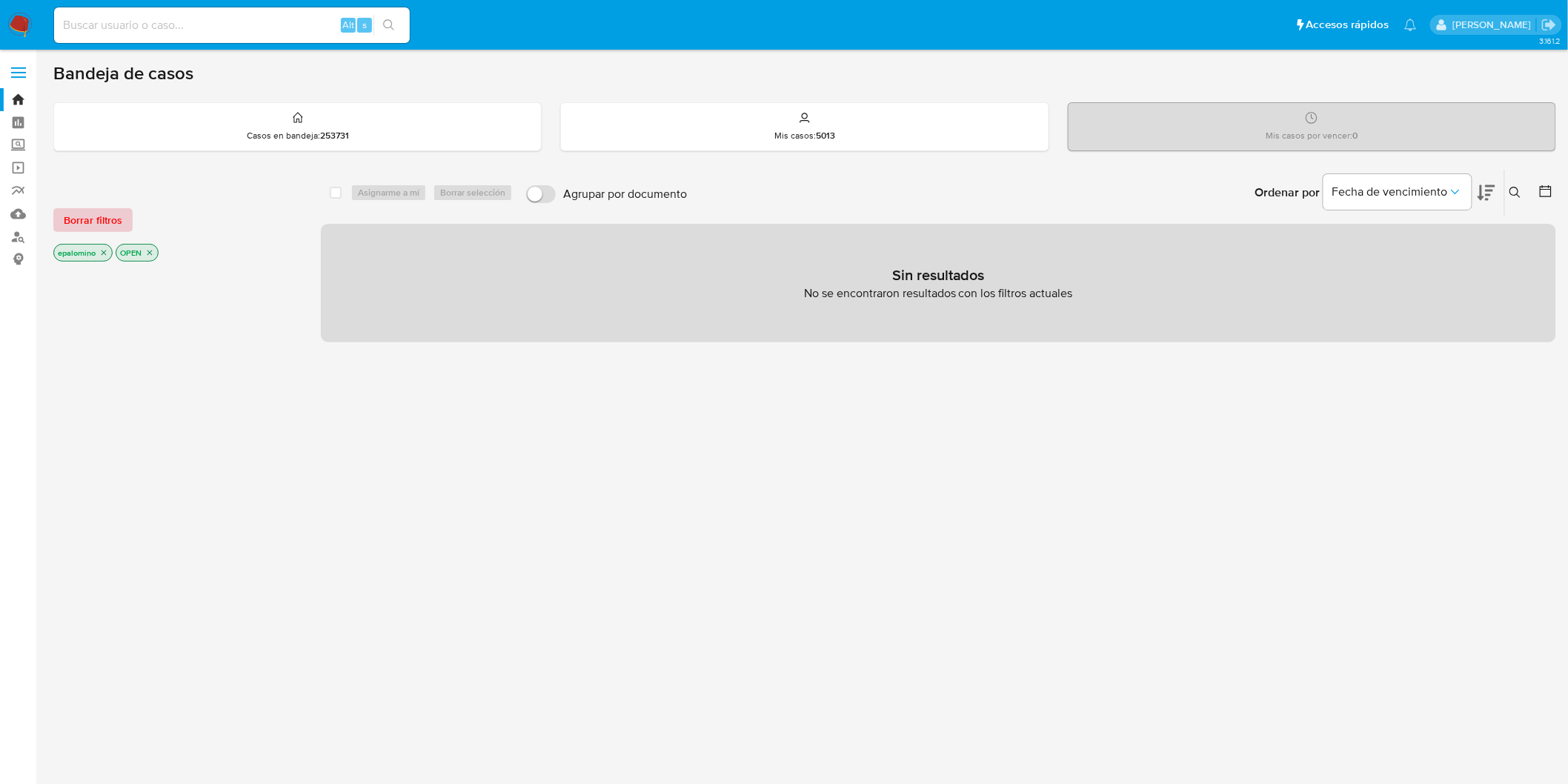
click at [96, 211] on span "Borrar filtros" at bounding box center [93, 220] width 58 height 21
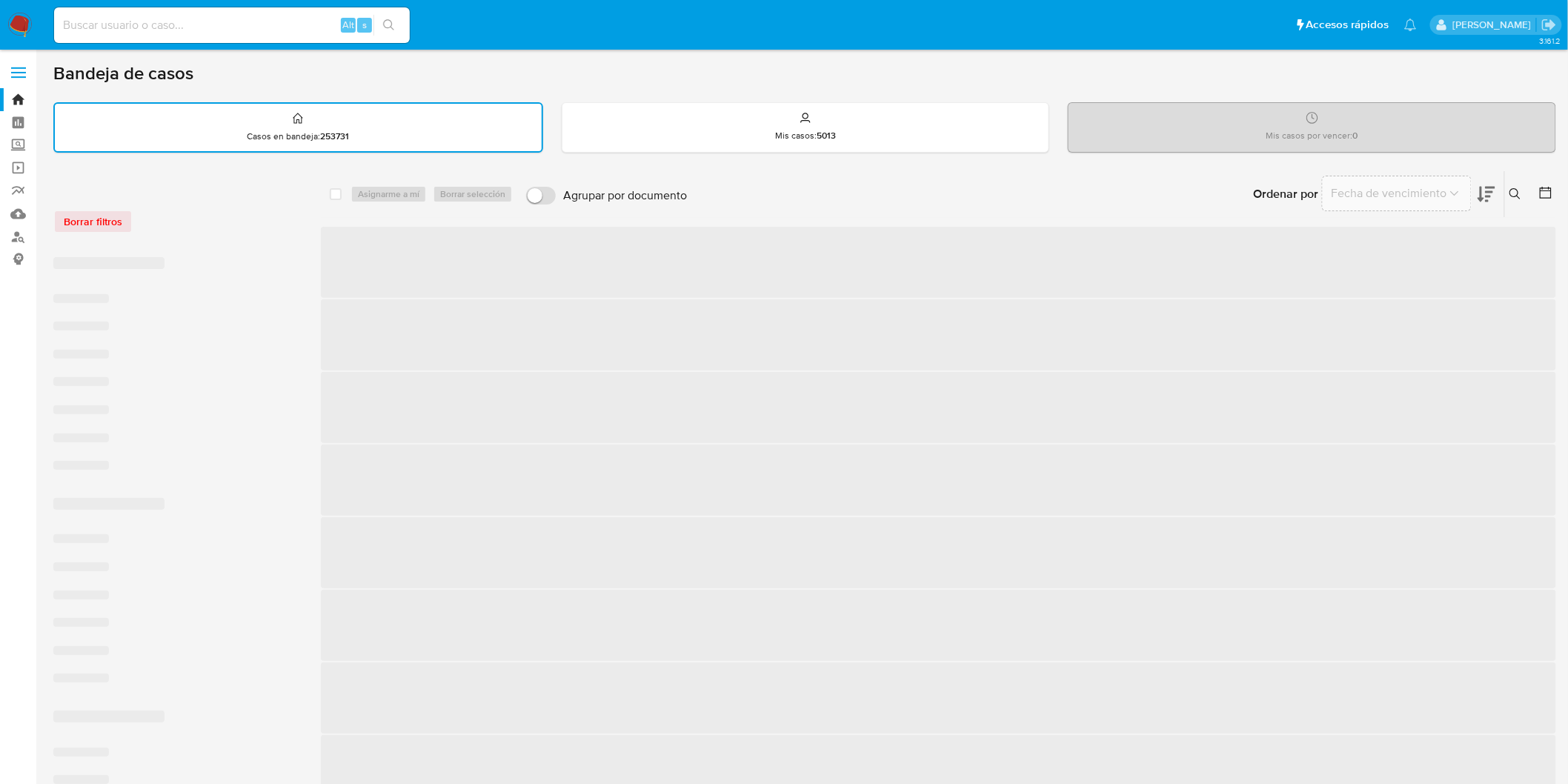
click at [243, 231] on div "Borrar filtros" at bounding box center [172, 214] width 237 height 63
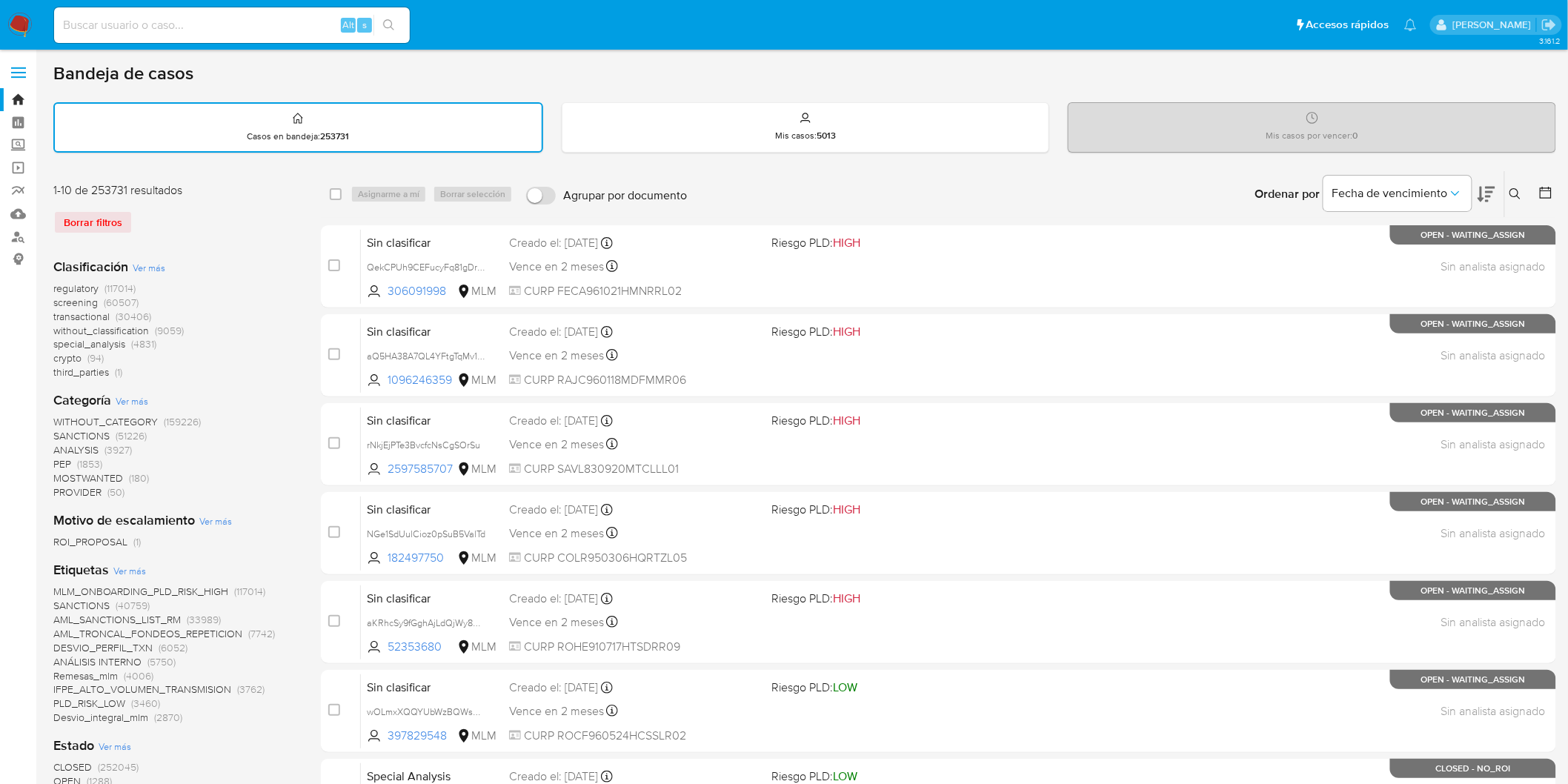
click at [26, 19] on img at bounding box center [19, 25] width 25 height 25
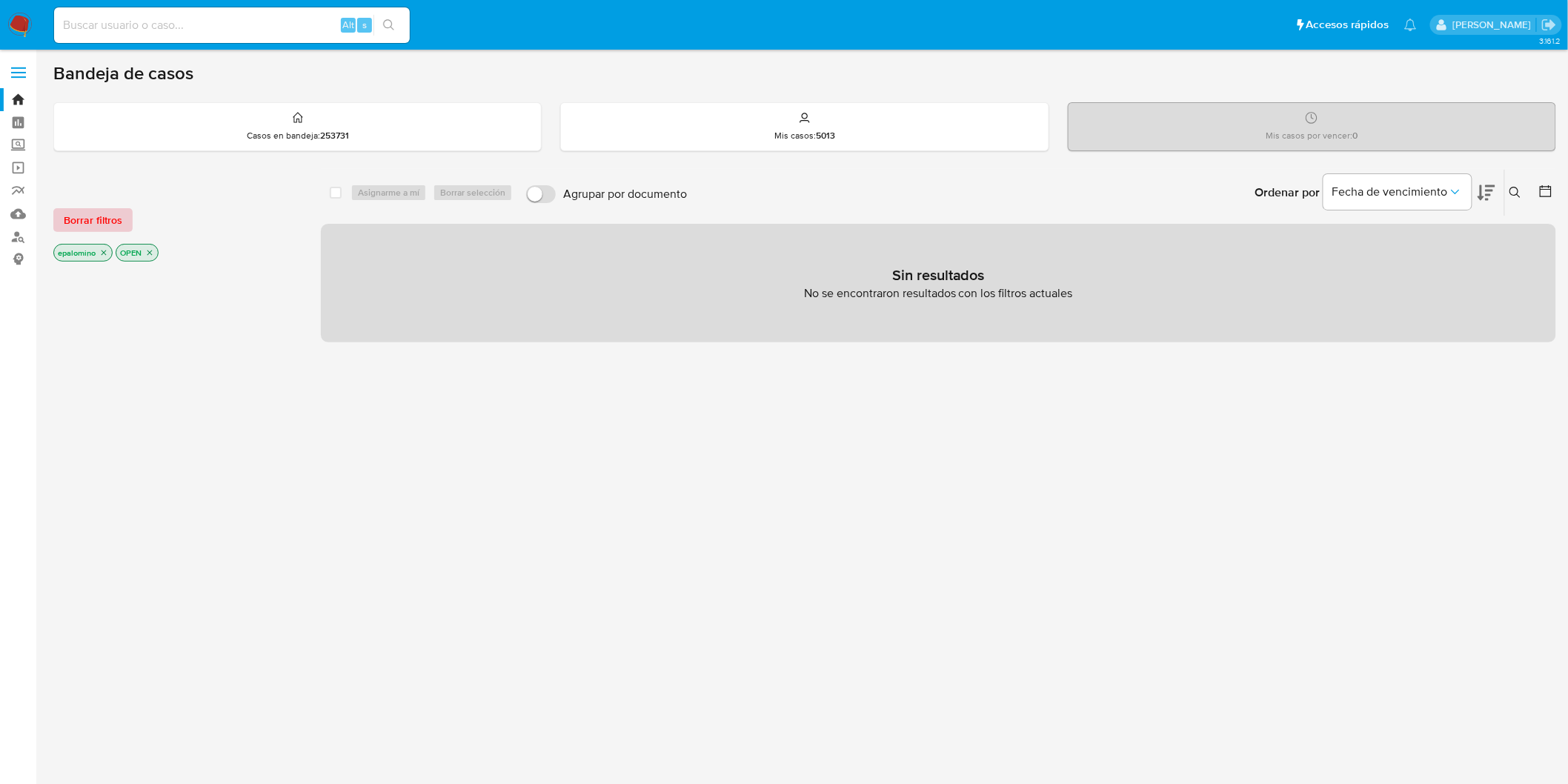
click at [93, 220] on span "Borrar filtros" at bounding box center [93, 220] width 58 height 21
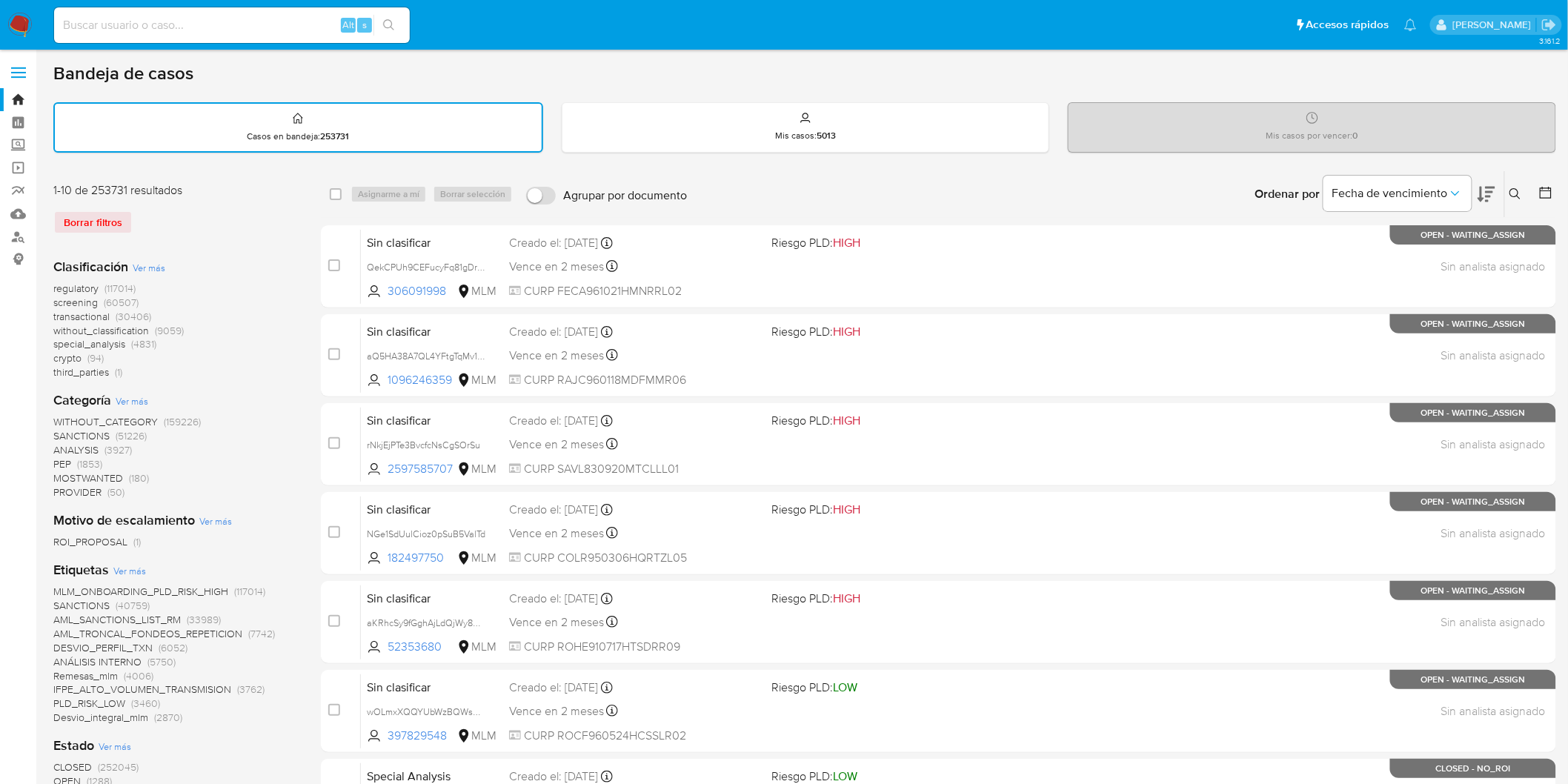
click at [1515, 189] on icon at bounding box center [1515, 194] width 12 height 12
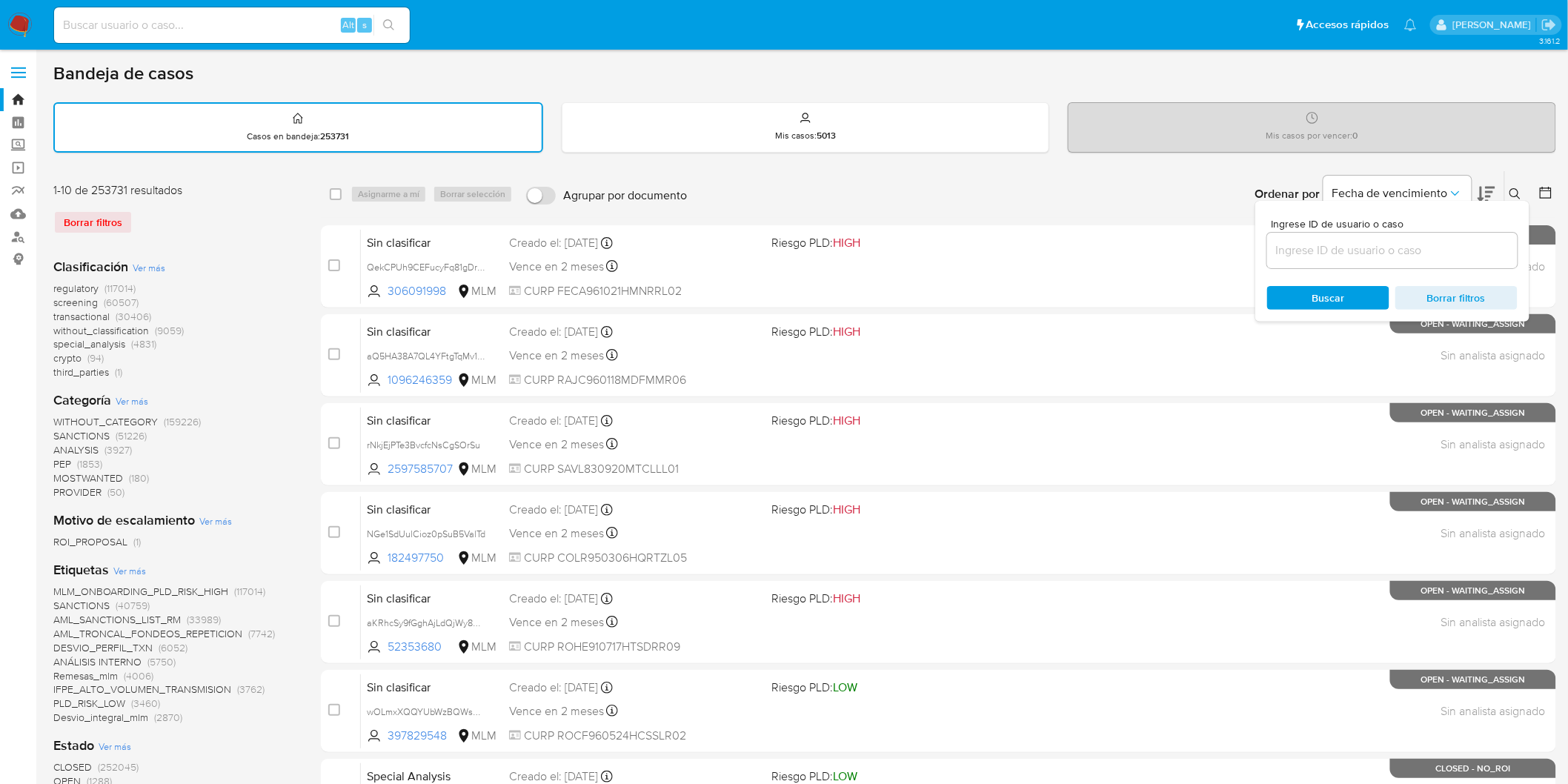
click at [1348, 252] on input at bounding box center [1392, 250] width 250 height 19
type input "457447640"
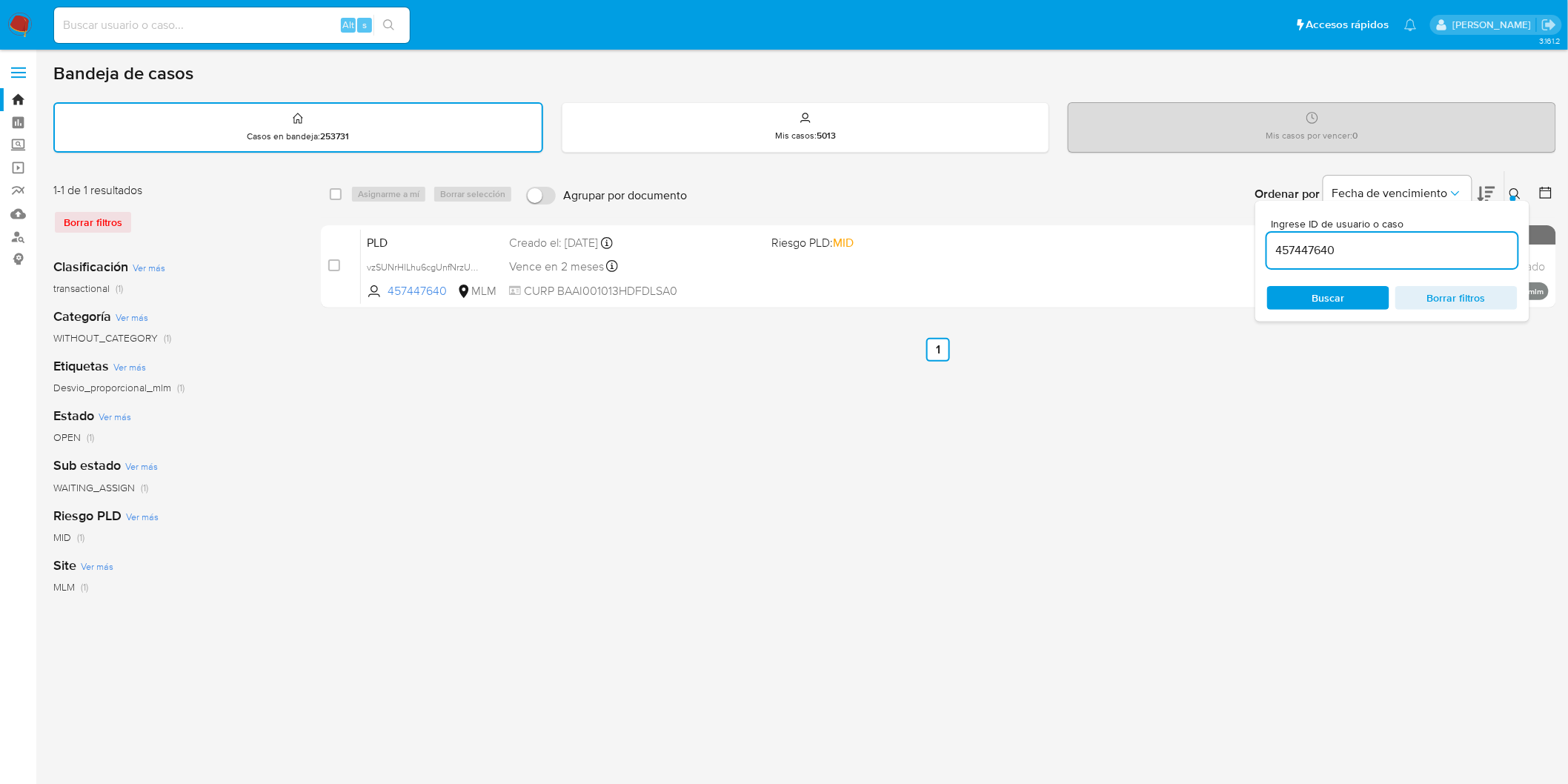
click at [1515, 195] on div at bounding box center [1513, 198] width 6 height 6
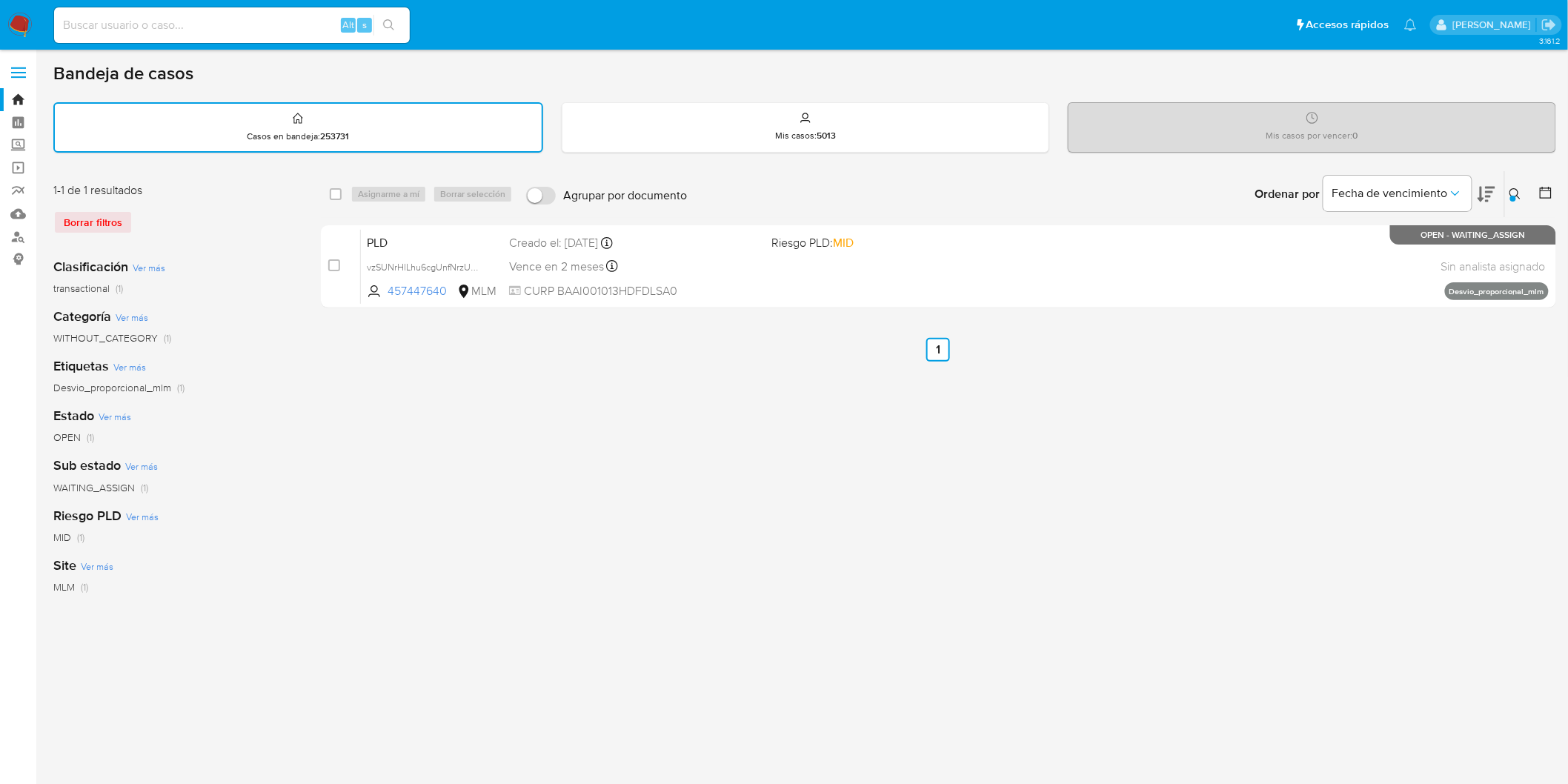
click at [10, 19] on img at bounding box center [19, 25] width 25 height 25
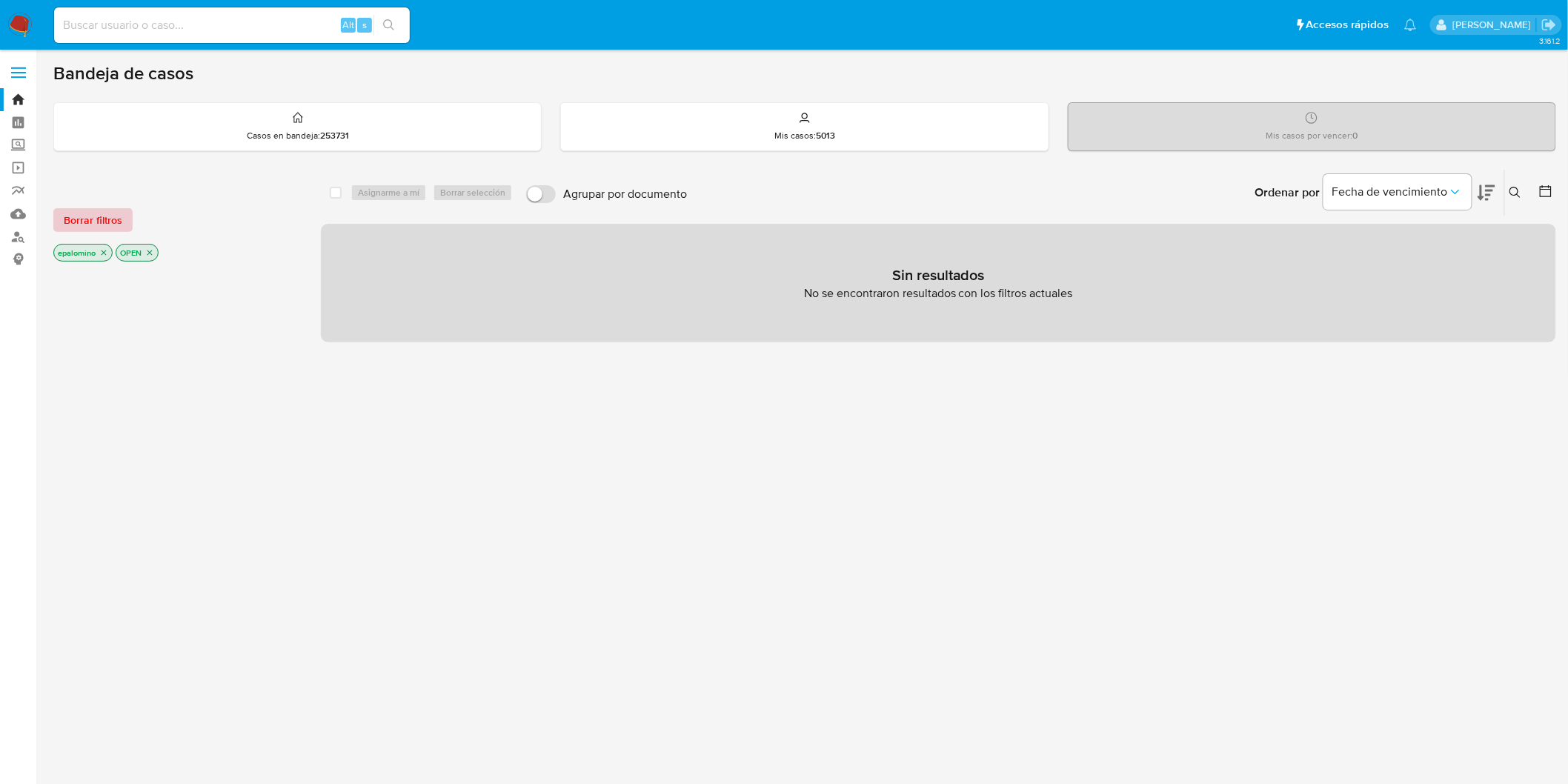
click at [95, 211] on span "Borrar filtros" at bounding box center [93, 220] width 58 height 21
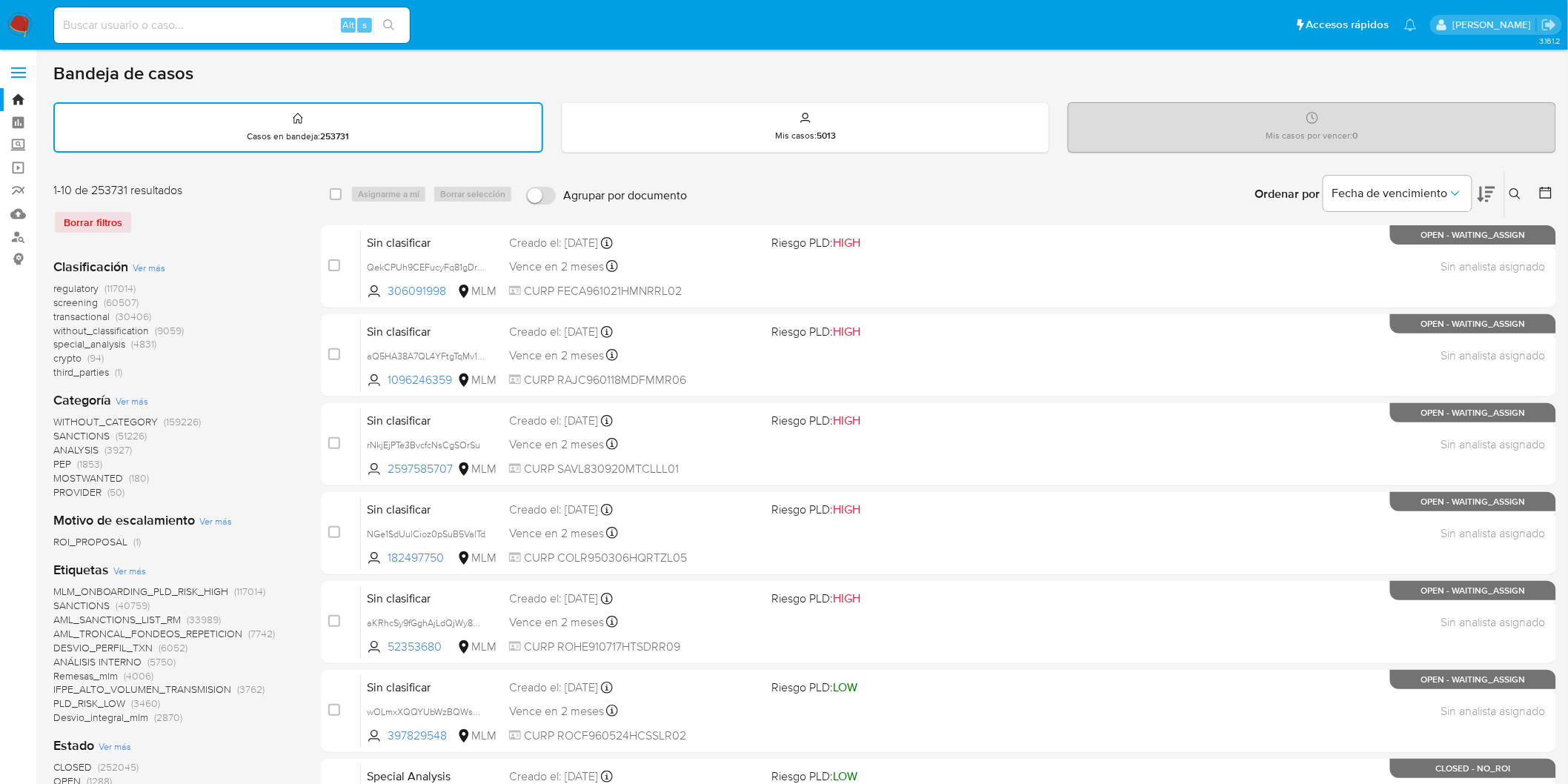
click at [1523, 185] on button at bounding box center [1518, 194] width 24 height 18
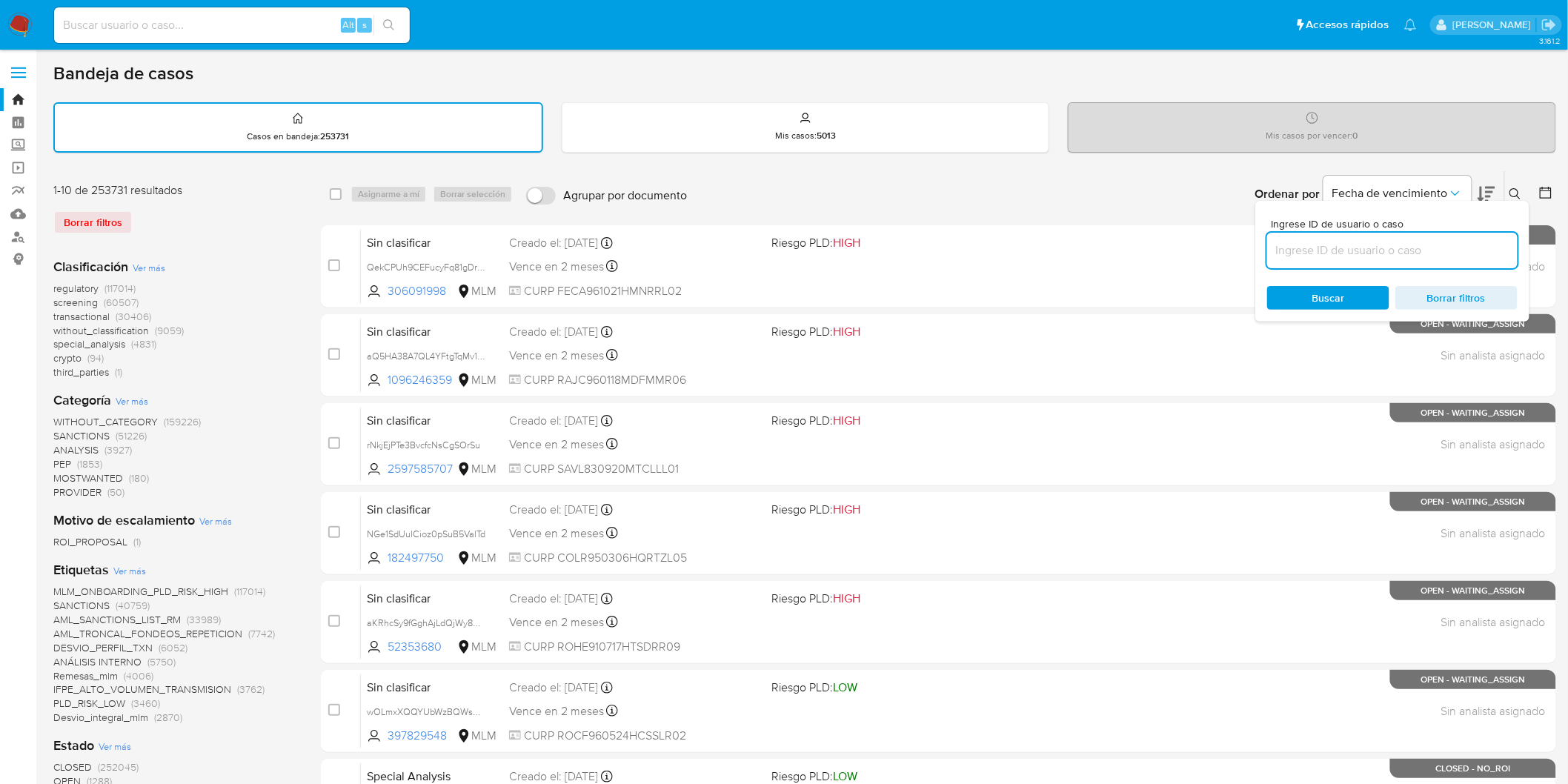
click at [1298, 246] on input at bounding box center [1392, 250] width 250 height 19
type input "457447640"
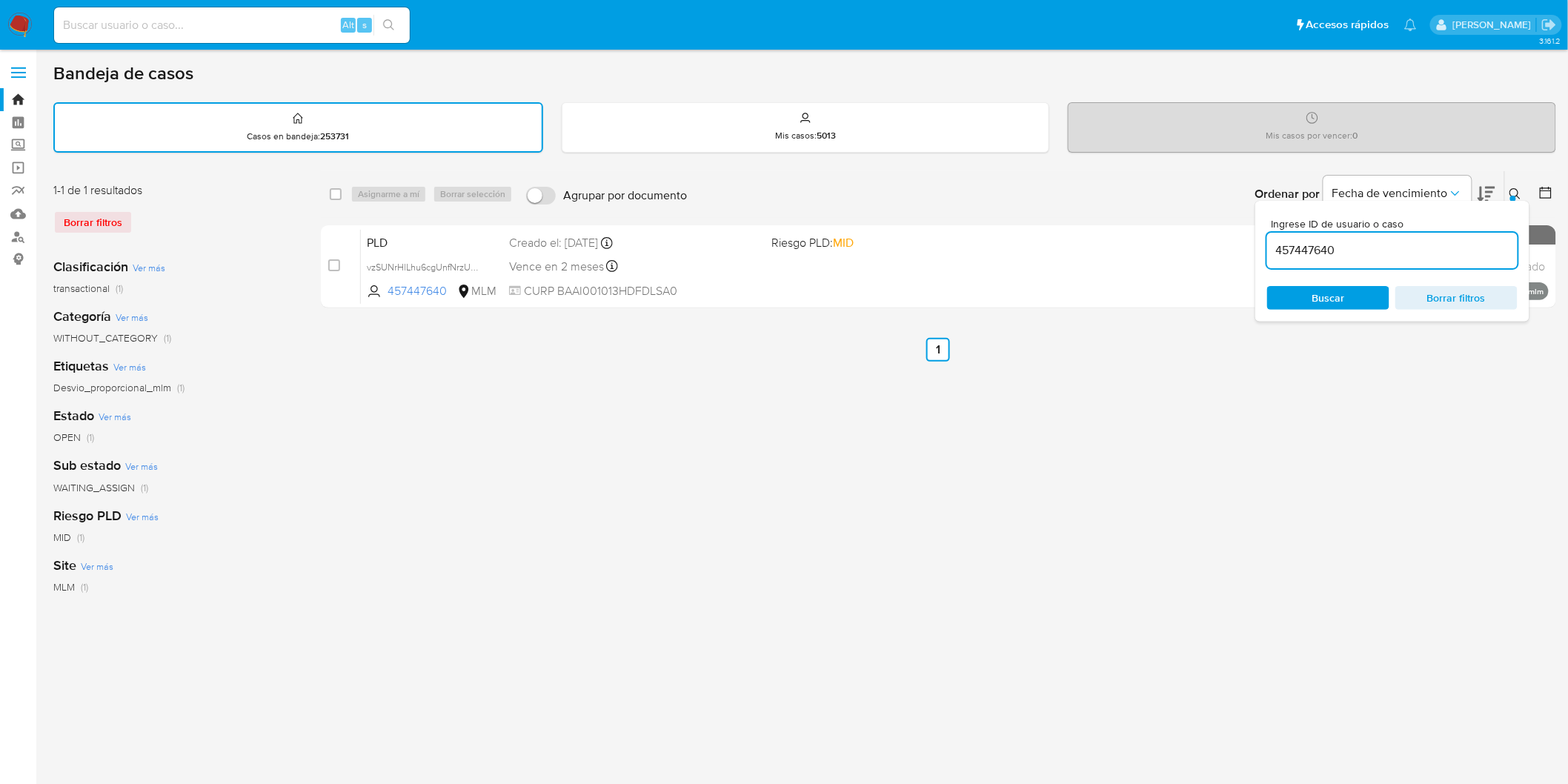
click at [1522, 195] on icon at bounding box center [1515, 194] width 12 height 12
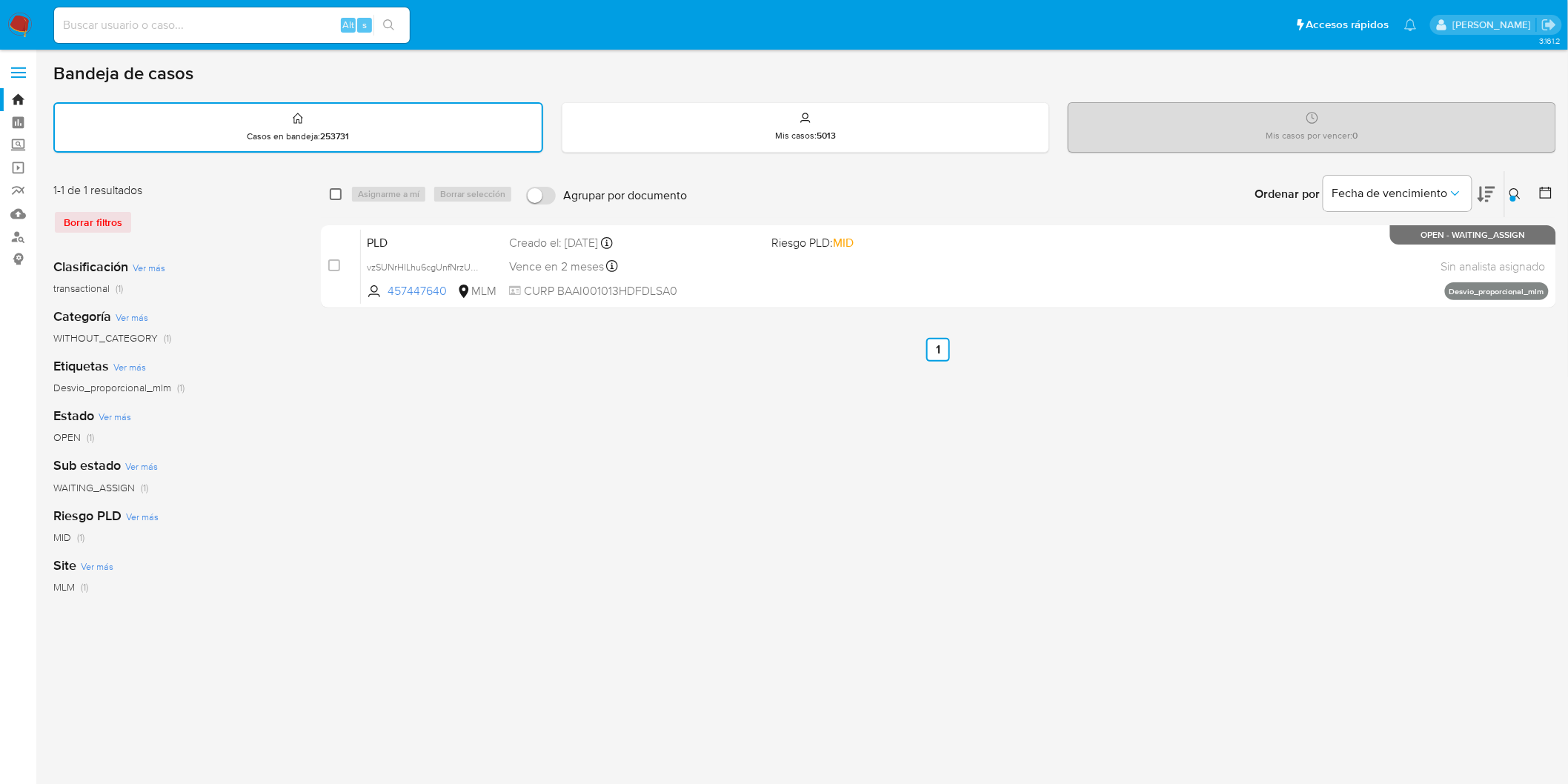
click at [335, 188] on input "checkbox" at bounding box center [335, 194] width 12 height 12
checkbox input "true"
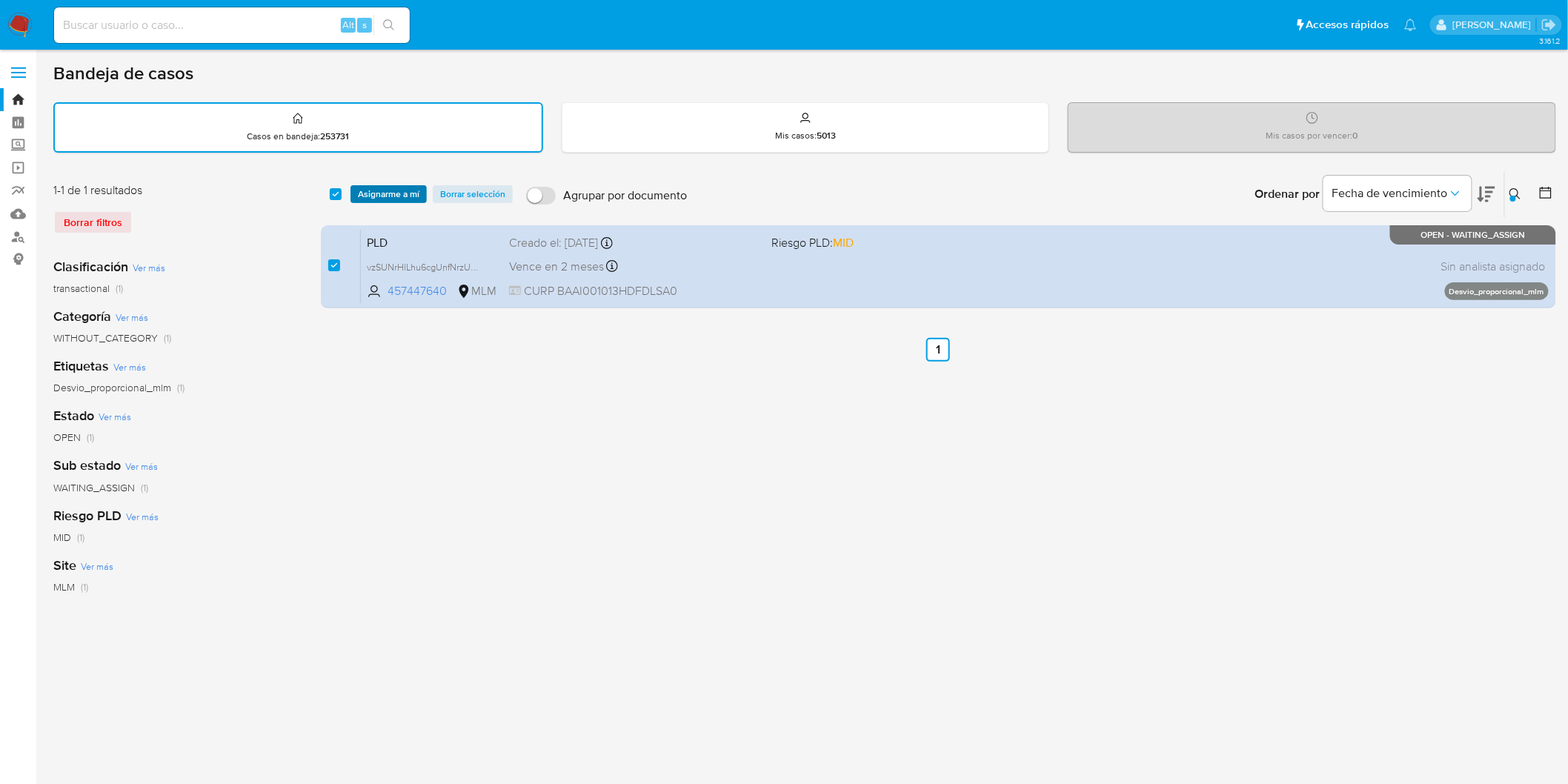
click at [376, 188] on span "Asignarme a mí" at bounding box center [389, 194] width 62 height 15
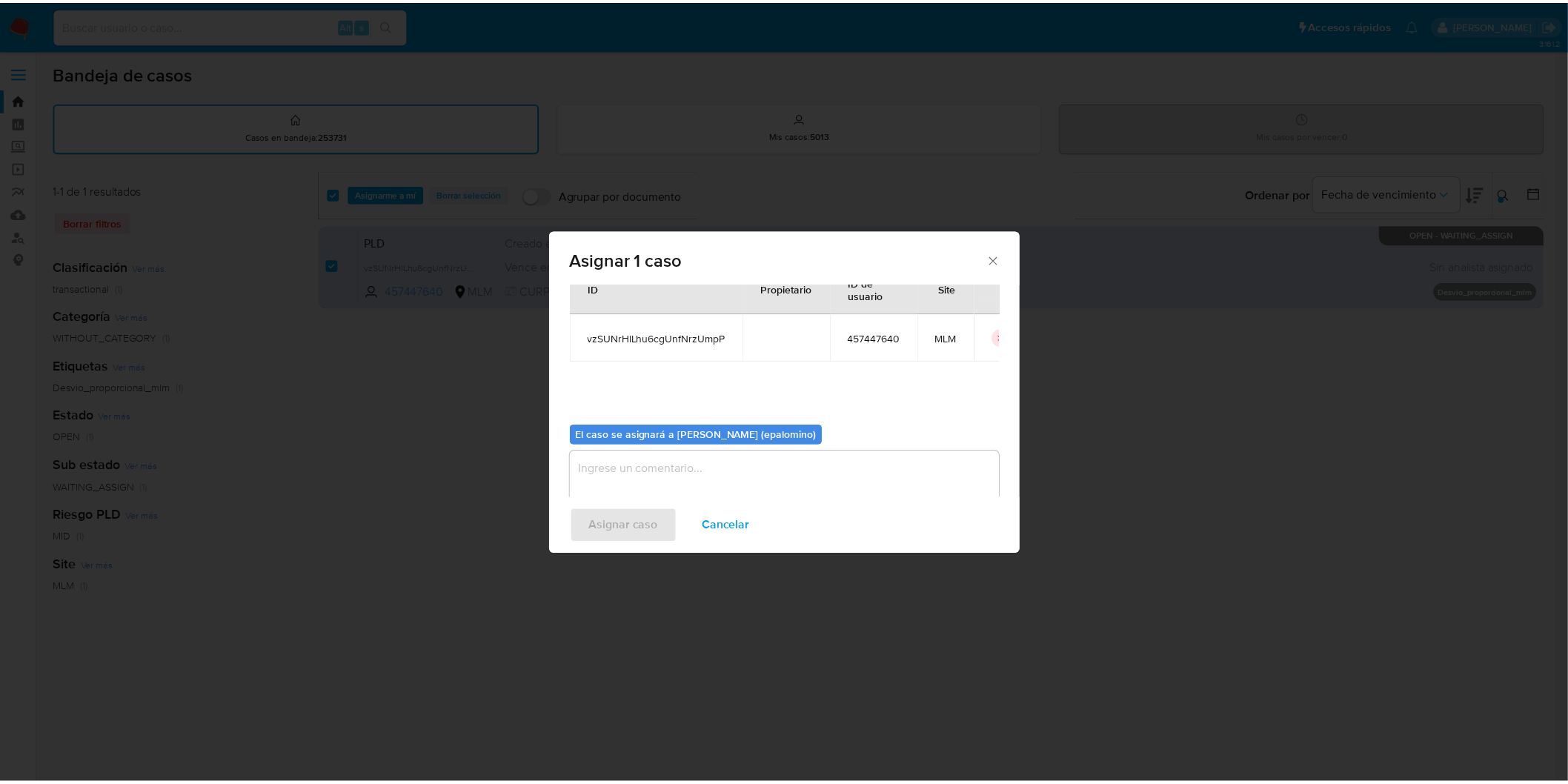
scroll to position [76, 0]
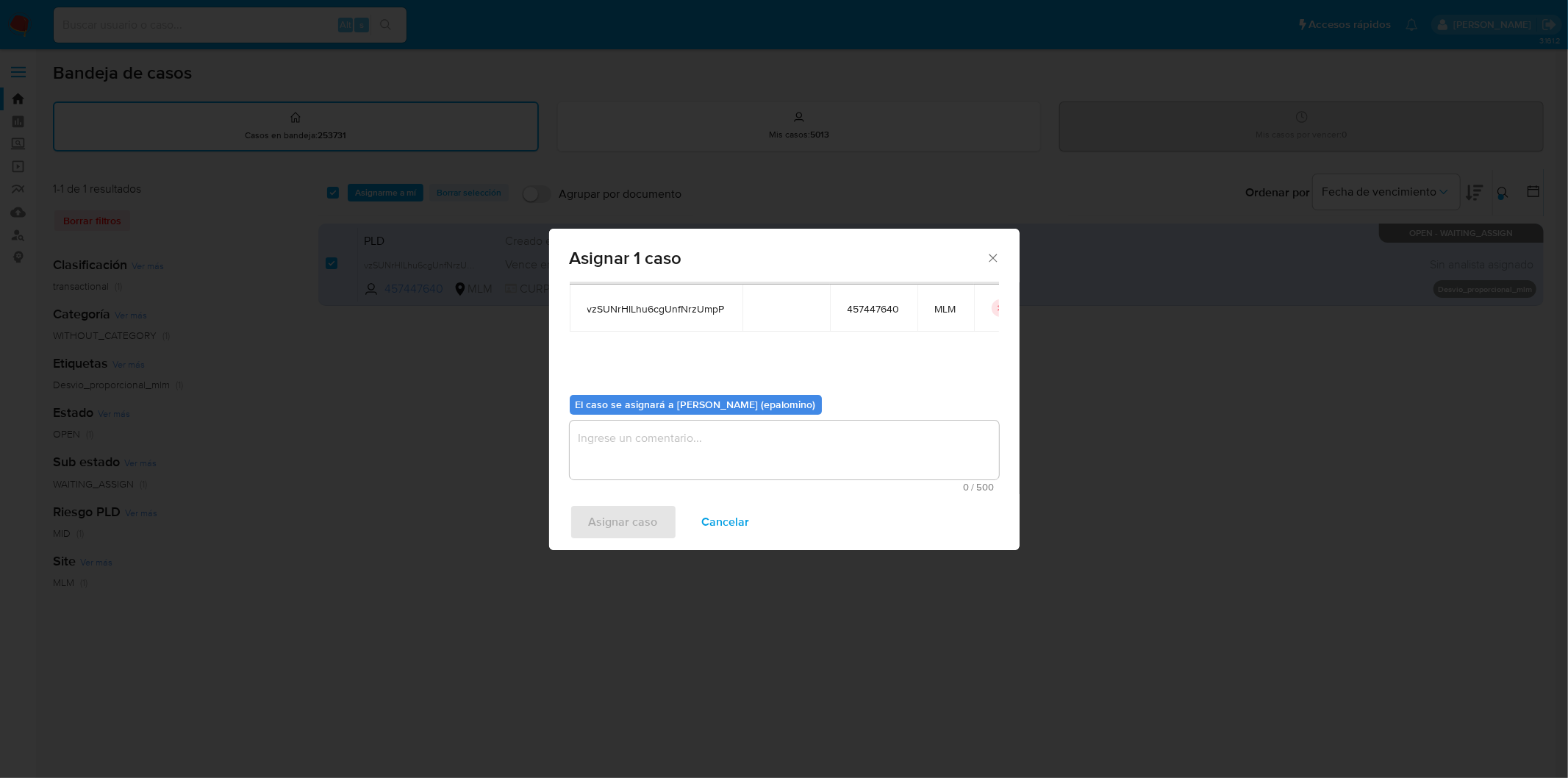
click at [643, 450] on textarea "assign-modal" at bounding box center [784, 449] width 429 height 59
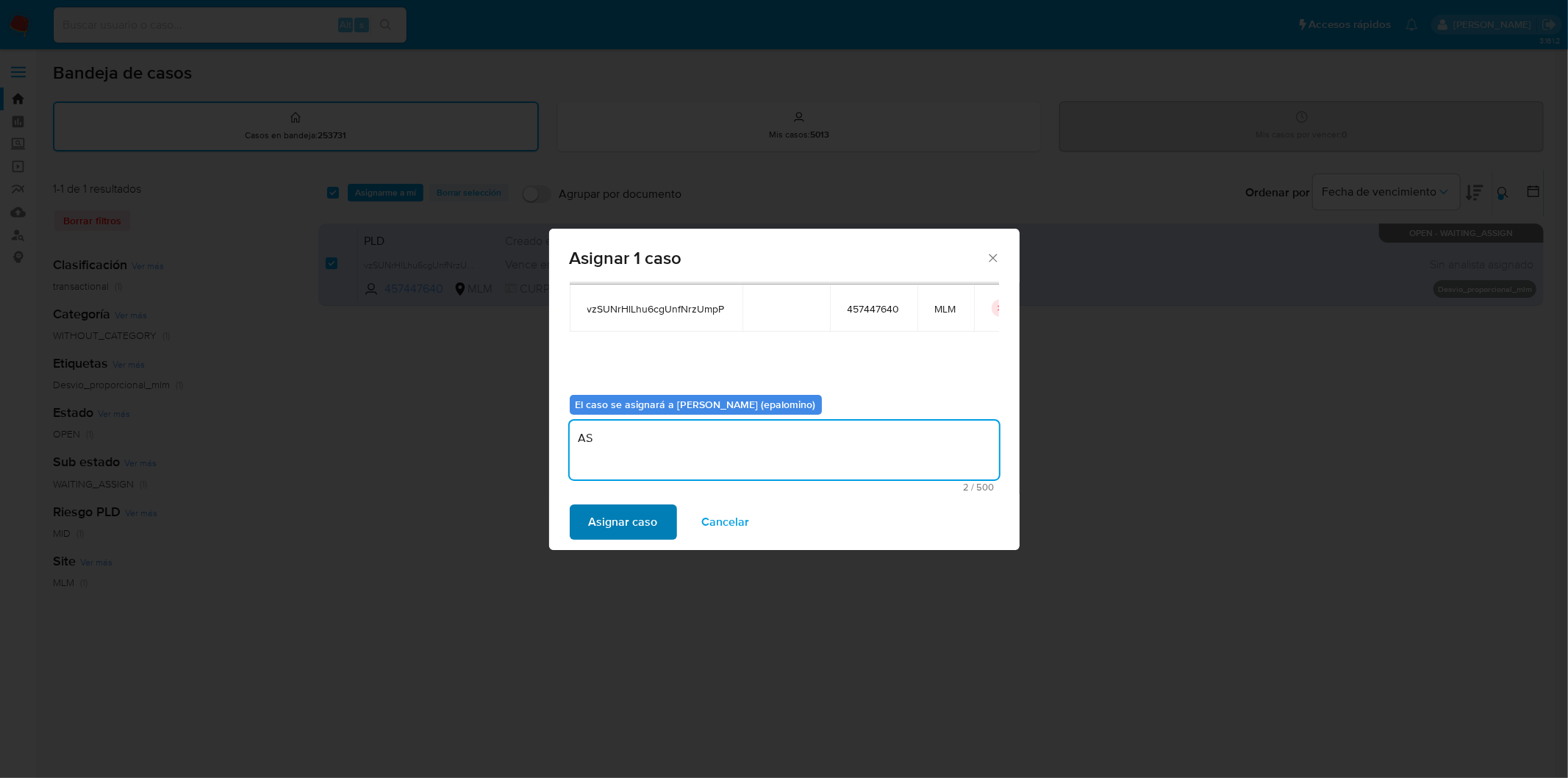
type textarea "AS"
click at [631, 515] on span "Asignar caso" at bounding box center [624, 522] width 69 height 32
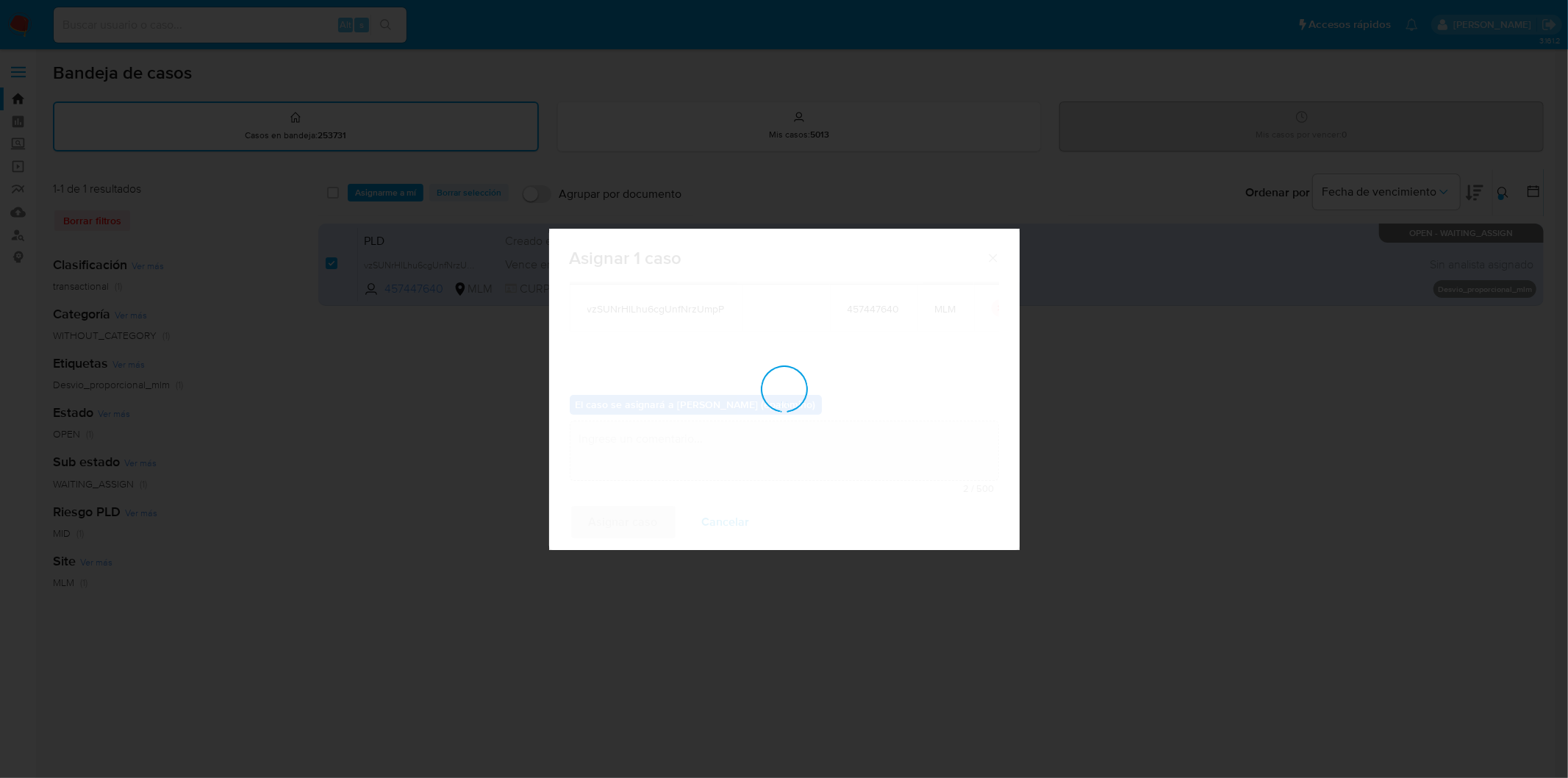
checkbox input "false"
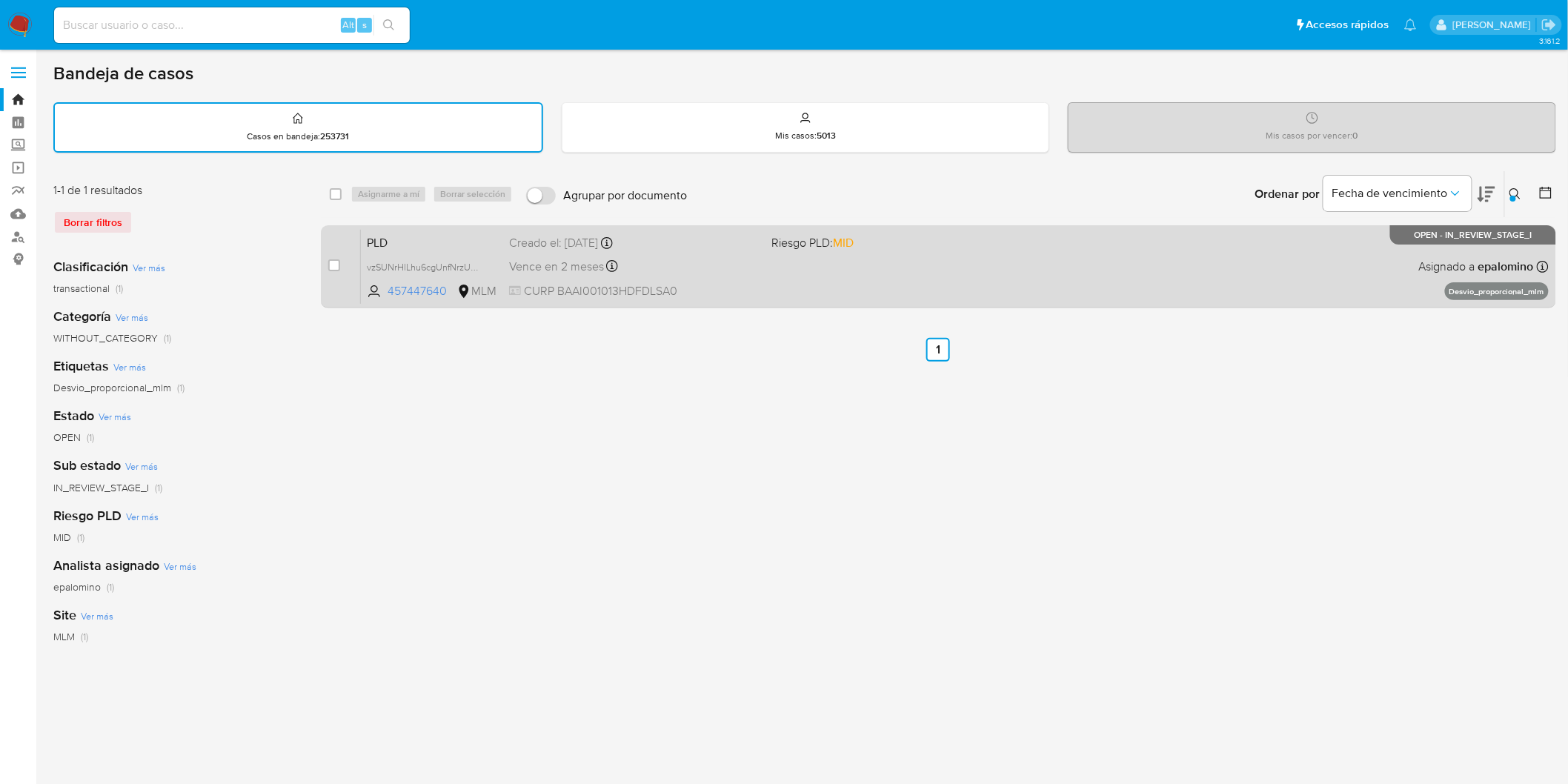
click at [388, 236] on span "PLD" at bounding box center [432, 241] width 130 height 19
click at [395, 232] on span "PLD" at bounding box center [432, 241] width 130 height 19
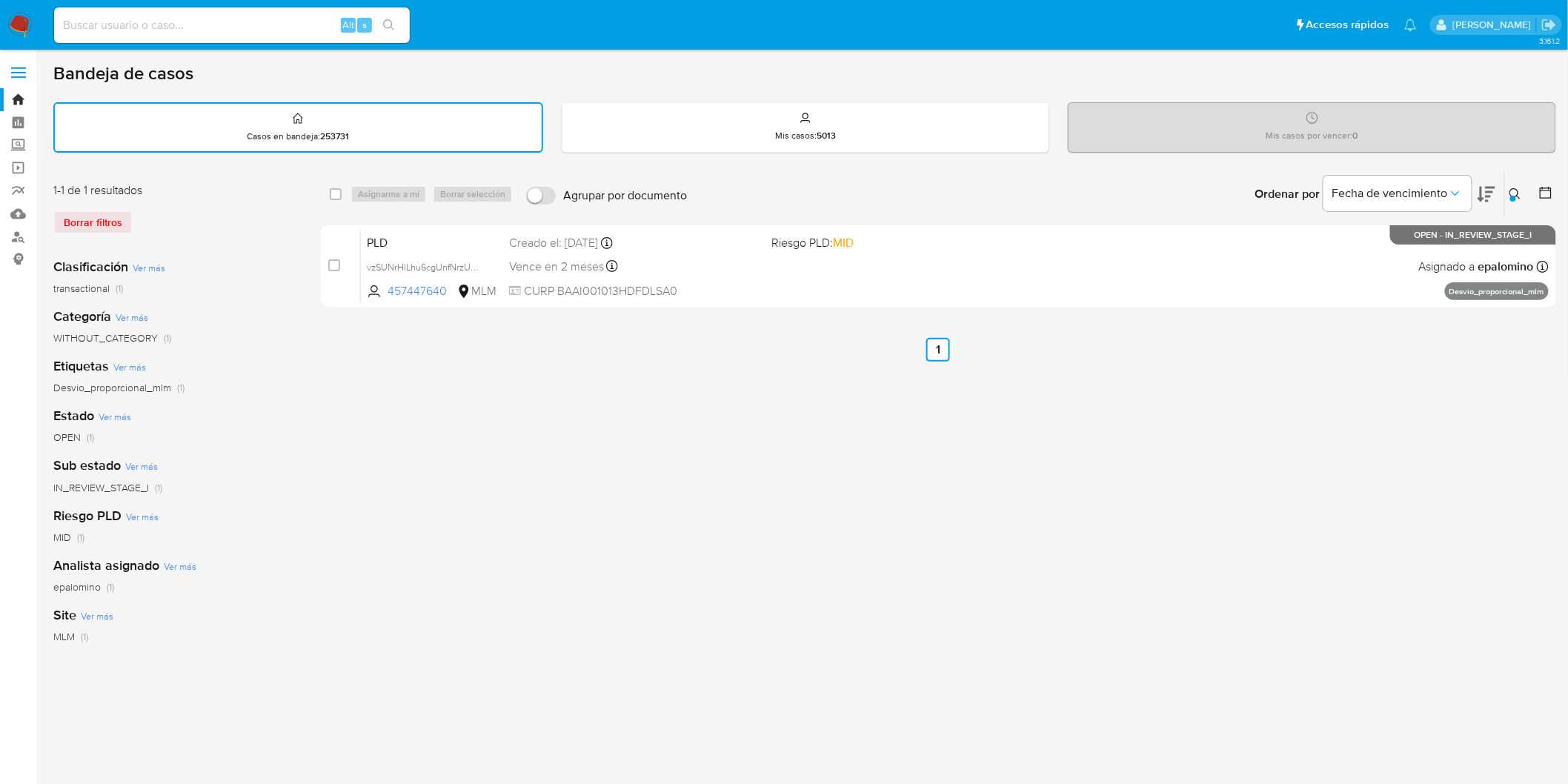
click at [20, 21] on img at bounding box center [19, 25] width 25 height 25
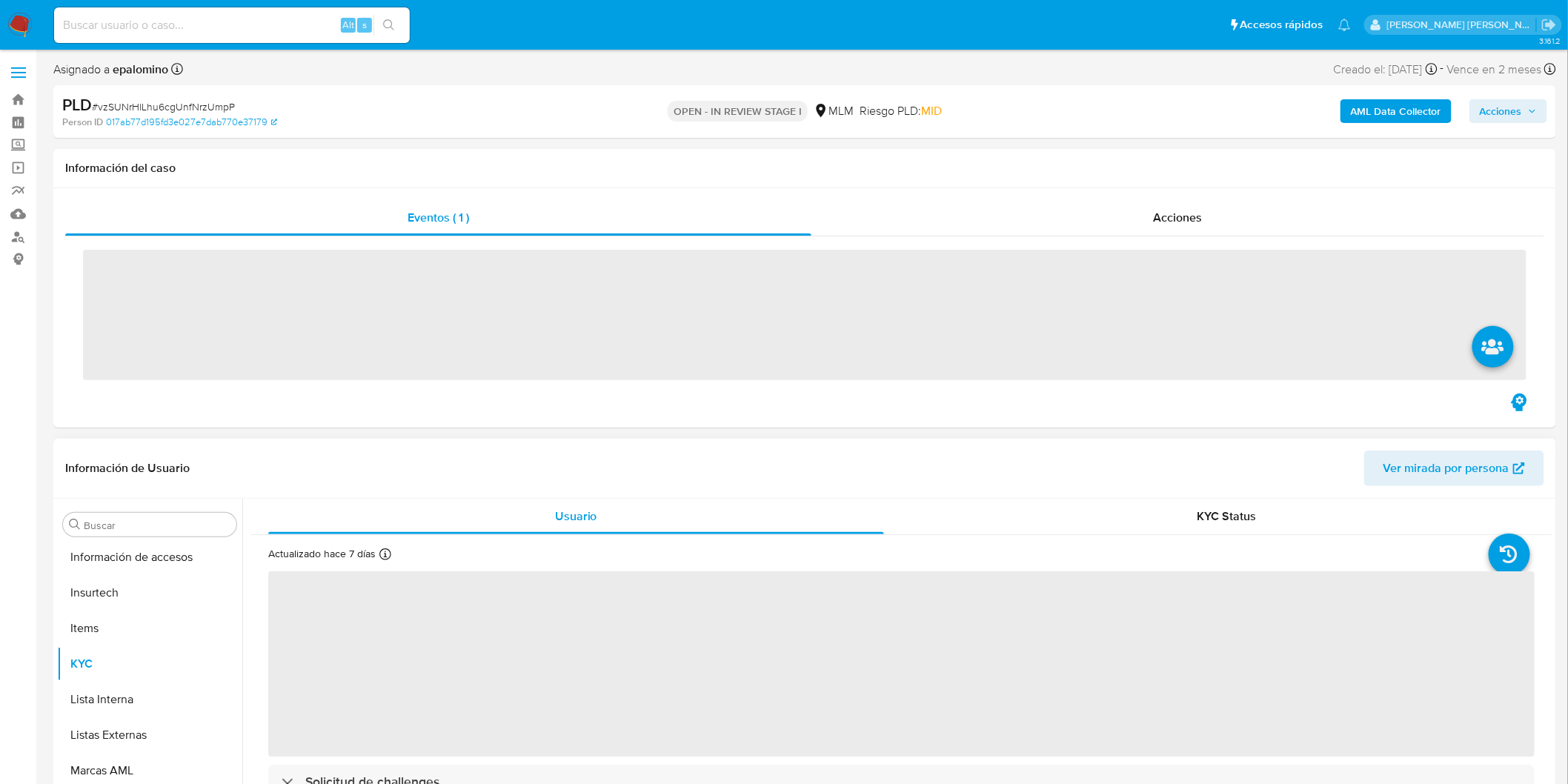
scroll to position [697, 0]
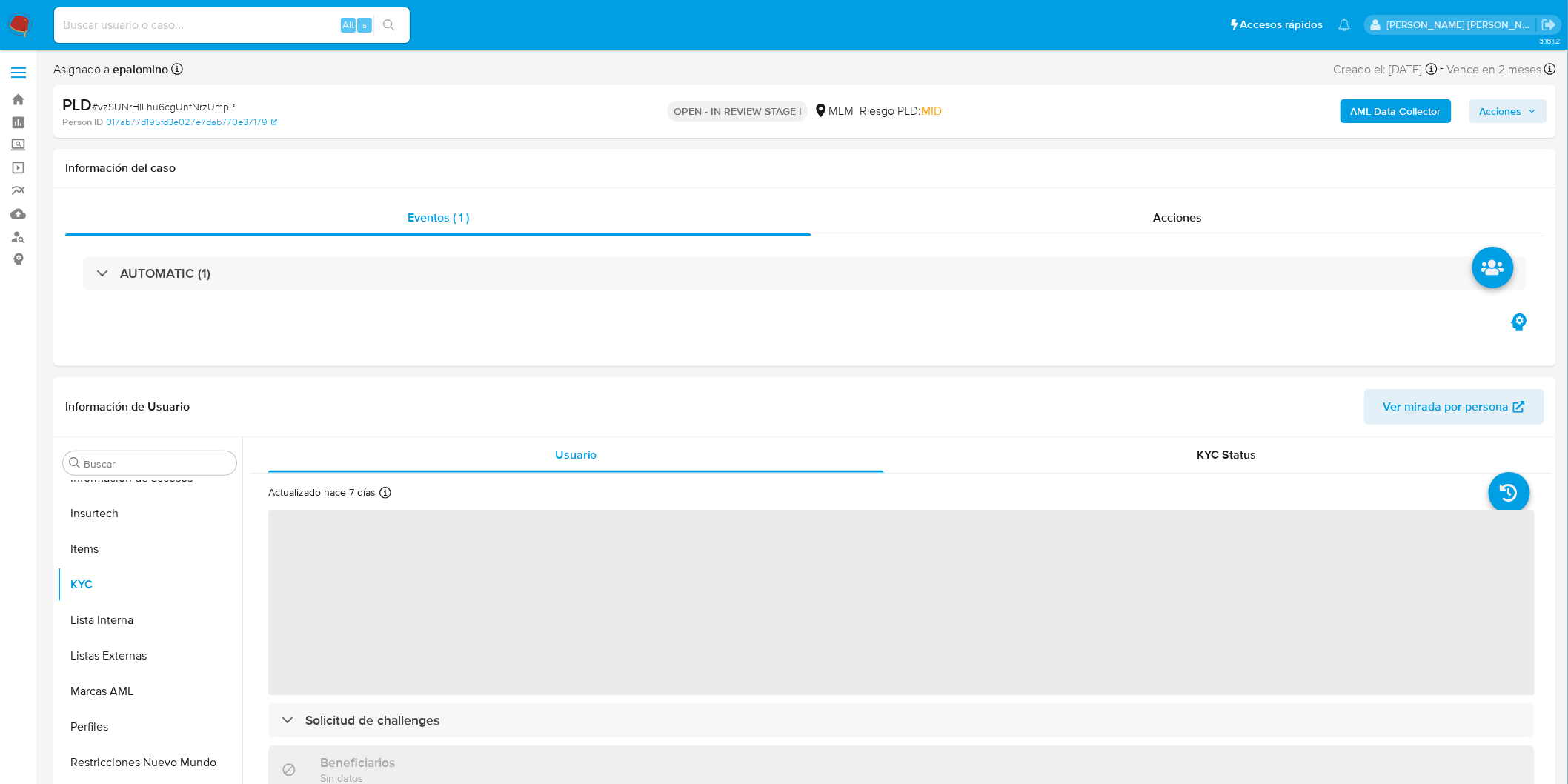
select select "10"
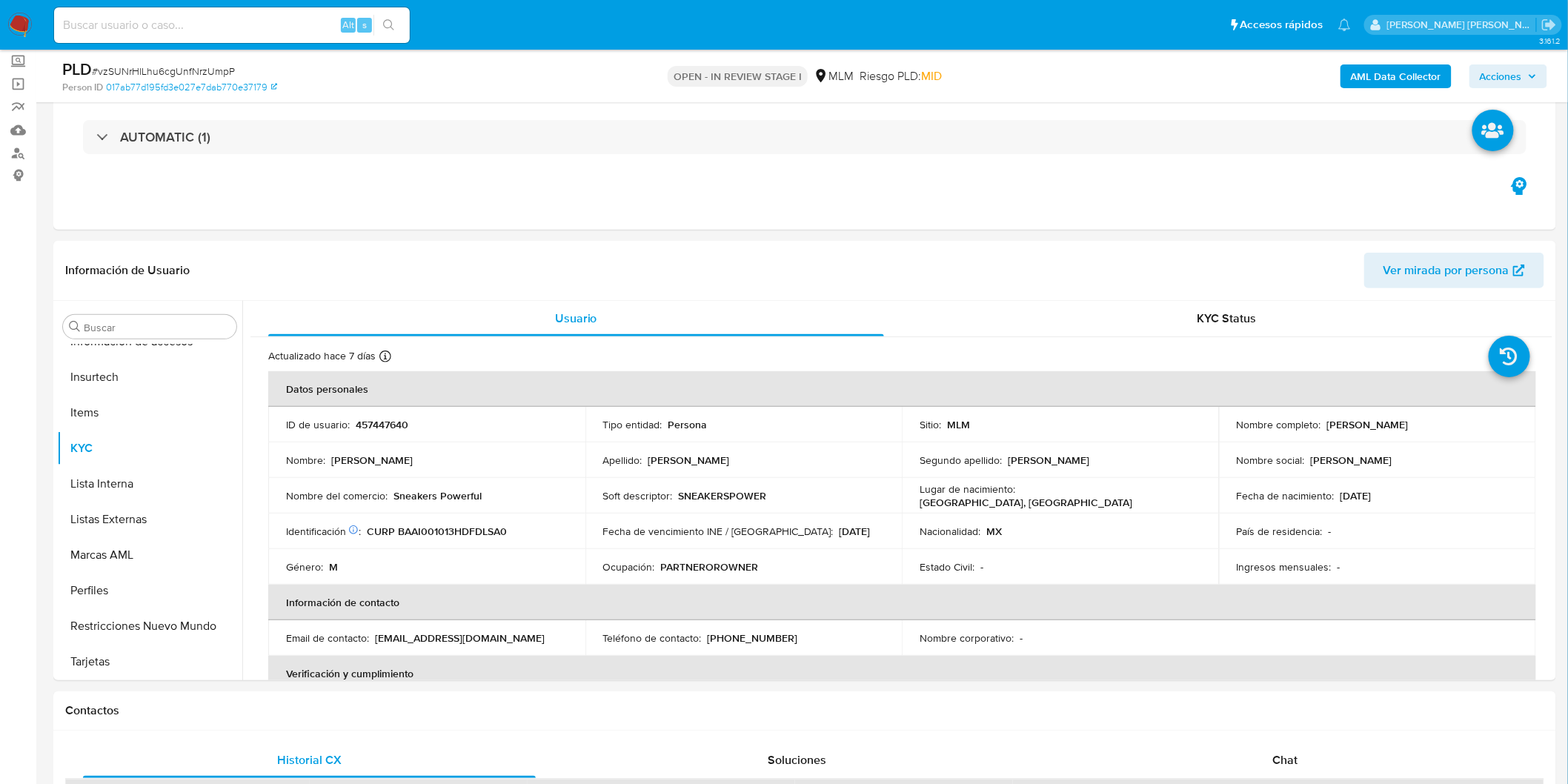
scroll to position [154, 0]
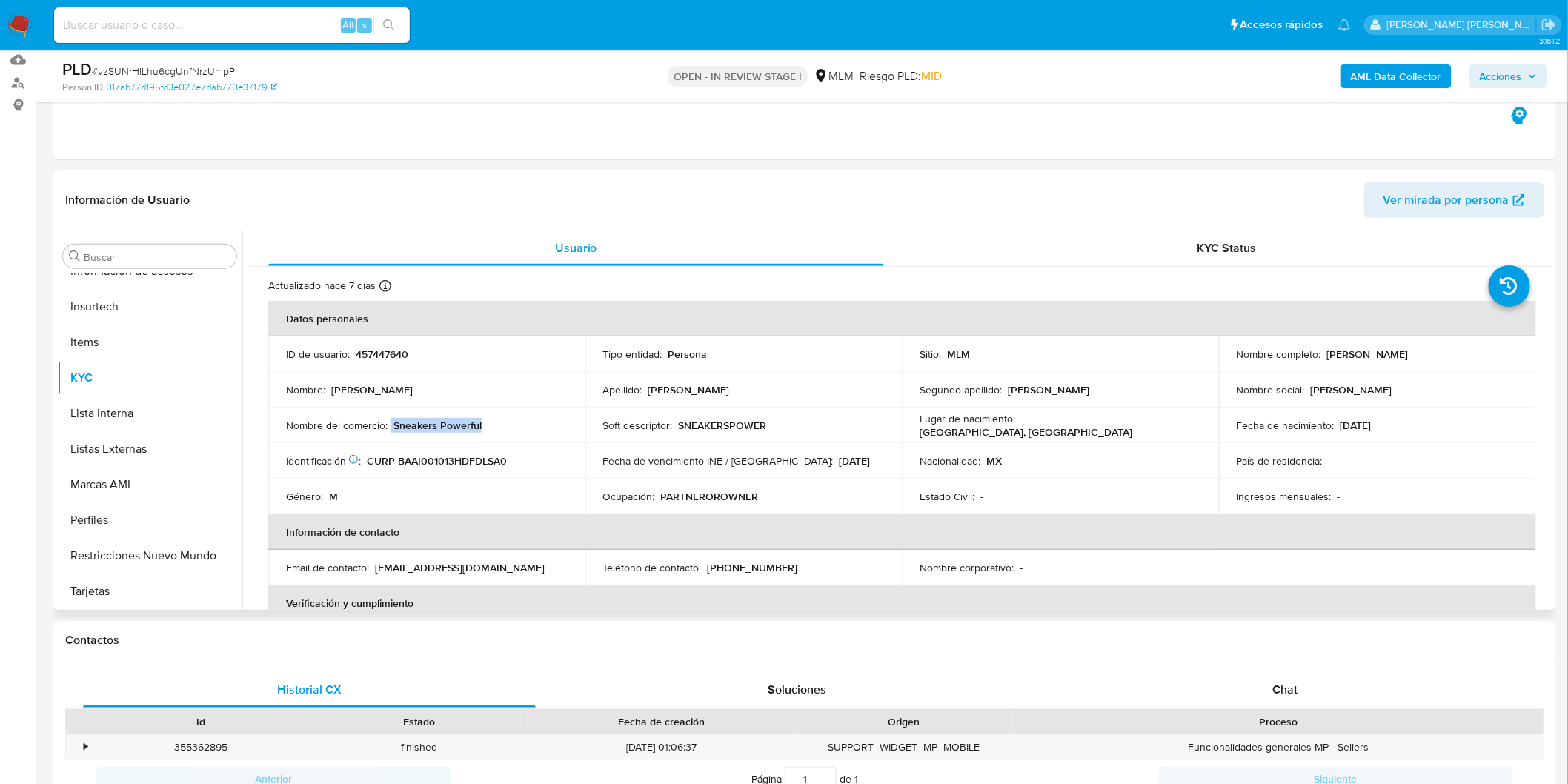
drag, startPoint x: 486, startPoint y: 428, endPoint x: 388, endPoint y: 428, distance: 98.0
click at [388, 428] on div "Nombre del comercio : Sneakers Powerful" at bounding box center [427, 425] width 282 height 13
copy div "Sneakers Powerful"
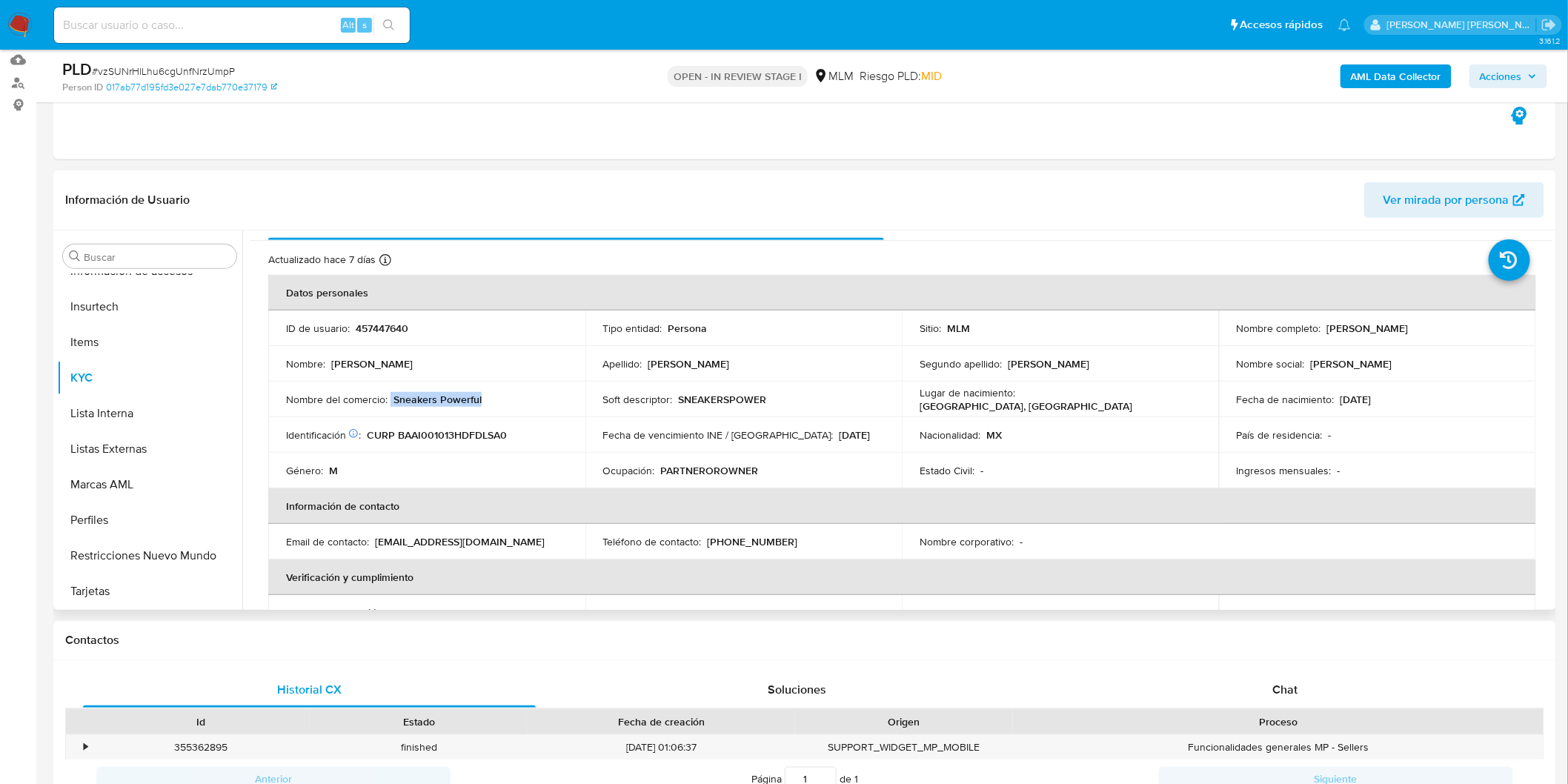
scroll to position [0, 0]
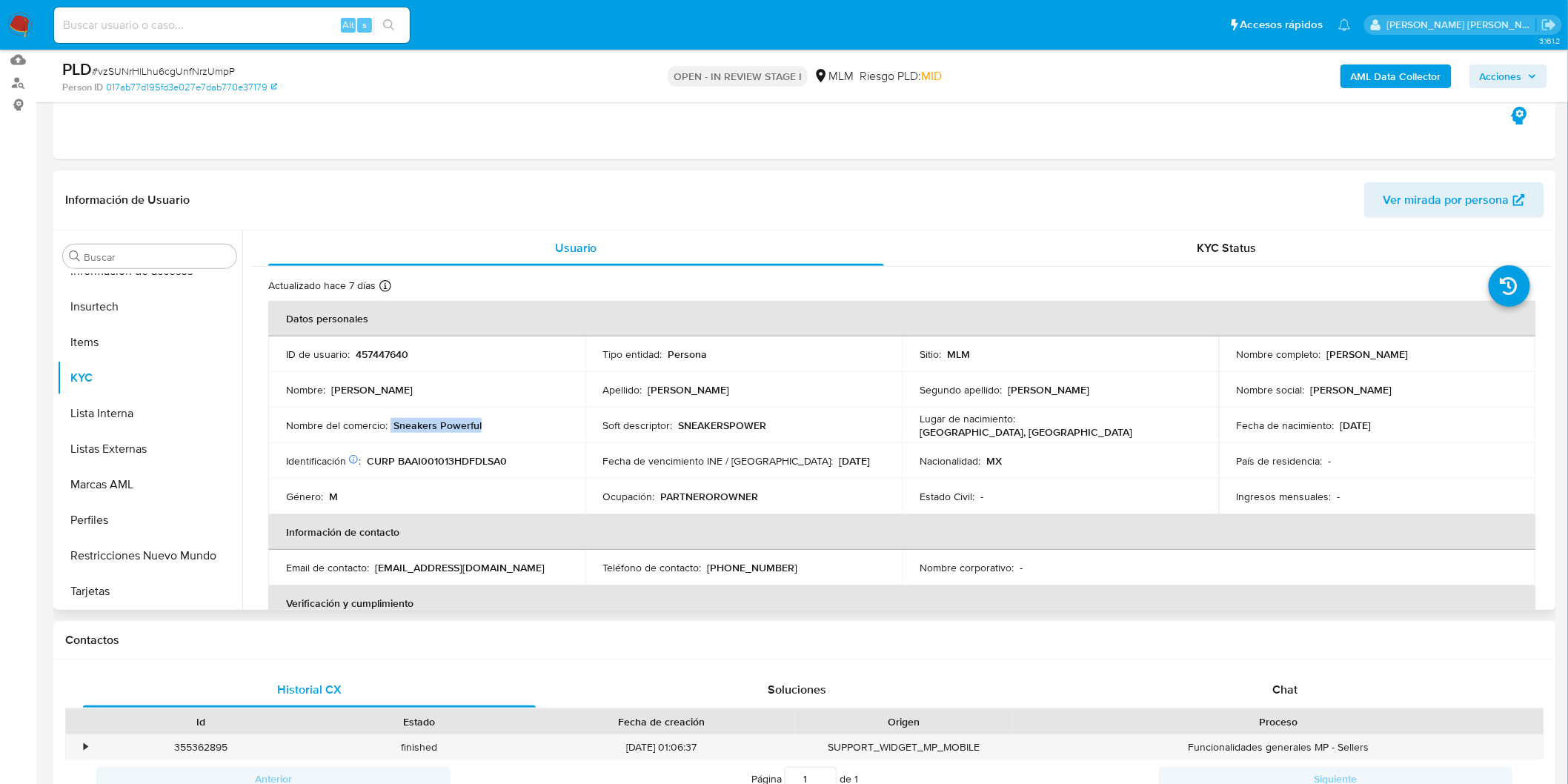
drag, startPoint x: 1411, startPoint y: 351, endPoint x: 1327, endPoint y: 356, distance: 84.1
click at [1318, 349] on div "Nombre completo : Isaac Badillo Alvarez" at bounding box center [1378, 354] width 282 height 13
copy div "[PERSON_NAME]"
drag, startPoint x: 775, startPoint y: 567, endPoint x: 704, endPoint y: 569, distance: 71.0
click at [704, 569] on div "Teléfono de contacto : (55) 74594933" at bounding box center [745, 567] width 282 height 13
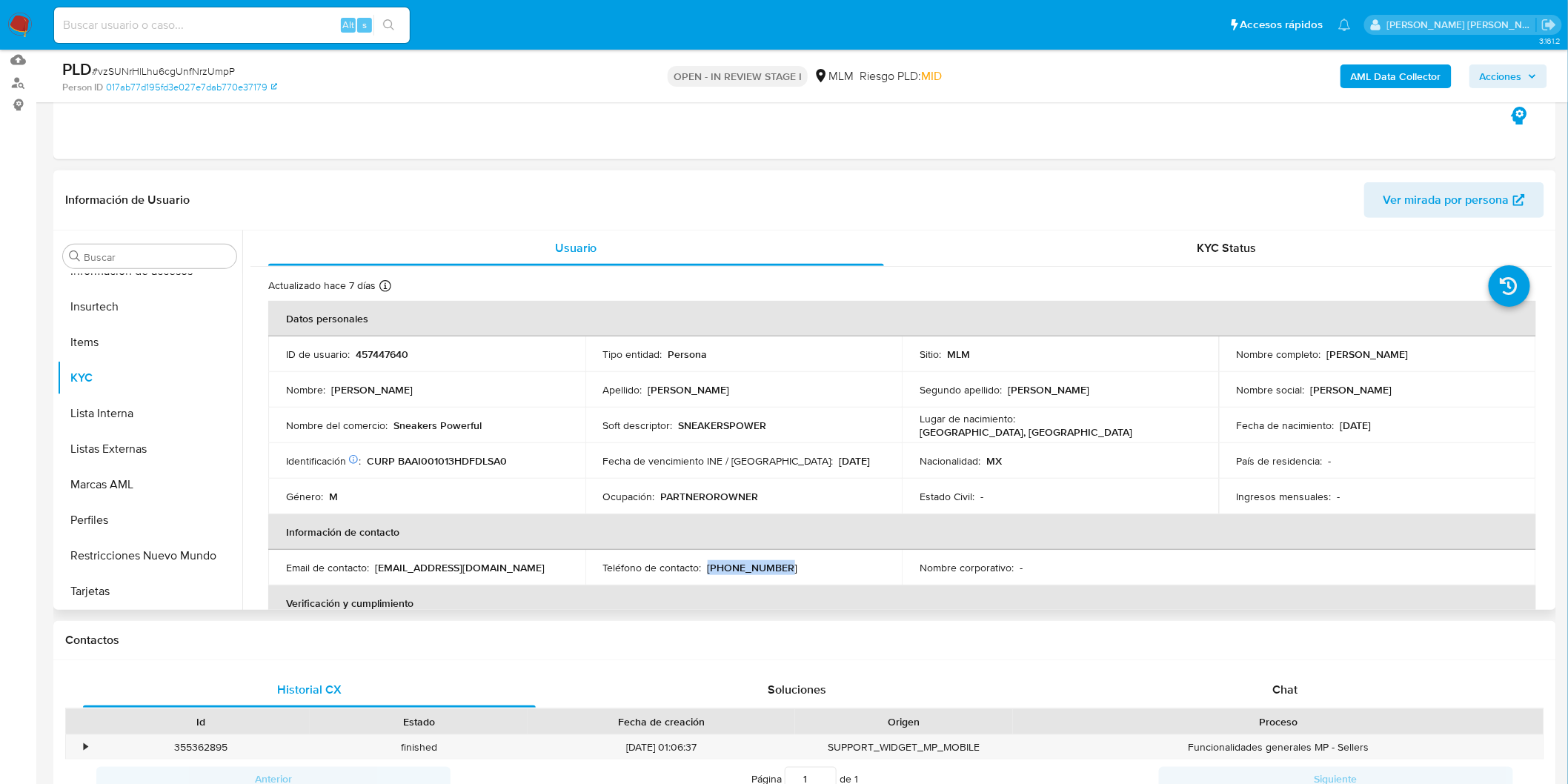
copy p "[PHONE_NUMBER]"
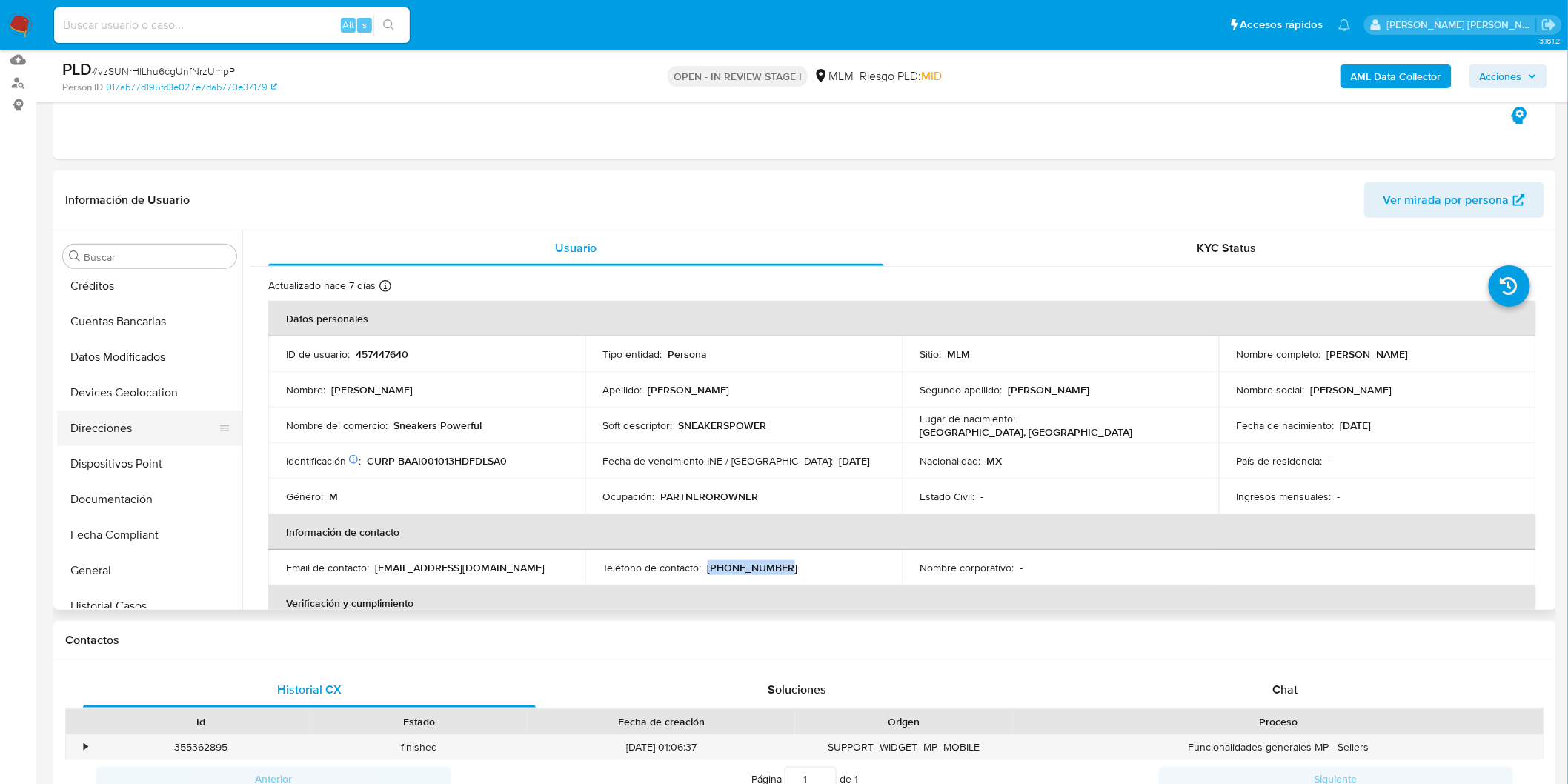
scroll to position [202, 0]
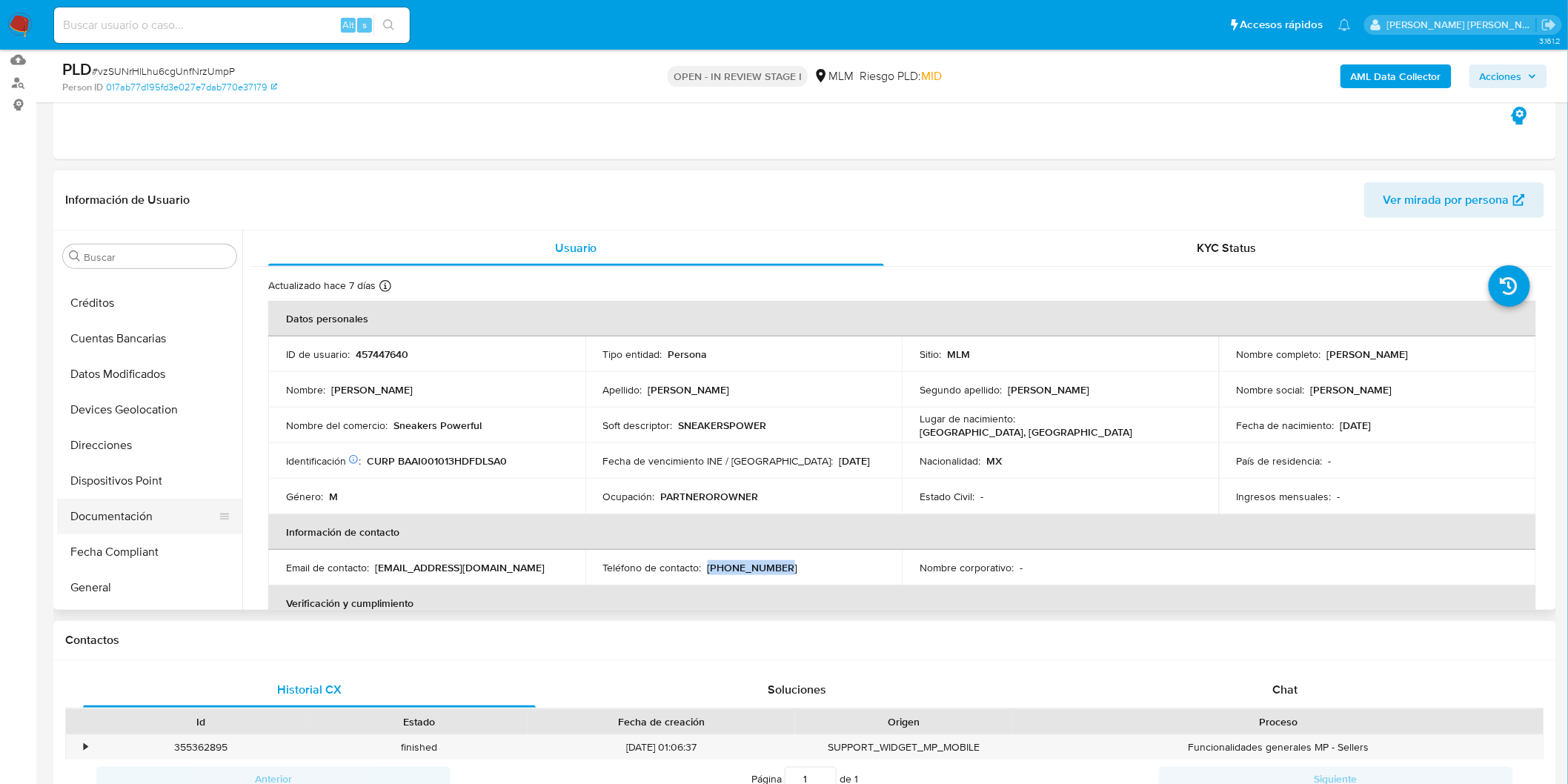
click at [131, 513] on button "Documentación" at bounding box center [143, 517] width 173 height 36
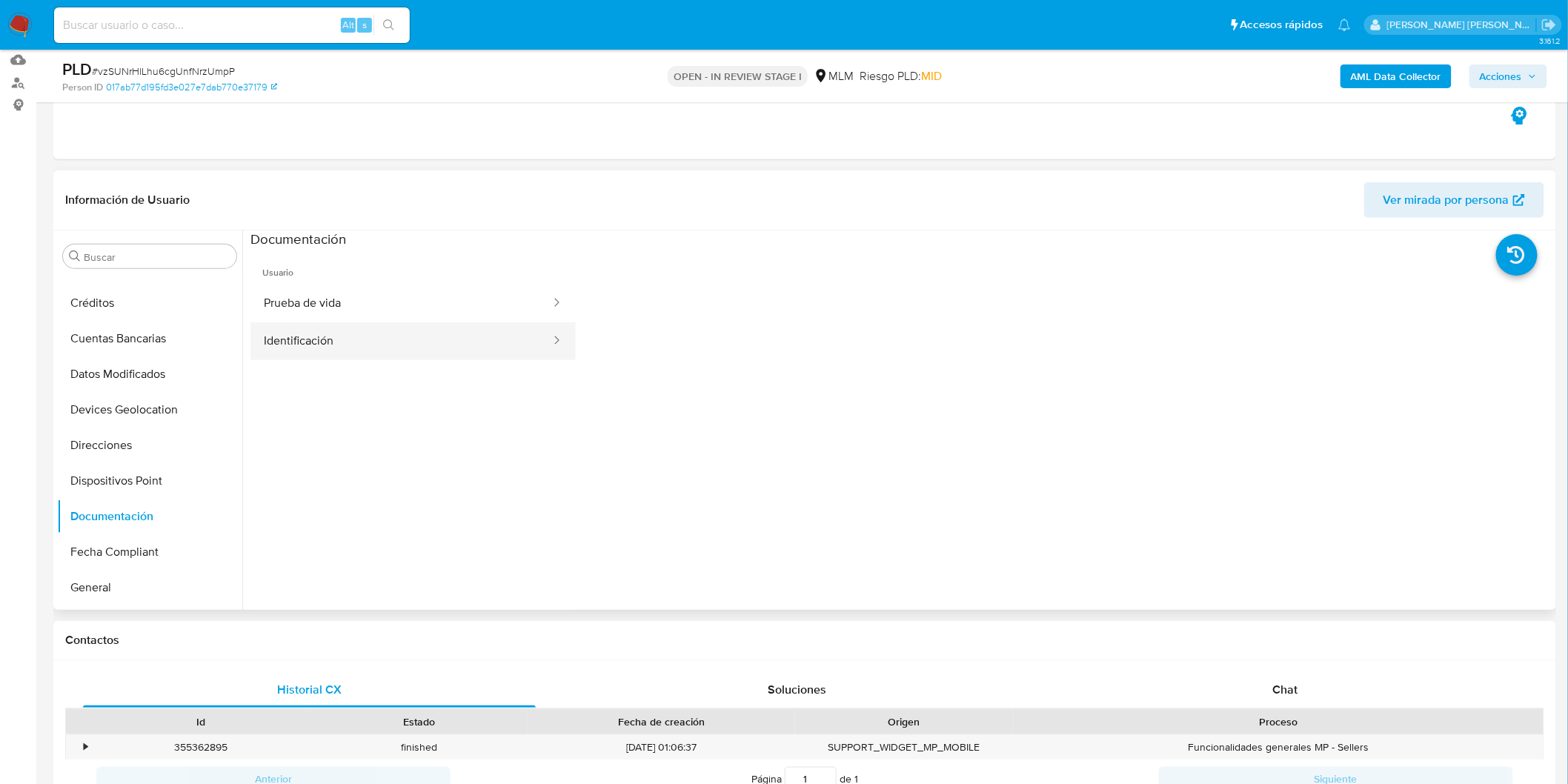
click at [432, 339] on button "Identificación" at bounding box center [401, 341] width 301 height 38
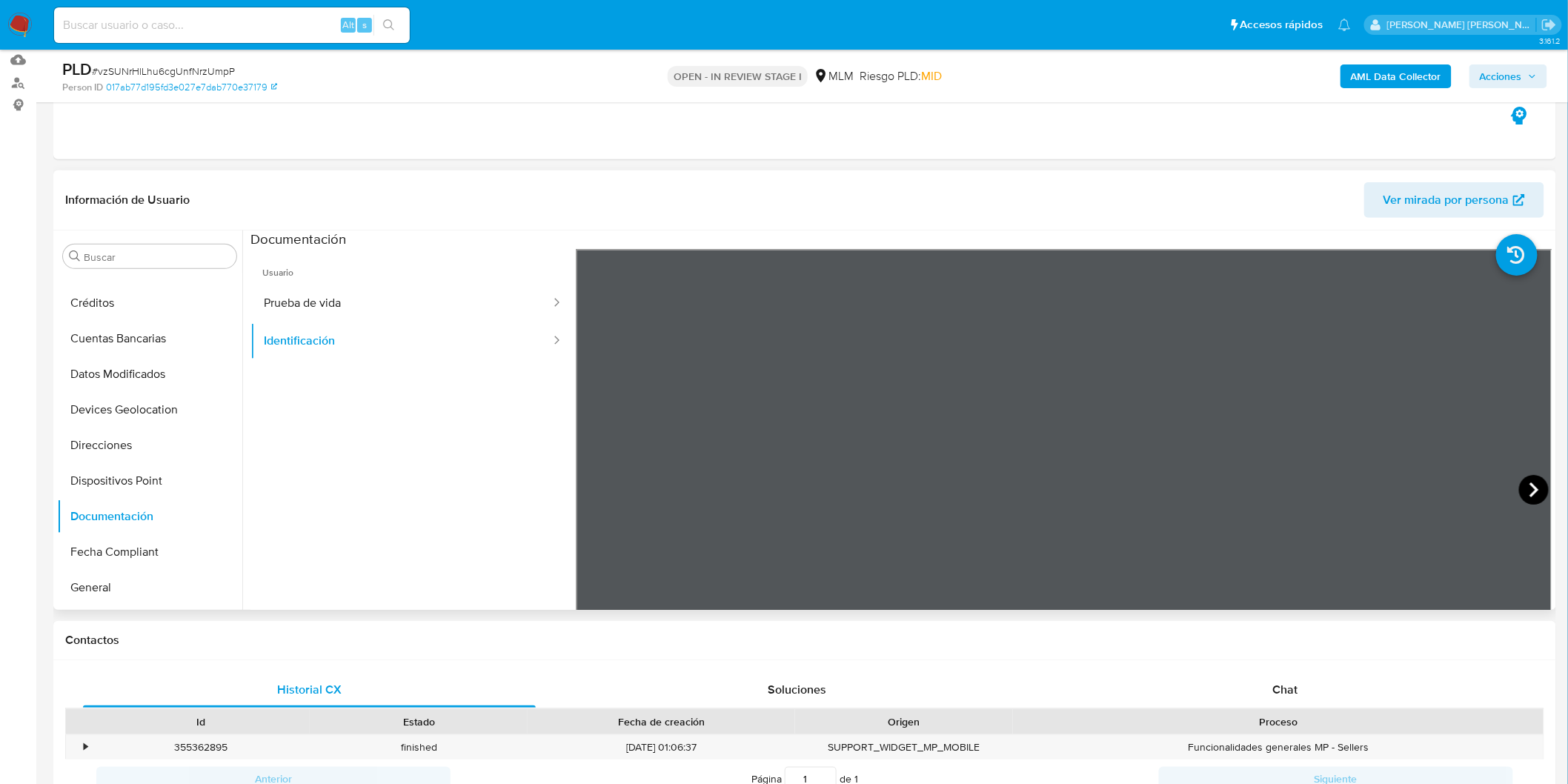
click at [1532, 489] on icon at bounding box center [1534, 489] width 9 height 15
click at [364, 270] on span "Usuario" at bounding box center [413, 266] width 326 height 36
click at [361, 296] on button "Prueba de vida" at bounding box center [401, 303] width 301 height 38
click at [142, 447] on button "Direcciones" at bounding box center [143, 445] width 173 height 36
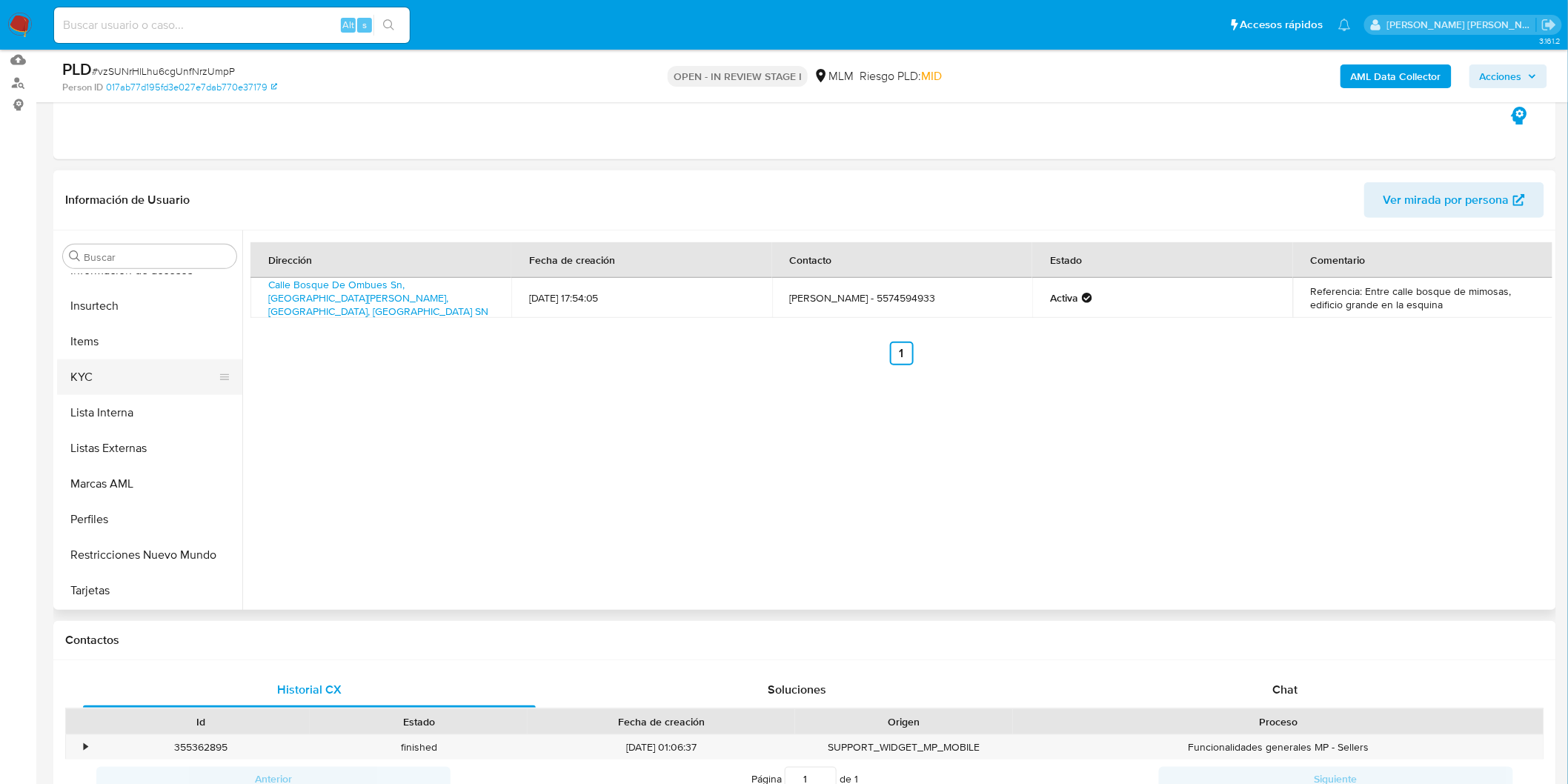
click at [109, 386] on button "KYC" at bounding box center [143, 377] width 173 height 36
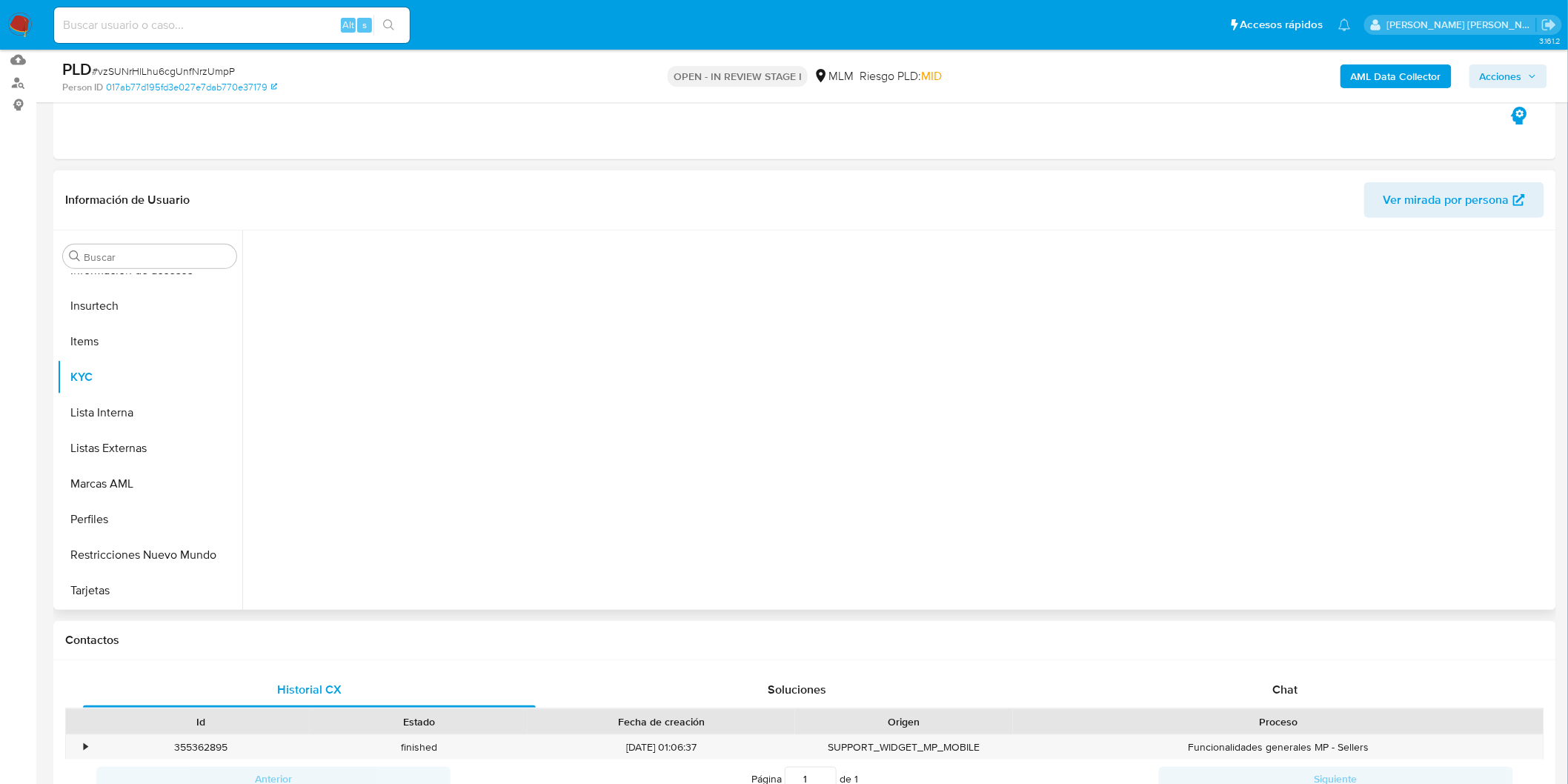
scroll to position [697, 0]
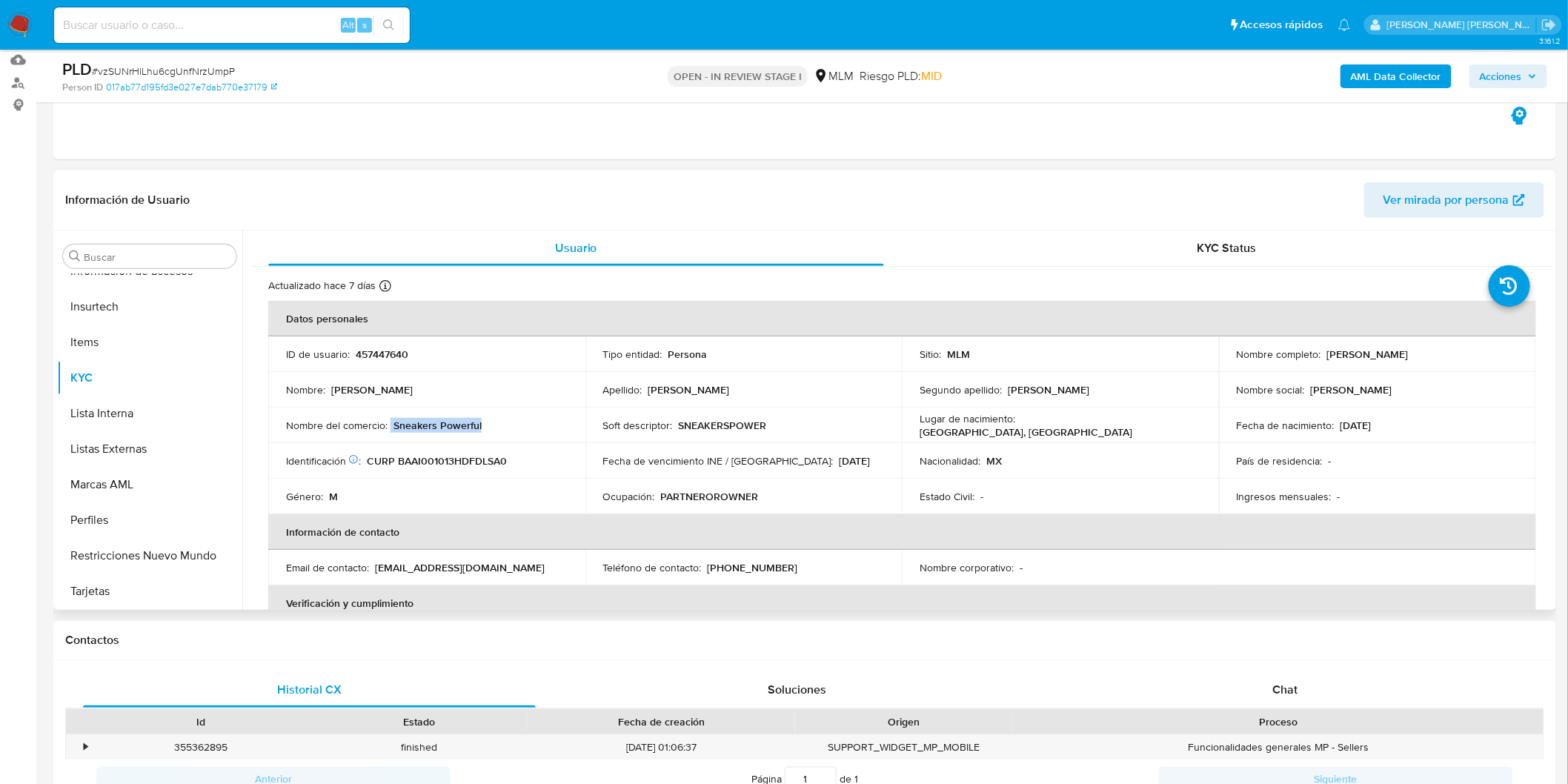
drag, startPoint x: 488, startPoint y: 422, endPoint x: 389, endPoint y: 427, distance: 99.1
click at [389, 427] on div "Nombre del comercio : Sneakers Powerful" at bounding box center [427, 425] width 282 height 13
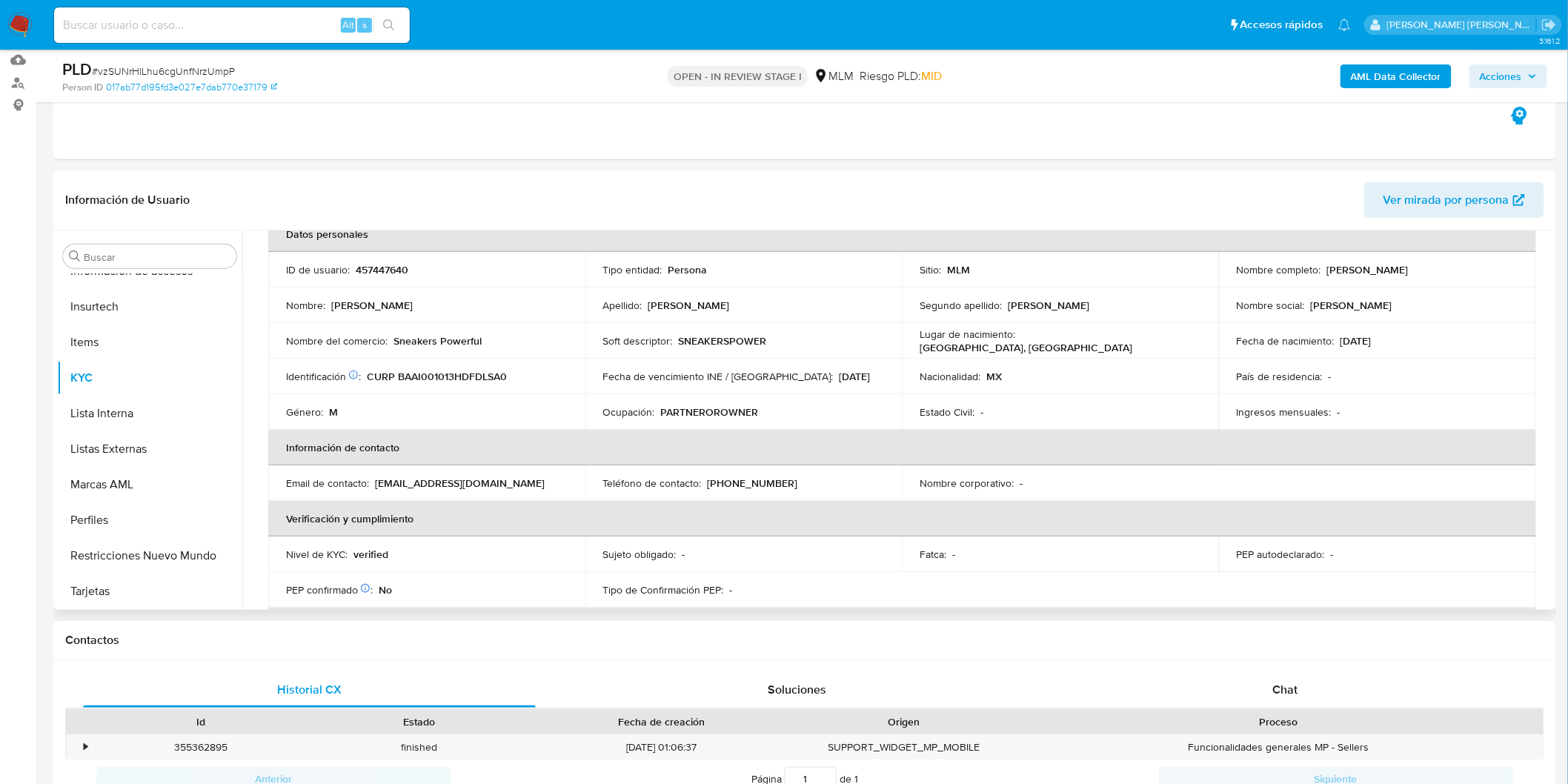
scroll to position [78, 0]
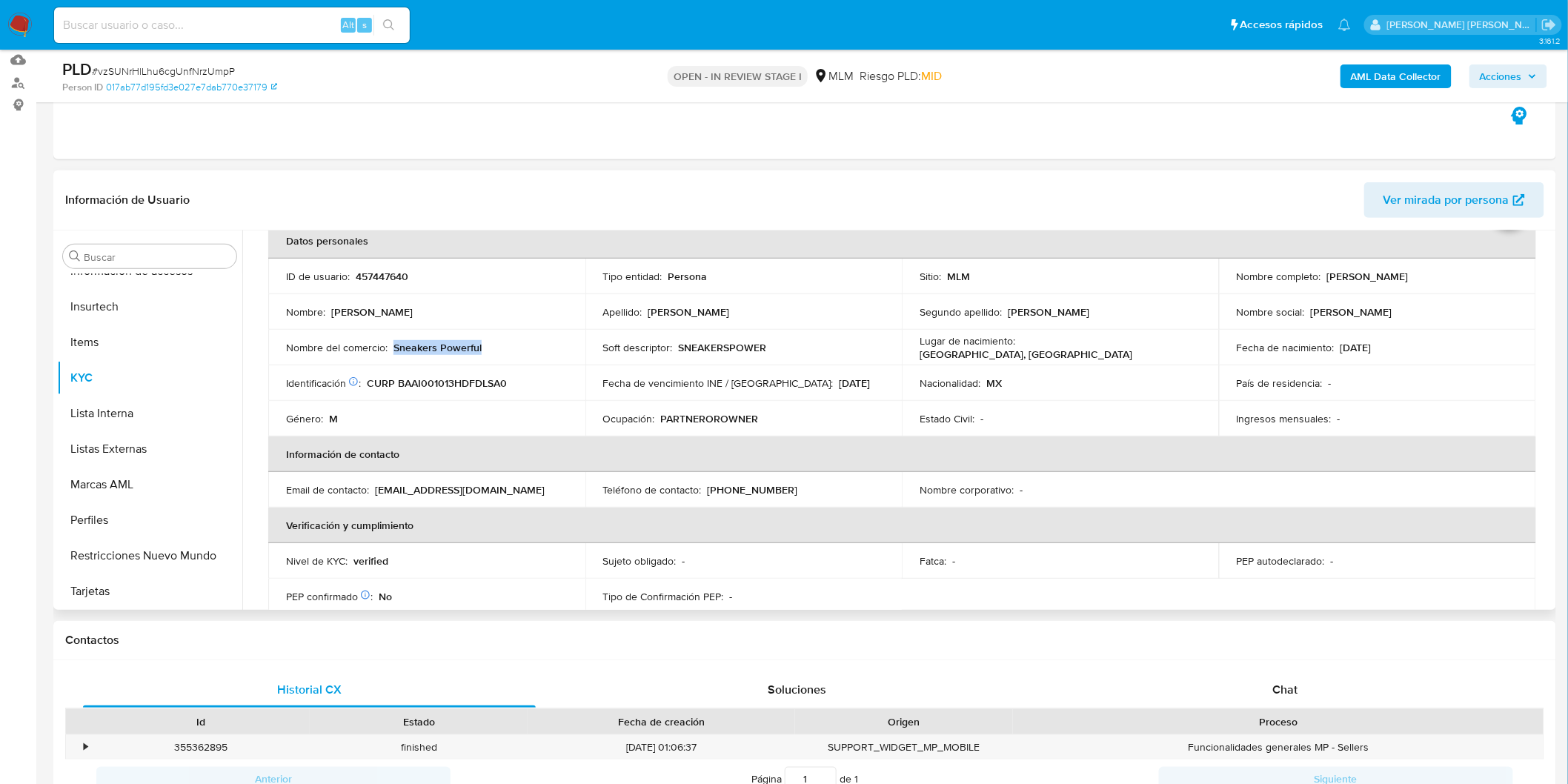
drag, startPoint x: 487, startPoint y: 346, endPoint x: 395, endPoint y: 352, distance: 92.2
click at [395, 352] on div "Nombre del comercio : Sneakers Powerful" at bounding box center [427, 347] width 282 height 13
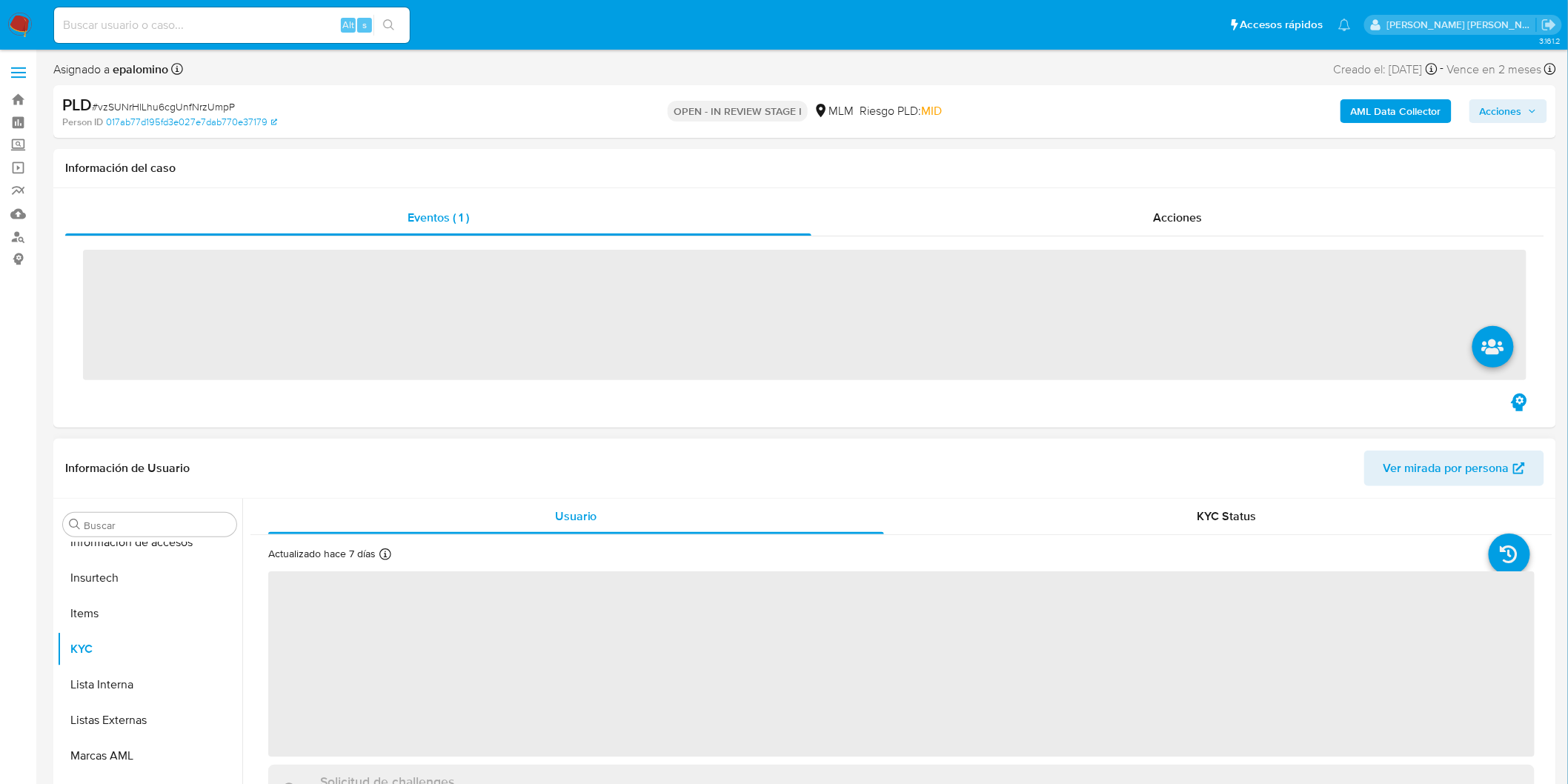
scroll to position [697, 0]
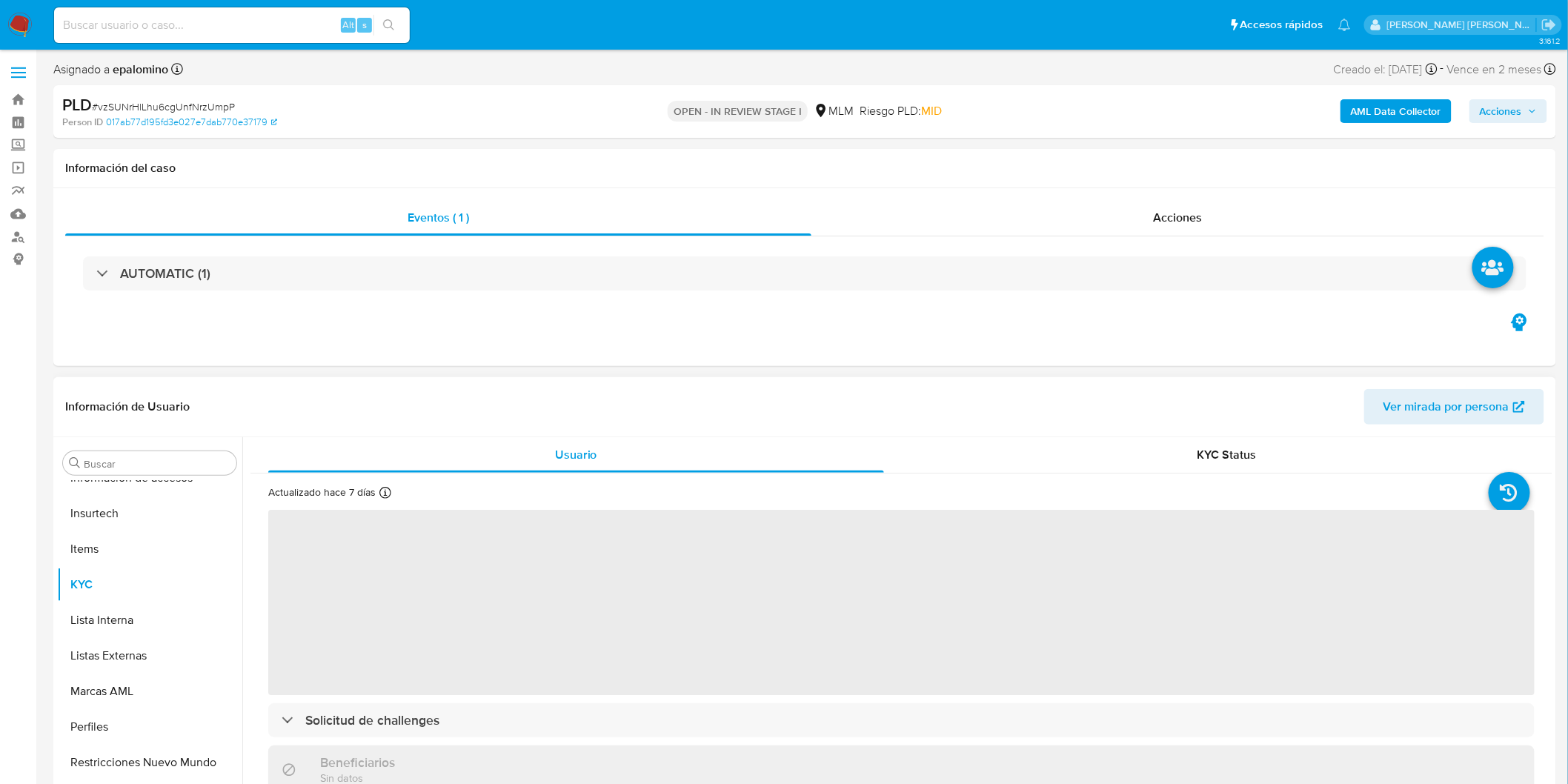
select select "10"
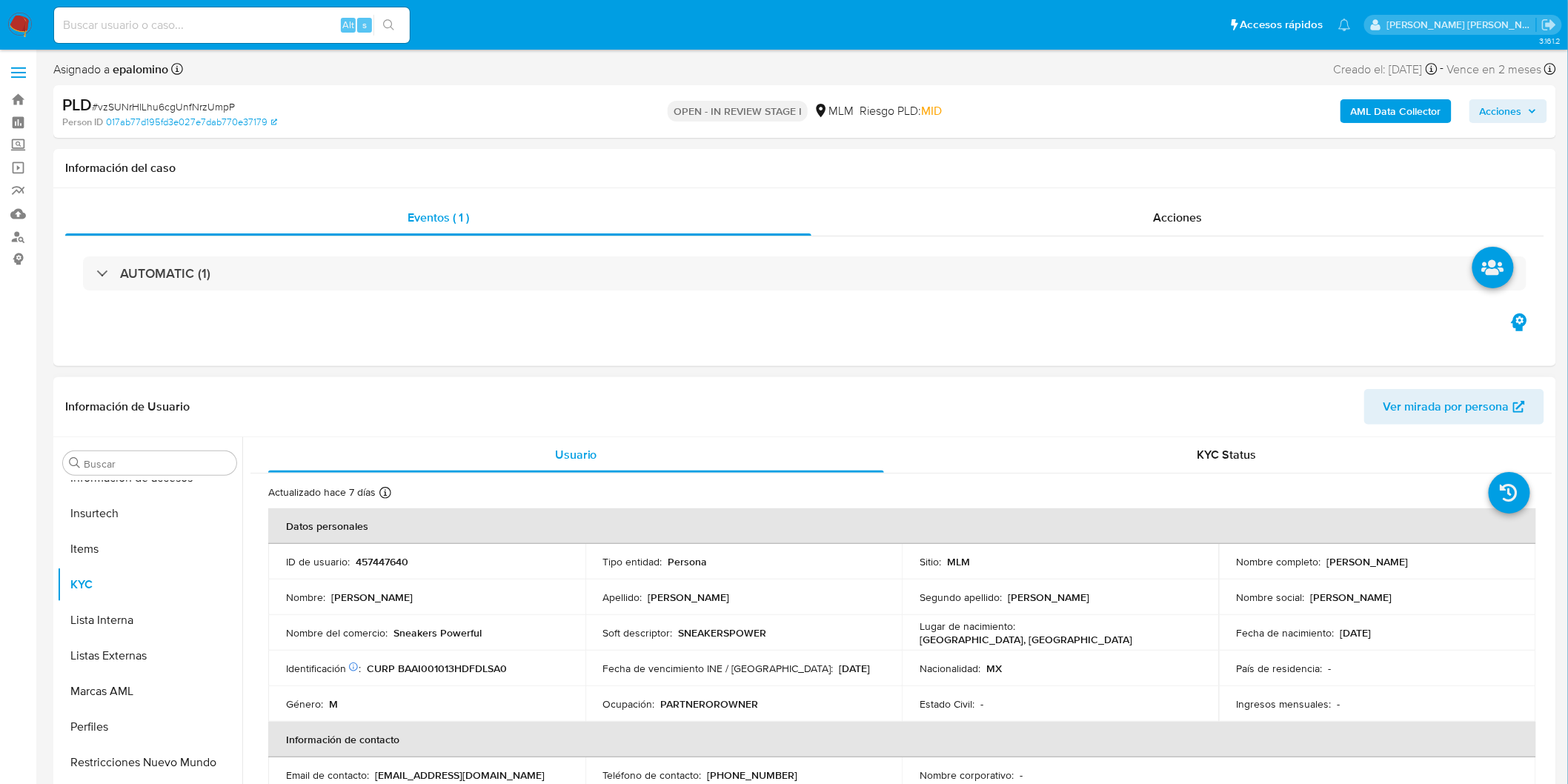
click at [367, 555] on p "457447640" at bounding box center [382, 561] width 53 height 13
copy p "457447640"
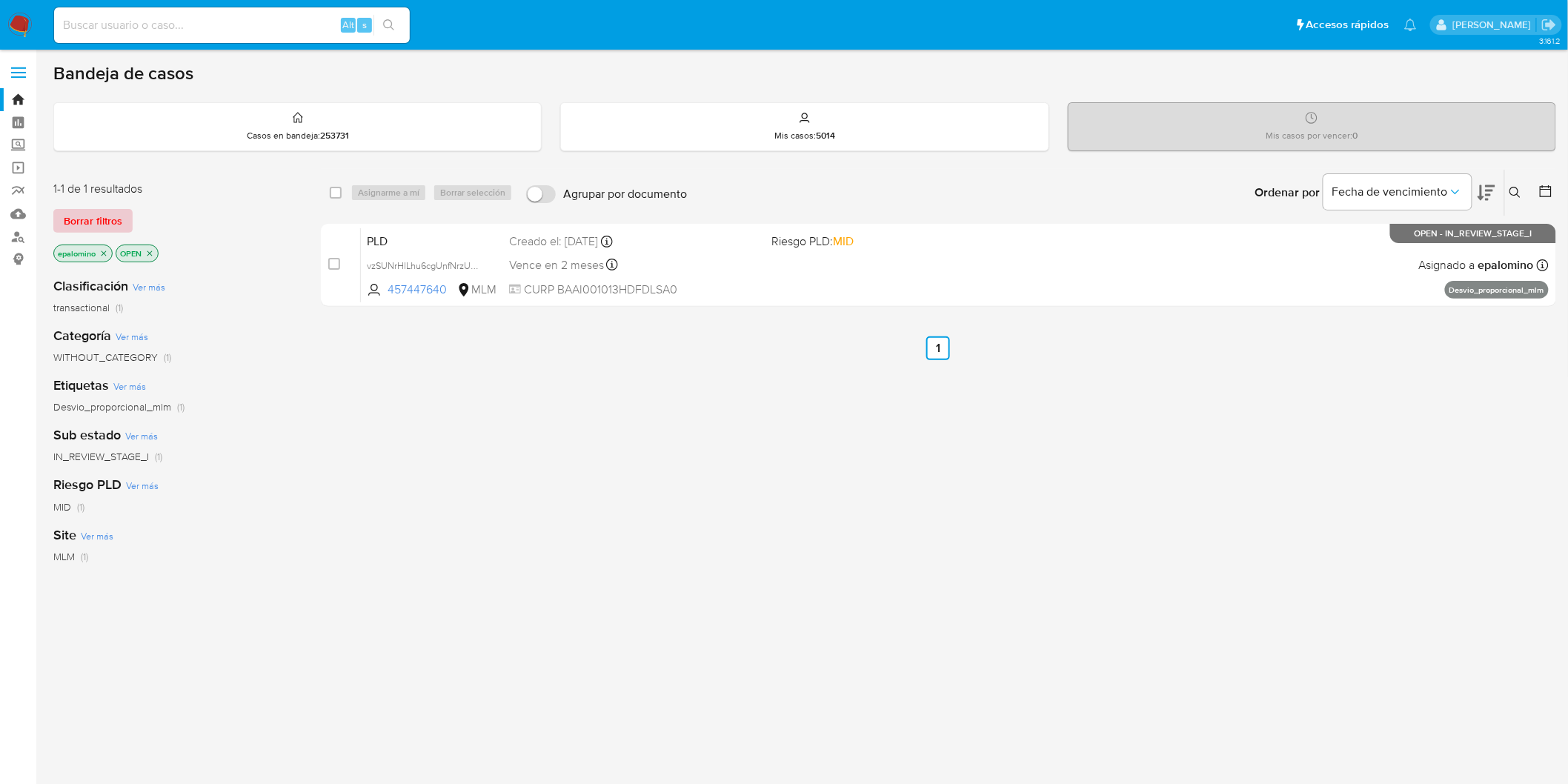
click at [83, 222] on span "Borrar filtros" at bounding box center [93, 221] width 58 height 21
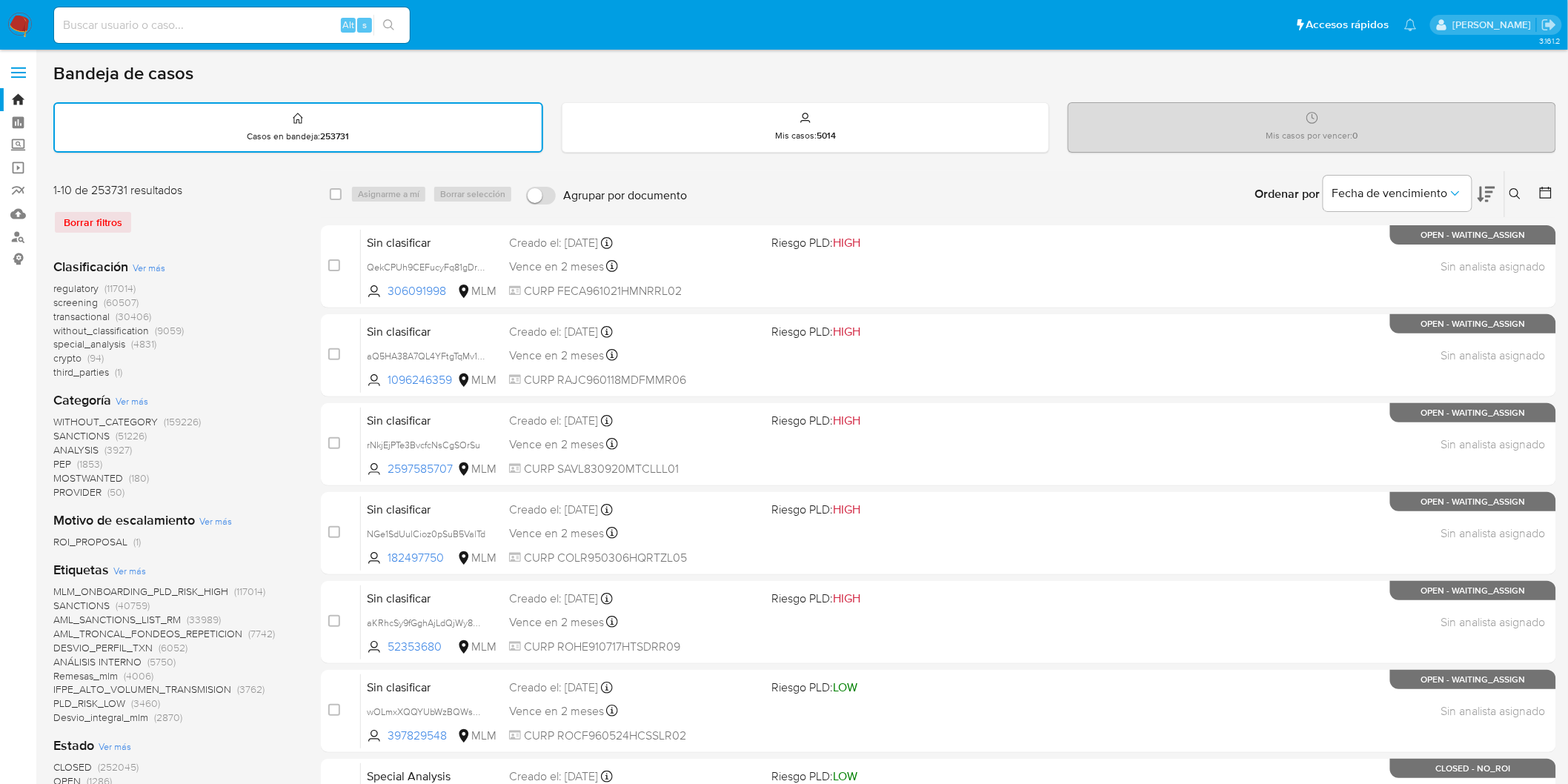
click at [1515, 188] on icon at bounding box center [1515, 194] width 12 height 12
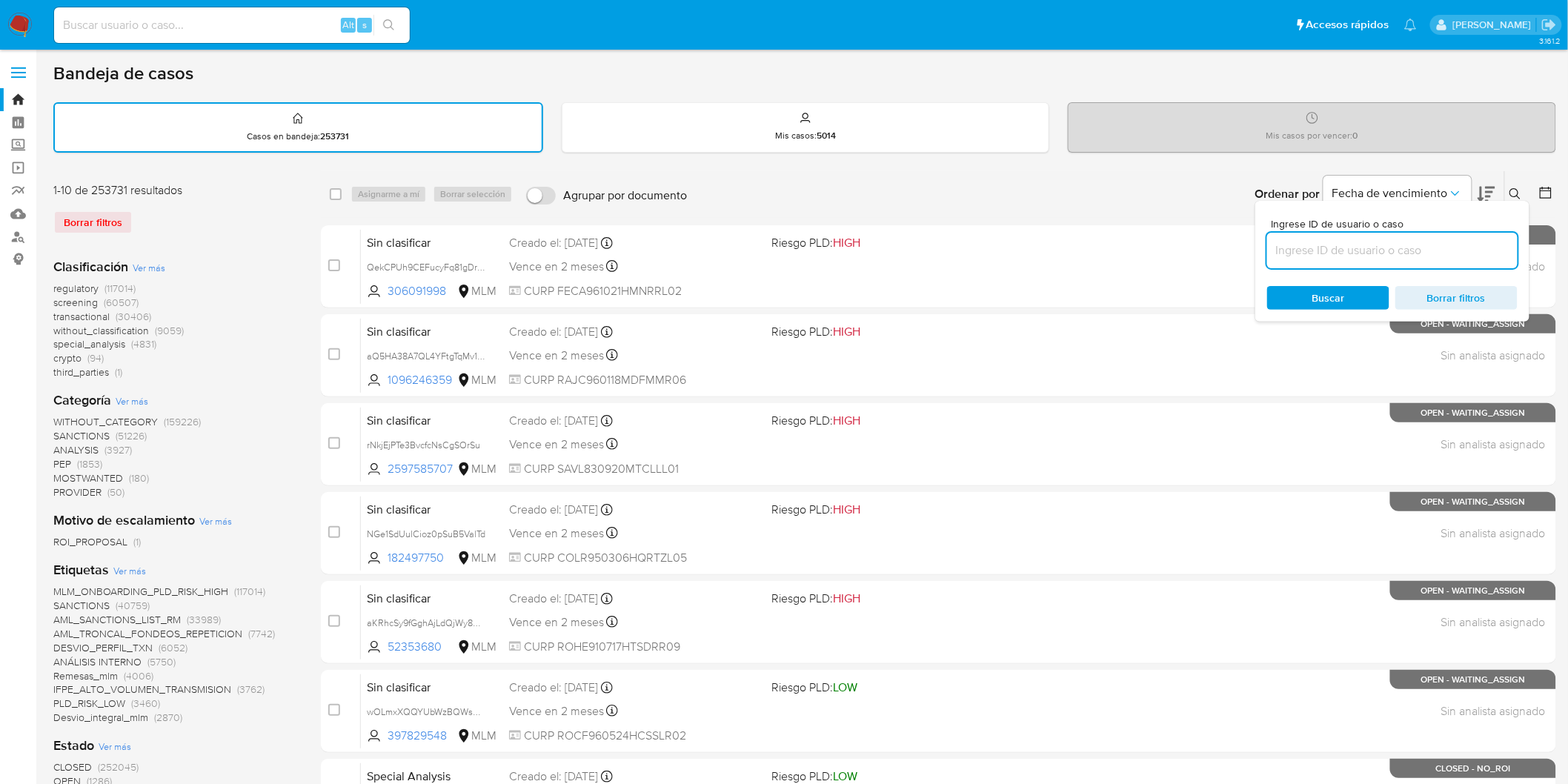
click at [1327, 252] on input at bounding box center [1392, 250] width 250 height 19
type input "457447640"
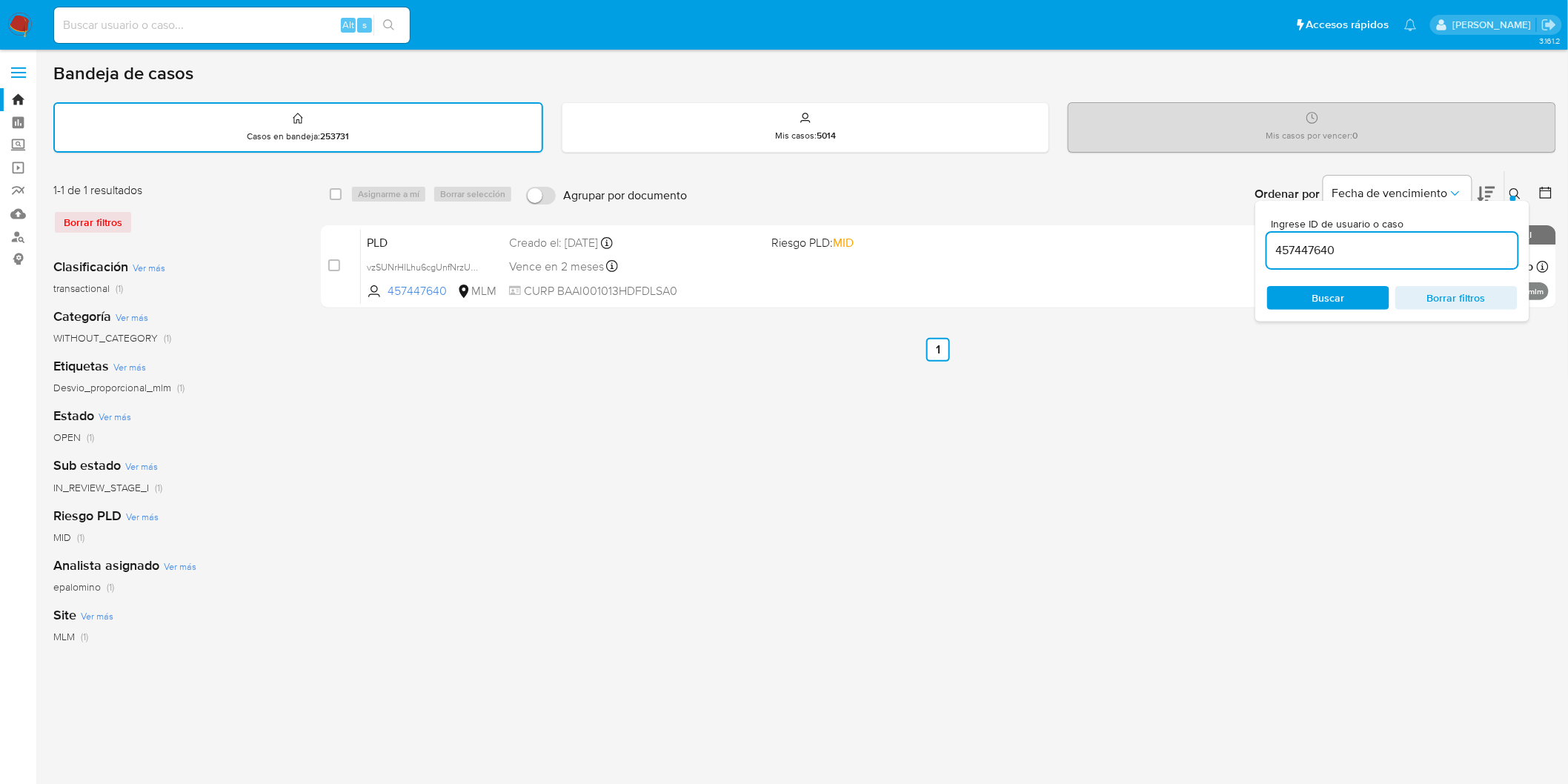
drag, startPoint x: 1521, startPoint y: 185, endPoint x: 1512, endPoint y: 204, distance: 21.0
click at [1518, 185] on button at bounding box center [1518, 194] width 24 height 18
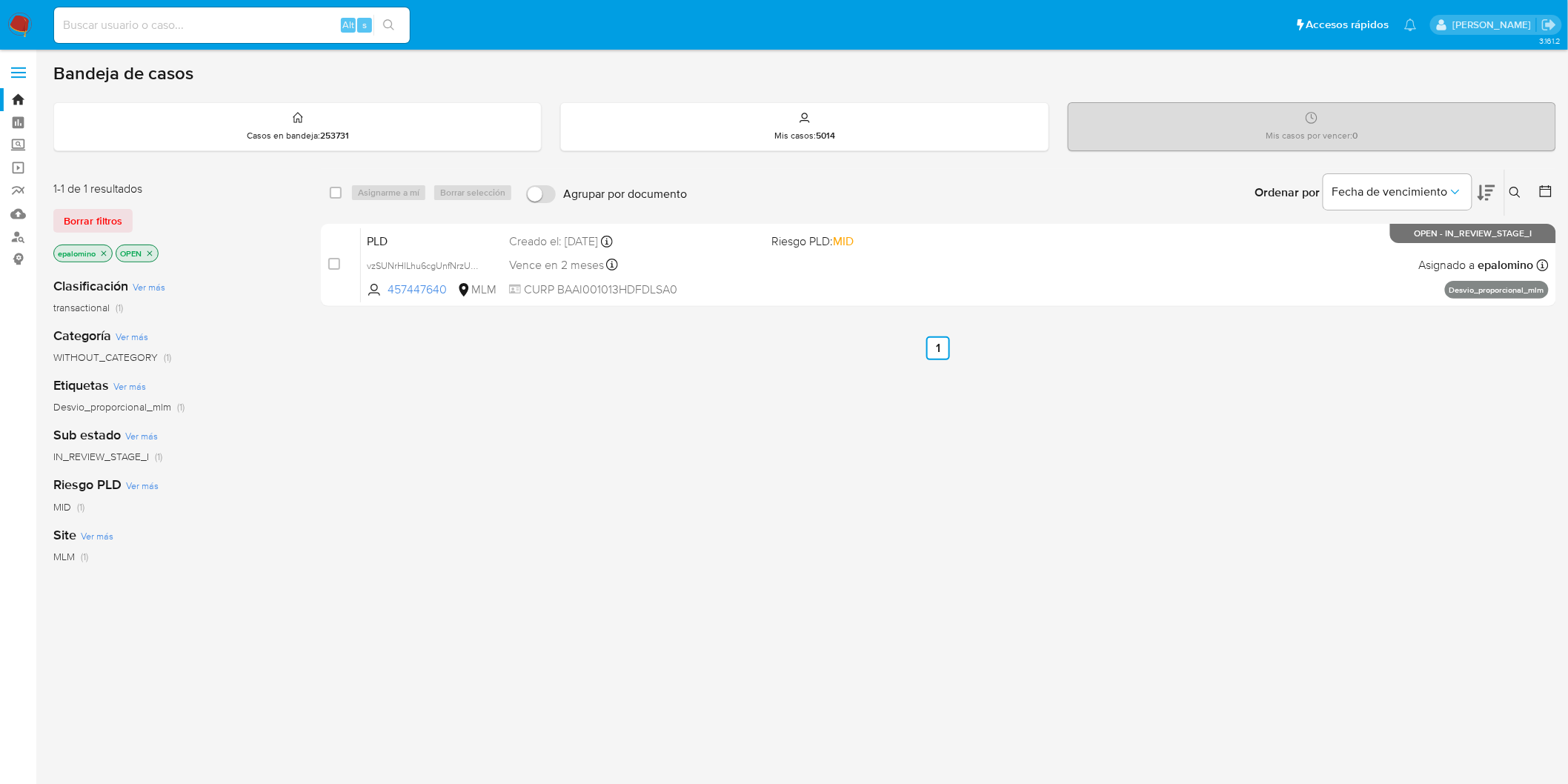
drag, startPoint x: 86, startPoint y: 215, endPoint x: 183, endPoint y: 65, distance: 178.6
click at [86, 215] on span "Borrar filtros" at bounding box center [93, 221] width 58 height 21
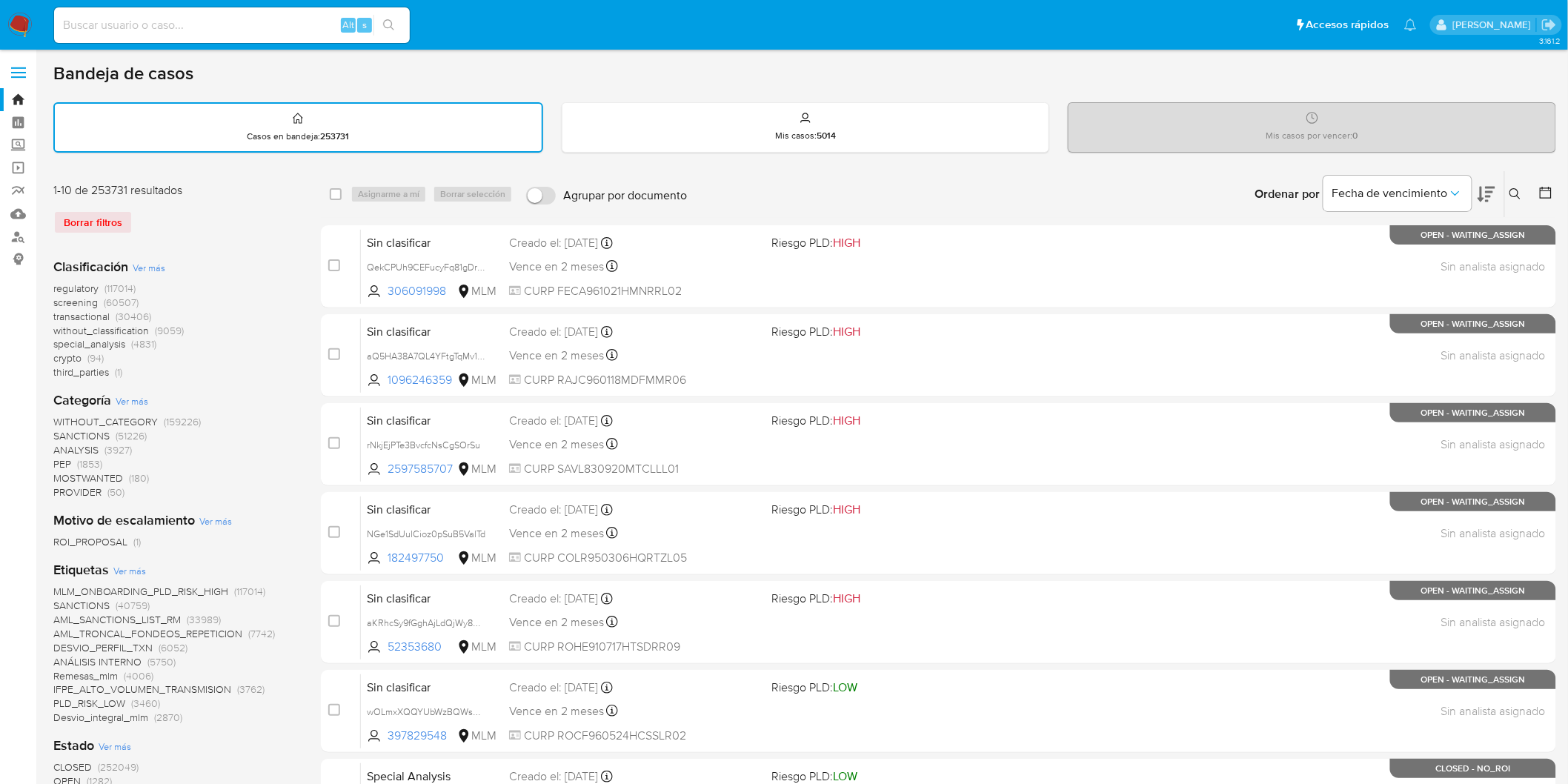
click at [19, 20] on img at bounding box center [19, 25] width 25 height 25
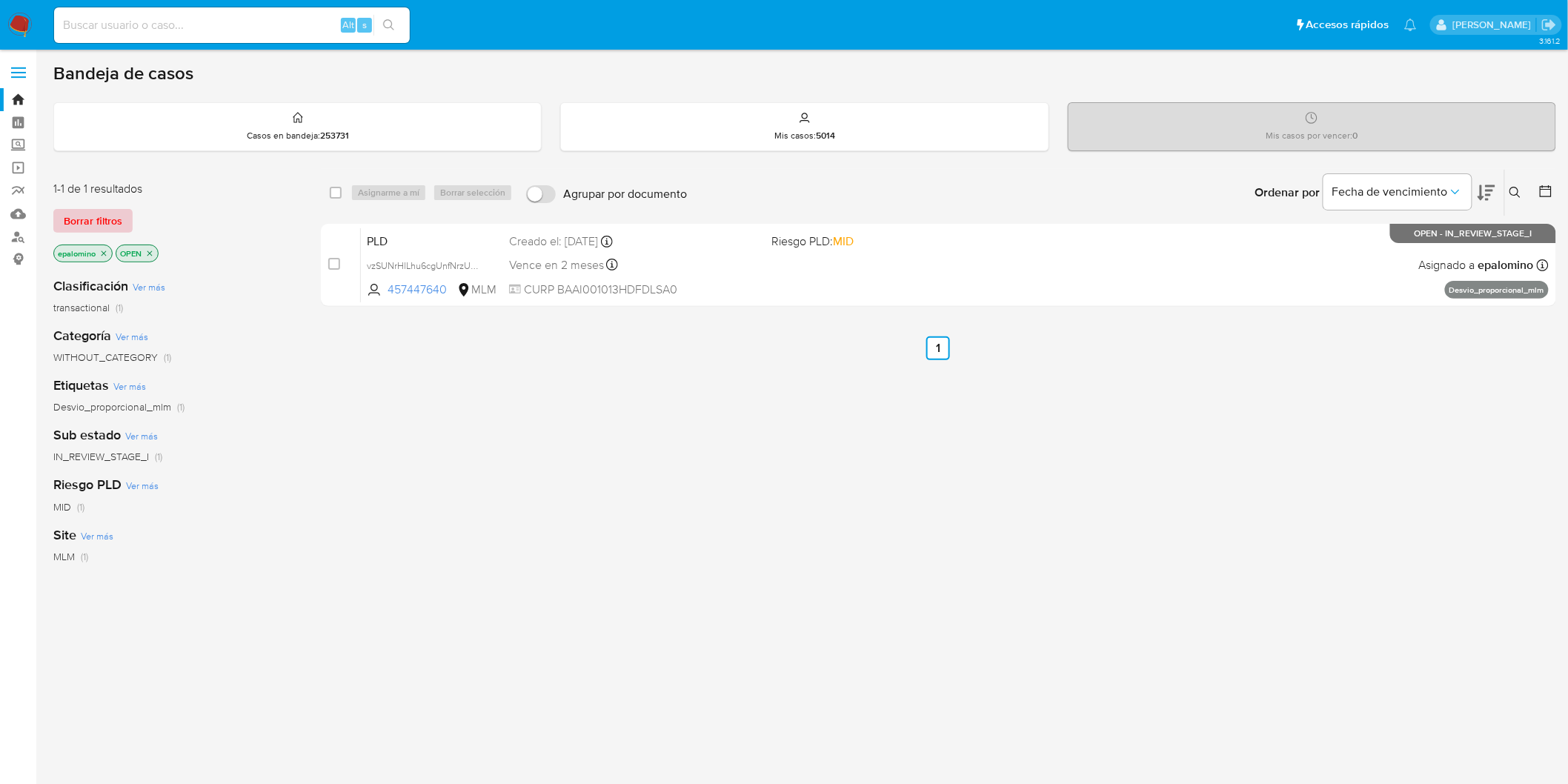
click at [66, 230] on span "Borrar filtros" at bounding box center [93, 221] width 58 height 21
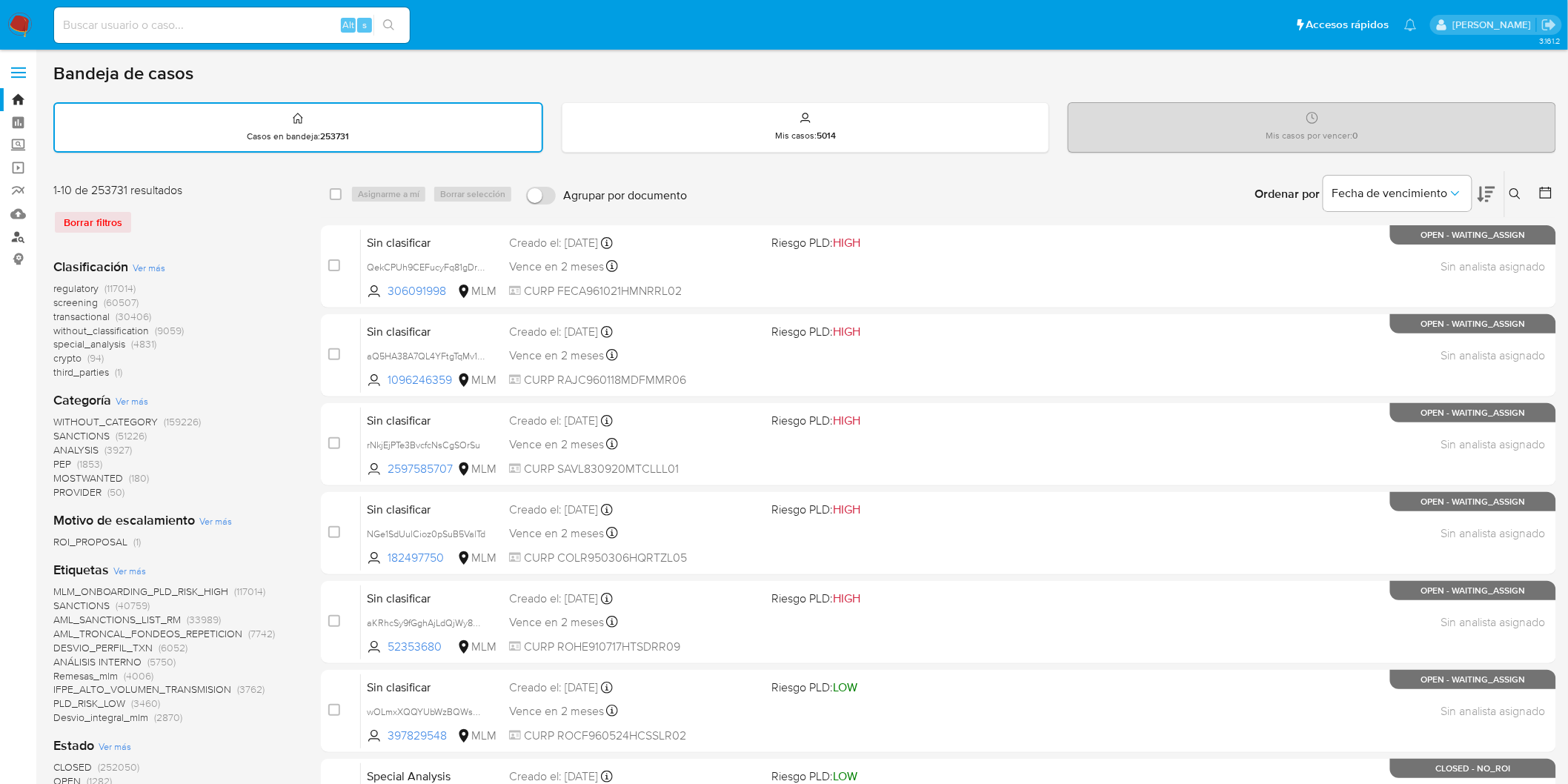
click at [18, 238] on link "Buscador de personas" at bounding box center [88, 236] width 177 height 23
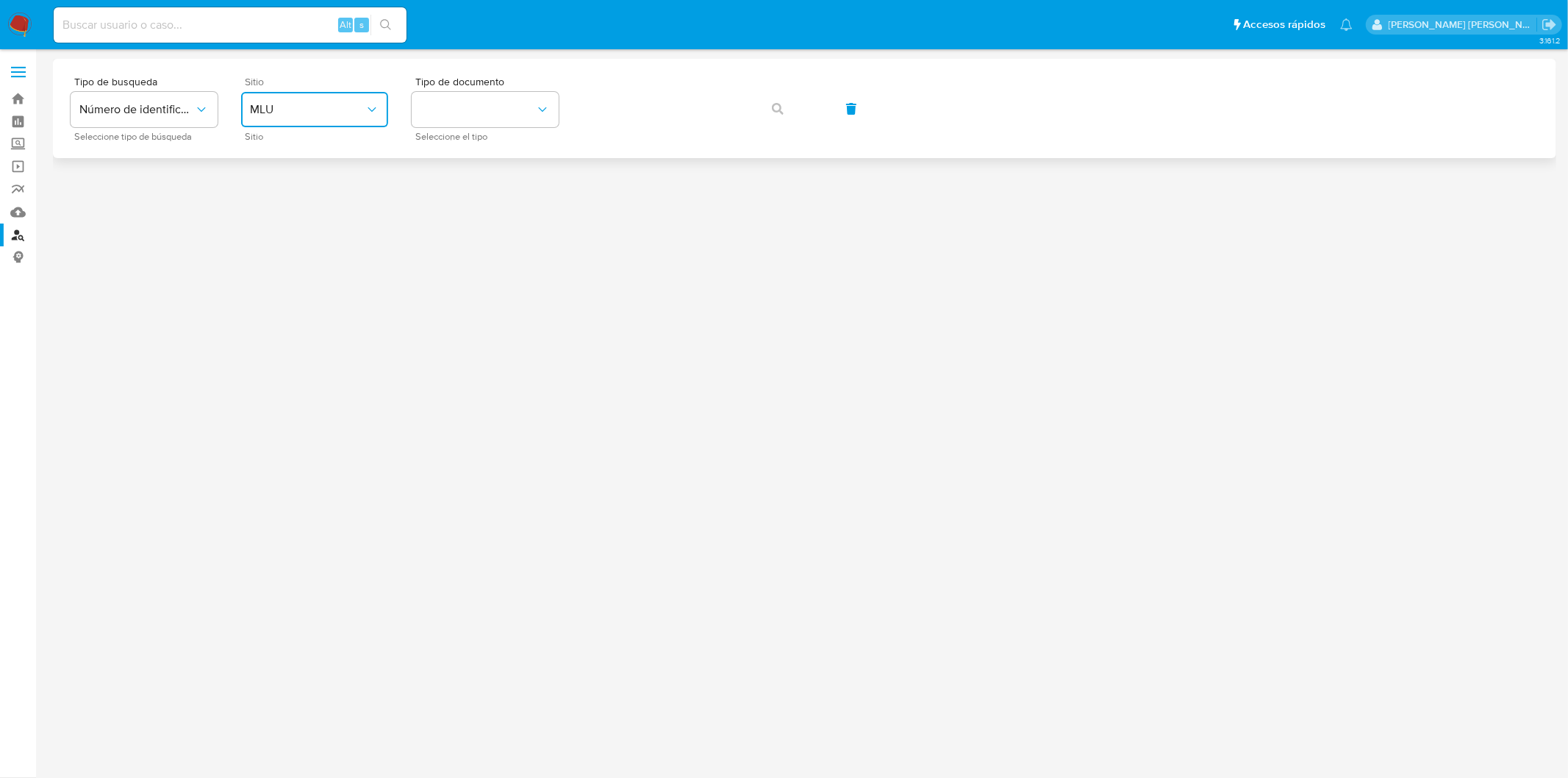
click at [379, 122] on button "MLU" at bounding box center [314, 109] width 147 height 35
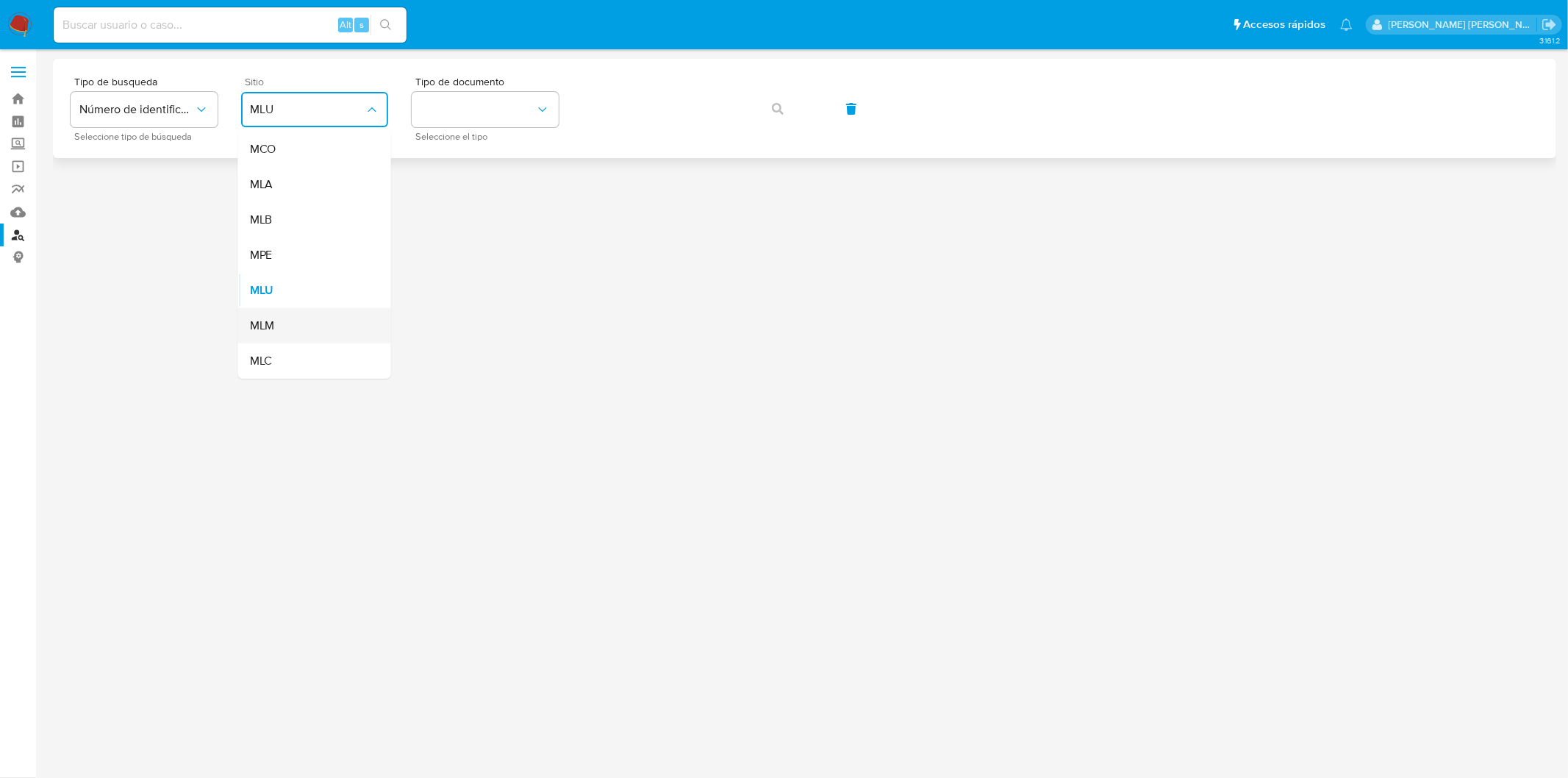
click at [285, 317] on div "MLM" at bounding box center [310, 326] width 121 height 35
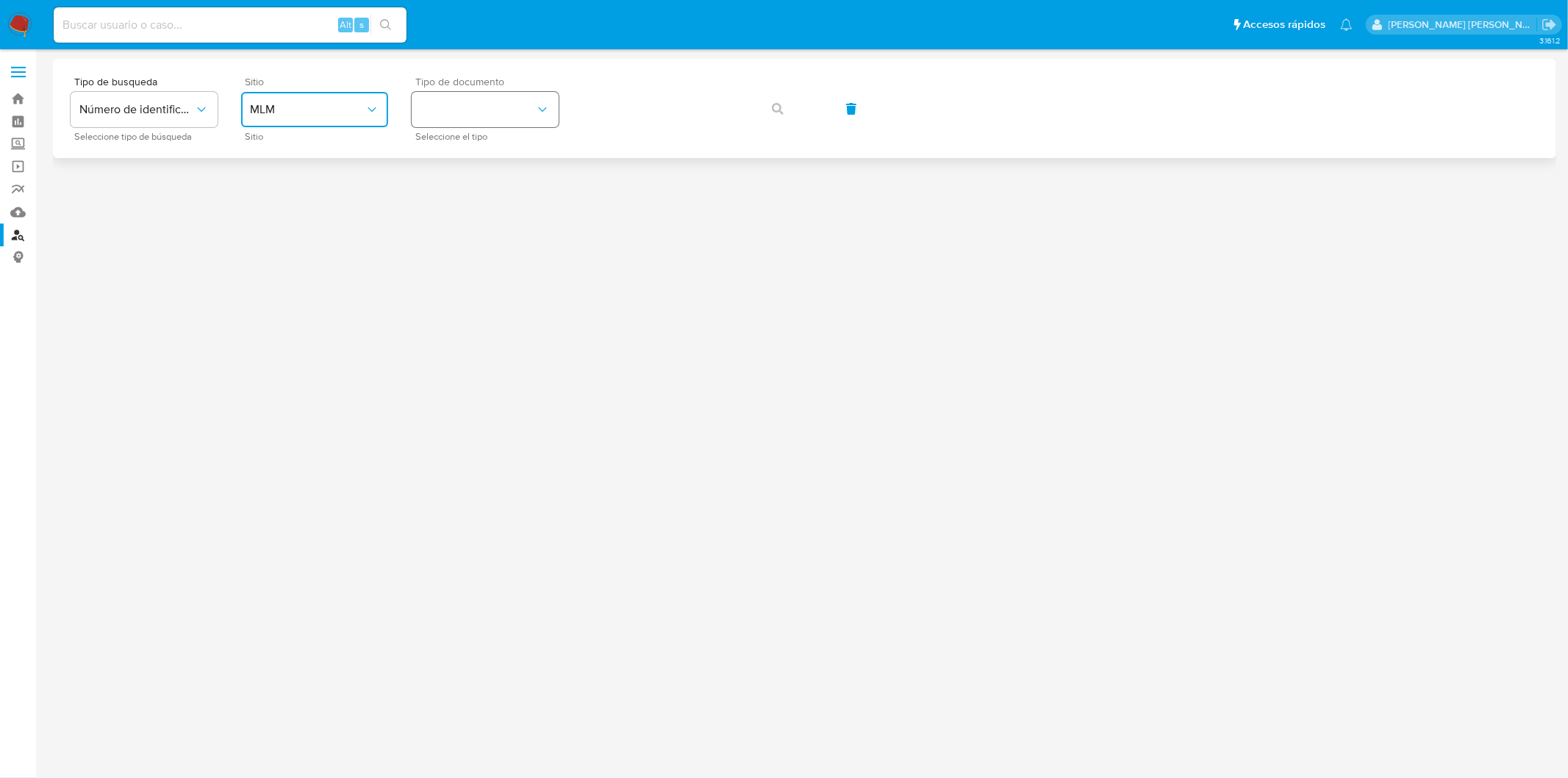
click at [535, 111] on icon "identificationType" at bounding box center [542, 109] width 14 height 14
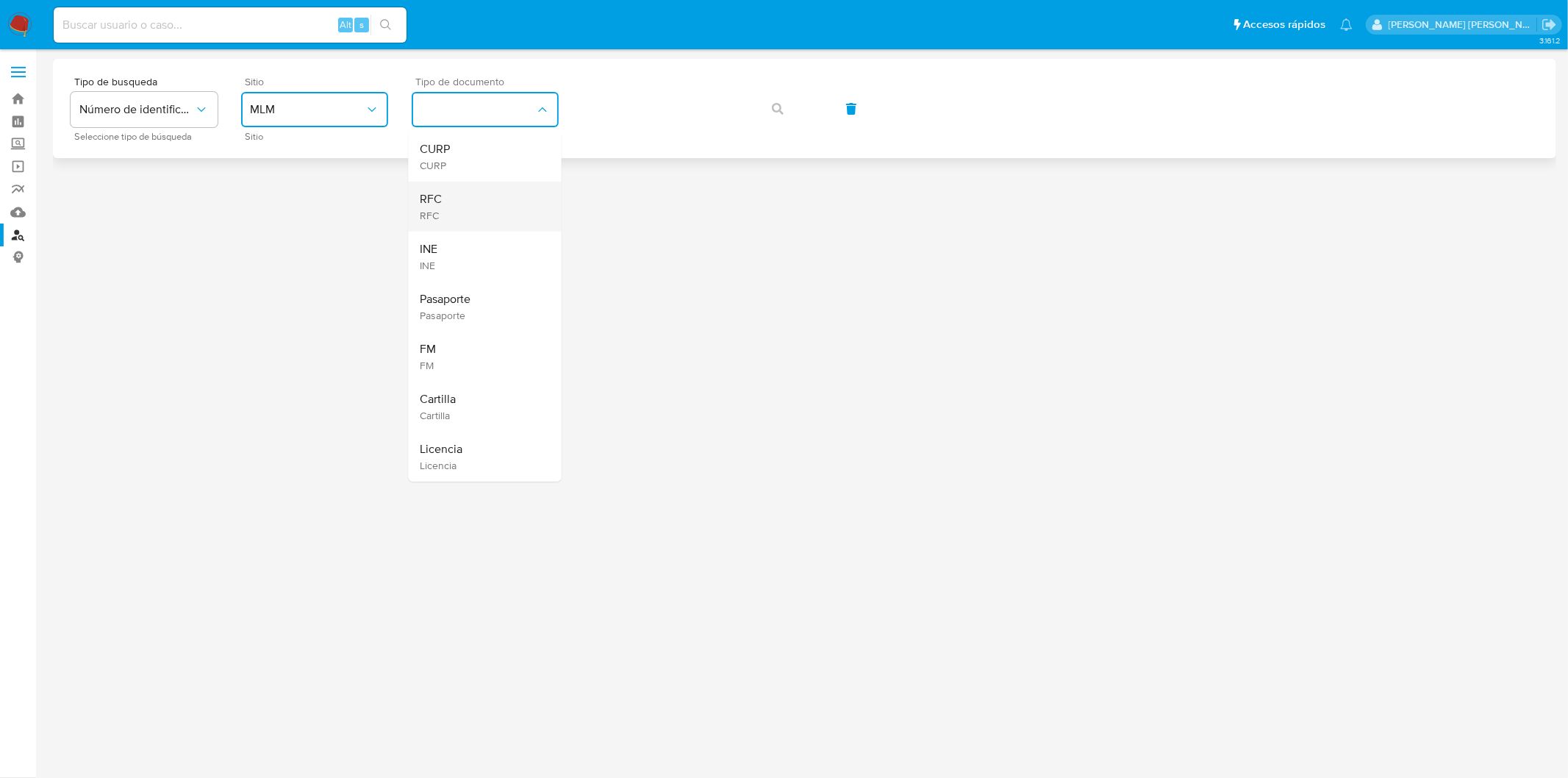
click at [465, 204] on div "RFC RFC" at bounding box center [481, 207] width 121 height 50
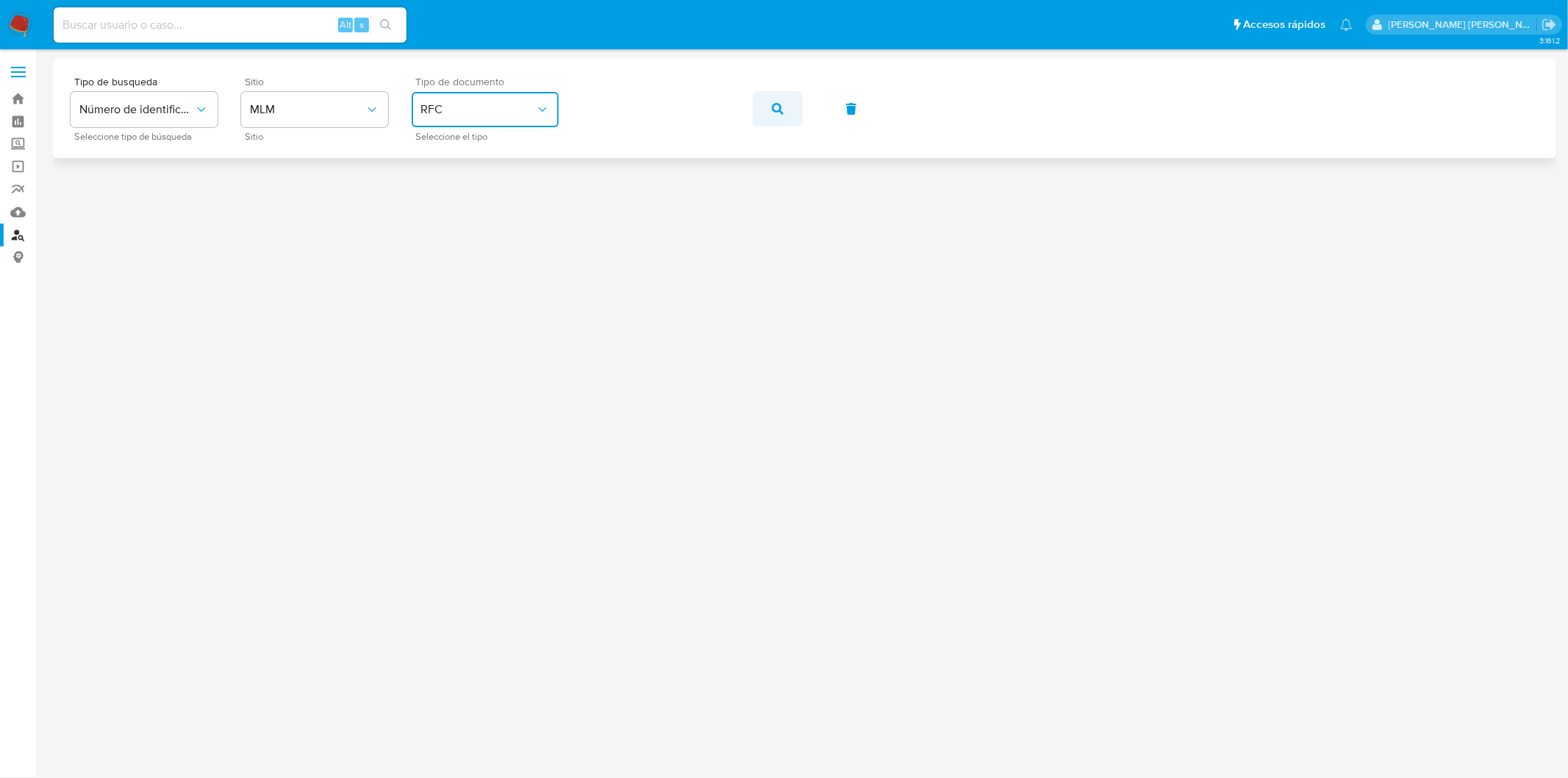
click at [776, 112] on icon "button" at bounding box center [777, 109] width 12 height 12
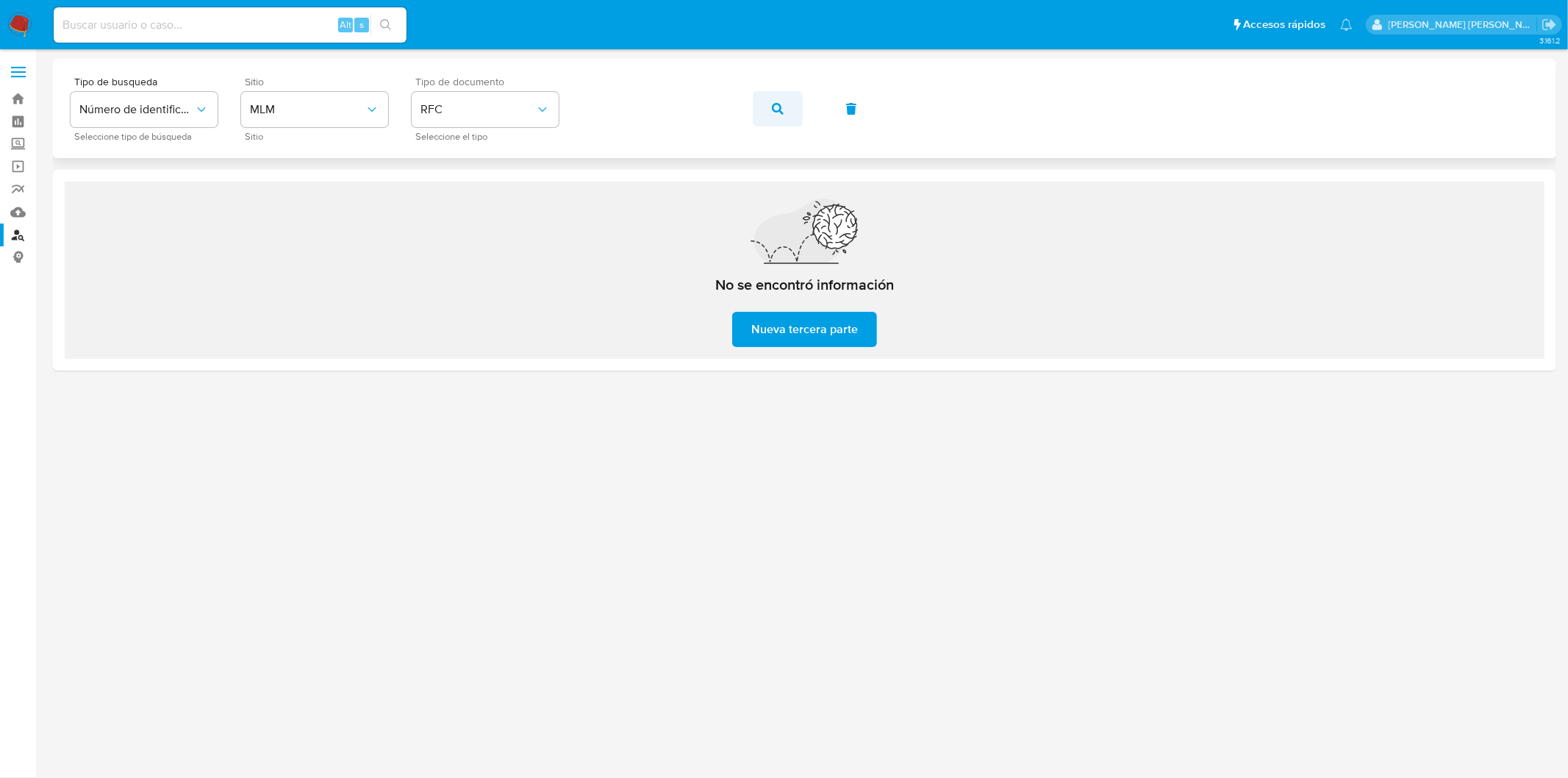
click at [768, 107] on button "button" at bounding box center [778, 109] width 50 height 35
click at [14, 23] on img at bounding box center [19, 25] width 25 height 25
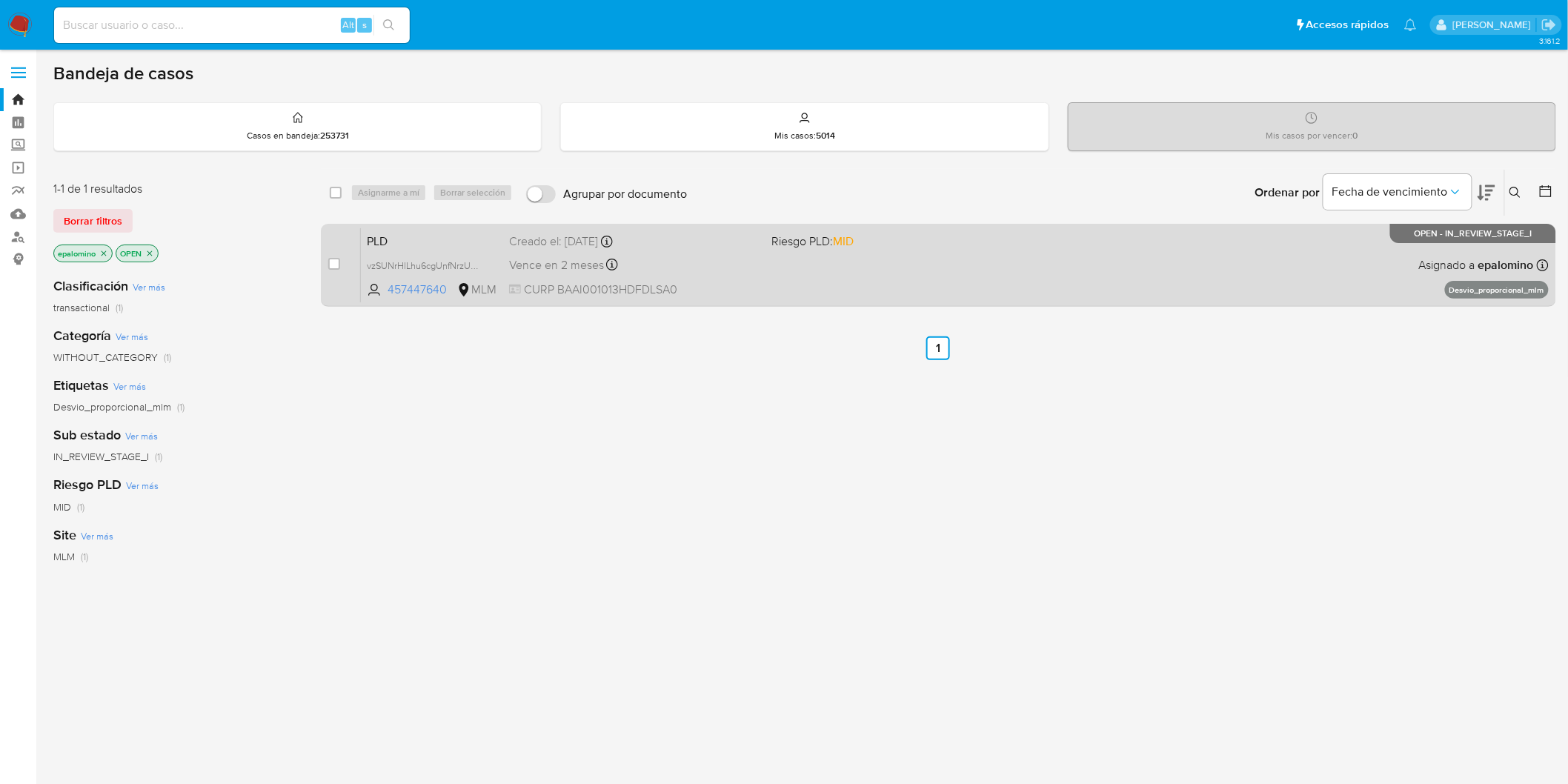
click at [396, 255] on div "PLD vzSUNrHlLhu6cgUnfNrzUmpP 457447640 MLM Riesgo PLD: MID Creado el: 12/09/202…" at bounding box center [955, 265] width 1188 height 75
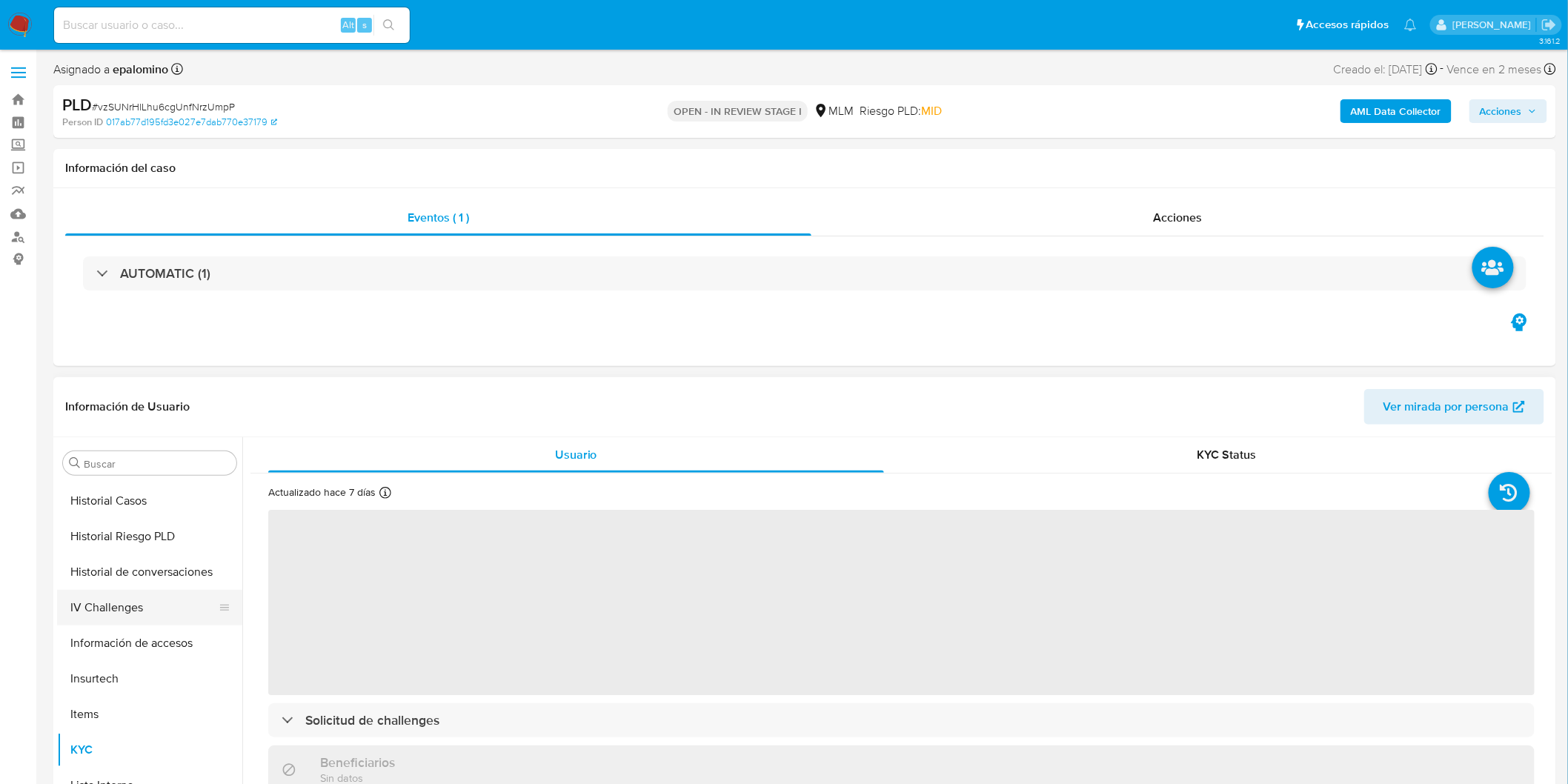
select select "10"
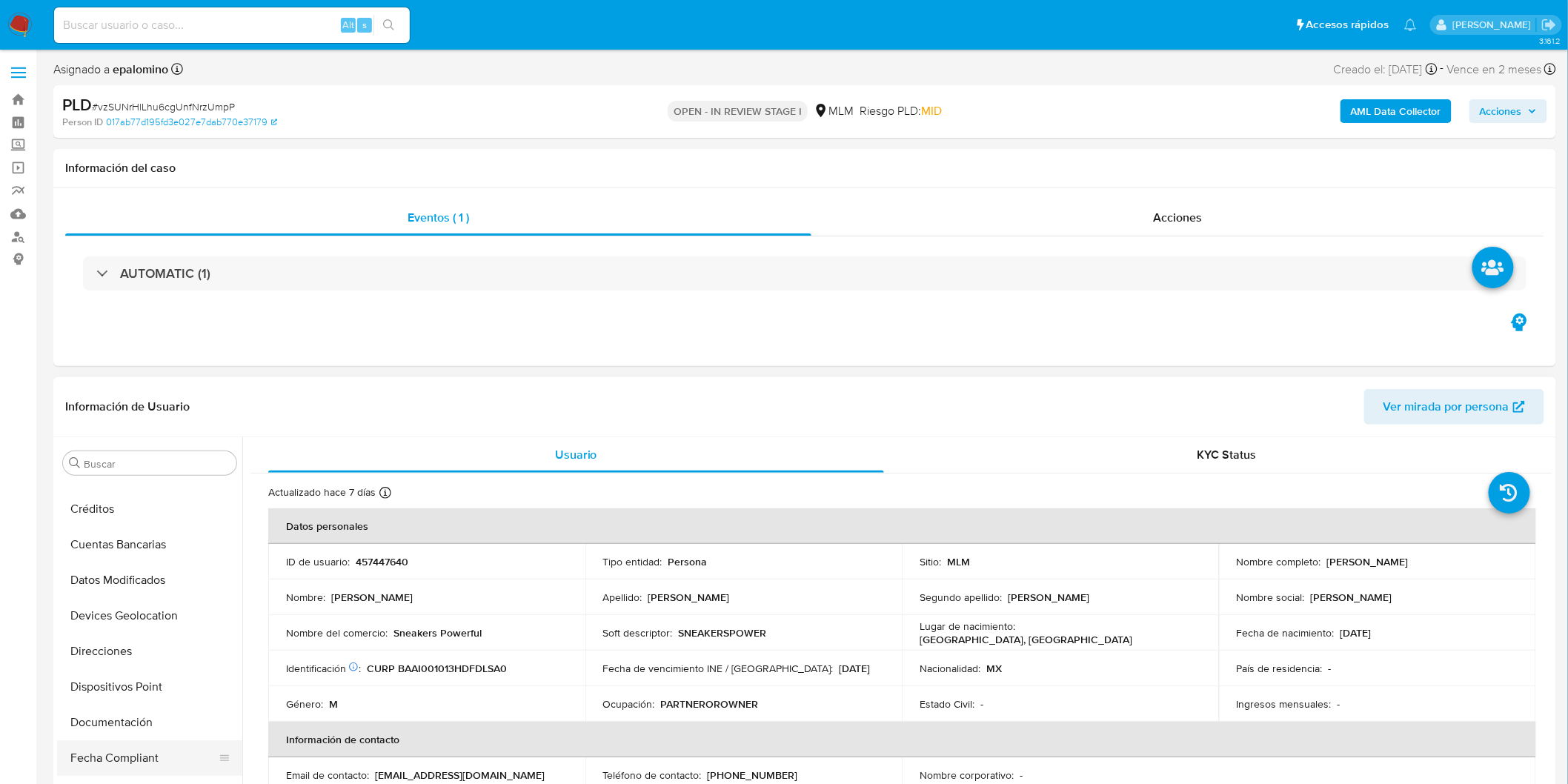
scroll to position [202, 0]
click at [178, 615] on button "Devices Geolocation" at bounding box center [143, 616] width 173 height 36
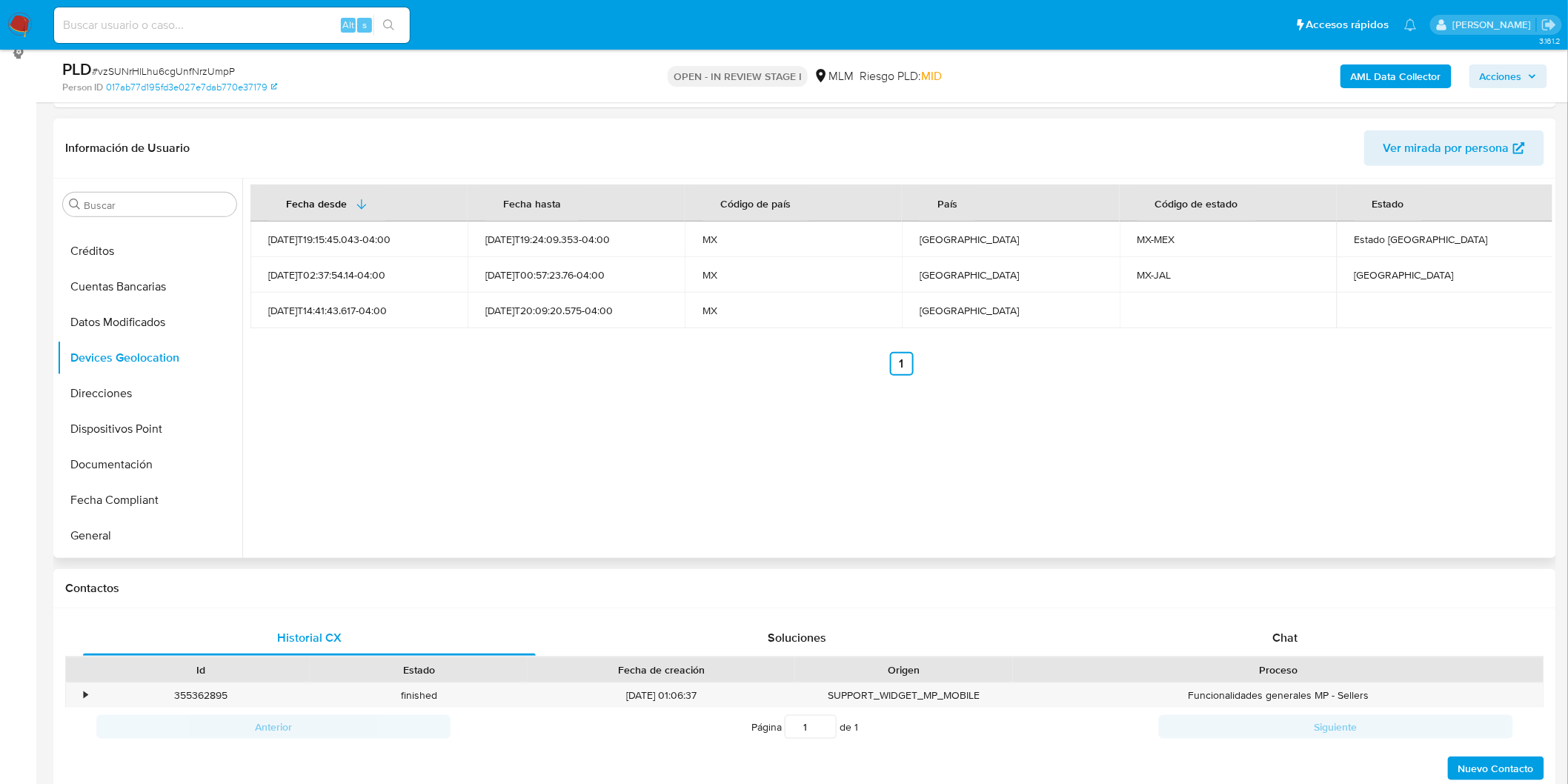
scroll to position [178, 0]
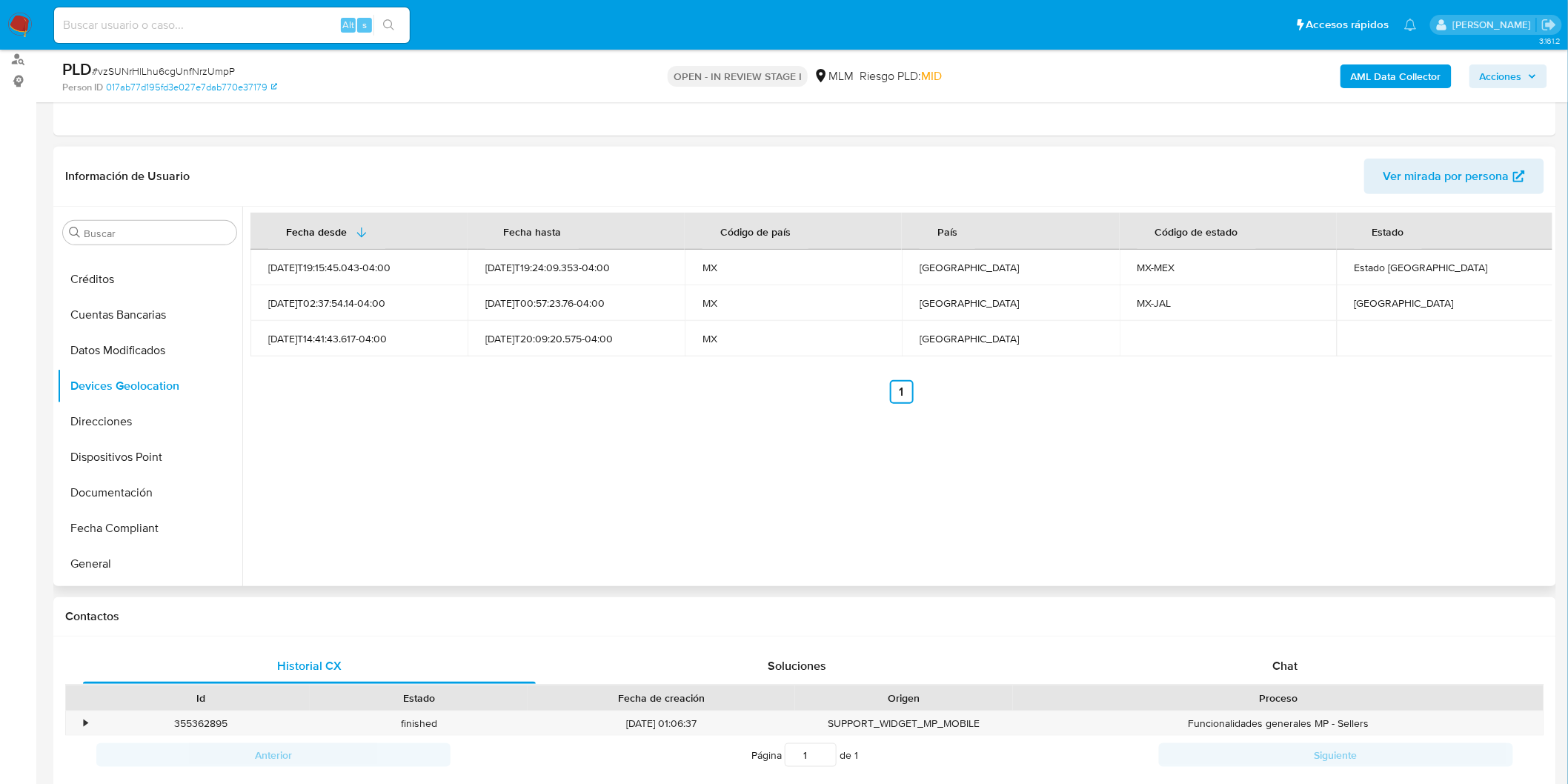
click at [778, 441] on div "Fecha desde Fecha hasta Código de país País Código de estado Estado 2023-09-29T…" at bounding box center [897, 396] width 1310 height 379
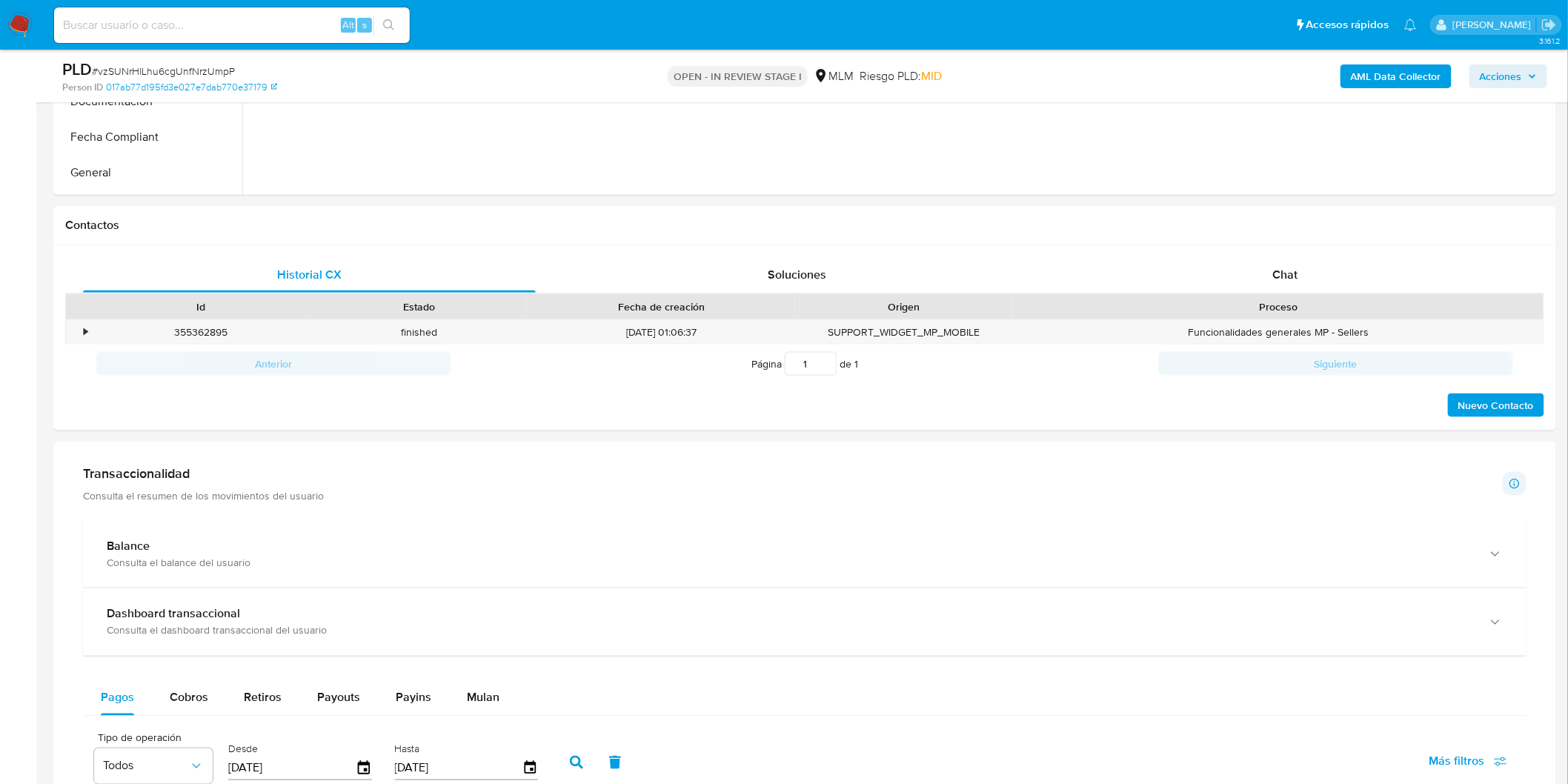
scroll to position [501, 0]
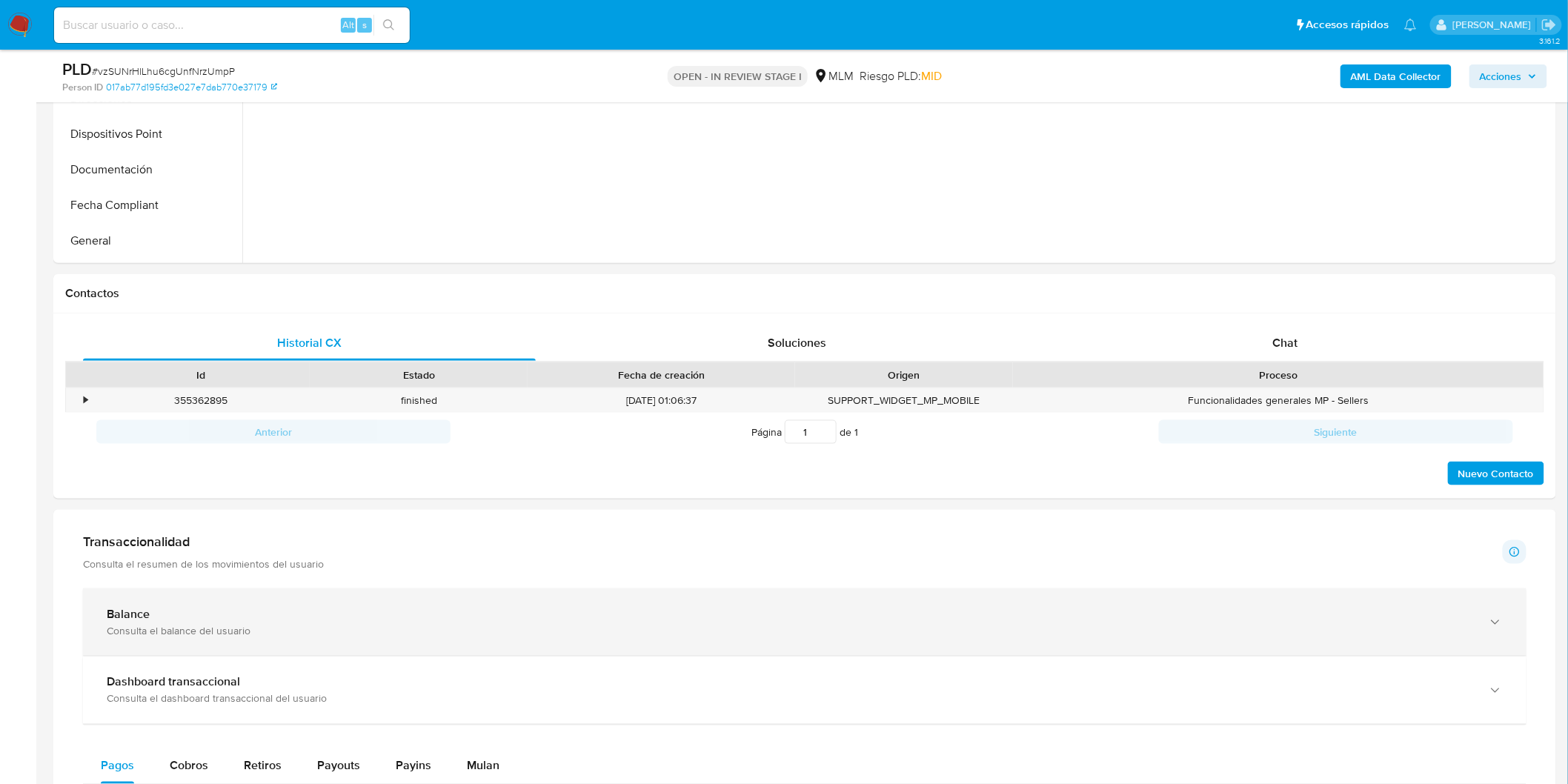
click at [173, 631] on div "Consulta el balance del usuario" at bounding box center [790, 630] width 1367 height 13
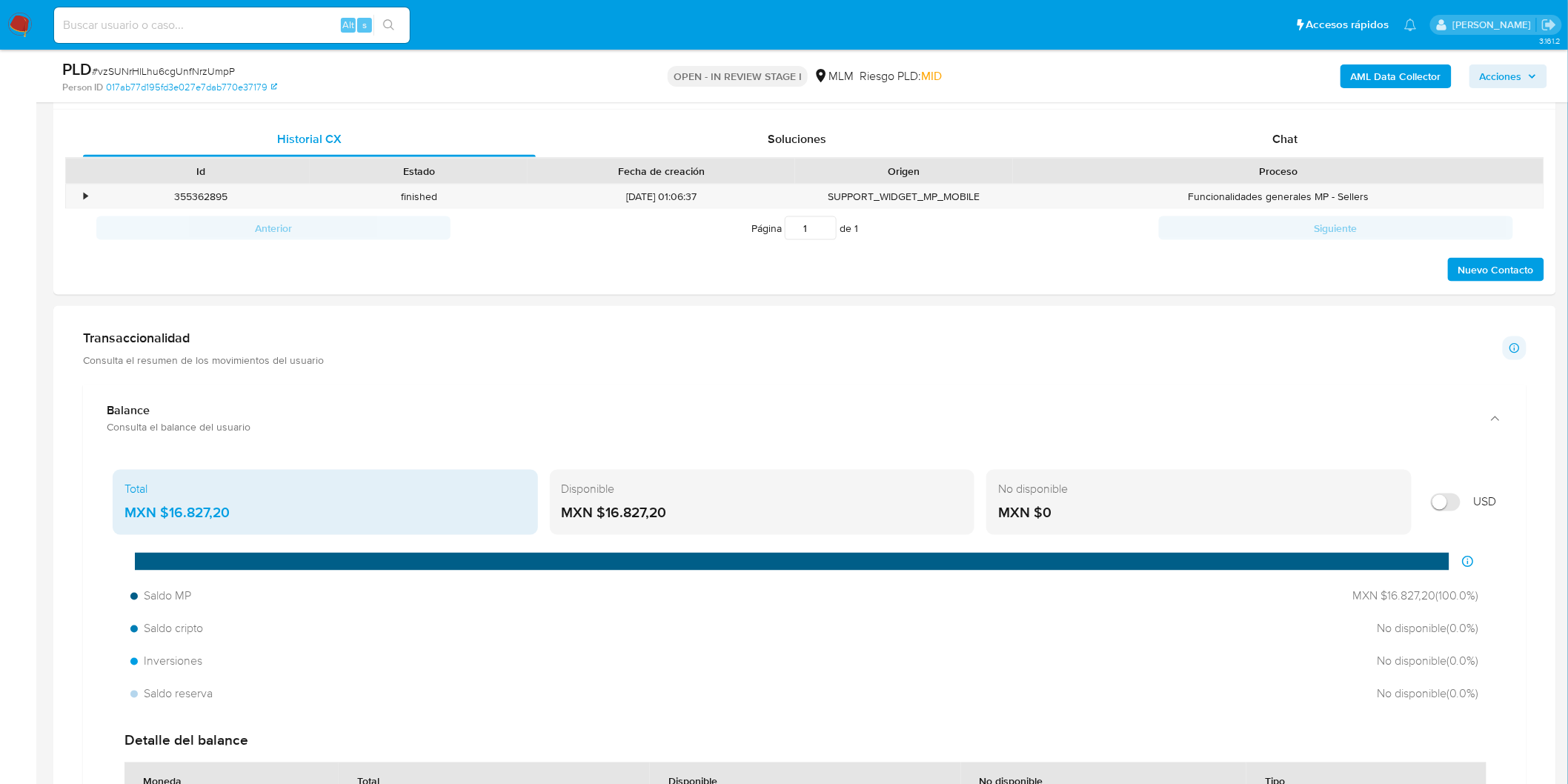
scroll to position [748, 0]
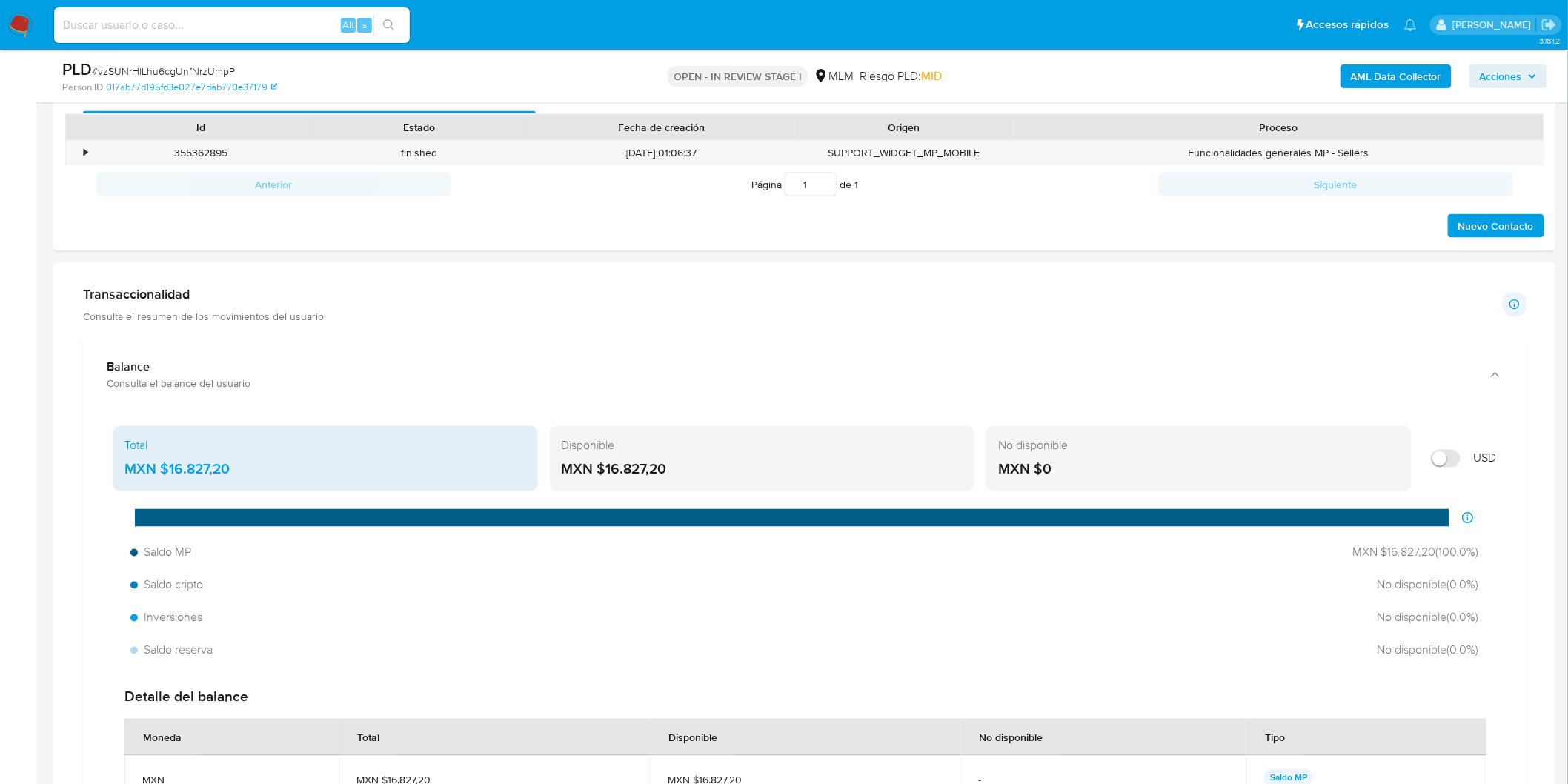
drag, startPoint x: 678, startPoint y: 469, endPoint x: 500, endPoint y: 461, distance: 178.2
click at [605, 470] on div "MXN $16.827,20" at bounding box center [763, 470] width 402 height 19
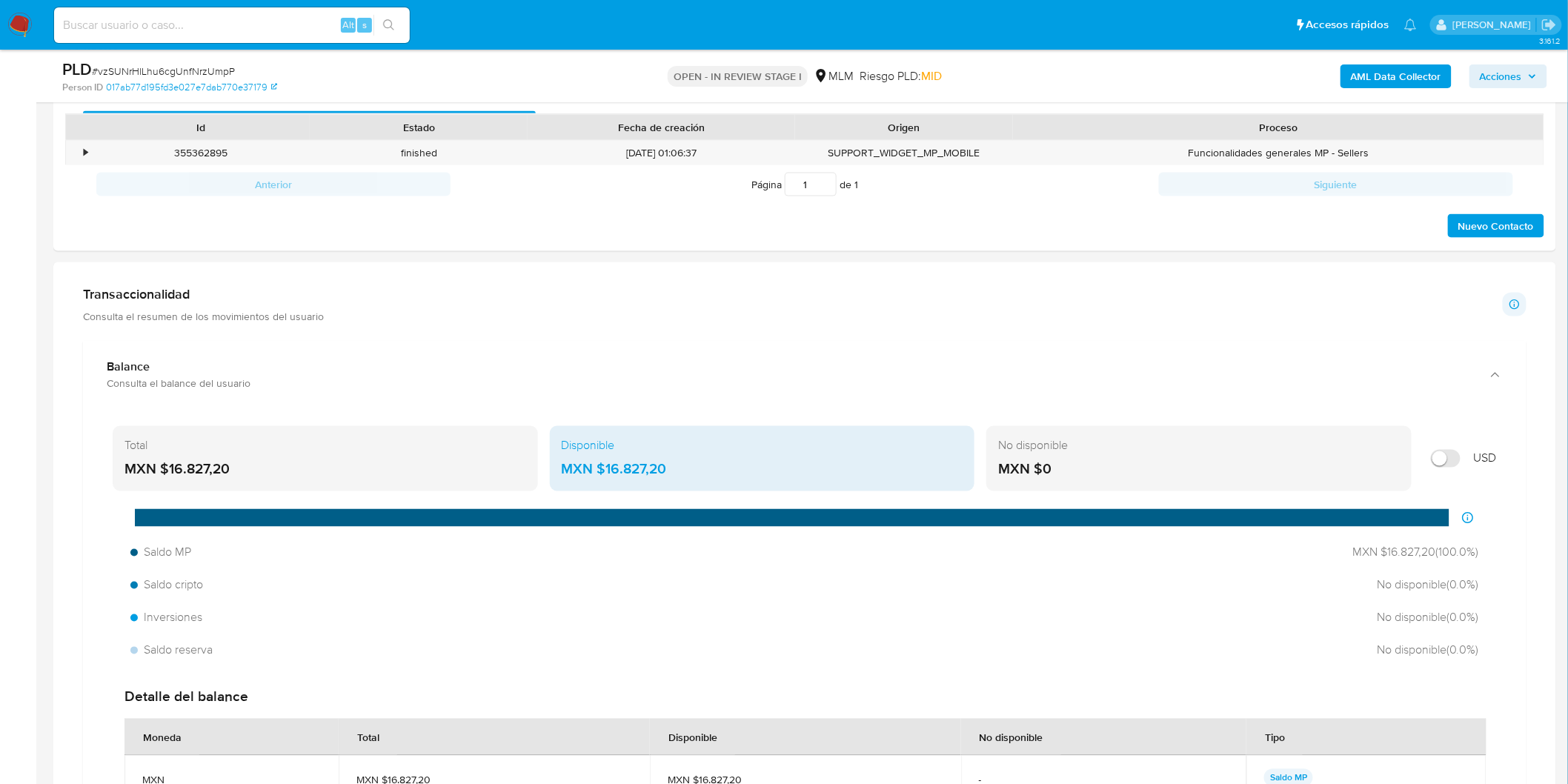
click at [323, 471] on div "MXN $16.827,20" at bounding box center [326, 470] width 402 height 19
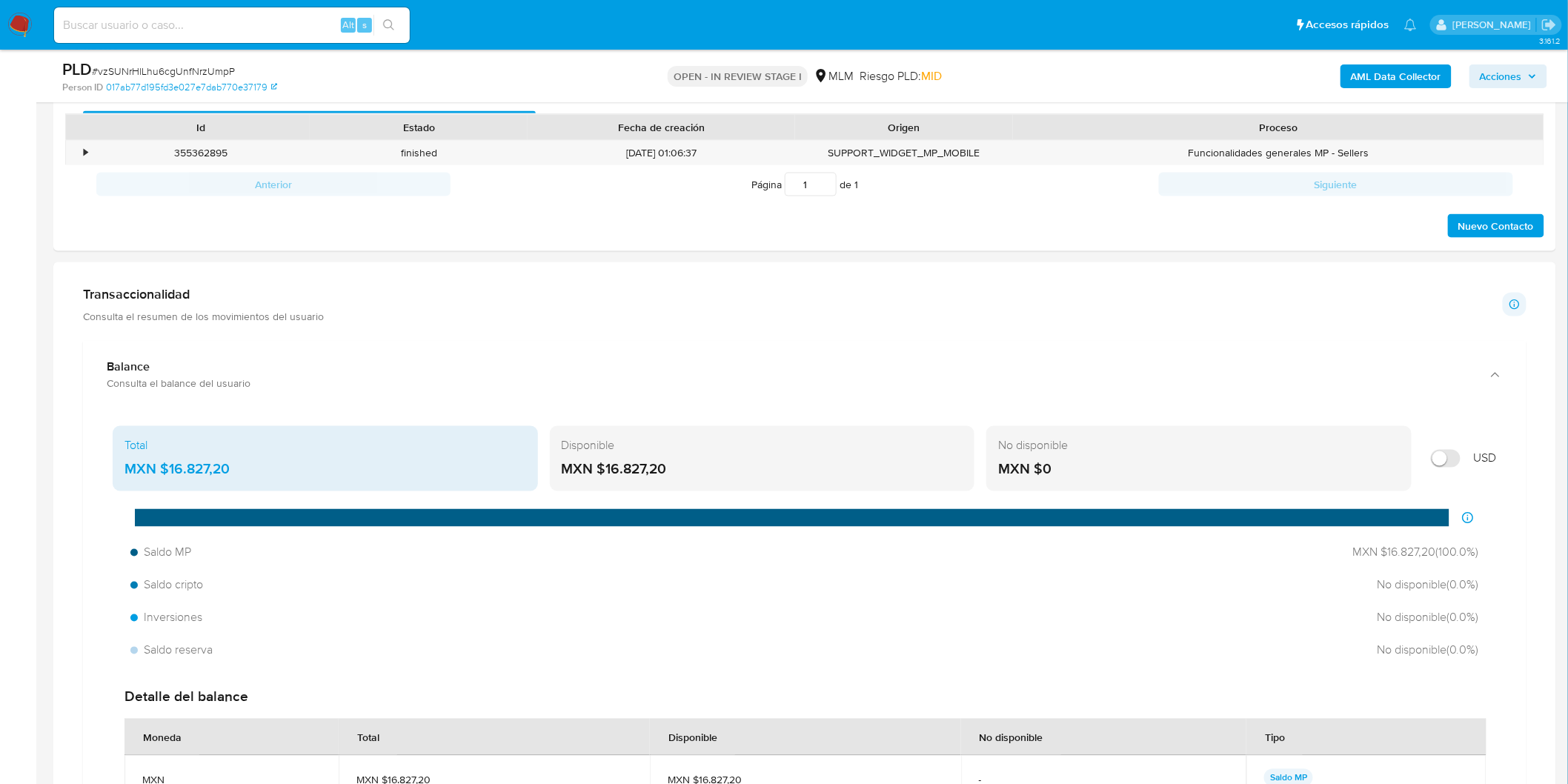
drag, startPoint x: 1014, startPoint y: 465, endPoint x: 1077, endPoint y: 465, distance: 63.0
click at [1077, 465] on div "MXN $0" at bounding box center [1199, 470] width 402 height 19
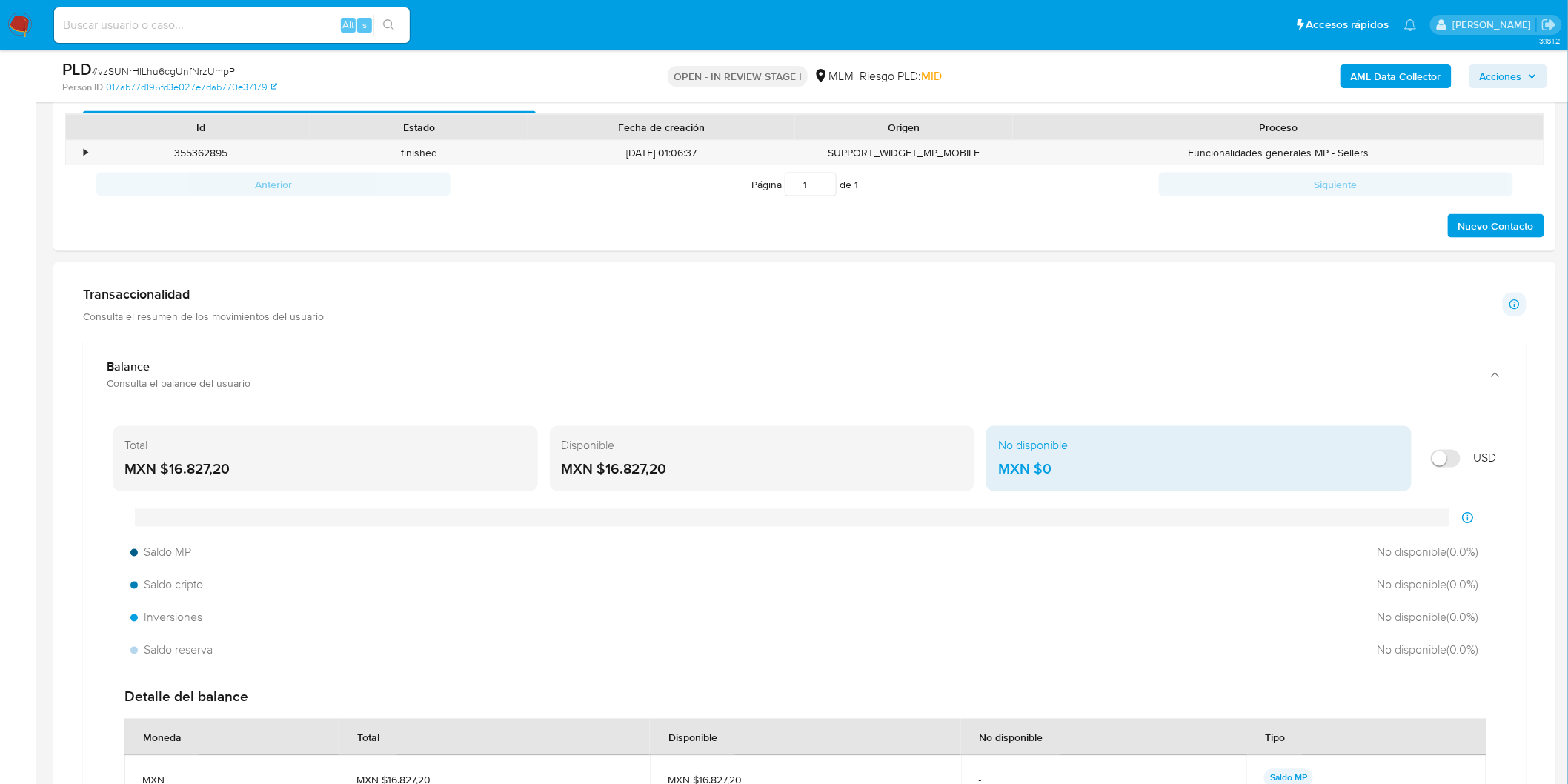
drag, startPoint x: 208, startPoint y: 459, endPoint x: 97, endPoint y: 441, distance: 112.4
click at [97, 441] on div "Total MXN $16.827,20 Disponible MXN $16.827,20 No disponible MXN $0 USD Distrib…" at bounding box center [805, 650] width 1420 height 460
click at [687, 469] on div "MXN $16.827,20" at bounding box center [763, 470] width 402 height 19
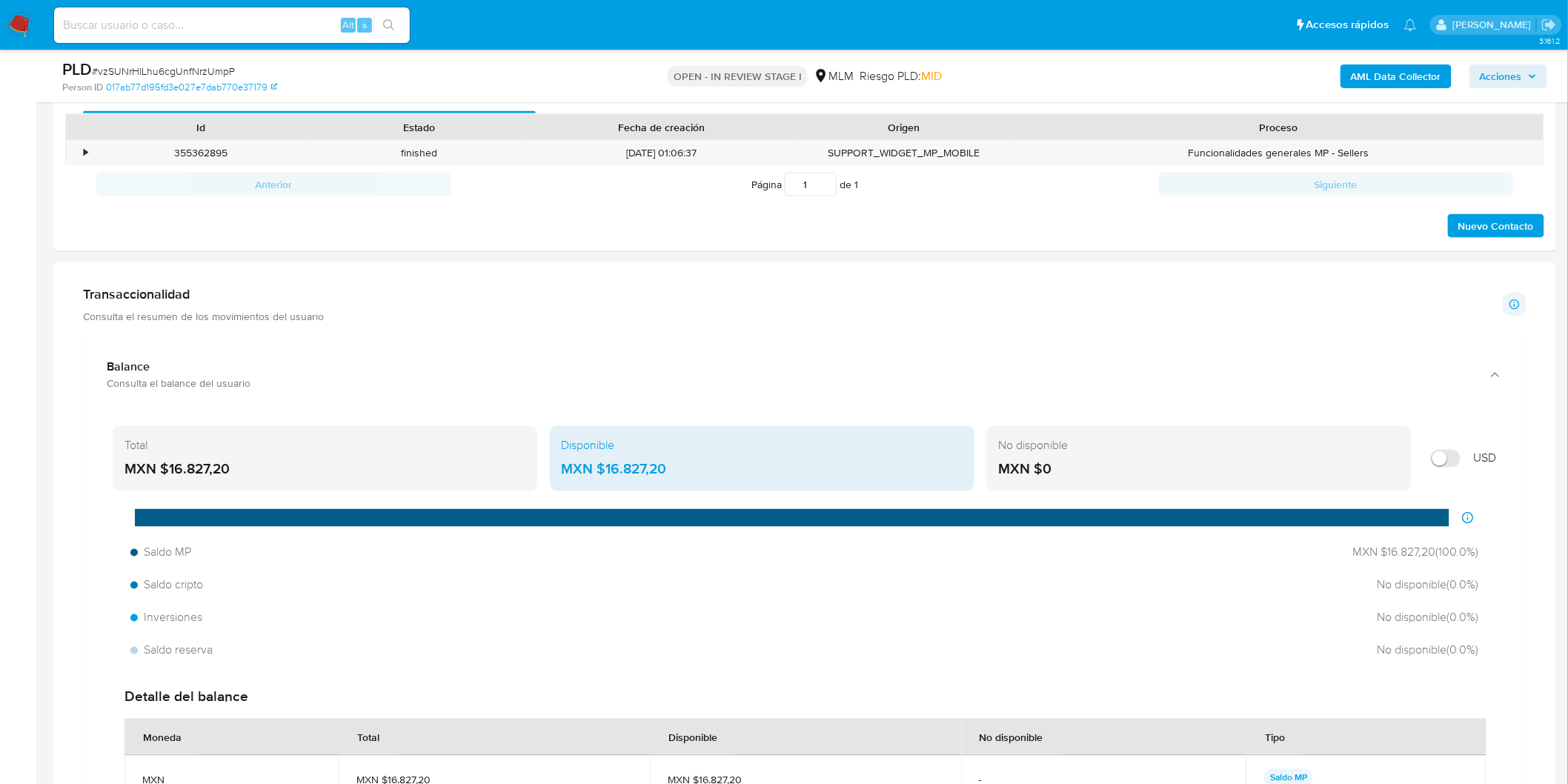
click at [306, 464] on div "MXN $16.827,20" at bounding box center [326, 470] width 402 height 19
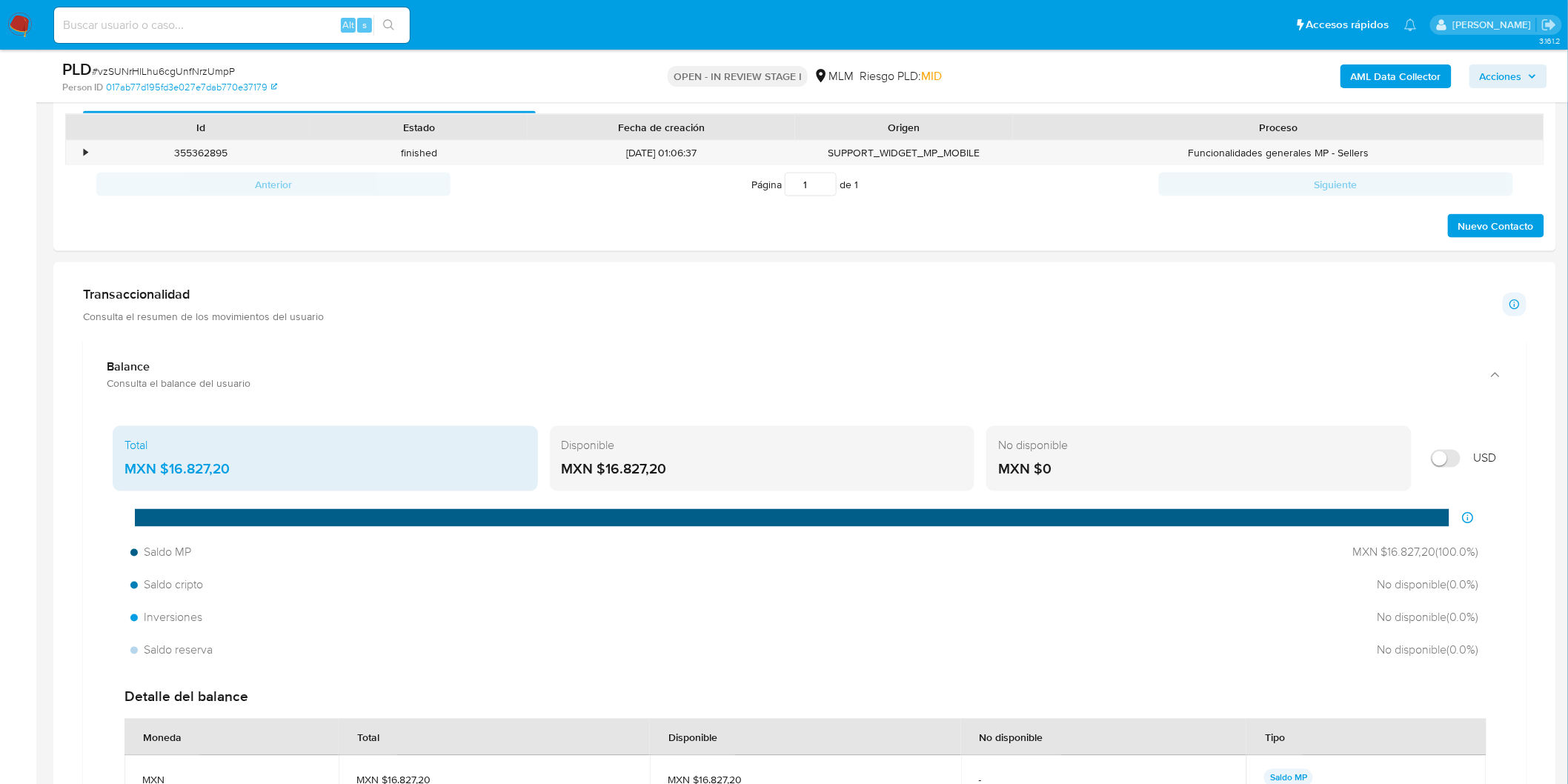
drag, startPoint x: 670, startPoint y: 467, endPoint x: 606, endPoint y: 472, distance: 64.2
click at [606, 472] on div "MXN $16.827,20" at bounding box center [763, 470] width 402 height 19
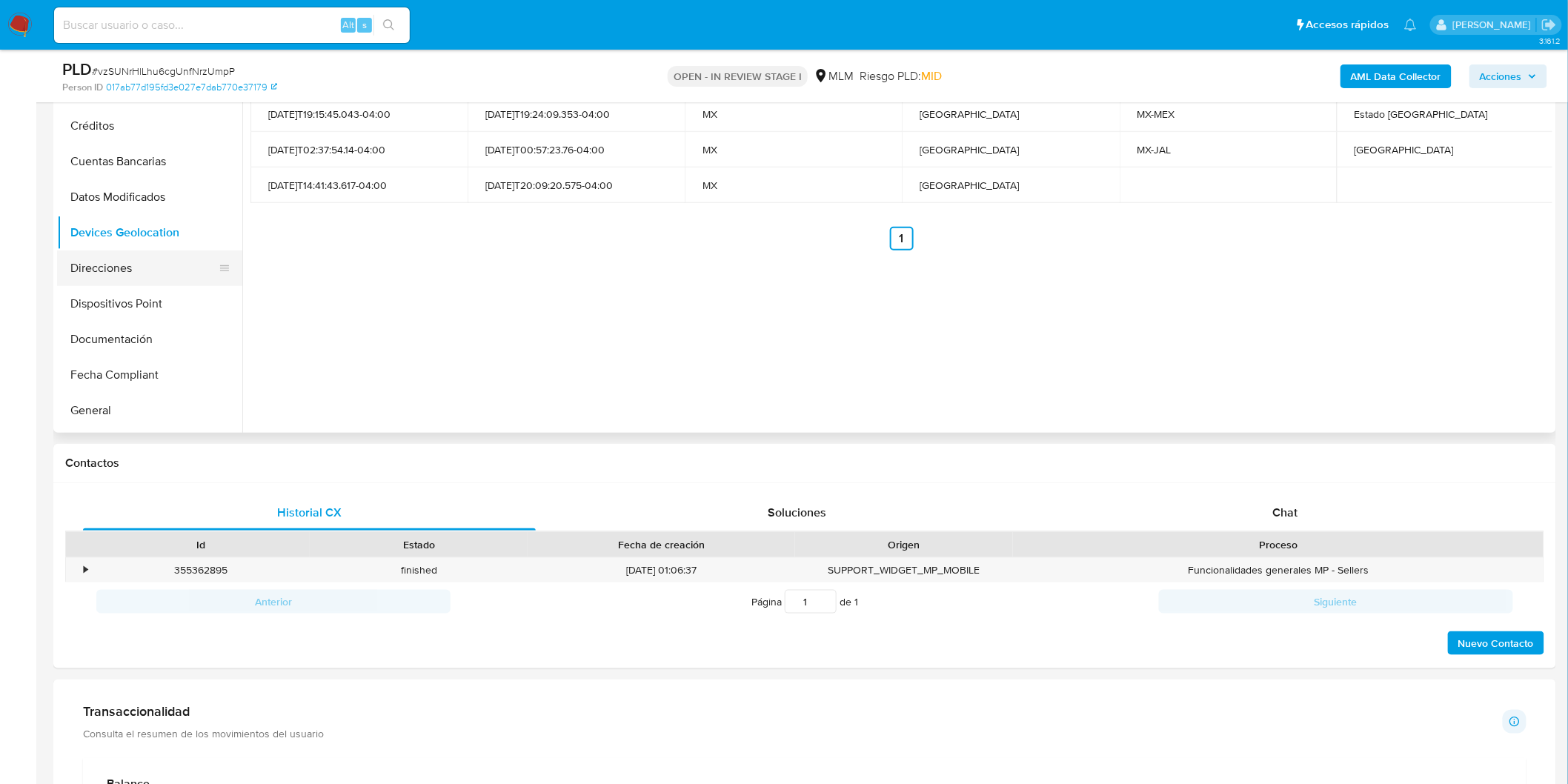
scroll to position [254, 0]
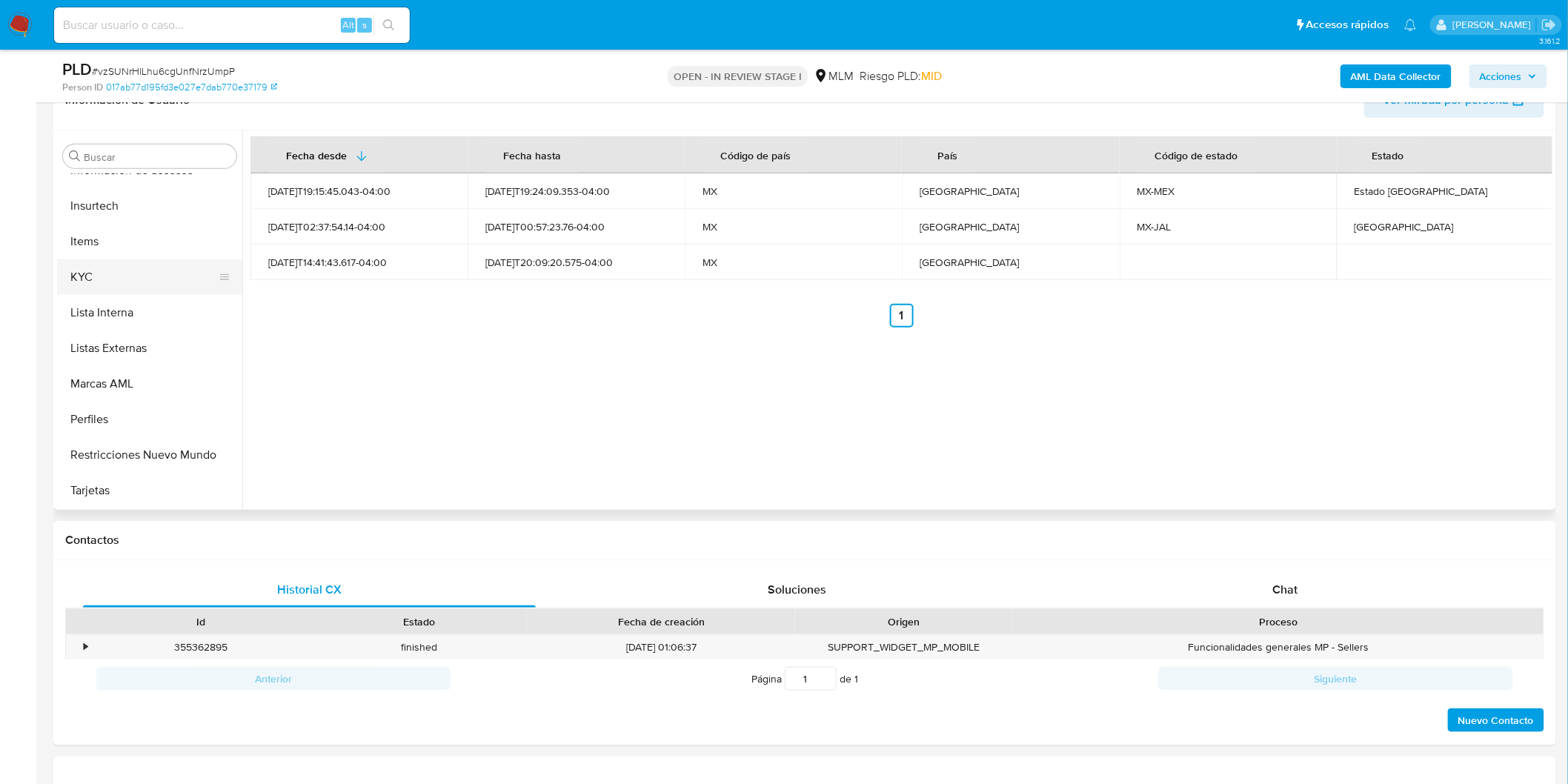
click at [131, 278] on button "KYC" at bounding box center [143, 277] width 173 height 36
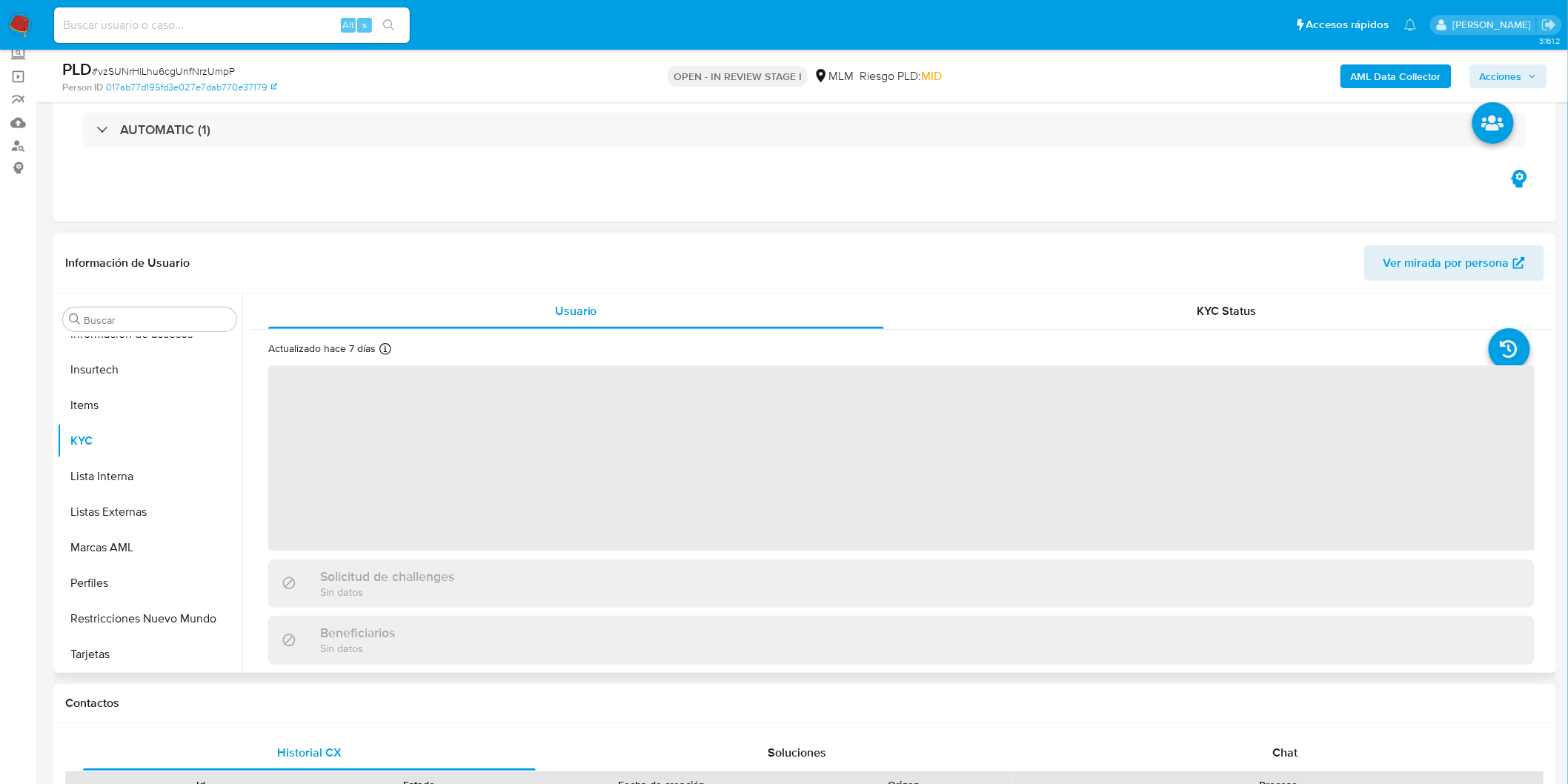
scroll to position [90, 0]
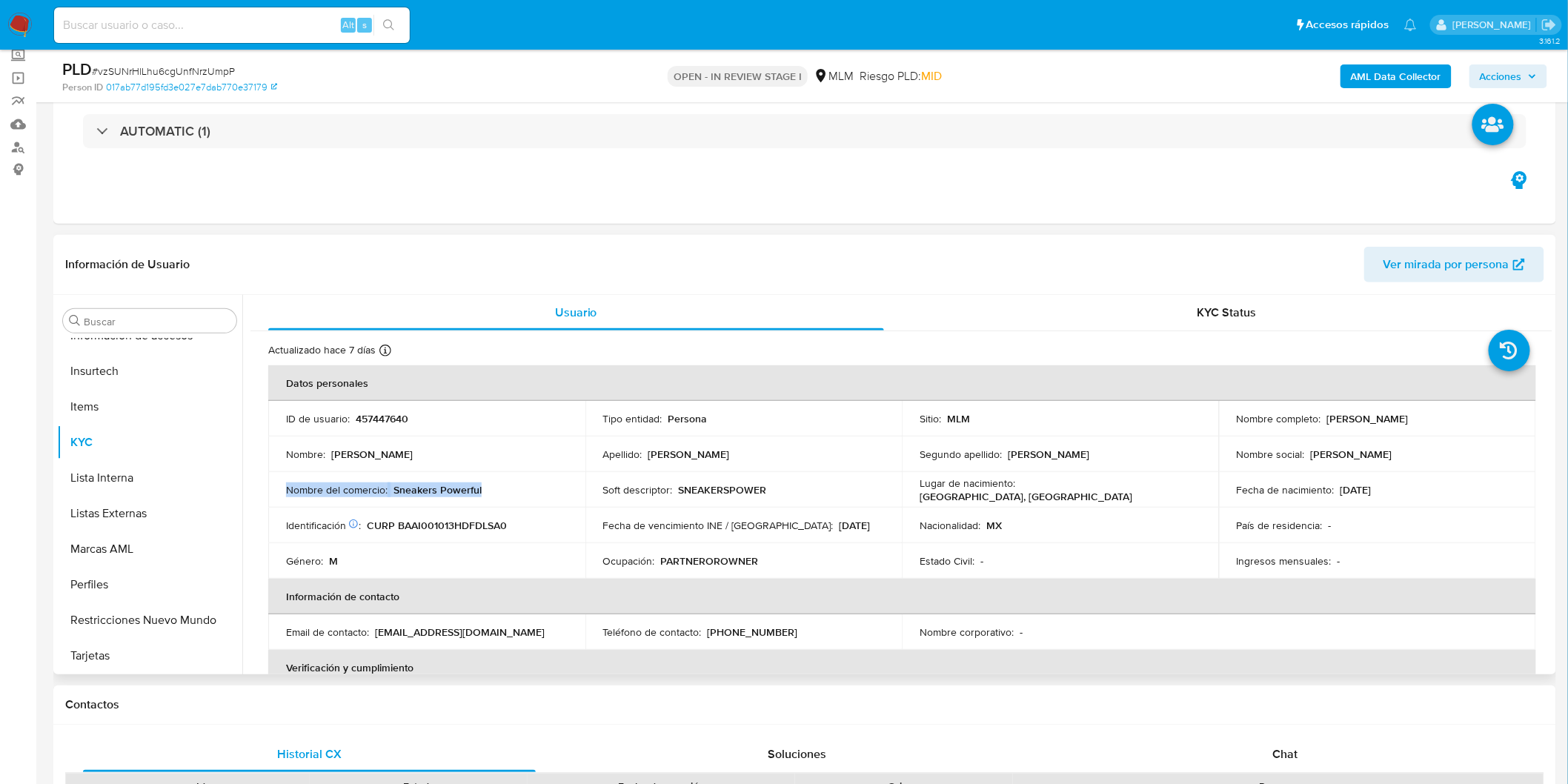
drag, startPoint x: 508, startPoint y: 491, endPoint x: 278, endPoint y: 486, distance: 230.1
click at [278, 486] on td "Nombre del comercio : Sneakers Powerful" at bounding box center [426, 490] width 317 height 36
copy div "Nombre del comercio : Sneakers Powerful"
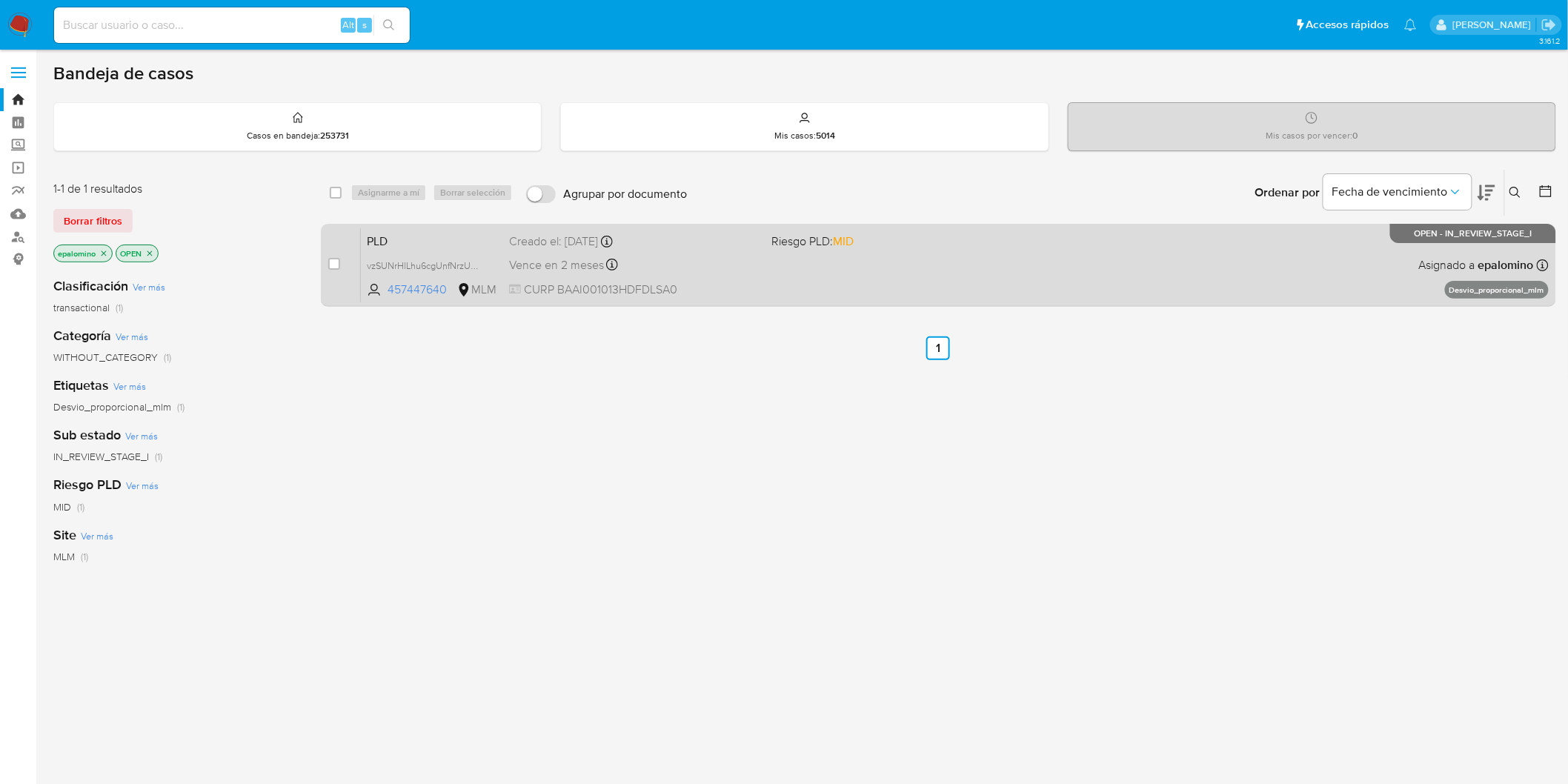
click at [406, 237] on span "PLD" at bounding box center [432, 240] width 130 height 19
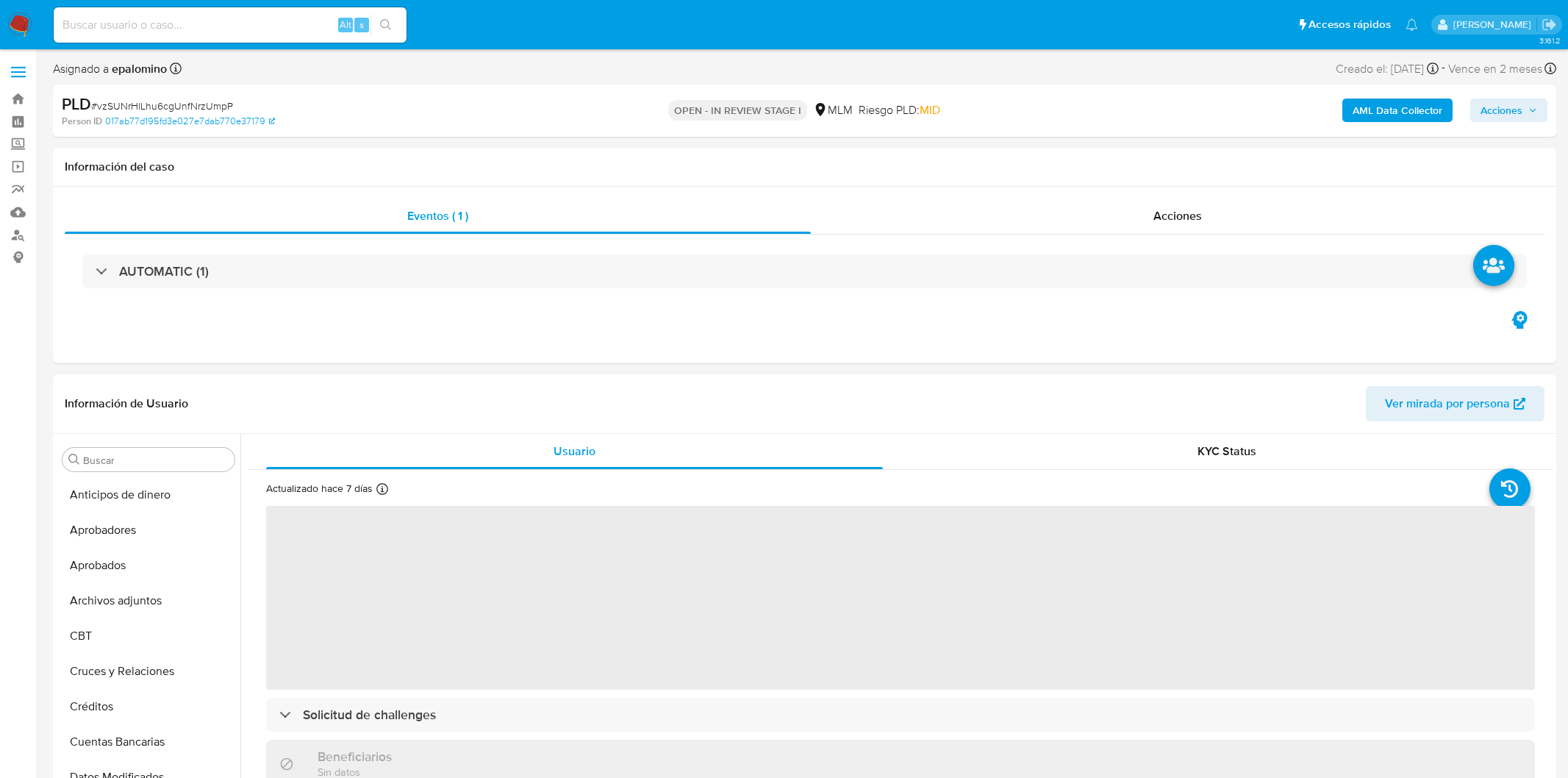
select select "10"
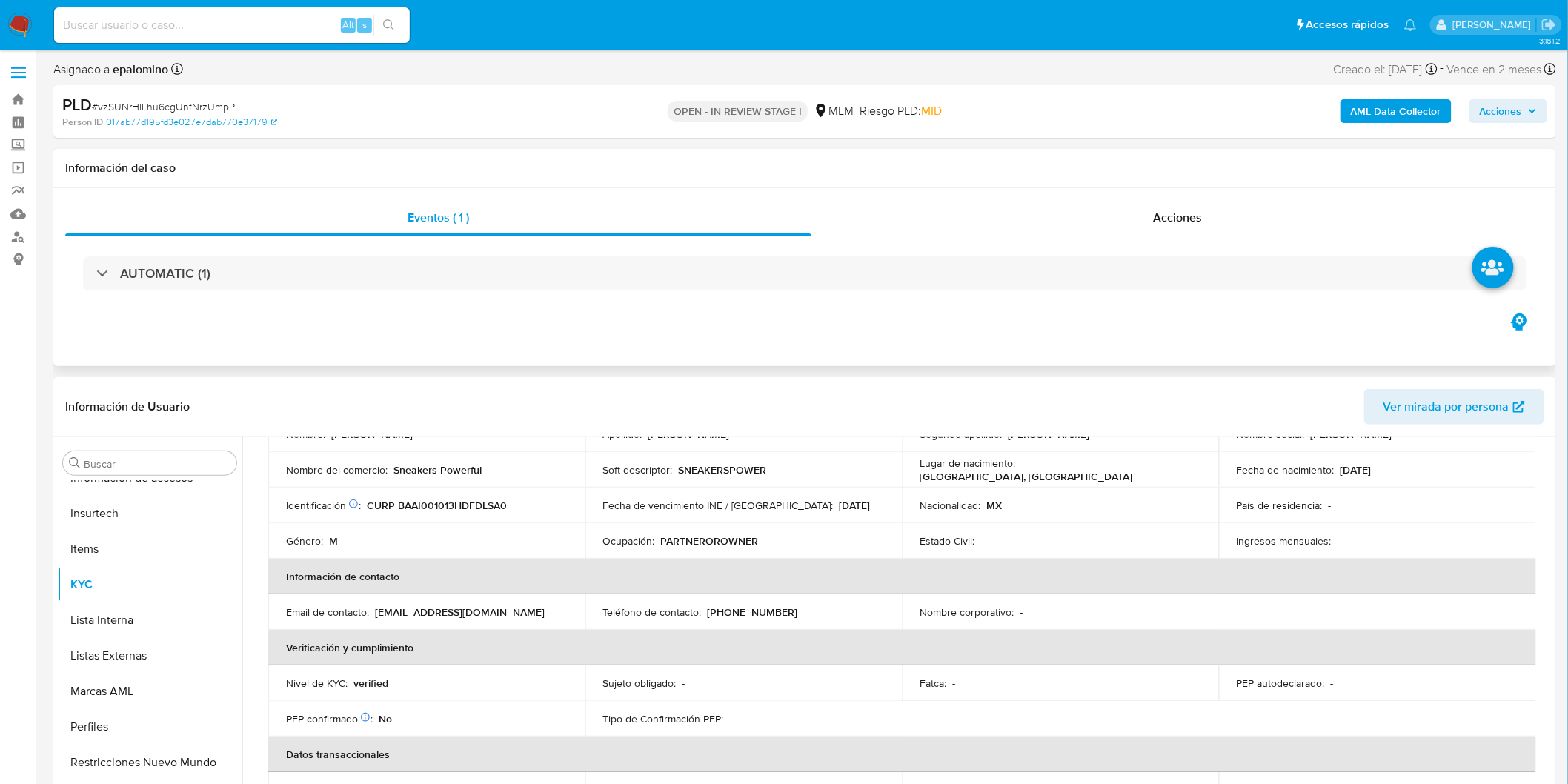
scroll to position [164, 0]
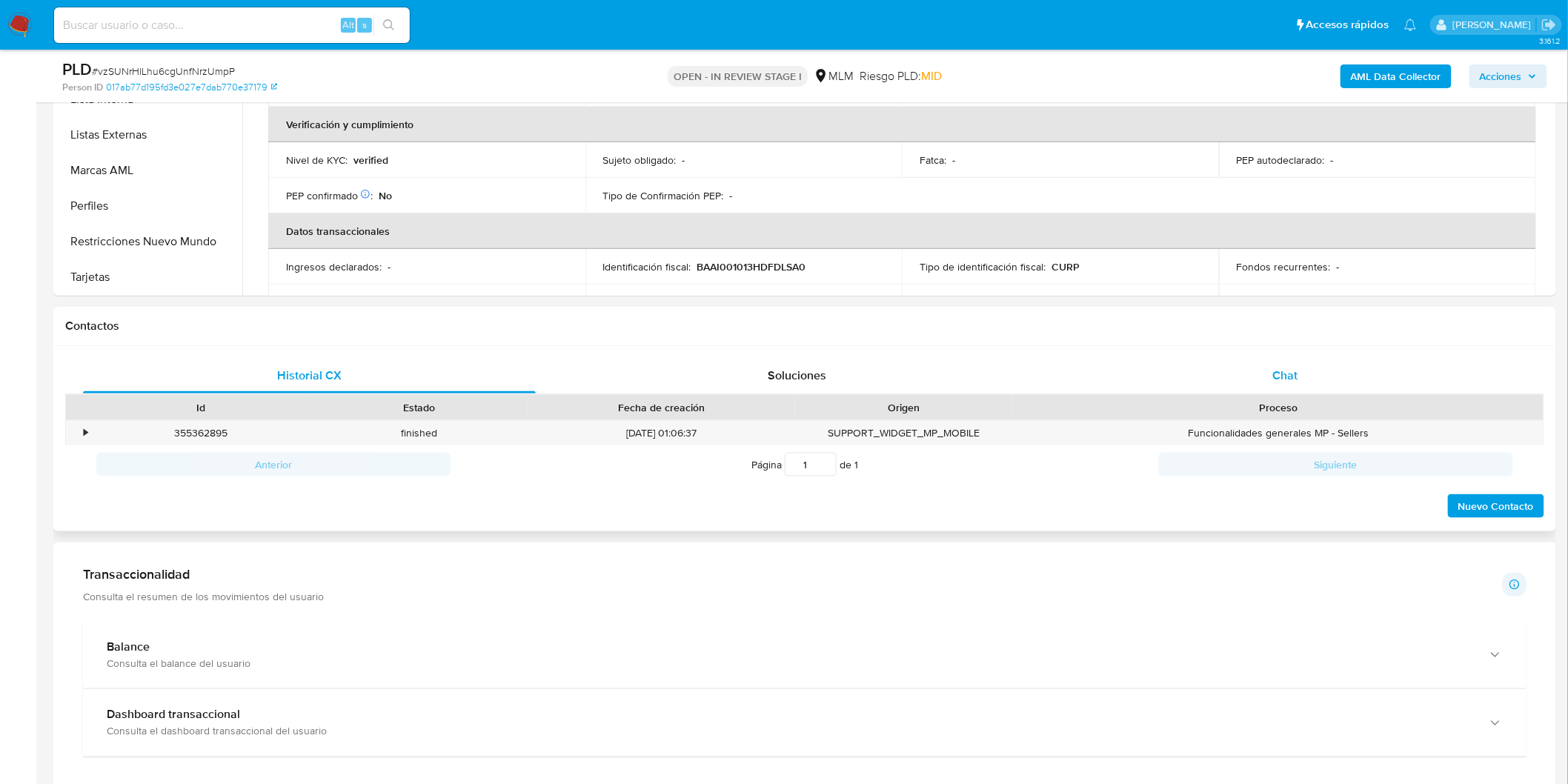
click at [1275, 371] on span "Chat" at bounding box center [1285, 375] width 25 height 17
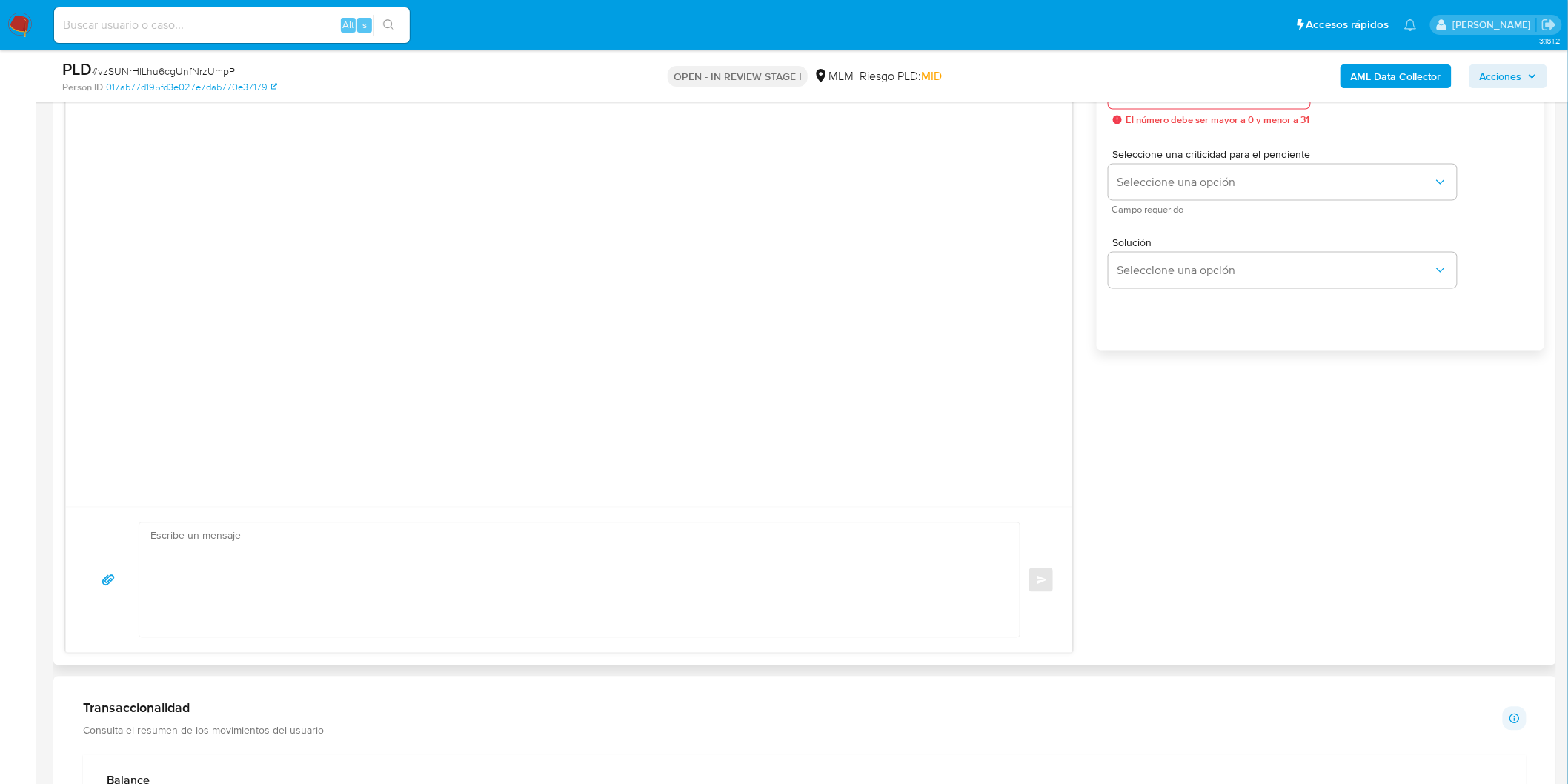
scroll to position [715, 0]
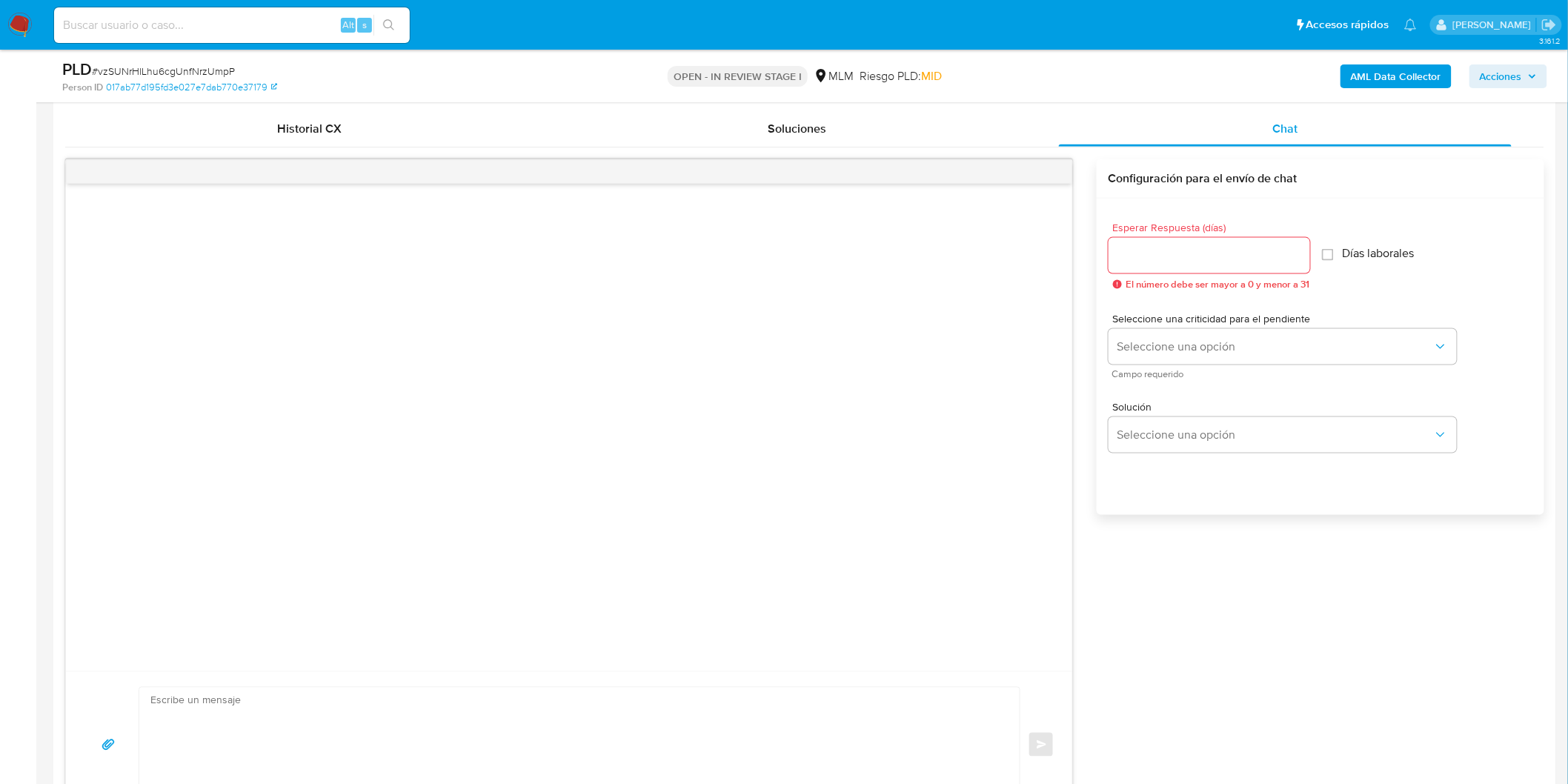
click at [1171, 269] on div at bounding box center [1209, 256] width 202 height 36
click at [1168, 256] on input "Esperar Respuesta (días)" at bounding box center [1209, 256] width 202 height 19
type input "5"
click at [1160, 322] on span "Seleccione una criticidad para el pendiente" at bounding box center [1287, 318] width 348 height 11
click at [1160, 331] on button "Seleccione una opción" at bounding box center [1283, 347] width 348 height 36
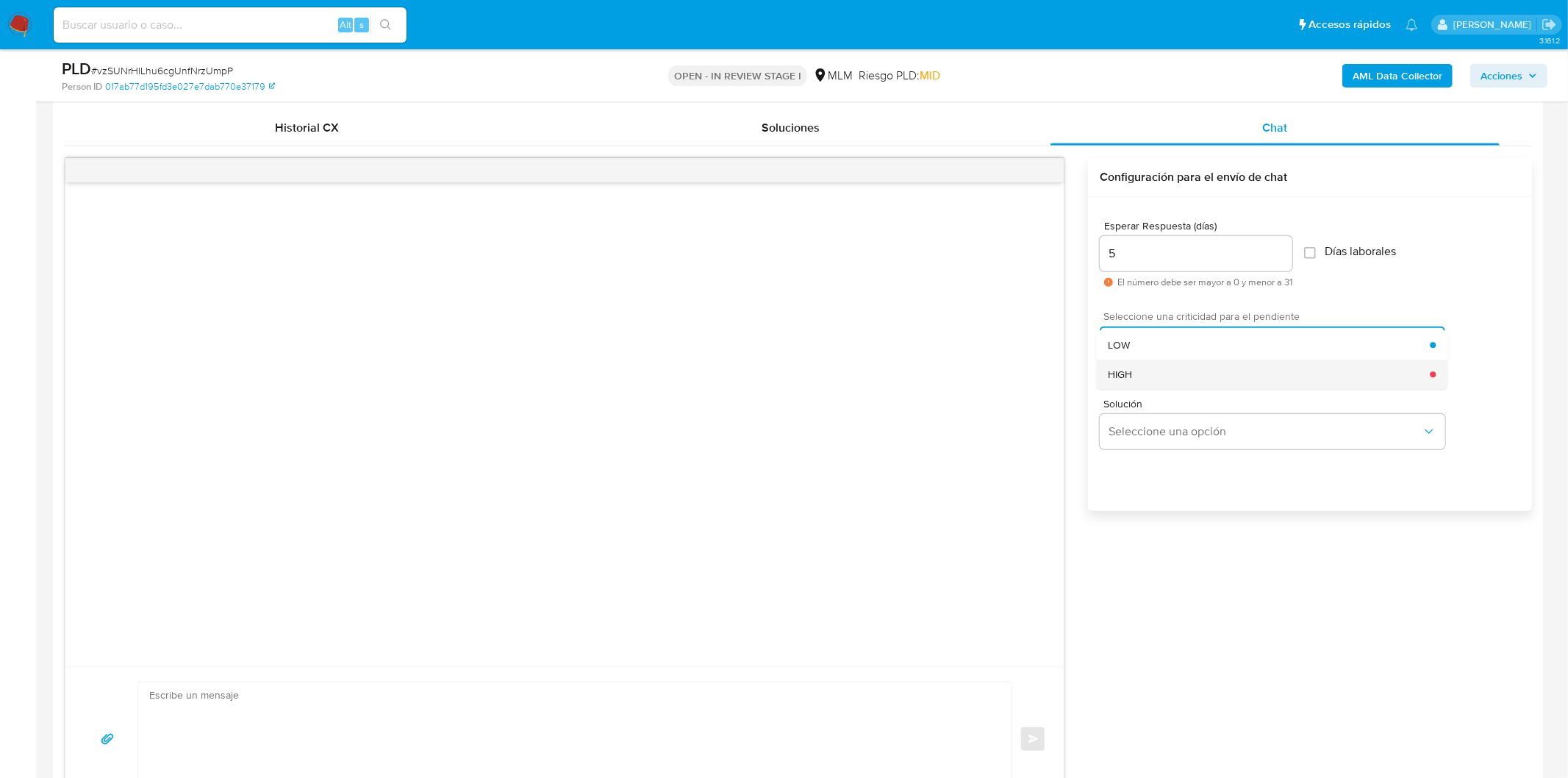
click at [1152, 373] on div "HIGH" at bounding box center [1268, 374] width 322 height 30
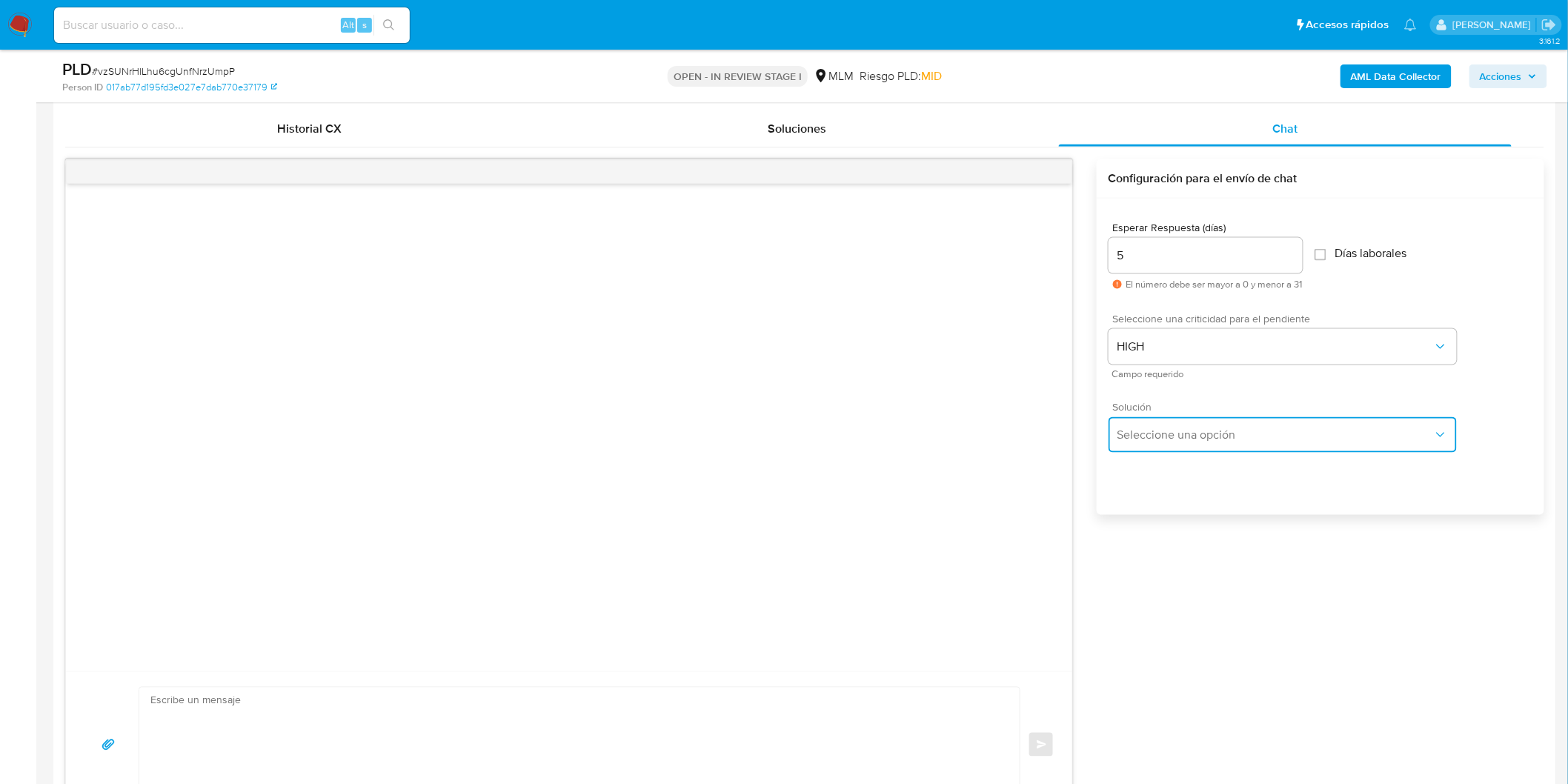
click at [1164, 429] on span "Seleccione una opción" at bounding box center [1275, 435] width 316 height 15
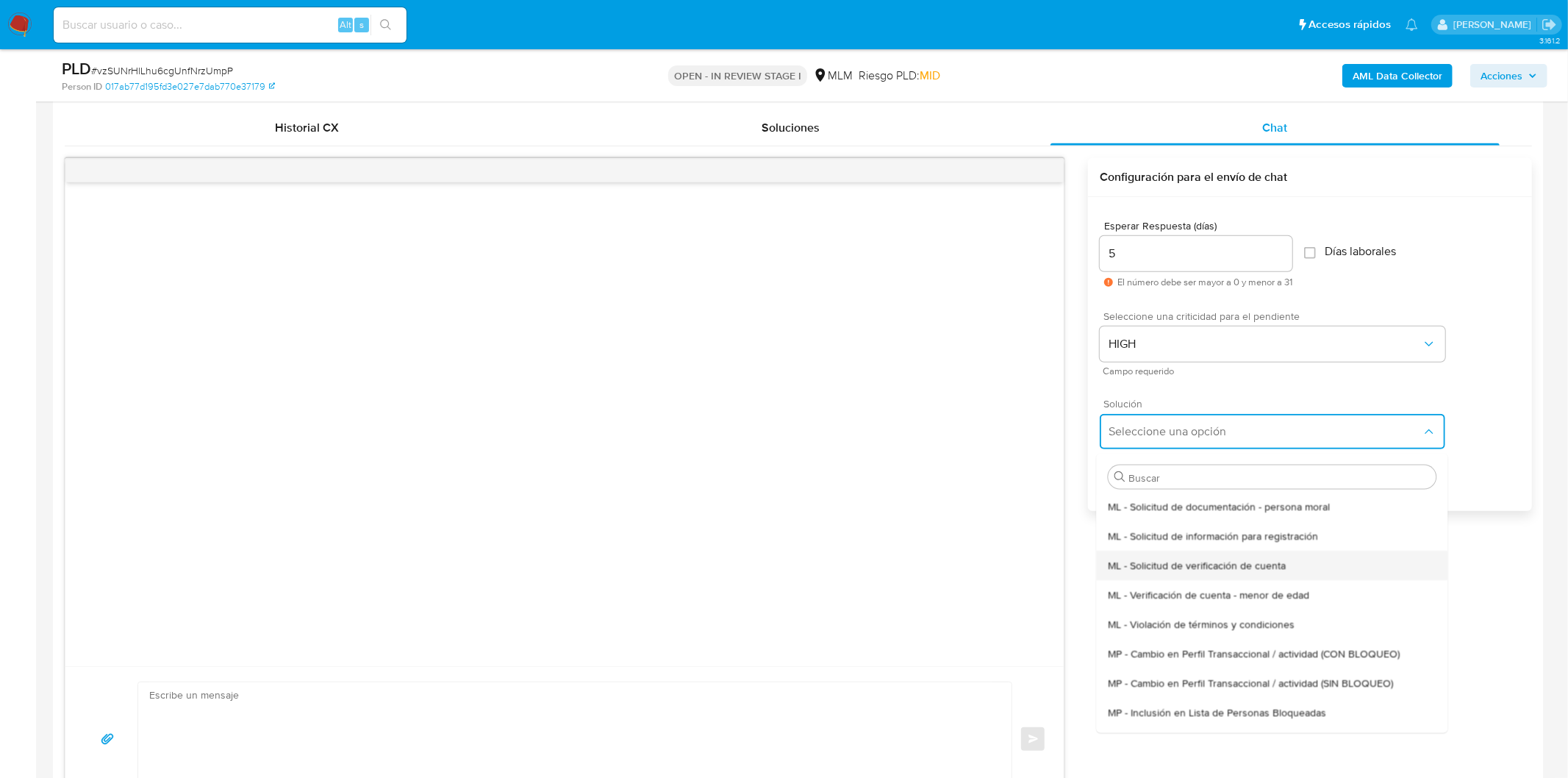
click at [1214, 569] on span "ML - Solicitud de verificación de cuenta" at bounding box center [1196, 564] width 178 height 13
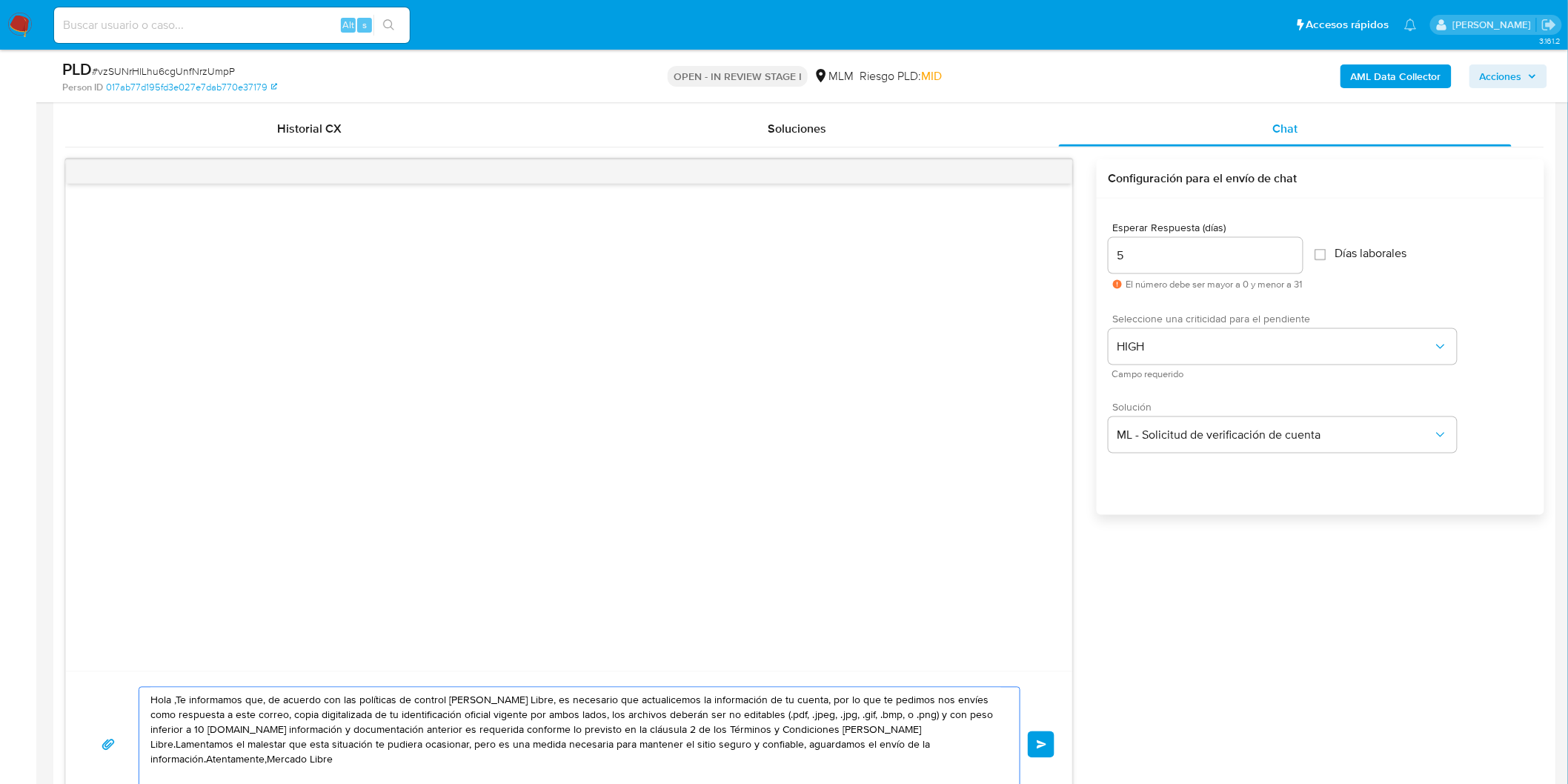
drag, startPoint x: 955, startPoint y: 746, endPoint x: 126, endPoint y: 677, distance: 831.9
click at [126, 677] on div "Hola ,Te informamos que, de acuerdo con las políticas de control de Mercado Lib…" at bounding box center [569, 744] width 1006 height 146
paste textarea "Estimado Isaac Badillo Alvarez. Te comunicamos que se ha identificado un cambio…"
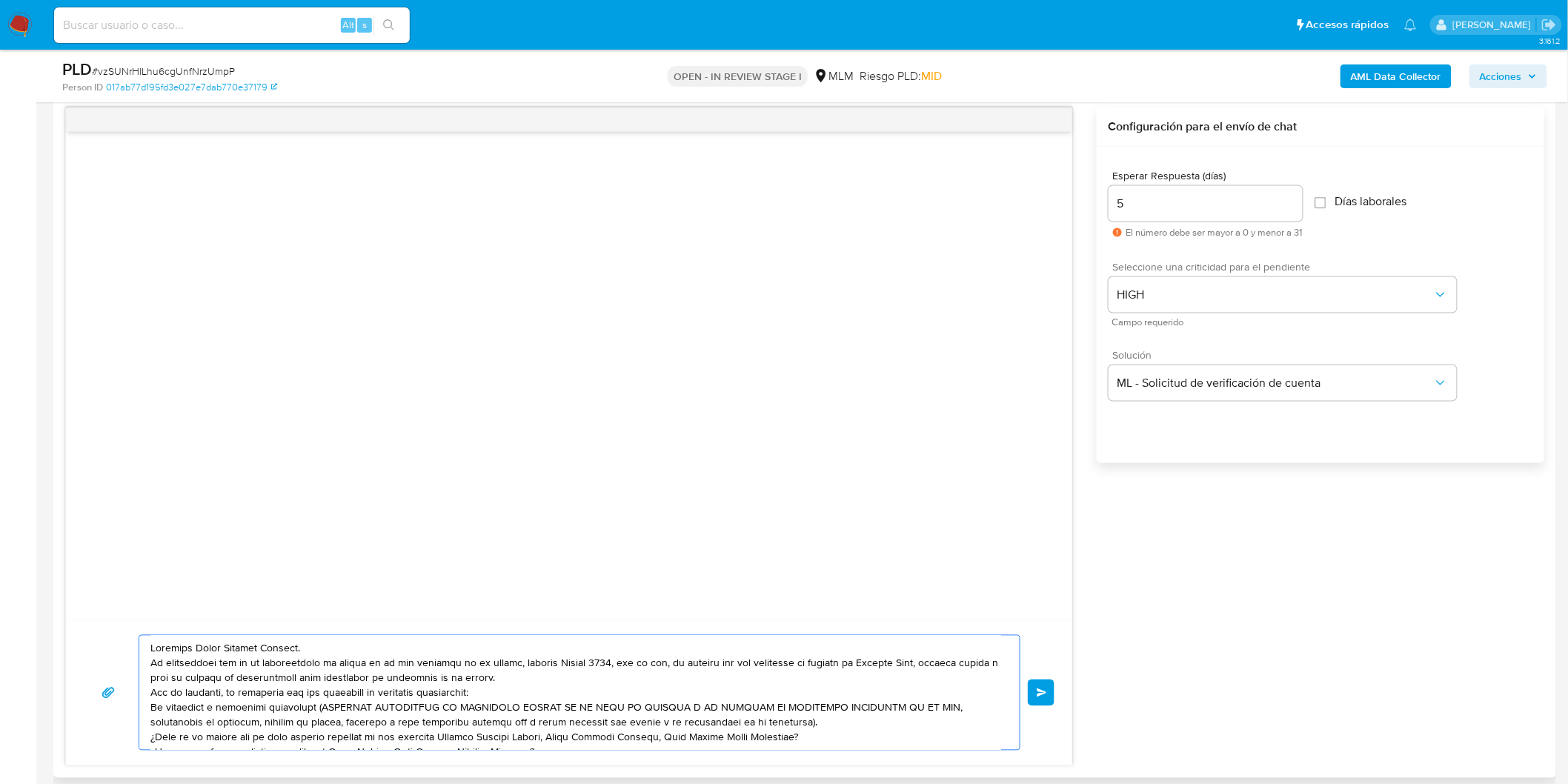
scroll to position [49, 0]
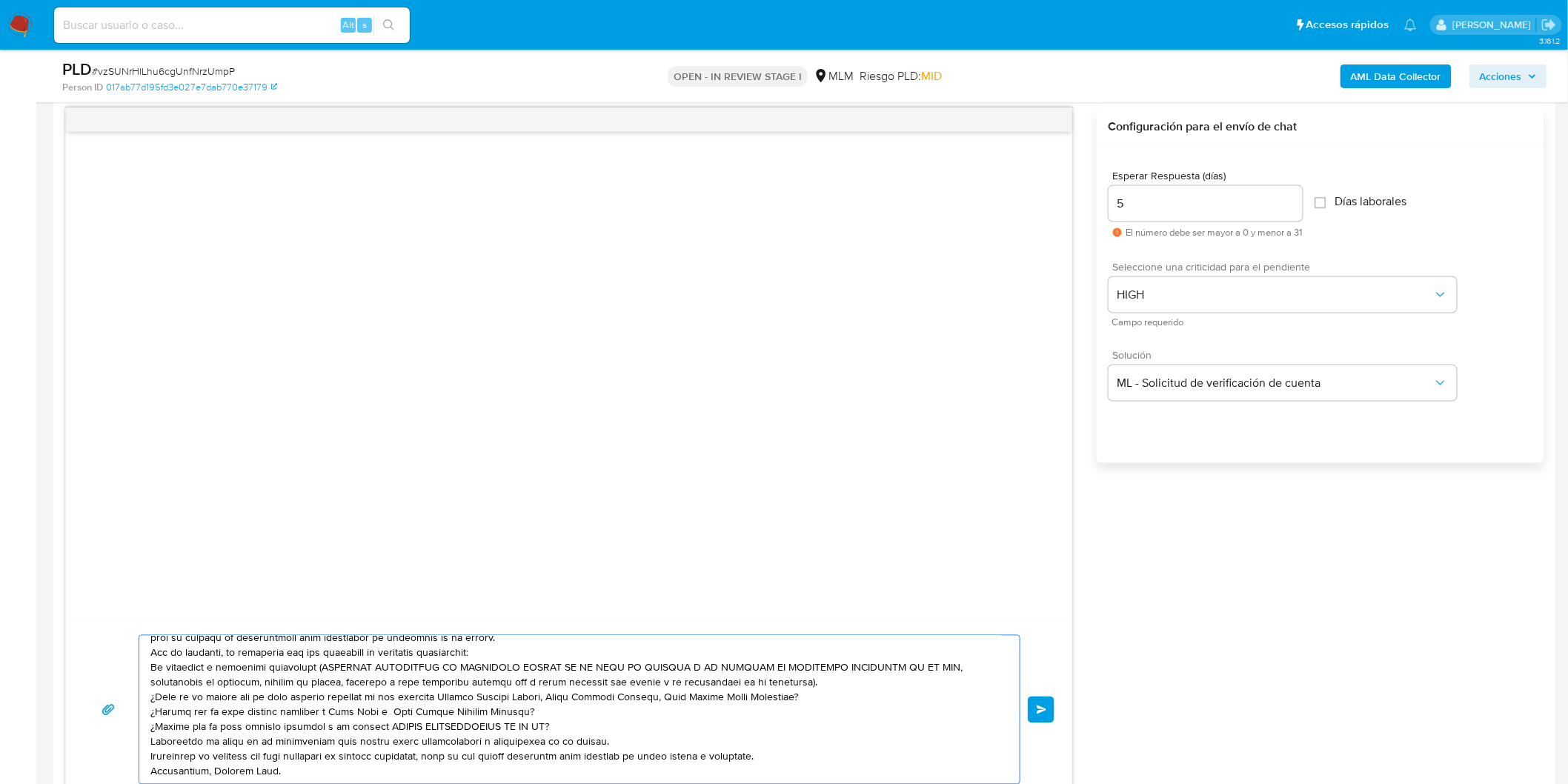
type textarea "Estimado Isaac Badillo Alvarez. Te comunicamos que se ha identificado un cambio…"
click at [1040, 702] on button "Enviar" at bounding box center [1041, 709] width 27 height 27
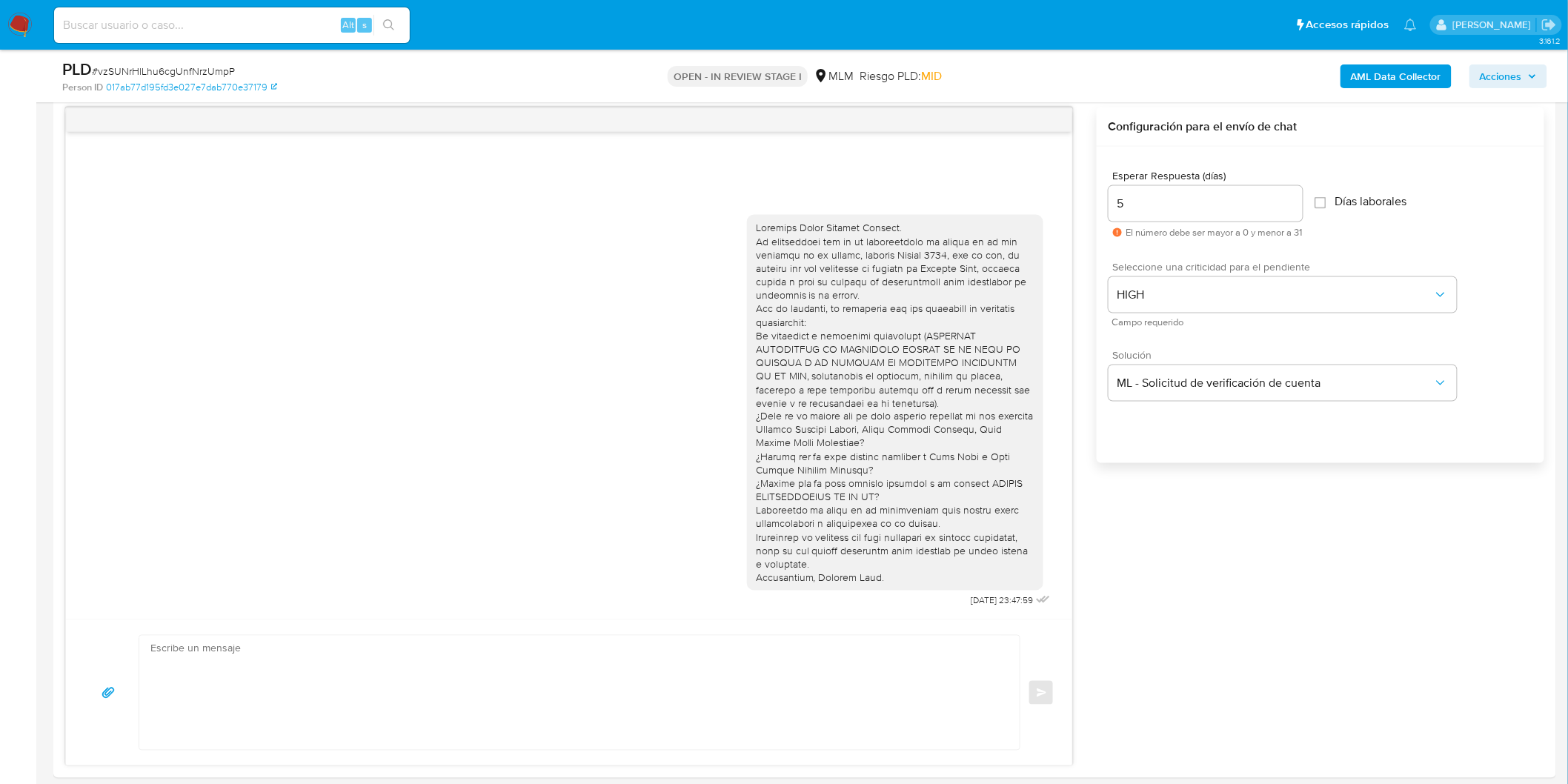
scroll to position [0, 0]
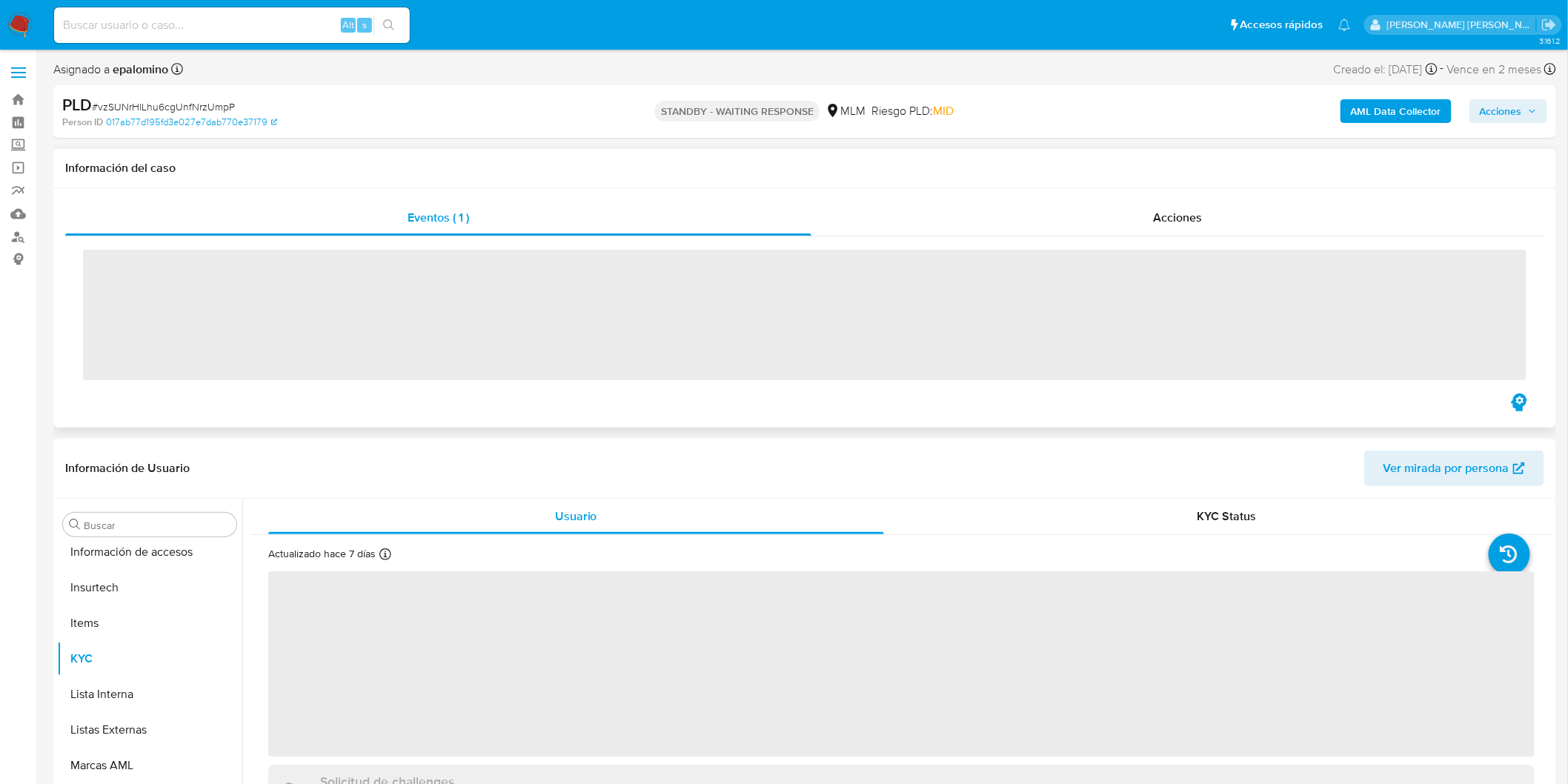
scroll to position [697, 0]
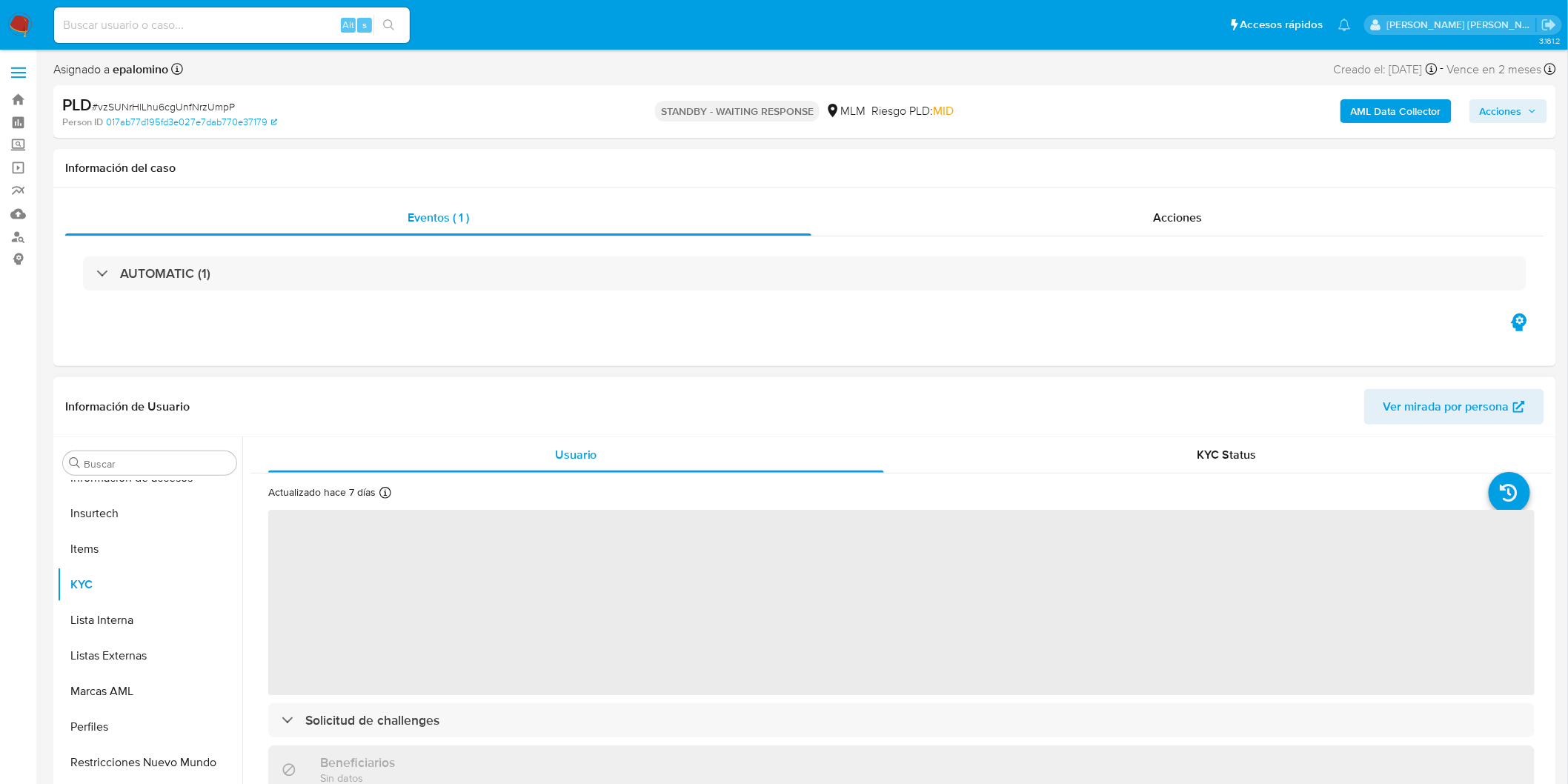
select select "10"
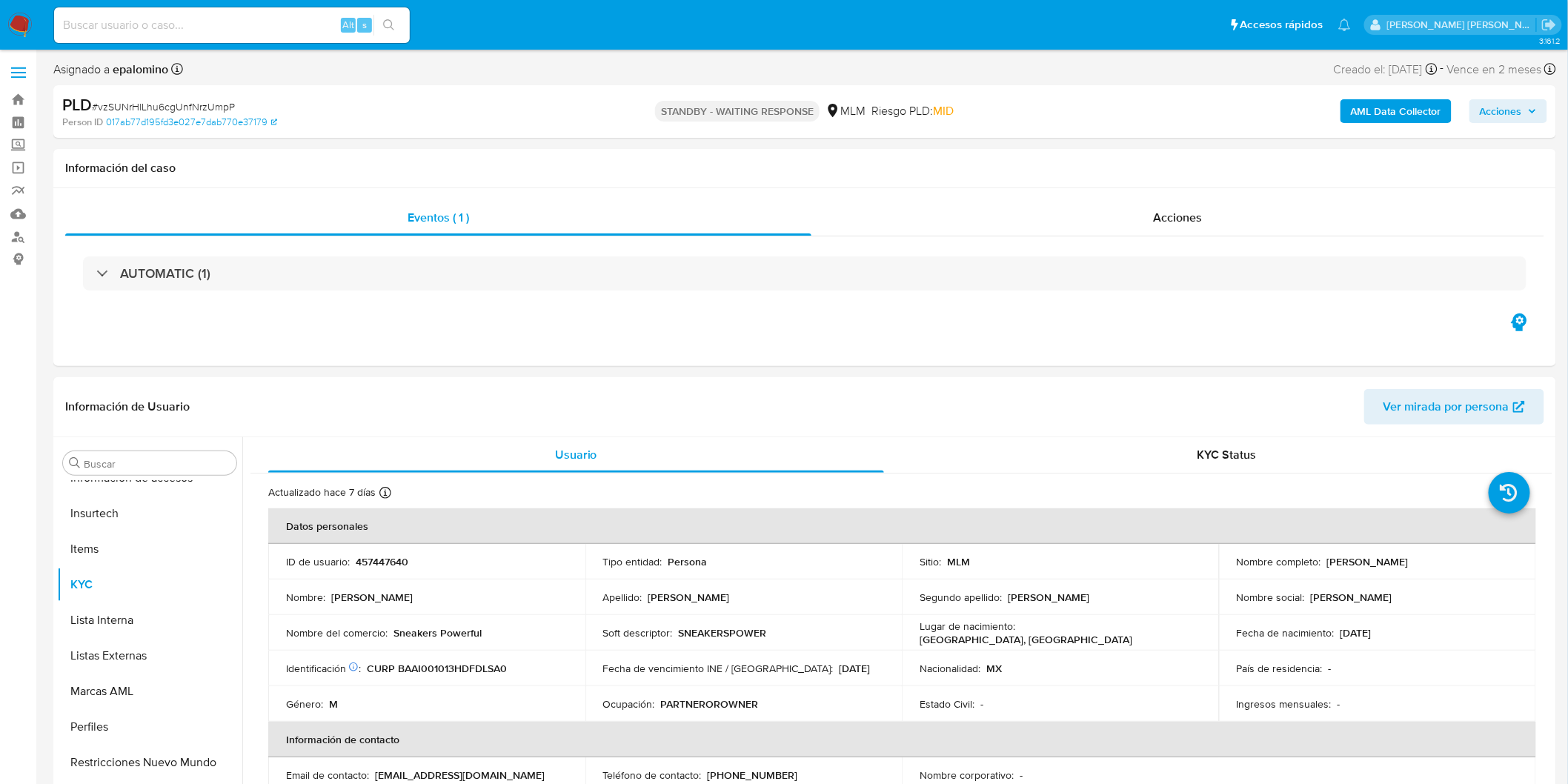
click at [211, 105] on span "# vzSUNrHlLhu6cgUnfNrzUmpP" at bounding box center [163, 107] width 143 height 15
copy span "vzSUNrHlLhu6cgUnfNrzUmpP"
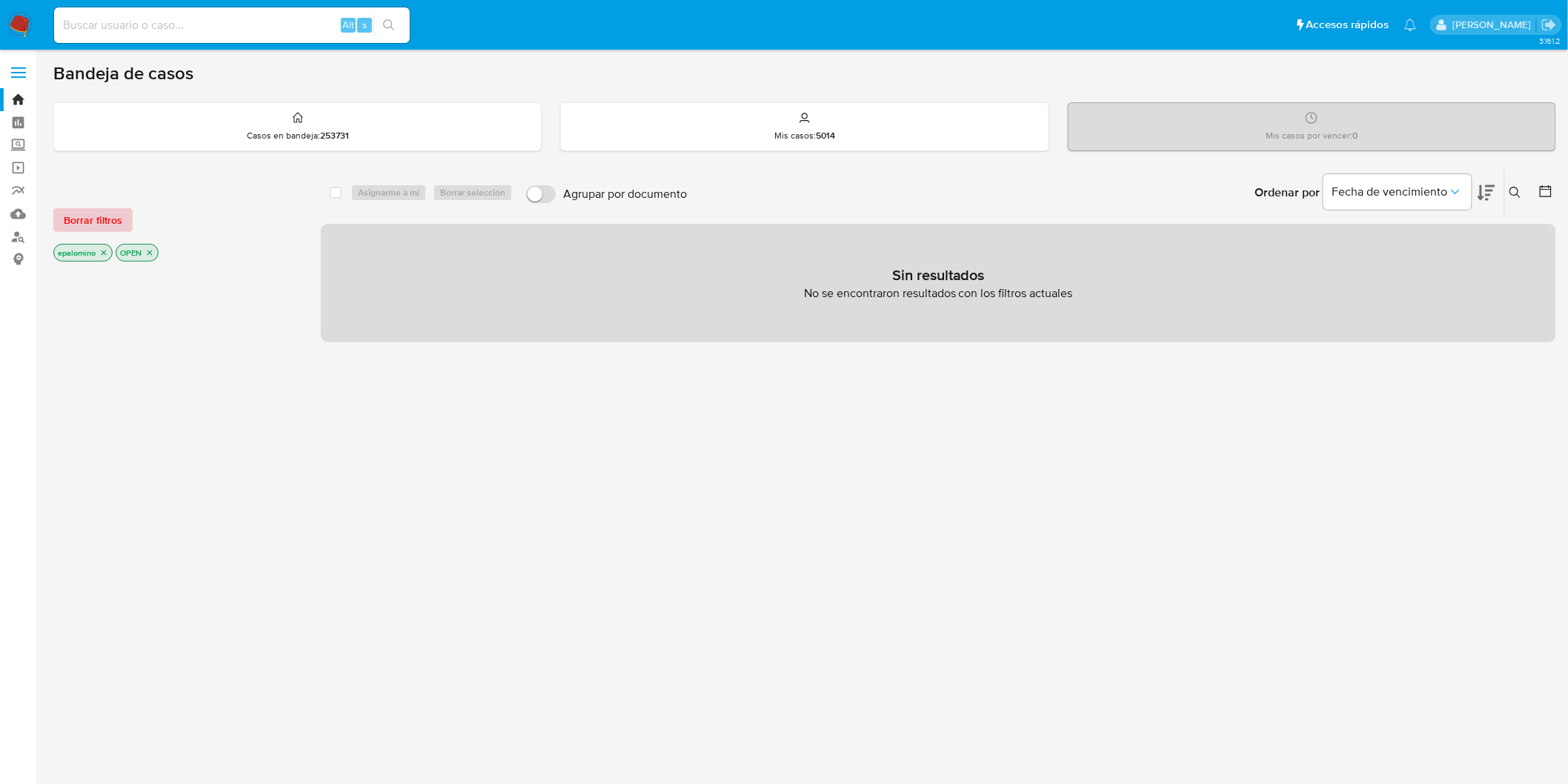
click at [100, 218] on span "Borrar filtros" at bounding box center [93, 220] width 58 height 21
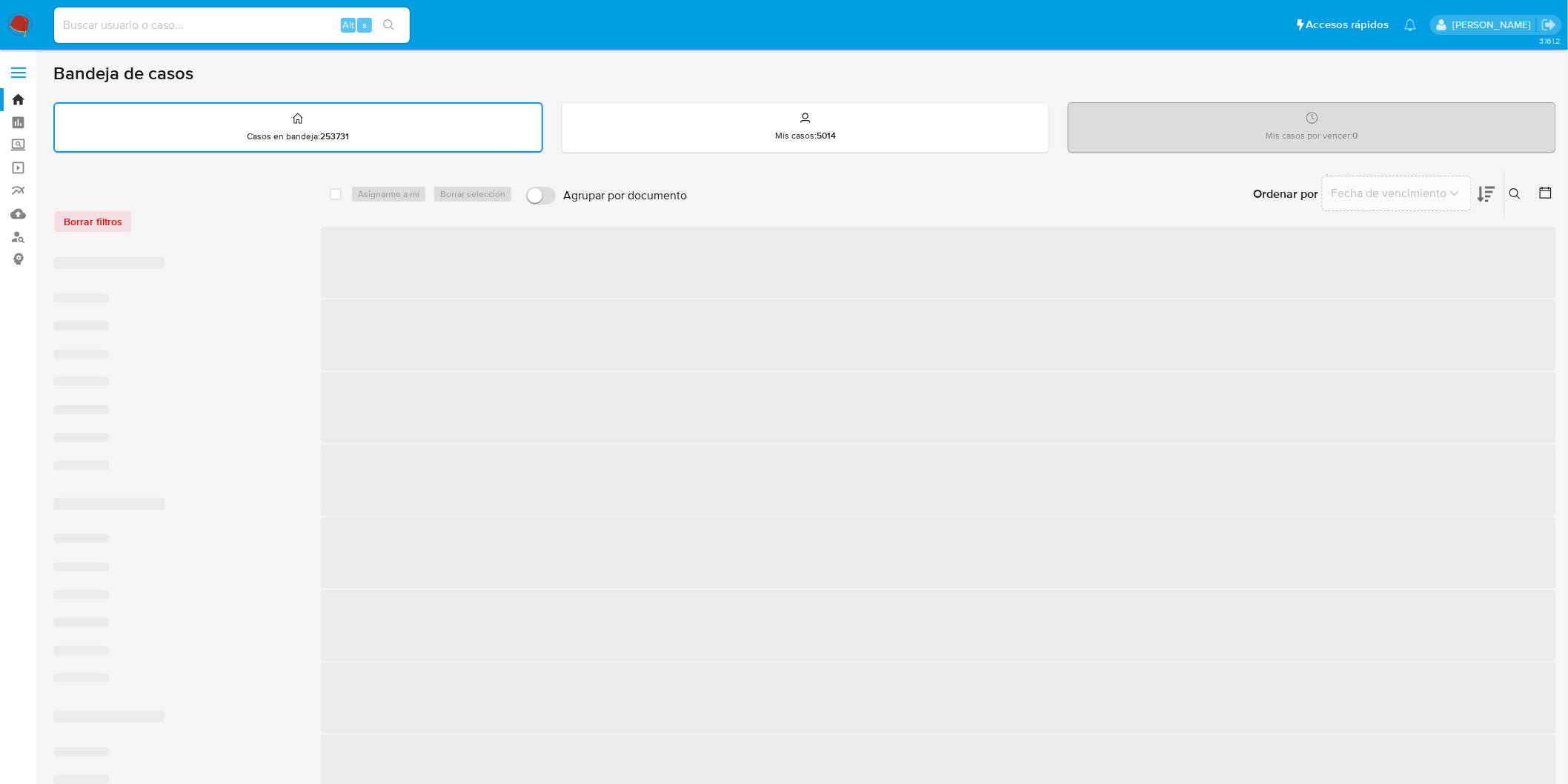
click at [202, 205] on div "Borrar filtros" at bounding box center [172, 214] width 237 height 63
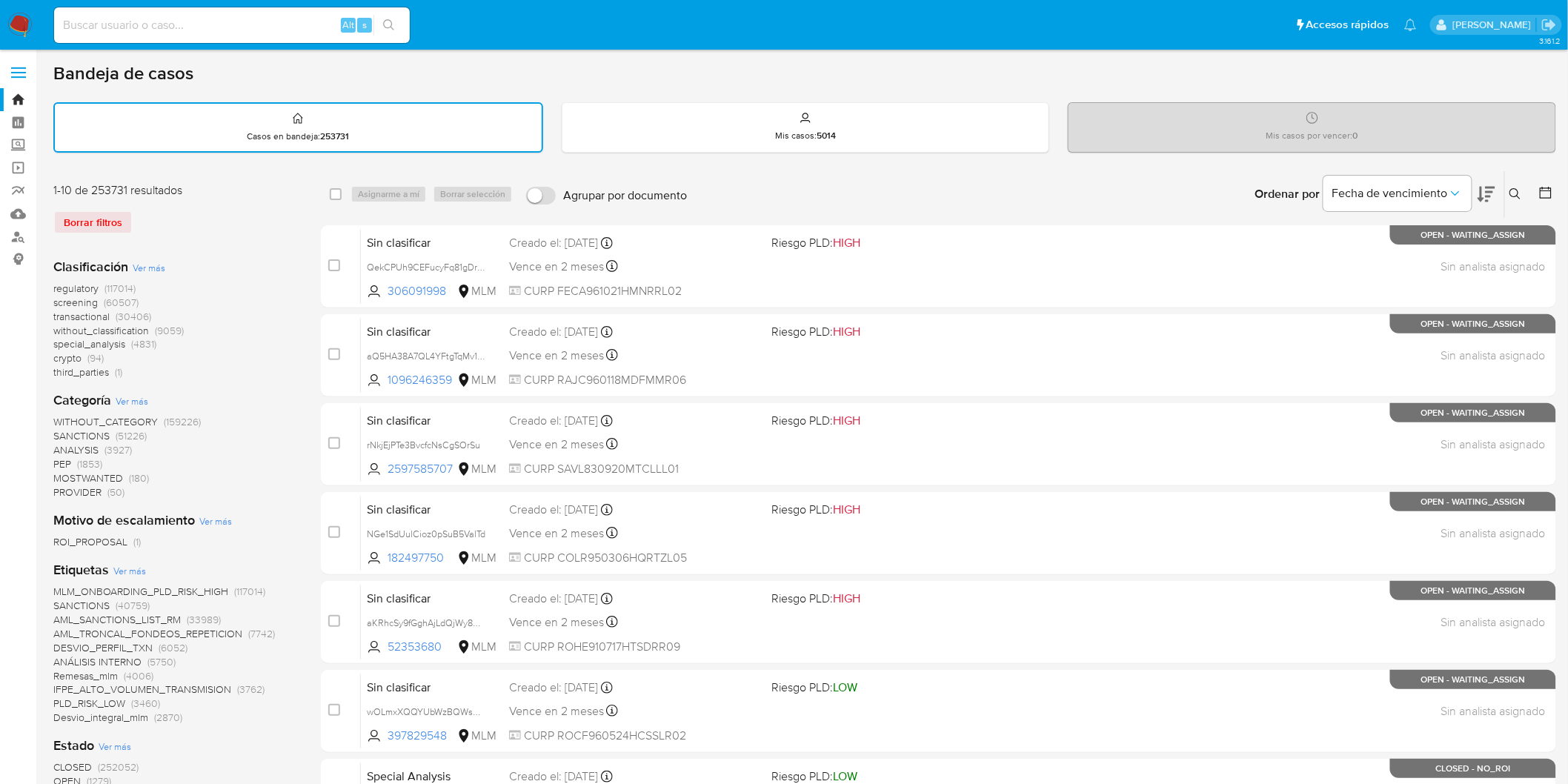
click at [17, 23] on img at bounding box center [19, 25] width 25 height 25
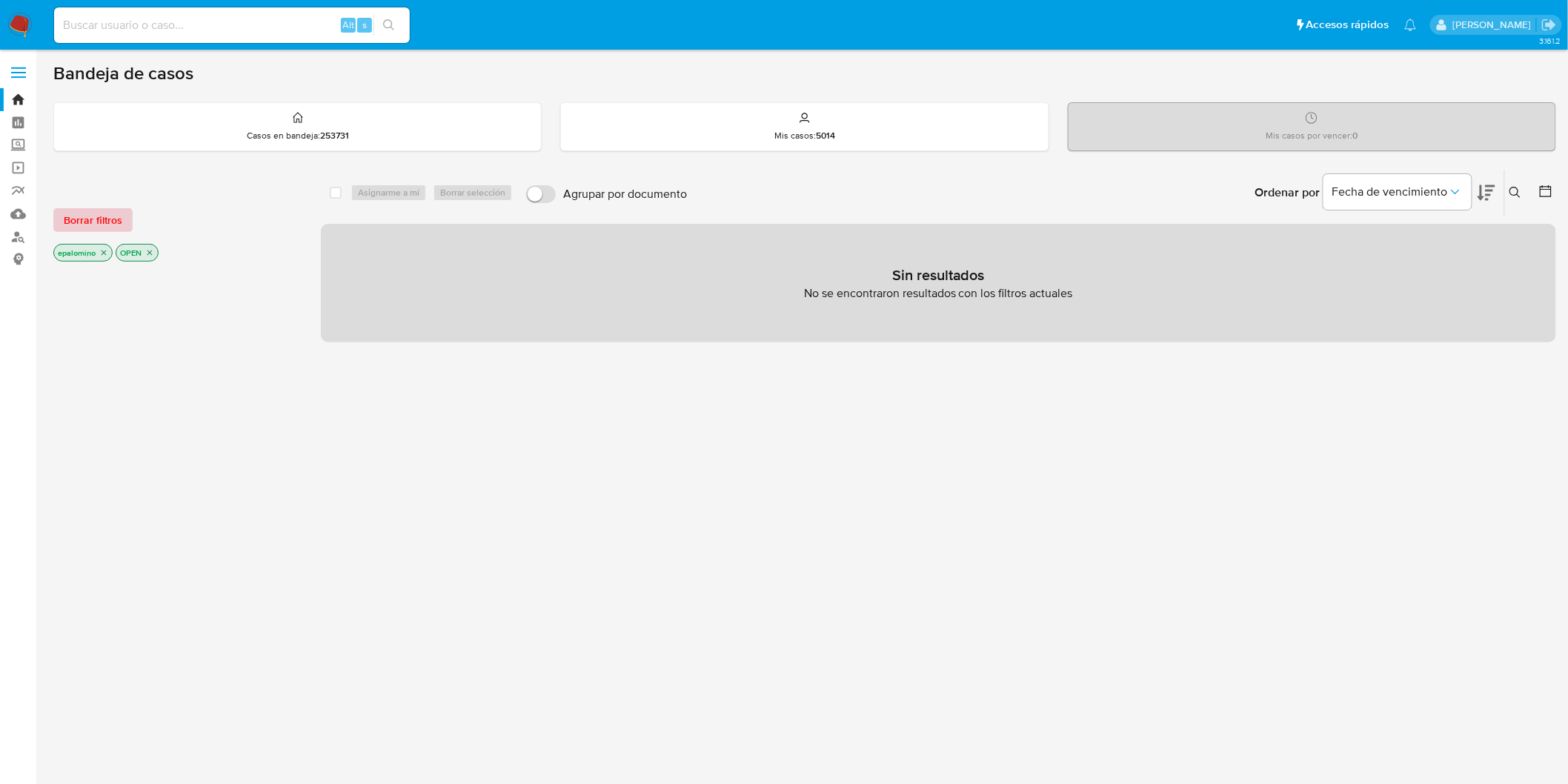
click at [112, 223] on span "Borrar filtros" at bounding box center [93, 220] width 58 height 21
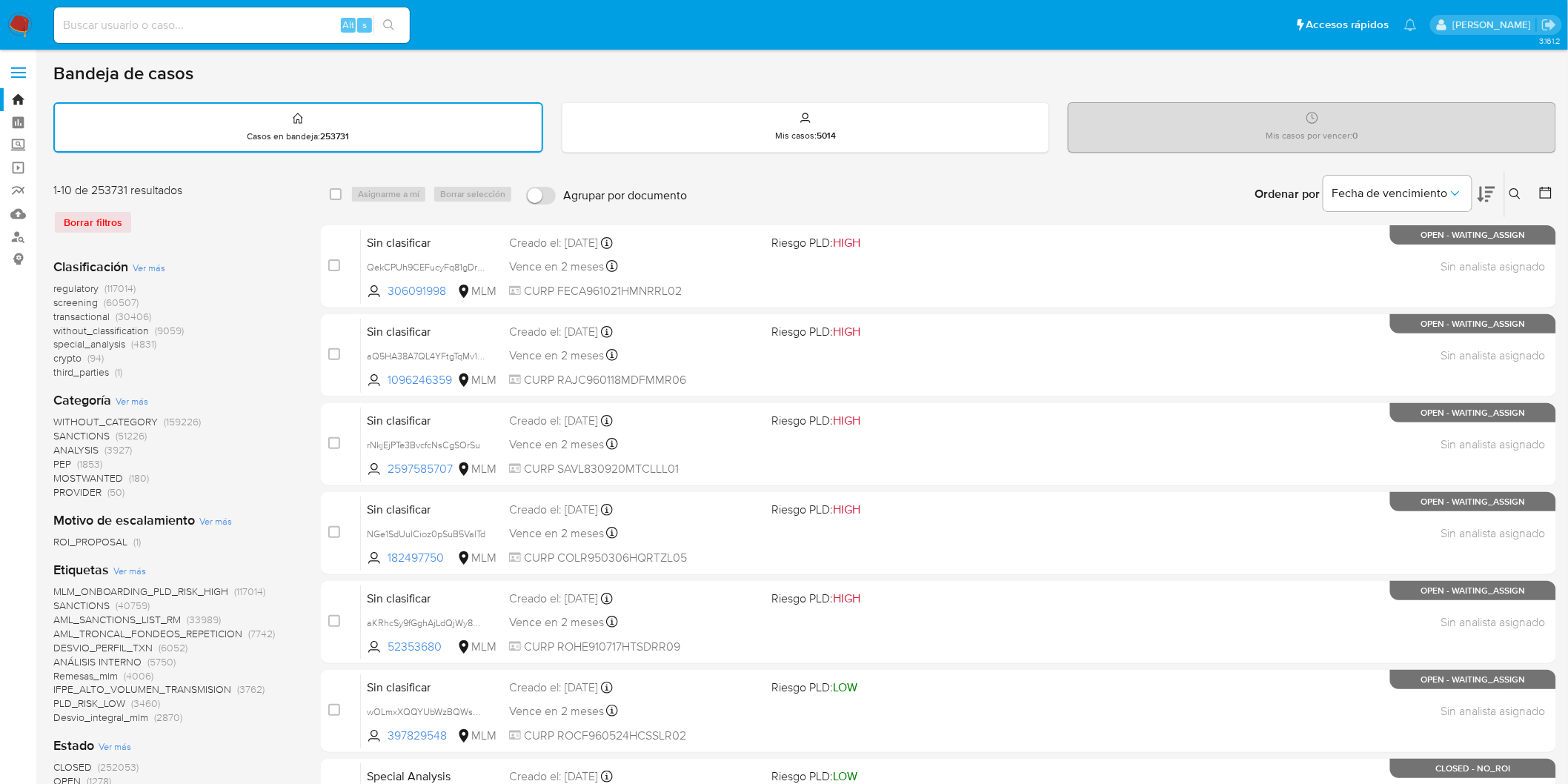
click at [186, 202] on div "1-10 de 253731 resultados Borrar filtros" at bounding box center [172, 214] width 237 height 64
